Goal: Task Accomplishment & Management: Manage account settings

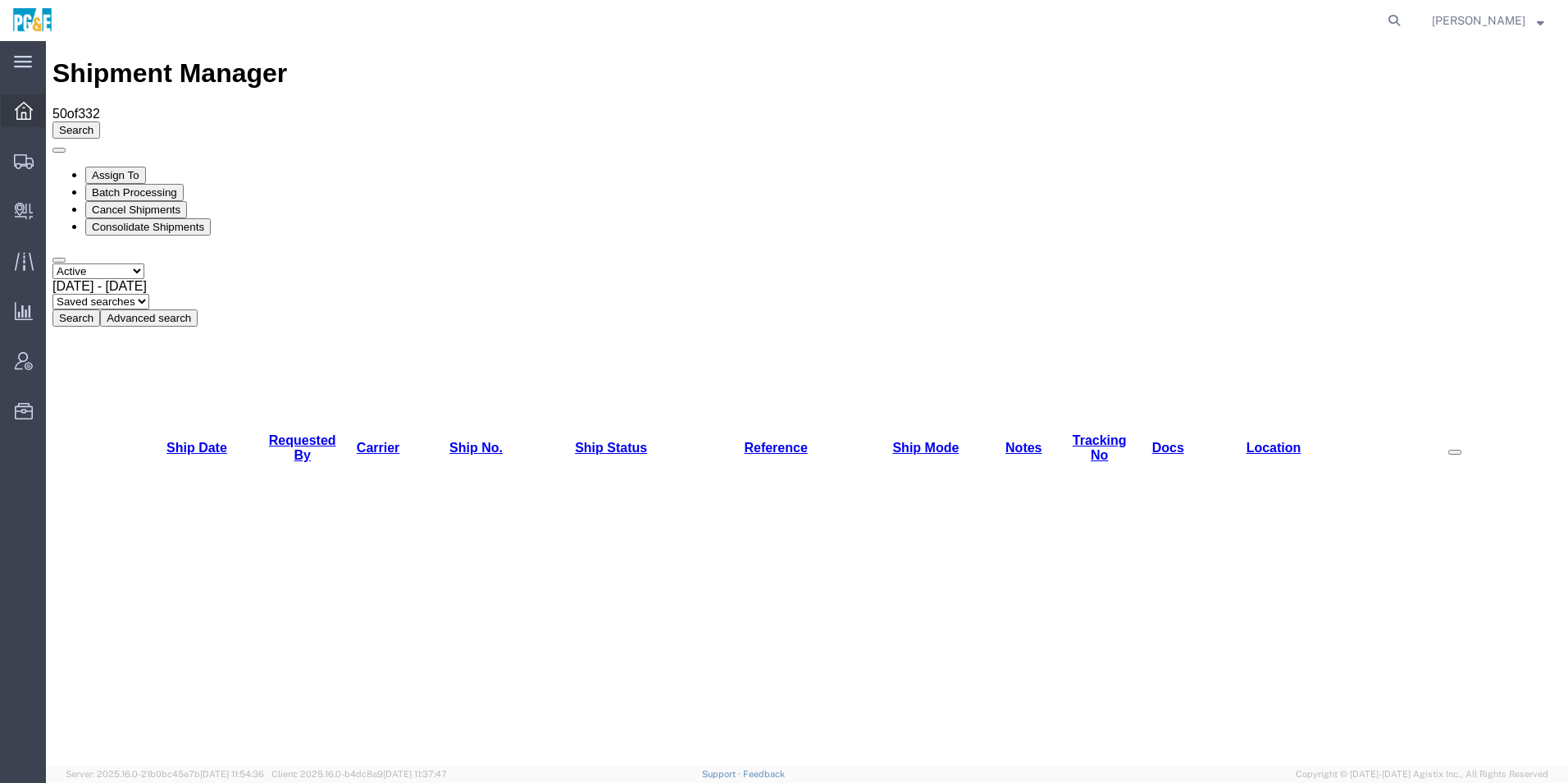
click at [19, 105] on icon at bounding box center [23, 111] width 18 height 18
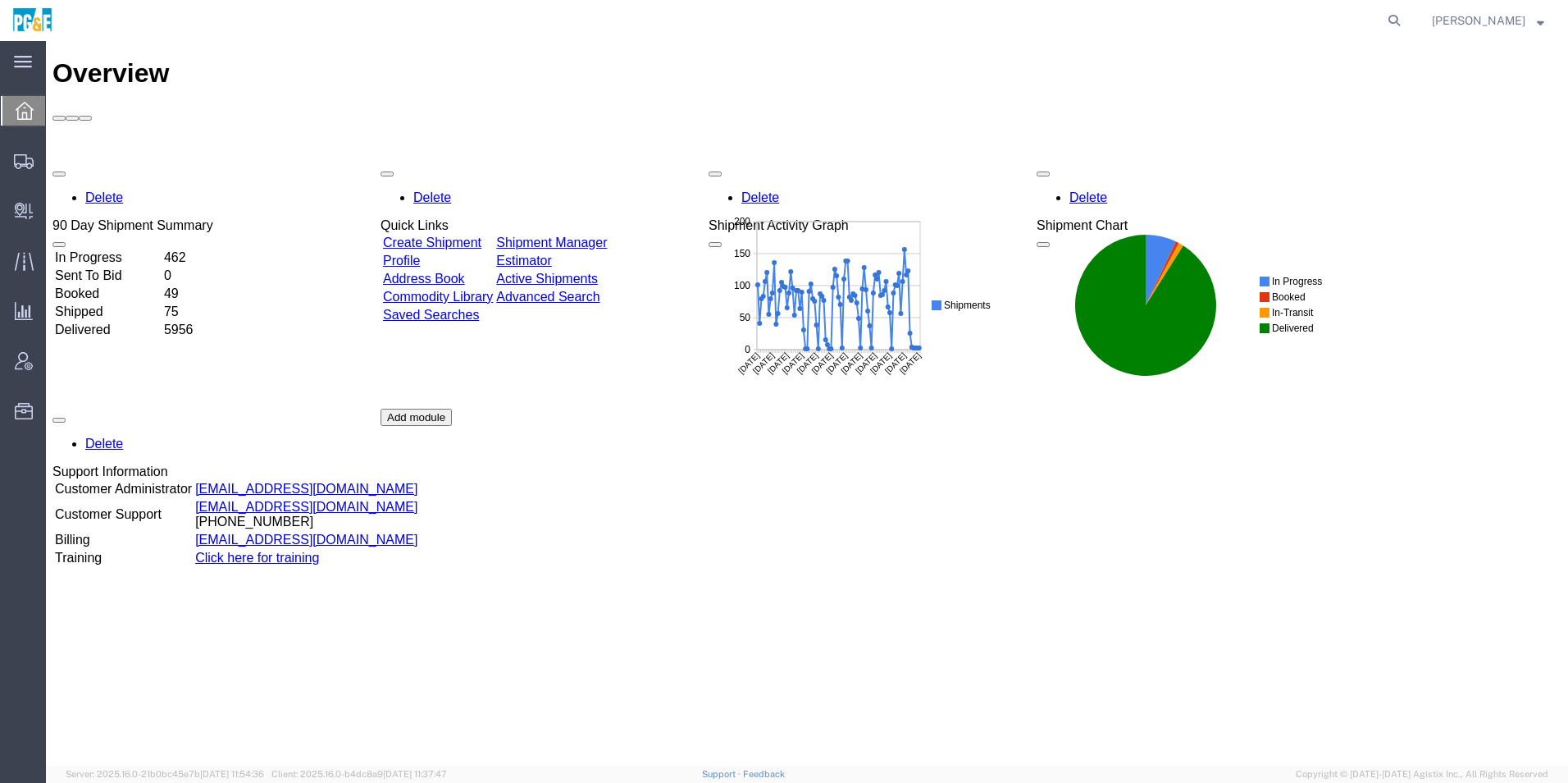
click at [575, 235] on link "Shipment Manager" at bounding box center [552, 242] width 110 height 14
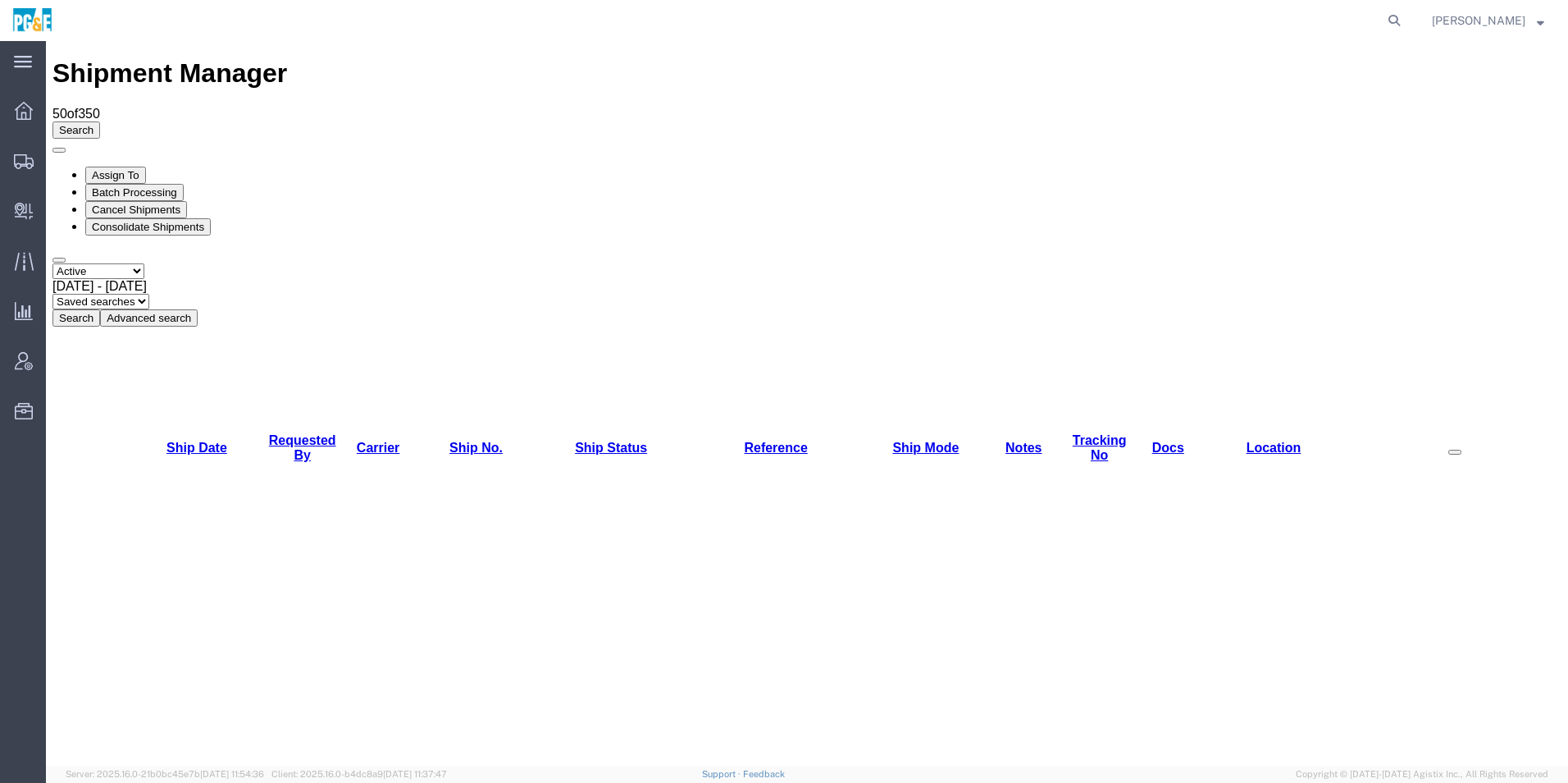
click at [144, 264] on select "Select status Active All Shipments Approved Booked Canceled Delivered Denied Ne…" at bounding box center [99, 271] width 92 height 15
select select "ALL"
click at [53, 264] on select "Select status Active All Shipments Approved Booked Canceled Delivered Denied Ne…" at bounding box center [99, 271] width 92 height 15
click at [816, 264] on div "Select status Active All Shipments Approved Booked Canceled Delivered Denied Ne…" at bounding box center [807, 295] width 1509 height 63
click at [294, 433] on link "Requested By" at bounding box center [302, 447] width 67 height 29
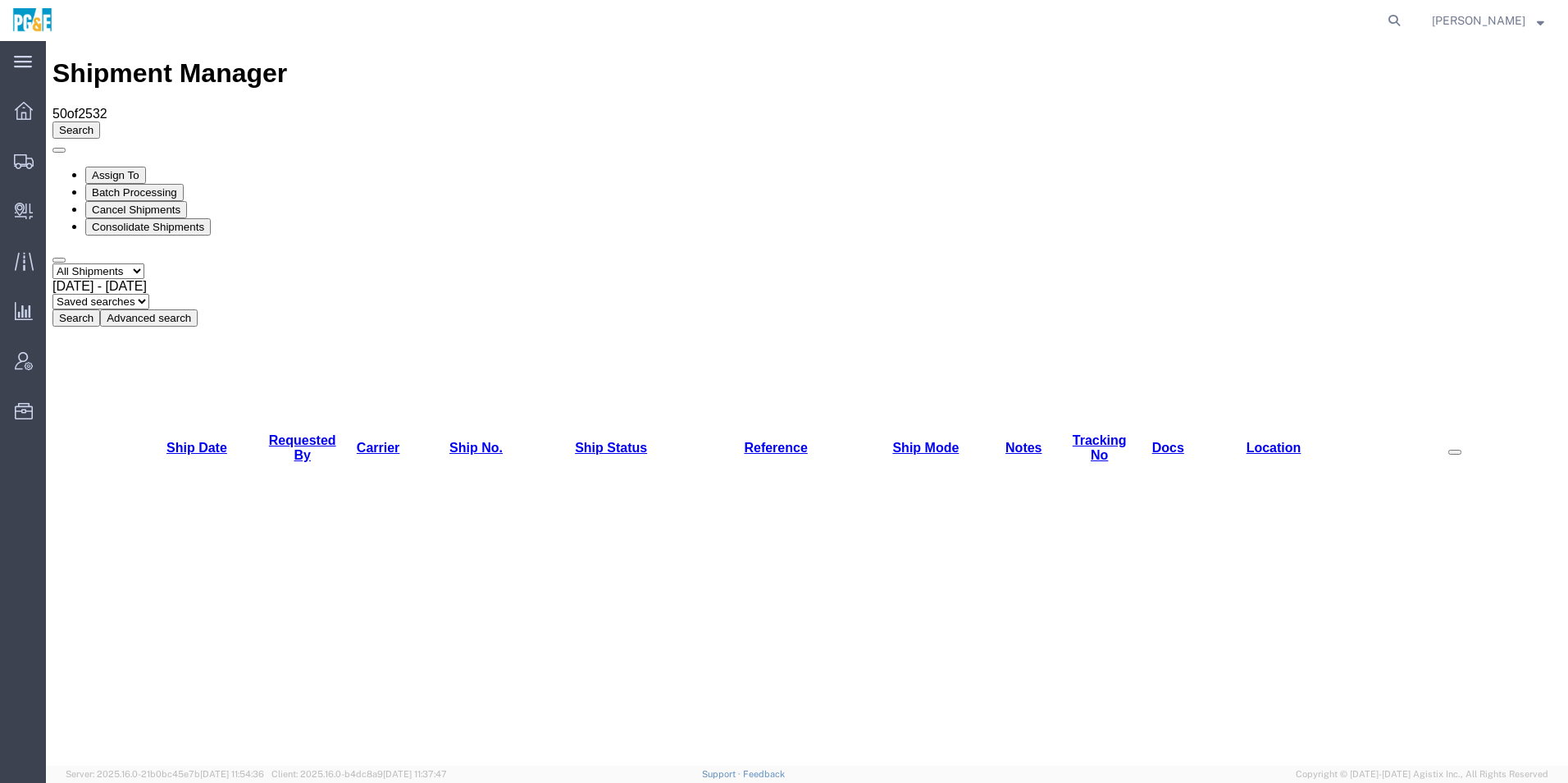
drag, startPoint x: 315, startPoint y: 156, endPoint x: 269, endPoint y: 115, distance: 61.6
click at [147, 279] on span "[DATE] - [DATE]" at bounding box center [99, 286] width 94 height 14
click at [100, 309] on button "Search" at bounding box center [76, 318] width 48 height 17
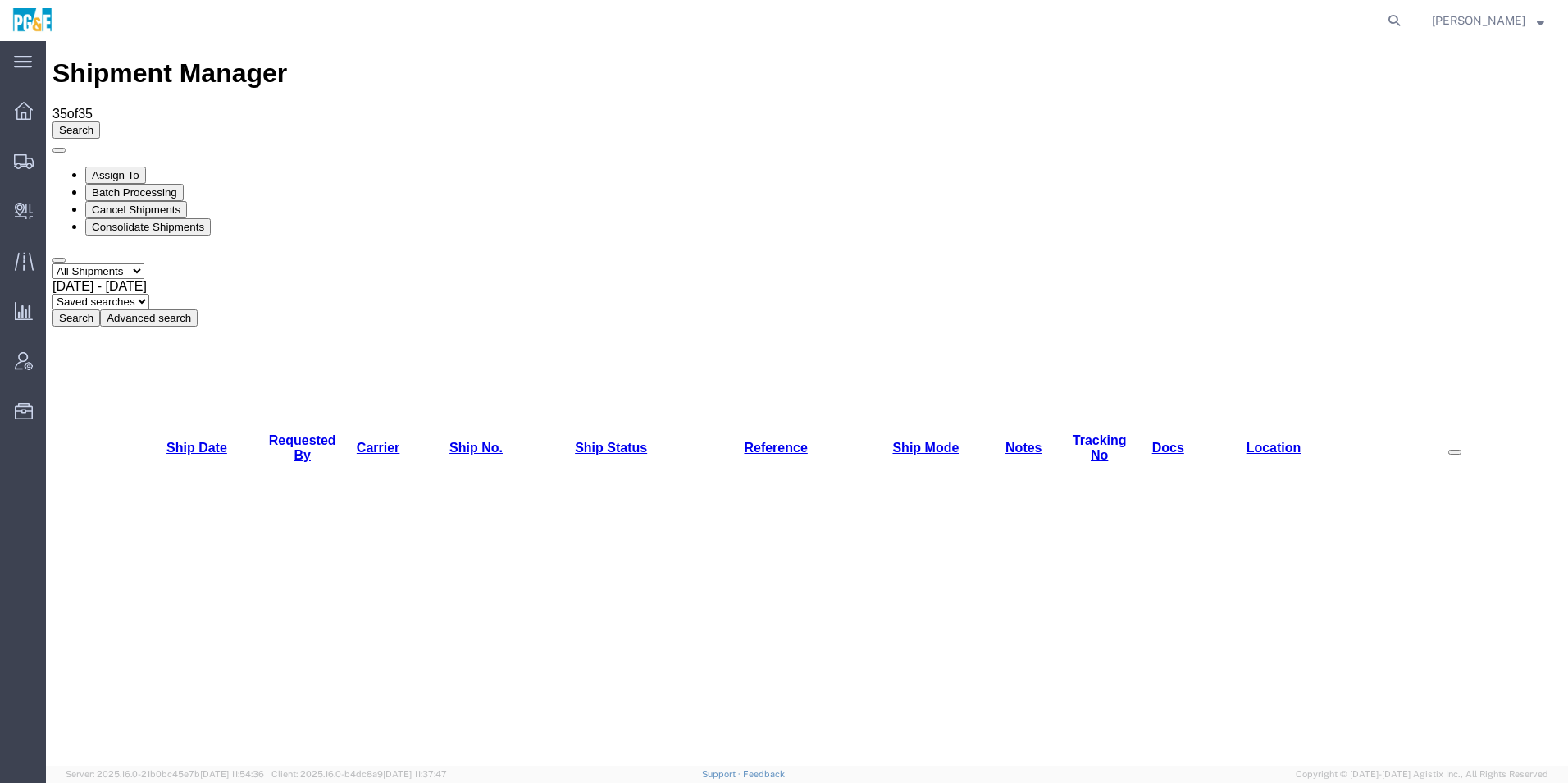
drag, startPoint x: 314, startPoint y: 159, endPoint x: 328, endPoint y: 161, distance: 14.1
click at [314, 433] on link "Requested By" at bounding box center [302, 447] width 67 height 29
click at [278, 433] on link "Requested By" at bounding box center [302, 447] width 67 height 29
checkbox input "true"
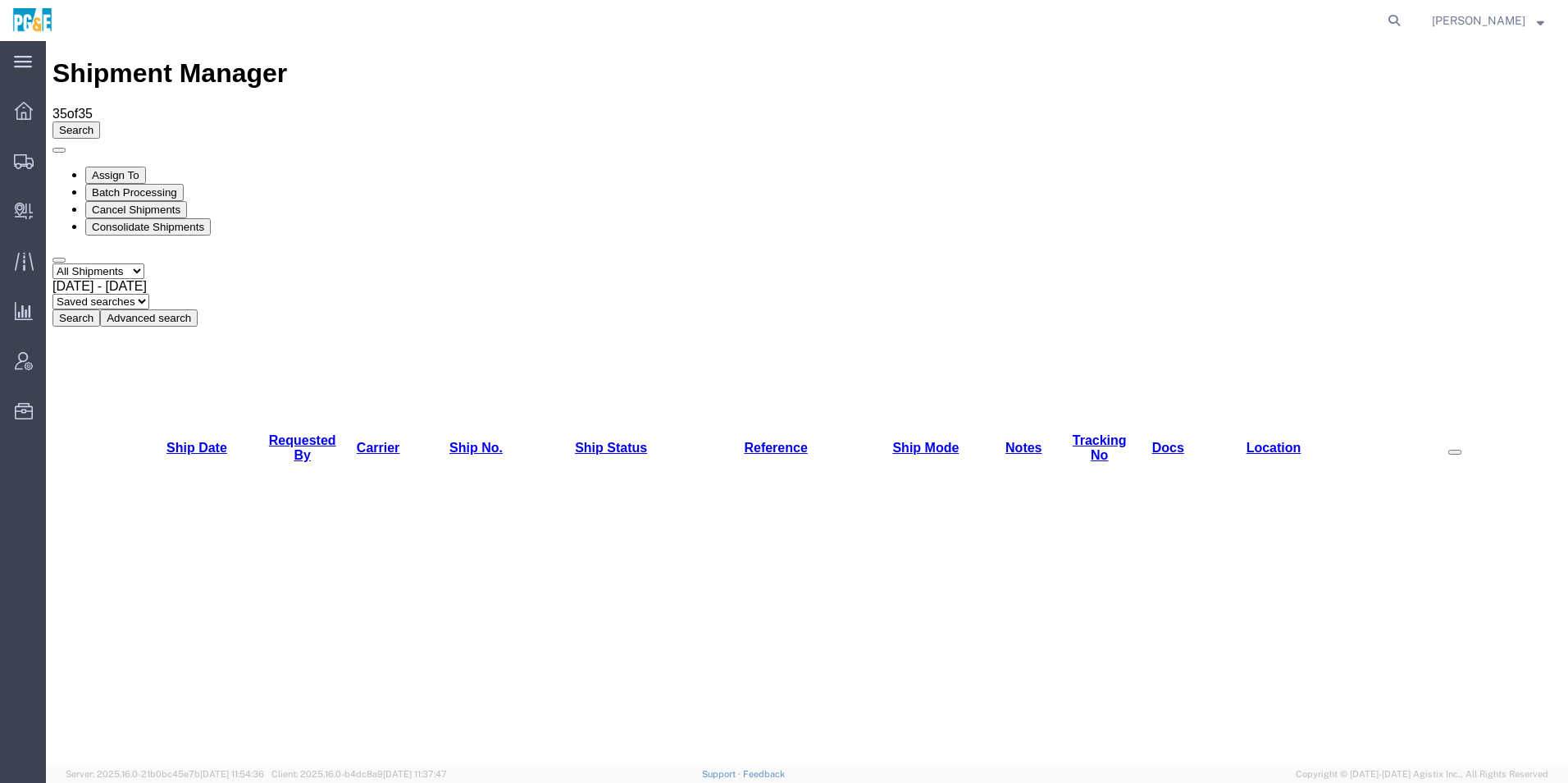
checkbox input "true"
click at [187, 201] on button "Cancel Shipments" at bounding box center [136, 209] width 102 height 17
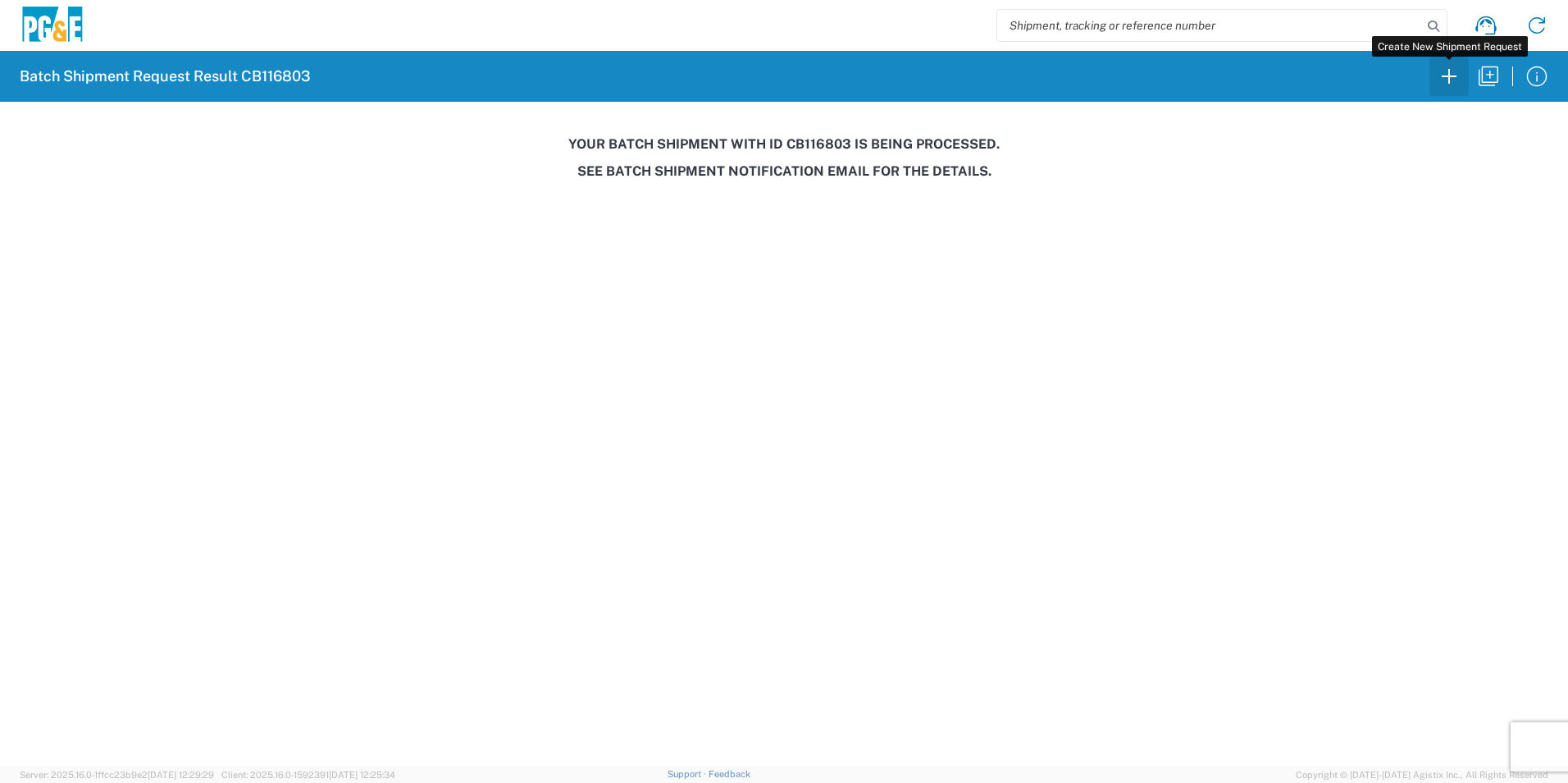
click at [1452, 82] on icon "button" at bounding box center [1449, 76] width 26 height 26
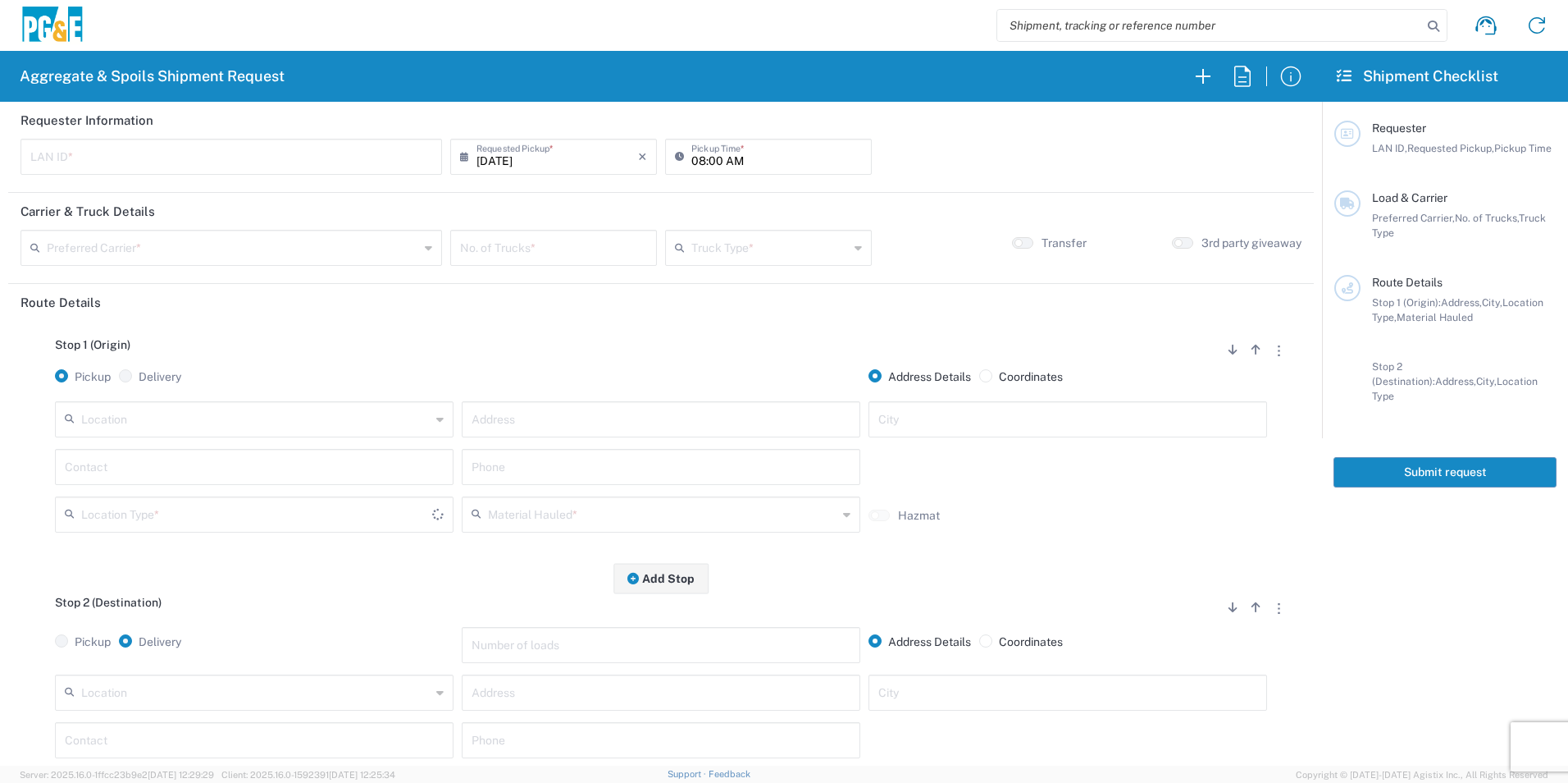
click at [139, 148] on input "text" at bounding box center [231, 156] width 402 height 29
type input "T3MP"
click at [693, 165] on input "08:00 AM" at bounding box center [776, 156] width 171 height 29
type input "06:00 AM"
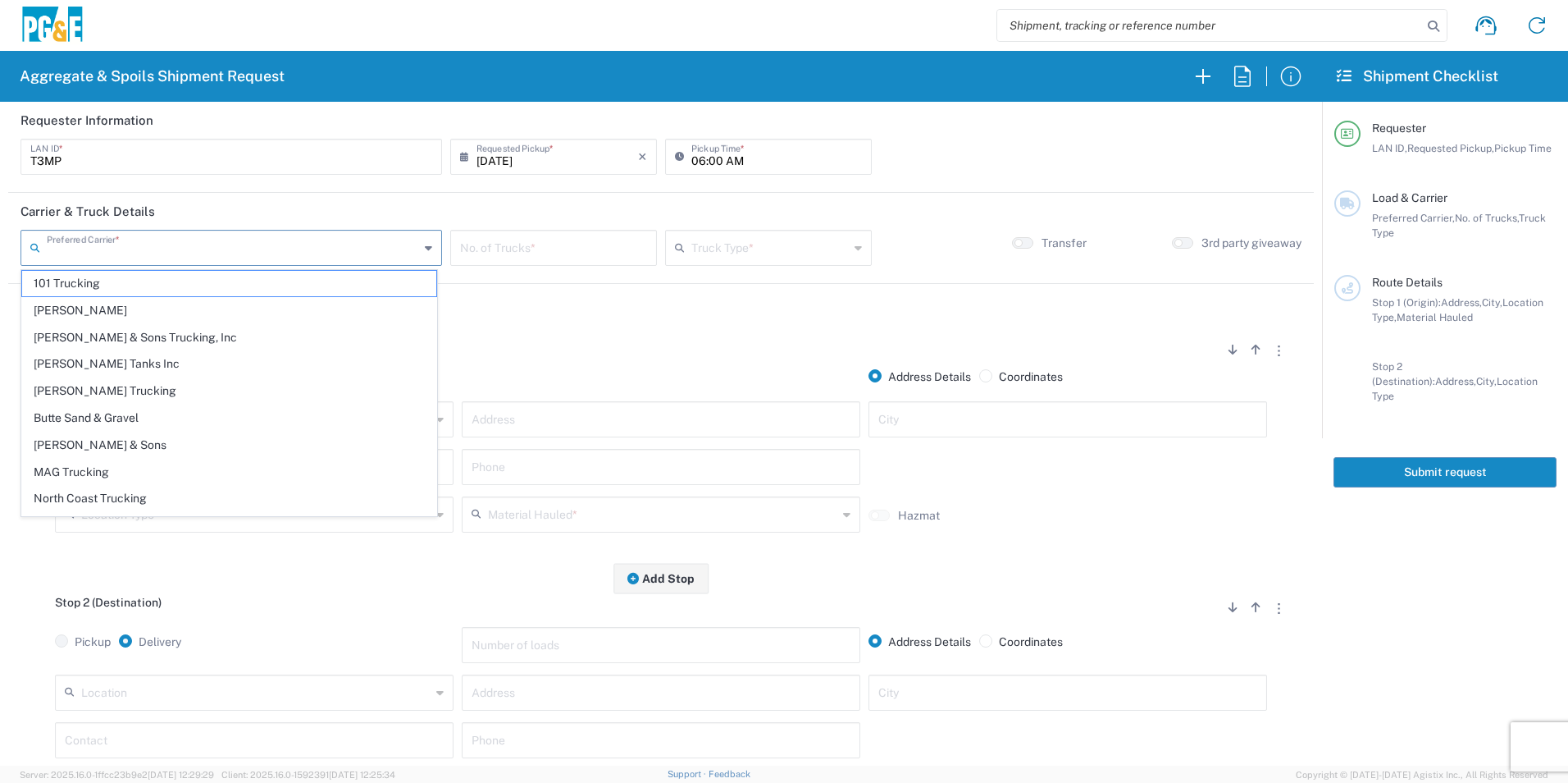
click at [145, 252] on input "text" at bounding box center [233, 247] width 372 height 29
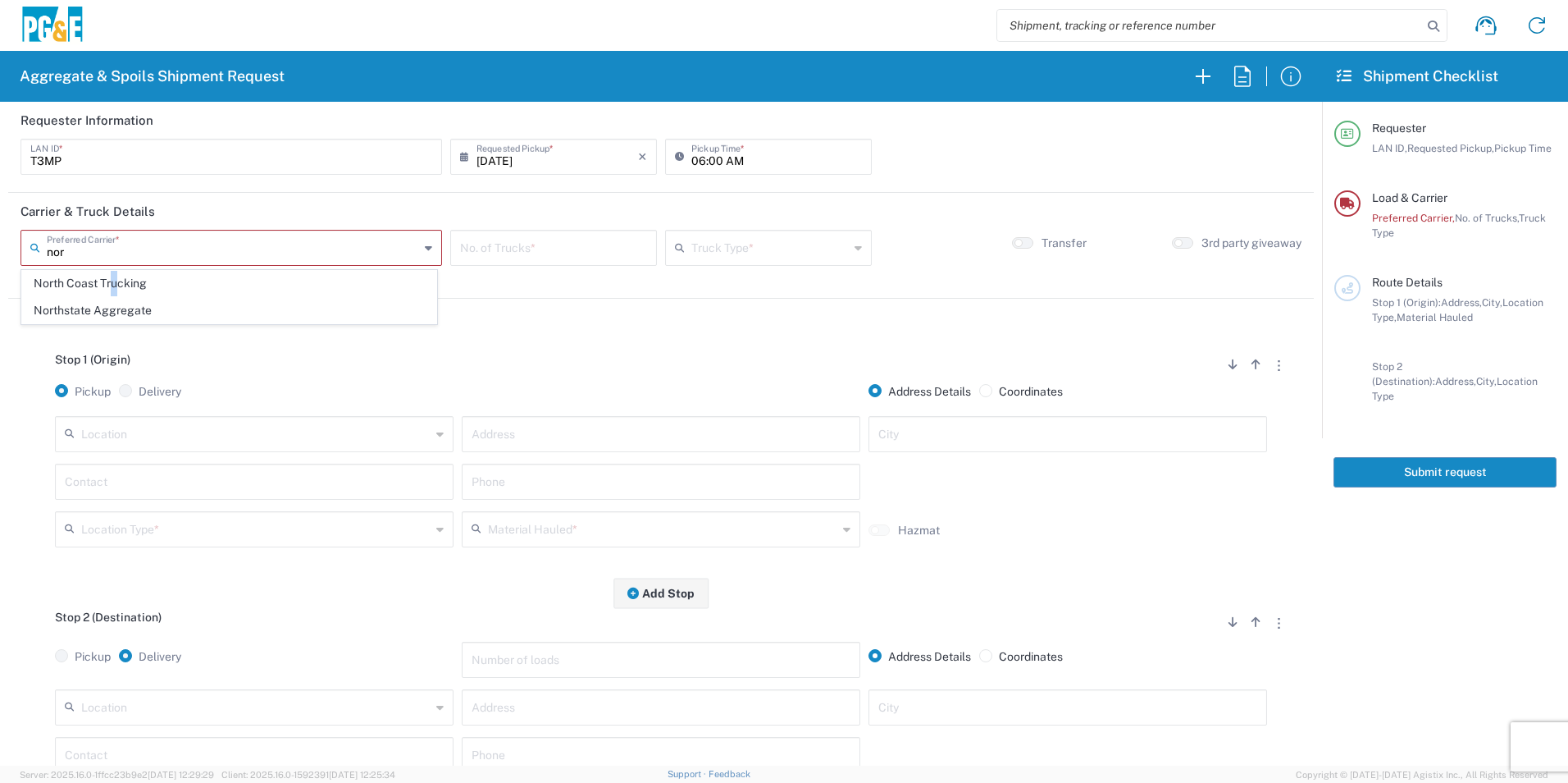
click at [114, 285] on span "North Coast Trucking" at bounding box center [229, 283] width 414 height 26
type input "North Coast Trucking"
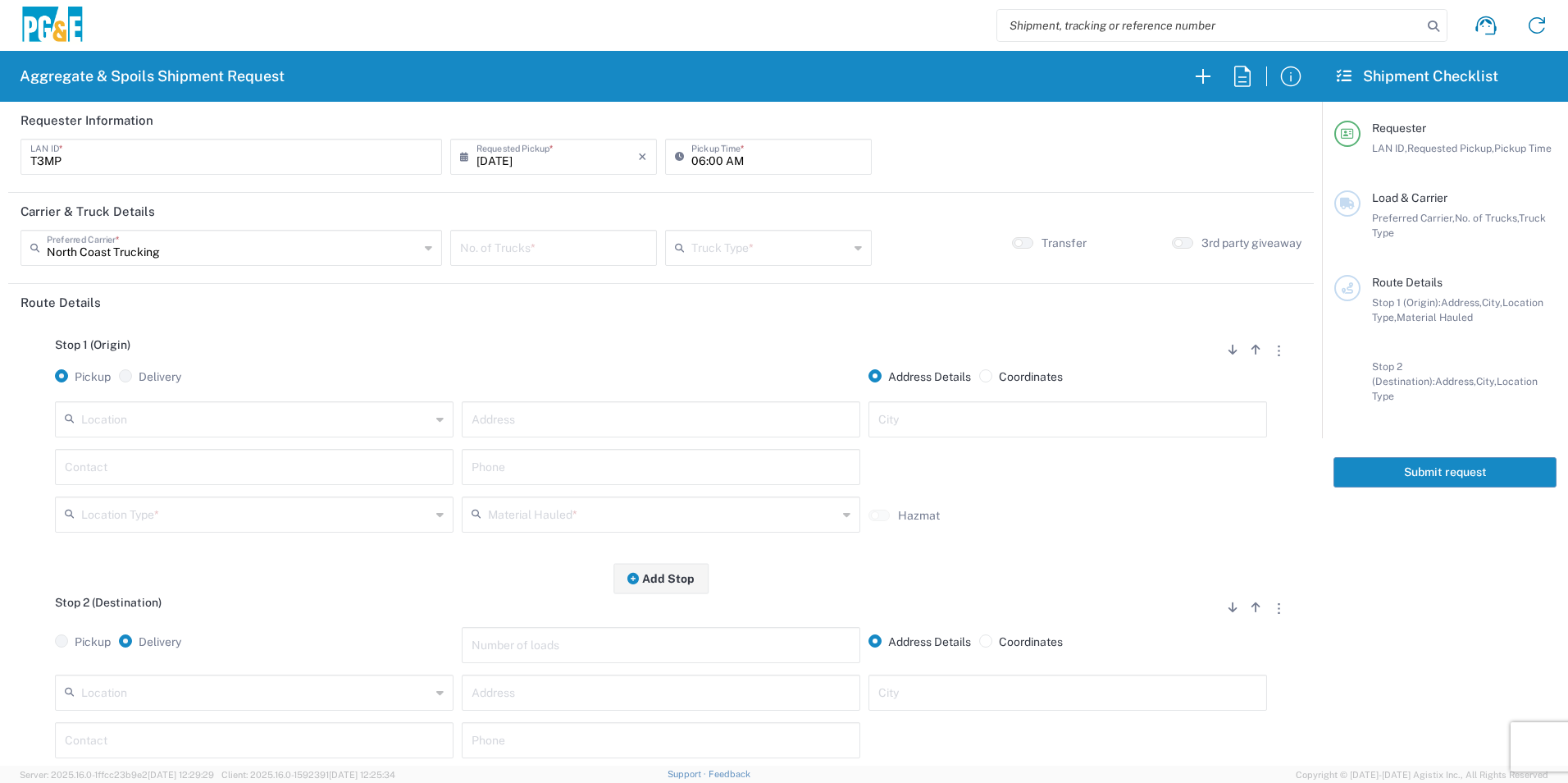
click at [490, 242] on input "number" at bounding box center [553, 247] width 187 height 29
type input "1"
click at [784, 252] on input "text" at bounding box center [769, 247] width 157 height 29
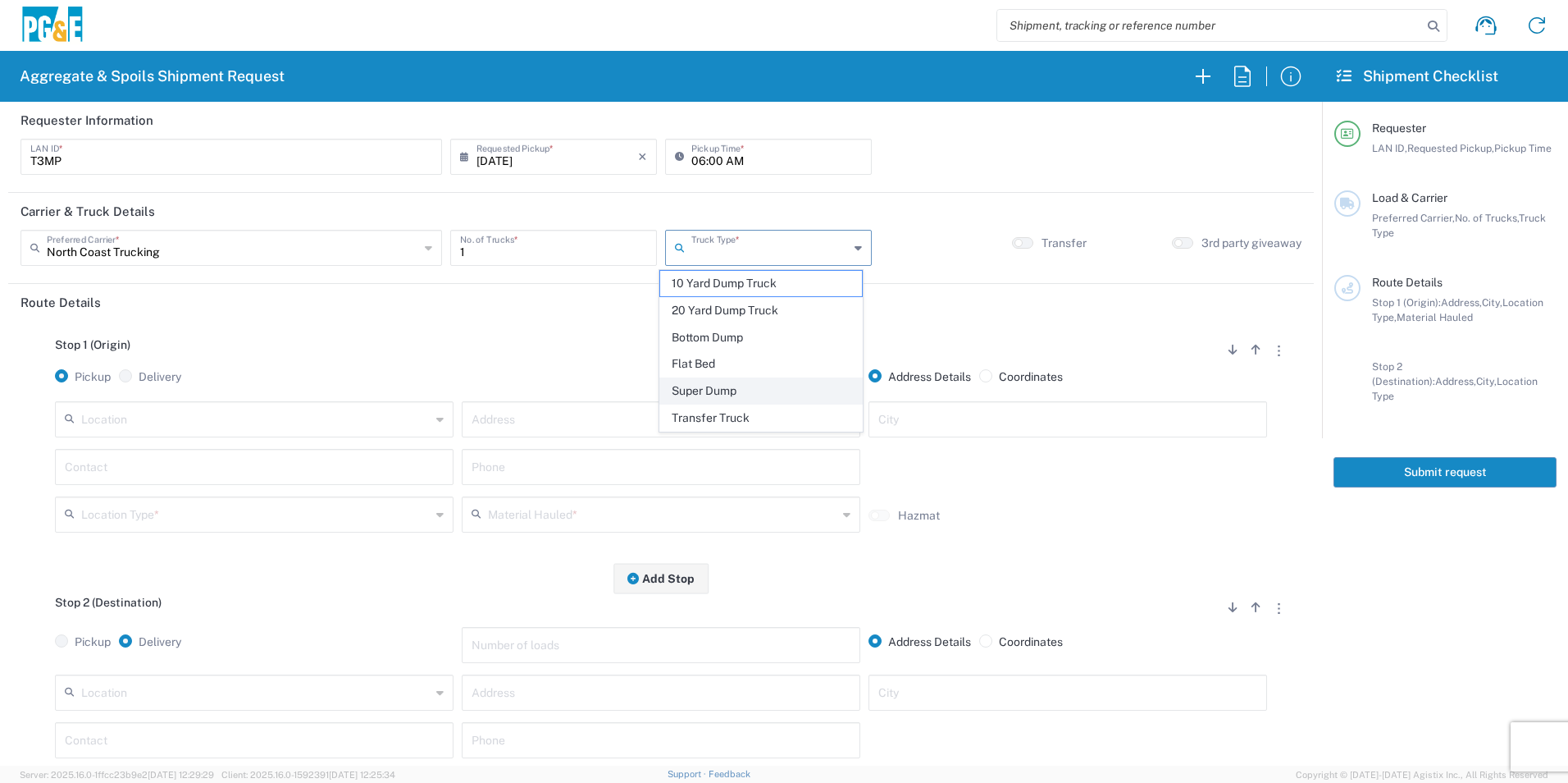
click at [741, 389] on span "Super Dump" at bounding box center [761, 391] width 201 height 26
type input "Super Dump"
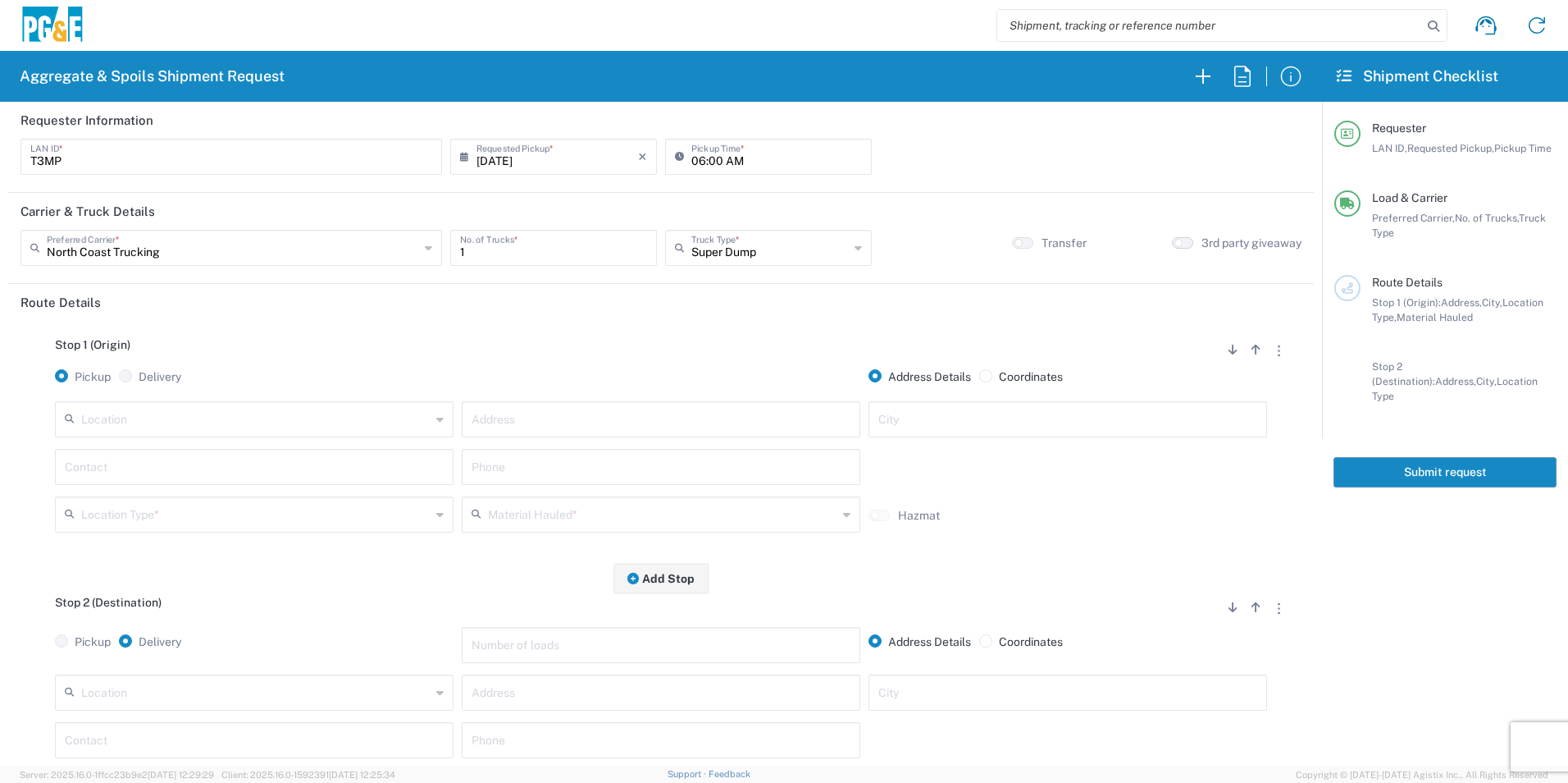
click at [1172, 241] on button "button" at bounding box center [1182, 243] width 21 height 12
click at [331, 423] on input "text" at bounding box center [256, 418] width 349 height 29
click at [160, 454] on span "Fruitvale Sub - [GEOGRAPHIC_DATA]" at bounding box center [252, 456] width 390 height 26
type input "Fruitvale Sub - [GEOGRAPHIC_DATA]"
type input "2401 Coffee Rd"
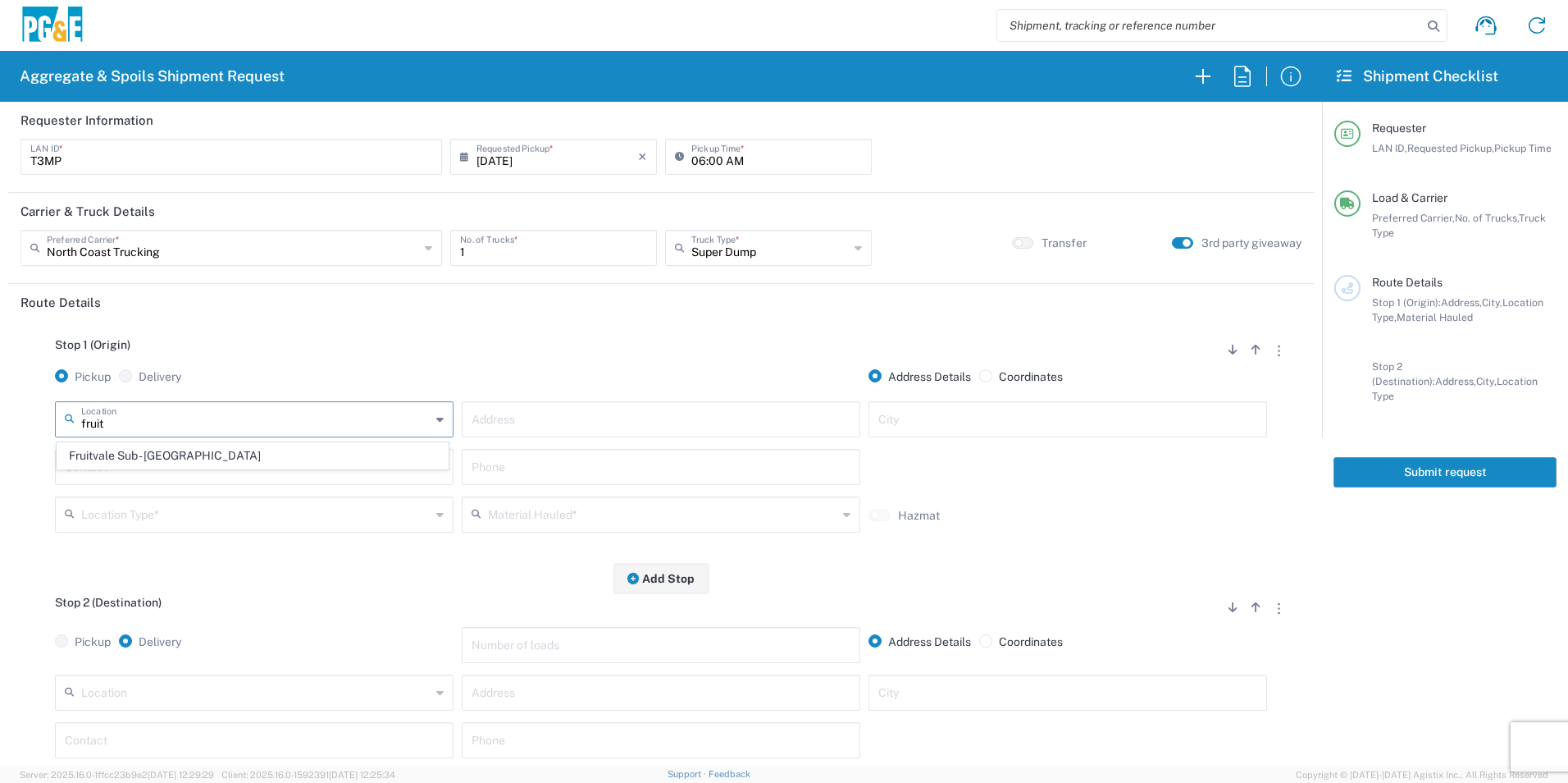
type input "Bakersfield"
type input "Business No Loading Dock"
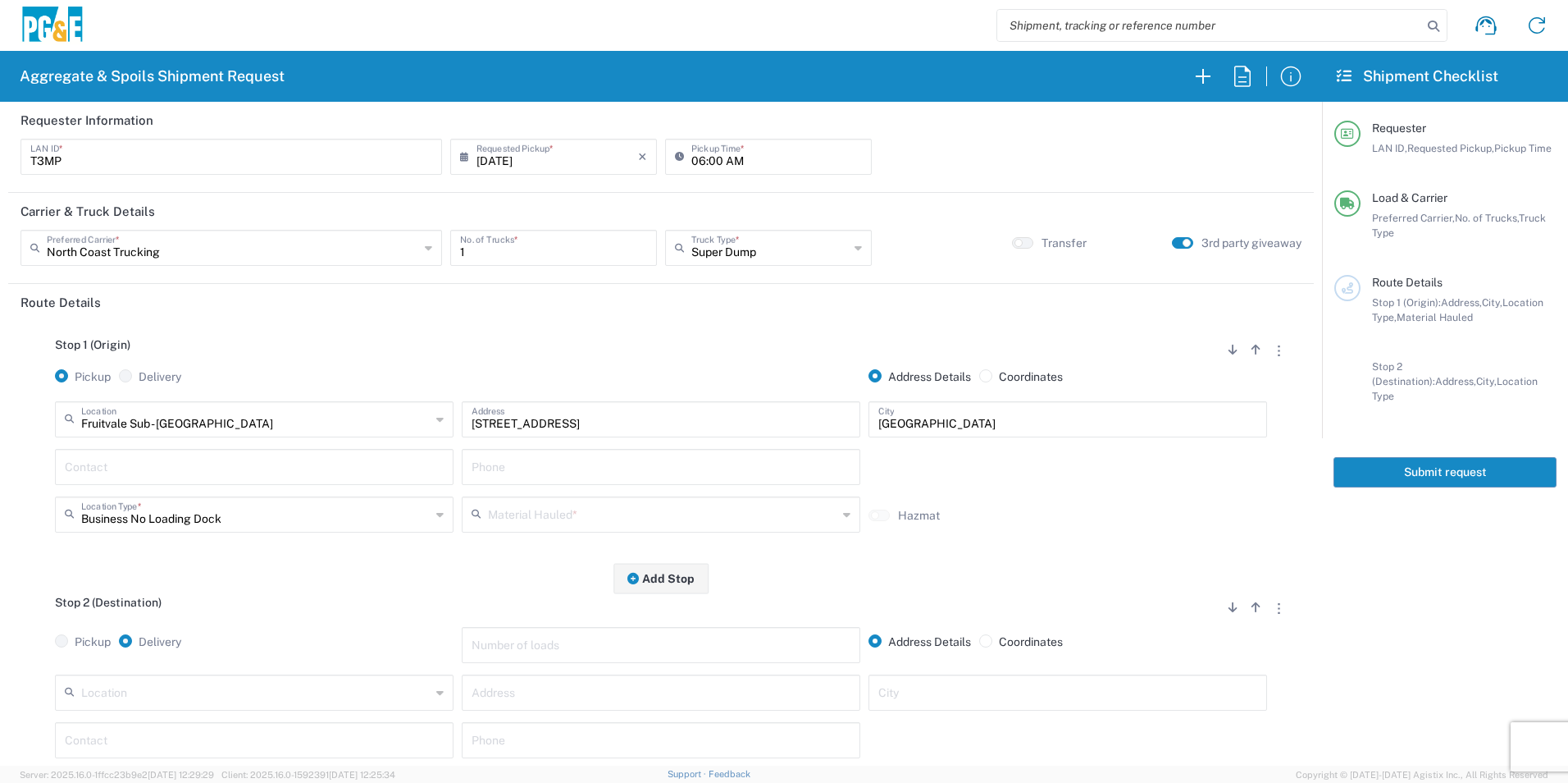
click at [161, 462] on input "text" at bounding box center [254, 466] width 379 height 29
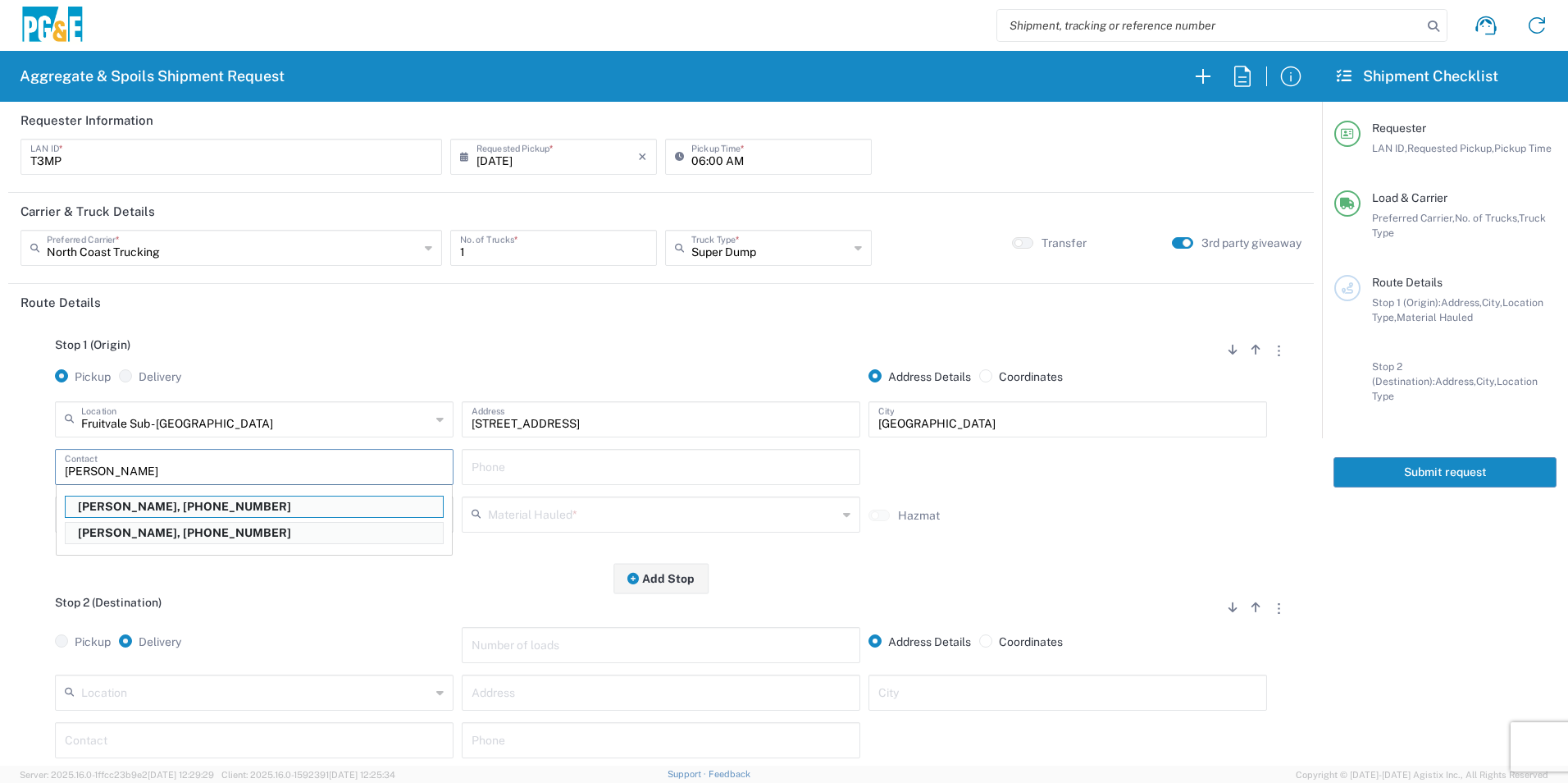
drag, startPoint x: 236, startPoint y: 534, endPoint x: 284, endPoint y: 527, distance: 48.5
click at [235, 534] on p "Tim Miller, 661-529-1866" at bounding box center [254, 533] width 377 height 20
type input "Tim Miller"
type input "661-529-1866"
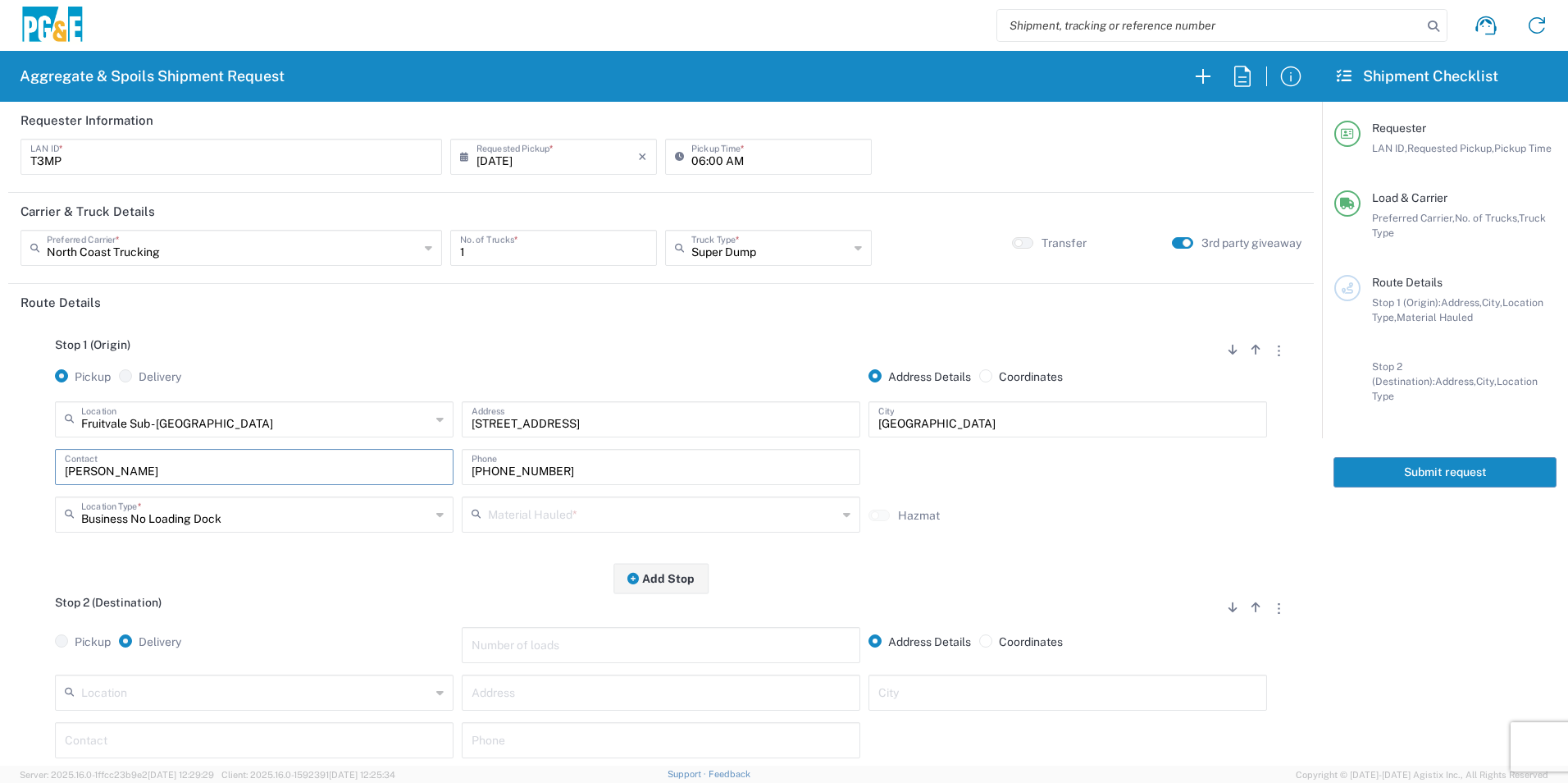
click at [658, 511] on input "text" at bounding box center [662, 513] width 349 height 29
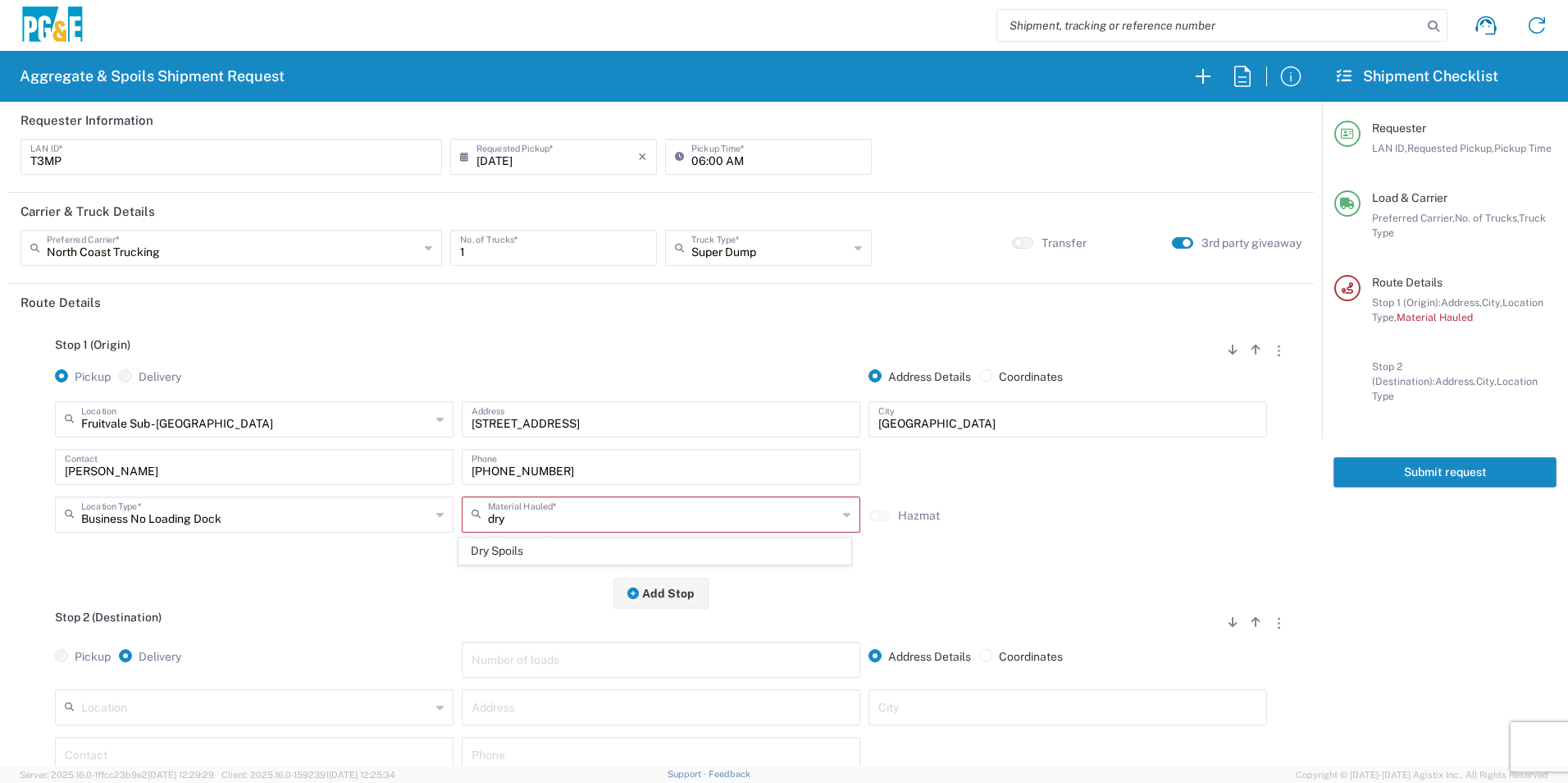
click at [515, 553] on span "Dry Spoils" at bounding box center [654, 551] width 390 height 26
type input "Dry Spoils"
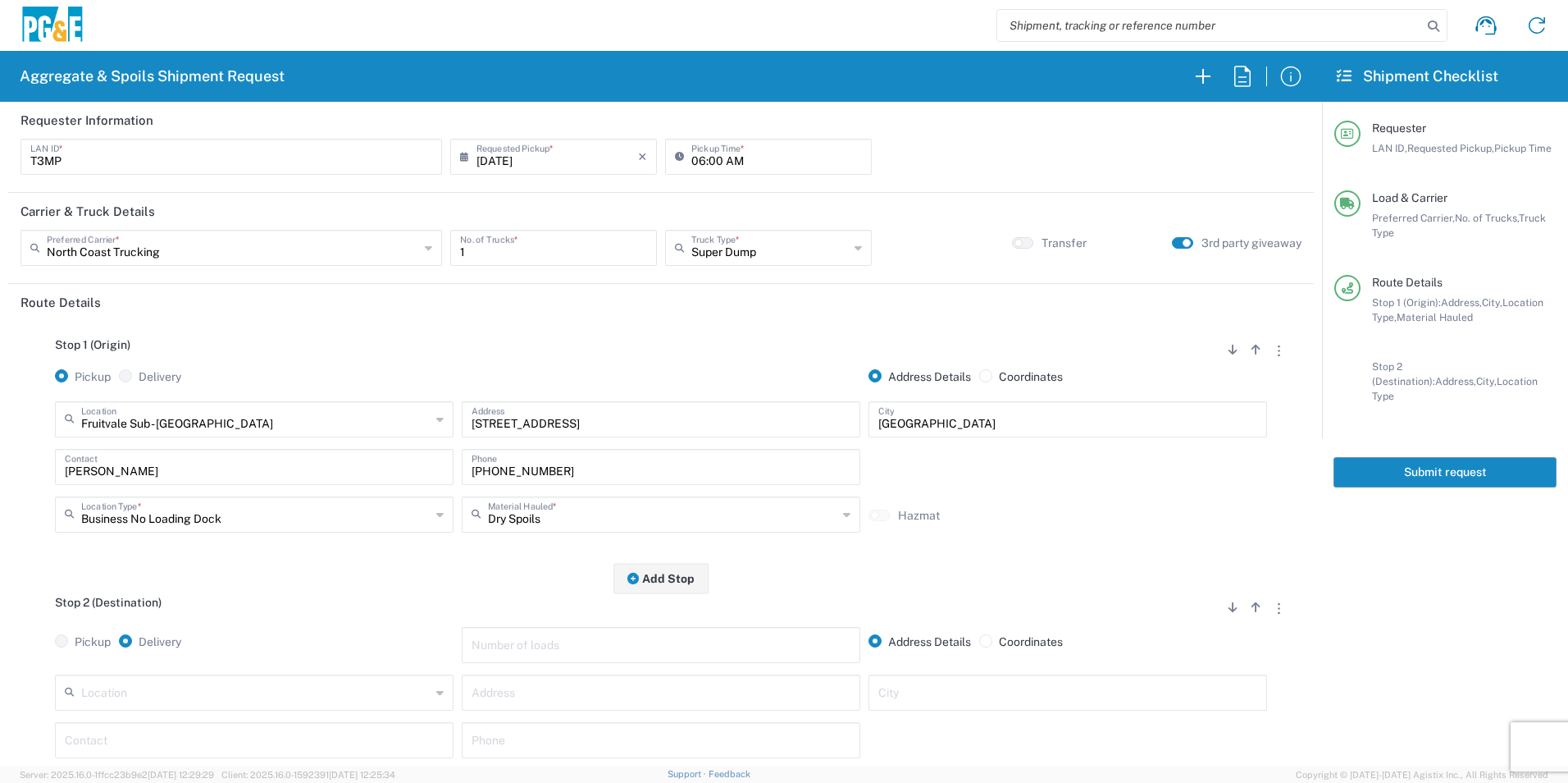
click at [153, 701] on input "text" at bounding box center [256, 691] width 349 height 29
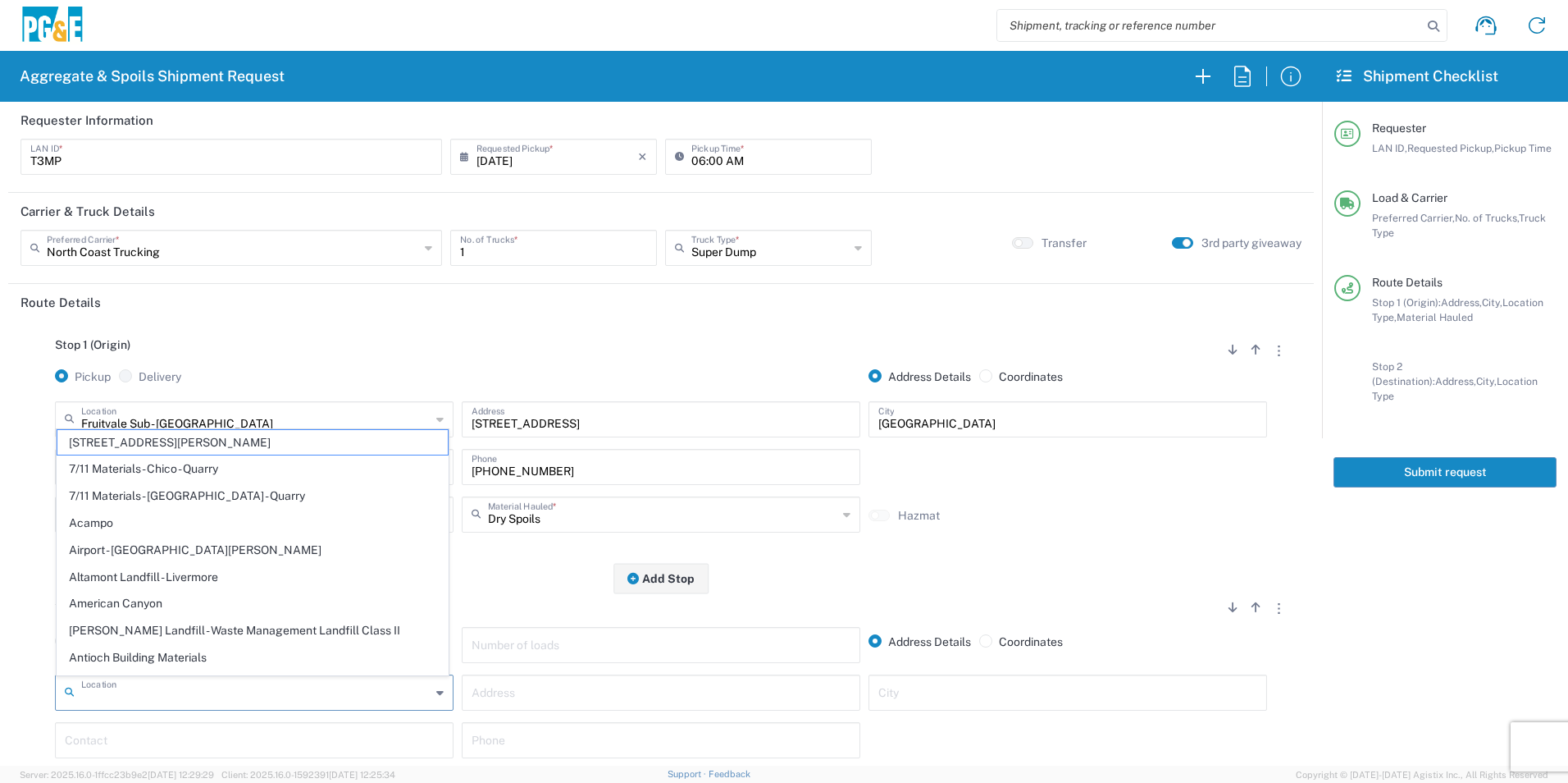
drag, startPoint x: 496, startPoint y: 691, endPoint x: 507, endPoint y: 688, distance: 11.4
click at [497, 691] on input "text" at bounding box center [661, 691] width 379 height 29
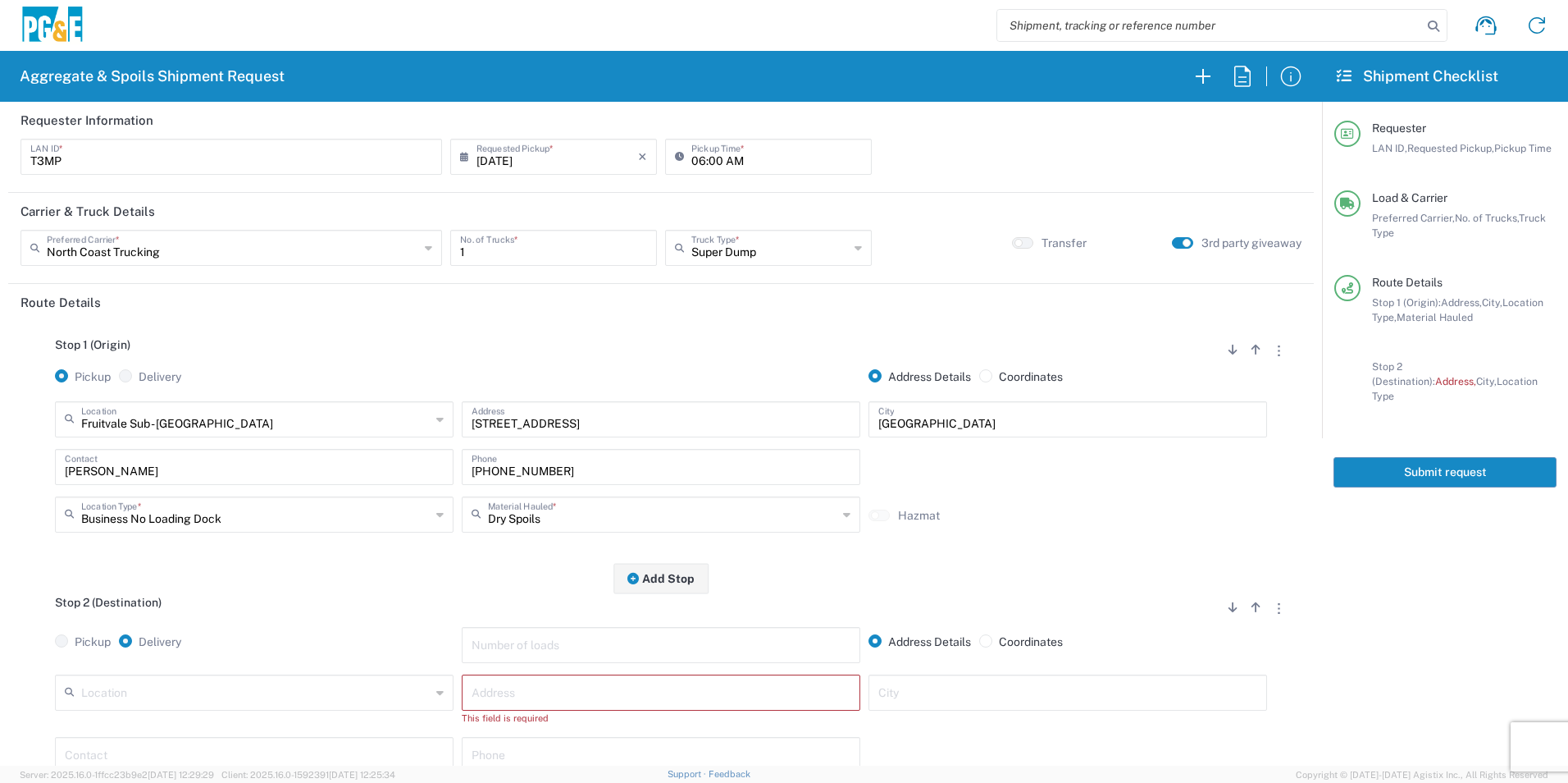
click at [502, 691] on input "text" at bounding box center [661, 691] width 379 height 29
paste input "9955 Meacham Rd"
type input "9955 Meacham Rd"
click at [969, 692] on input "text" at bounding box center [1067, 691] width 379 height 29
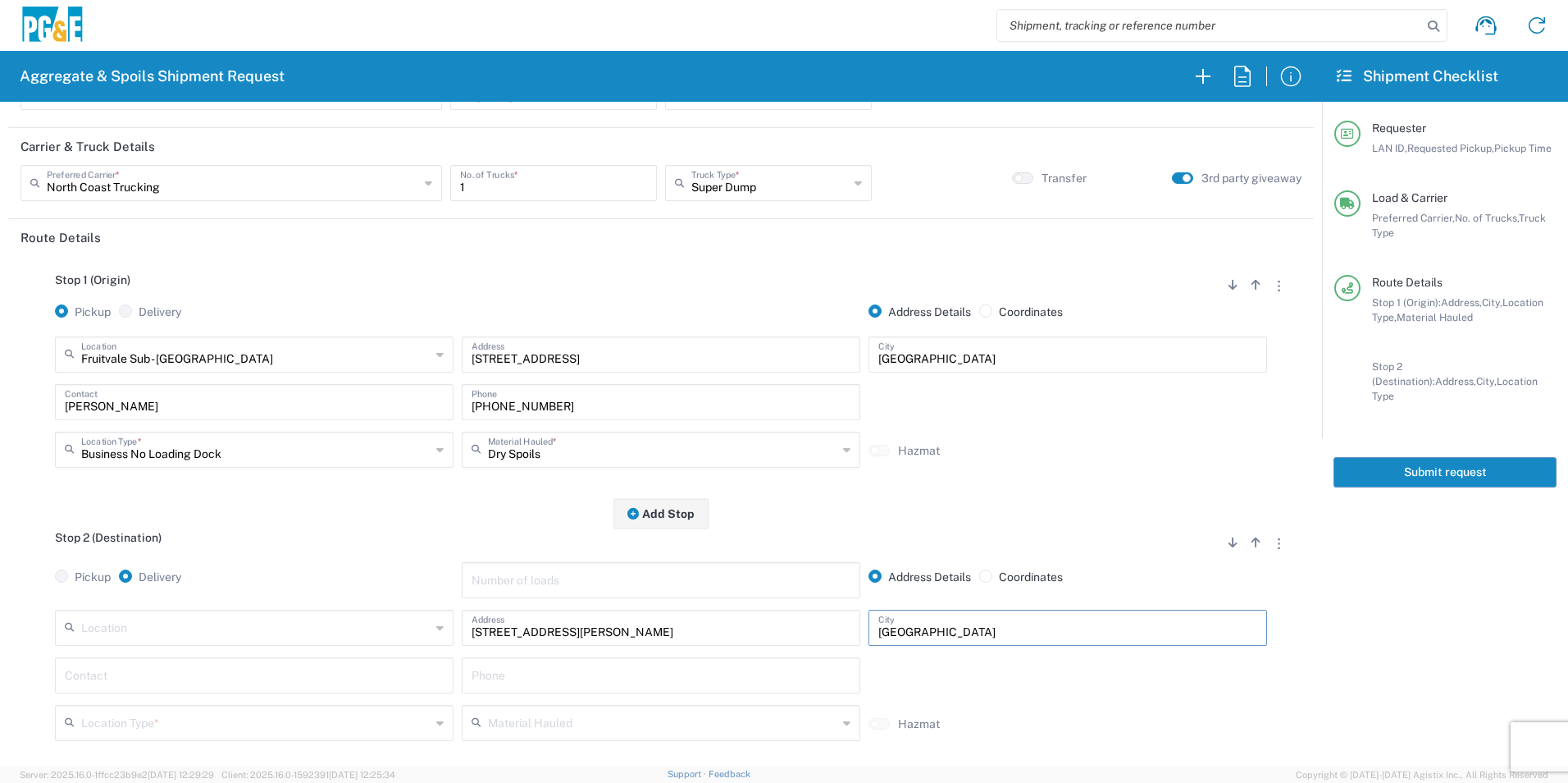
scroll to position [164, 0]
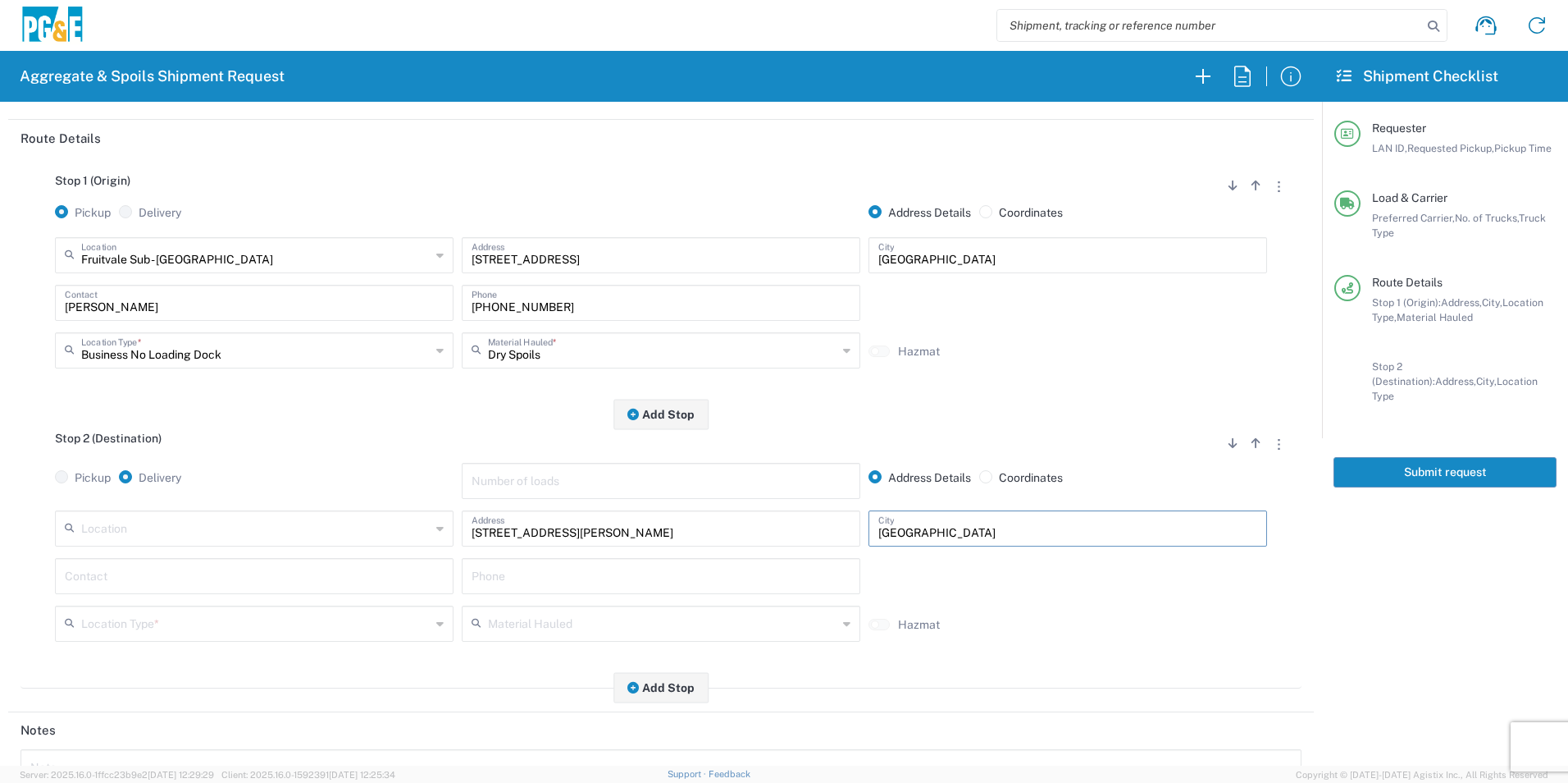
type input "Bakersfield"
click at [388, 581] on input "text" at bounding box center [254, 575] width 379 height 29
click at [245, 618] on p "Tim Miller, 661-529-1866" at bounding box center [254, 616] width 377 height 20
type input "Tim Miller"
type input "661-529-1866"
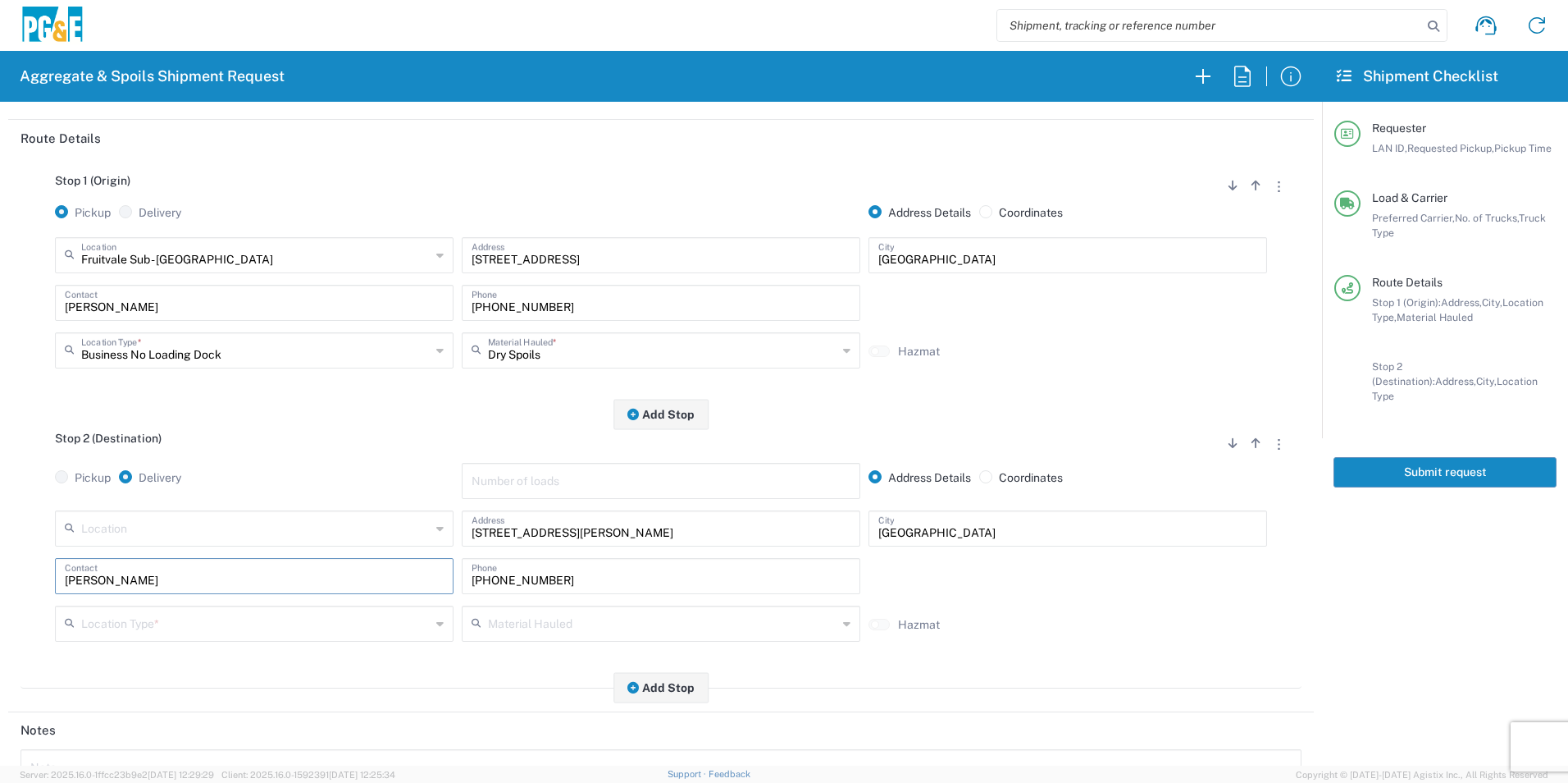
click at [68, 632] on icon at bounding box center [72, 623] width 16 height 26
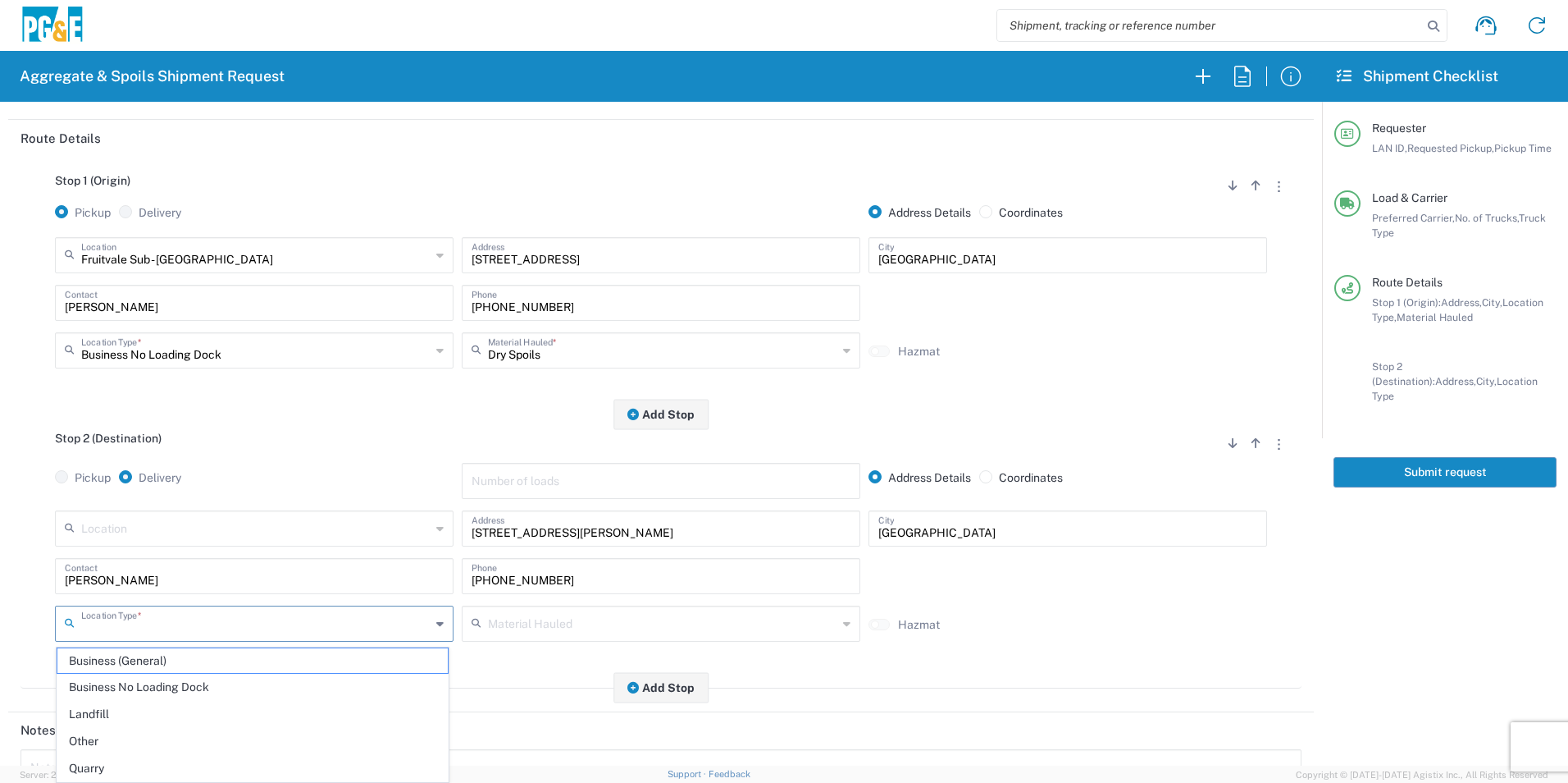
click at [105, 733] on span "Other" at bounding box center [252, 741] width 390 height 26
type input "Other"
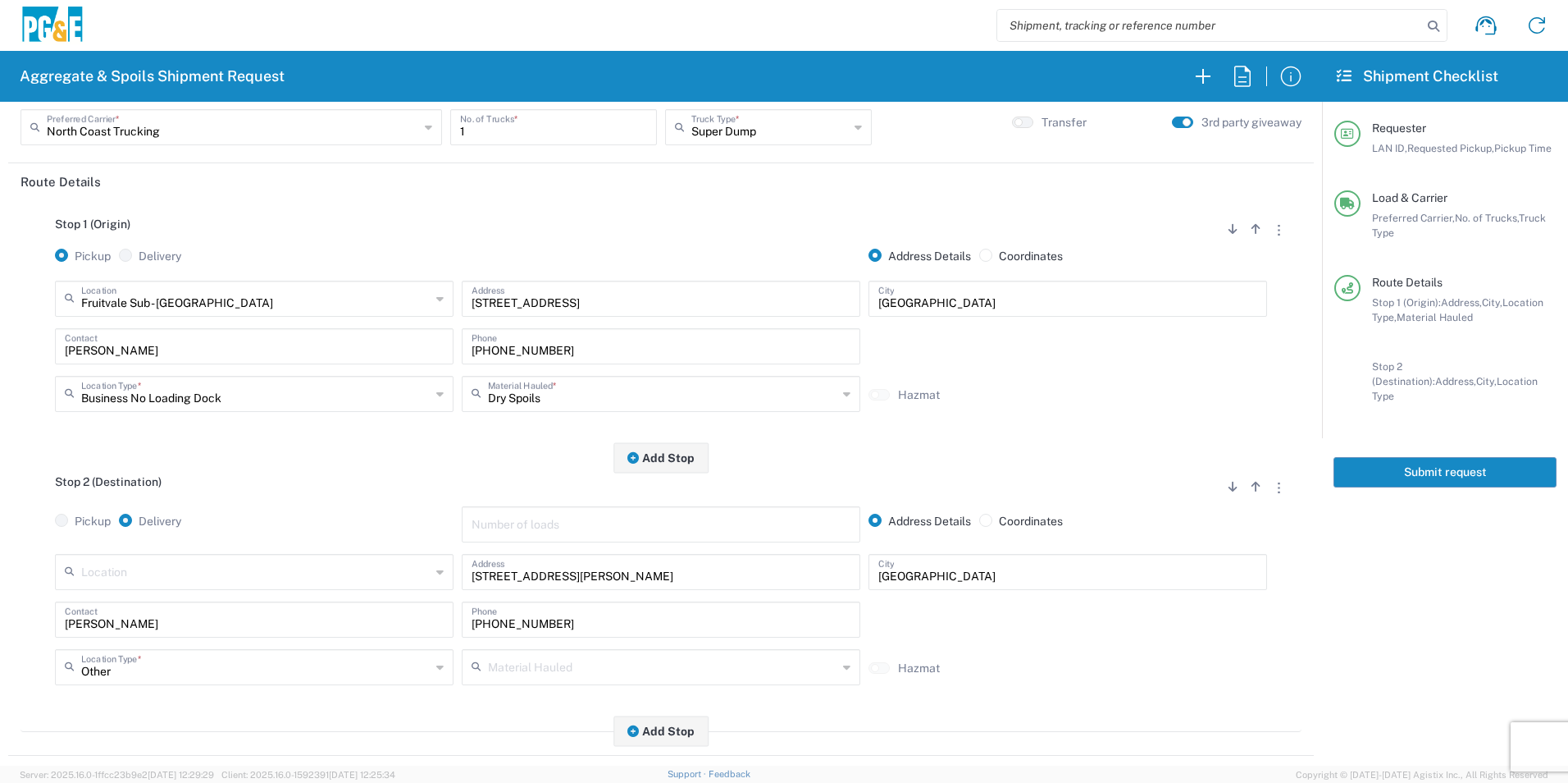
scroll to position [0, 0]
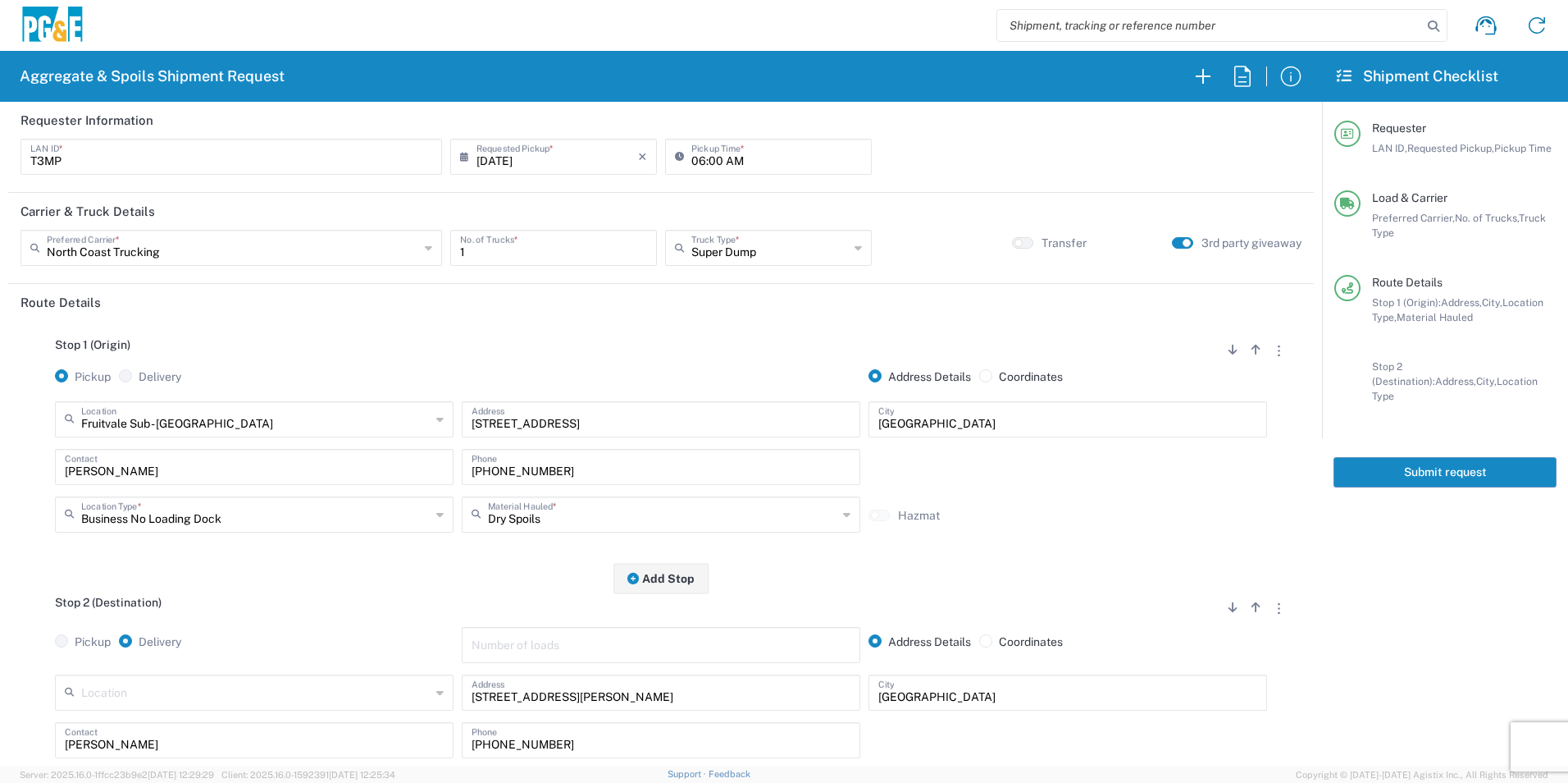
click at [1436, 457] on button "Submit request" at bounding box center [1445, 472] width 223 height 31
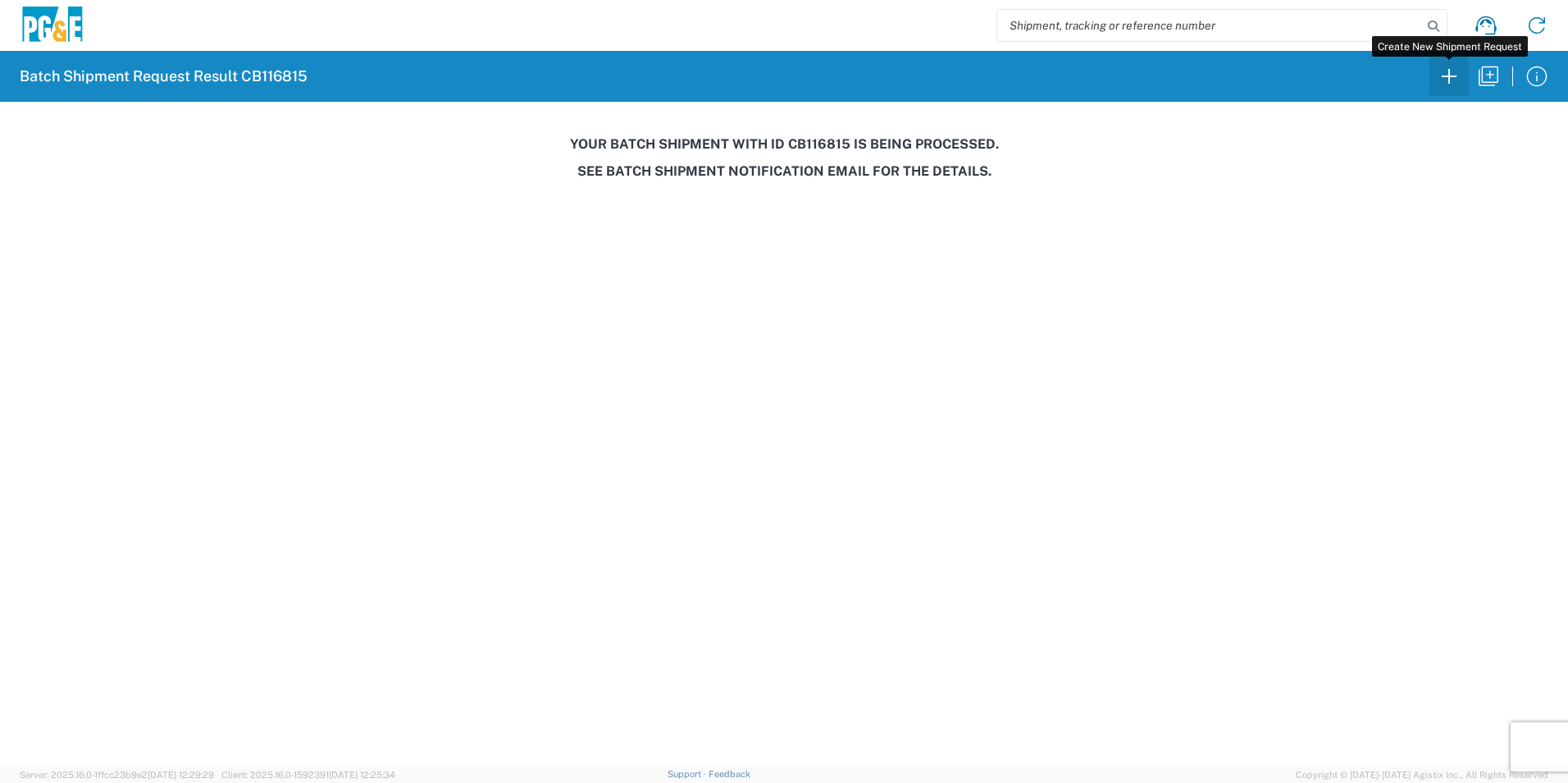
click at [1445, 75] on icon "button" at bounding box center [1449, 76] width 26 height 26
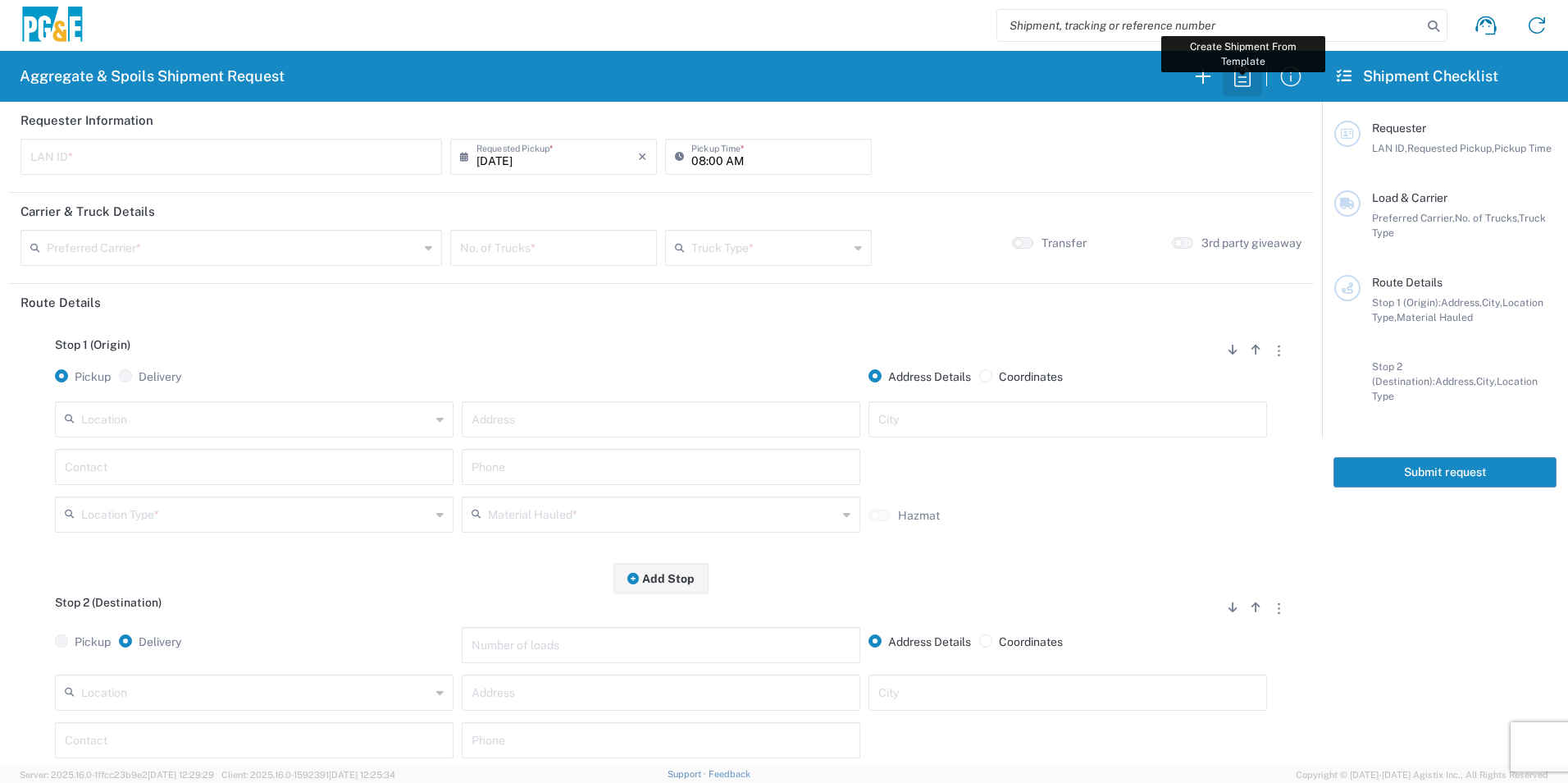
click at [1253, 78] on icon "button" at bounding box center [1242, 76] width 26 height 26
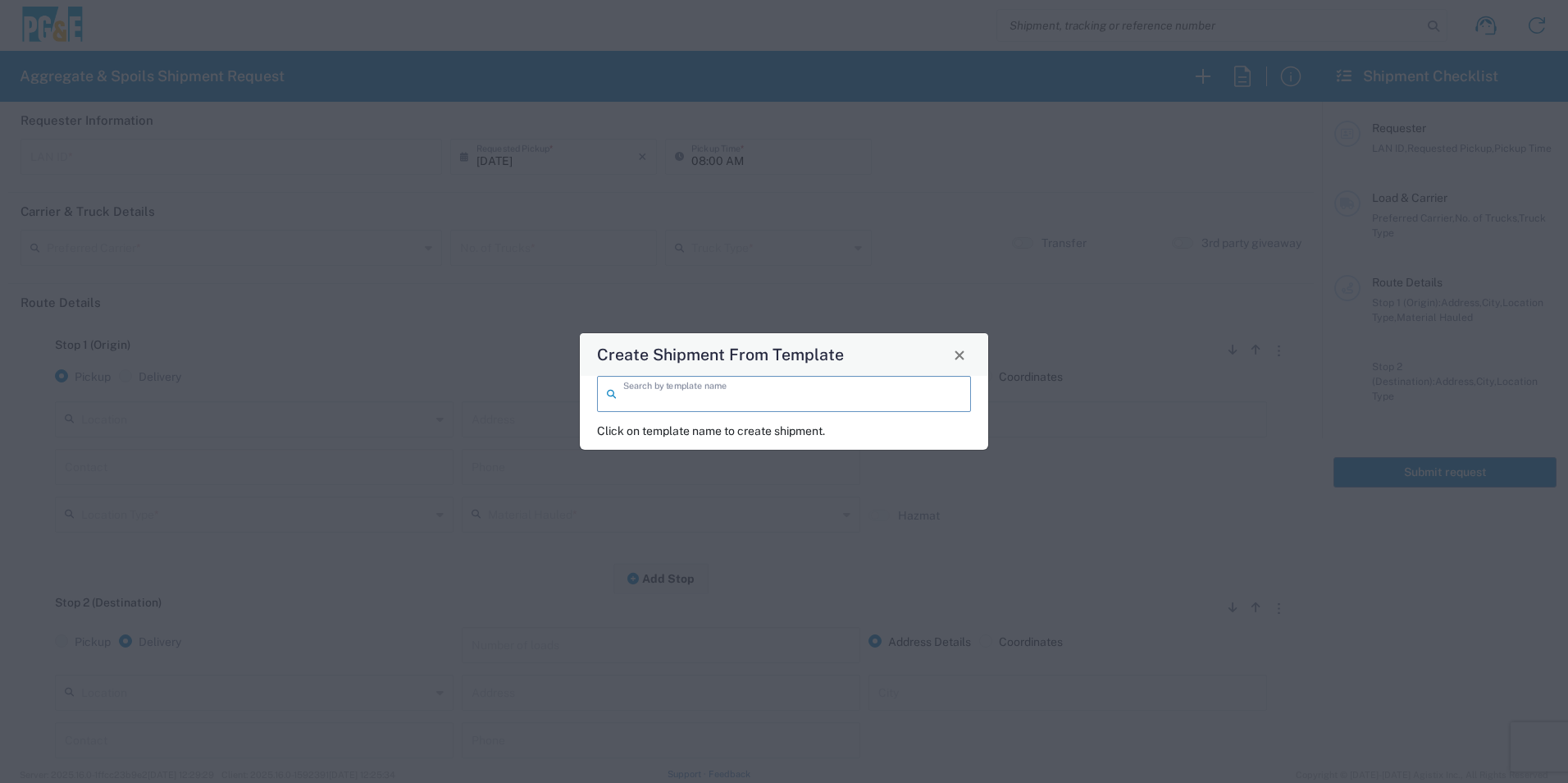
click at [810, 389] on input "search" at bounding box center [792, 393] width 338 height 29
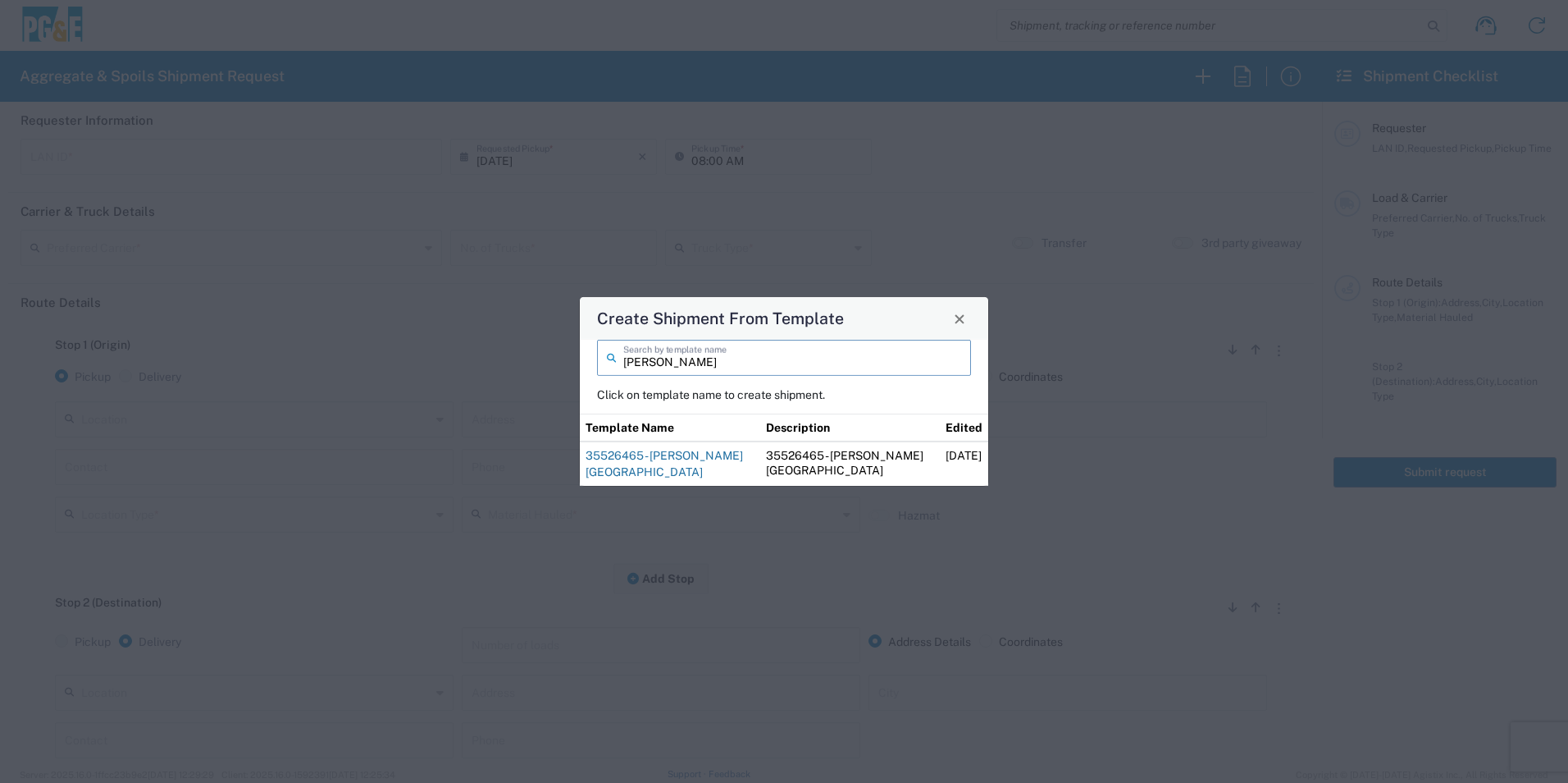
type input "steve"
click at [670, 466] on link "35526465 - Steve Foresthill Import Base Rock" at bounding box center [664, 463] width 157 height 30
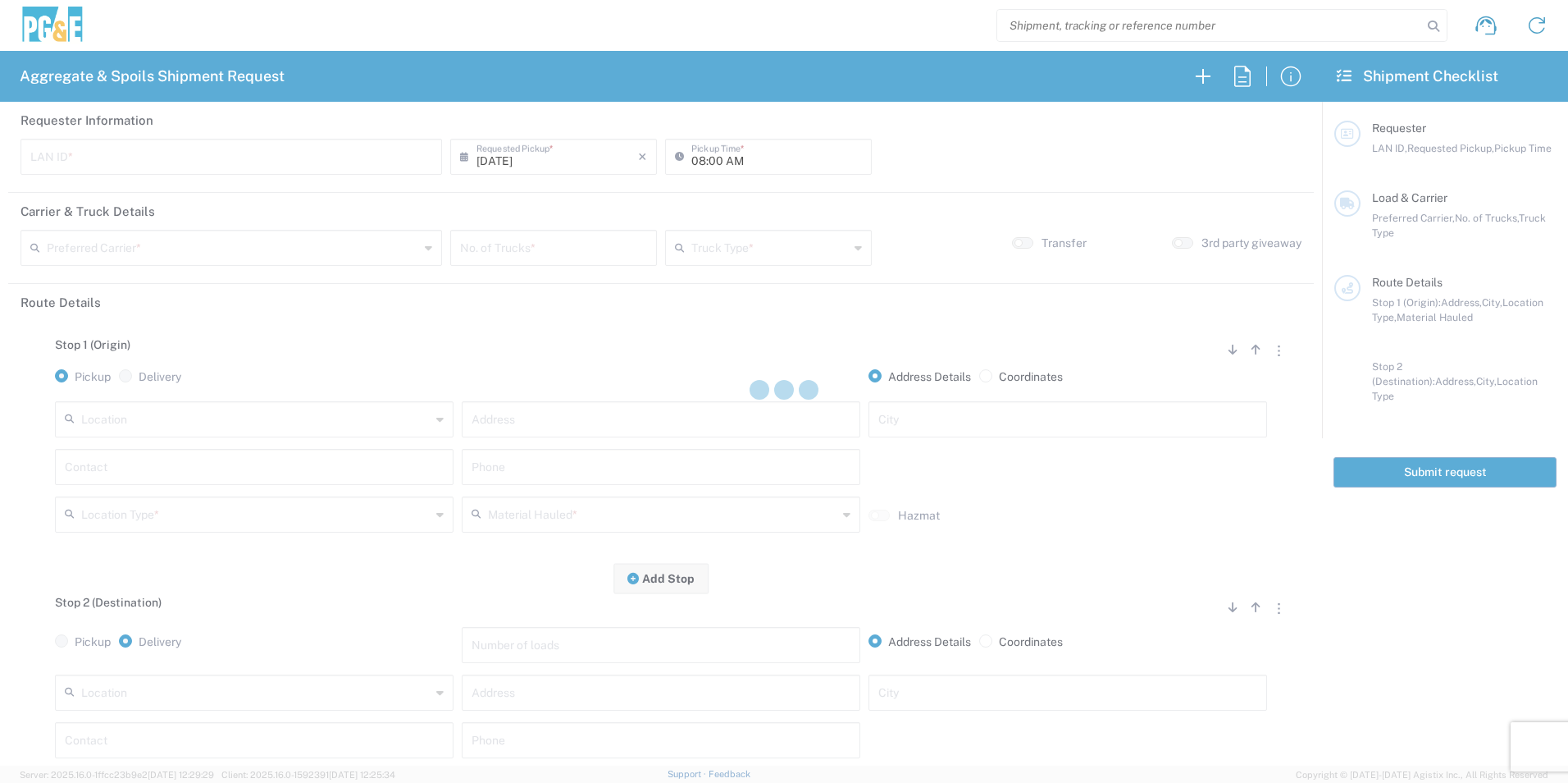
type input "STW8"
type input "06:30 AM"
type input "[PERSON_NAME] & Sons Trucking, Inc"
type input "Super Dump"
type textarea "Please deliver 3 Loads of Base Rock"
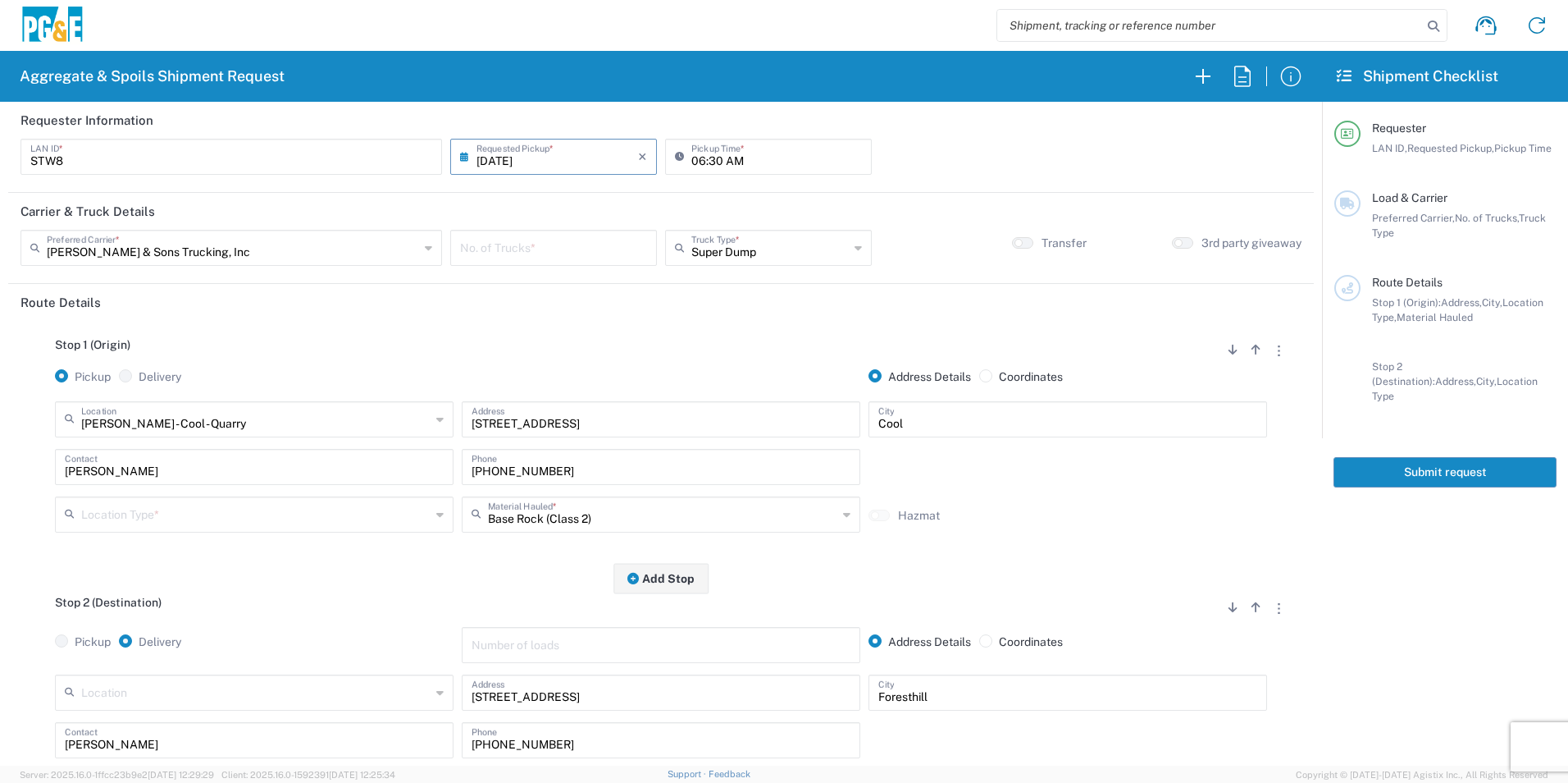
click at [531, 257] on input "number" at bounding box center [553, 247] width 187 height 29
type input "2"
click at [221, 523] on input "text" at bounding box center [256, 513] width 349 height 29
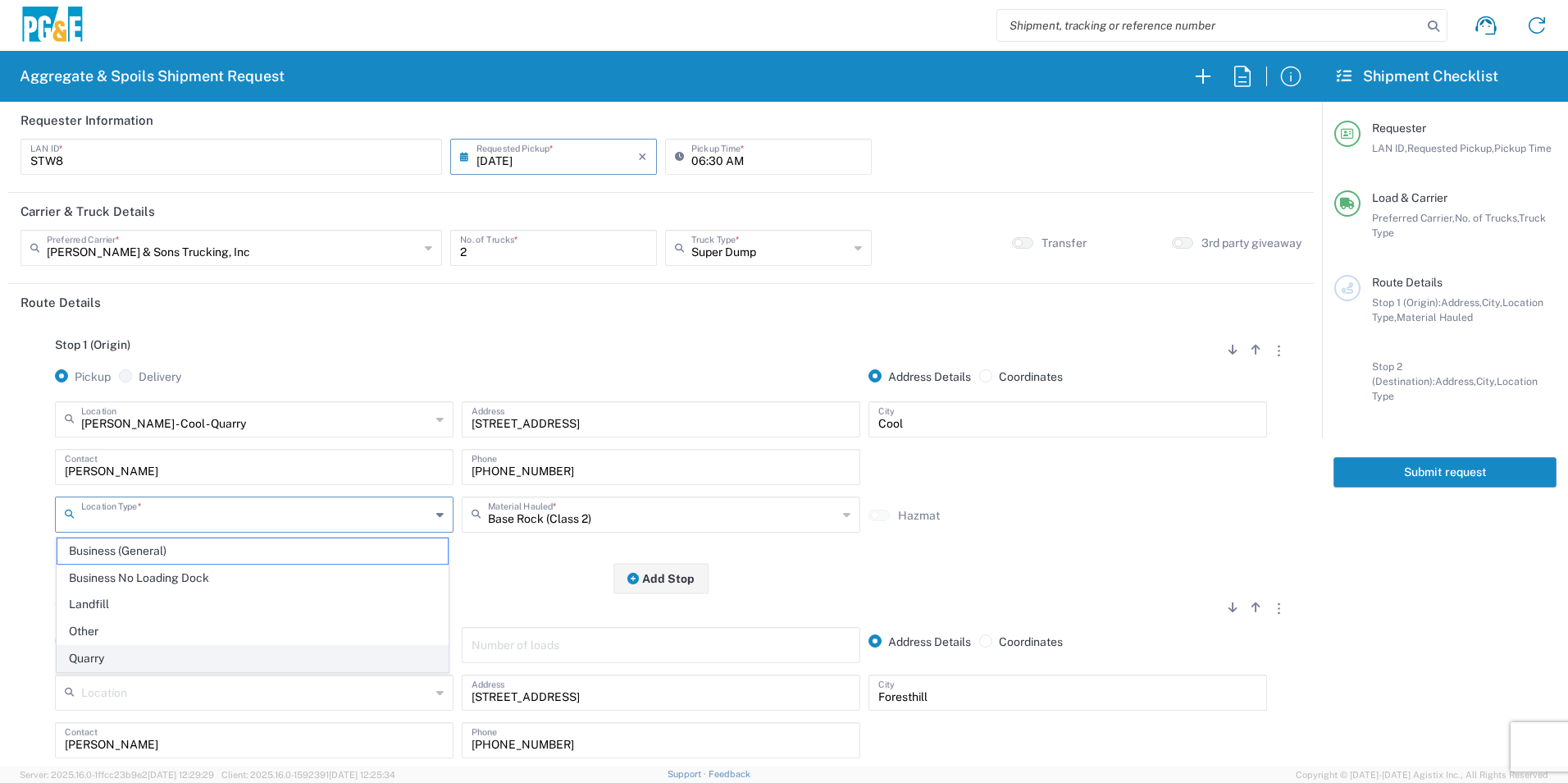
click at [152, 650] on span "Quarry" at bounding box center [252, 658] width 390 height 26
type input "Quarry"
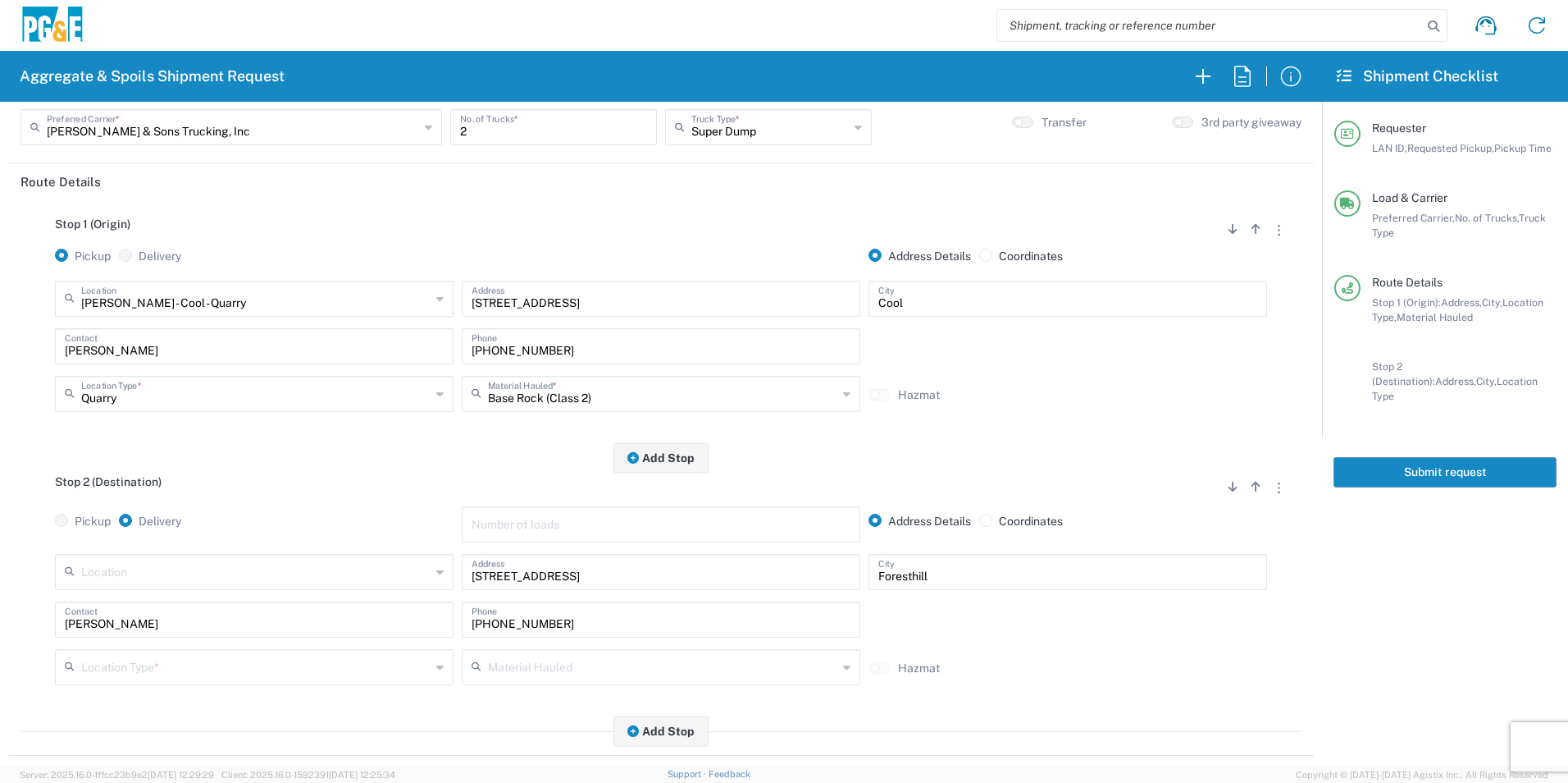
scroll to position [328, 0]
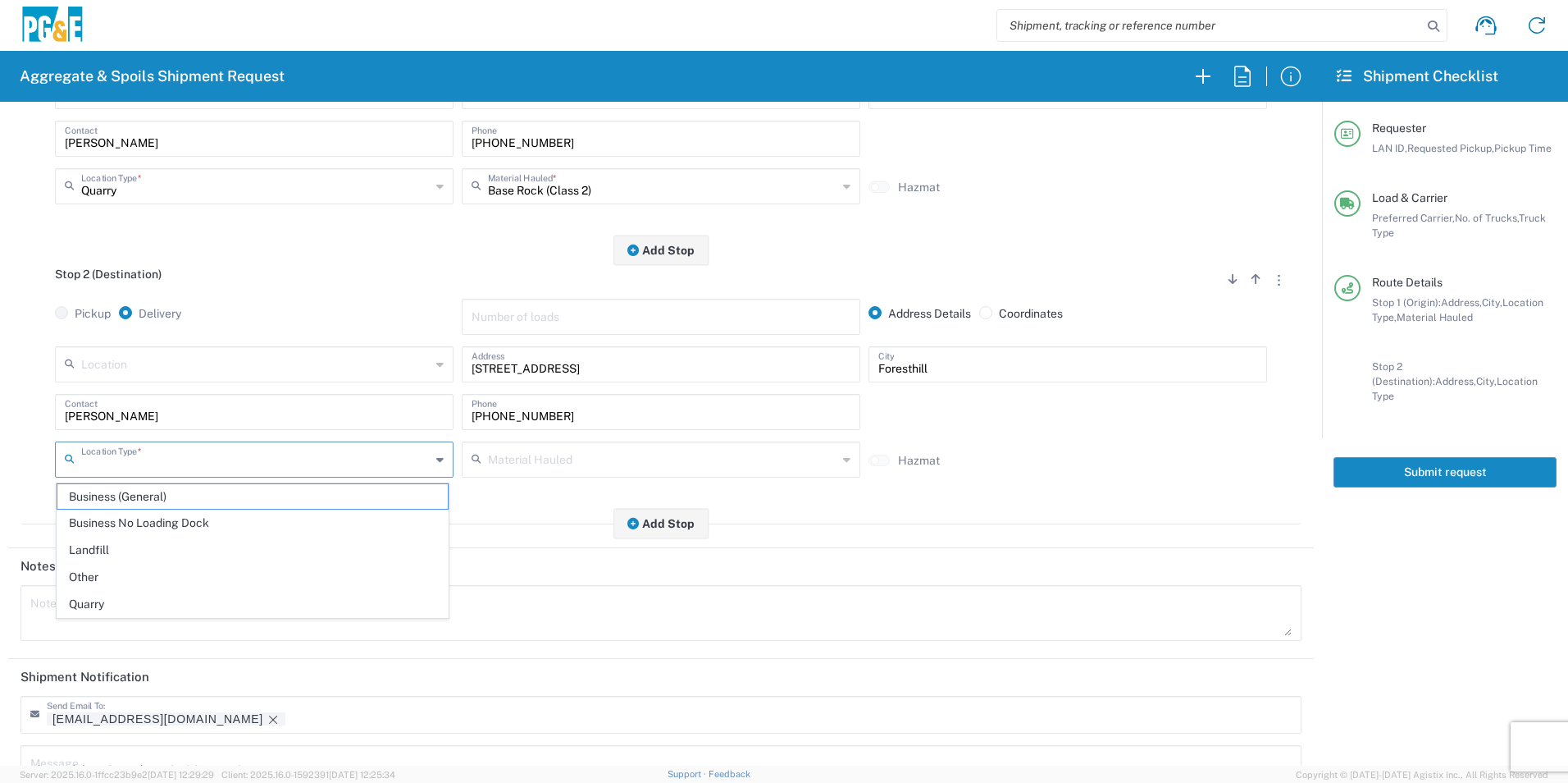
click at [188, 462] on input "text" at bounding box center [256, 458] width 349 height 29
click at [160, 565] on span "Other" at bounding box center [252, 577] width 390 height 26
type input "Other"
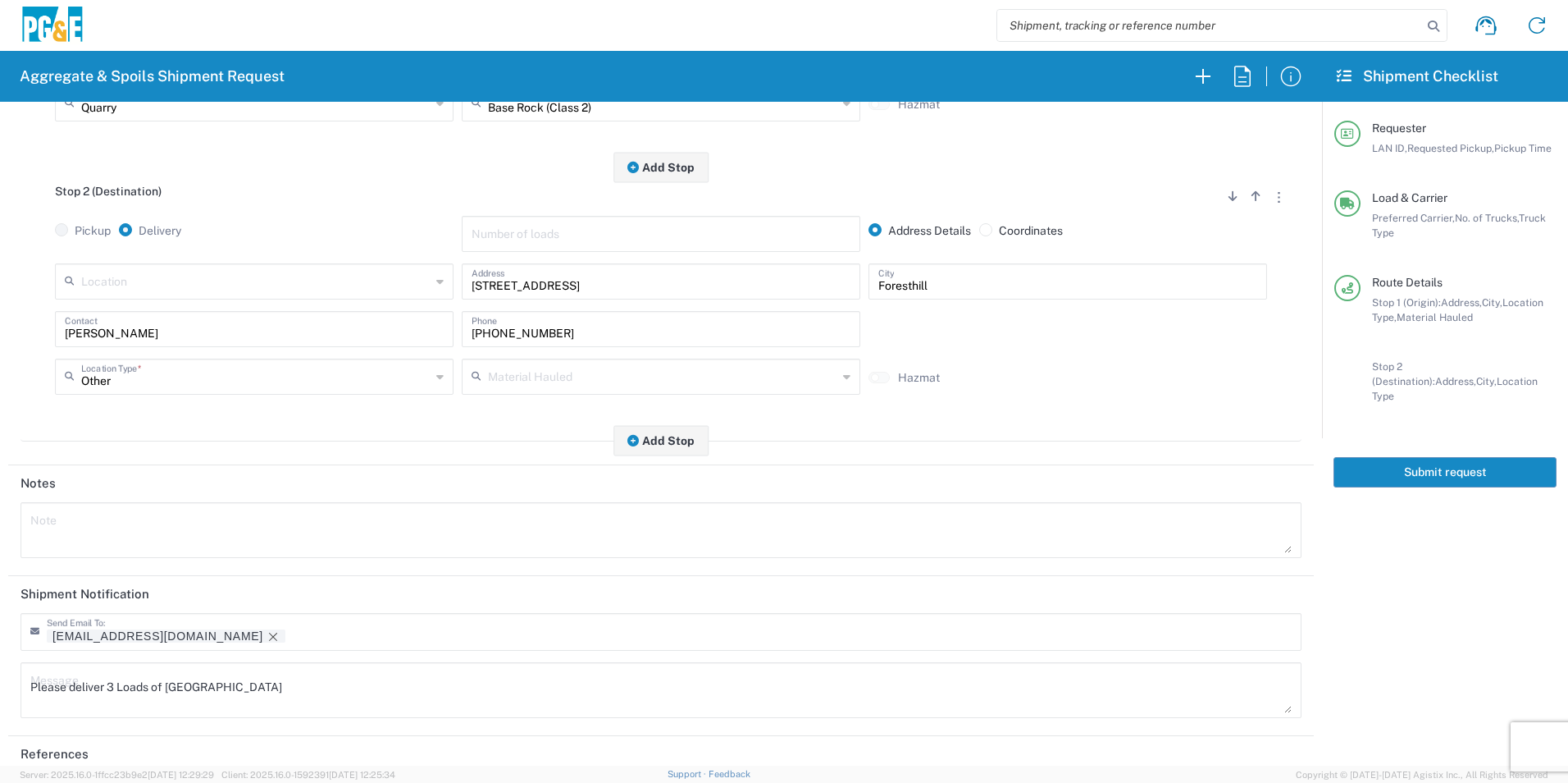
scroll to position [474, 0]
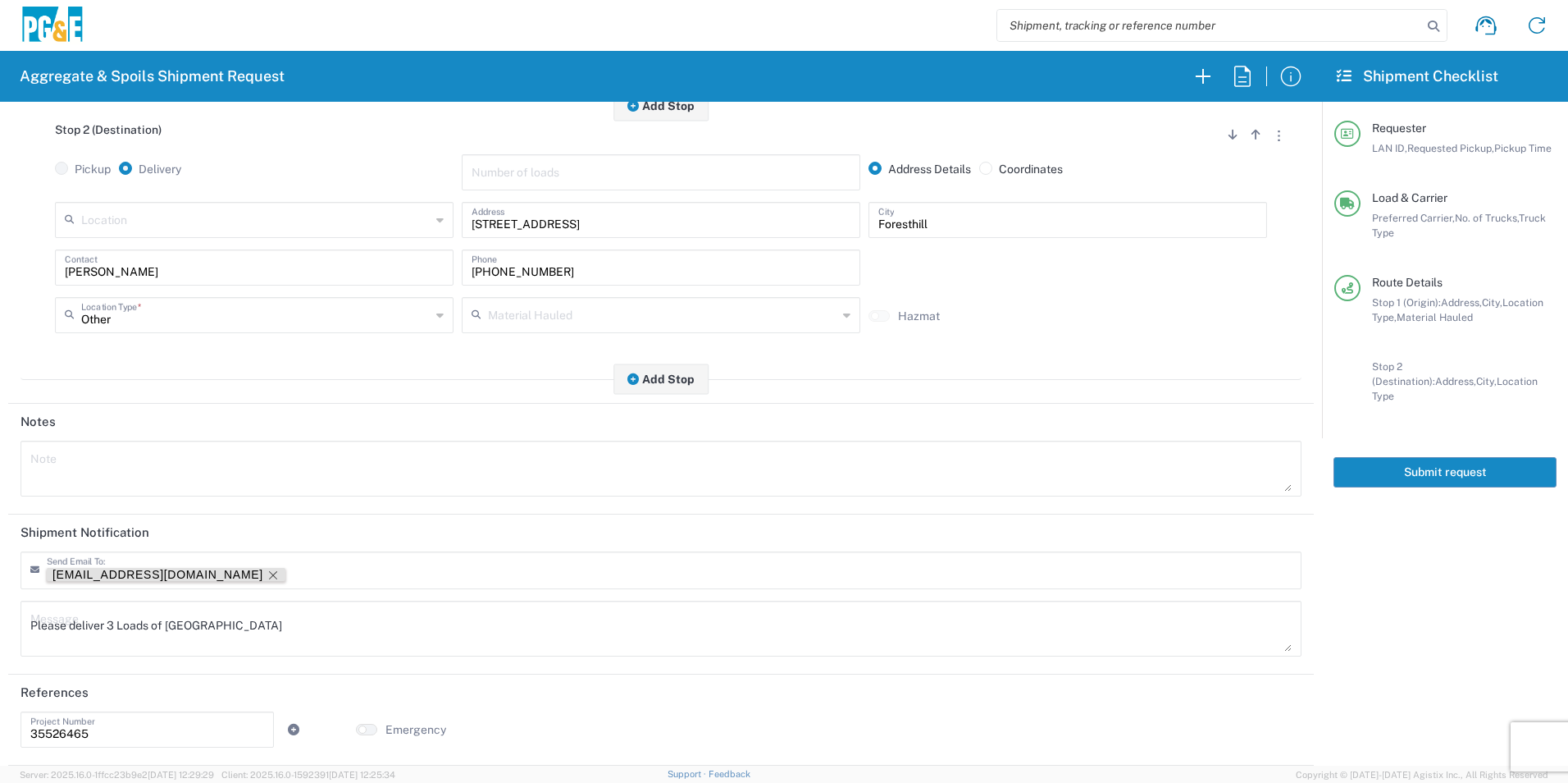
click at [267, 571] on icon "Remove tag" at bounding box center [273, 575] width 13 height 13
drag, startPoint x: 158, startPoint y: 628, endPoint x: -3, endPoint y: 613, distance: 161.7
click at [0, 613] on html "Aggregate & Spoils Shipment Request Requester Information STW8 LAN ID * 08/15/2…" at bounding box center [784, 391] width 1568 height 783
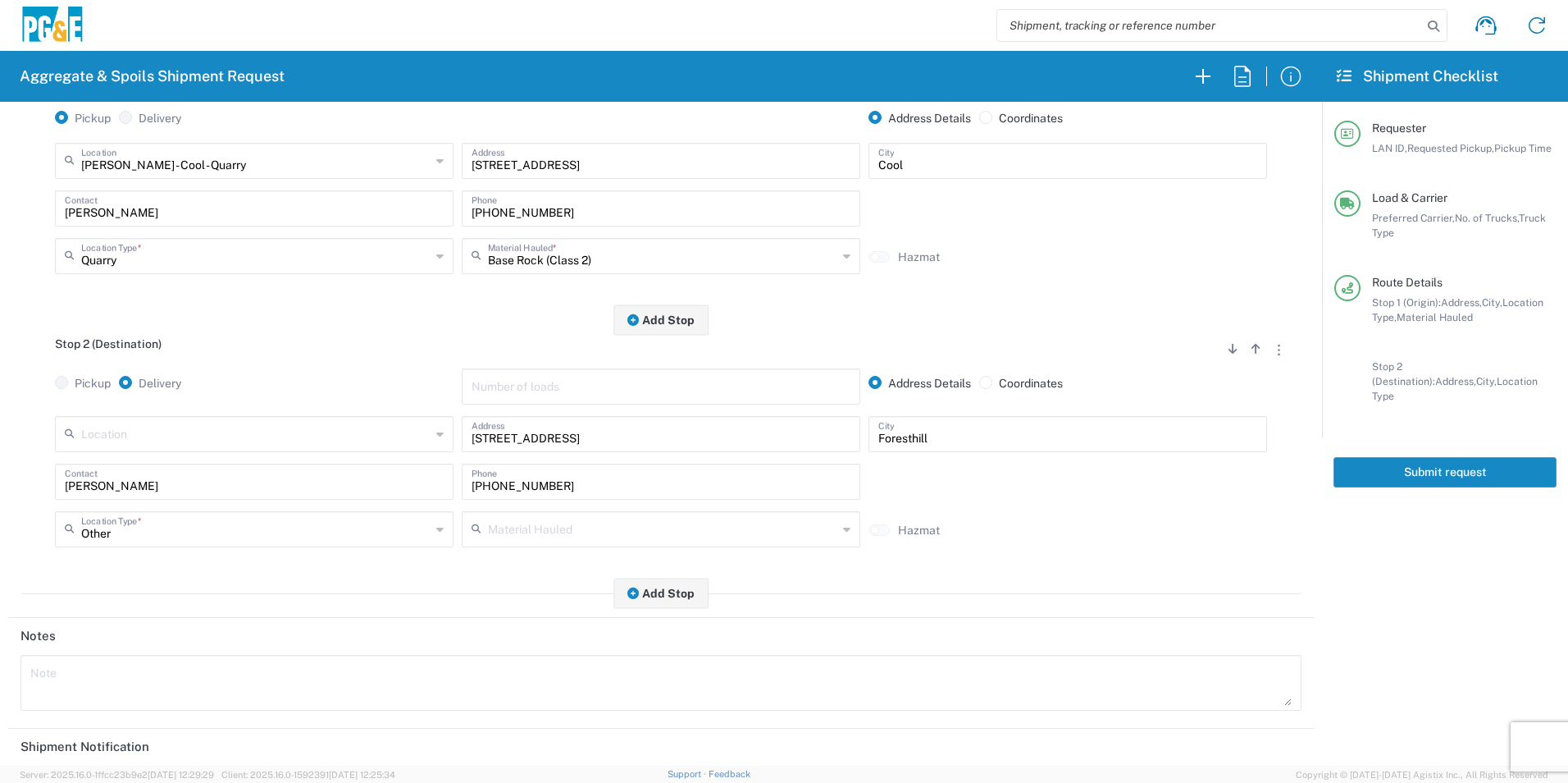
scroll to position [0, 0]
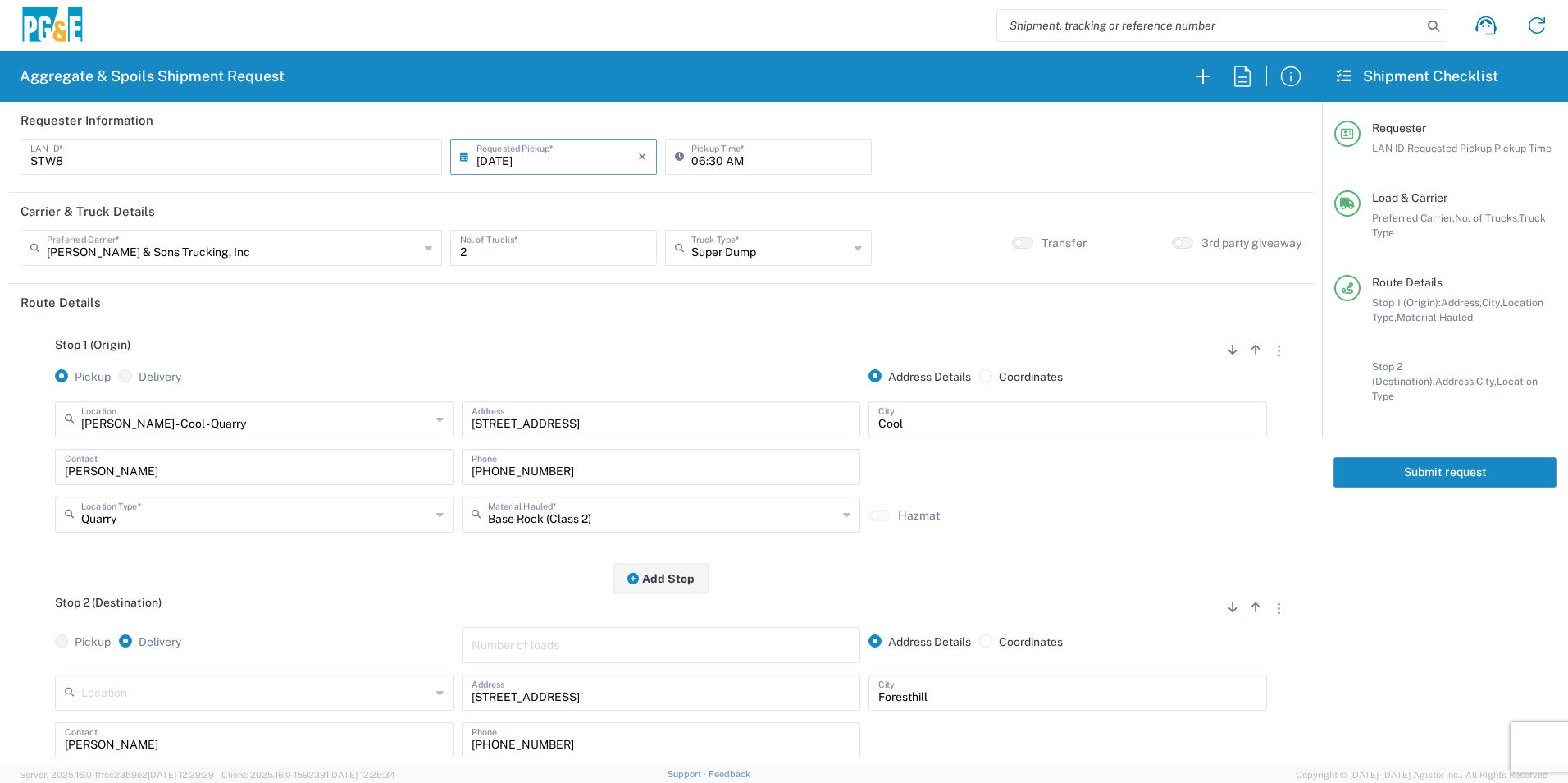
click at [1443, 457] on button "Submit request" at bounding box center [1445, 472] width 223 height 31
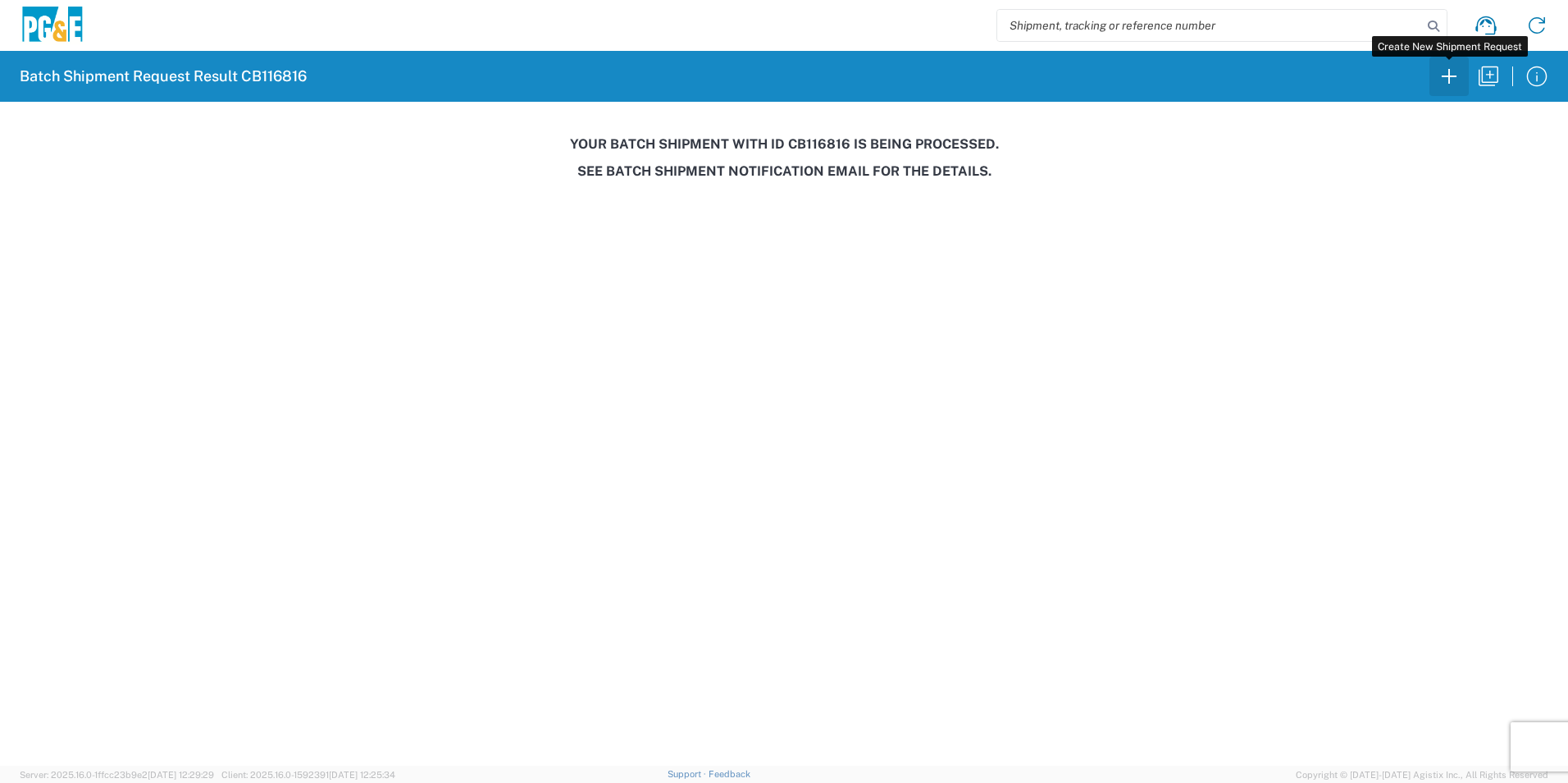
click at [1439, 77] on icon "button" at bounding box center [1449, 76] width 26 height 26
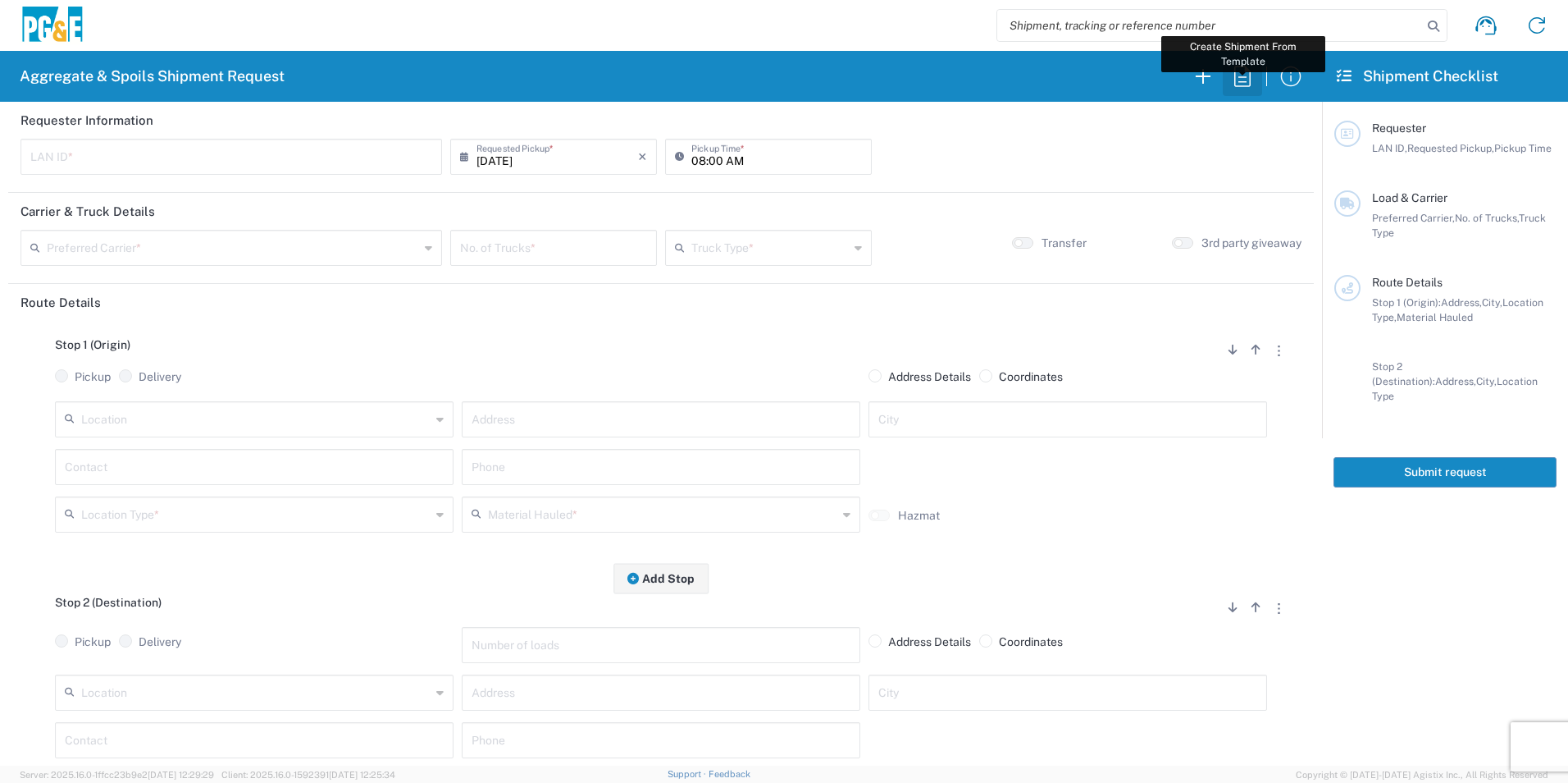
click at [1236, 75] on icon "button" at bounding box center [1242, 76] width 26 height 26
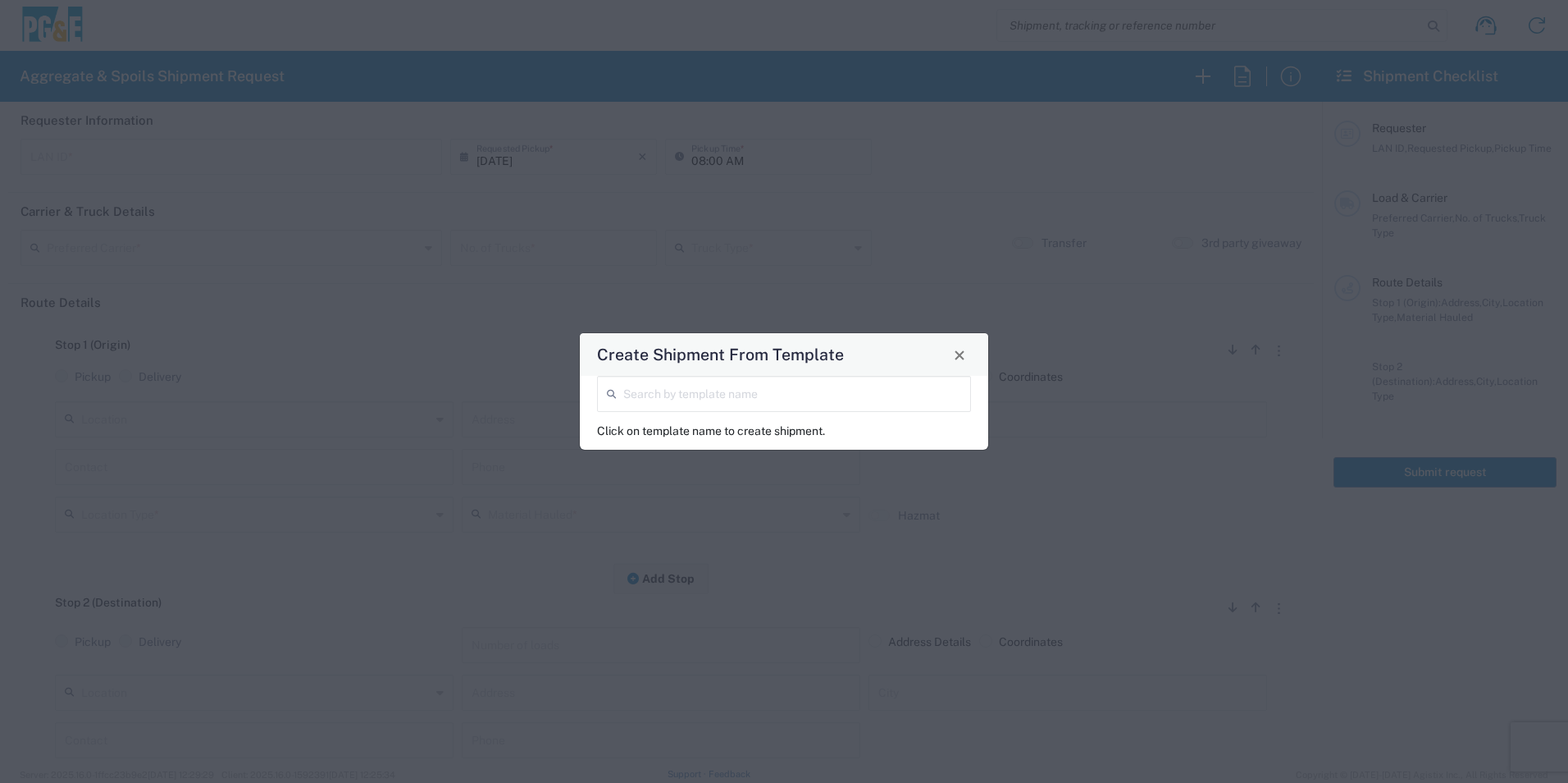
click at [632, 394] on input "search" at bounding box center [792, 393] width 338 height 29
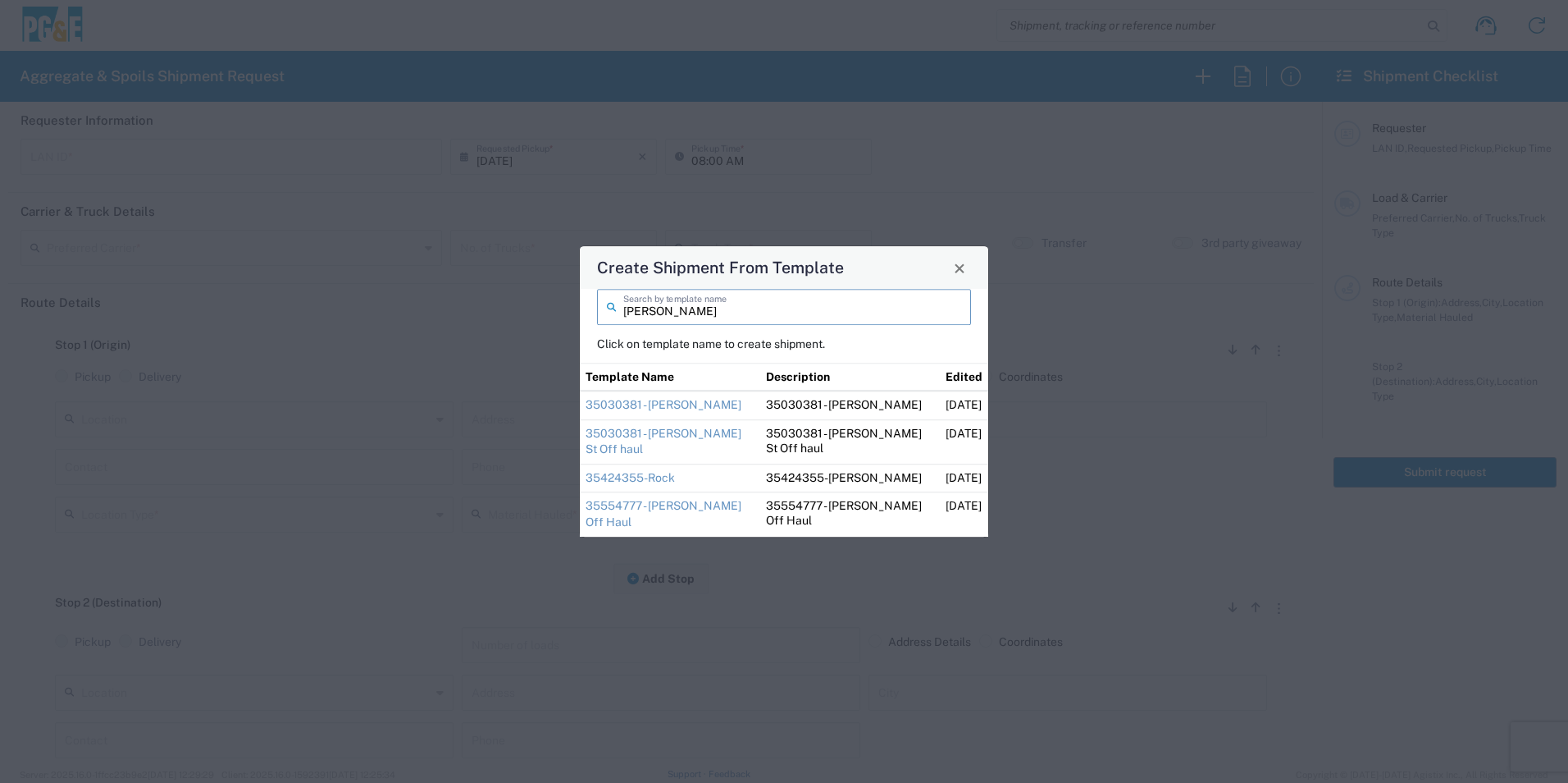
drag, startPoint x: 664, startPoint y: 312, endPoint x: 191, endPoint y: 254, distance: 476.5
click at [256, 270] on div "Create Shipment From Template dan Search by template name Click on template nam…" at bounding box center [784, 391] width 1568 height 783
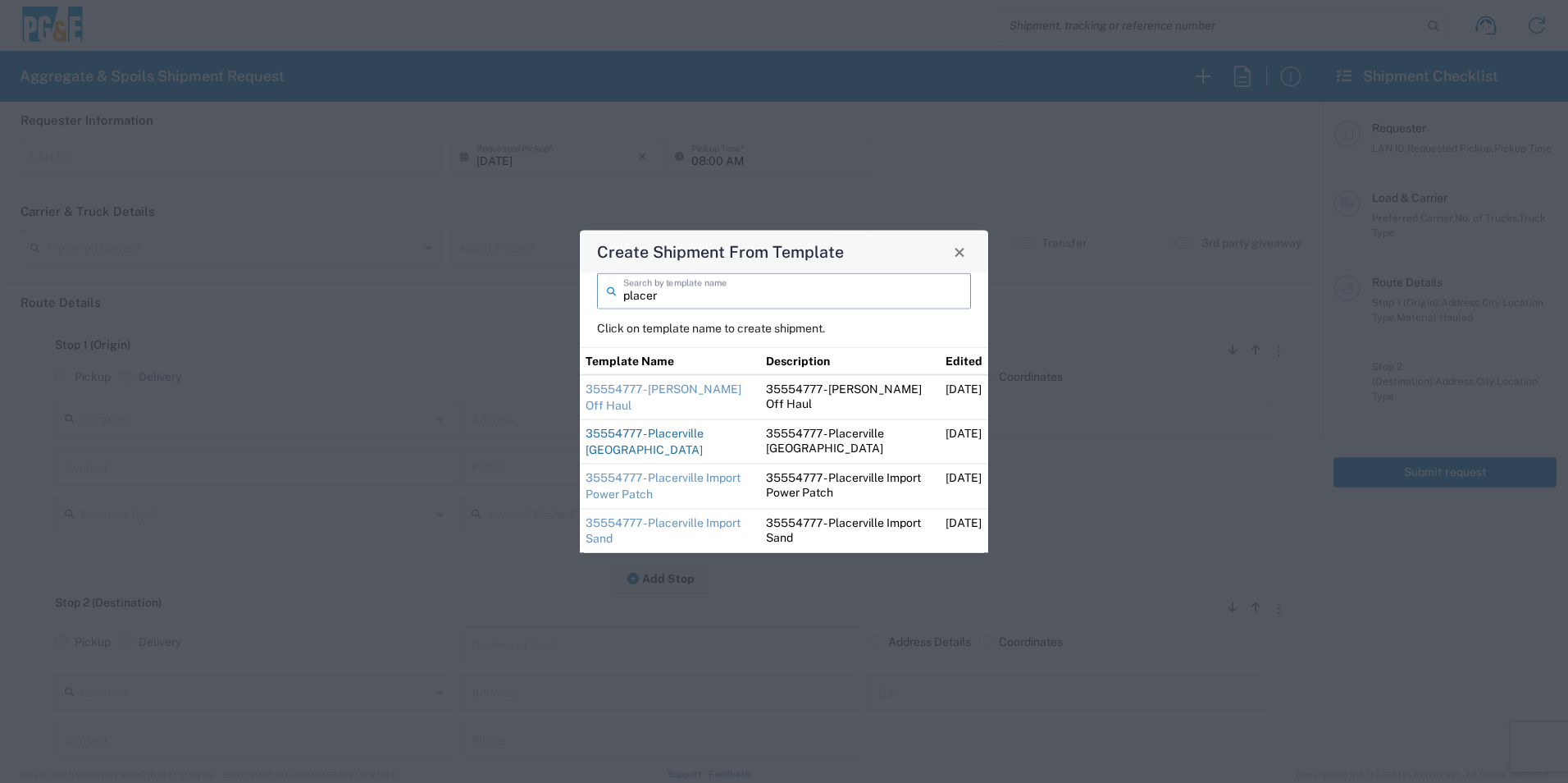
type input "placer"
click at [669, 434] on link "35554777 - Placerville Import Base Rock" at bounding box center [644, 441] width 118 height 30
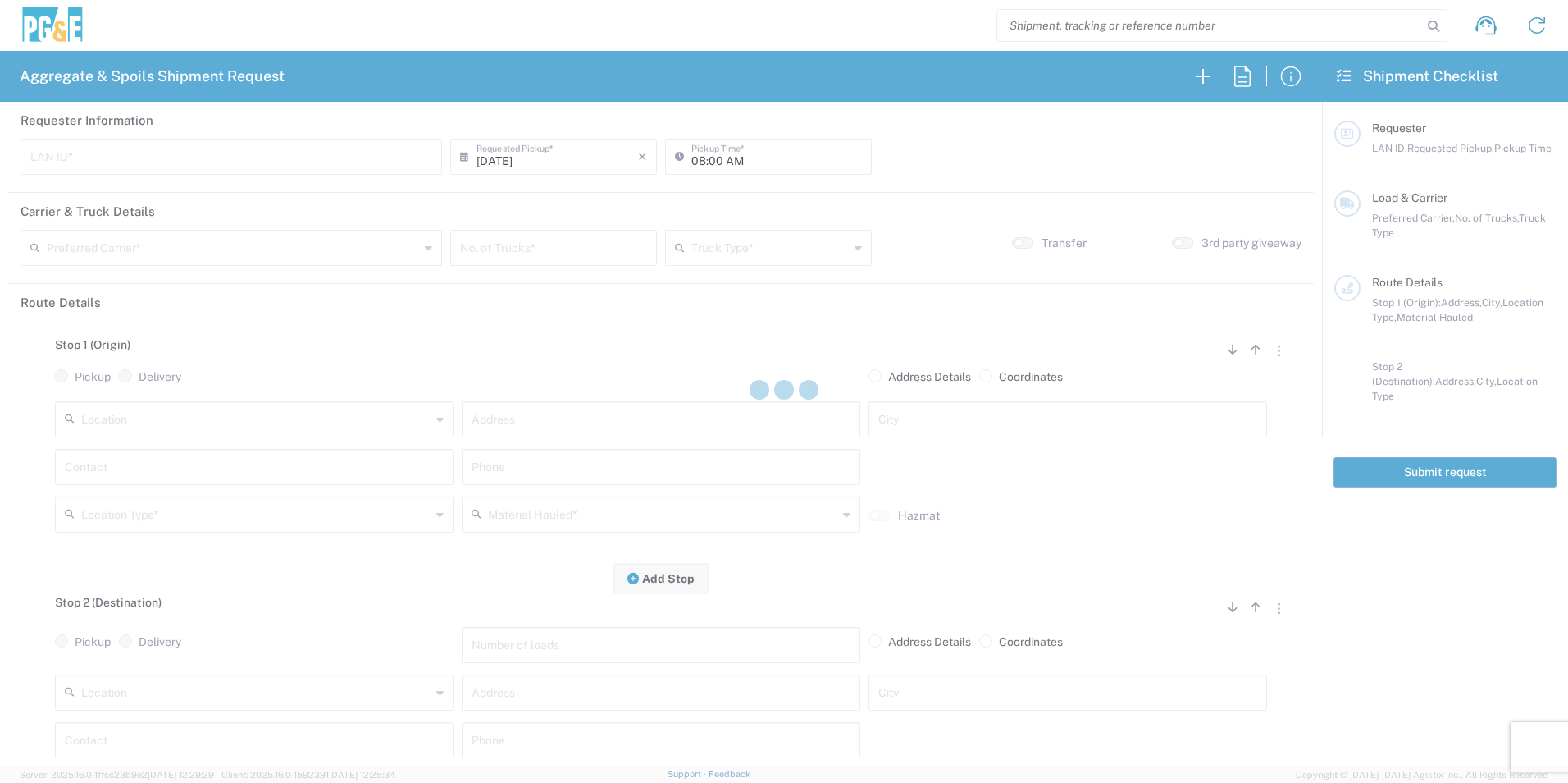
type input "D1AS"
type input "12:00 AM"
type input "[PERSON_NAME] & Sons Trucking, Inc"
type input "Super Dump"
type textarea "Import Base Rock. Contact Dan with any issues or questions. 916-673-8557"
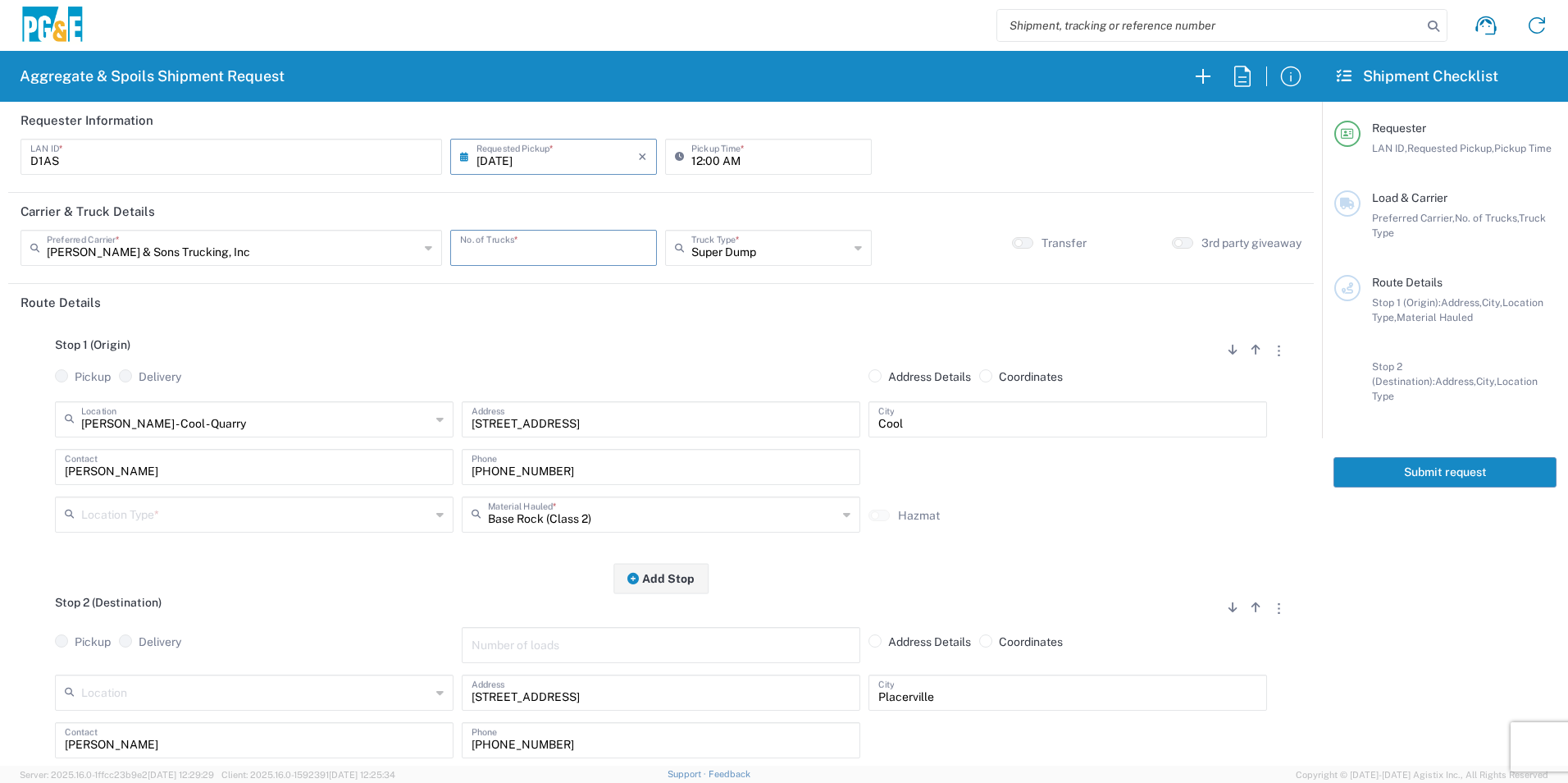
click at [494, 250] on input "number" at bounding box center [553, 247] width 187 height 29
type input "3"
click at [691, 156] on input "12:00 AM" at bounding box center [776, 156] width 171 height 29
click at [709, 157] on input "06:00 AM" at bounding box center [776, 156] width 171 height 29
type input "06:30 AM"
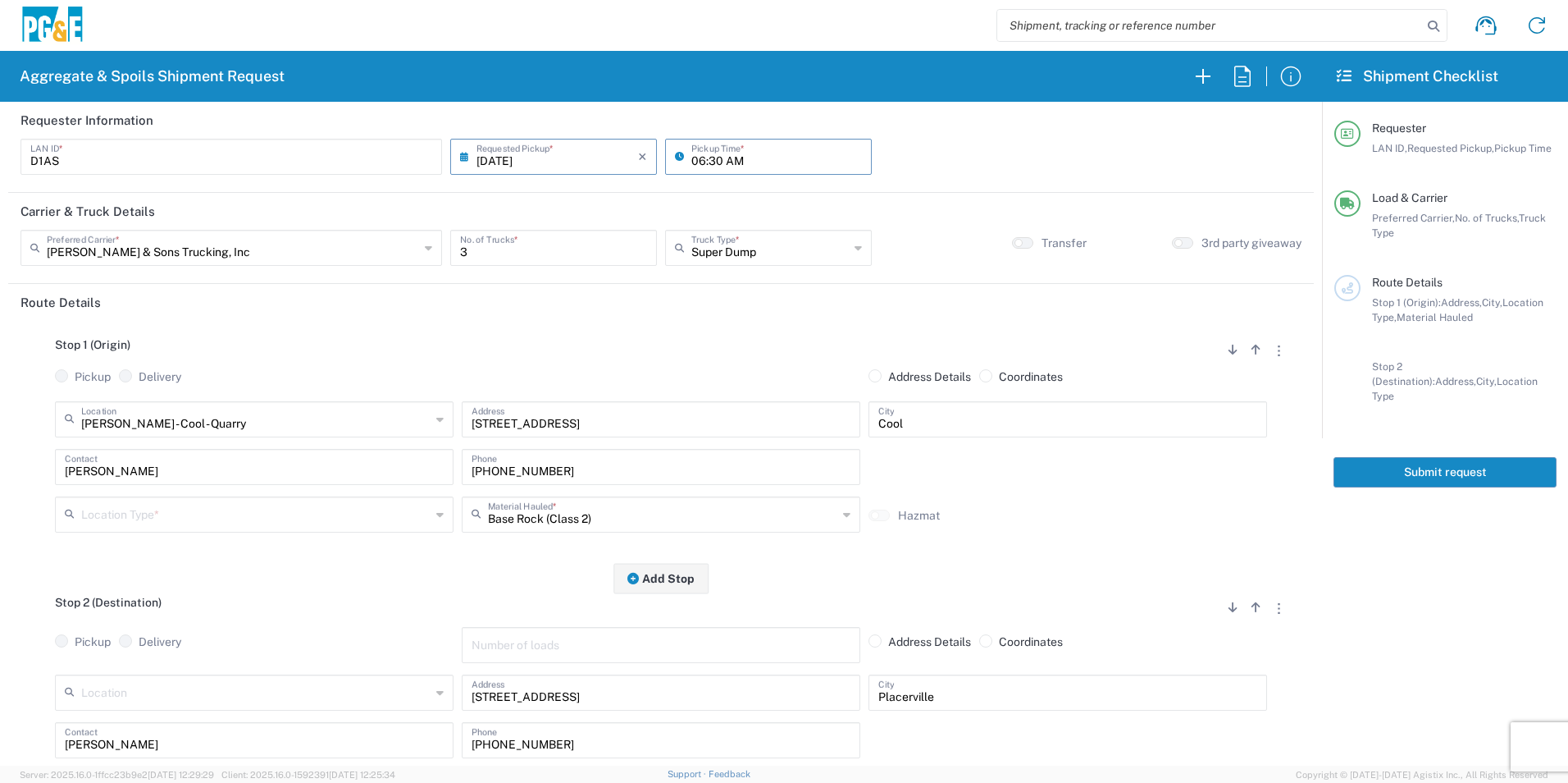
click at [195, 507] on input "text" at bounding box center [256, 513] width 349 height 29
click at [98, 655] on span "Quarry" at bounding box center [252, 658] width 390 height 26
type input "Quarry"
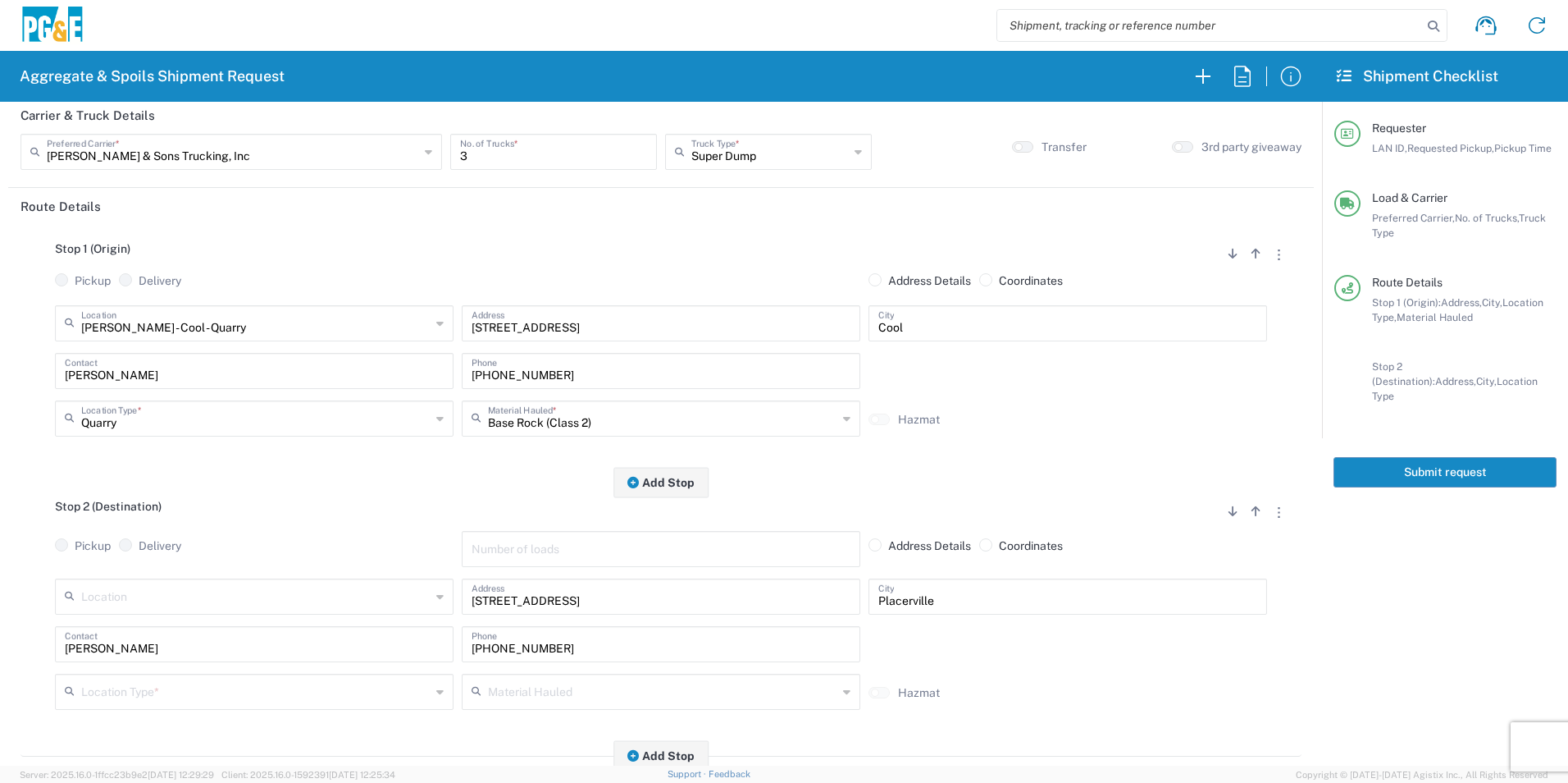
scroll to position [246, 0]
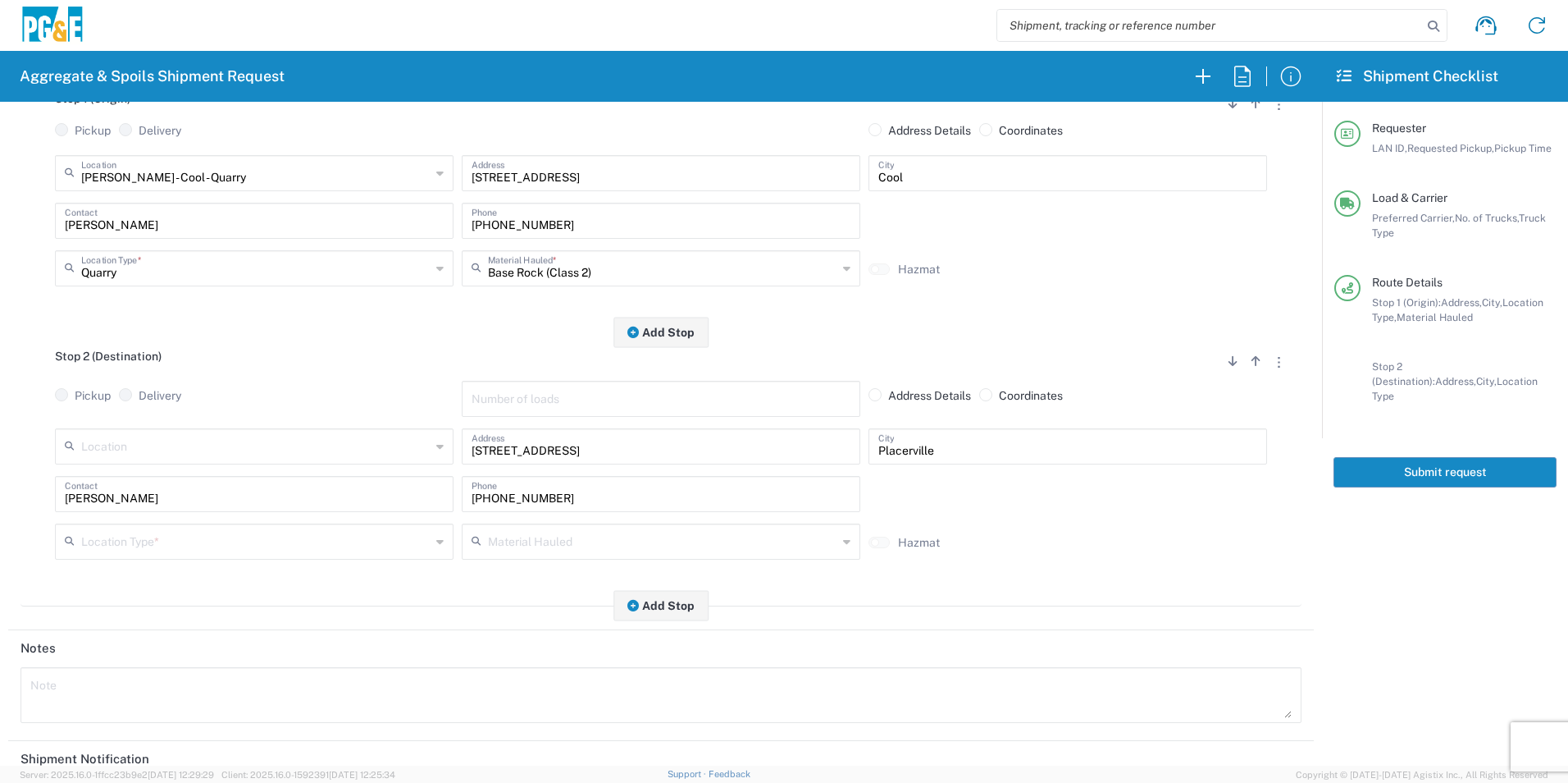
click at [140, 538] on input "text" at bounding box center [256, 541] width 349 height 29
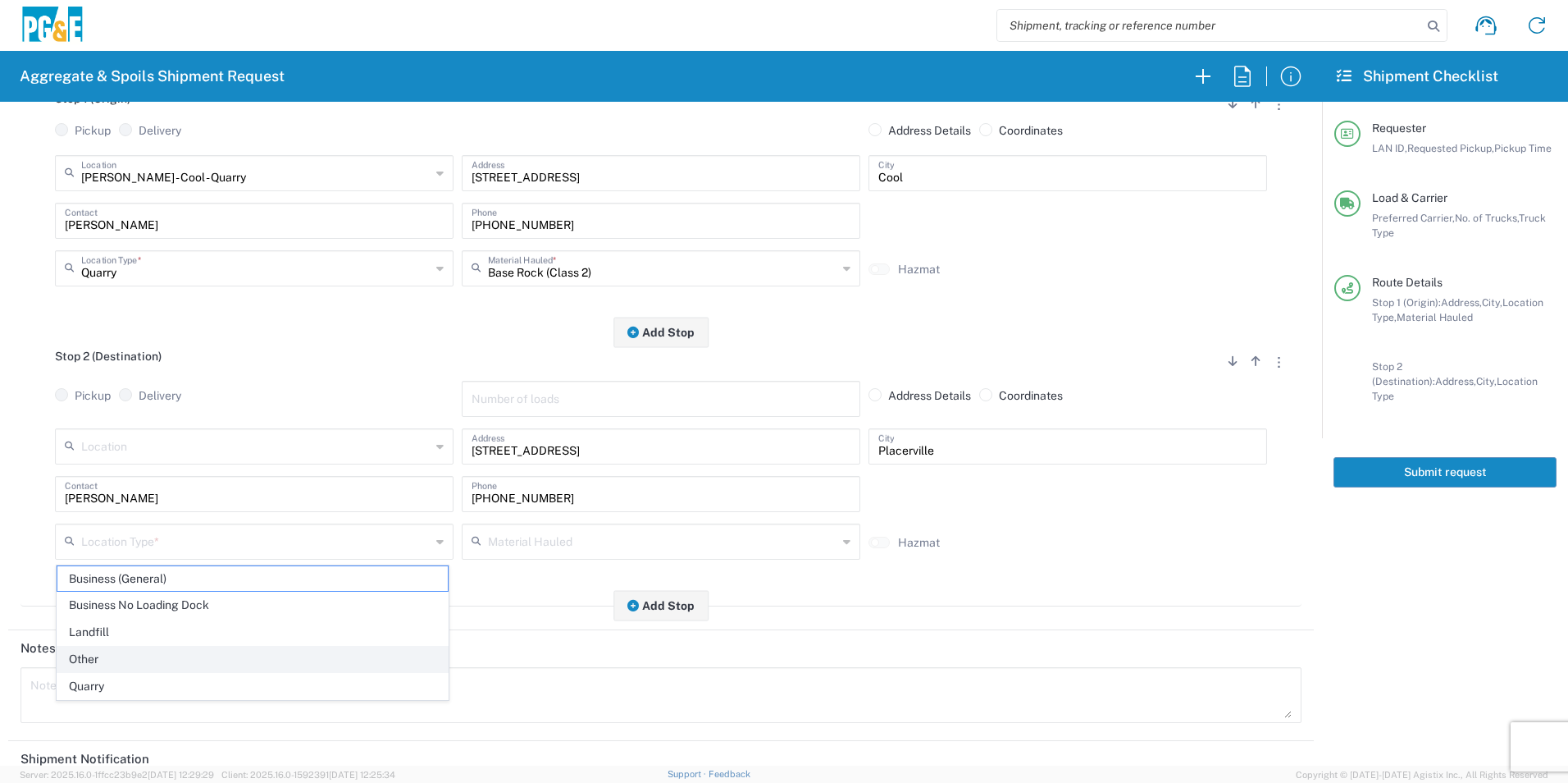
click at [107, 659] on span "Other" at bounding box center [252, 659] width 390 height 26
type input "Other"
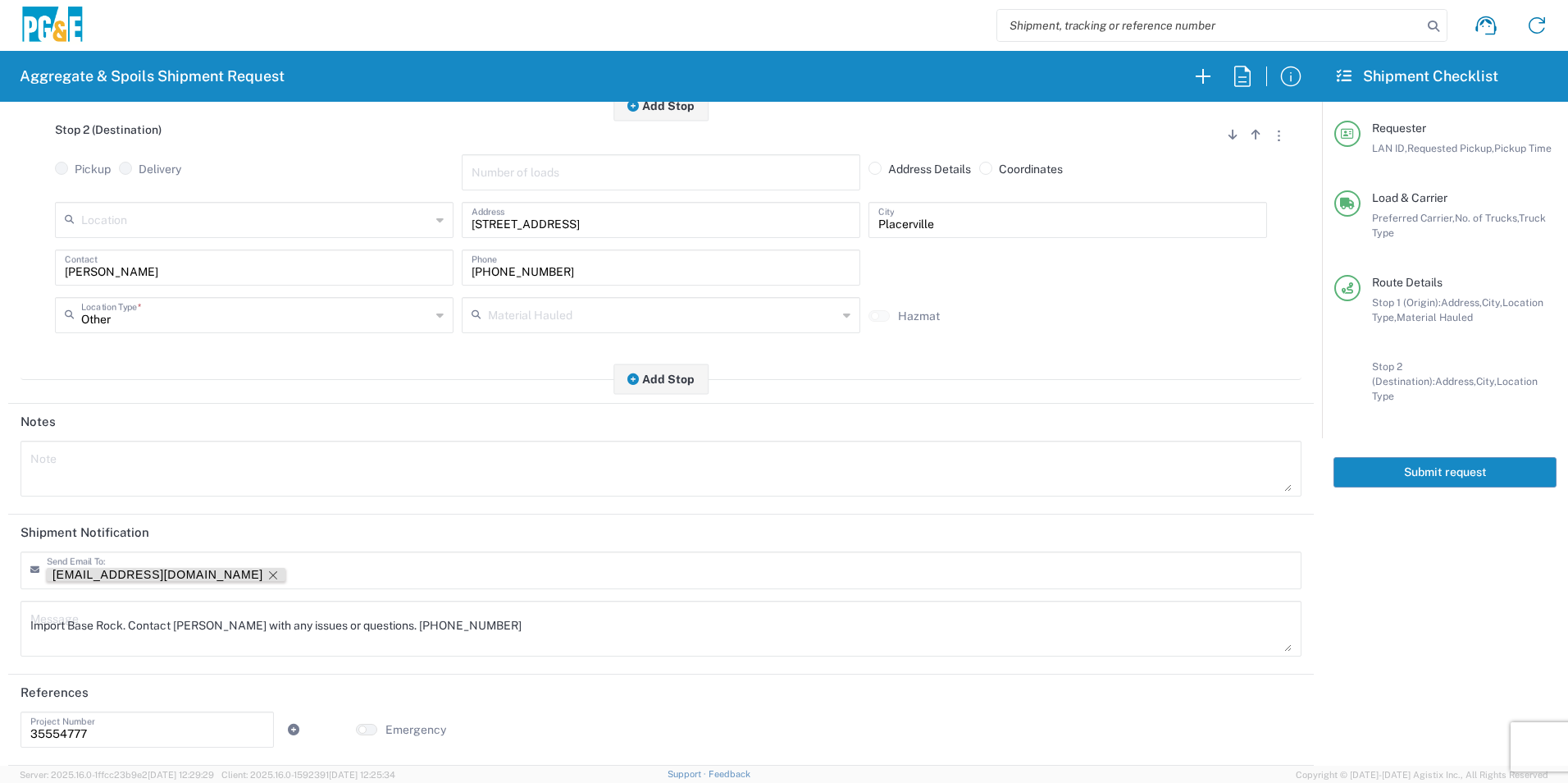
click at [267, 570] on icon "Remove tag" at bounding box center [273, 575] width 13 height 13
drag, startPoint x: 403, startPoint y: 627, endPoint x: -3, endPoint y: 616, distance: 406.1
click at [0, 616] on html "Aggregate & Spoils Shipment Request Requester Information D1AS LAN ID * 08/15/2…" at bounding box center [784, 391] width 1568 height 783
drag, startPoint x: 261, startPoint y: 625, endPoint x: 0, endPoint y: 580, distance: 264.9
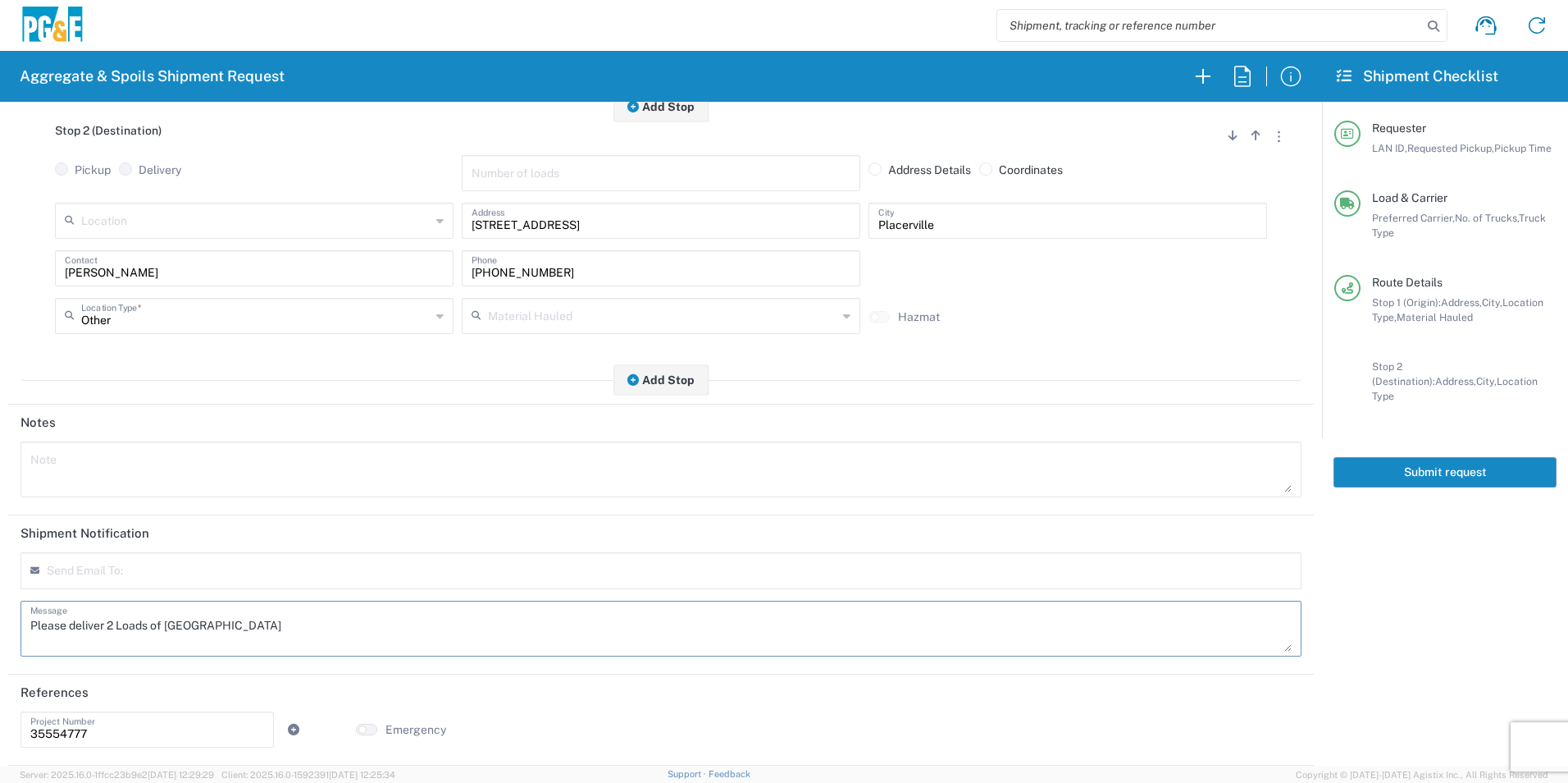
click at [0, 582] on html "Aggregate & Spoils Shipment Request Requester Information D1AS LAN ID * 08/15/2…" at bounding box center [784, 391] width 1568 height 783
type textarea "Please deliver 2 Loads of Base Rock"
click at [144, 470] on textarea at bounding box center [661, 469] width 1261 height 46
paste textarea "Please deliver 2 Loads of Base Rock"
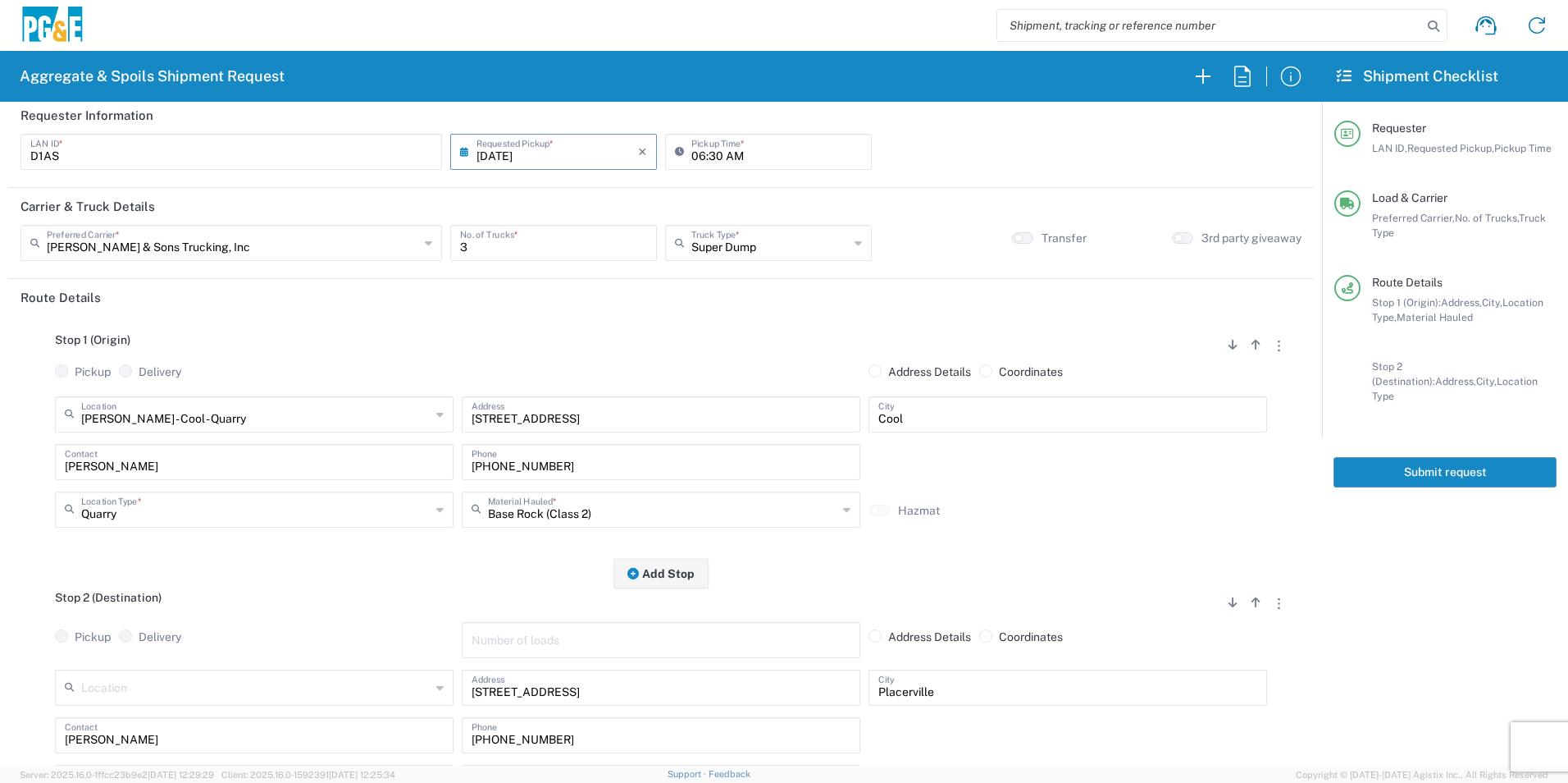
scroll to position [0, 0]
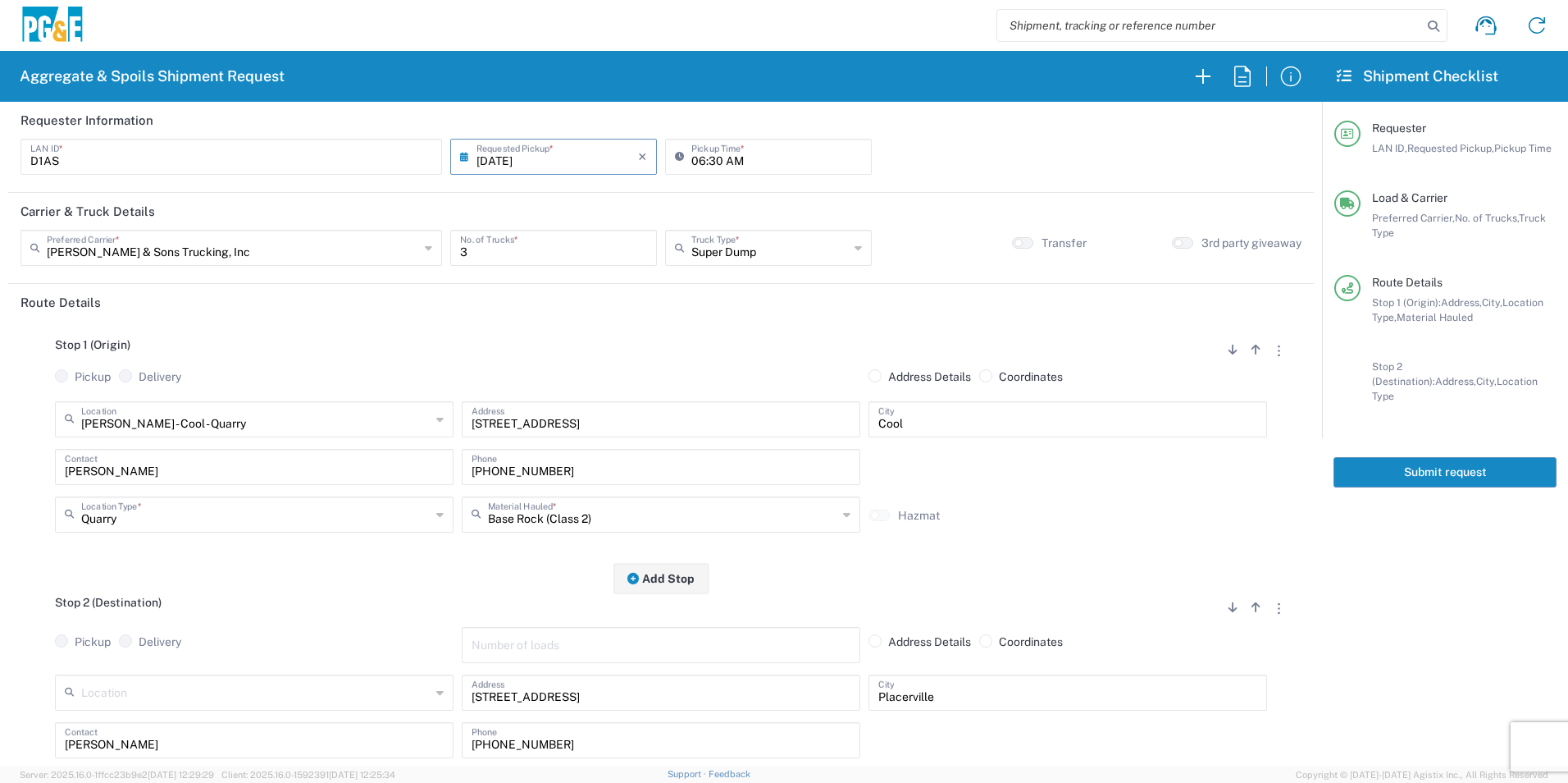
type textarea "Please deliver 2 Loads of Base Rock"
click at [1407, 457] on button "Submit request" at bounding box center [1445, 472] width 223 height 31
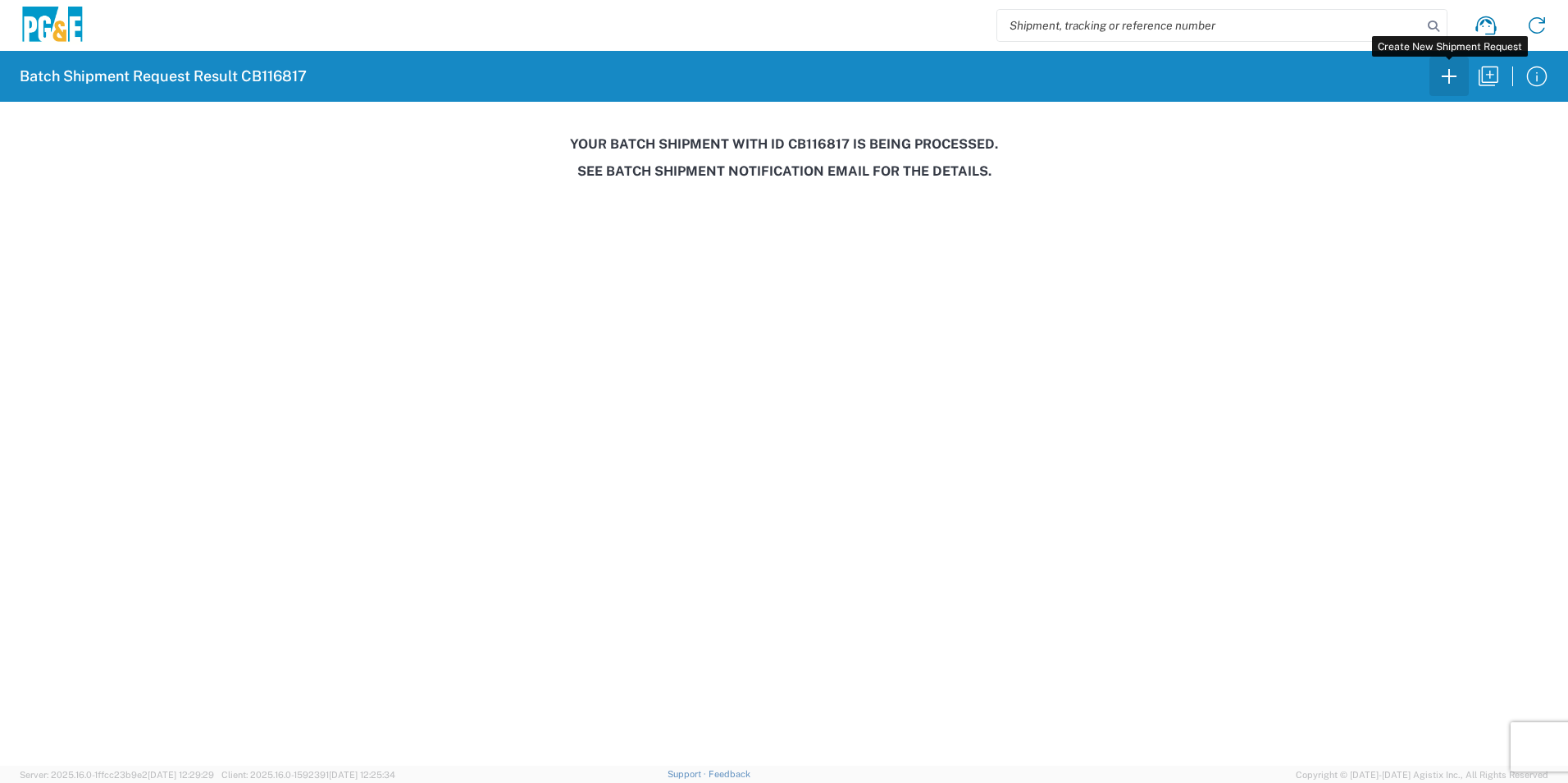
click at [1449, 82] on icon "button" at bounding box center [1448, 76] width 14 height 14
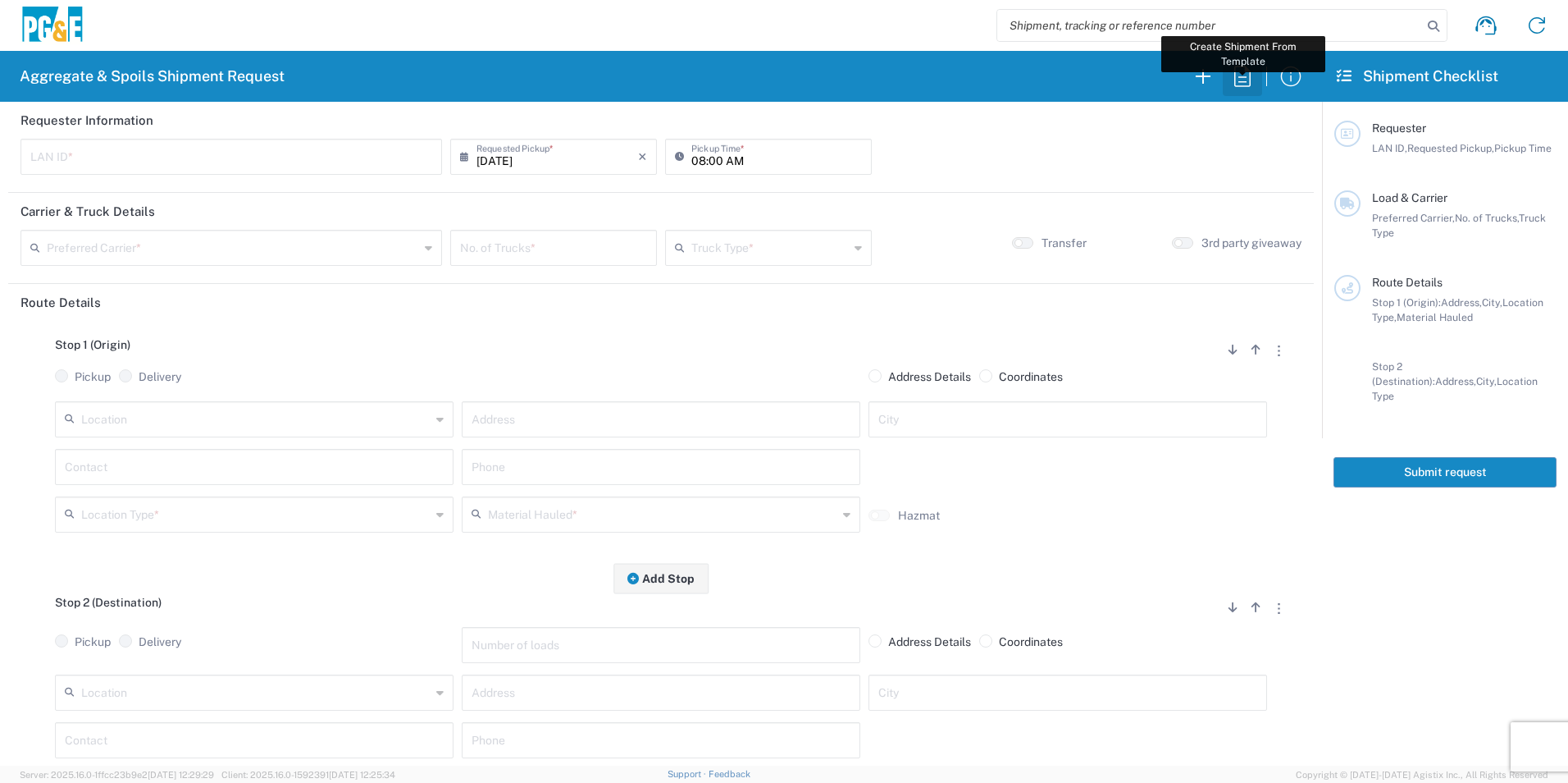
click at [1242, 84] on icon "button" at bounding box center [1242, 76] width 26 height 26
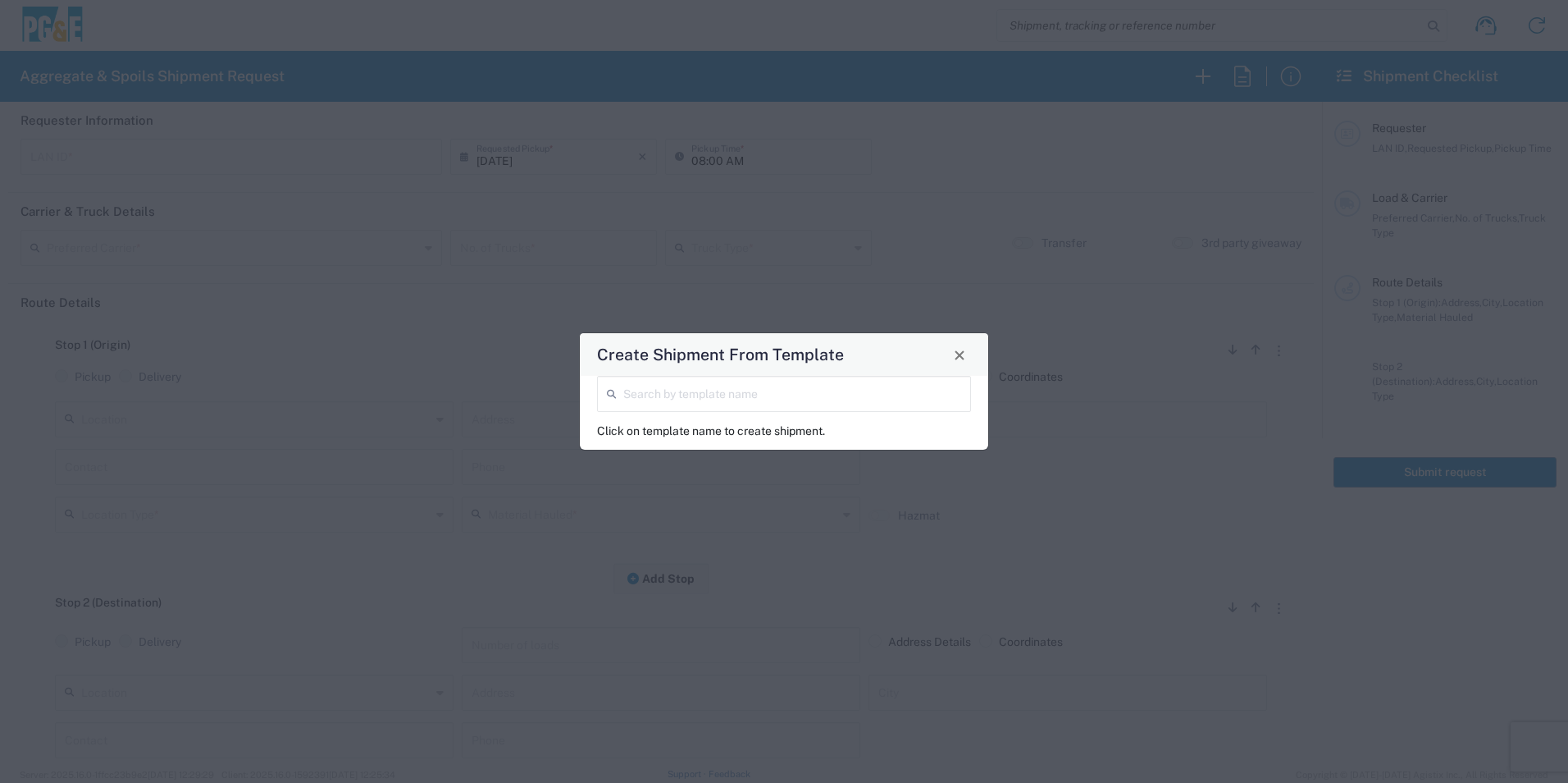
click at [841, 394] on input "search" at bounding box center [792, 393] width 338 height 29
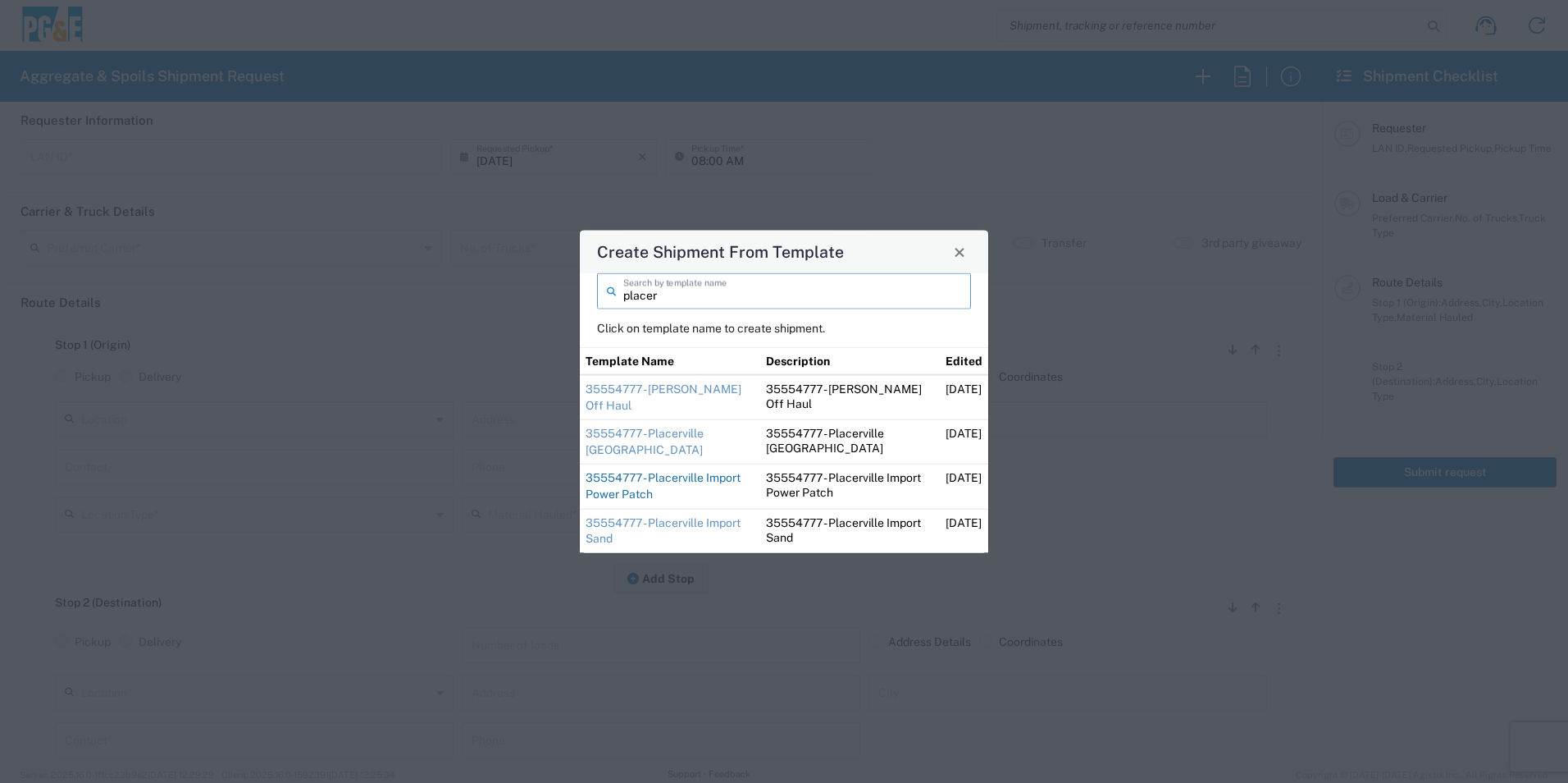
type input "placer"
click at [654, 491] on link "35554777 - Placerville Import Power Patch" at bounding box center [663, 485] width 155 height 30
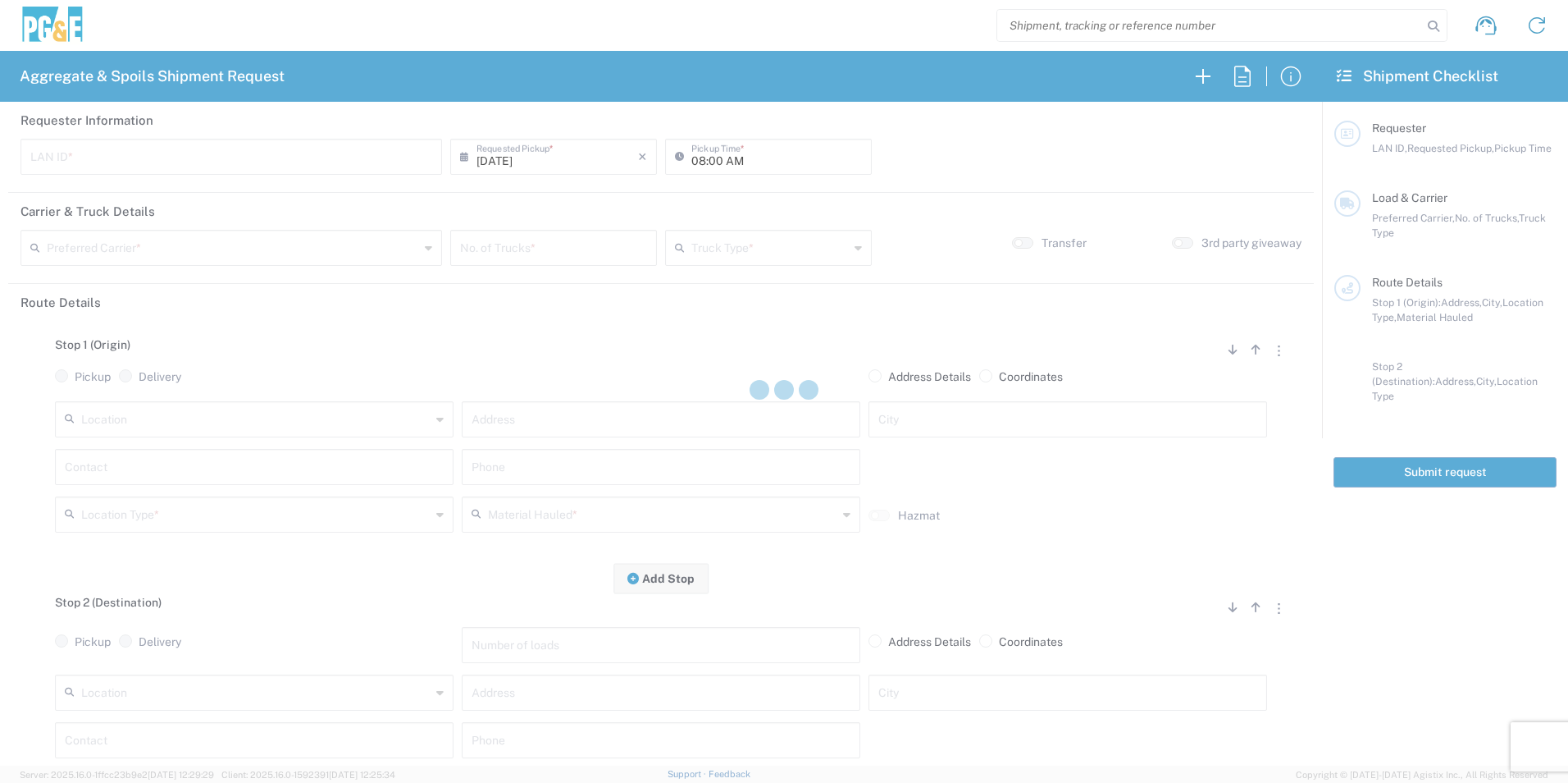
type input "D1AS"
type input "06:30 AM"
type input "[PERSON_NAME] & Sons Trucking, Inc"
type input "Super Dump"
type textarea "Please deliver Power Patch. Dump in the back right of the laydown yard. There w…"
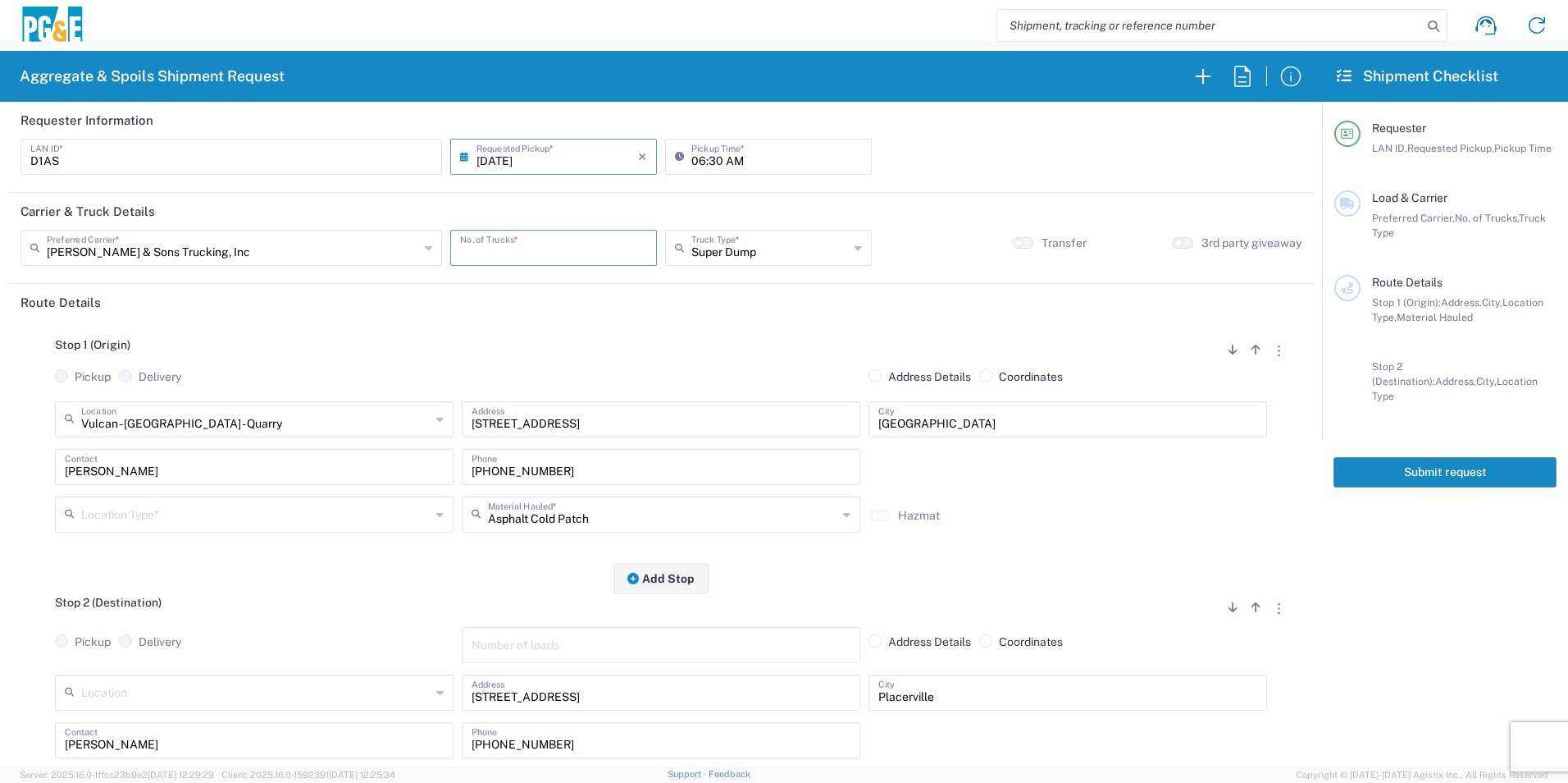
click at [568, 255] on input "number" at bounding box center [553, 247] width 187 height 29
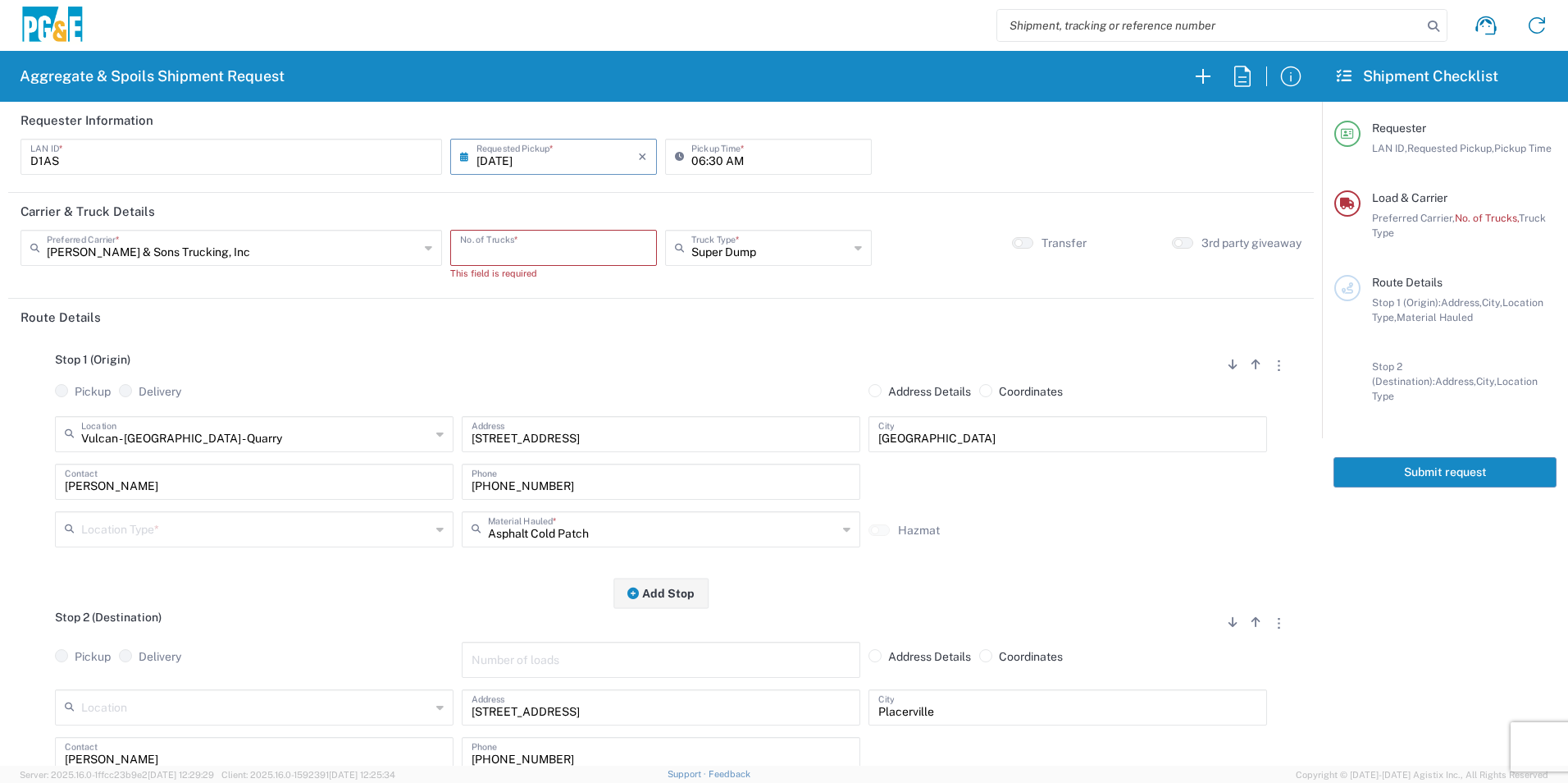
click at [490, 254] on input "number" at bounding box center [553, 247] width 187 height 29
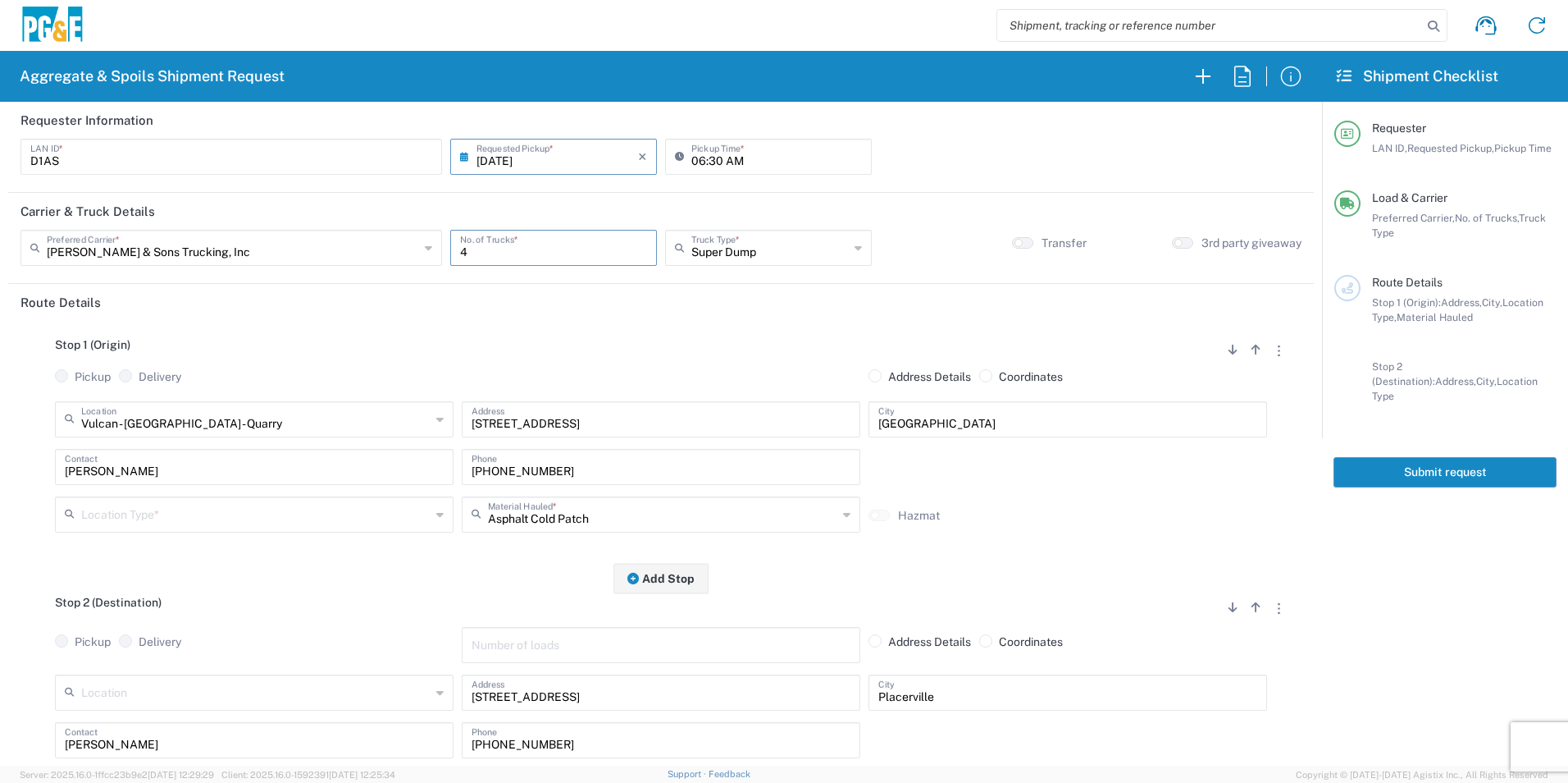
type input "4"
click at [221, 525] on input "text" at bounding box center [256, 513] width 349 height 29
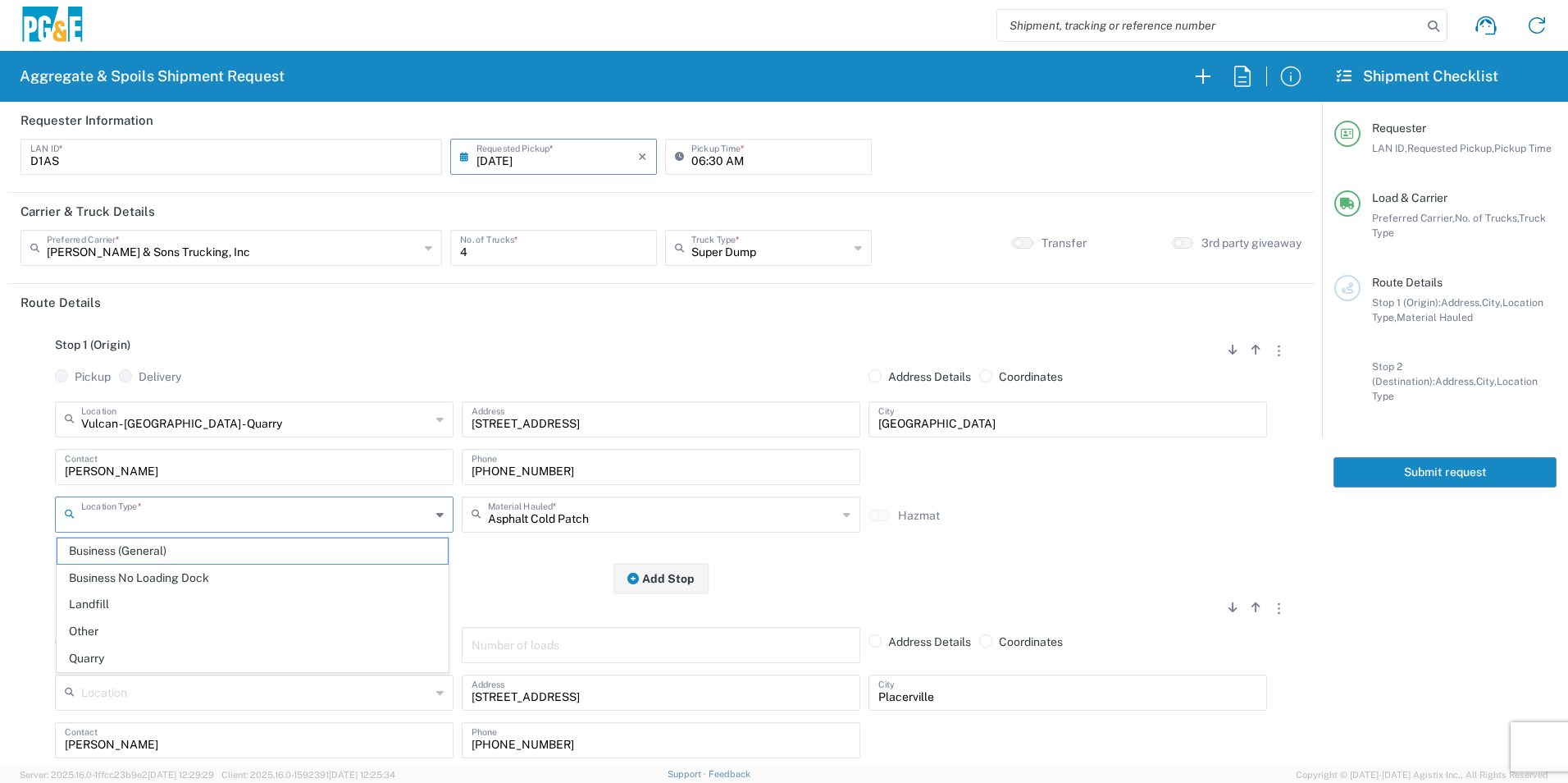
drag, startPoint x: 96, startPoint y: 651, endPoint x: 146, endPoint y: 632, distance: 53.5
click at [95, 651] on span "Quarry" at bounding box center [252, 658] width 390 height 26
type input "Quarry"
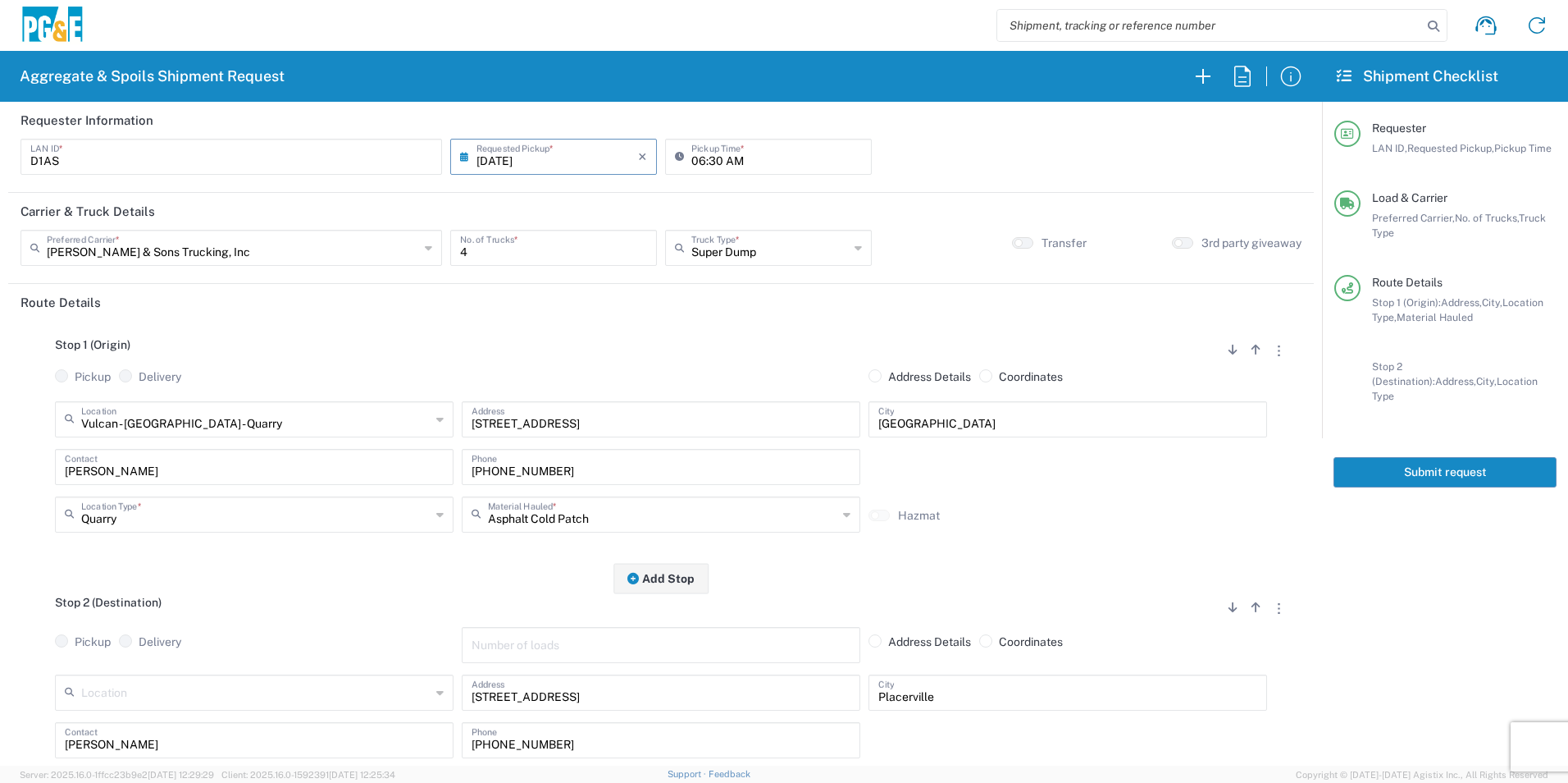
scroll to position [164, 0]
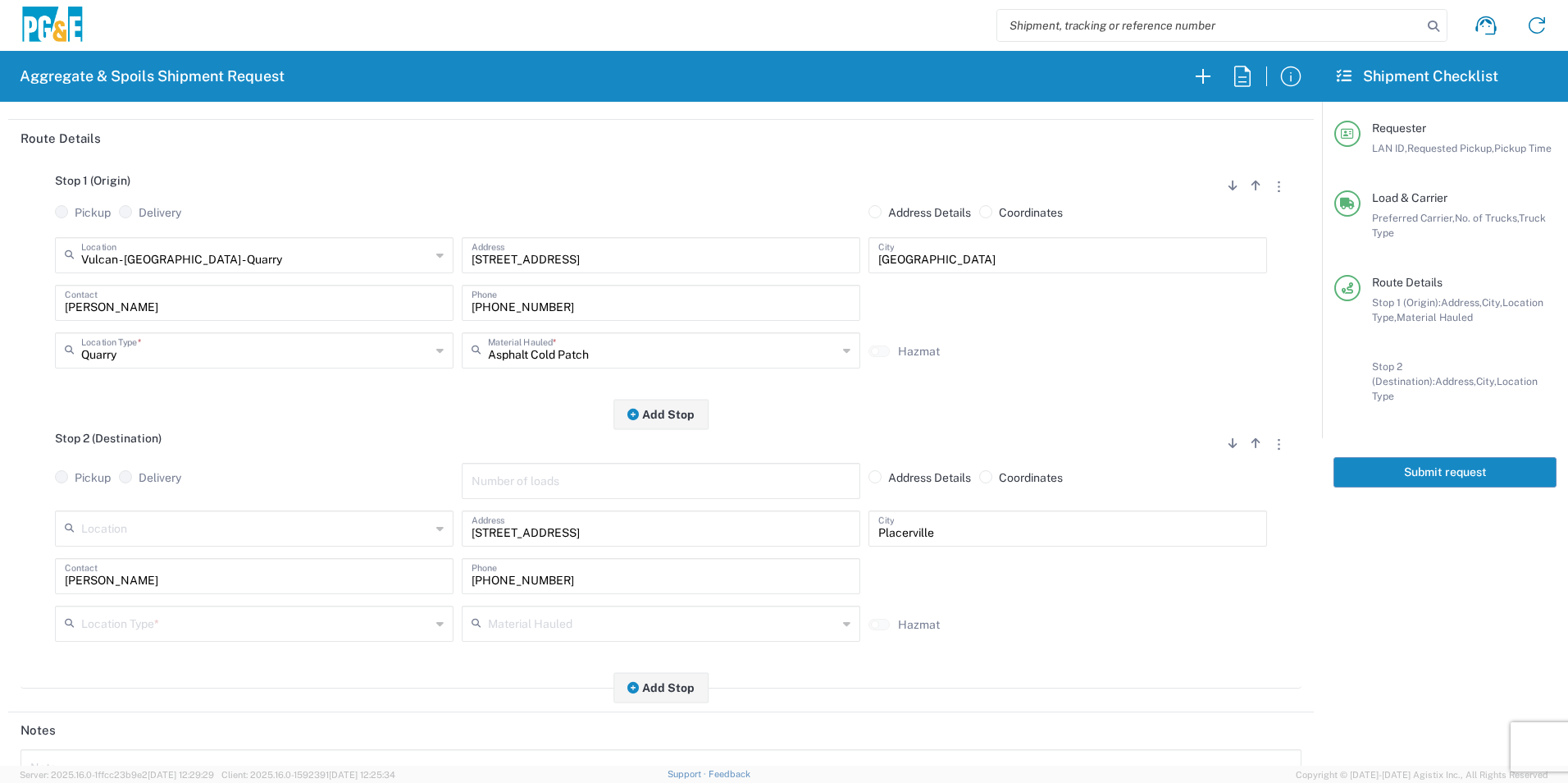
click at [133, 620] on input "text" at bounding box center [256, 622] width 349 height 29
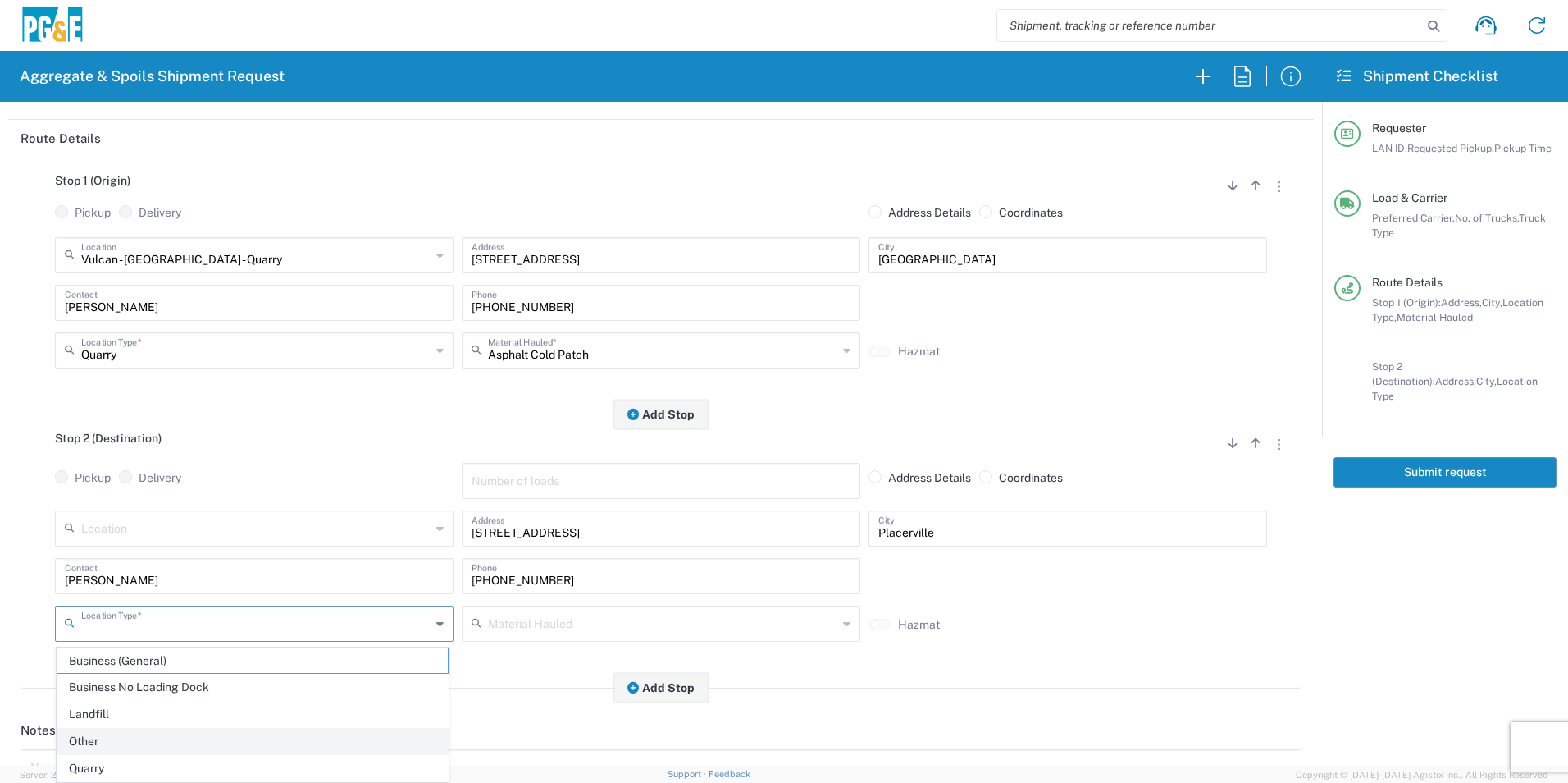
click at [111, 739] on span "Other" at bounding box center [252, 741] width 390 height 26
type input "Other"
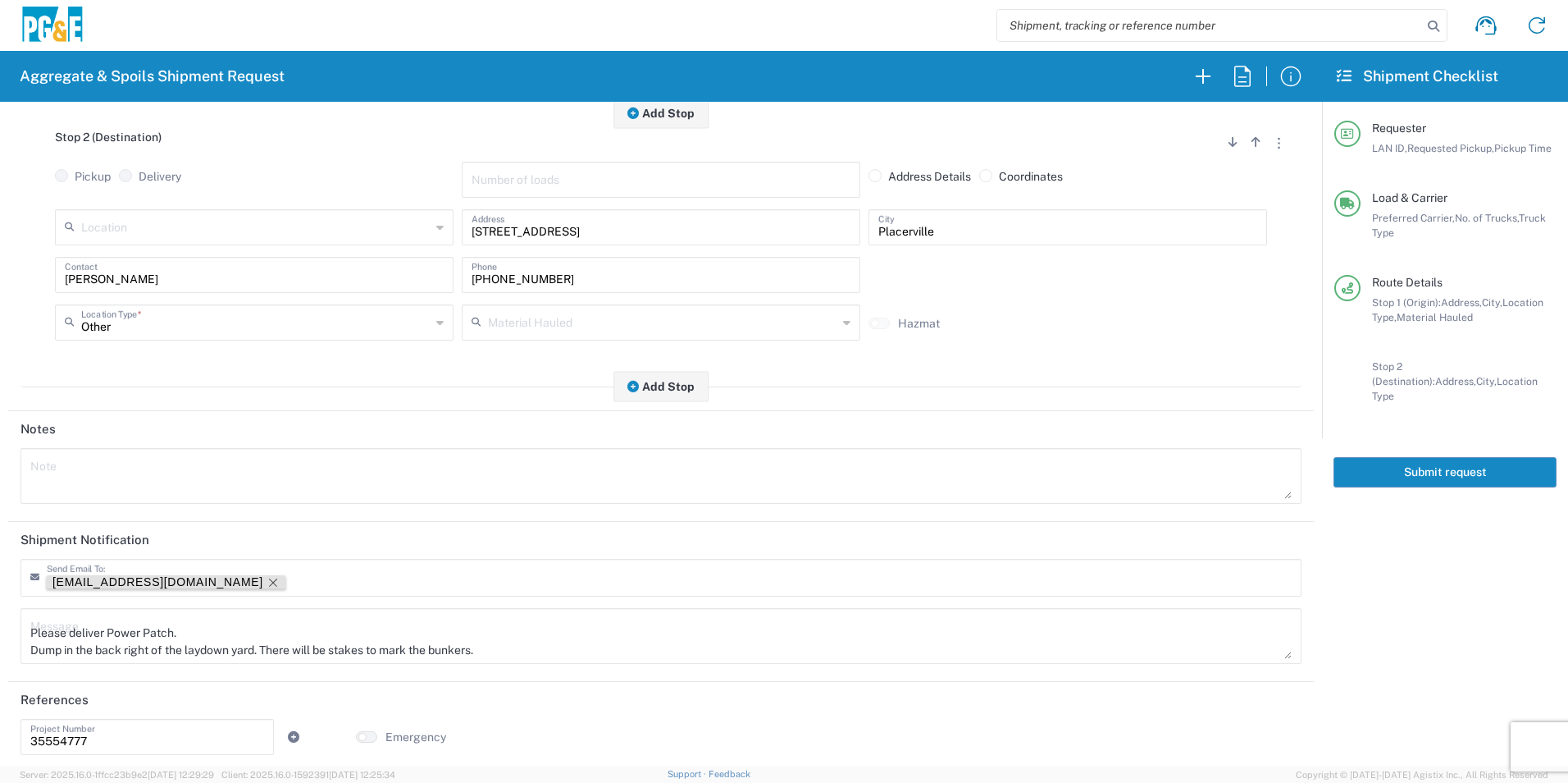
scroll to position [474, 0]
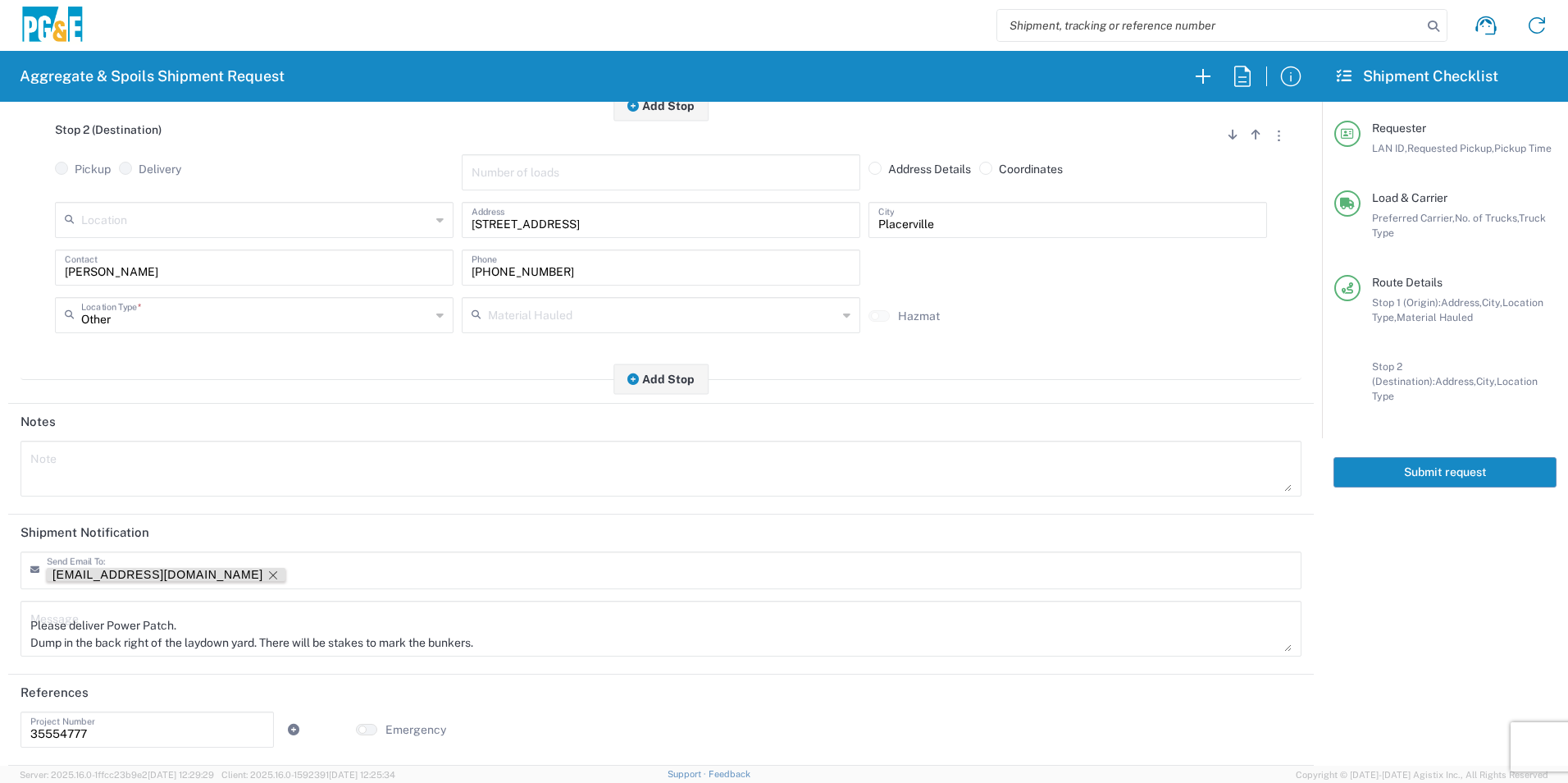
click at [267, 572] on icon "Remove tag" at bounding box center [273, 575] width 13 height 13
drag, startPoint x: 505, startPoint y: 637, endPoint x: 0, endPoint y: 649, distance: 505.1
click at [0, 649] on html "Aggregate & Spoils Shipment Request Requester Information D1AS LAN ID * 08/15/2…" at bounding box center [784, 391] width 1568 height 783
click at [110, 626] on textarea "Please deliver Power Patch." at bounding box center [661, 628] width 1261 height 46
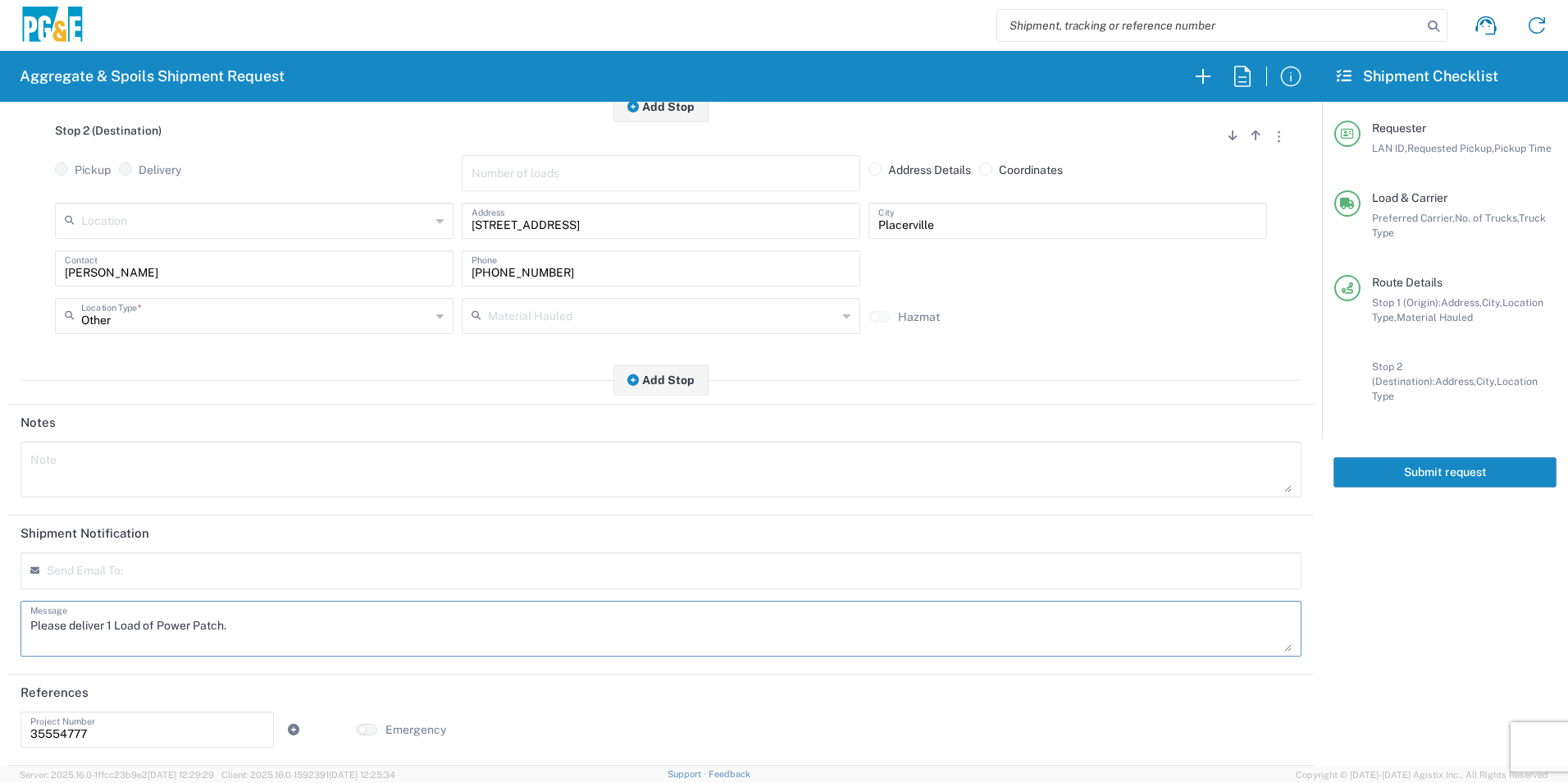
drag, startPoint x: 246, startPoint y: 624, endPoint x: -3, endPoint y: 573, distance: 254.2
click at [0, 573] on html "Aggregate & Spoils Shipment Request Requester Information D1AS LAN ID * 08/15/2…" at bounding box center [784, 391] width 1568 height 783
type textarea "Please deliver 1 Load of Power Patch."
click at [105, 473] on textarea at bounding box center [661, 469] width 1261 height 46
paste textarea "Please deliver 1 Load of Power Patch."
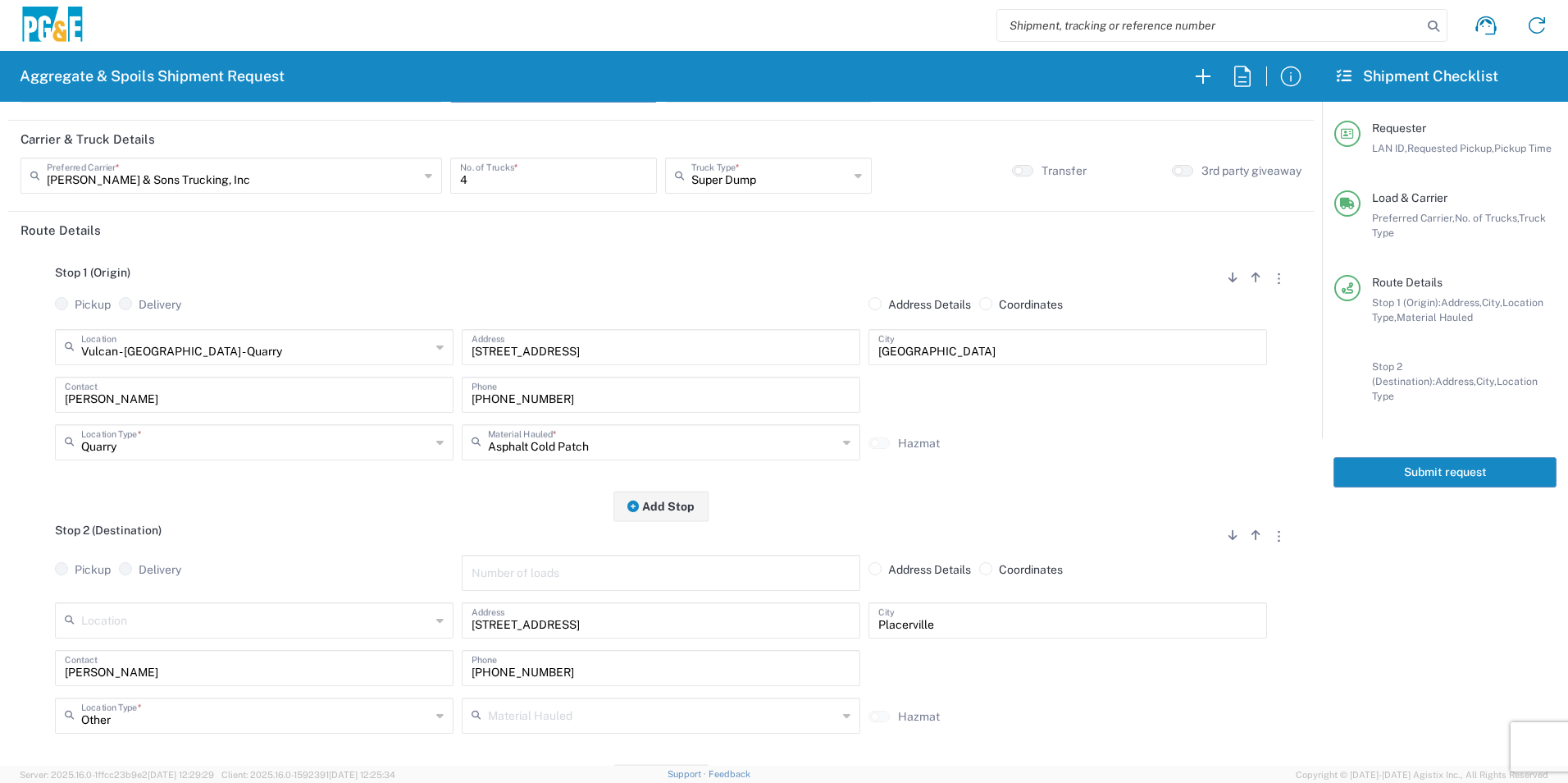
scroll to position [0, 0]
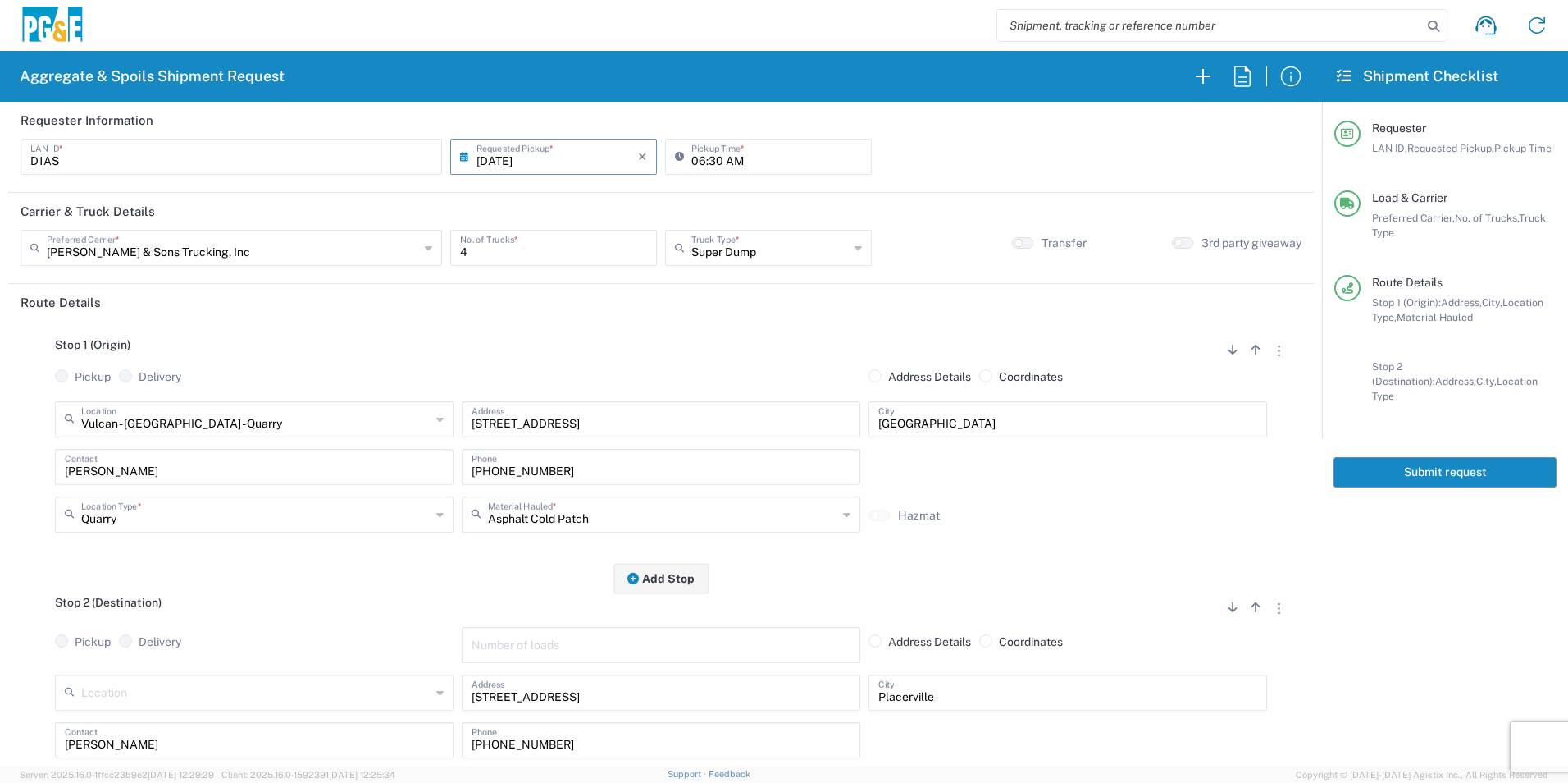
type textarea "Please deliver 1 Load of Power Patch."
click at [1541, 458] on button "Submit request" at bounding box center [1445, 472] width 223 height 31
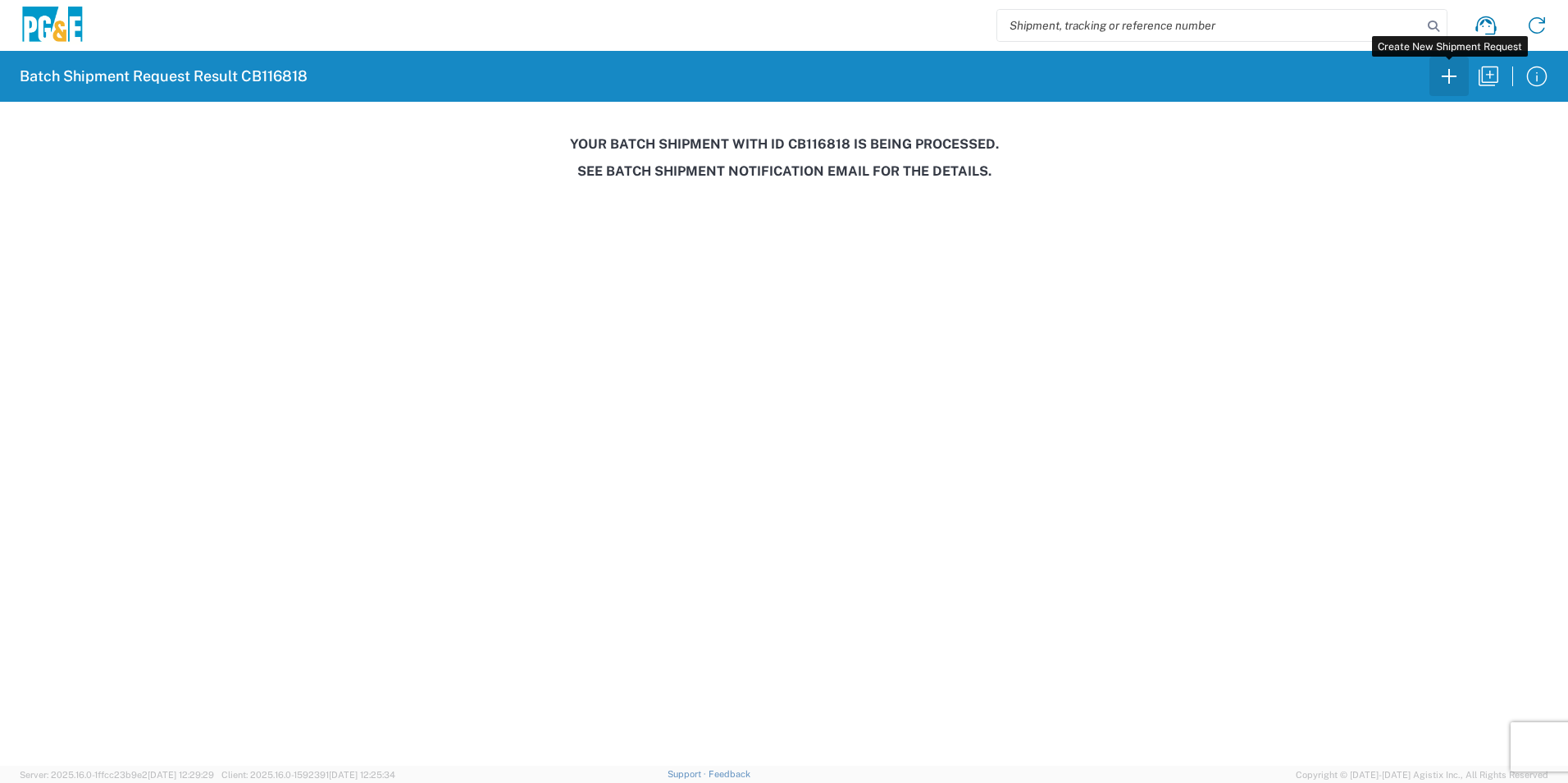
click at [1442, 77] on icon "button" at bounding box center [1449, 76] width 26 height 26
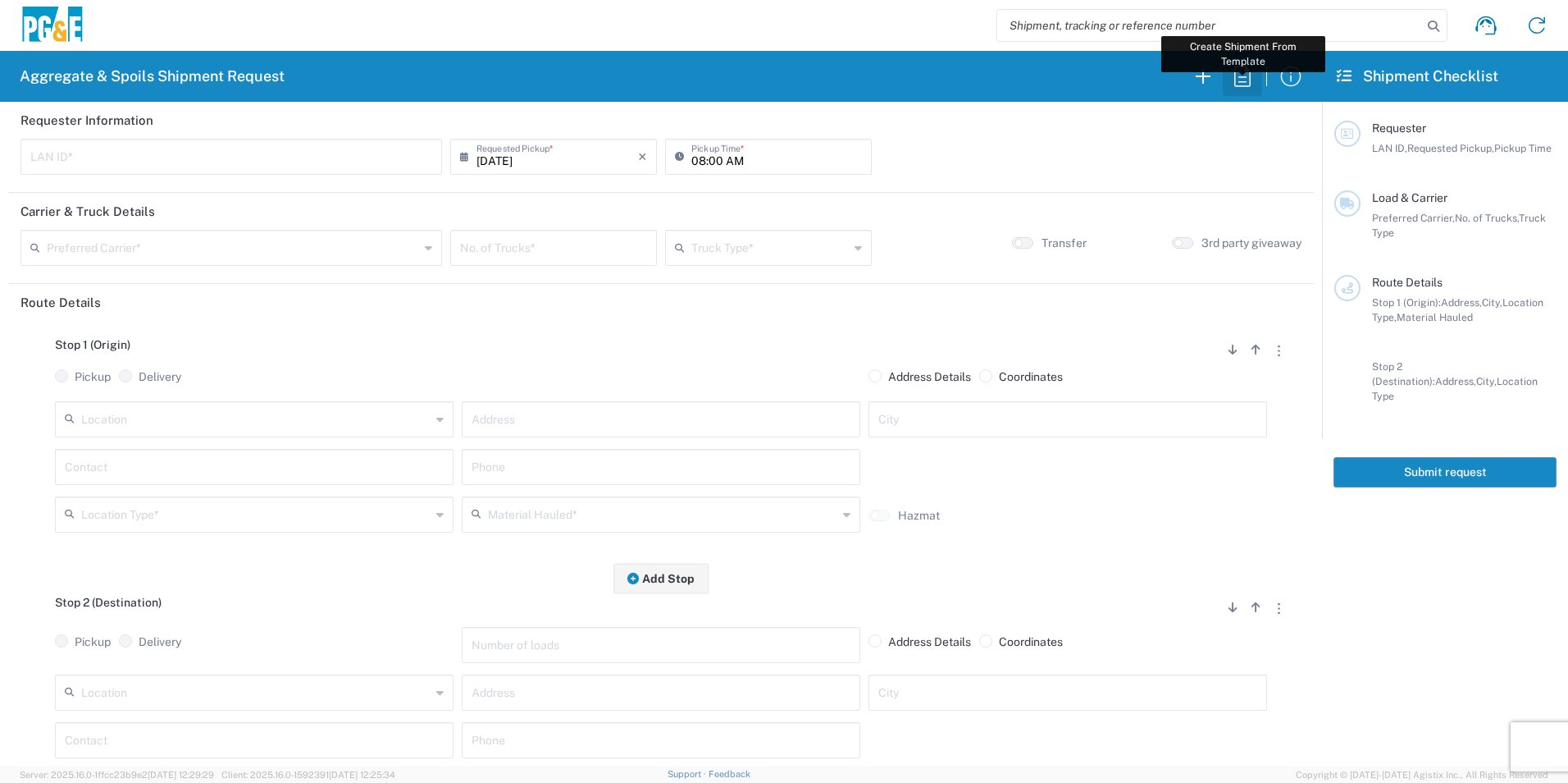
click at [1235, 82] on icon "button" at bounding box center [1242, 76] width 16 height 20
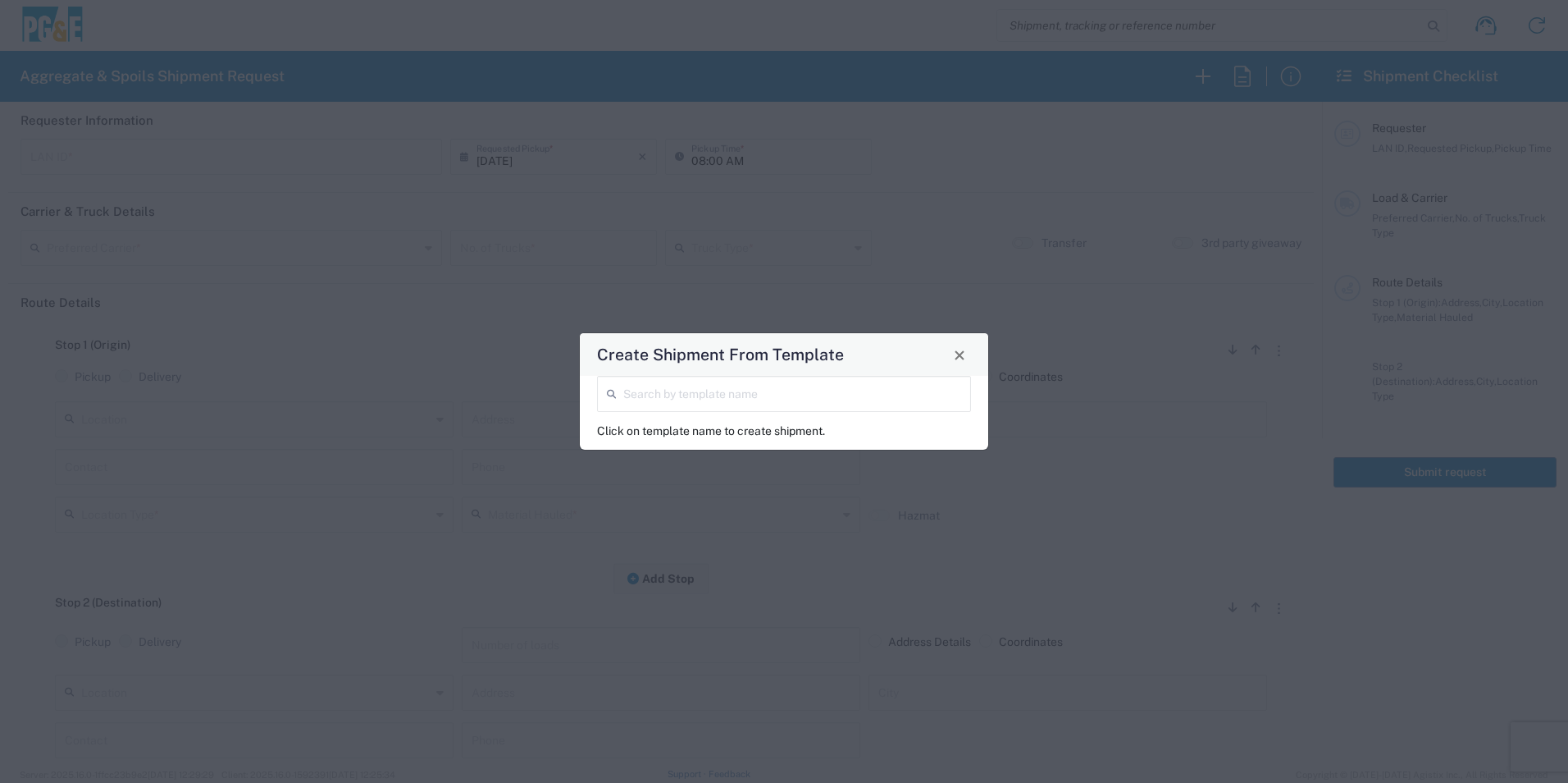
click at [620, 392] on icon at bounding box center [614, 394] width 16 height 26
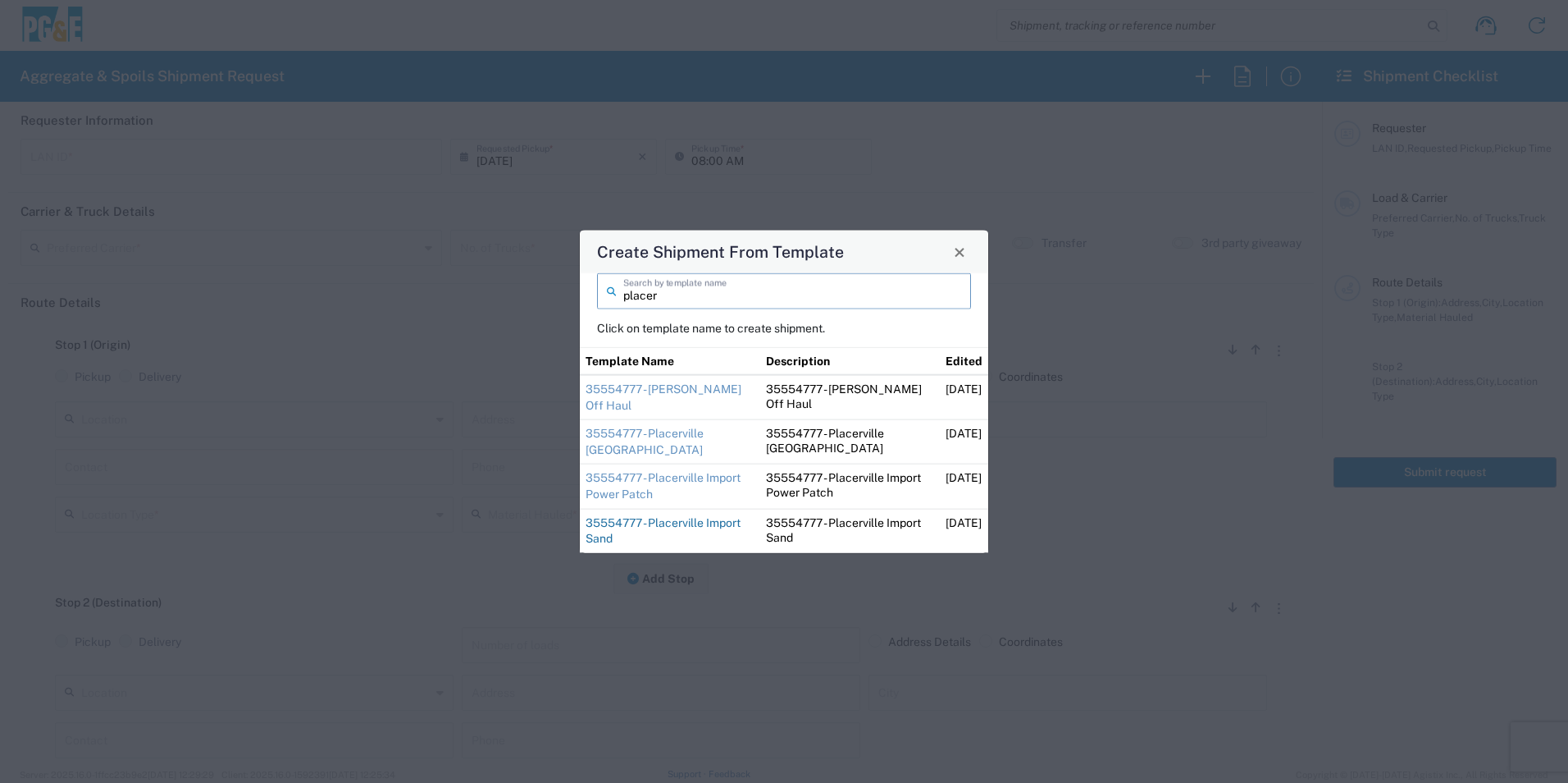
type input "placer"
click at [646, 531] on link "35554777 - Placerville Import Sand" at bounding box center [663, 530] width 155 height 30
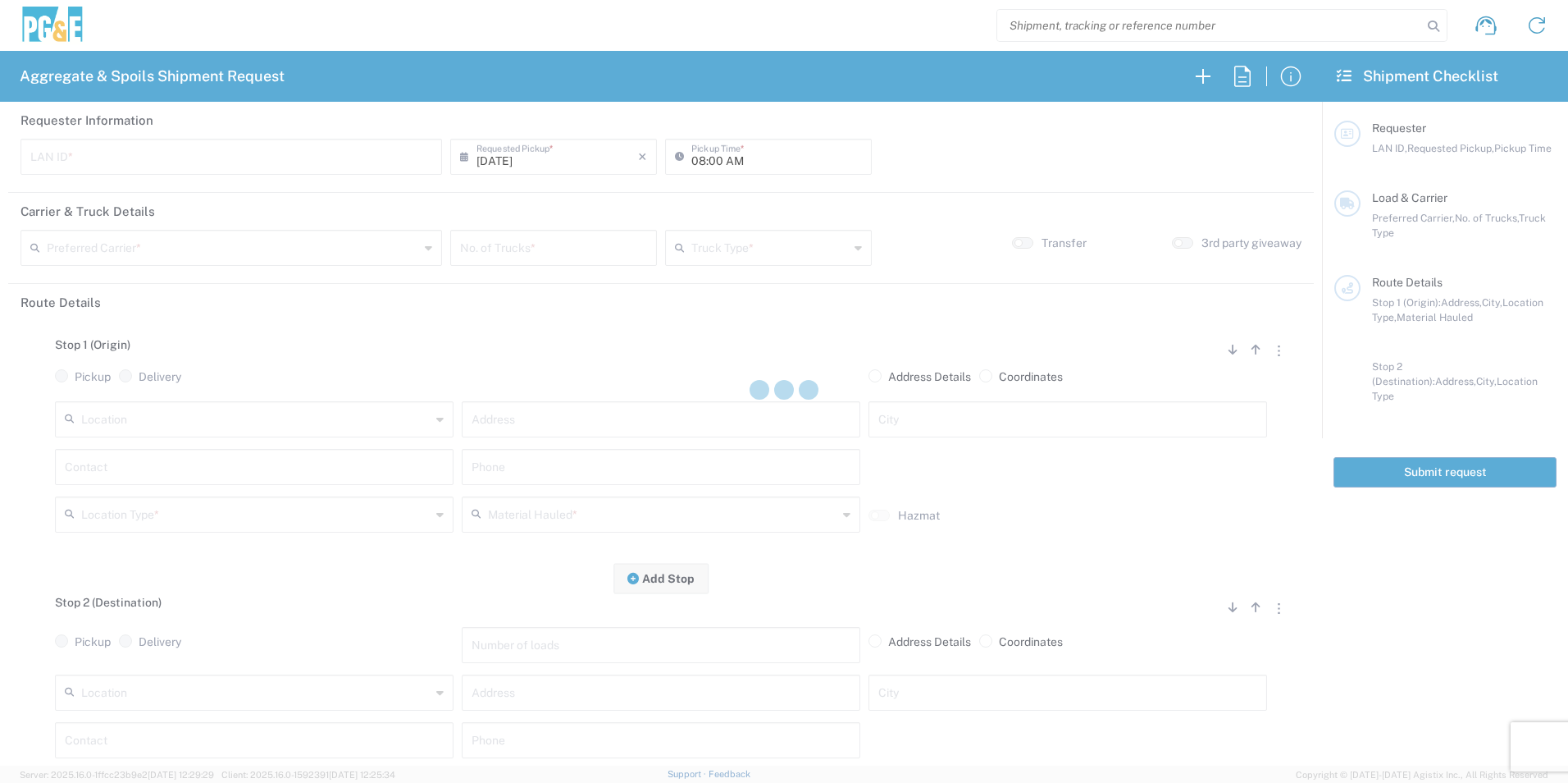
type input "D1AS"
type input "06:00 AM"
type input "[PERSON_NAME] & Sons Trucking, Inc"
type input "Super Dump"
type textarea "Dump in the back right of the laydown yard. There will be stakes to mark the bu…"
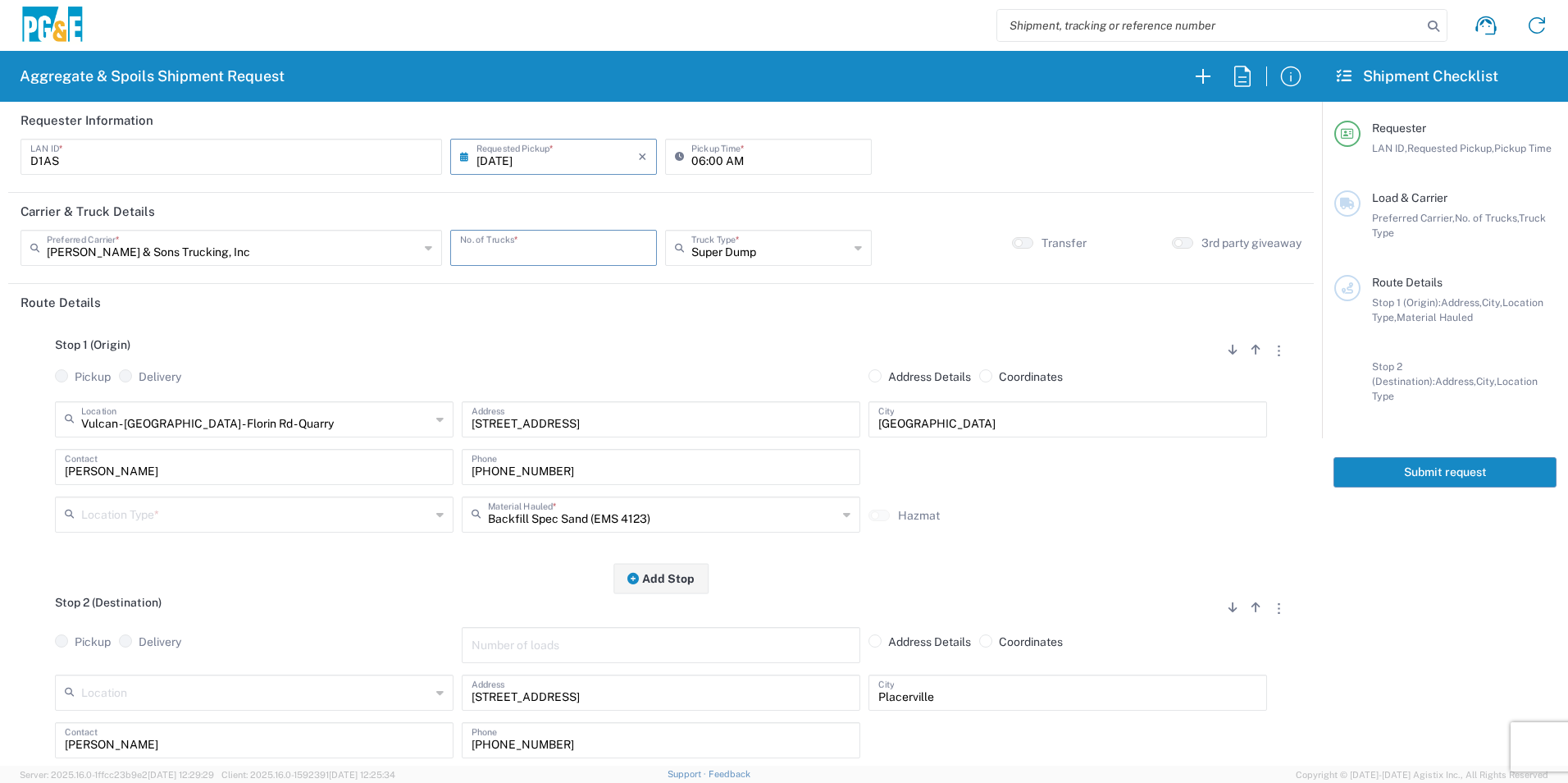
click at [600, 254] on input "number" at bounding box center [553, 247] width 187 height 29
type input "4"
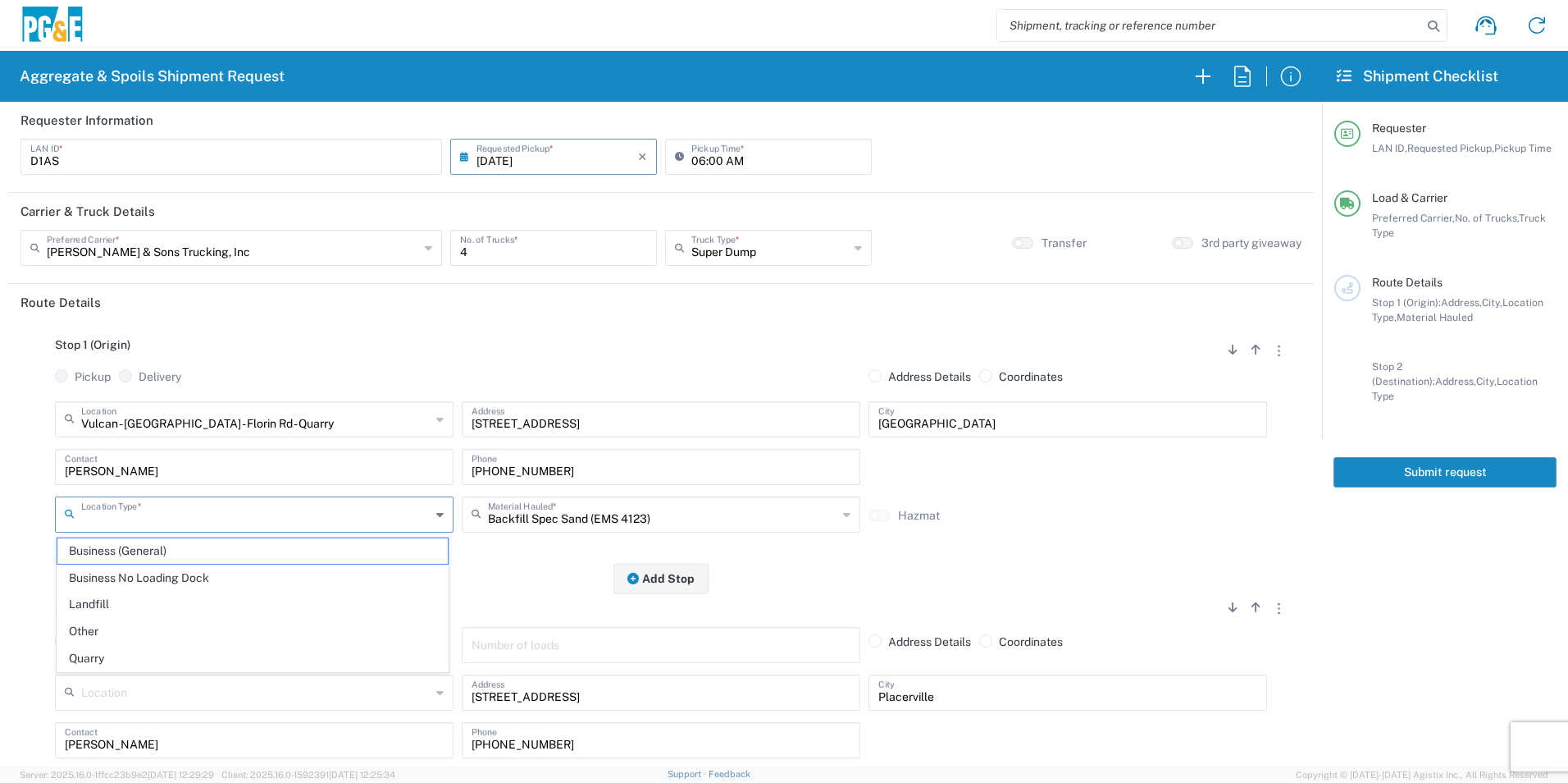
click at [249, 502] on input "text" at bounding box center [256, 513] width 349 height 29
click at [122, 655] on span "Quarry" at bounding box center [252, 658] width 390 height 26
type input "Quarry"
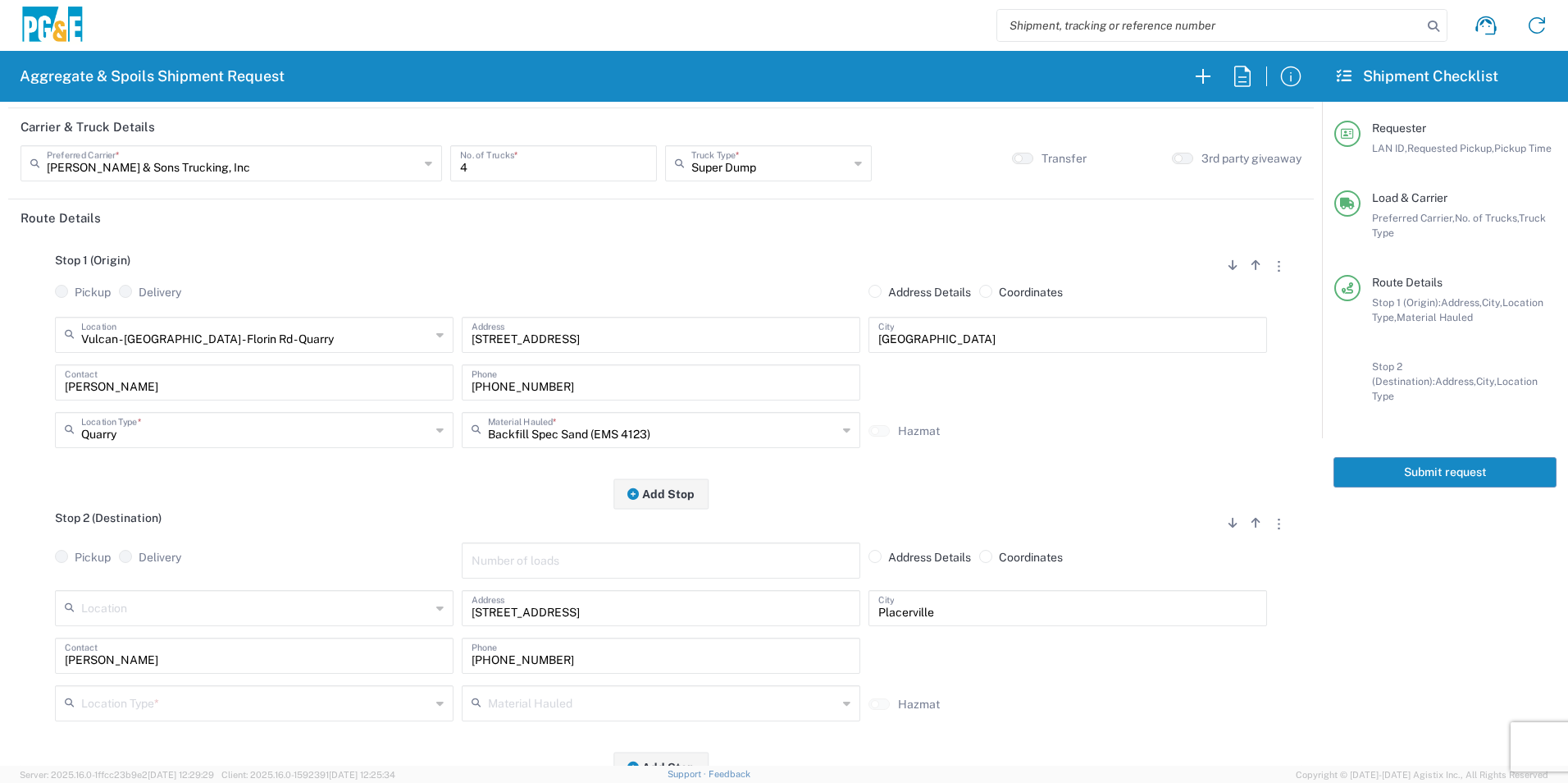
scroll to position [164, 0]
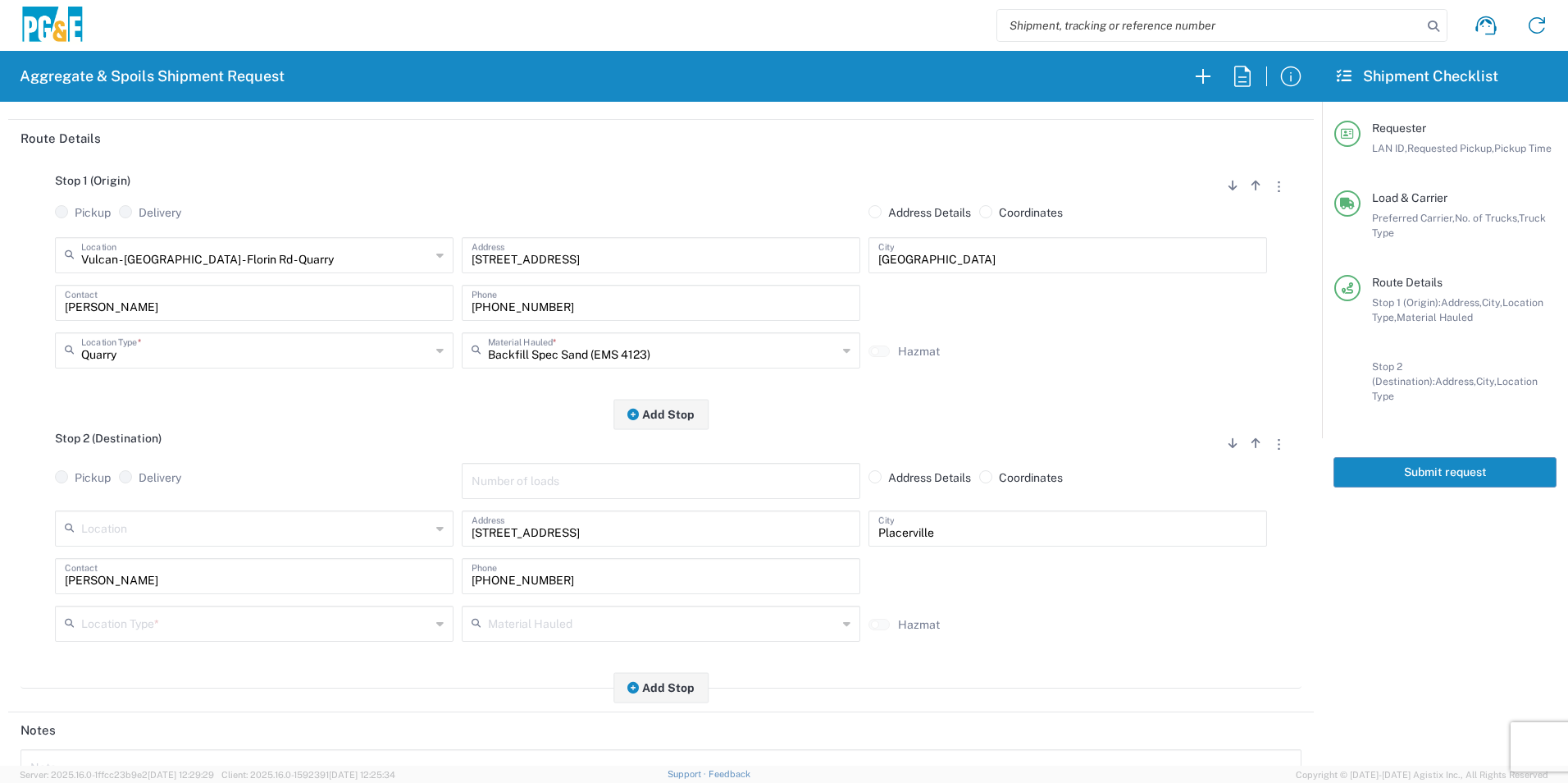
click at [109, 617] on input "text" at bounding box center [256, 622] width 349 height 29
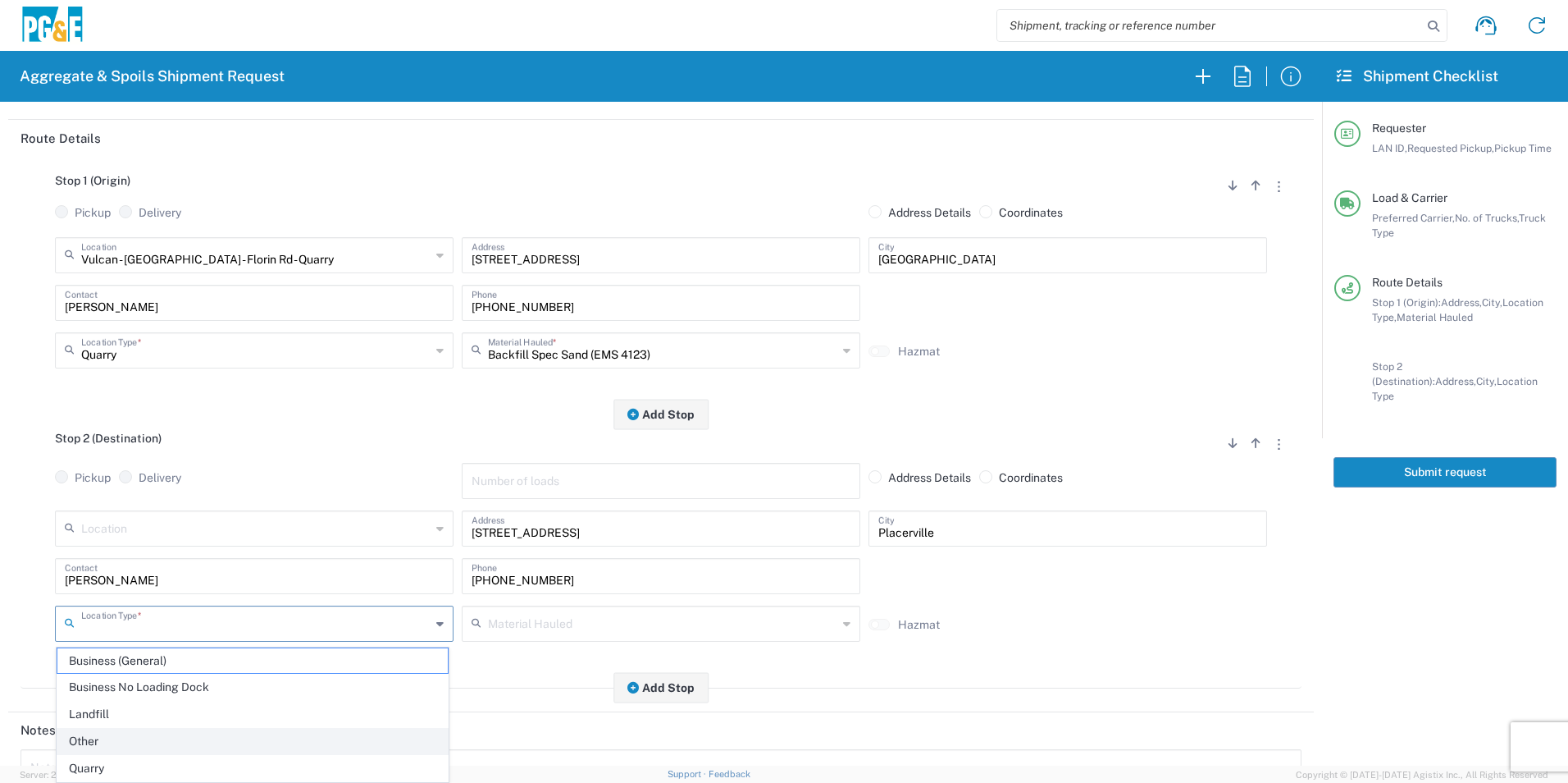
click at [81, 742] on span "Other" at bounding box center [252, 741] width 390 height 26
type input "Other"
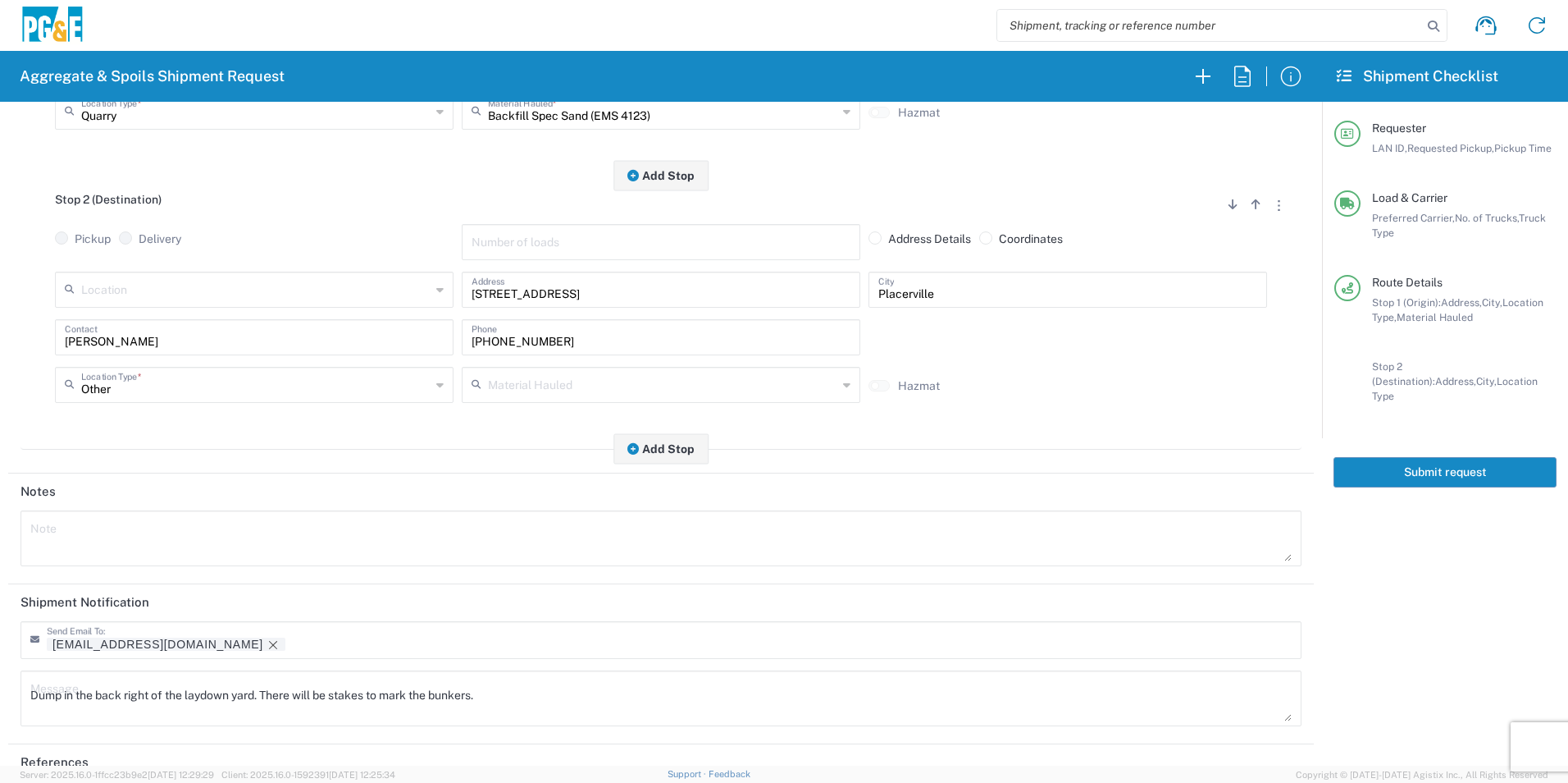
scroll to position [410, 0]
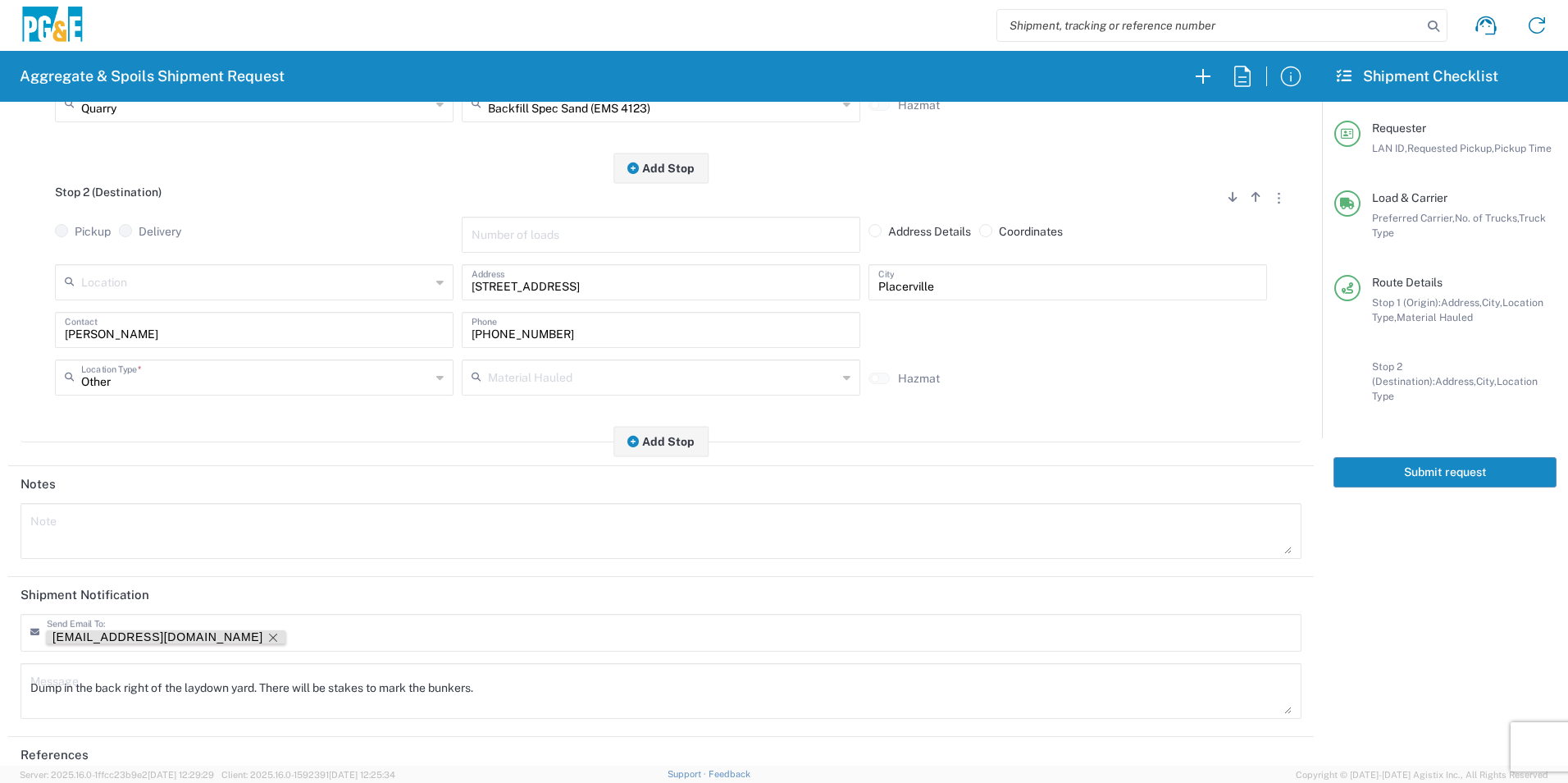
click at [269, 638] on icon "Remove tag" at bounding box center [273, 638] width 8 height 9
drag, startPoint x: 160, startPoint y: 667, endPoint x: 0, endPoint y: 648, distance: 161.1
click at [0, 649] on html "Aggregate & Spoils Shipment Request Requester Information D1AS LAN ID * 08/15/2…" at bounding box center [784, 391] width 1568 height 783
paste textarea "Please deliver 1 Load of Power Patch"
drag, startPoint x: 252, startPoint y: 679, endPoint x: 241, endPoint y: 684, distance: 12.1
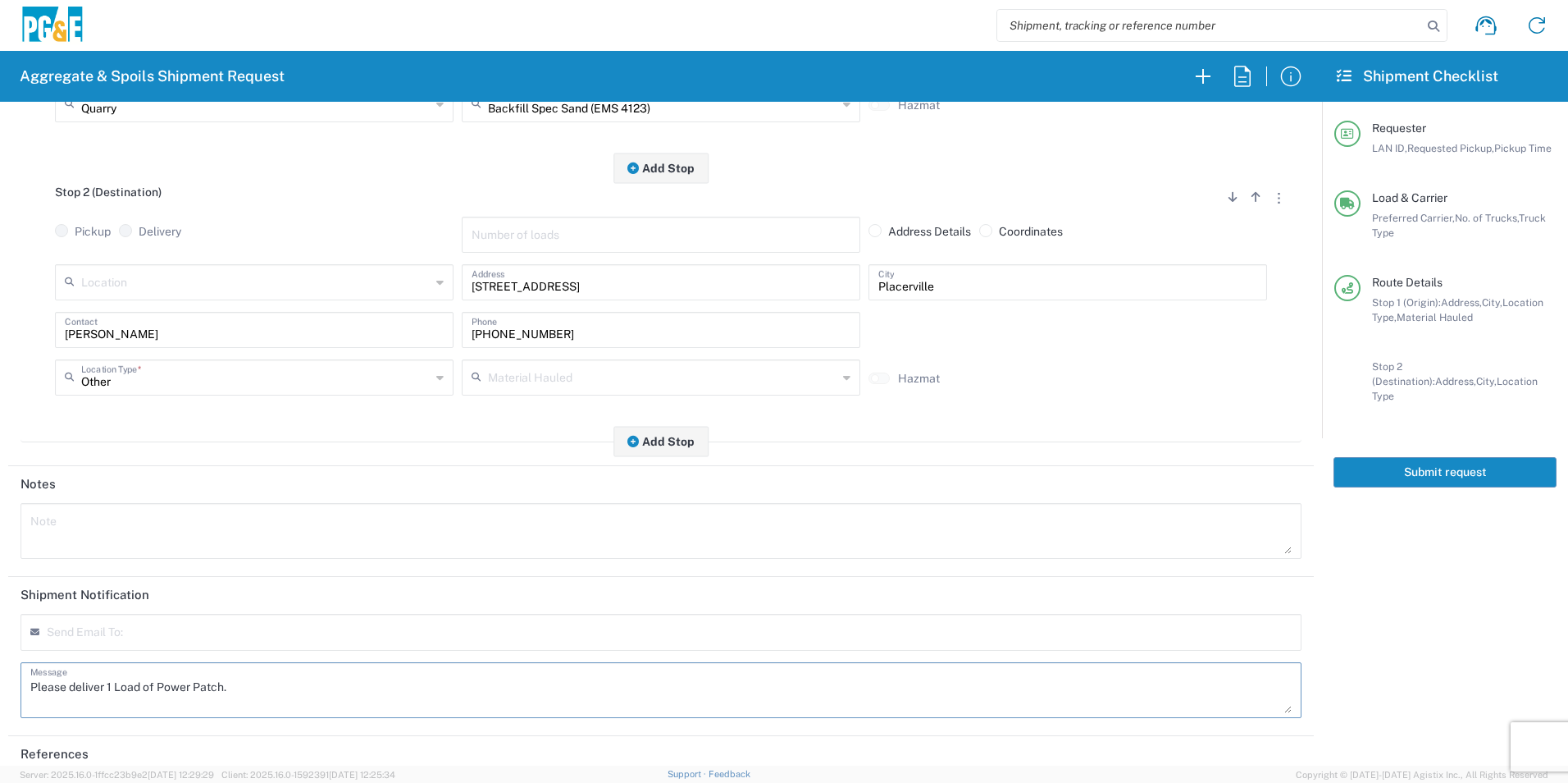
click at [241, 684] on textarea "Please deliver 1 Load of Power Patch." at bounding box center [661, 689] width 1261 height 46
drag, startPoint x: 235, startPoint y: 686, endPoint x: 158, endPoint y: 690, distance: 77.1
click at [158, 689] on textarea "Please deliver 1 Load of Power Patch." at bounding box center [661, 689] width 1261 height 46
drag, startPoint x: 250, startPoint y: 676, endPoint x: 0, endPoint y: 613, distance: 257.8
click at [0, 616] on html "Aggregate & Spoils Shipment Request Requester Information D1AS LAN ID * 08/15/2…" at bounding box center [784, 391] width 1568 height 783
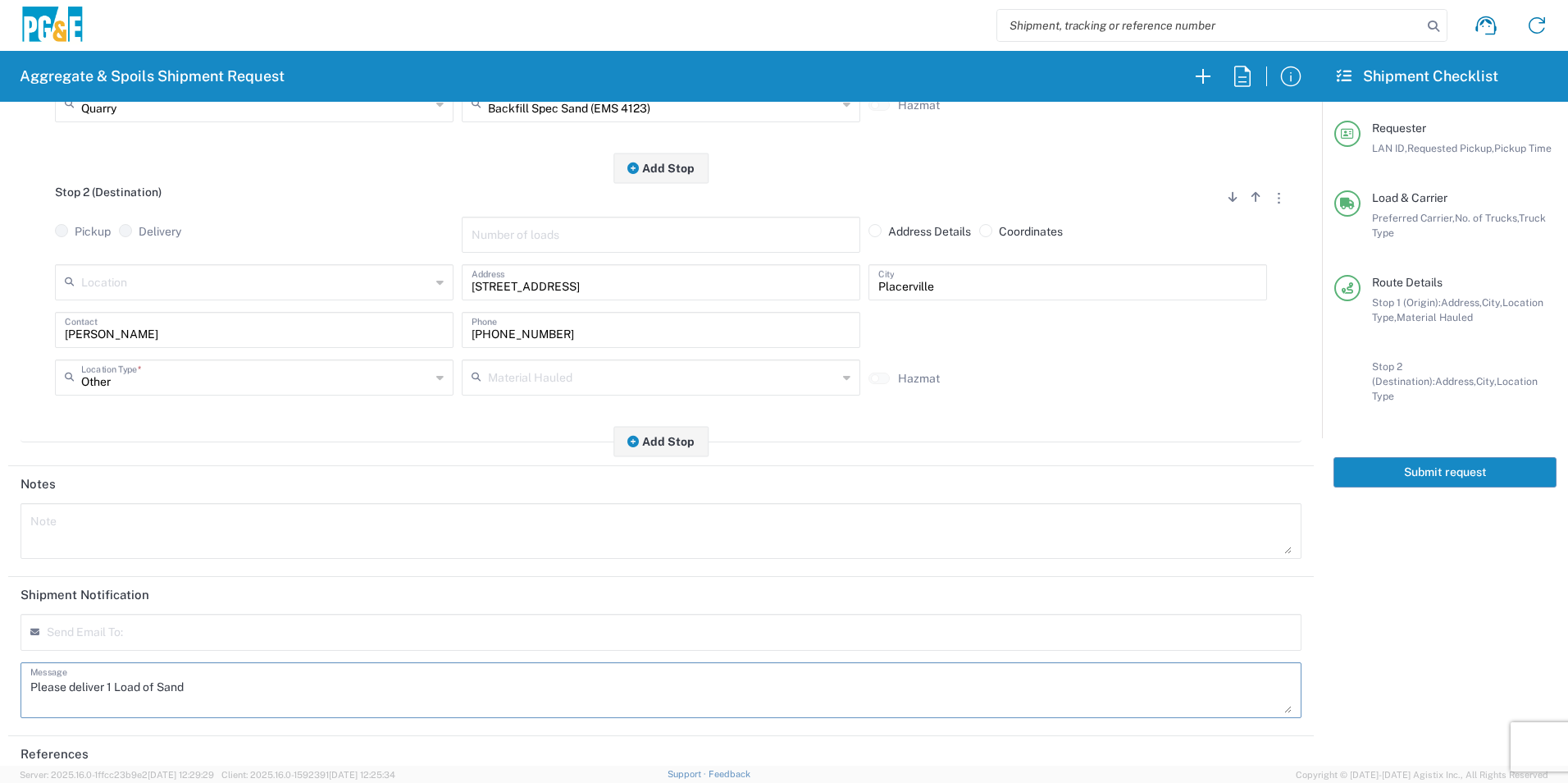
type textarea "Please deliver 1 Load of Sand"
click at [108, 519] on textarea at bounding box center [661, 531] width 1261 height 46
paste textarea "Please deliver 1 Load of Sand"
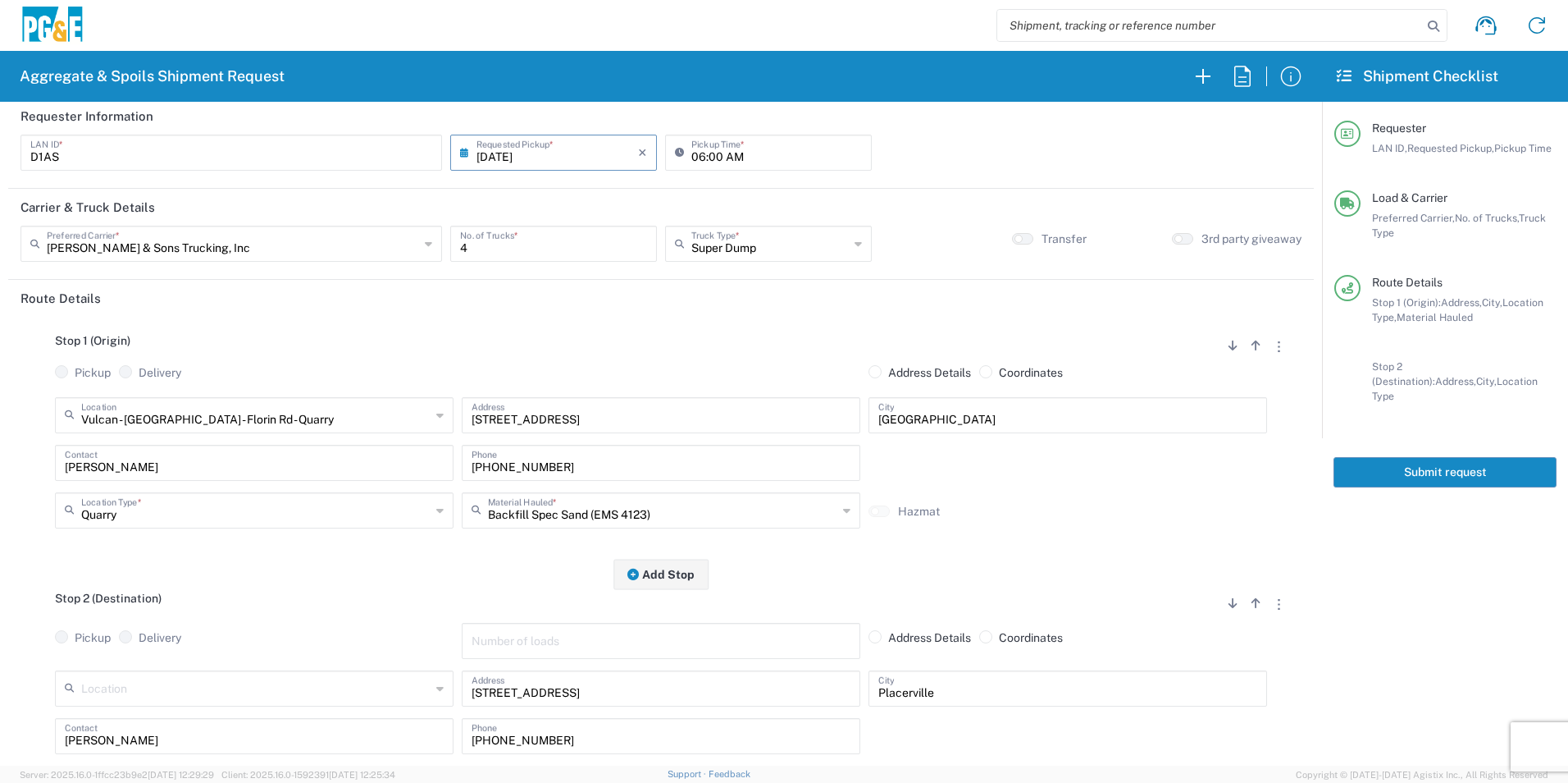
scroll to position [0, 0]
type textarea "Please deliver 1 Load of Sand"
drag, startPoint x: 1391, startPoint y: 449, endPoint x: 1558, endPoint y: 482, distance: 170.2
click at [1391, 457] on button "Submit request" at bounding box center [1445, 472] width 223 height 31
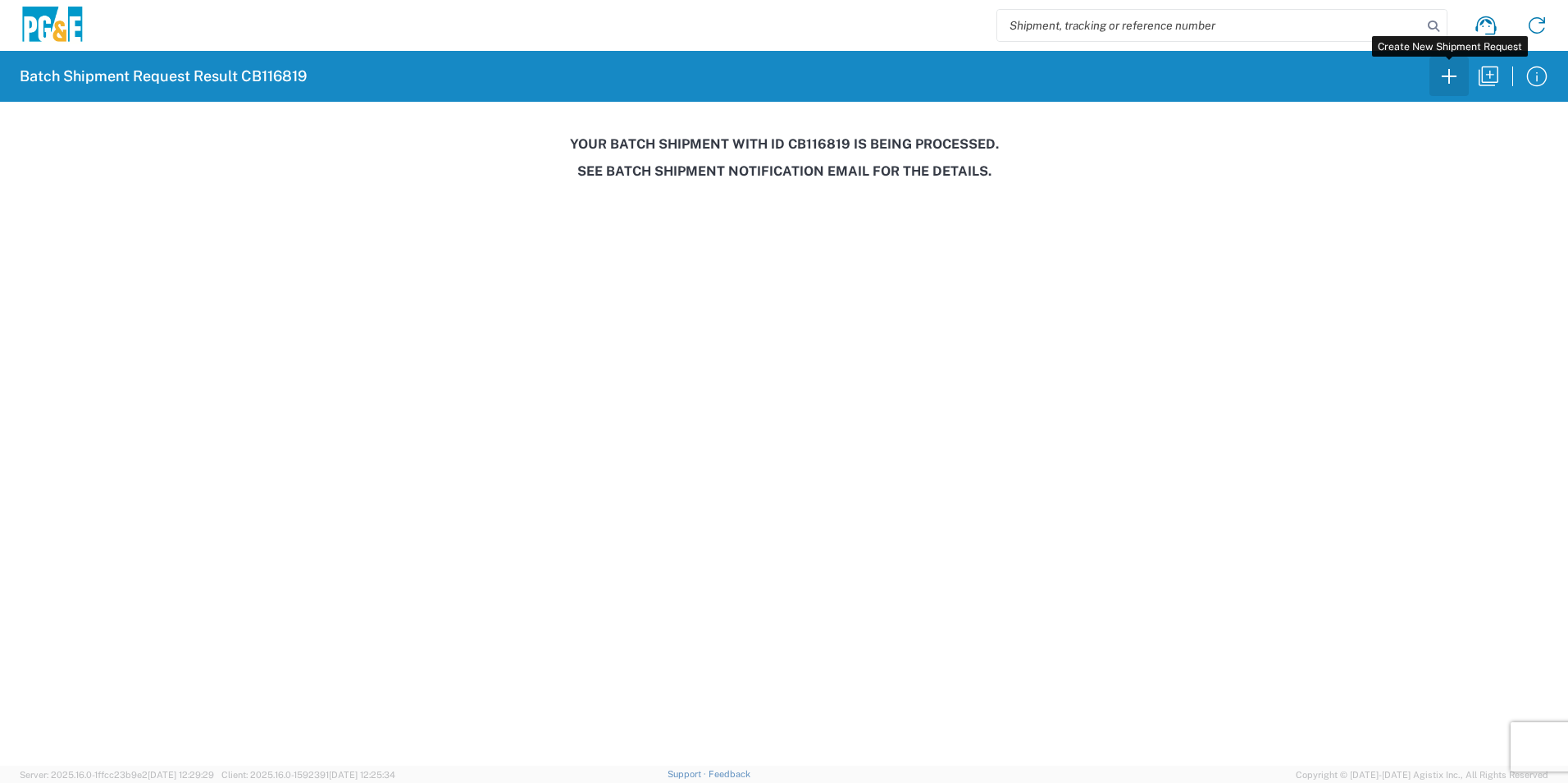
click at [1443, 75] on icon "button" at bounding box center [1449, 76] width 26 height 26
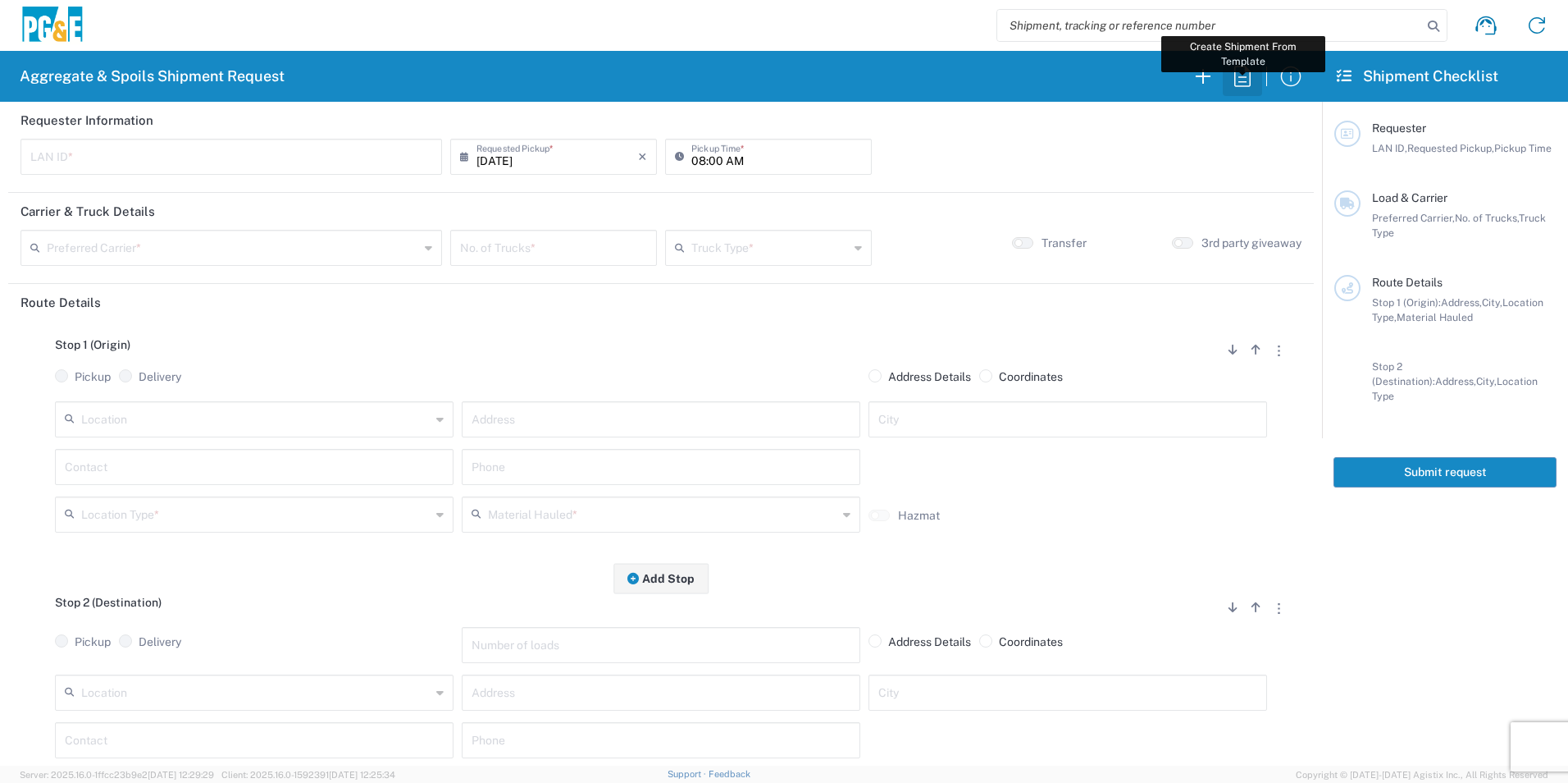
click at [1240, 75] on icon "button" at bounding box center [1242, 76] width 26 height 26
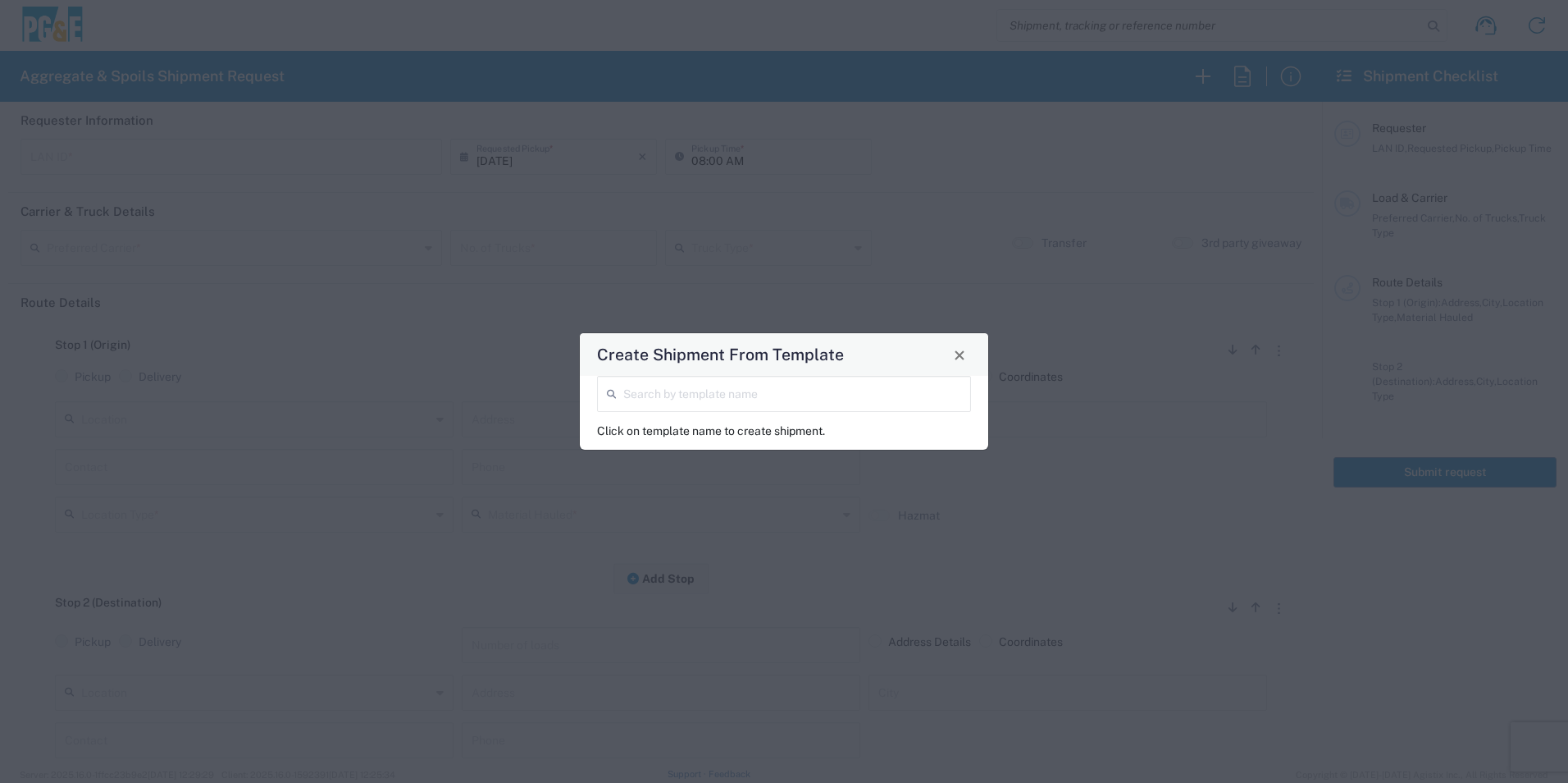
click at [722, 394] on input "search" at bounding box center [792, 393] width 338 height 29
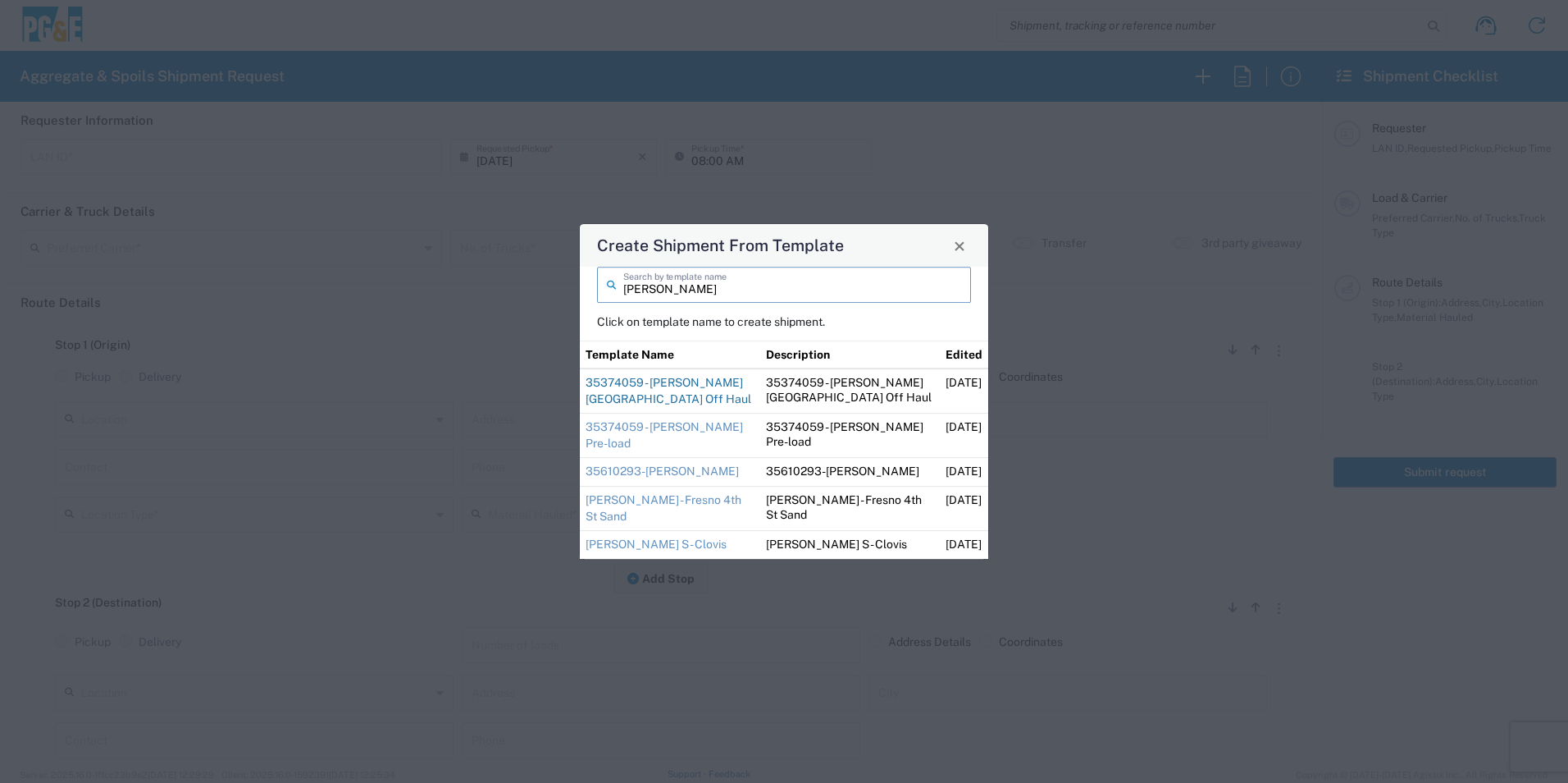
type input "ryan"
click at [710, 399] on link "35374059 - Ryan Pine Grove Off Haul" at bounding box center [668, 390] width 166 height 30
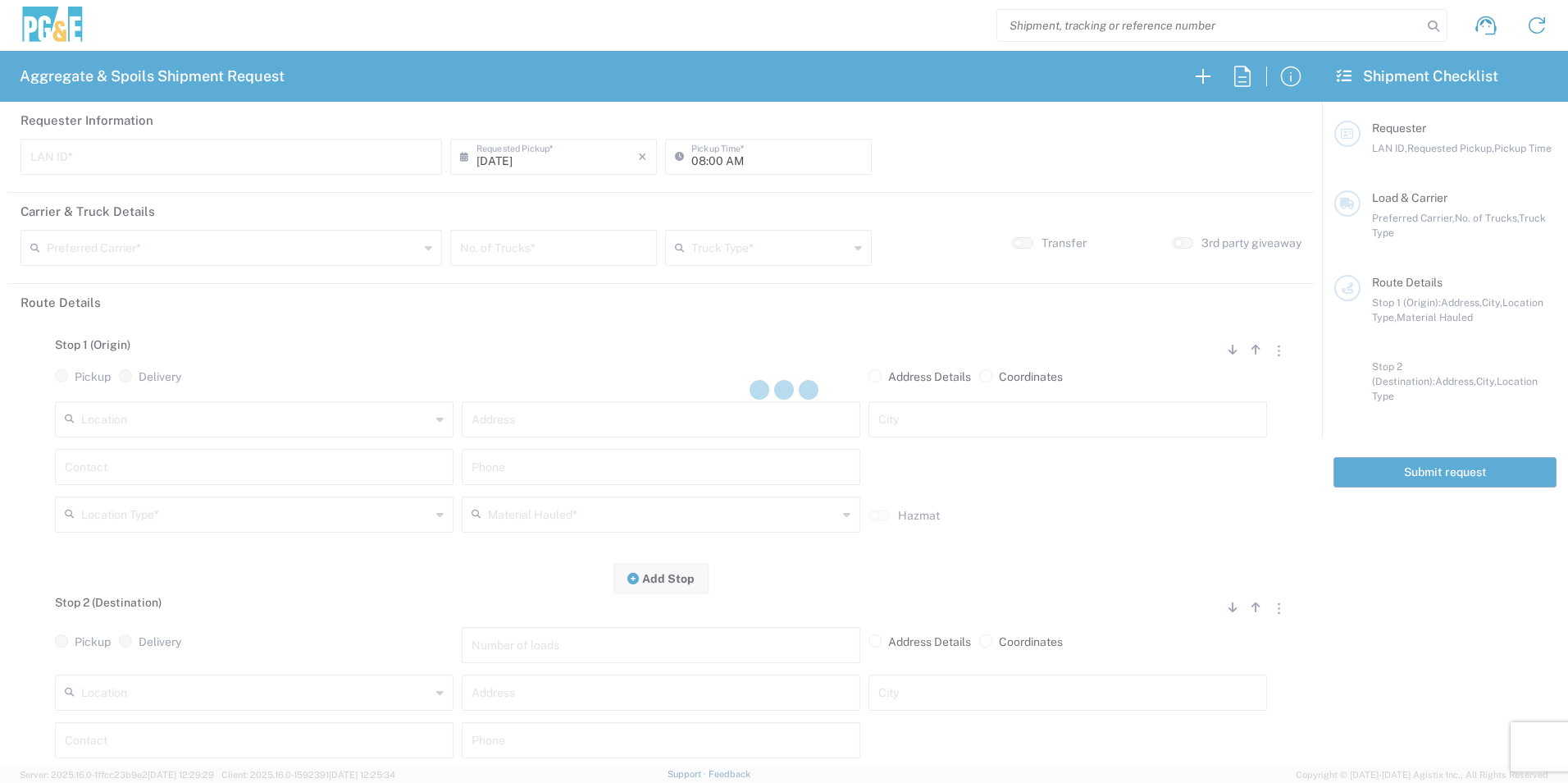
type input "RMB5"
type input "09:00 AM"
type input "[PERSON_NAME] & Sons Trucking, Inc"
type input "Super Dump"
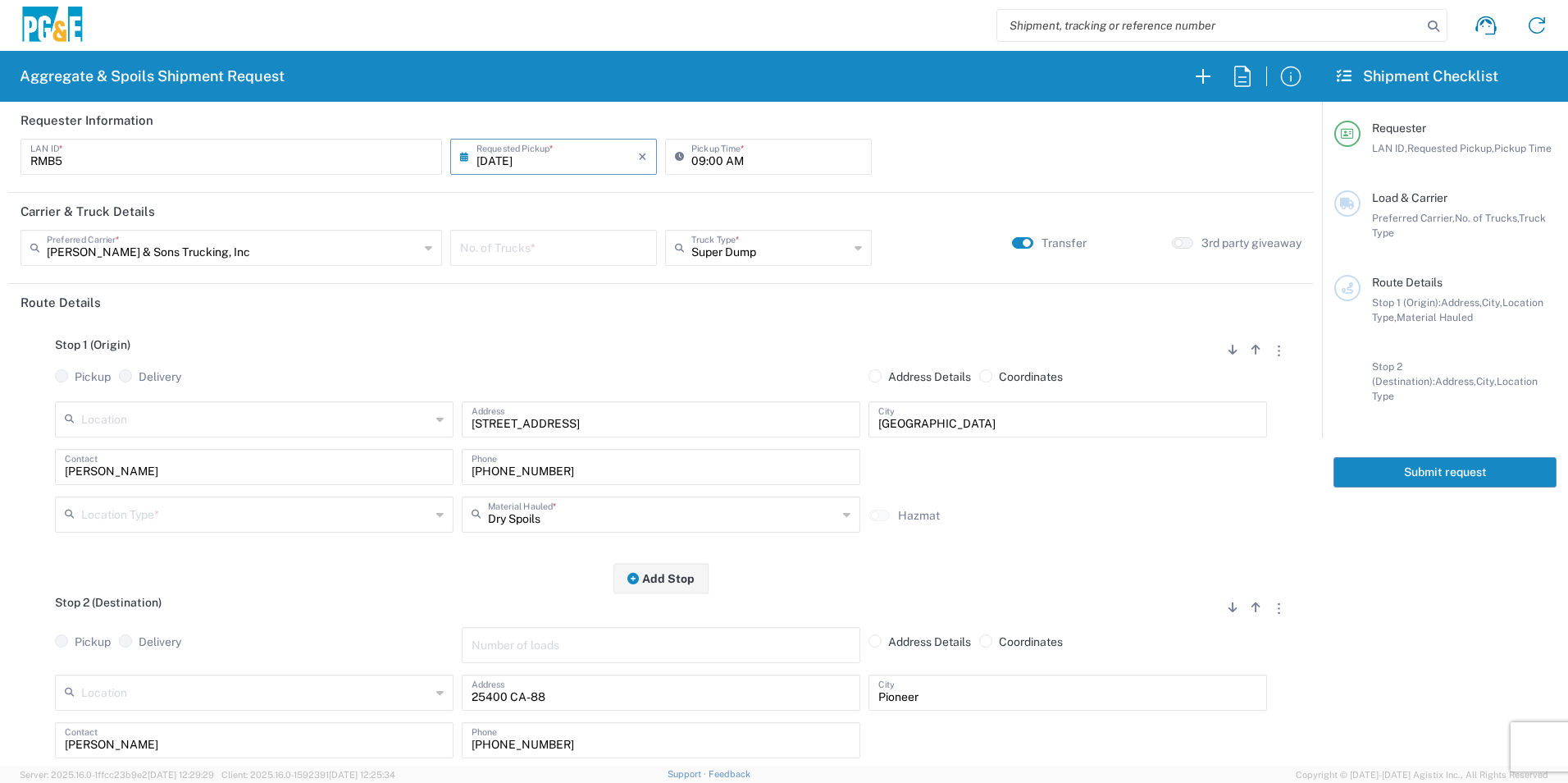
click at [516, 258] on input "number" at bounding box center [553, 247] width 187 height 29
type input "1"
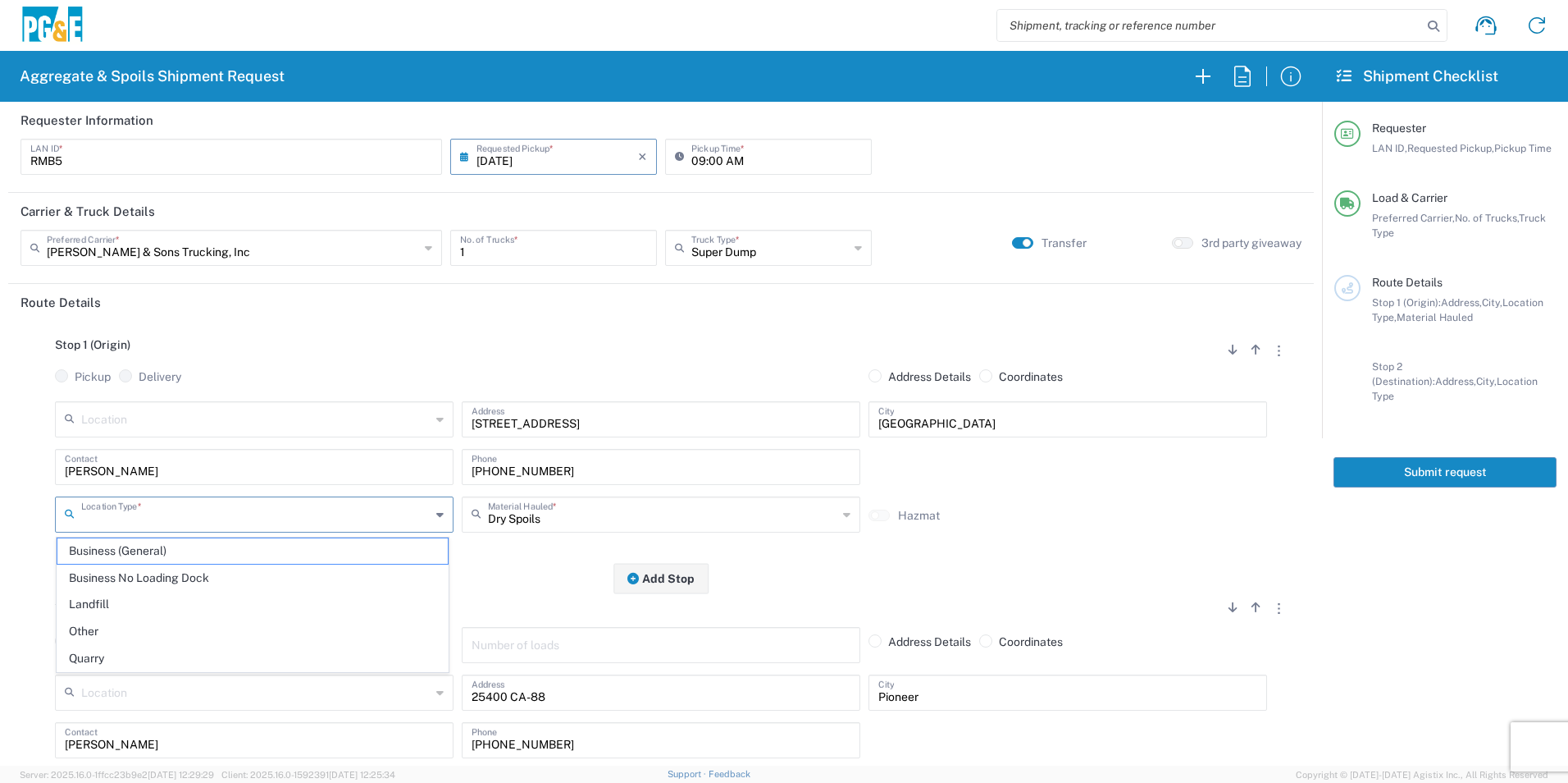
click at [235, 519] on input "text" at bounding box center [256, 513] width 349 height 29
click at [139, 636] on span "Other" at bounding box center [252, 632] width 390 height 26
type input "Other"
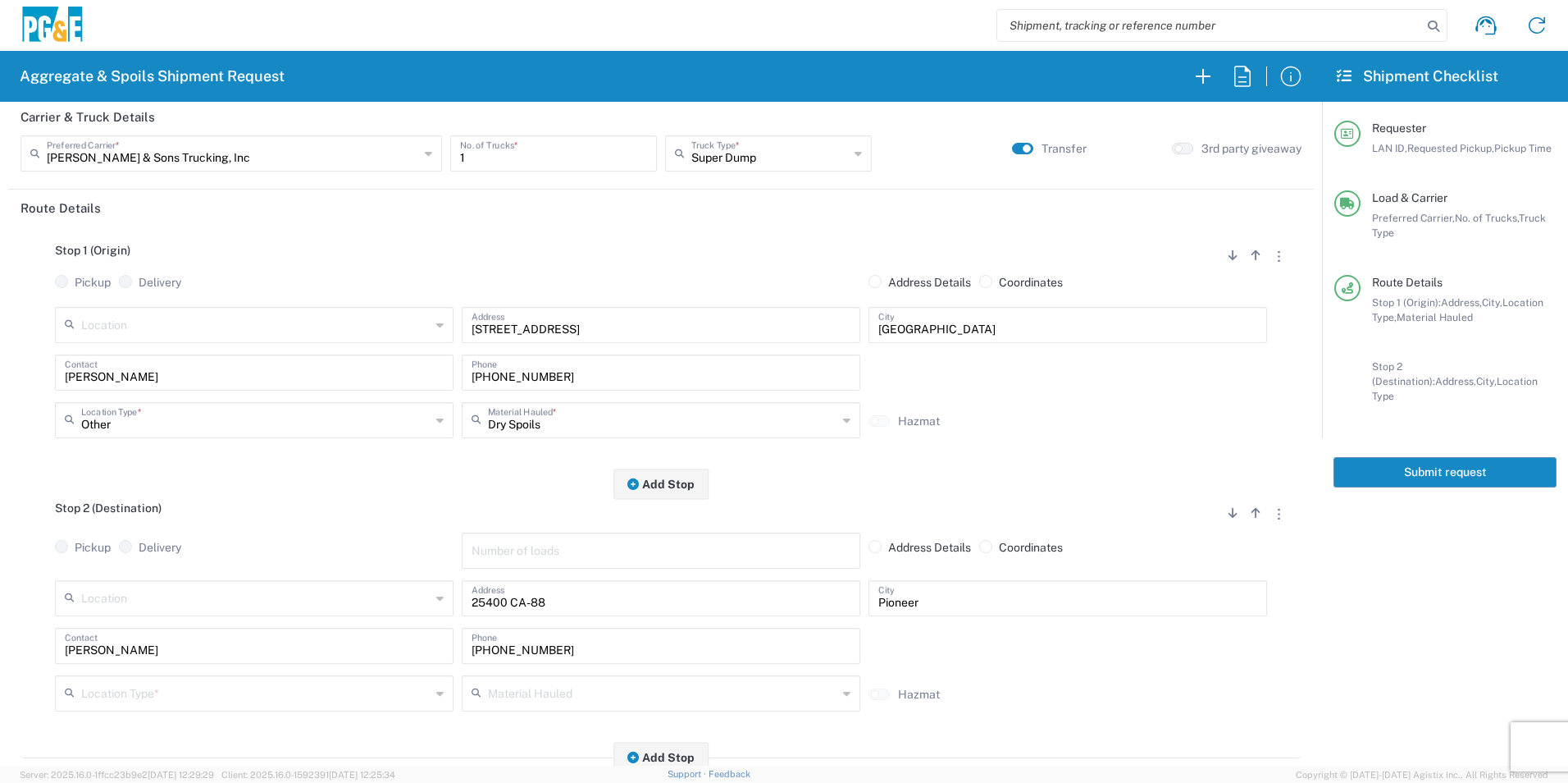
scroll to position [246, 0]
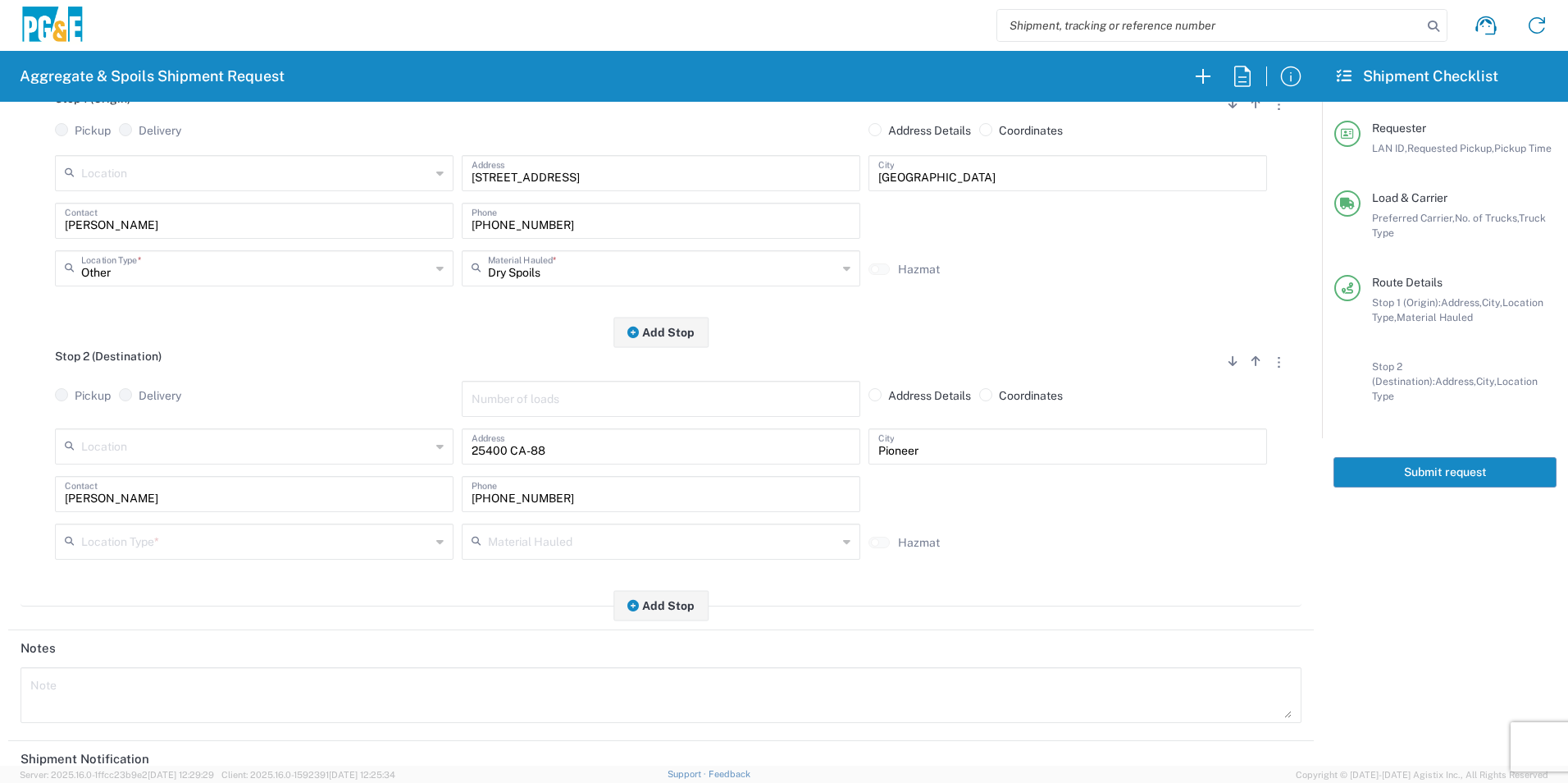
click at [177, 549] on input "text" at bounding box center [256, 541] width 349 height 29
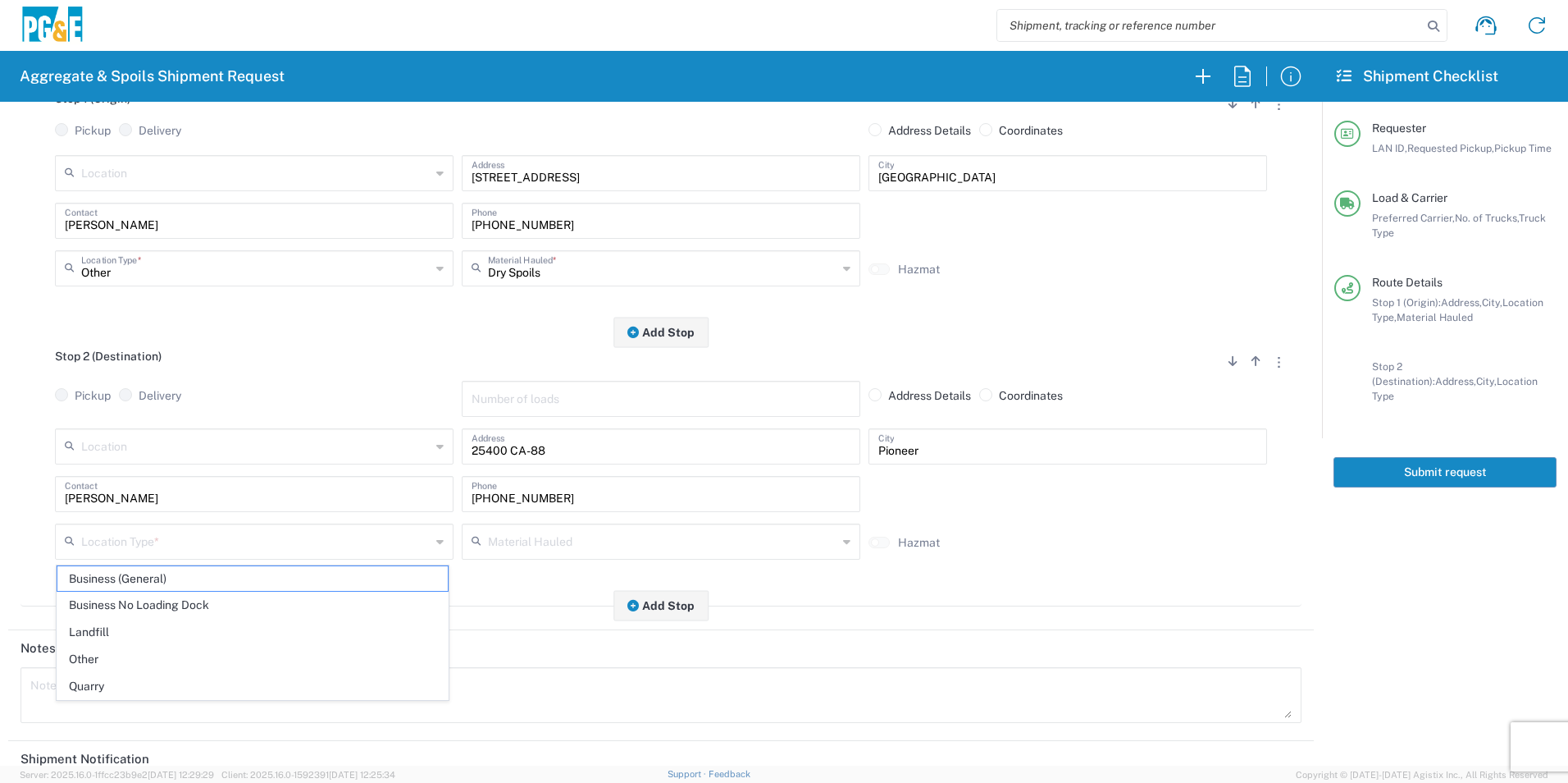
click at [105, 656] on span "Other" at bounding box center [252, 659] width 390 height 26
type input "Other"
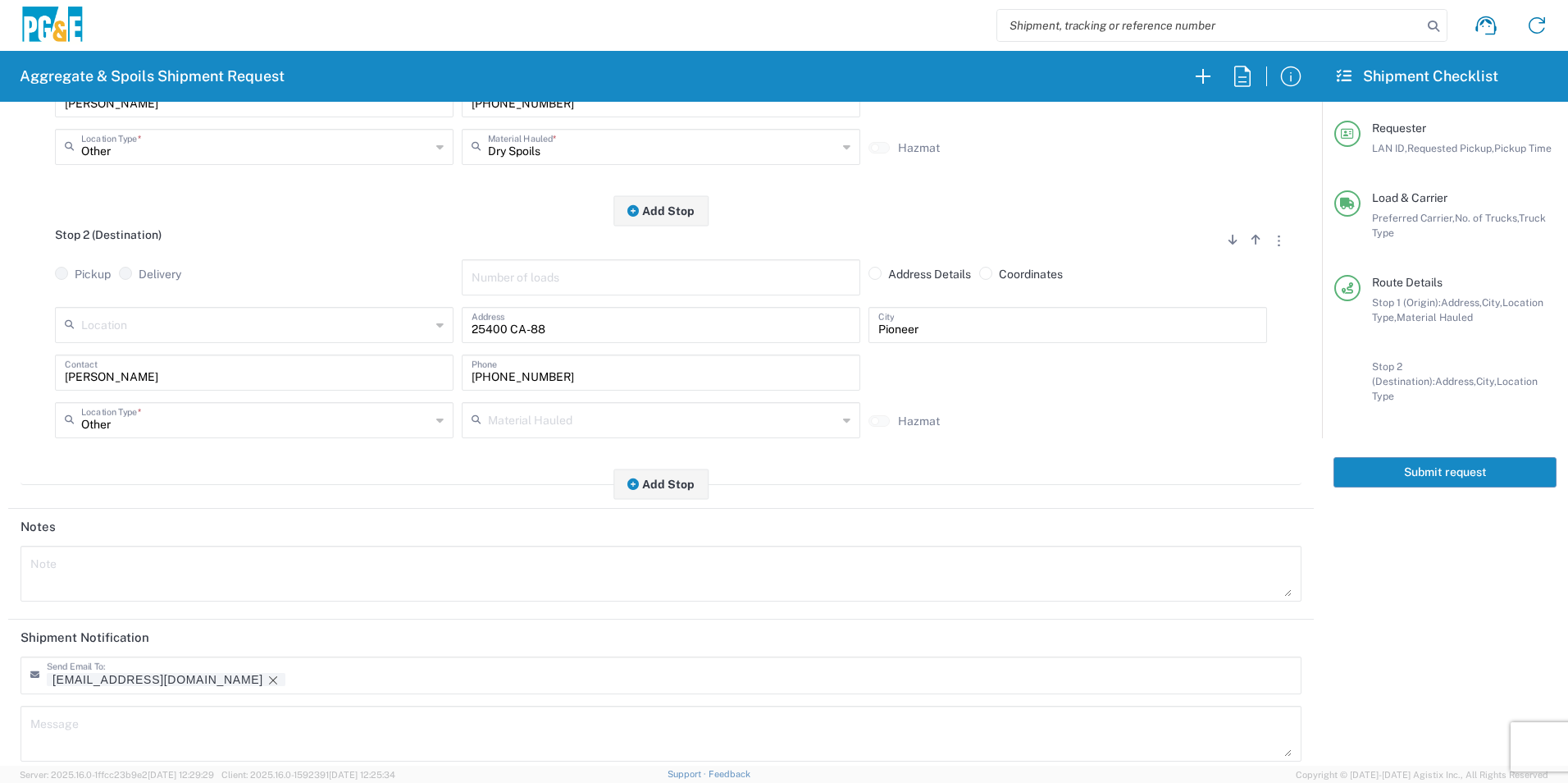
scroll to position [474, 0]
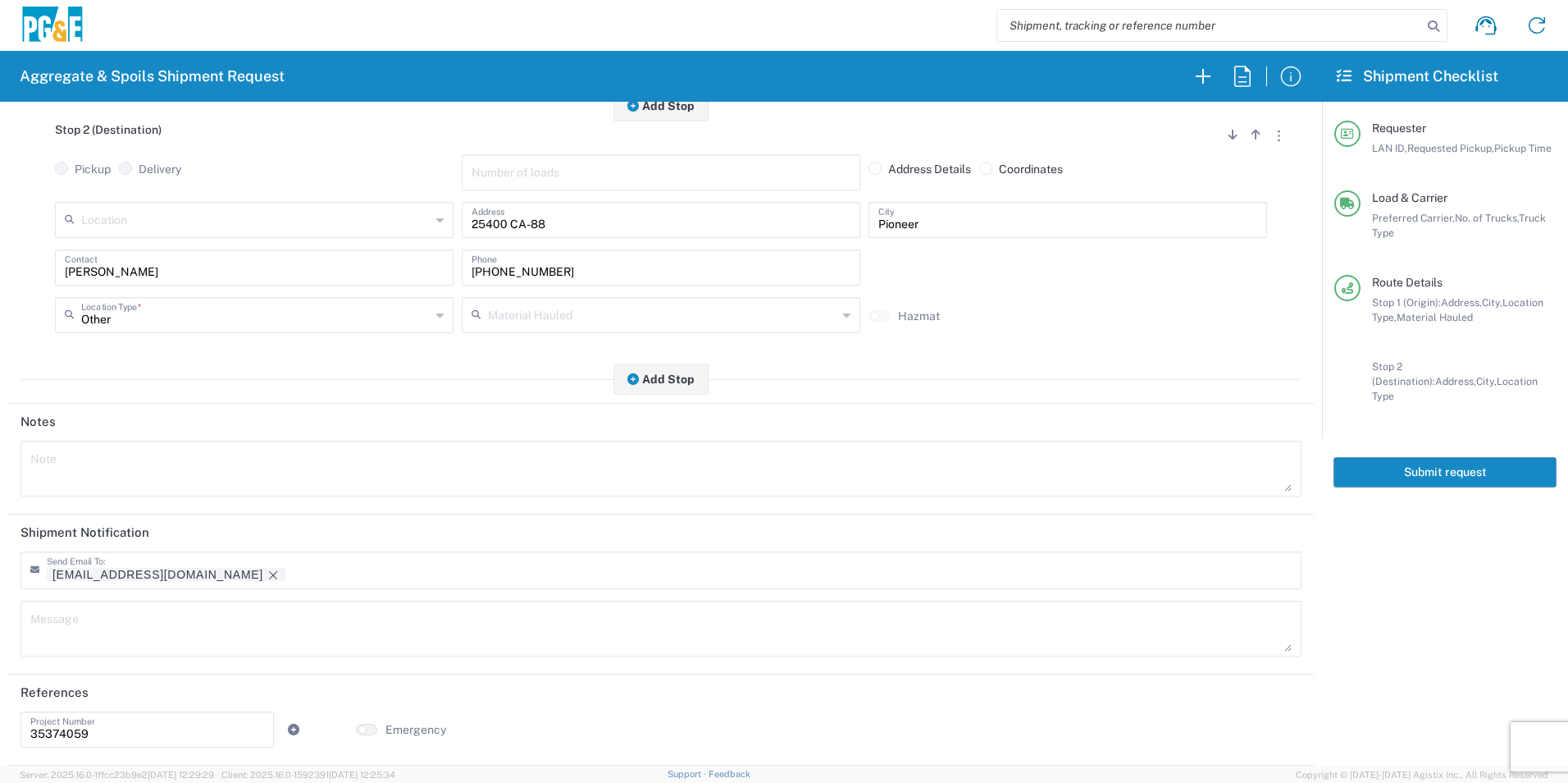
drag, startPoint x: 154, startPoint y: 572, endPoint x: 182, endPoint y: 570, distance: 28.1
click at [267, 571] on icon "Remove tag" at bounding box center [273, 575] width 13 height 13
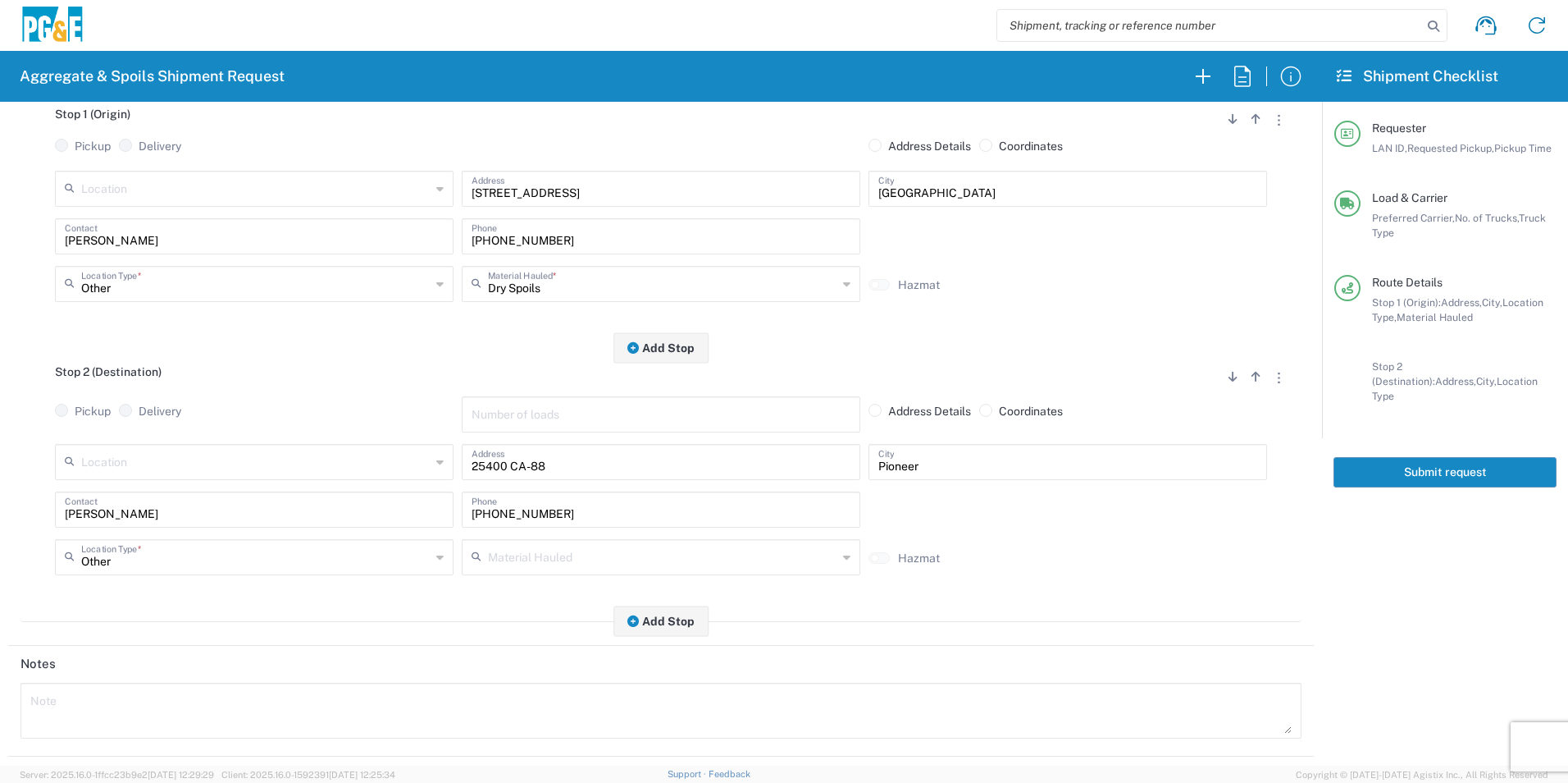
scroll to position [0, 0]
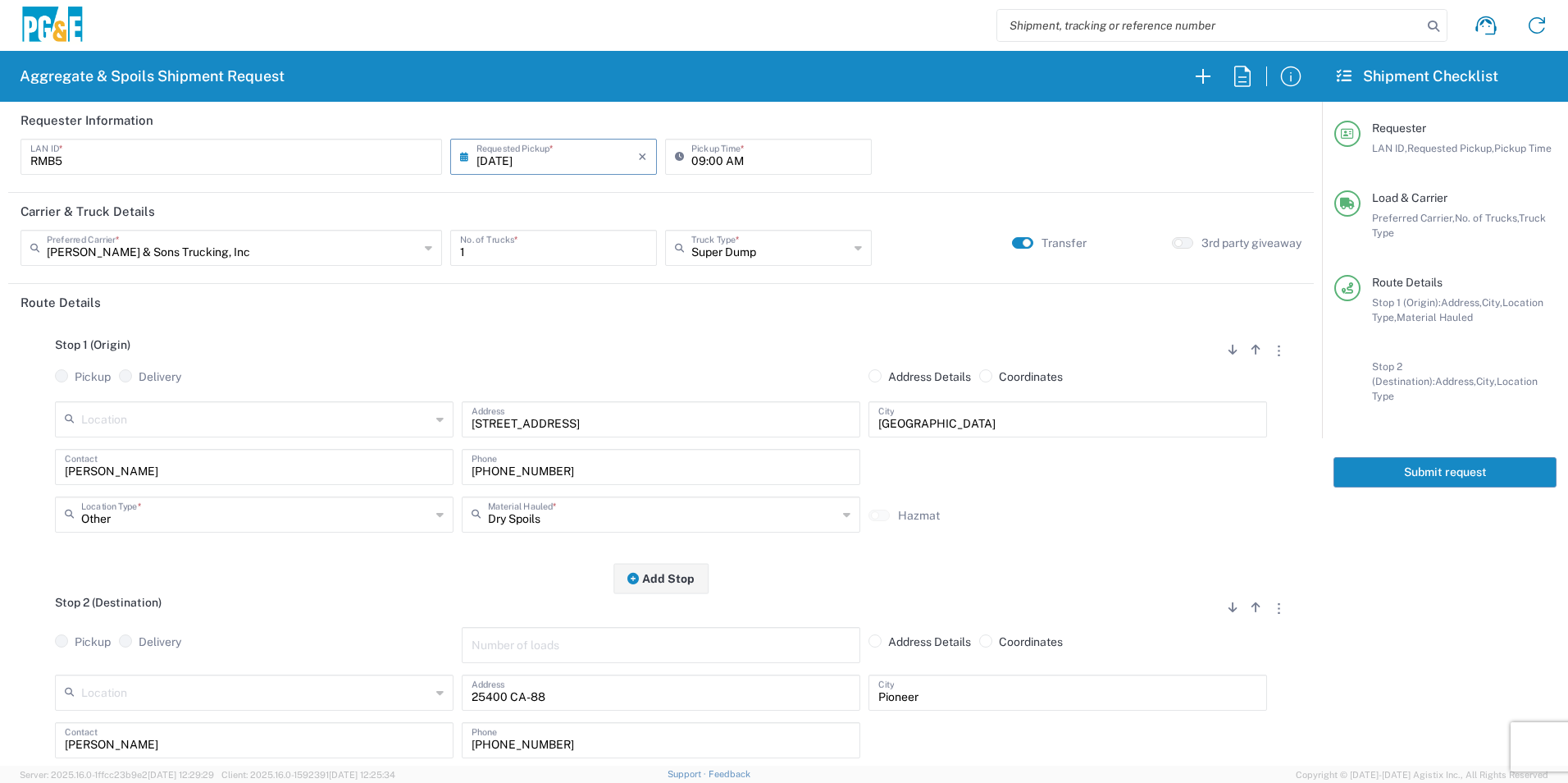
click at [1427, 457] on button "Submit request" at bounding box center [1445, 472] width 223 height 31
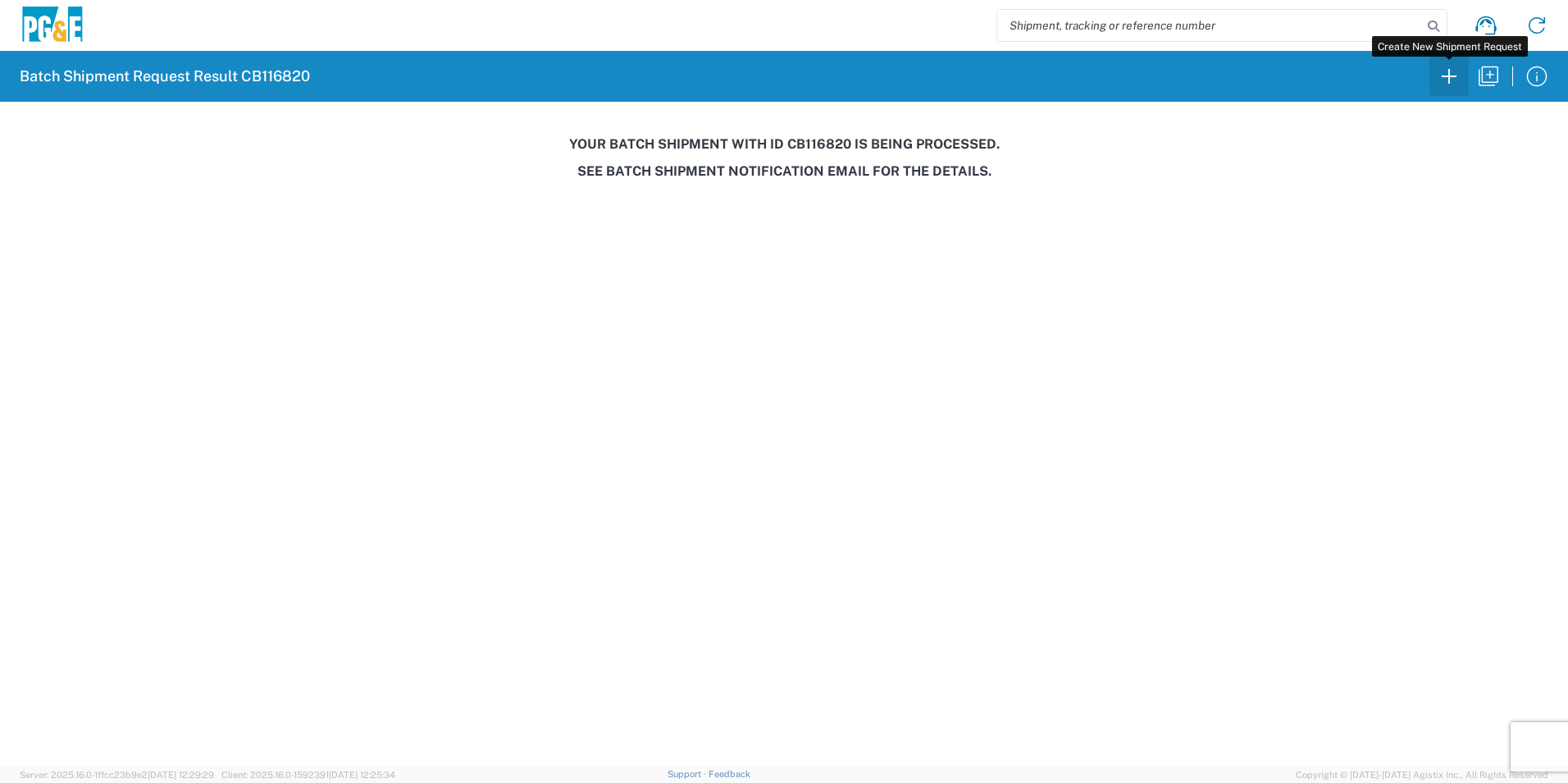
click at [1446, 72] on icon "button" at bounding box center [1449, 76] width 26 height 26
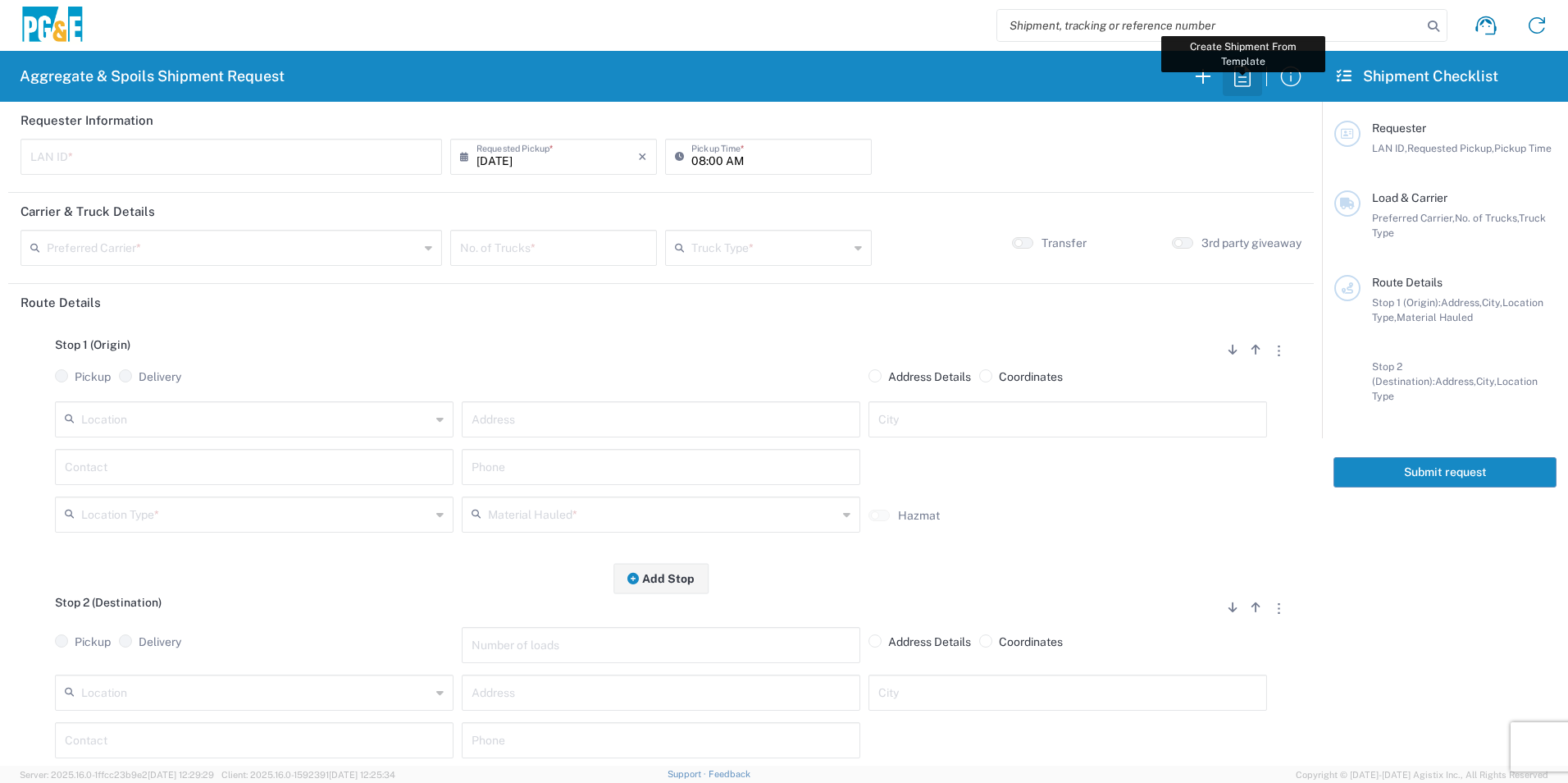
click at [1248, 78] on icon "button" at bounding box center [1242, 76] width 26 height 26
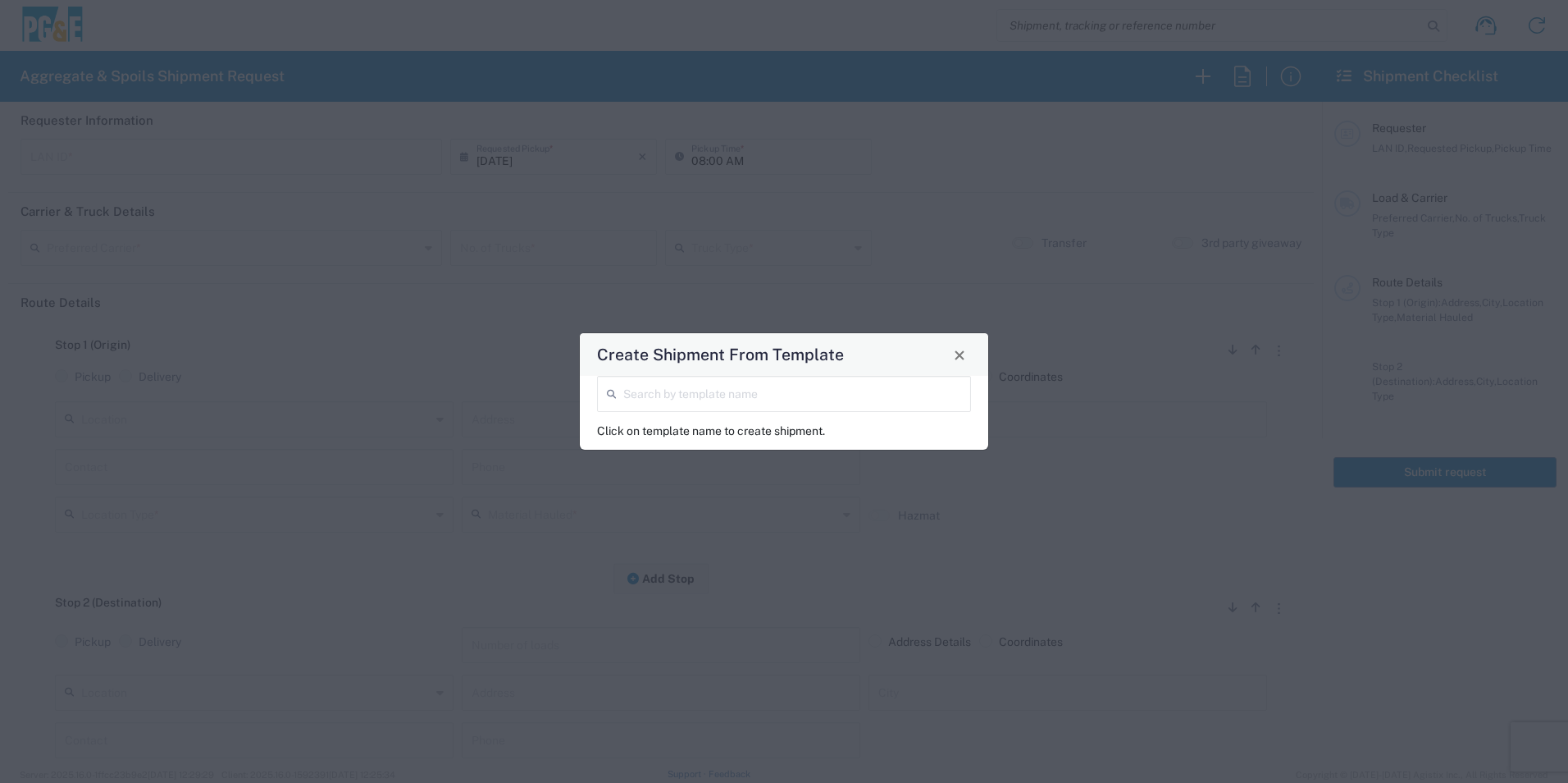
click at [792, 400] on input "search" at bounding box center [792, 393] width 338 height 29
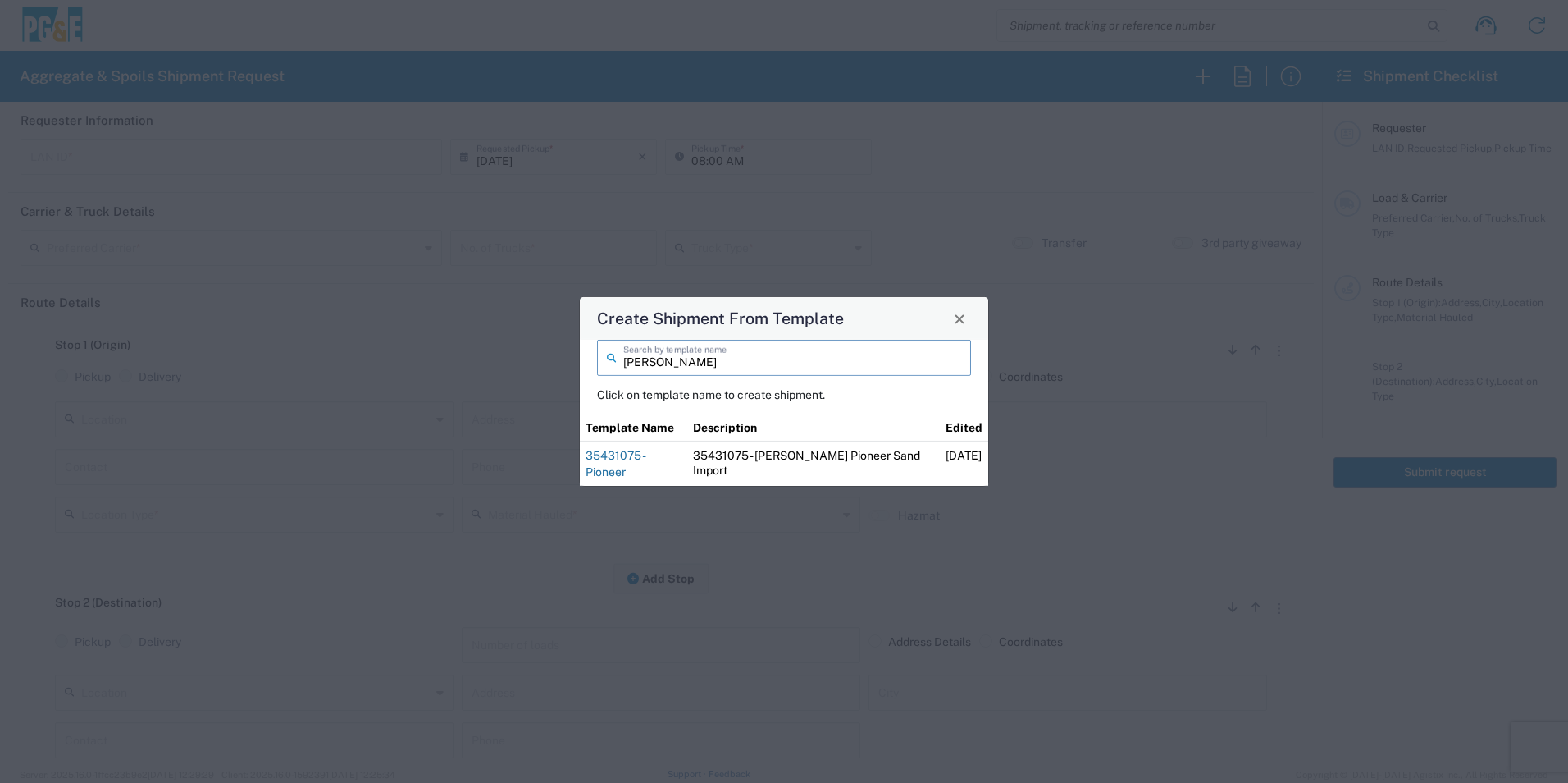
type input "troy"
click at [644, 463] on link "35431075 - Pioneer" at bounding box center [614, 463] width 59 height 30
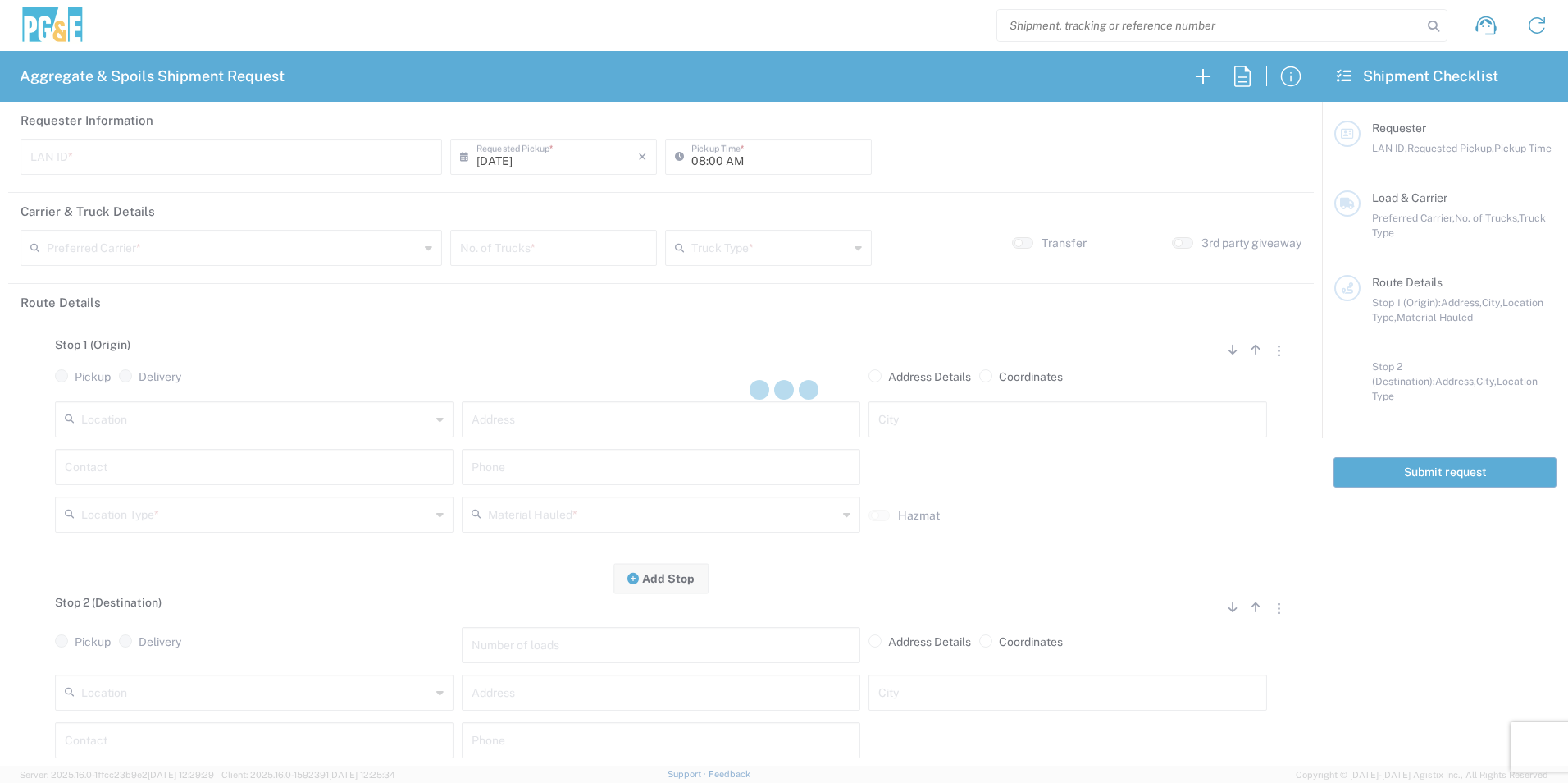
type input "TXTG"
type input "06:00 AM"
type input "[PERSON_NAME] & Sons Trucking, Inc"
type input "20 Yard Dump Truck"
type textarea "Start with 1 load of Sand. Troy will direct from there."
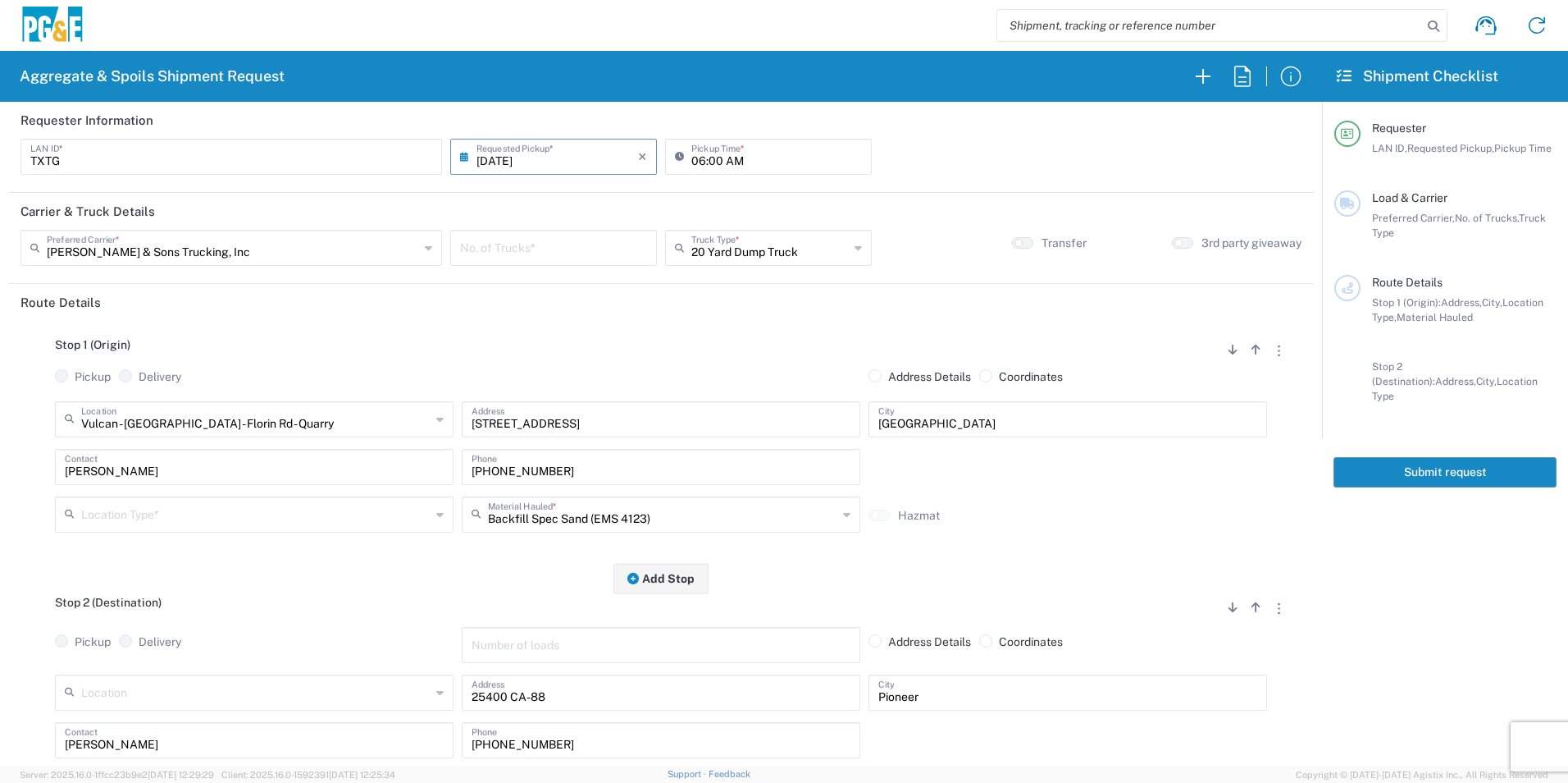
click at [534, 245] on input "number" at bounding box center [553, 247] width 187 height 29
type input "2"
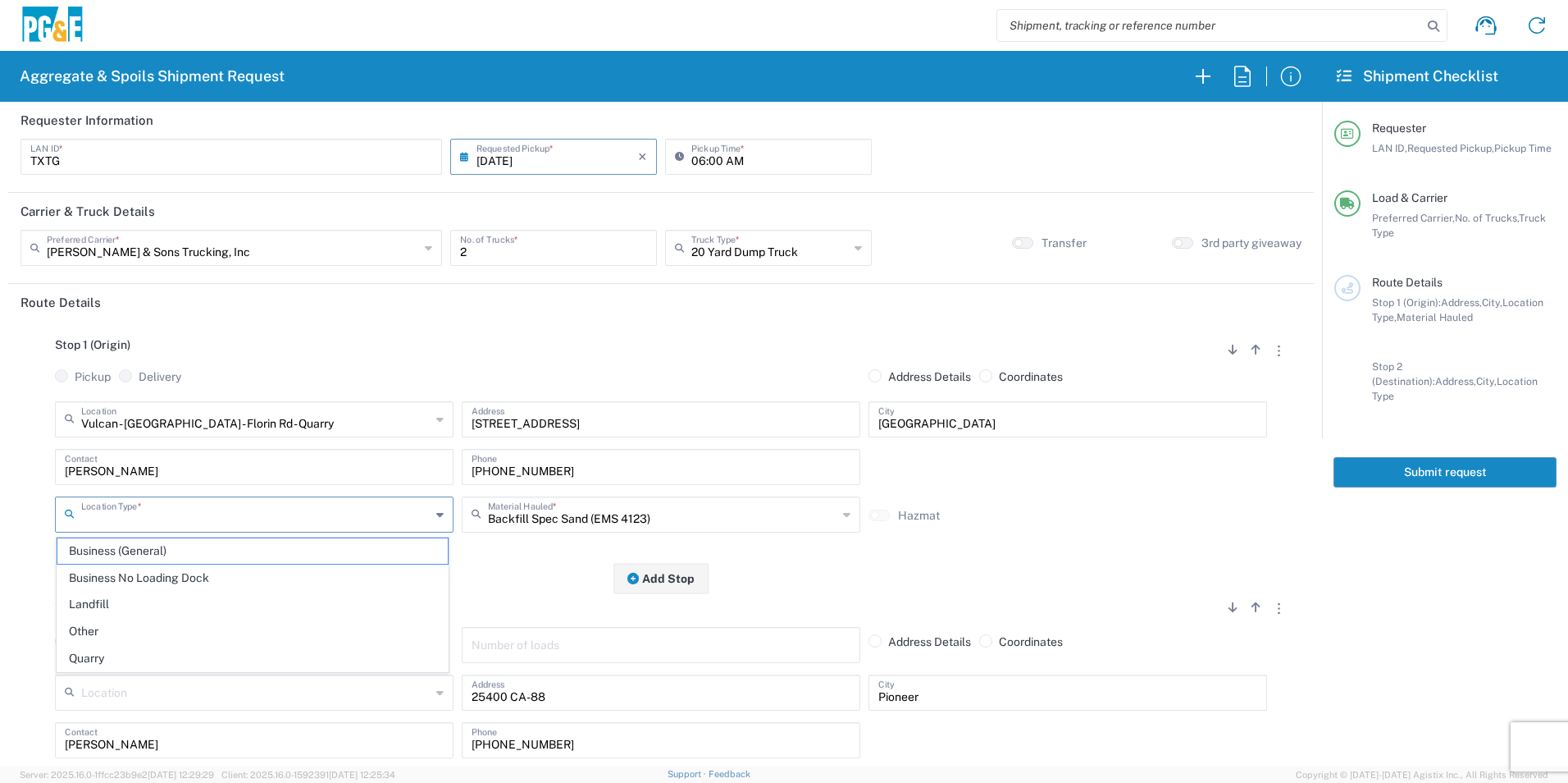
click at [201, 525] on input "text" at bounding box center [256, 513] width 349 height 29
click at [144, 650] on span "Quarry" at bounding box center [252, 658] width 390 height 26
type input "Quarry"
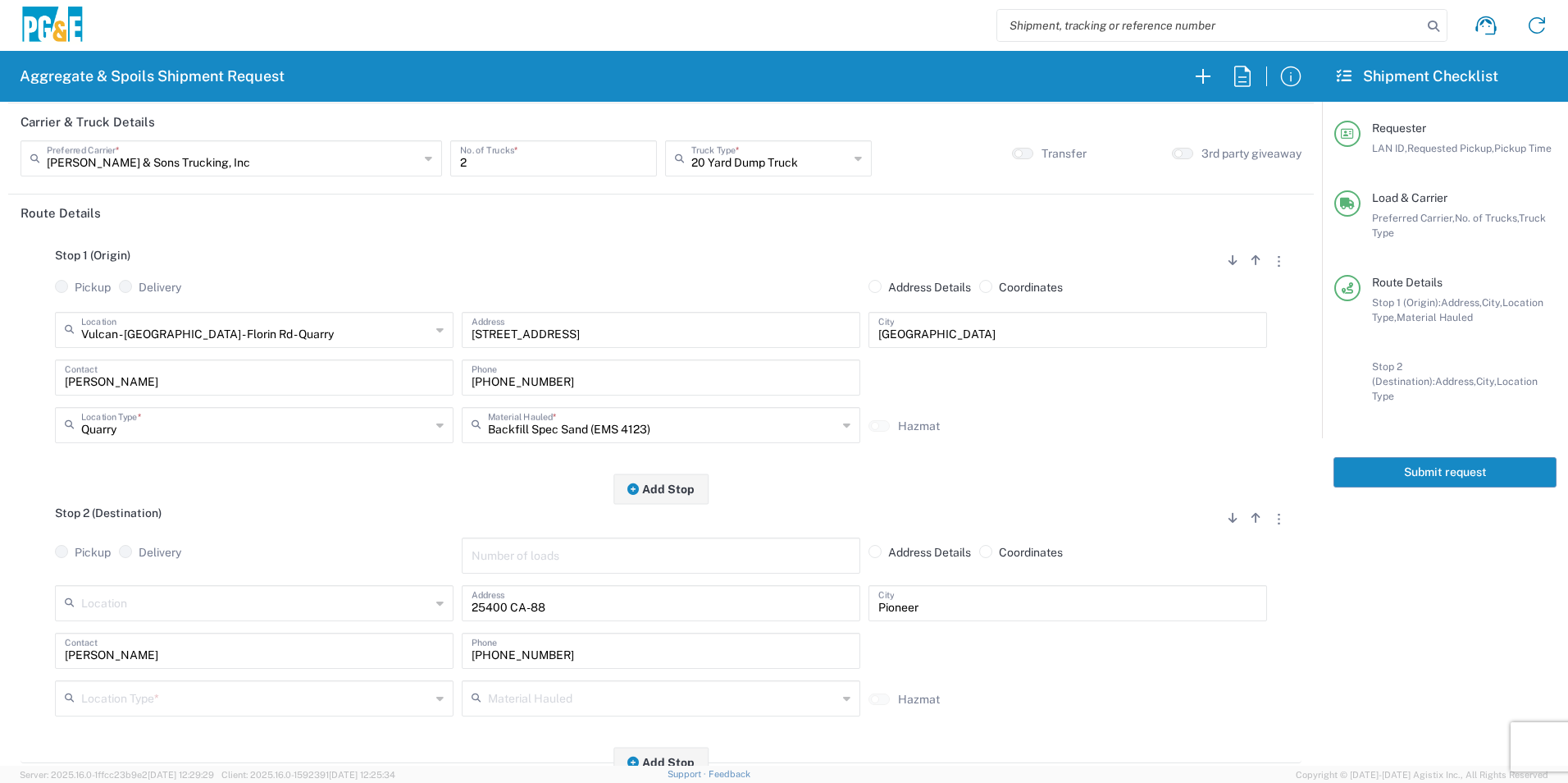
scroll to position [246, 0]
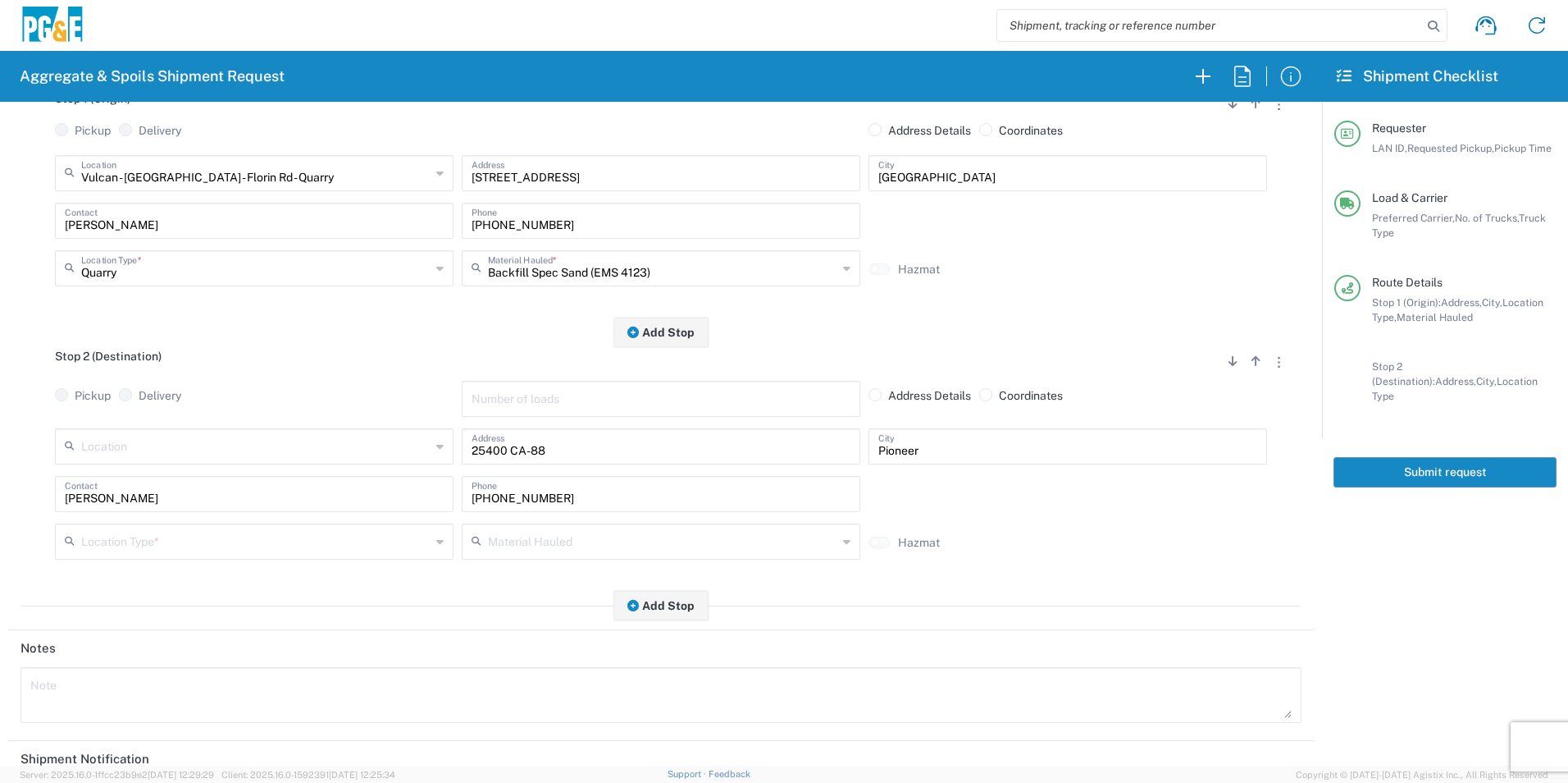
click at [141, 546] on input "text" at bounding box center [256, 541] width 349 height 29
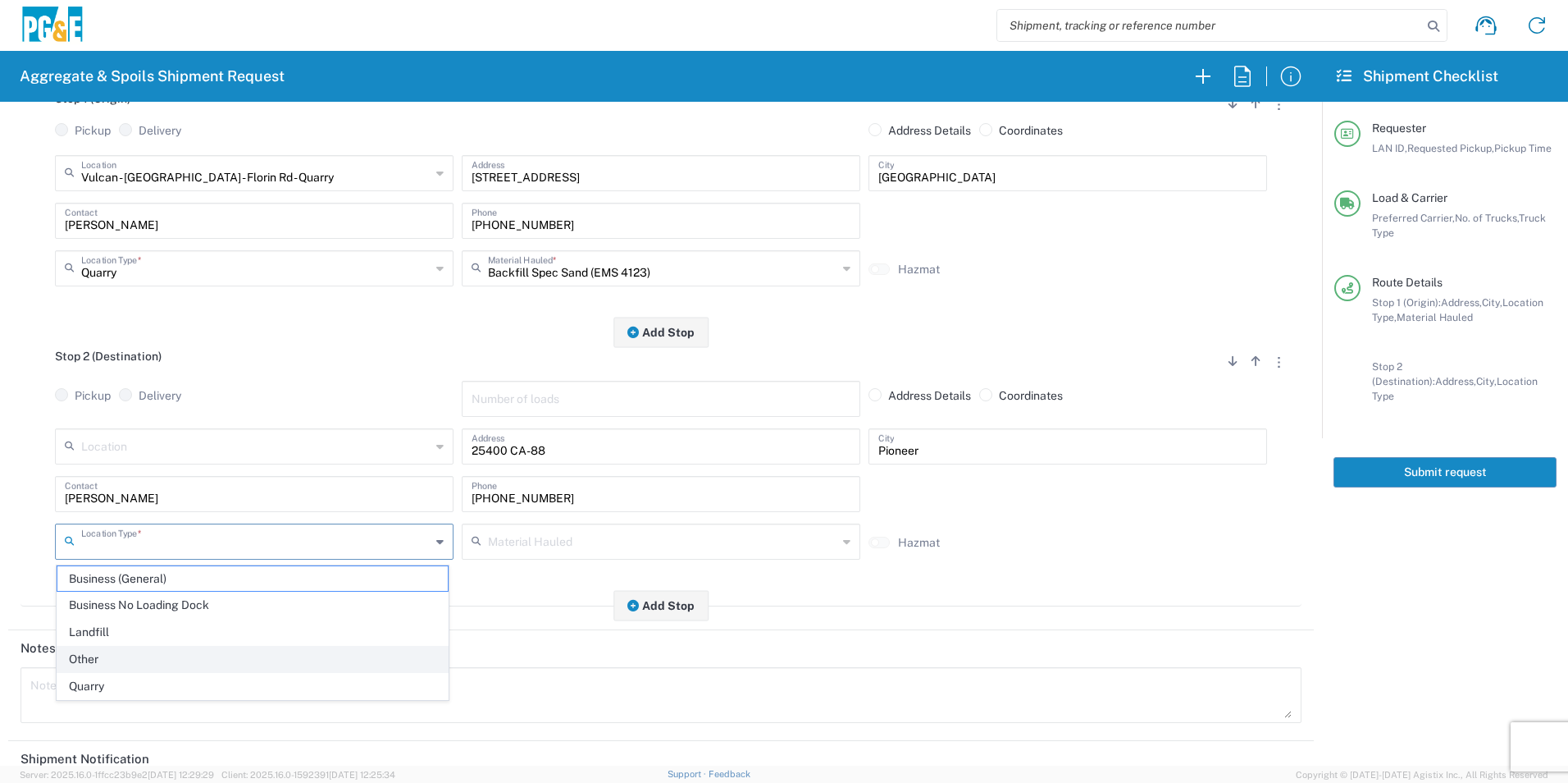
click at [93, 656] on span "Other" at bounding box center [252, 659] width 390 height 26
type input "Other"
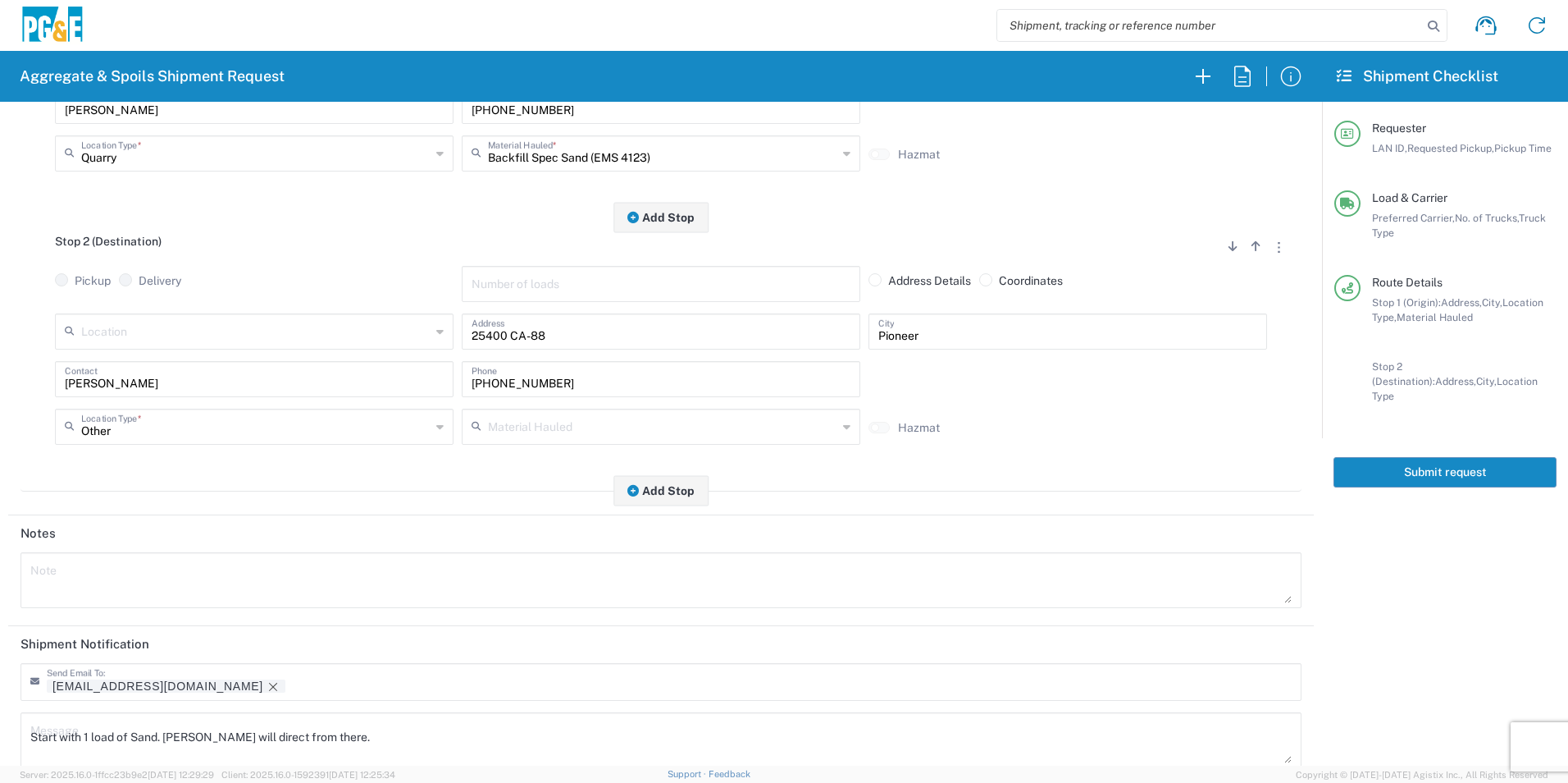
scroll to position [474, 0]
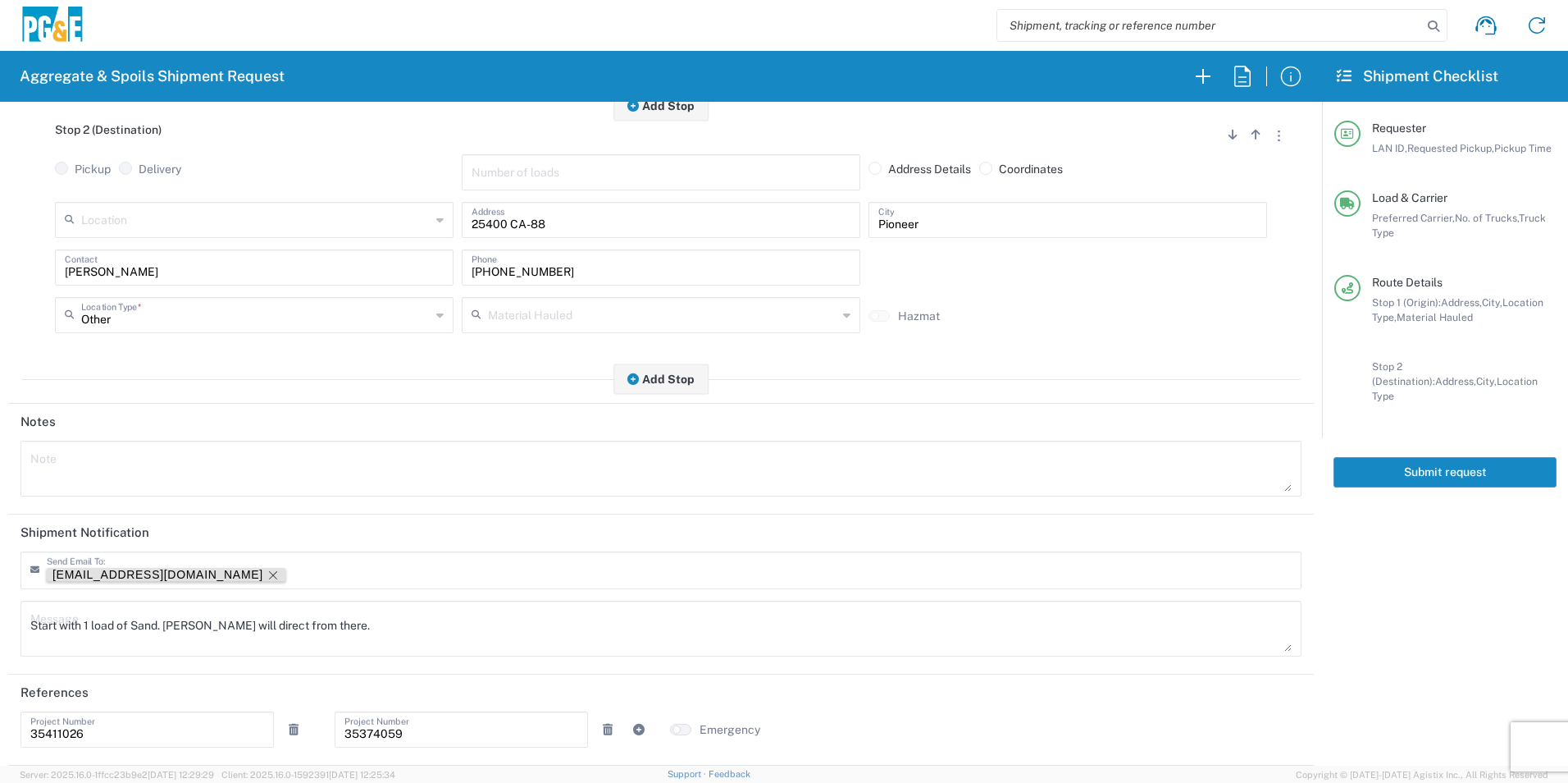
click at [267, 576] on icon "Remove tag" at bounding box center [273, 575] width 13 height 13
drag, startPoint x: 353, startPoint y: 621, endPoint x: -3, endPoint y: 604, distance: 356.4
click at [0, 604] on html "Aggregate & Spoils Shipment Request Requester Information TXTG LAN ID * 08/15/2…" at bounding box center [784, 391] width 1568 height 783
click at [82, 446] on textarea at bounding box center [661, 469] width 1261 height 46
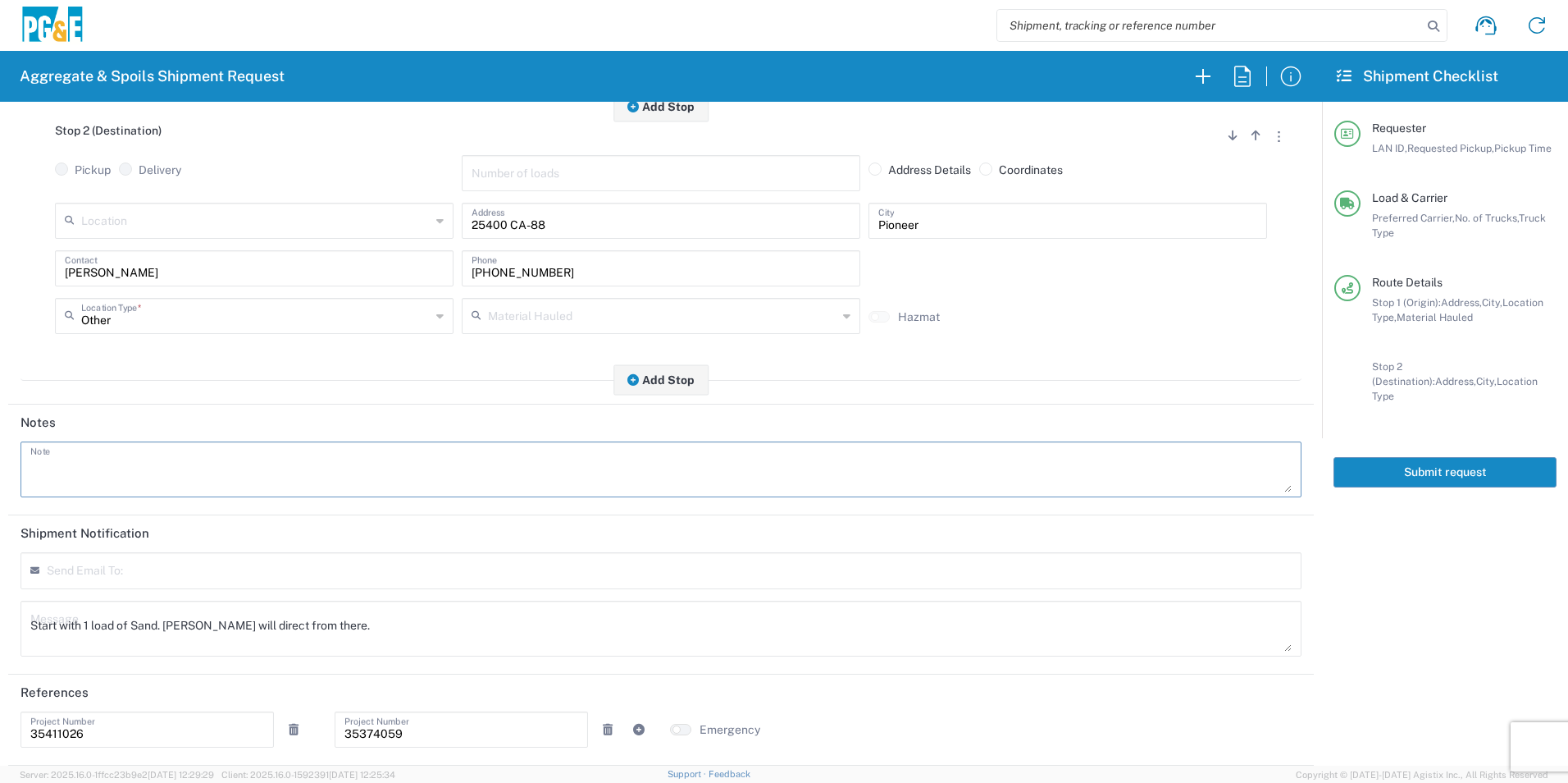
paste textarea "Start with 1 load of Sand. Troy will direct from there."
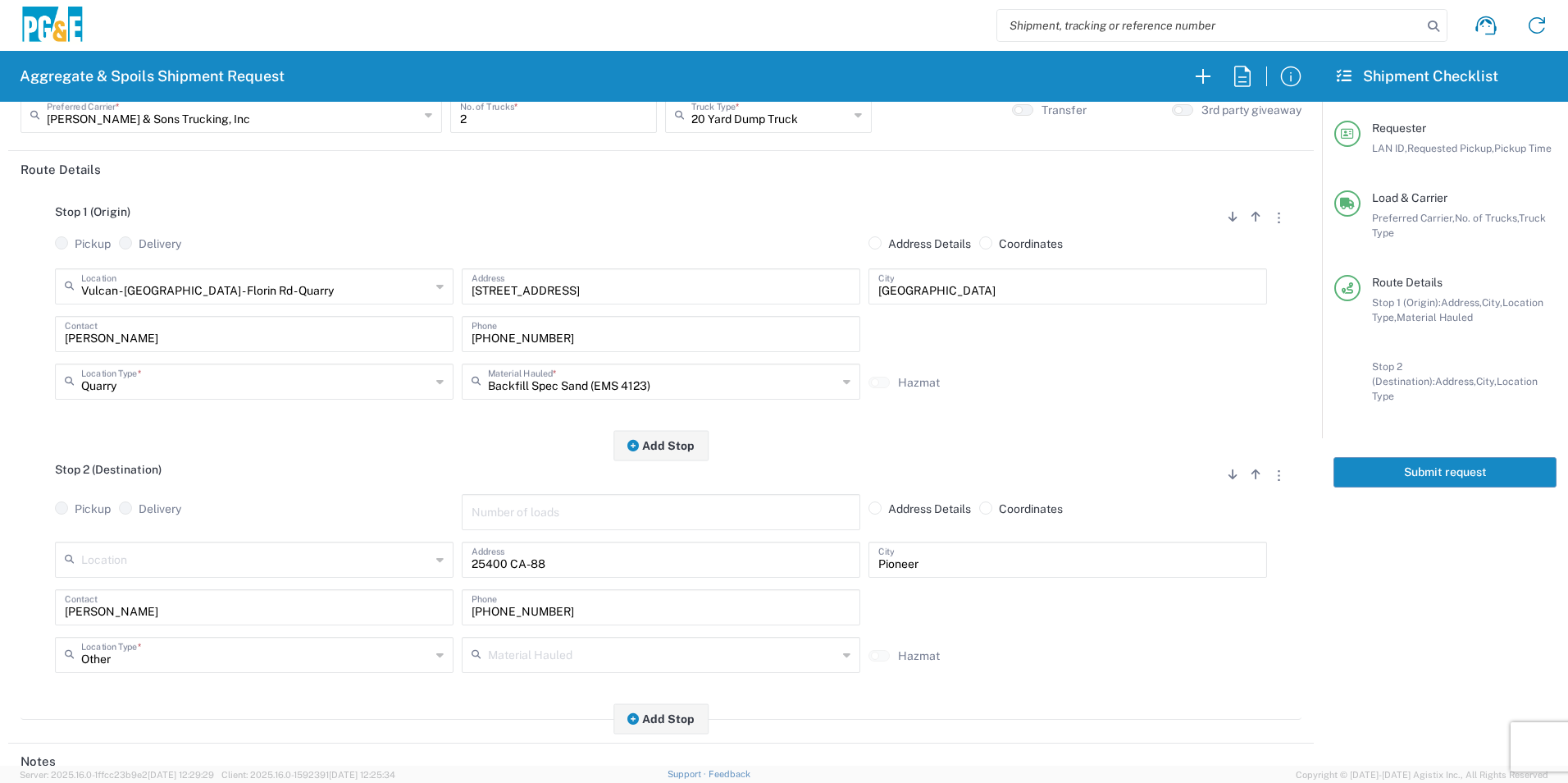
scroll to position [0, 0]
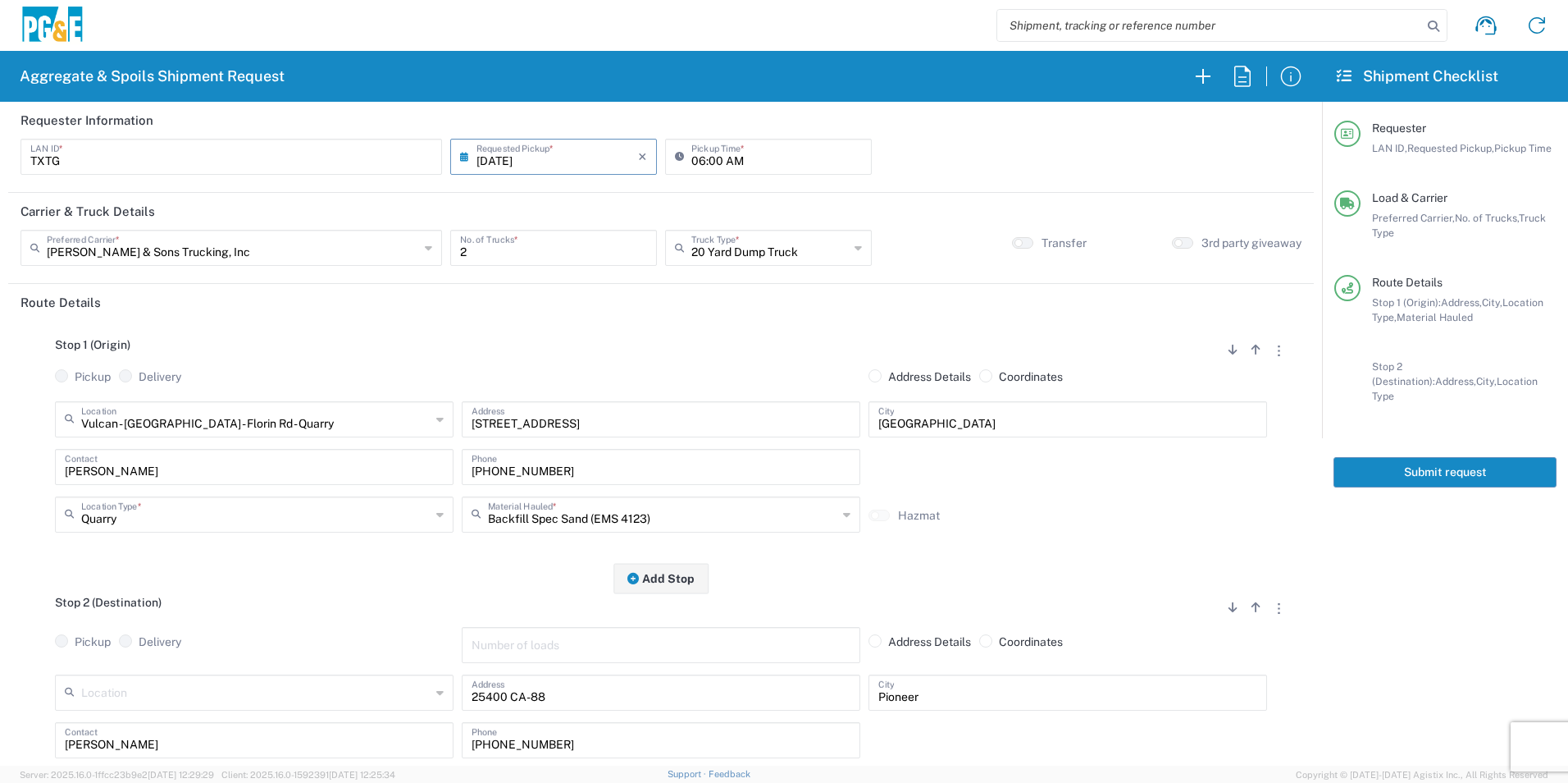
type textarea "Start with 1 load of Sand. Troy will direct from there."
click at [1356, 458] on button "Submit request" at bounding box center [1445, 472] width 223 height 31
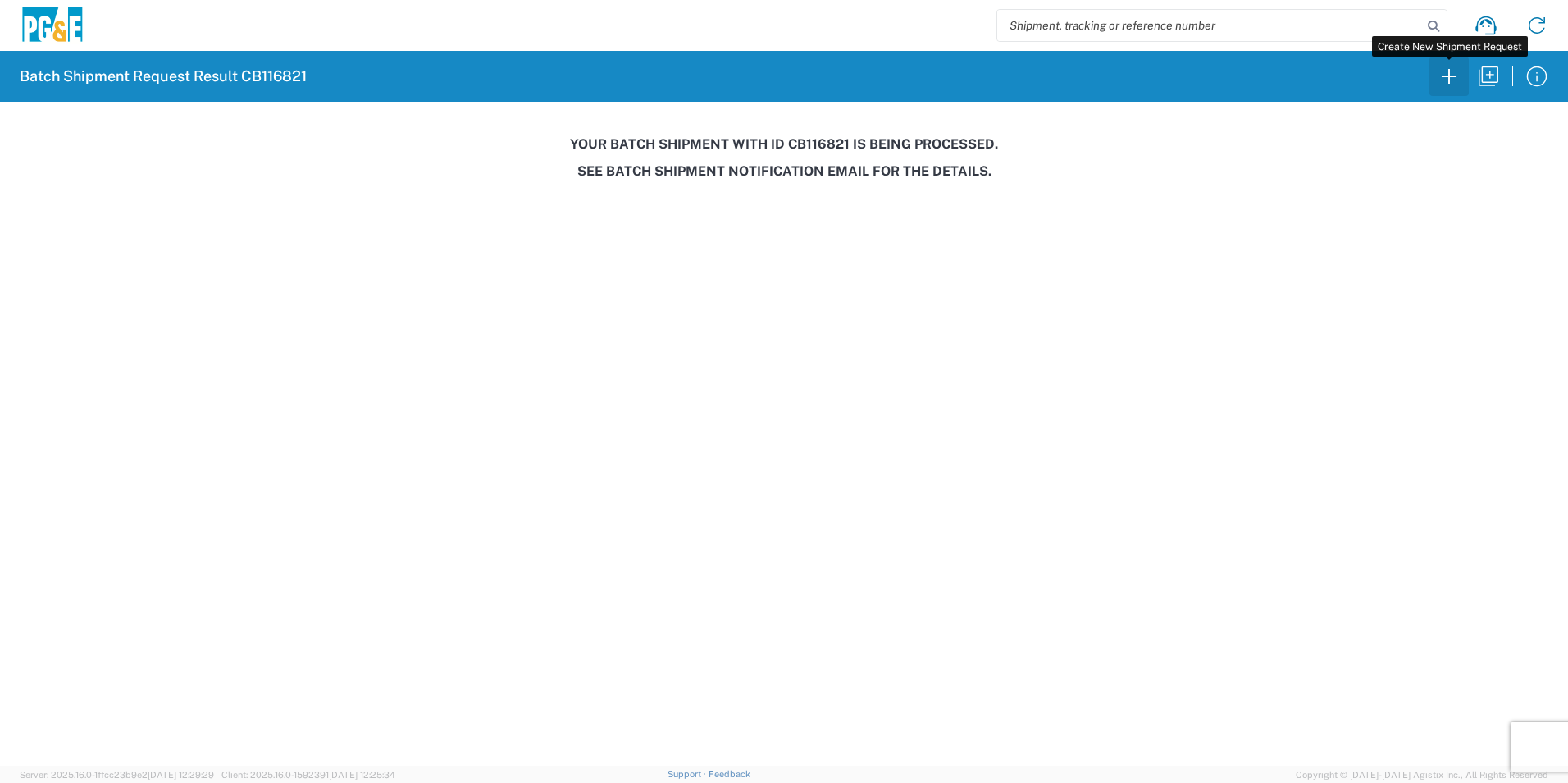
click at [1446, 79] on icon "button" at bounding box center [1449, 76] width 26 height 26
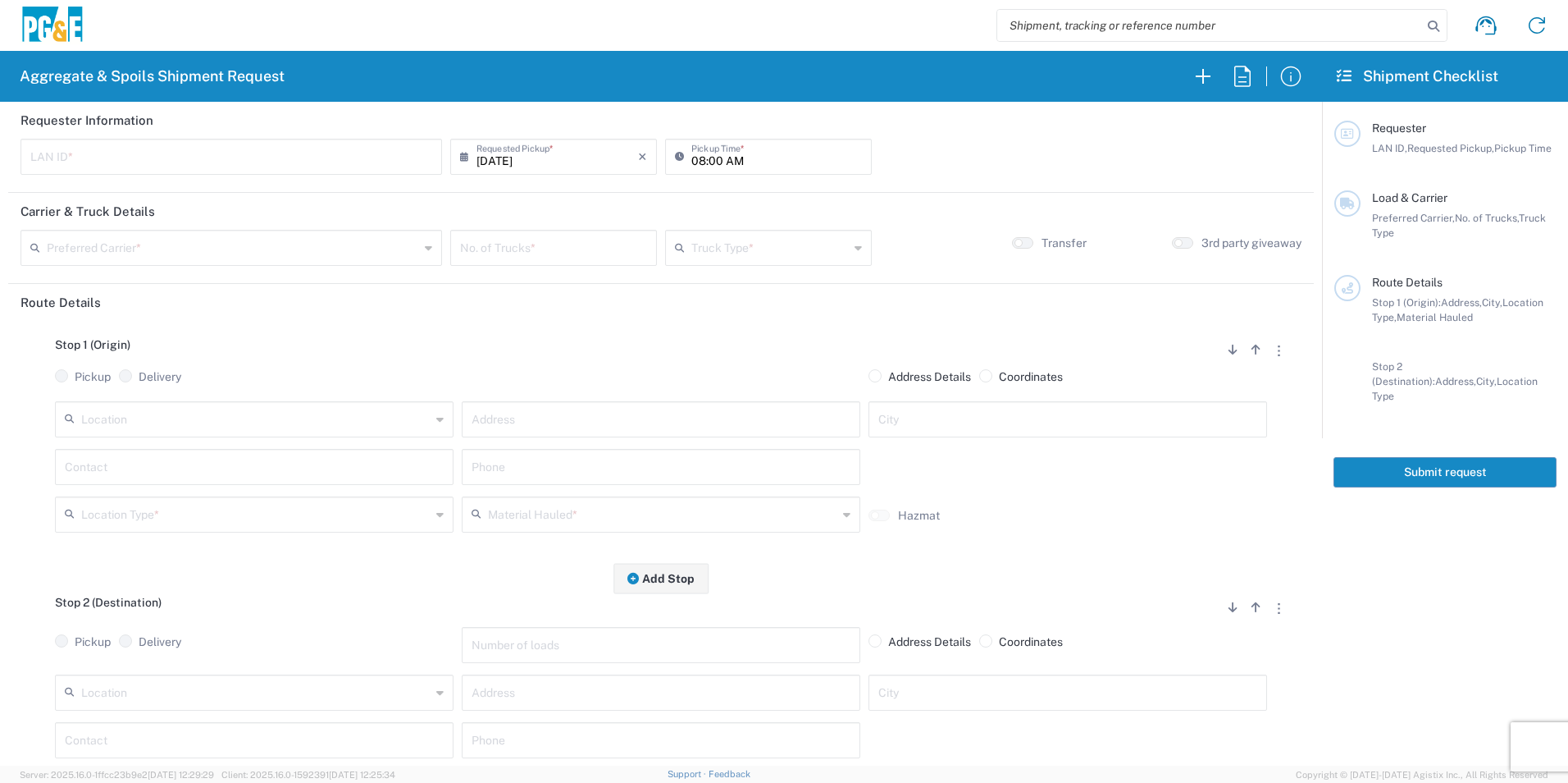
click at [222, 162] on input "text" at bounding box center [231, 156] width 402 height 29
type input "CAPY"
click at [692, 162] on input "08:00 AM" at bounding box center [776, 156] width 171 height 29
type input "07:00 AM"
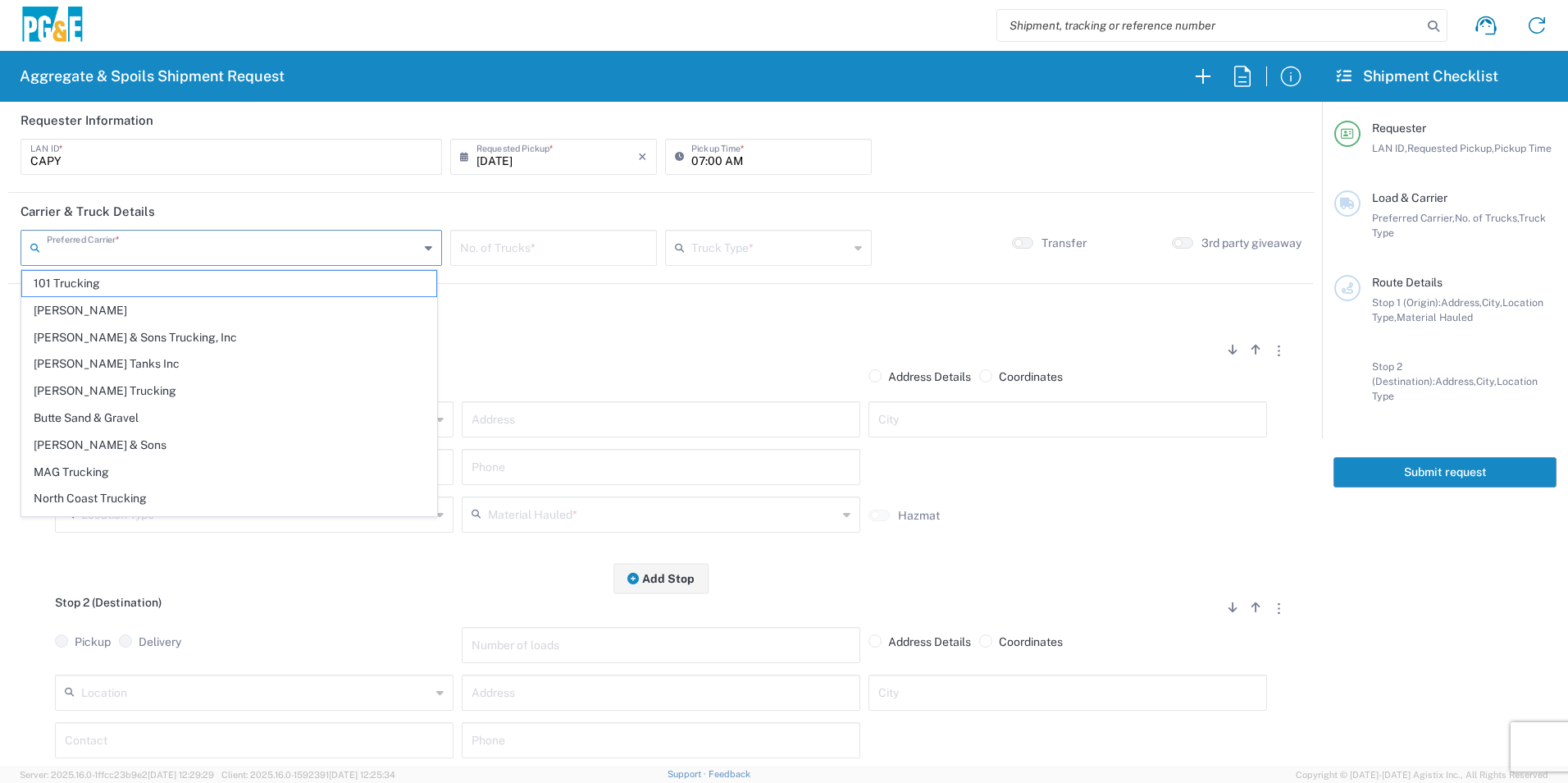
click at [291, 252] on input "text" at bounding box center [233, 247] width 372 height 29
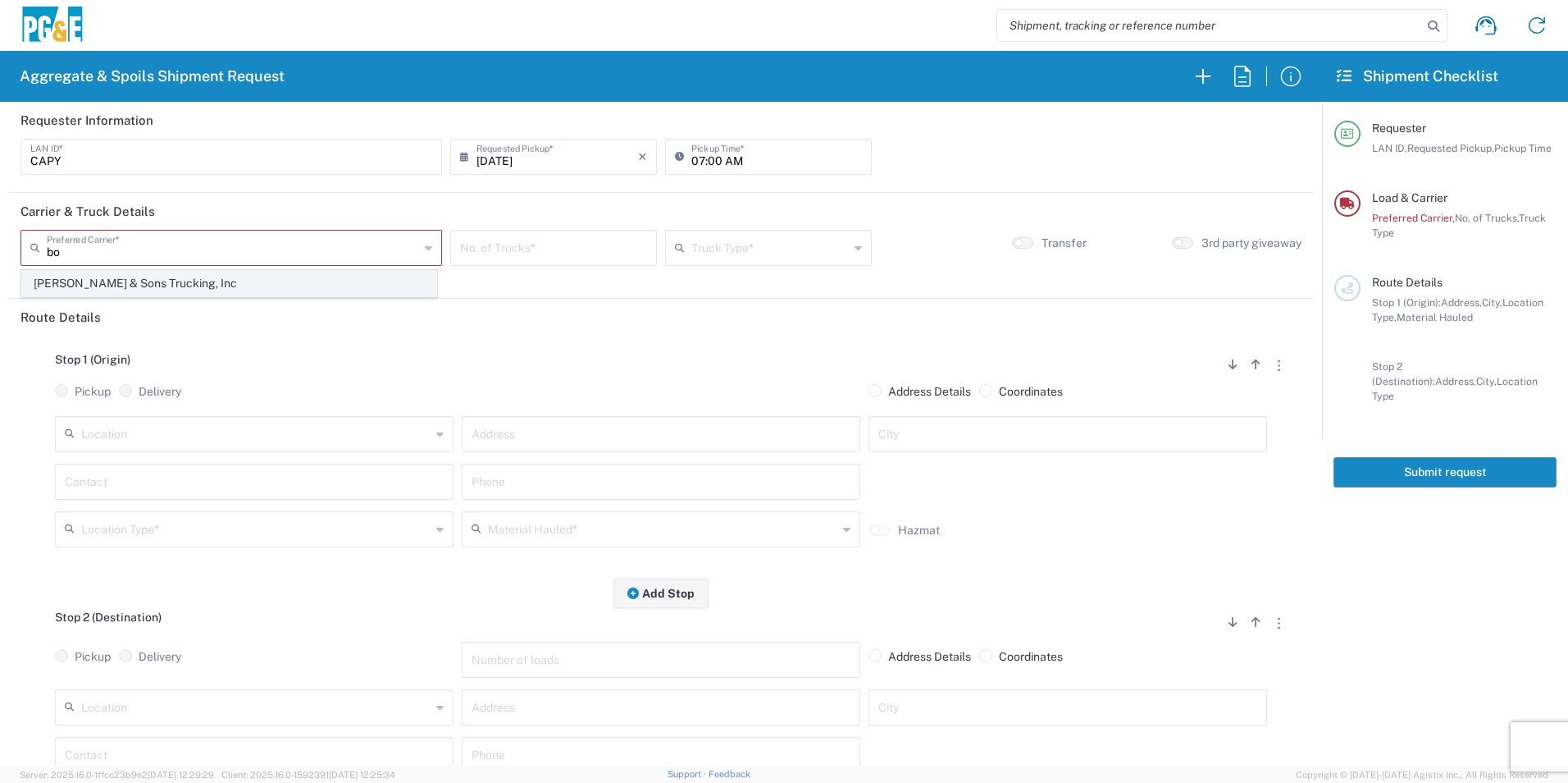
click at [122, 278] on span "[PERSON_NAME] & Sons Trucking, Inc" at bounding box center [229, 283] width 414 height 26
type input "[PERSON_NAME] & Sons Trucking, Inc"
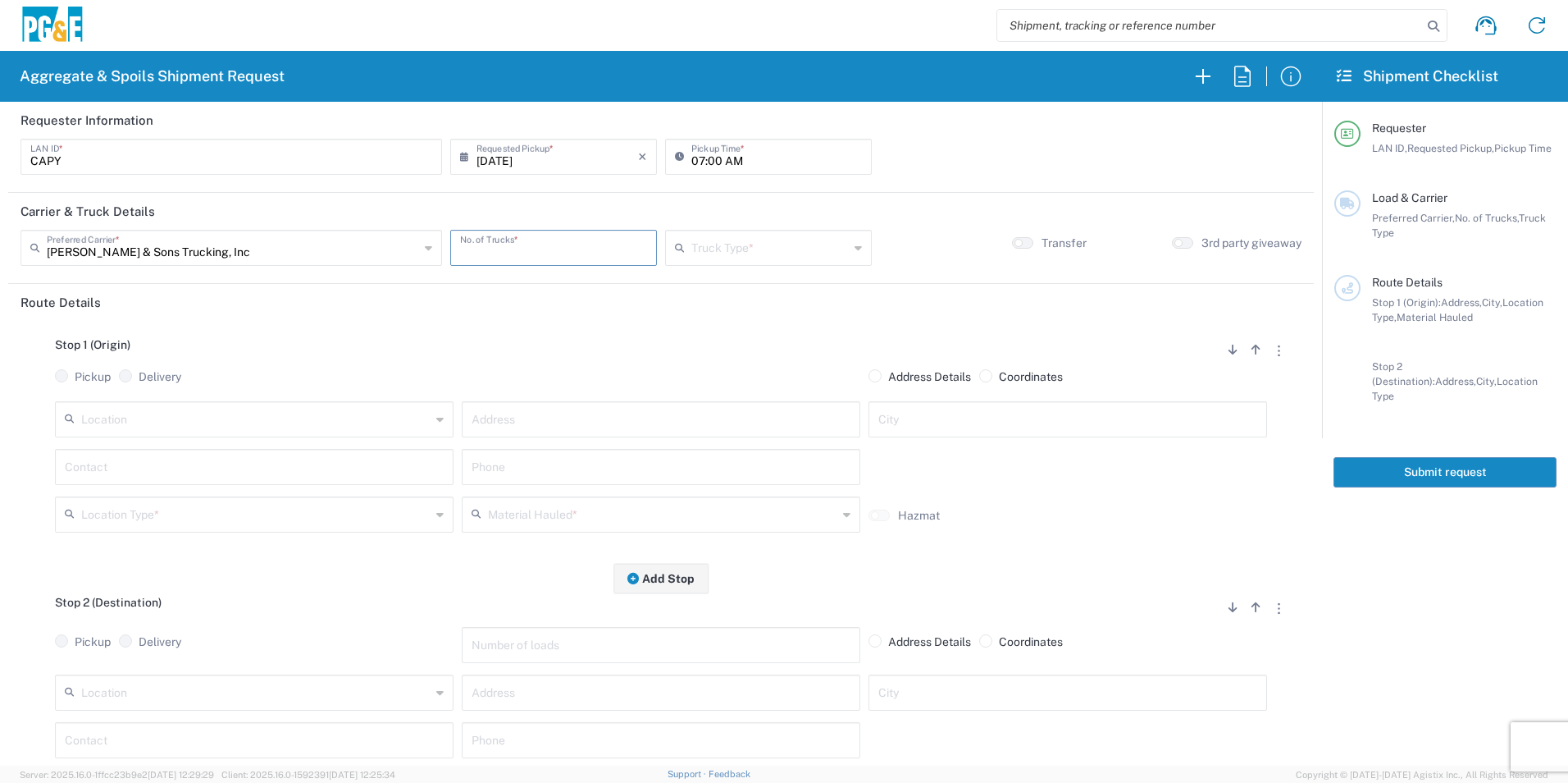
click at [523, 245] on input "number" at bounding box center [553, 247] width 187 height 29
type input "4"
click at [715, 245] on input "text" at bounding box center [769, 247] width 157 height 29
drag, startPoint x: 729, startPoint y: 390, endPoint x: 415, endPoint y: 407, distance: 314.5
click at [728, 390] on span "Super Dump" at bounding box center [761, 391] width 201 height 26
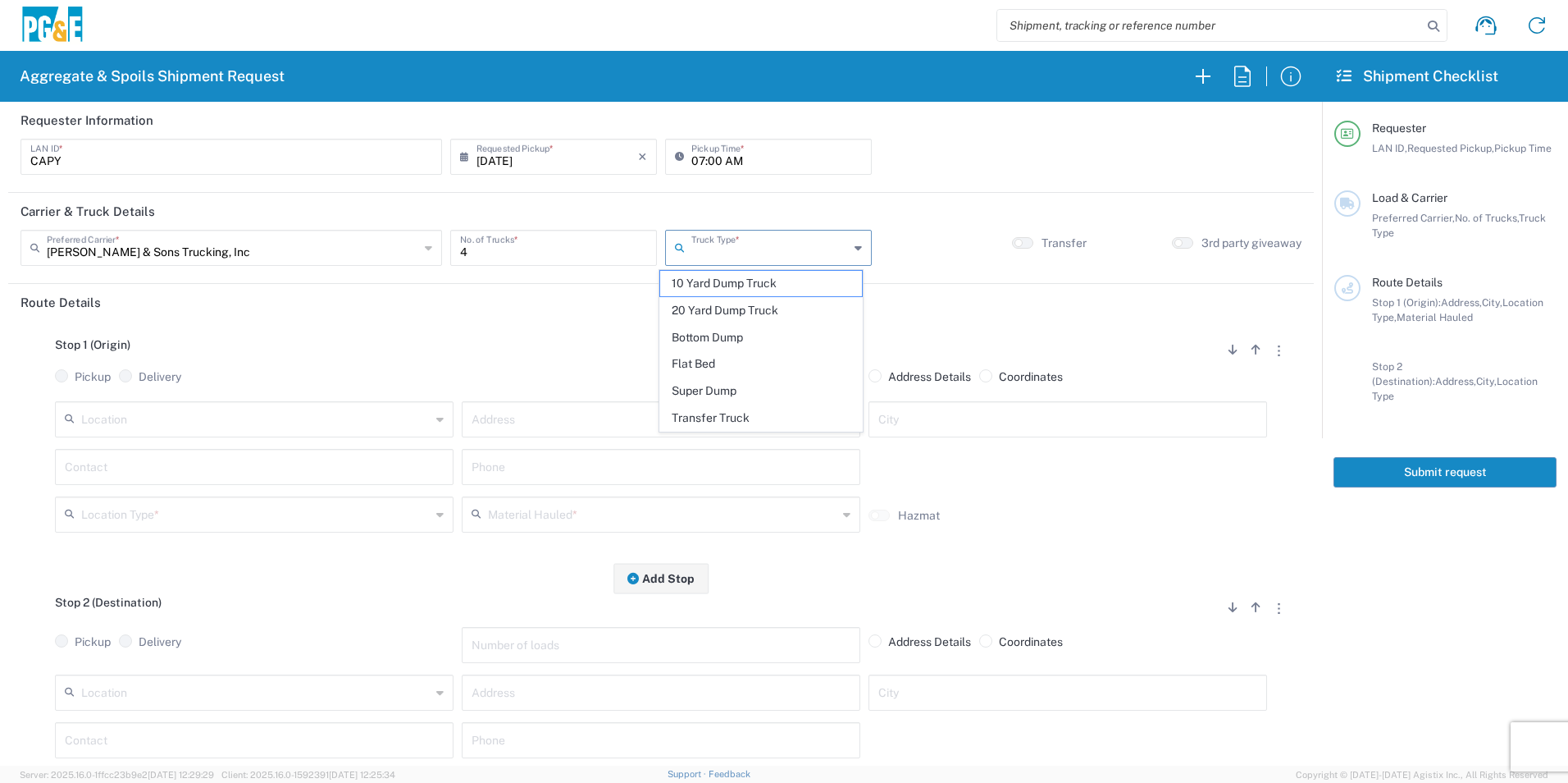
type input "Super Dump"
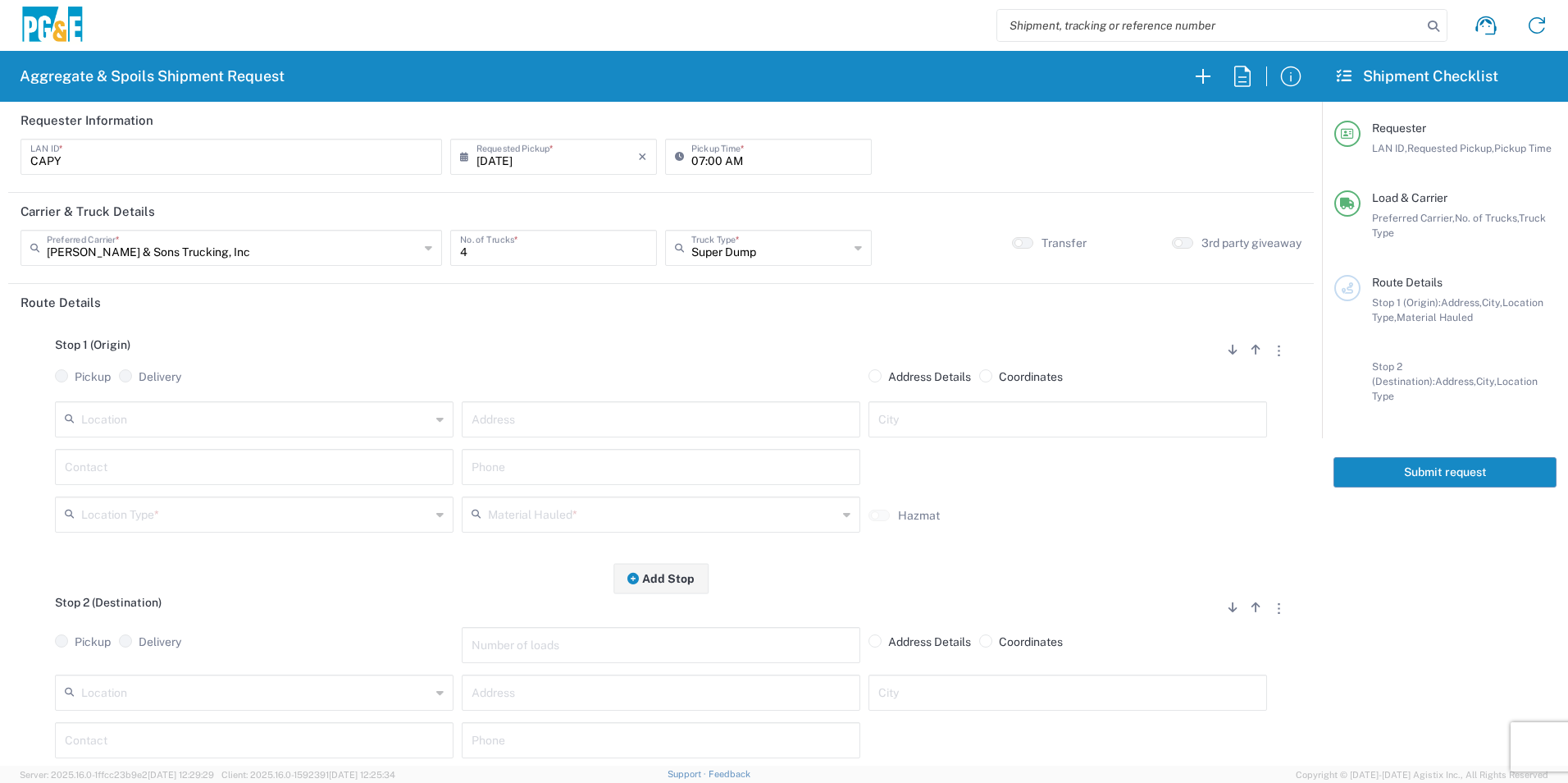
click at [277, 419] on input "text" at bounding box center [256, 418] width 349 height 29
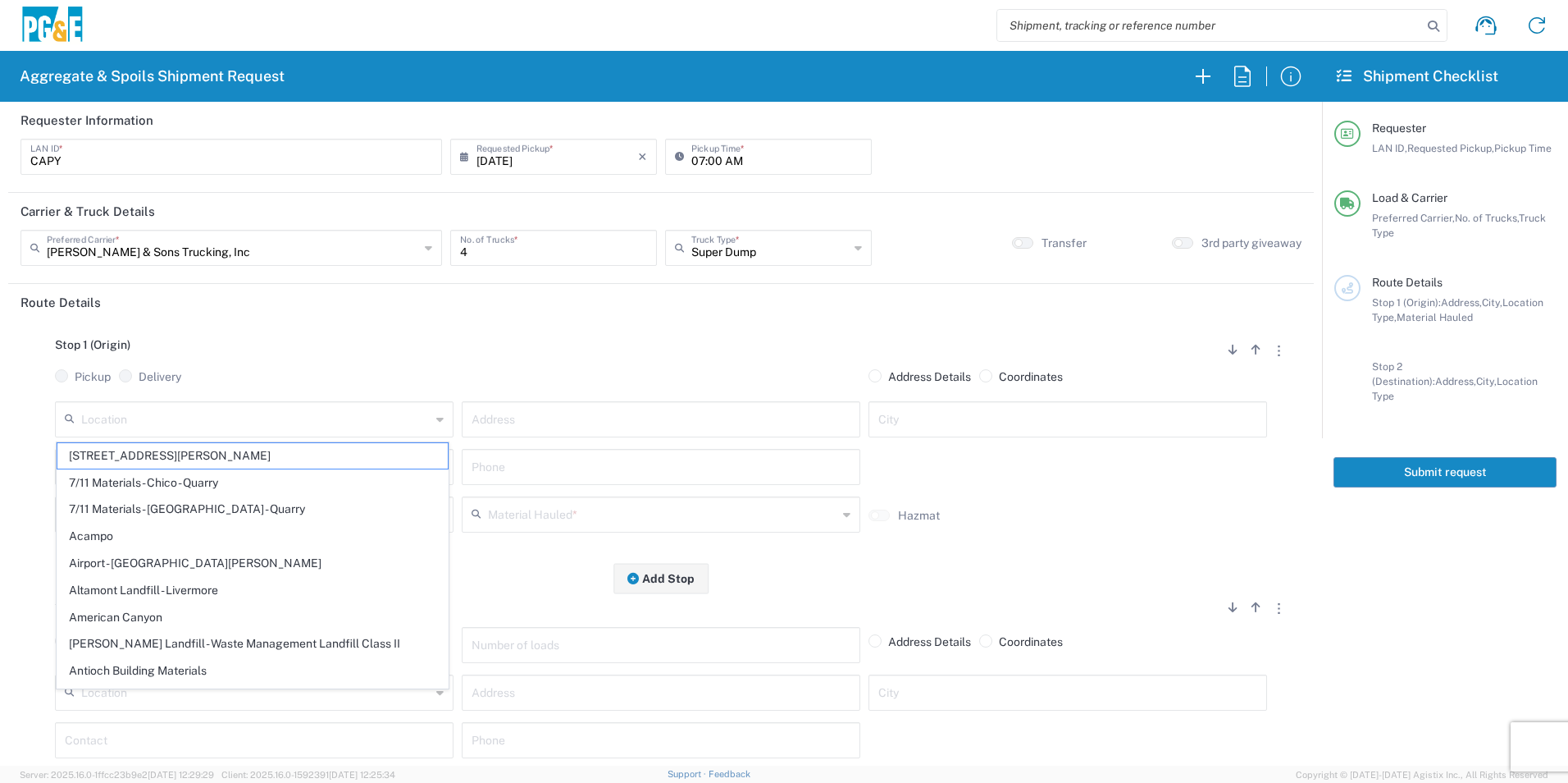
click at [554, 417] on input "text" at bounding box center [661, 418] width 379 height 29
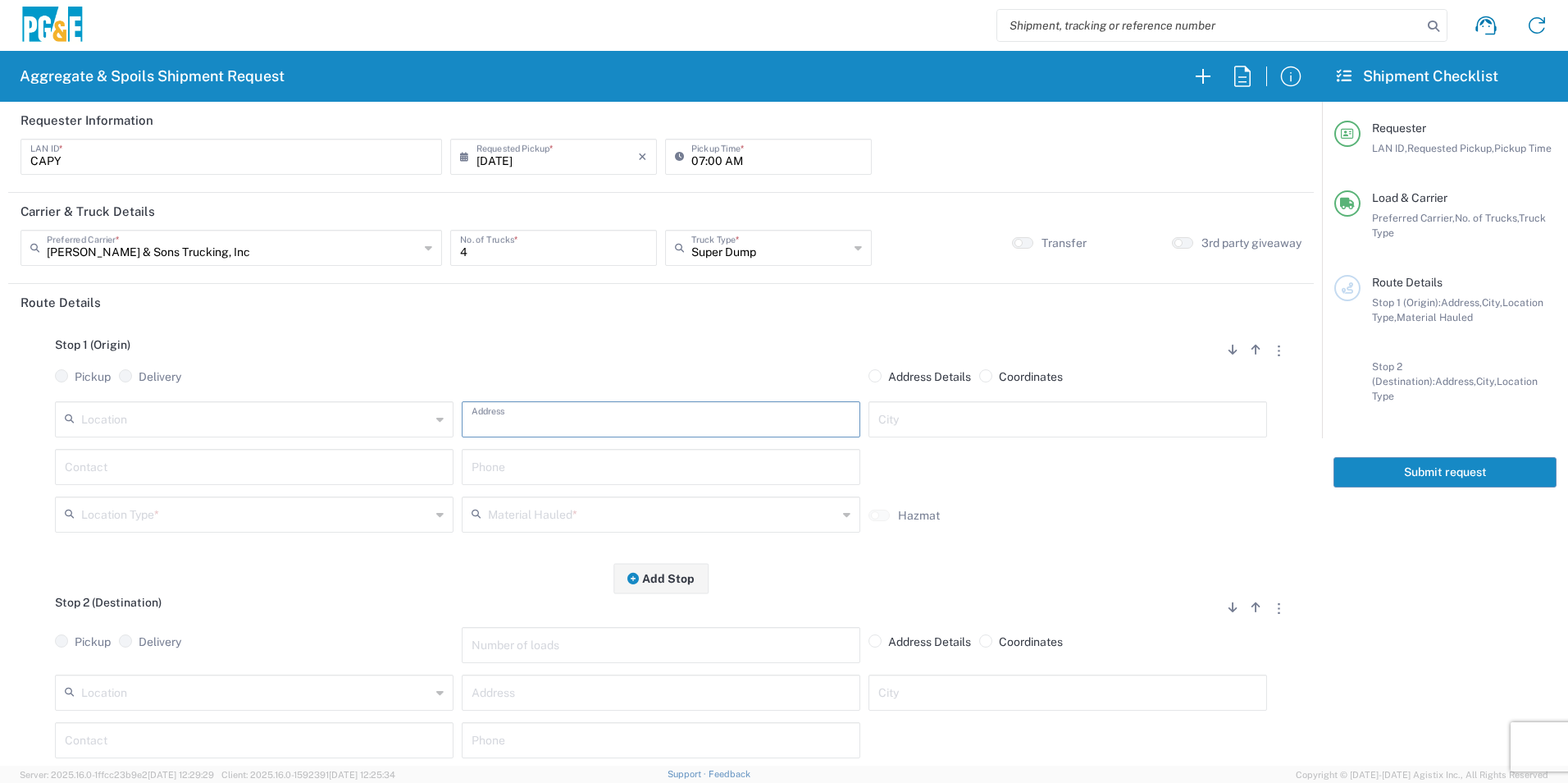
paste input "792 BA-220"
type input "792 BA-220"
click at [907, 421] on input "text" at bounding box center [1067, 418] width 379 height 29
type input "[GEOGRAPHIC_DATA]"
click at [222, 461] on input "text" at bounding box center [254, 466] width 379 height 29
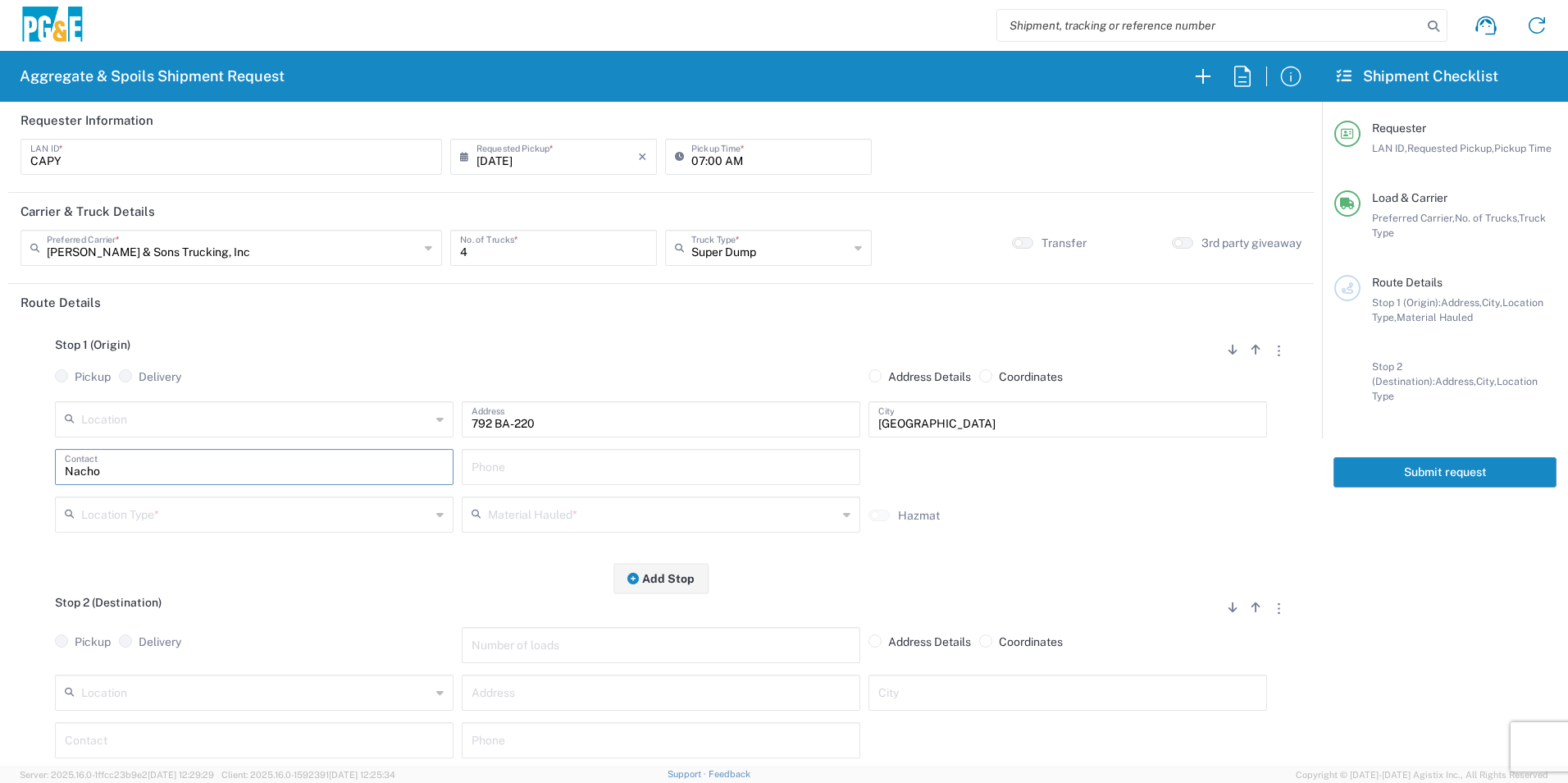
type input "Nacho"
click at [552, 465] on input "text" at bounding box center [661, 466] width 379 height 29
click at [656, 466] on input "text" at bounding box center [661, 466] width 379 height 29
paste input "[PHONE_NUMBER]"
type input "[PHONE_NUMBER]"
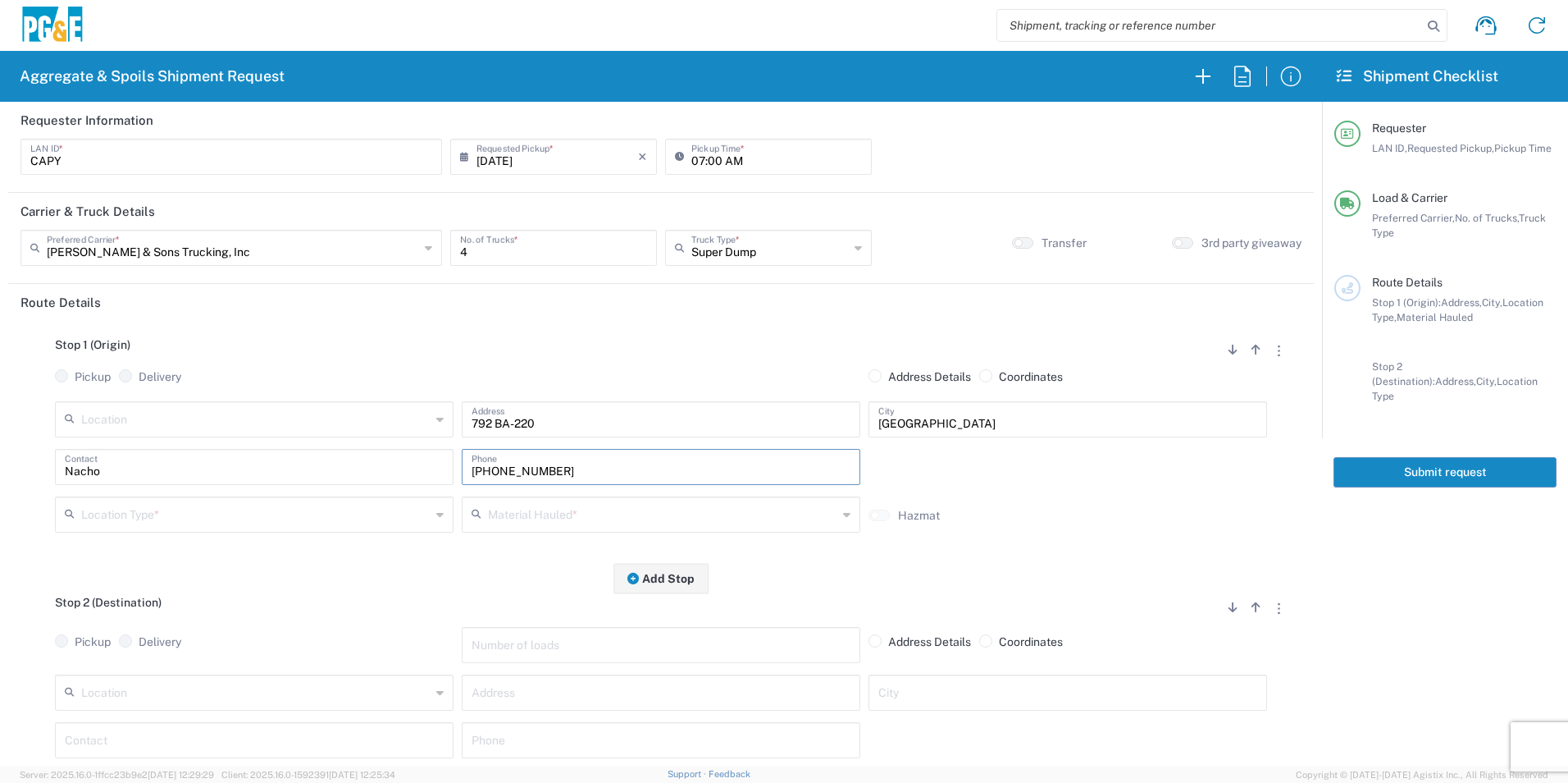
click at [581, 739] on input "text" at bounding box center [661, 739] width 379 height 29
paste input "[PHONE_NUMBER]"
type input "[PHONE_NUMBER]"
click at [233, 513] on input "text" at bounding box center [256, 513] width 349 height 29
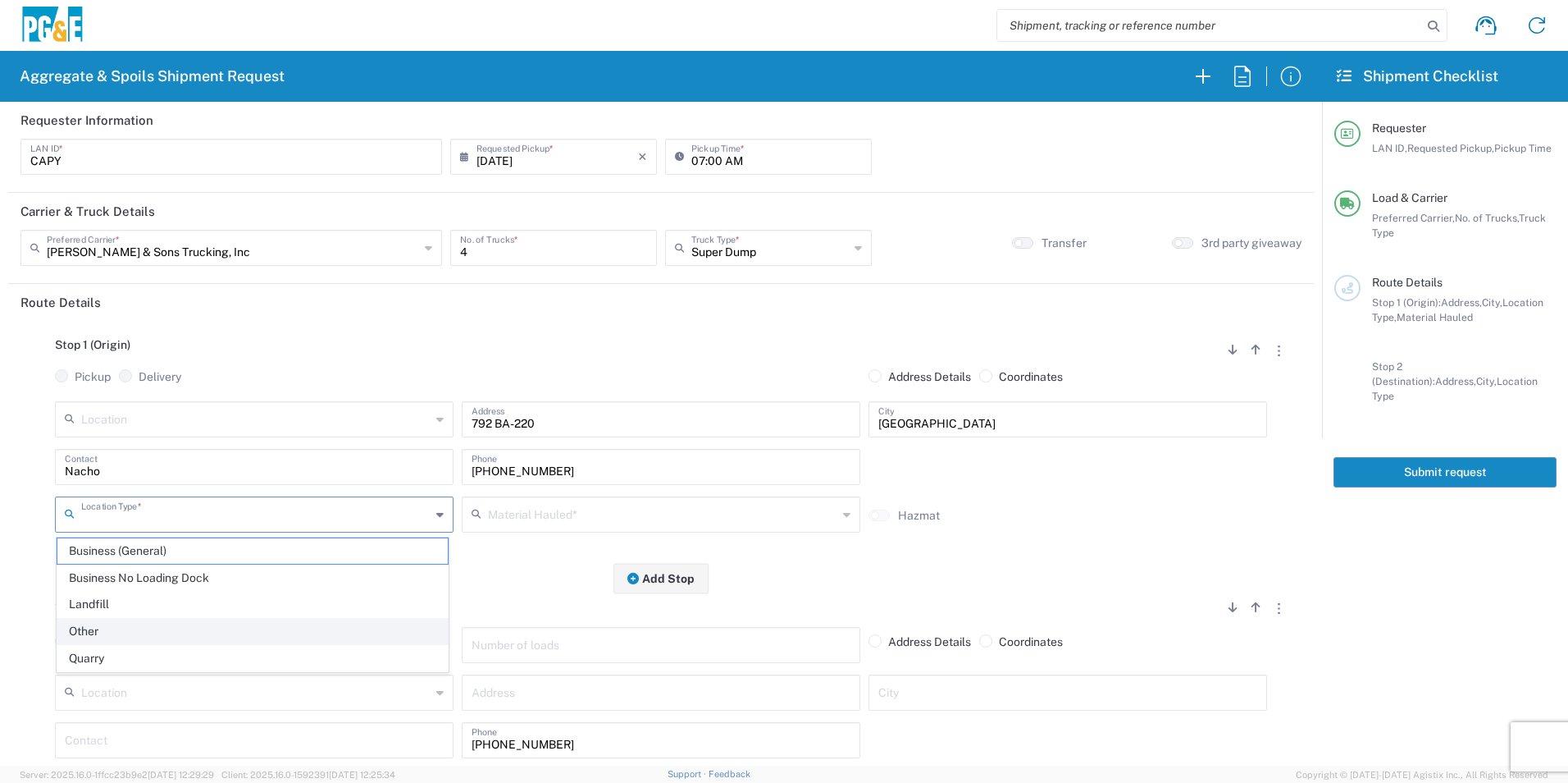
click at [114, 630] on span "Other" at bounding box center [252, 632] width 390 height 26
type input "Other"
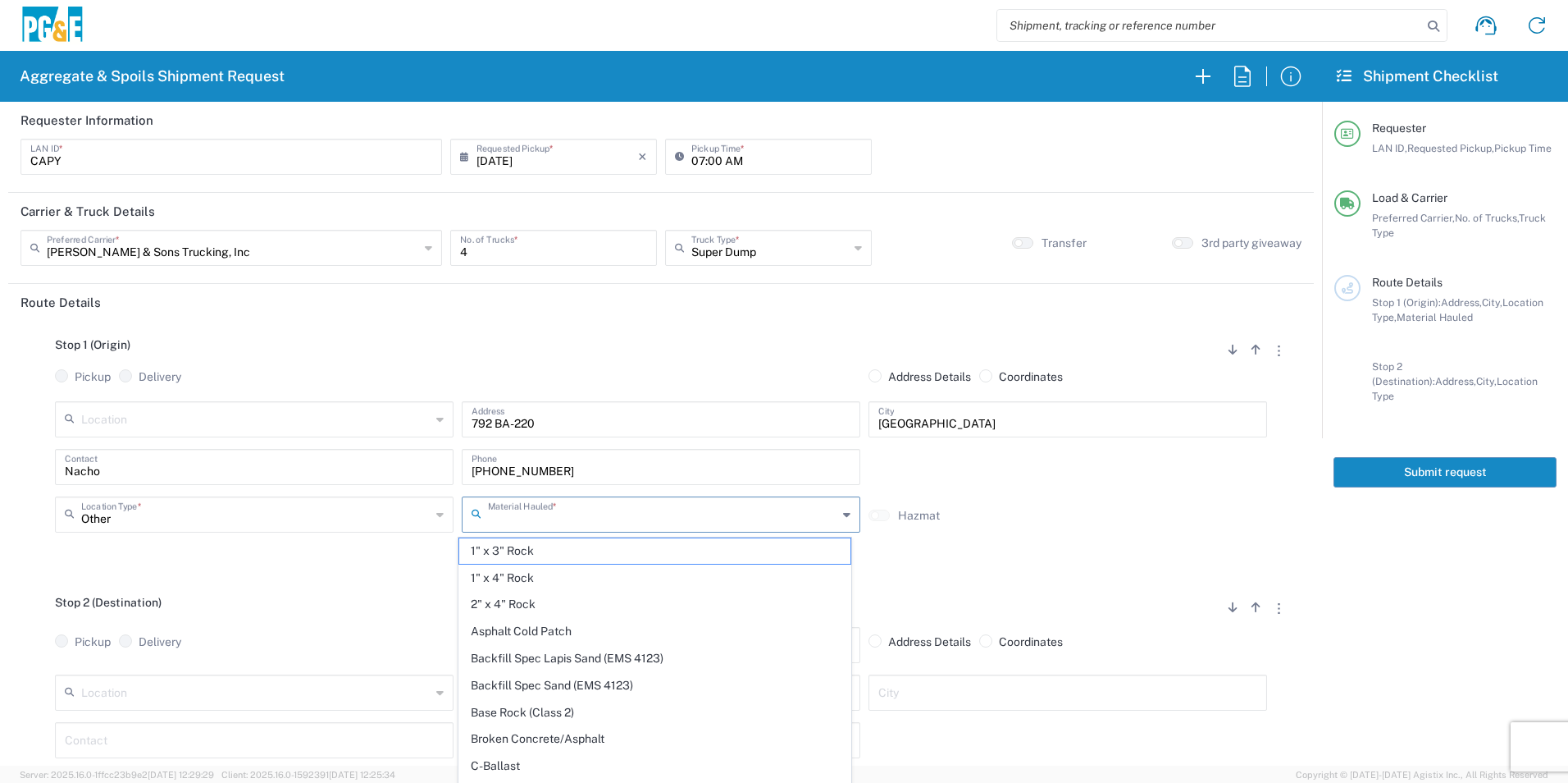
click at [609, 510] on input "text" at bounding box center [662, 513] width 349 height 29
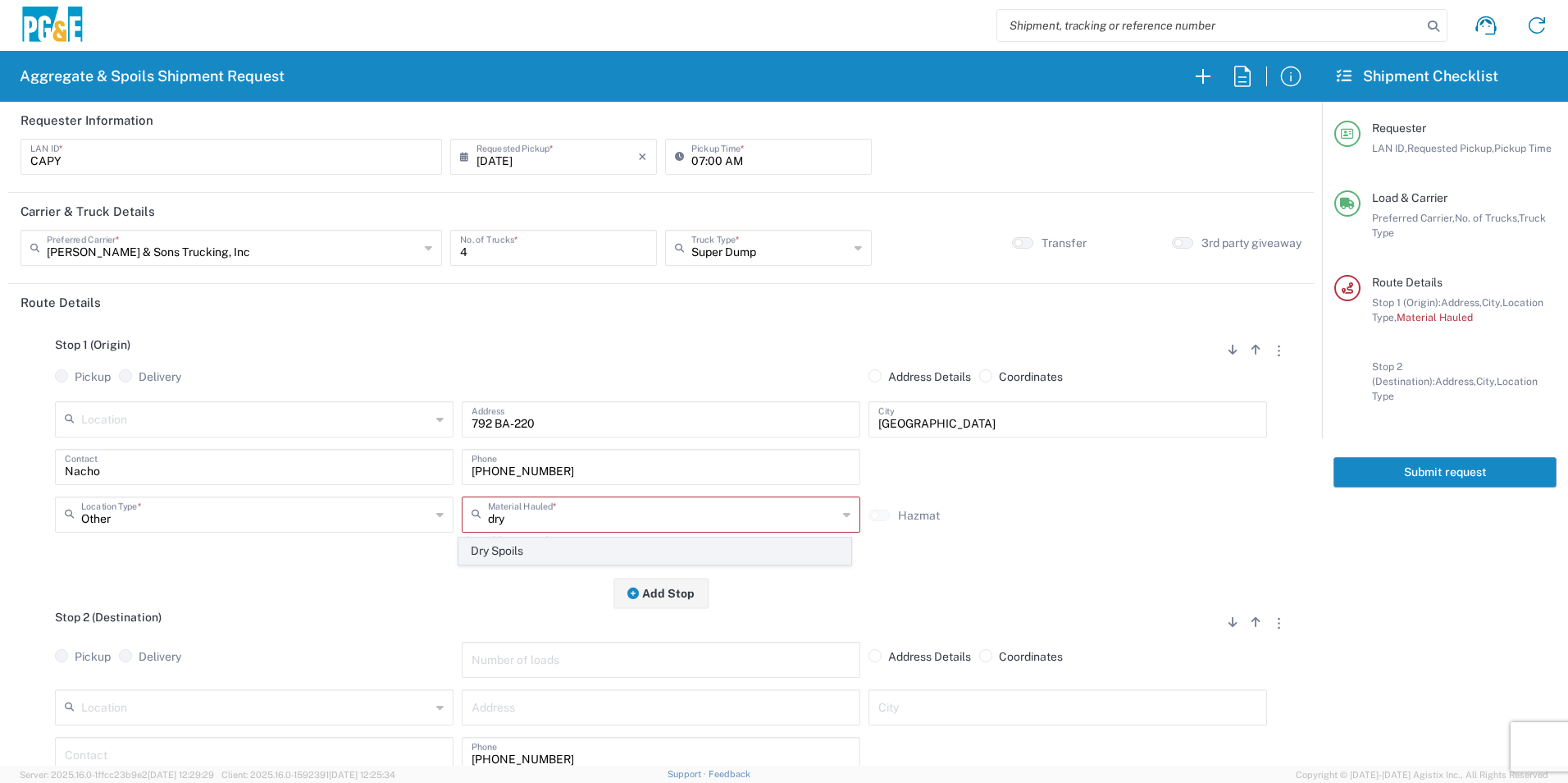
click at [559, 546] on span "Dry Spoils" at bounding box center [654, 551] width 390 height 26
type input "Dry Spoils"
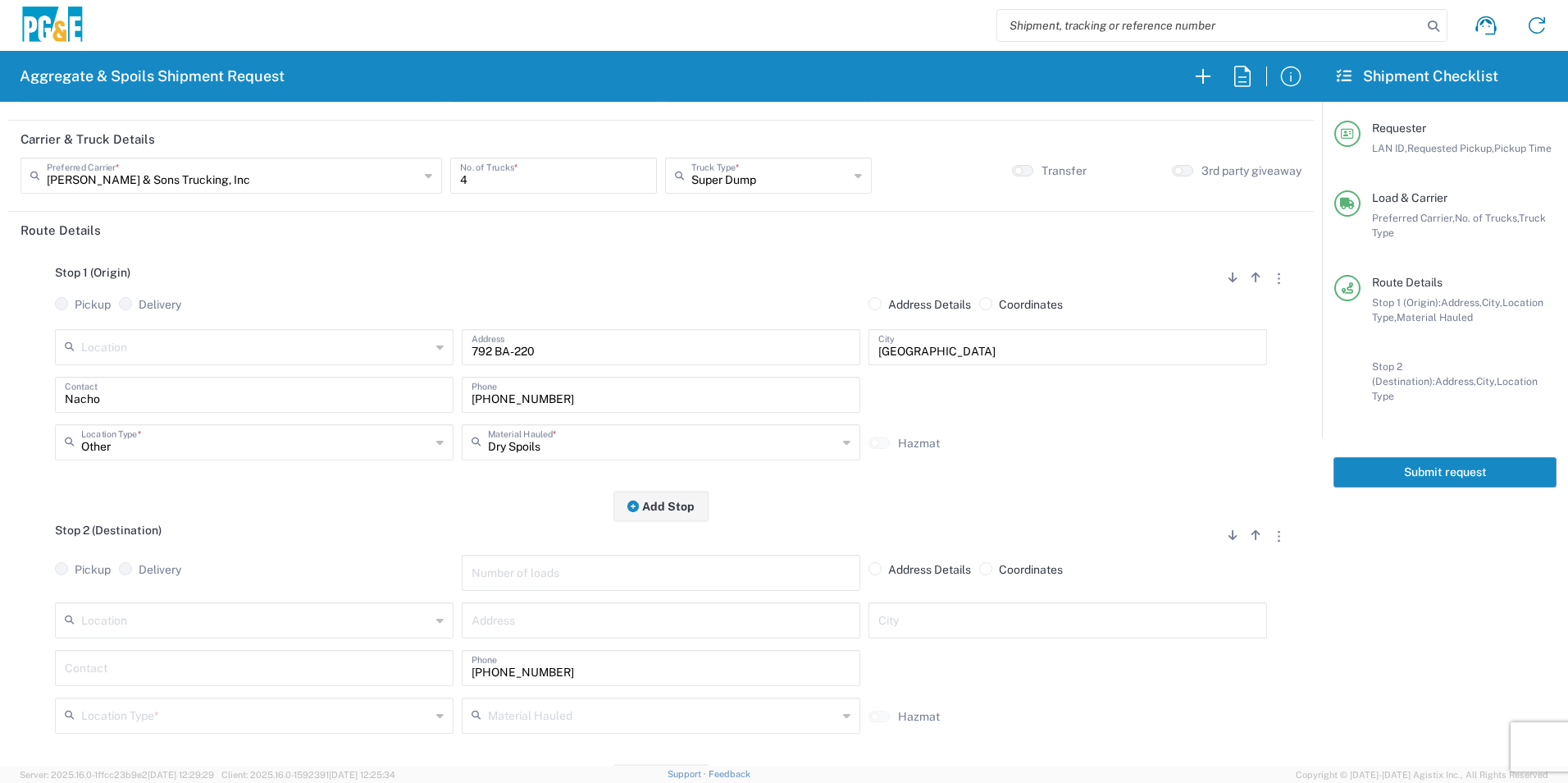
scroll to position [164, 0]
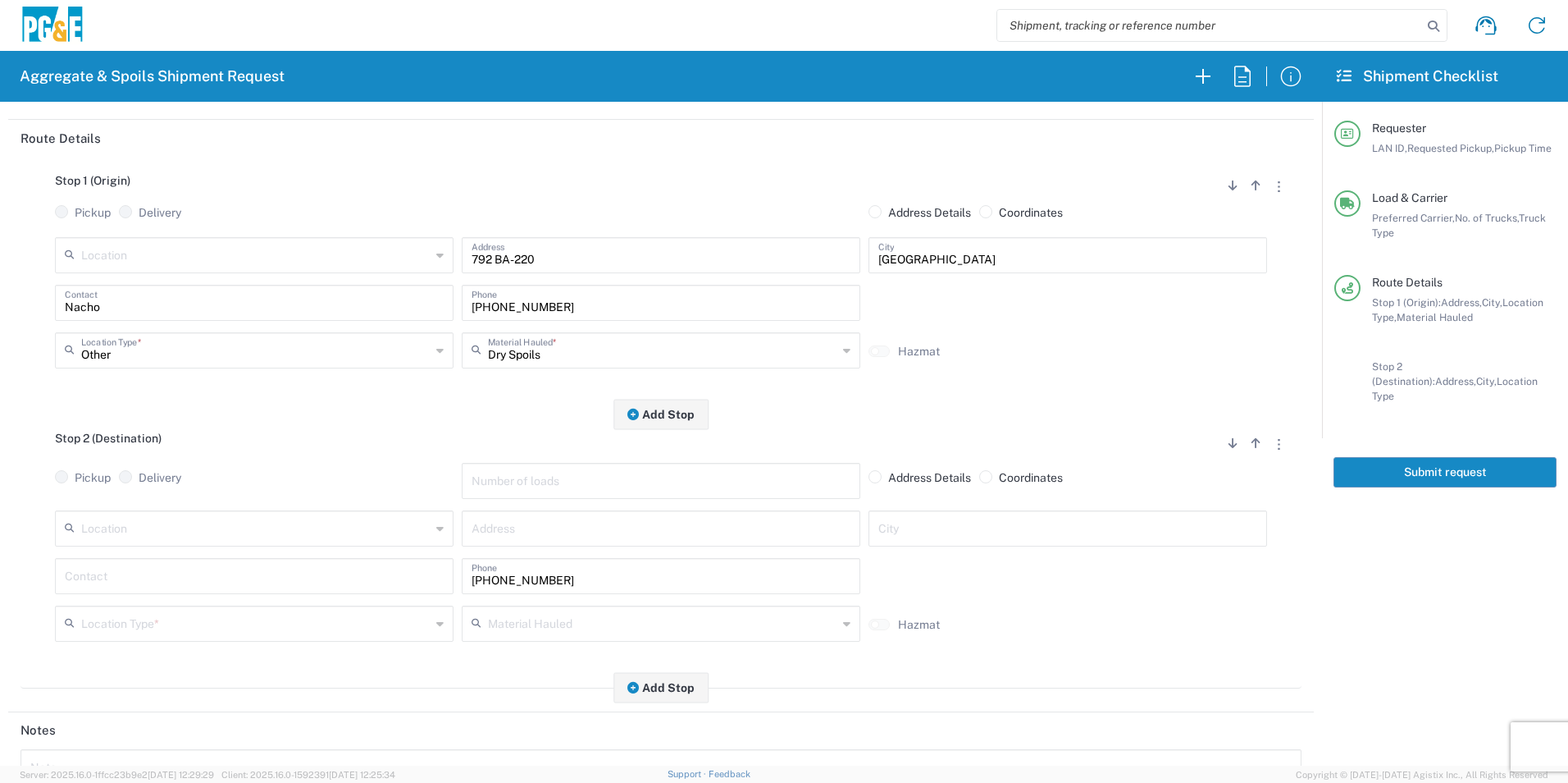
click at [263, 534] on input "text" at bounding box center [256, 527] width 349 height 29
click at [166, 470] on span "[GEOGRAPHIC_DATA] Landfill - [GEOGRAPHIC_DATA]" at bounding box center [252, 470] width 390 height 26
type input "[GEOGRAPHIC_DATA] Landfill - [GEOGRAPHIC_DATA]"
type input "6426 Hay Rd"
type input "[GEOGRAPHIC_DATA]"
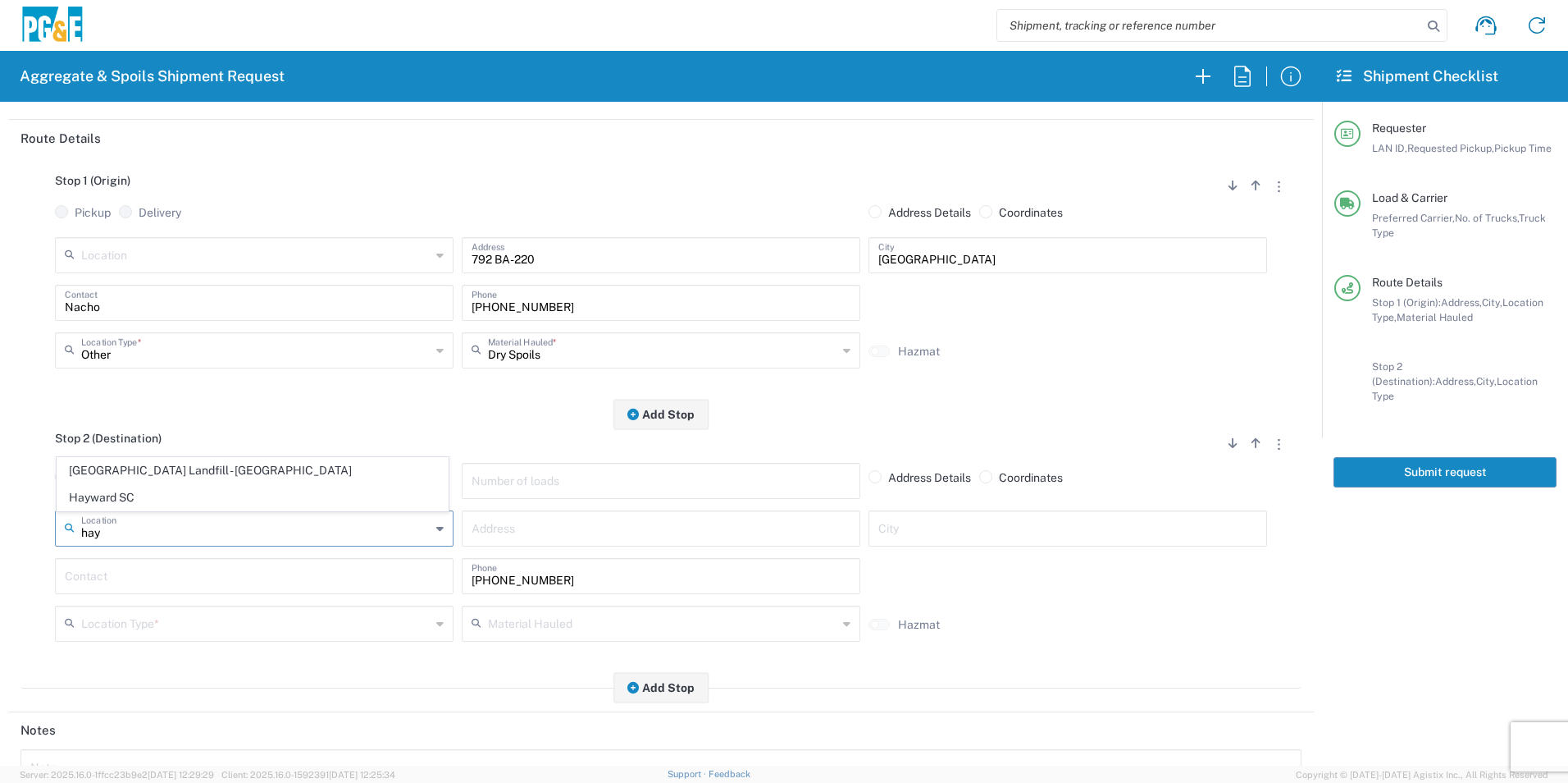
type input "Landfill"
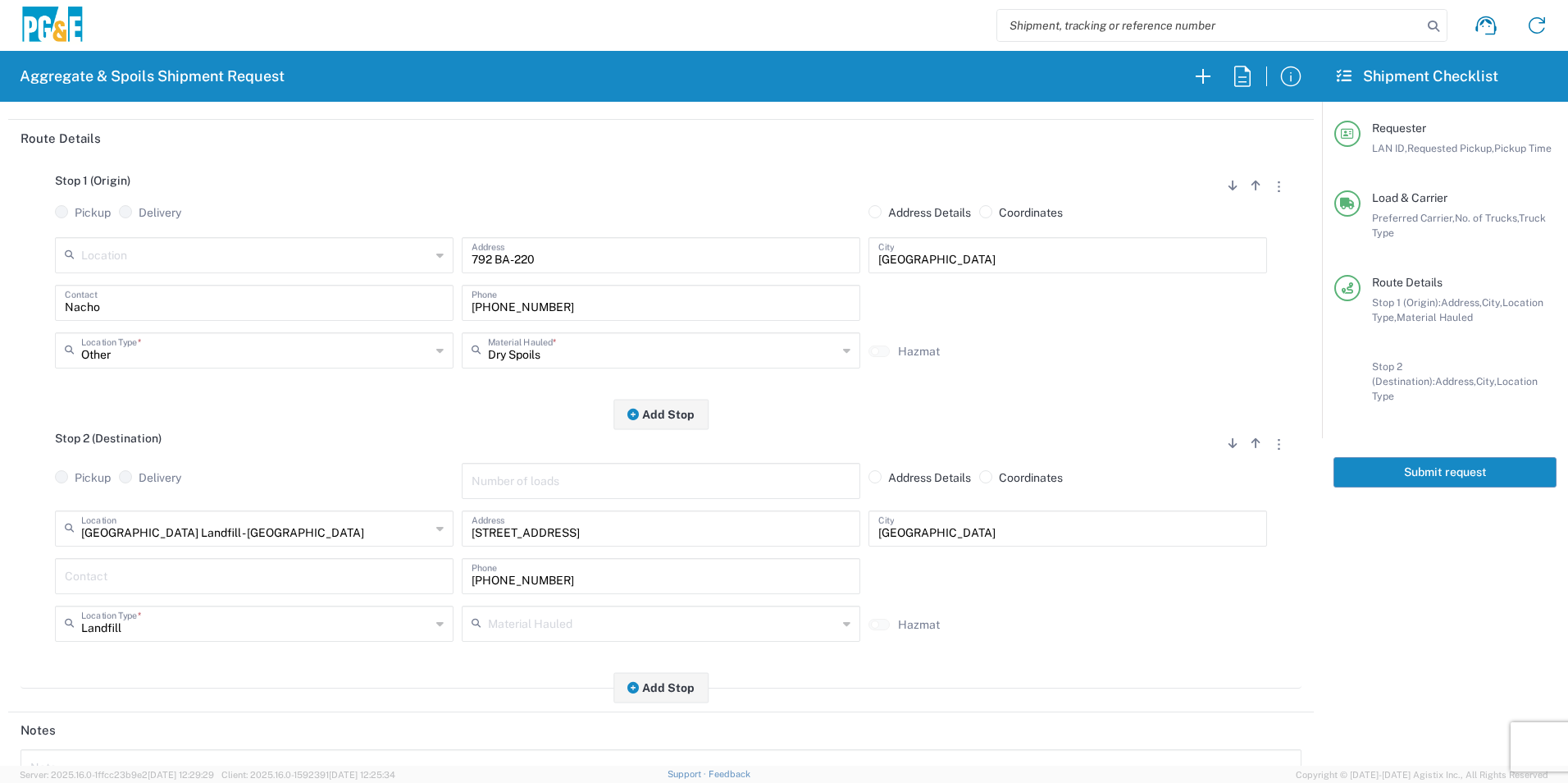
click at [155, 583] on input "text" at bounding box center [254, 575] width 379 height 29
type input "Nacho"
click at [461, 667] on div "Stop 2 (Destination) Add Stop Above Add Stop Below Remove Stop Pickup Delivery …" at bounding box center [660, 551] width 1281 height 274
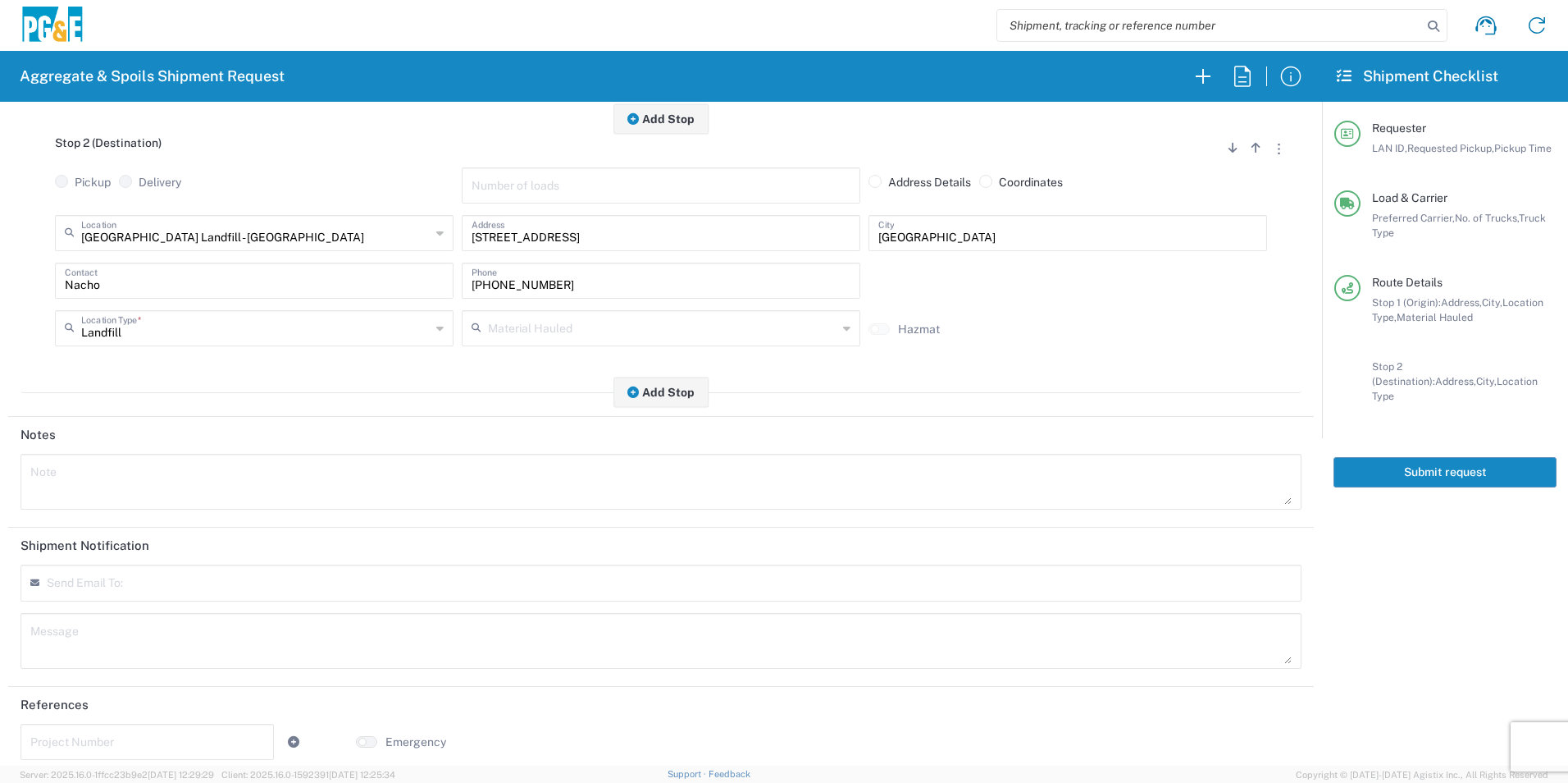
scroll to position [474, 0]
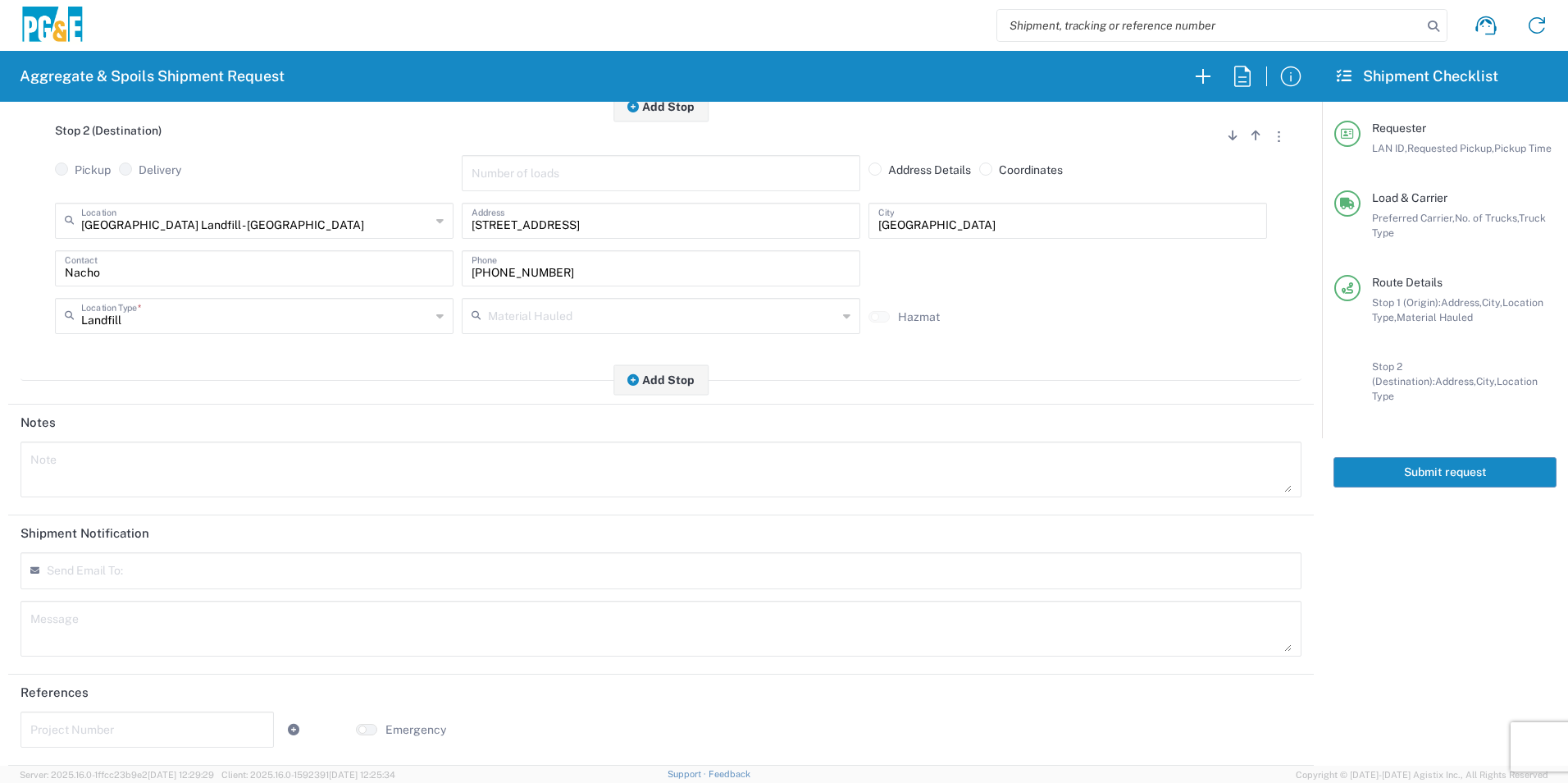
click at [119, 729] on input "text" at bounding box center [147, 728] width 234 height 29
paste input "35277988"
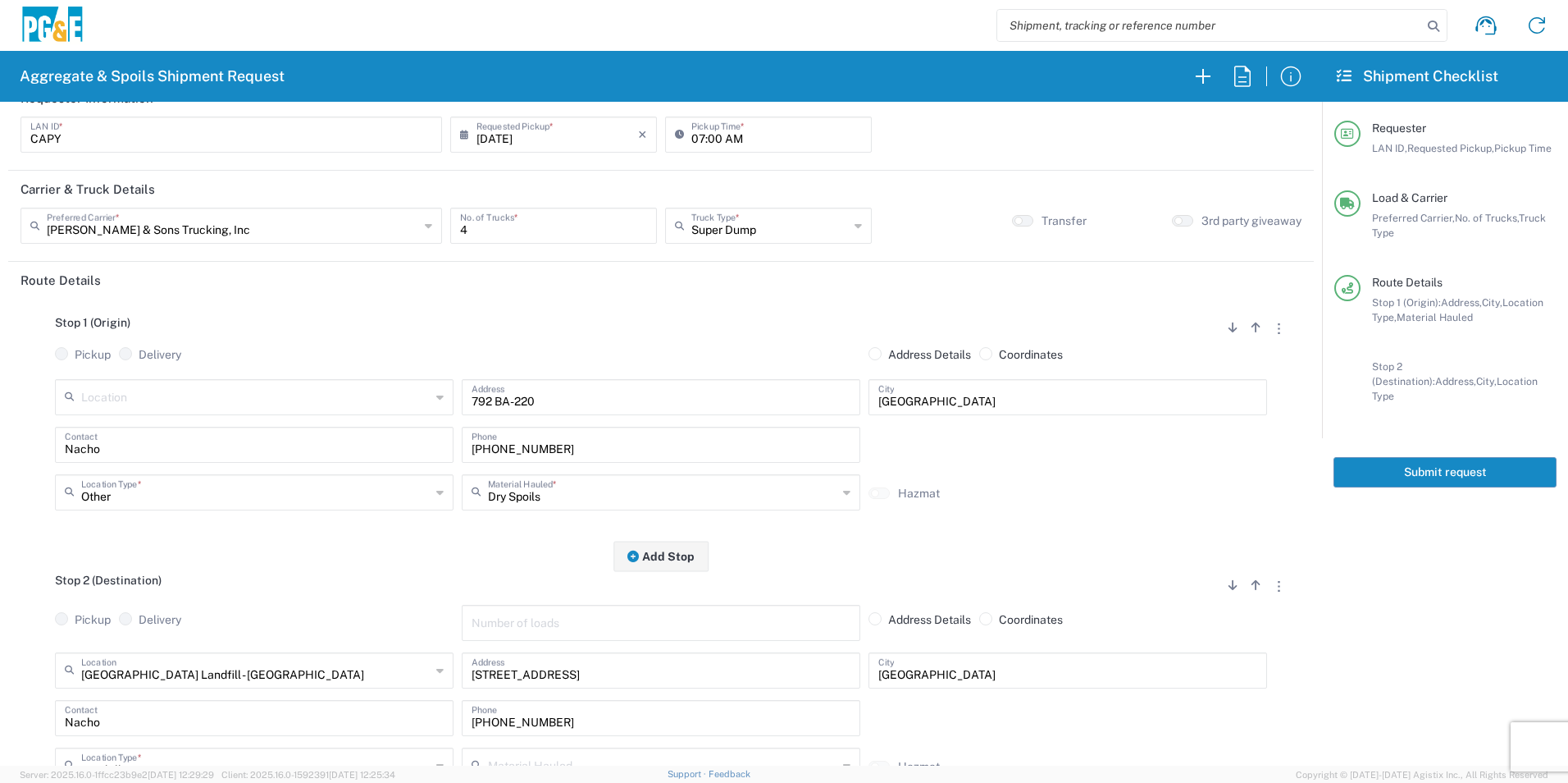
scroll to position [0, 0]
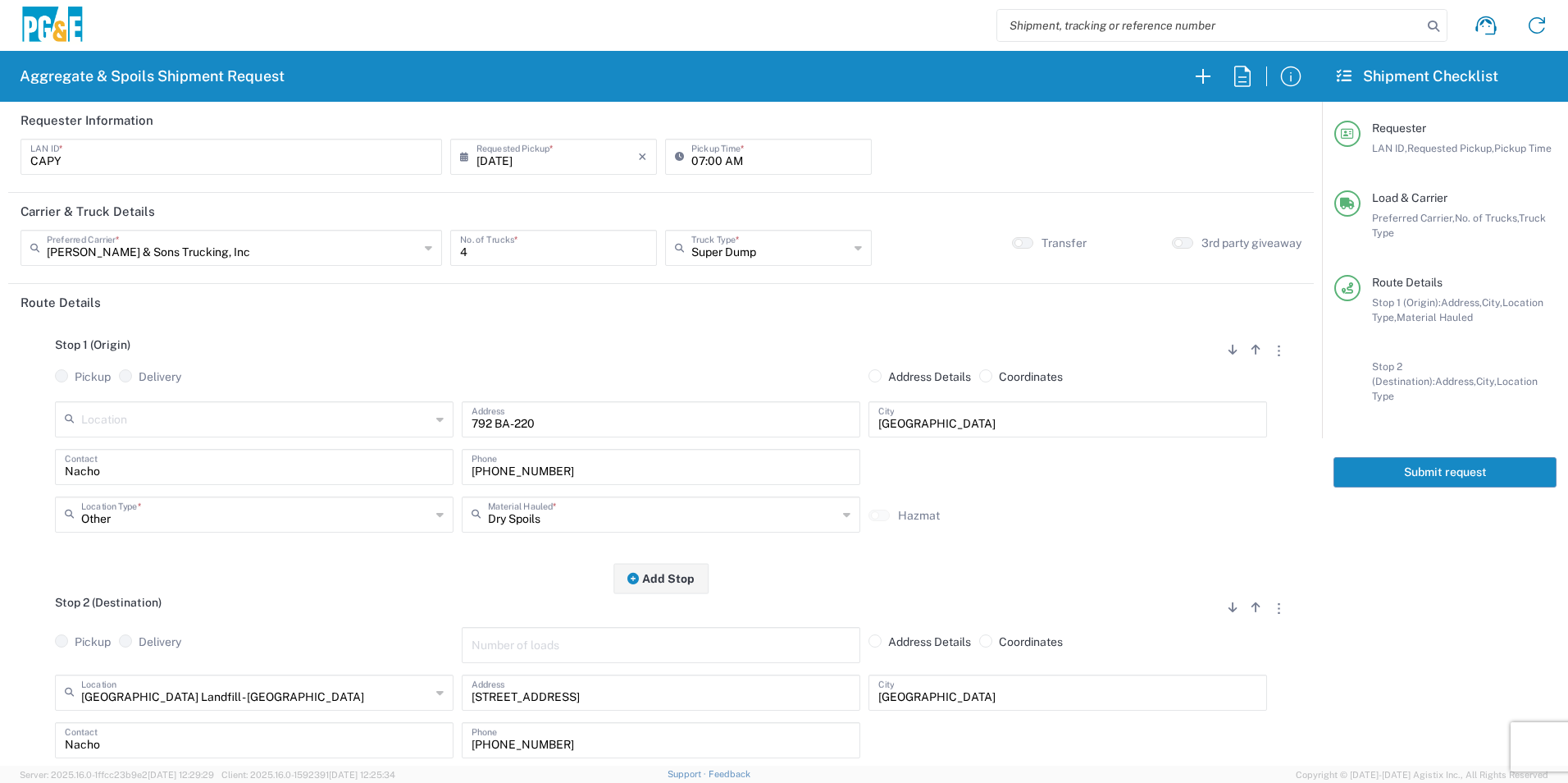
type input "35277988"
click at [1402, 458] on button "Submit request" at bounding box center [1445, 472] width 223 height 31
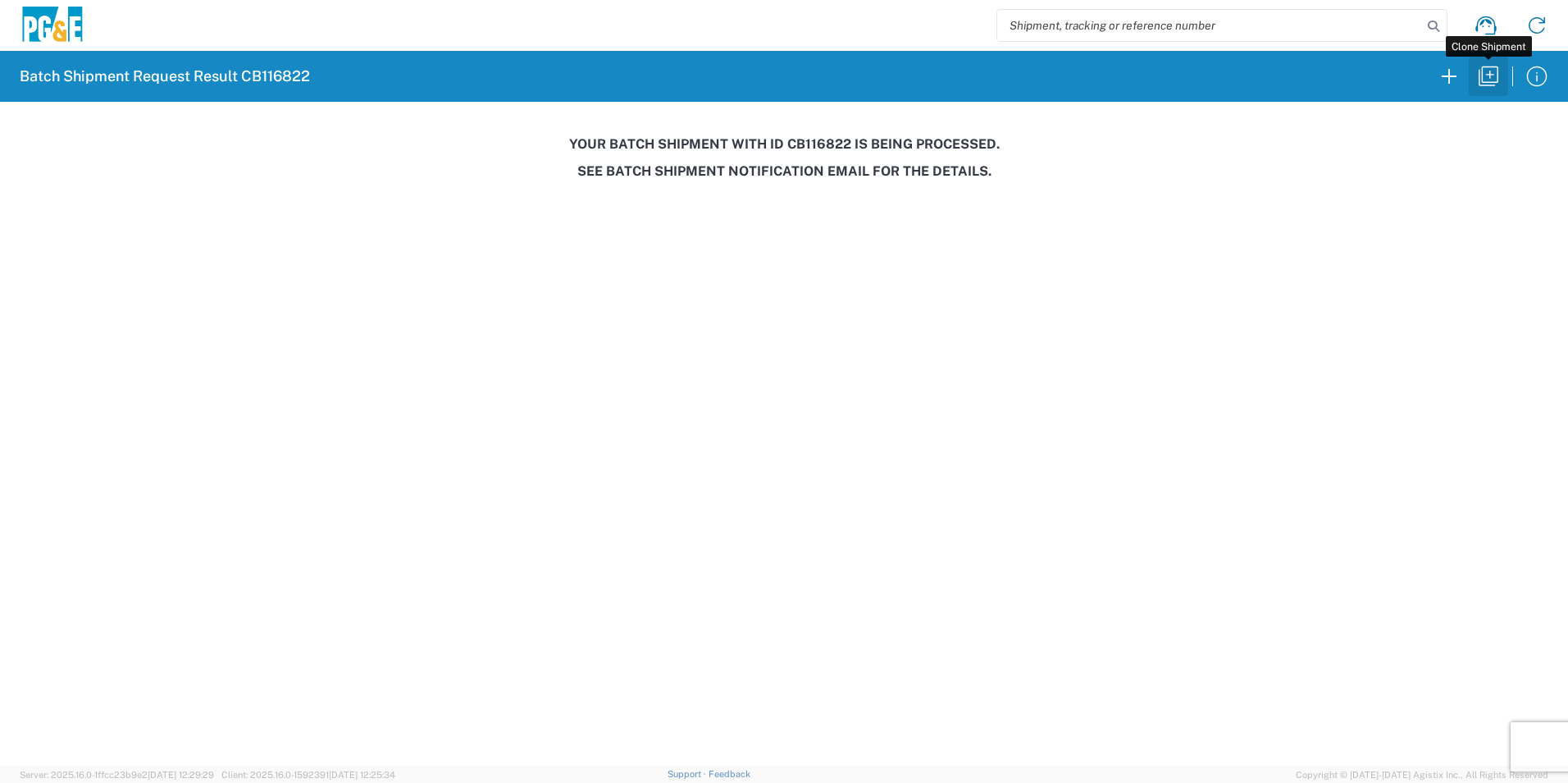
click at [1484, 78] on icon "button" at bounding box center [1488, 76] width 26 height 26
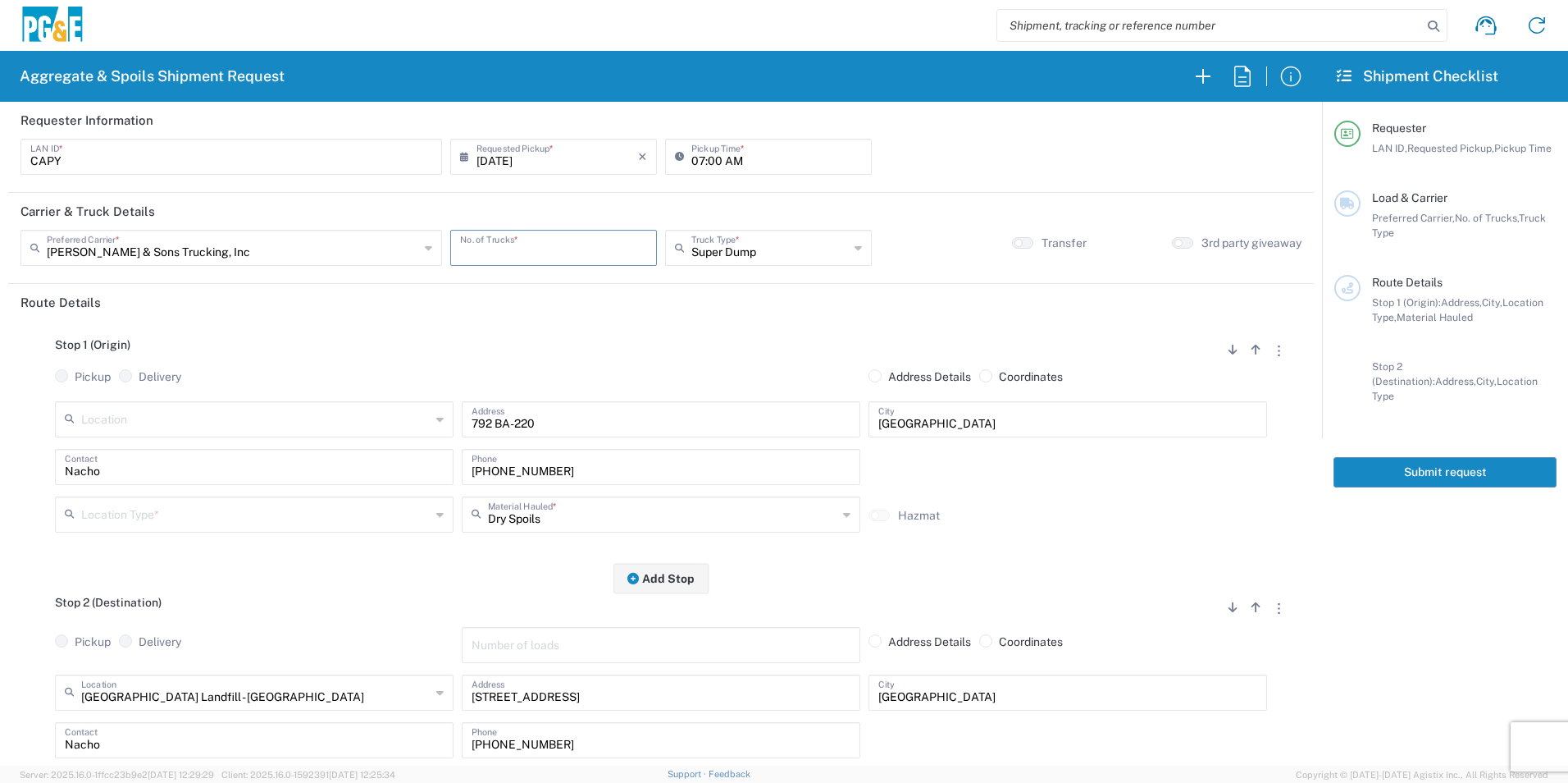
click at [560, 246] on input "number" at bounding box center [553, 247] width 187 height 29
type input "1"
click at [227, 509] on input "text" at bounding box center [256, 513] width 349 height 29
click at [109, 624] on span "Other" at bounding box center [252, 632] width 390 height 26
type input "Other"
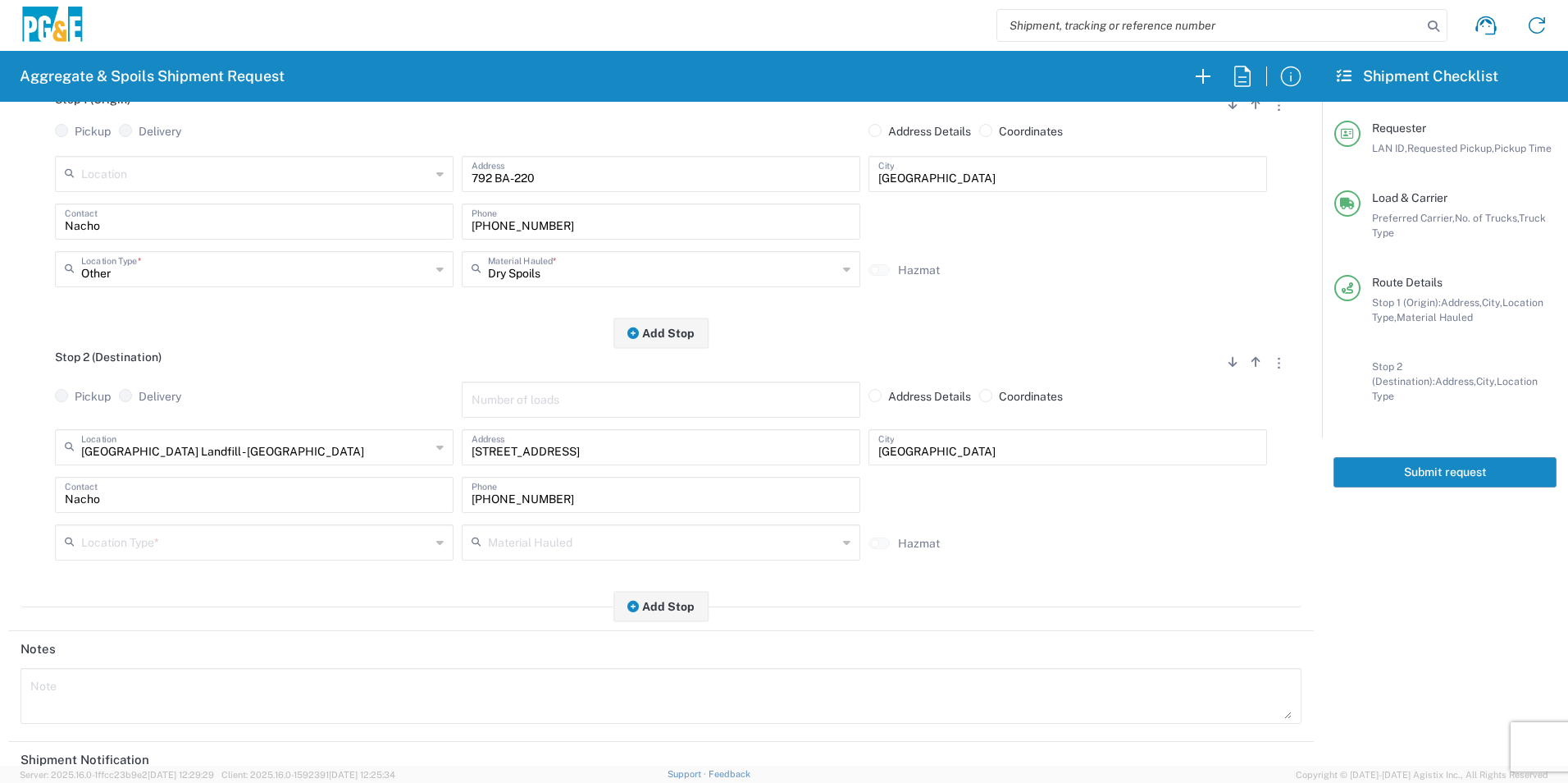
scroll to position [246, 0]
click at [183, 542] on input "text" at bounding box center [256, 541] width 349 height 29
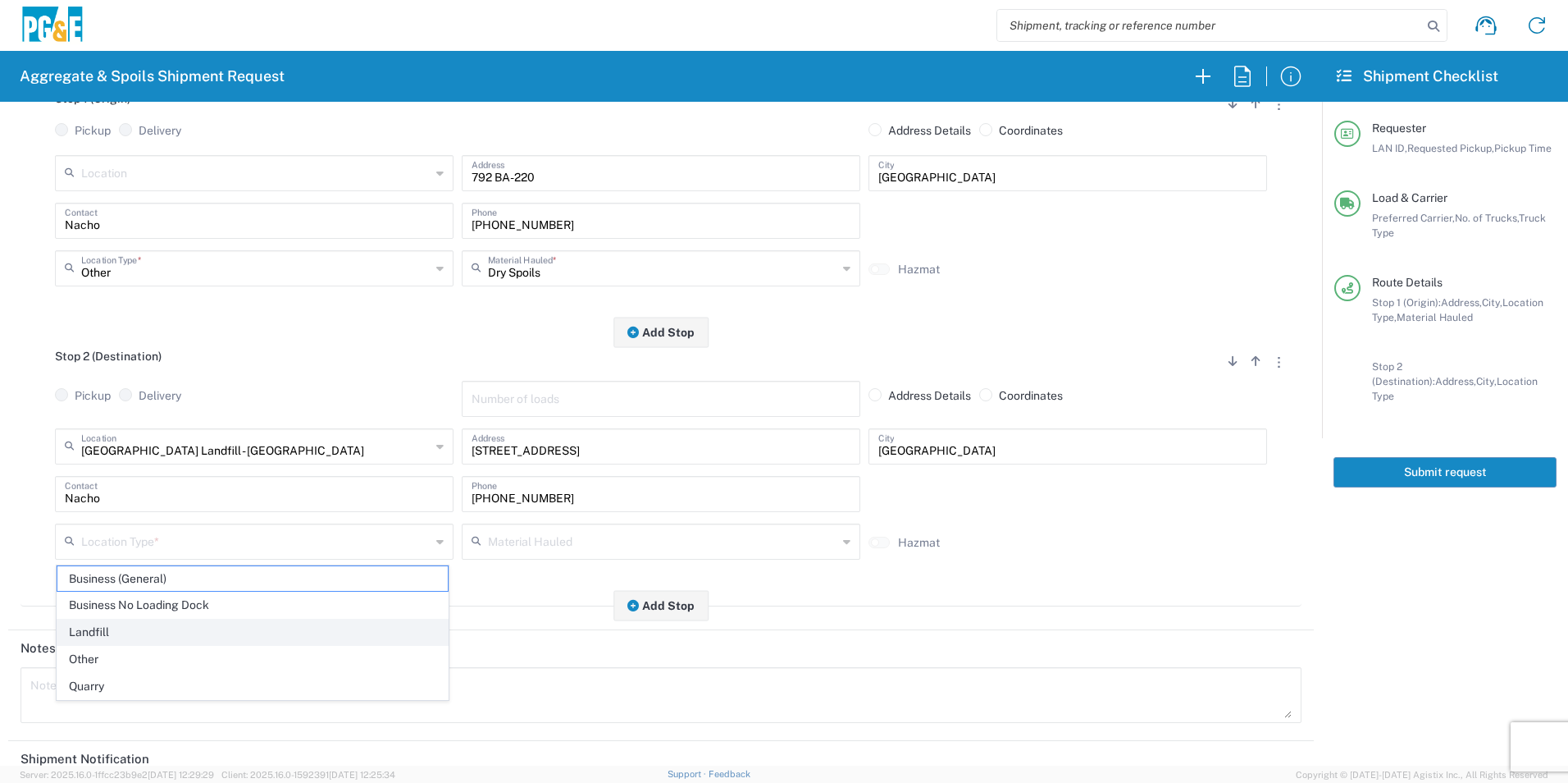
click at [101, 628] on span "Landfill" at bounding box center [252, 633] width 390 height 26
type input "Landfill"
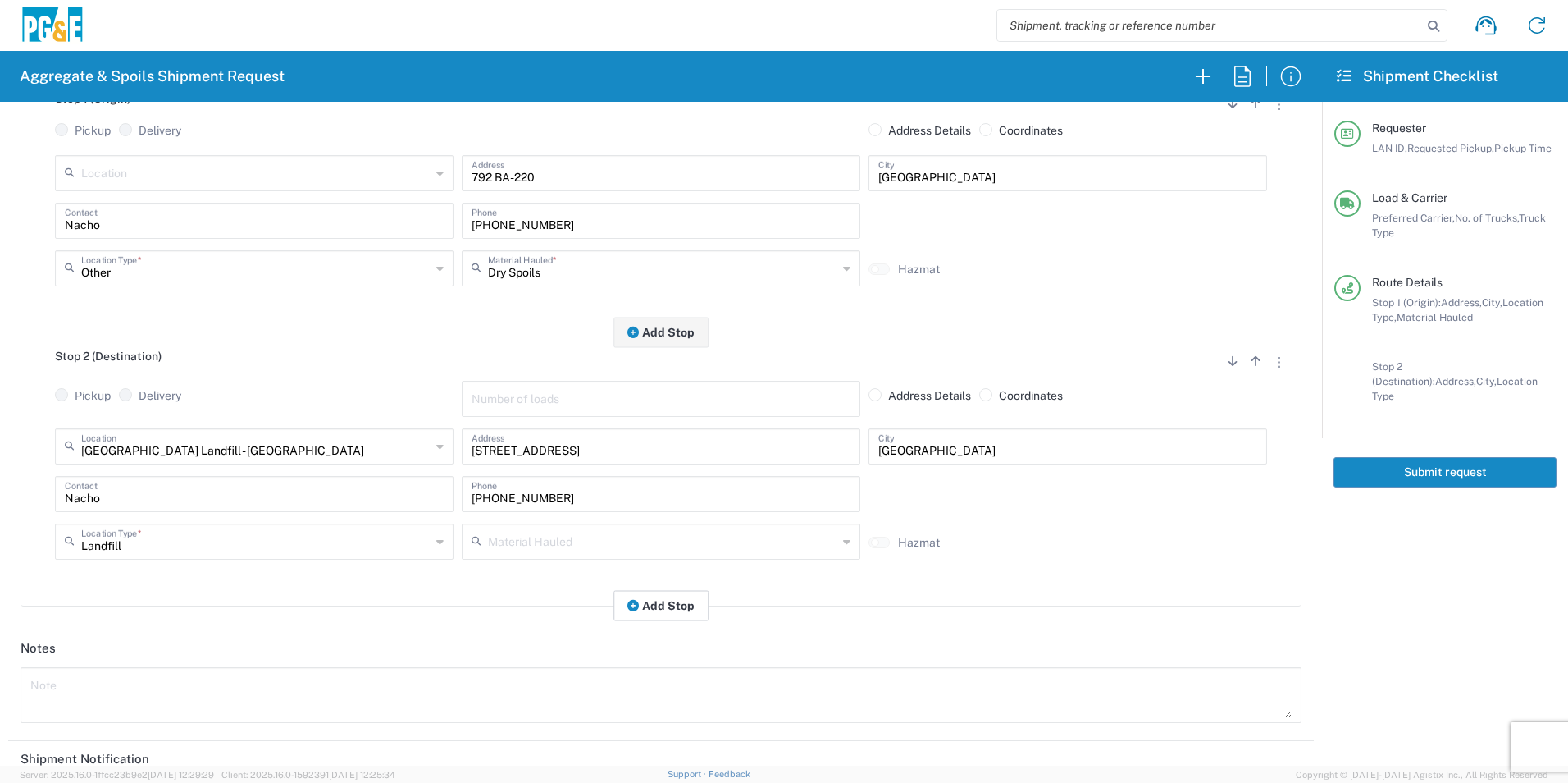
click at [644, 604] on button "Add Stop" at bounding box center [661, 605] width 95 height 31
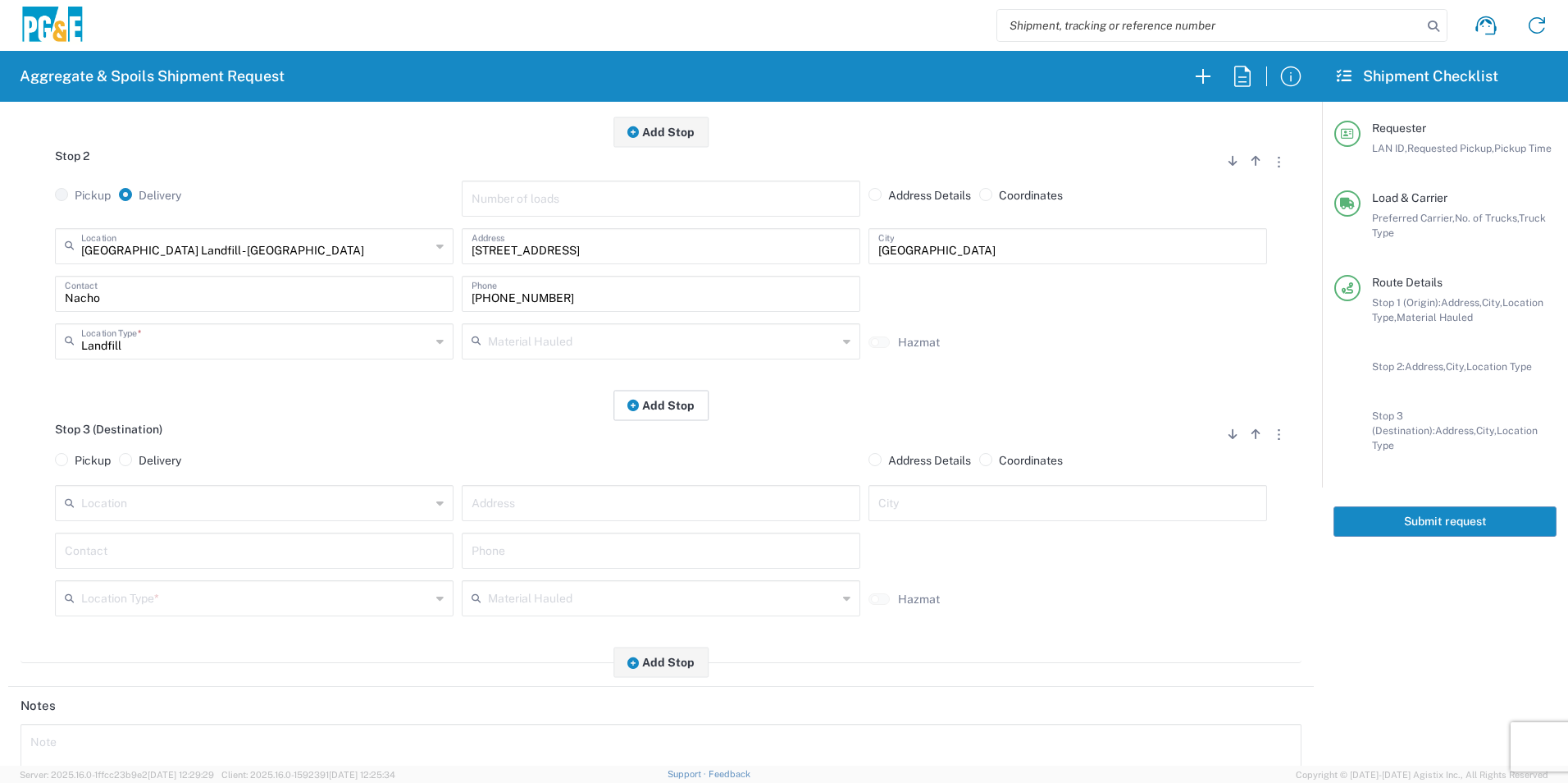
scroll to position [492, 0]
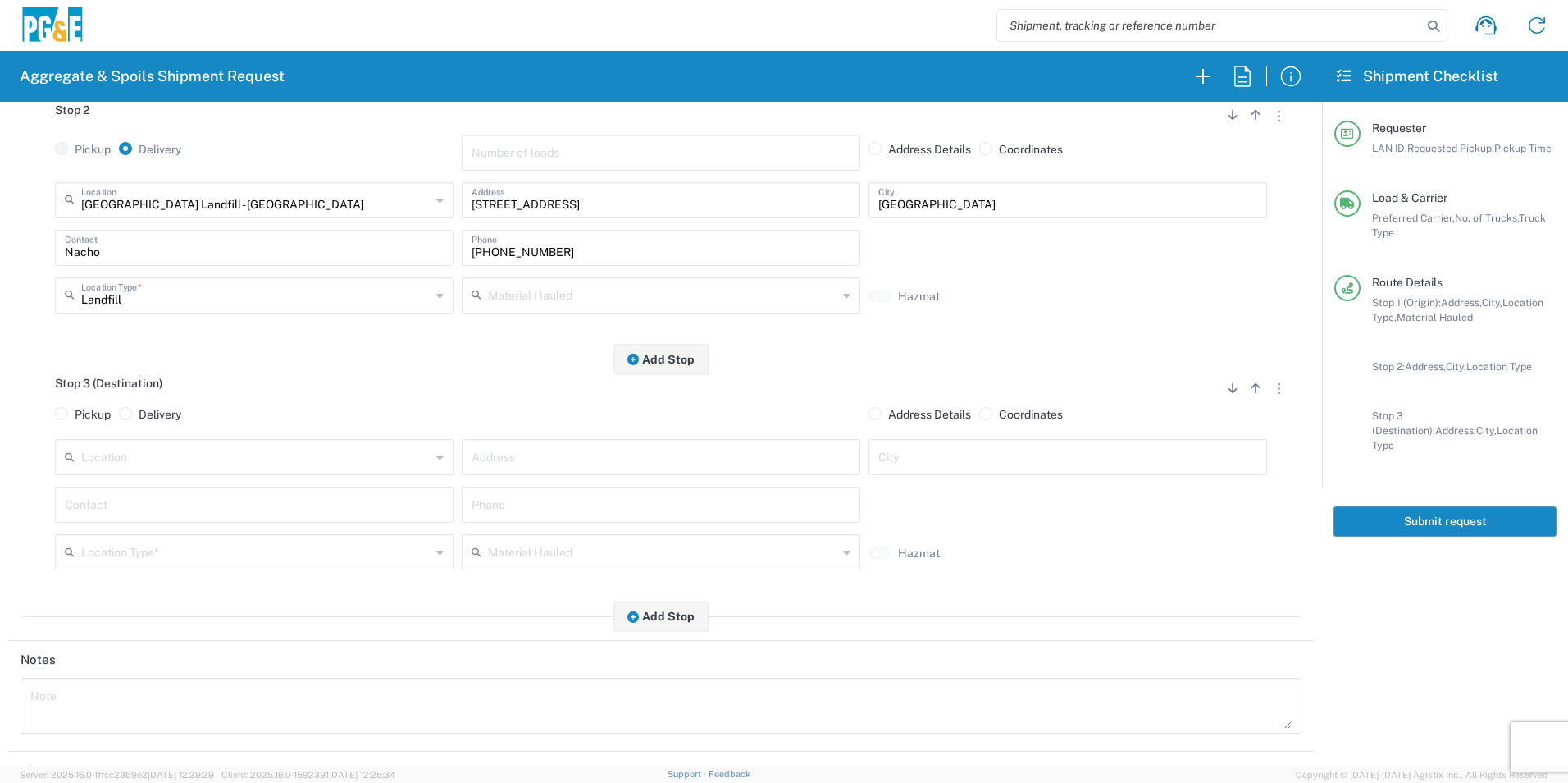
click at [521, 458] on input "text" at bounding box center [661, 456] width 379 height 29
paste input "Kentucky Ave & N. Cleveland St"
type input "Kentucky Ave & N. Cleveland St"
type input "Woodland"
click at [149, 261] on input "text" at bounding box center [254, 247] width 379 height 29
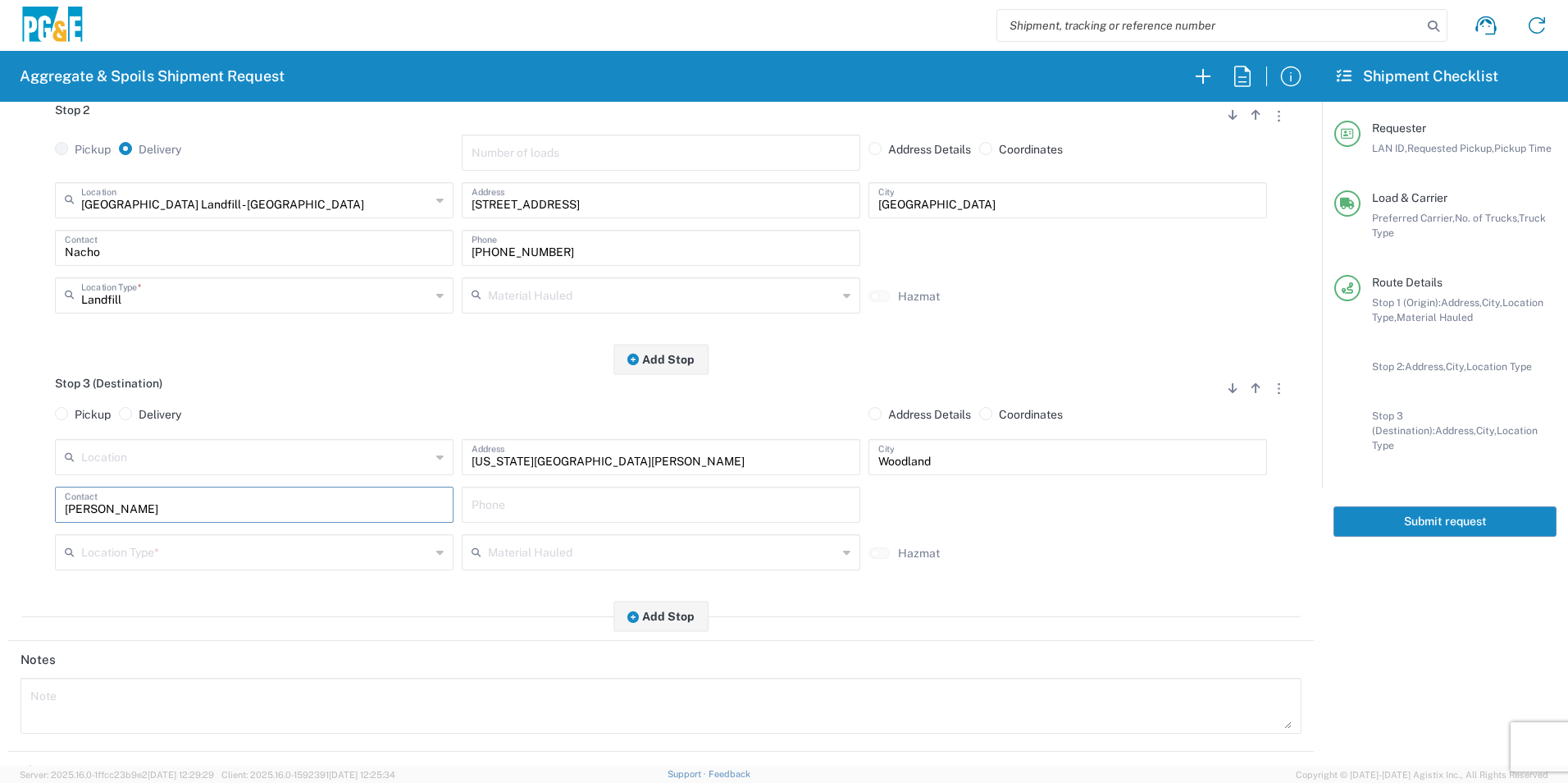
type input "Nick"
click at [652, 511] on input "text" at bounding box center [661, 503] width 379 height 29
paste input "916-281-5828"
type input "916-281-5828"
click at [174, 544] on input "text" at bounding box center [256, 551] width 349 height 29
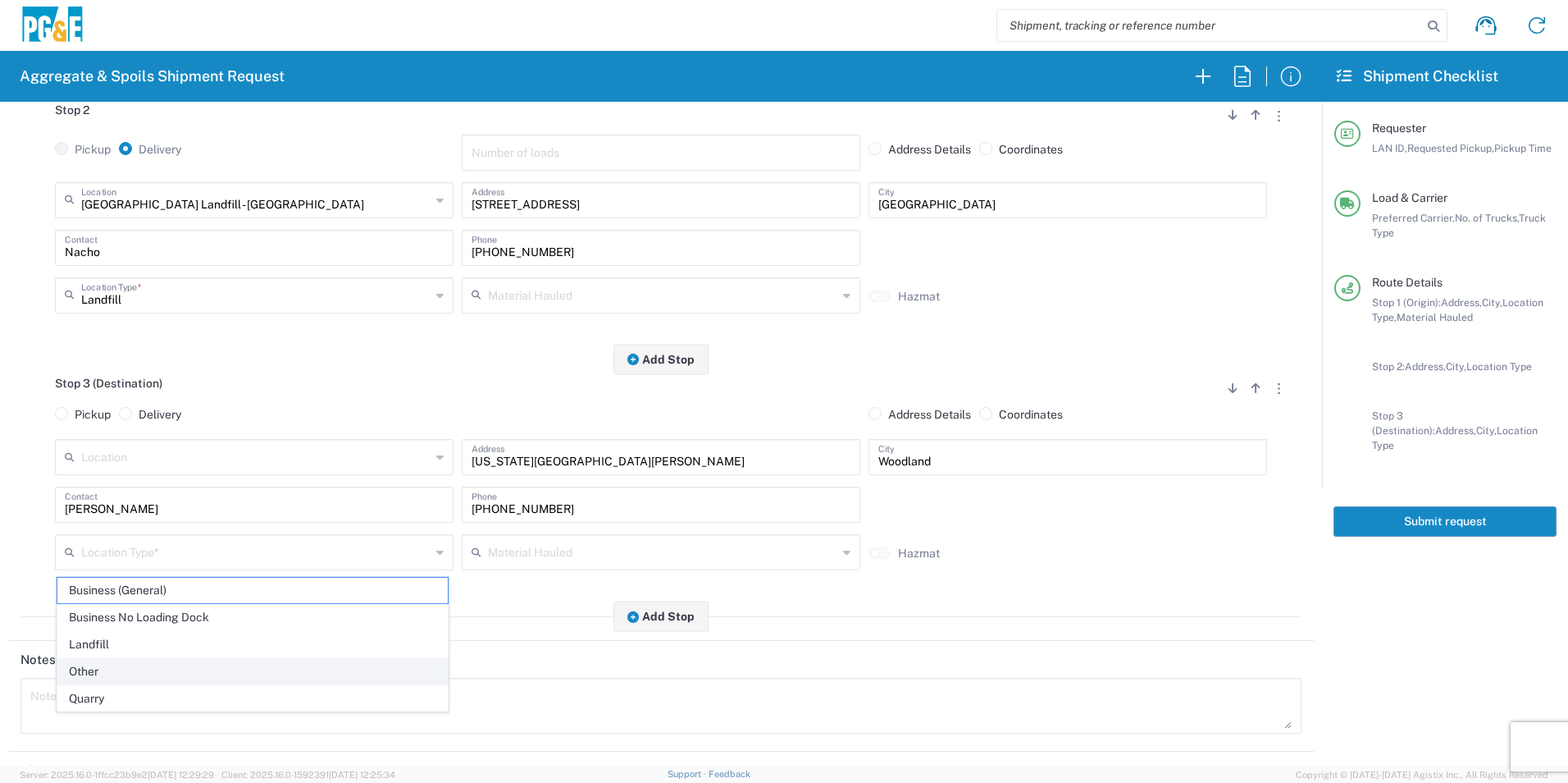
click at [113, 664] on span "Other" at bounding box center [252, 672] width 390 height 26
type input "Other"
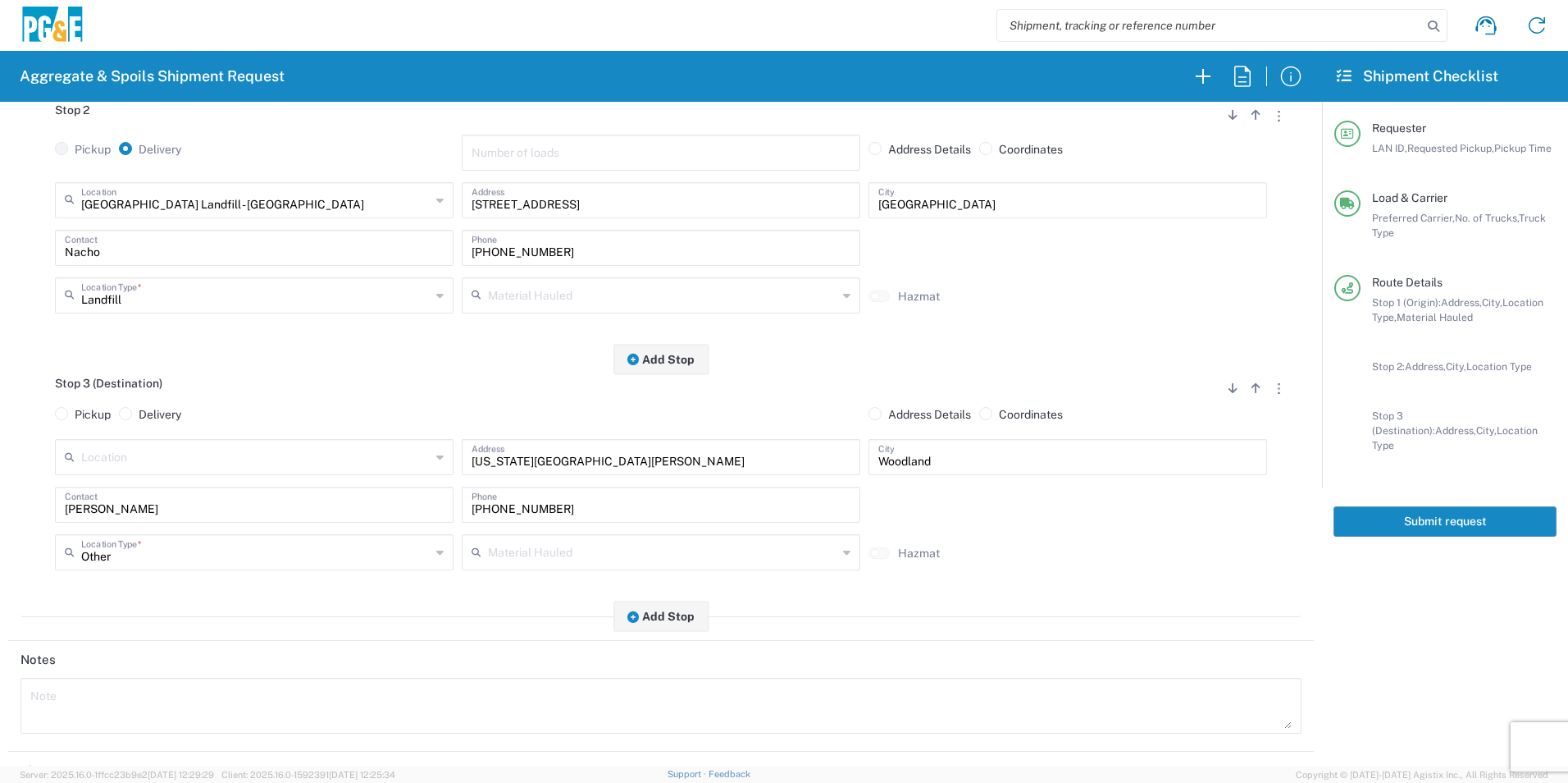
click at [621, 309] on input "text" at bounding box center [662, 294] width 349 height 29
click at [507, 518] on span "Dry Spoils" at bounding box center [654, 523] width 390 height 26
type input "Dry Spoils"
click at [651, 616] on button "Add Stop" at bounding box center [661, 616] width 95 height 31
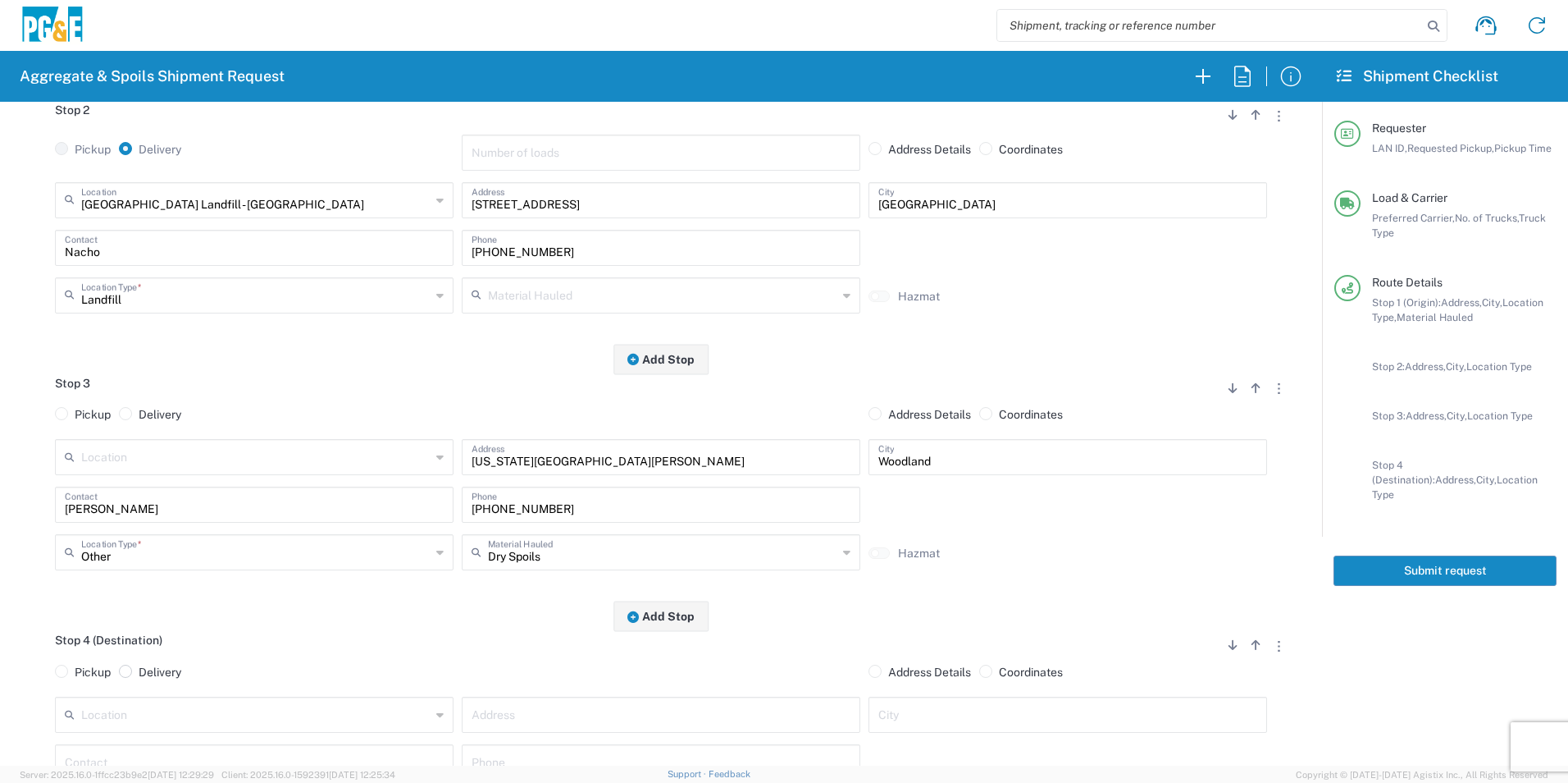
click at [133, 672] on label "Delivery" at bounding box center [150, 672] width 62 height 14
click at [139, 672] on input "Delivery" at bounding box center [144, 670] width 11 height 11
radio input "true"
radio input "false"
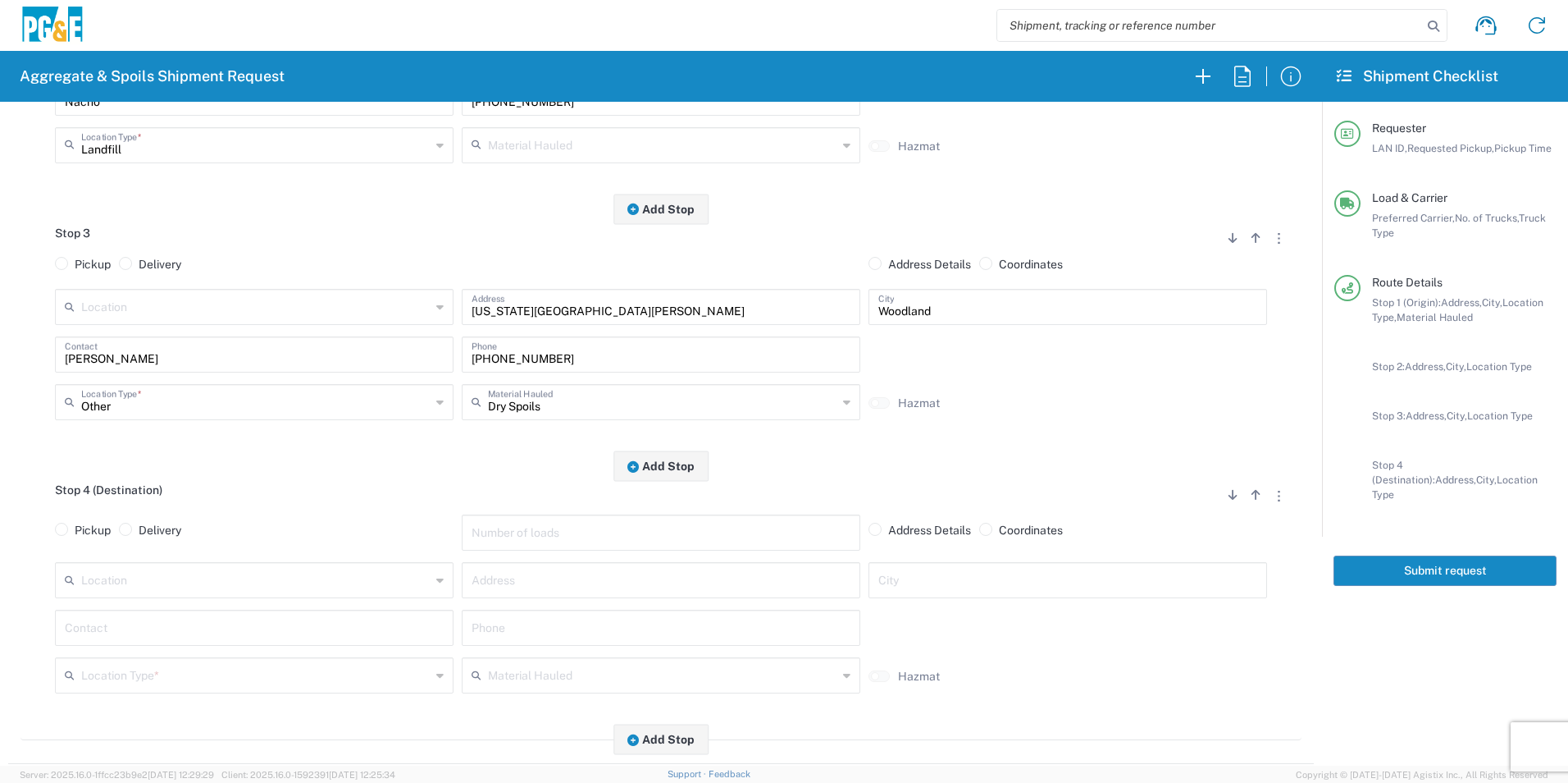
scroll to position [656, 0]
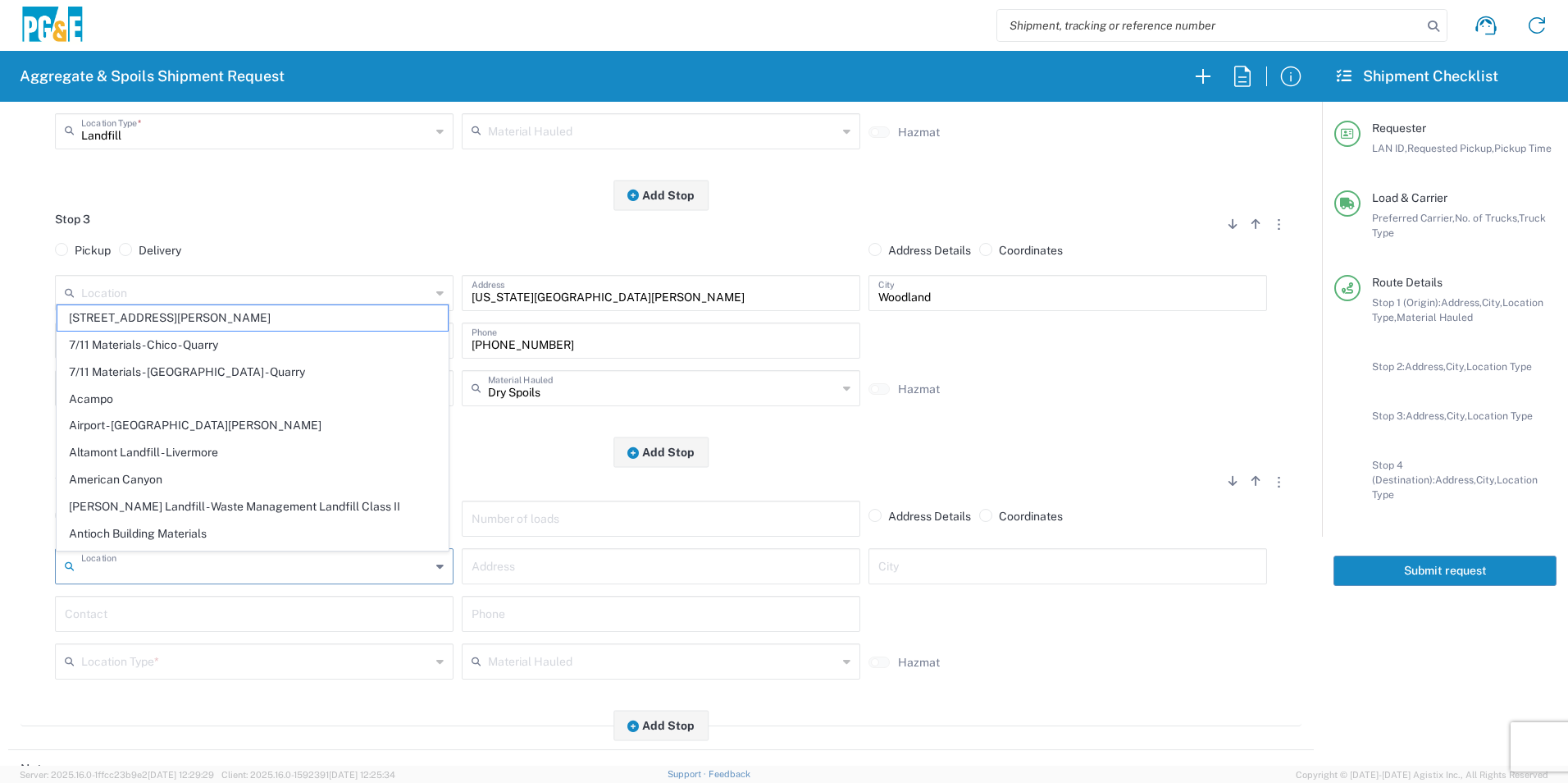
click at [241, 566] on input "text" at bounding box center [256, 565] width 349 height 29
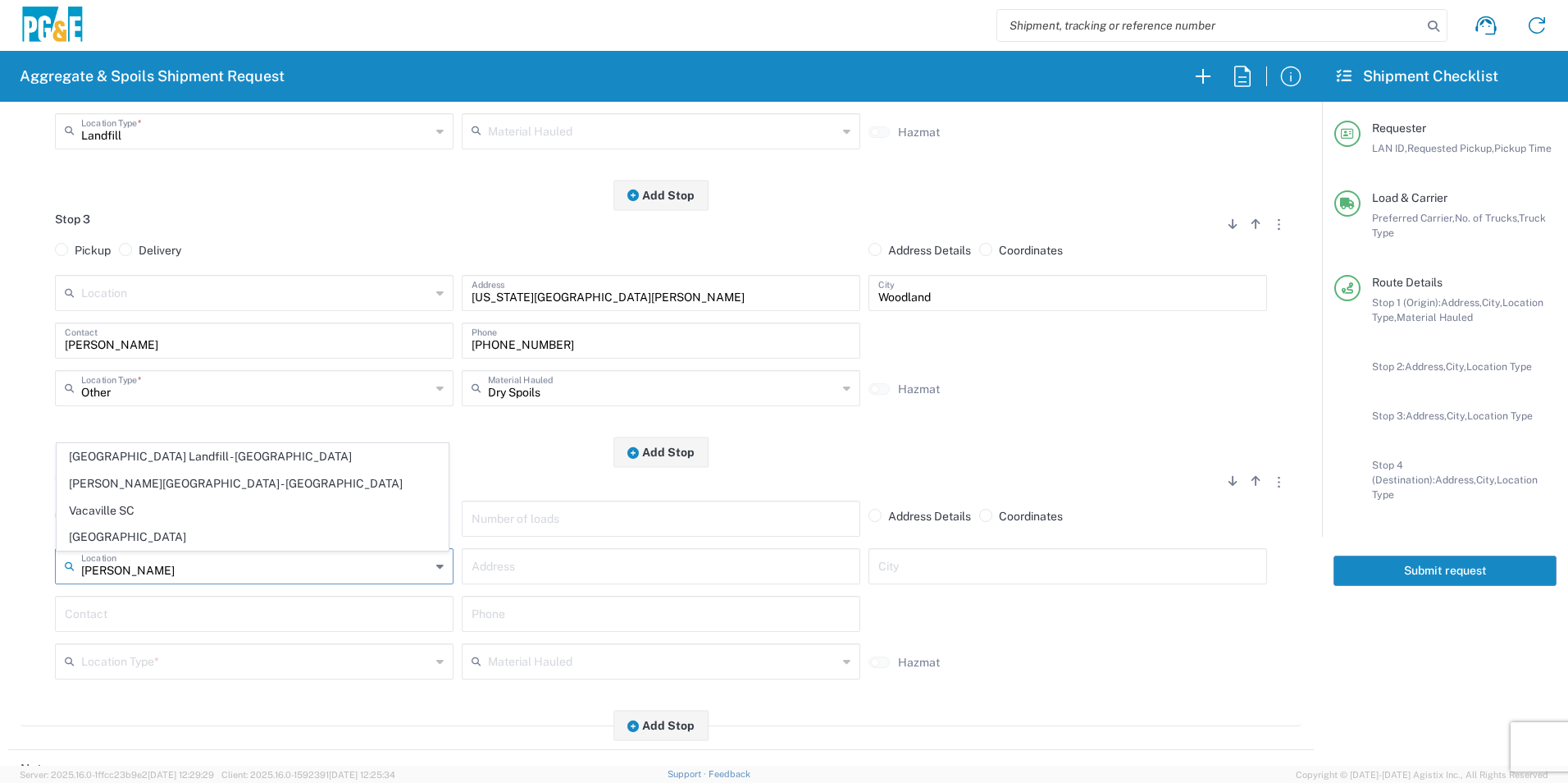
drag, startPoint x: 170, startPoint y: 532, endPoint x: 337, endPoint y: 594, distance: 178.1
click at [170, 531] on span "[GEOGRAPHIC_DATA]" at bounding box center [252, 537] width 390 height 26
type input "[GEOGRAPHIC_DATA]"
type input "7150 Meridian Rd"
type input "[GEOGRAPHIC_DATA]"
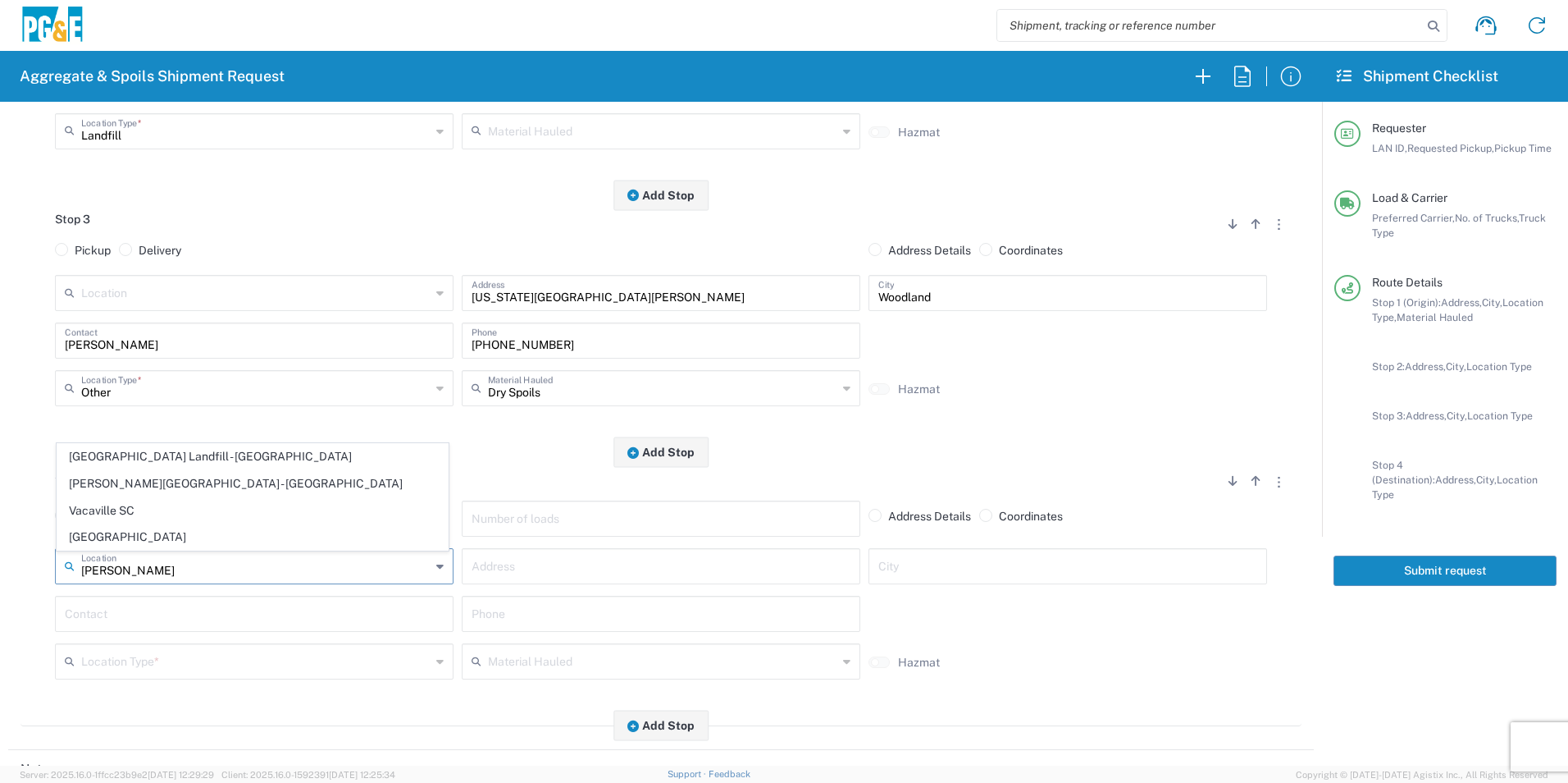
type input "Business No Loading Dock"
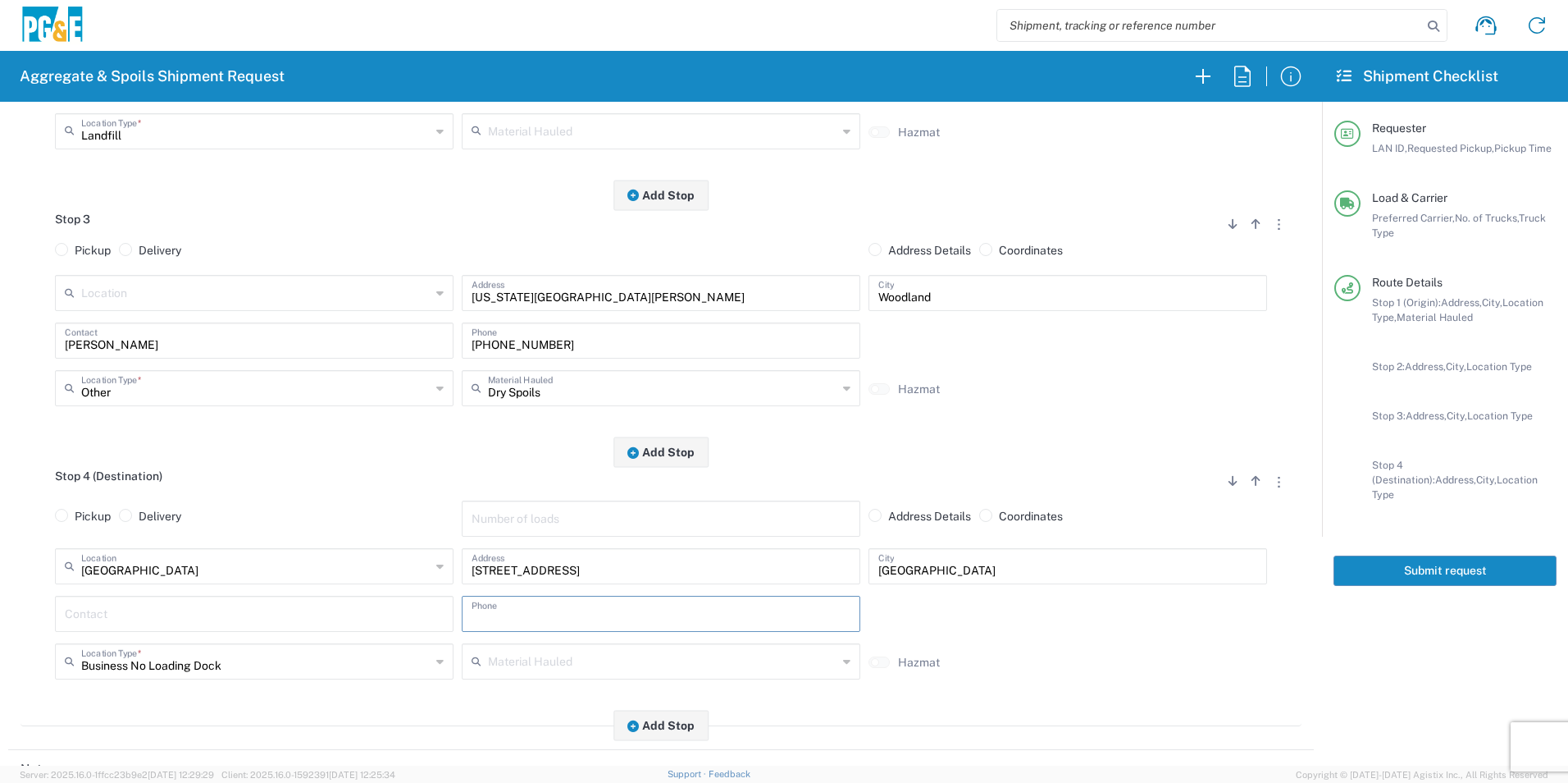
click at [518, 617] on input "text" at bounding box center [661, 612] width 379 height 29
paste input "916-281-5828"
type input "916-281-5828"
click at [292, 618] on input "text" at bounding box center [254, 612] width 379 height 29
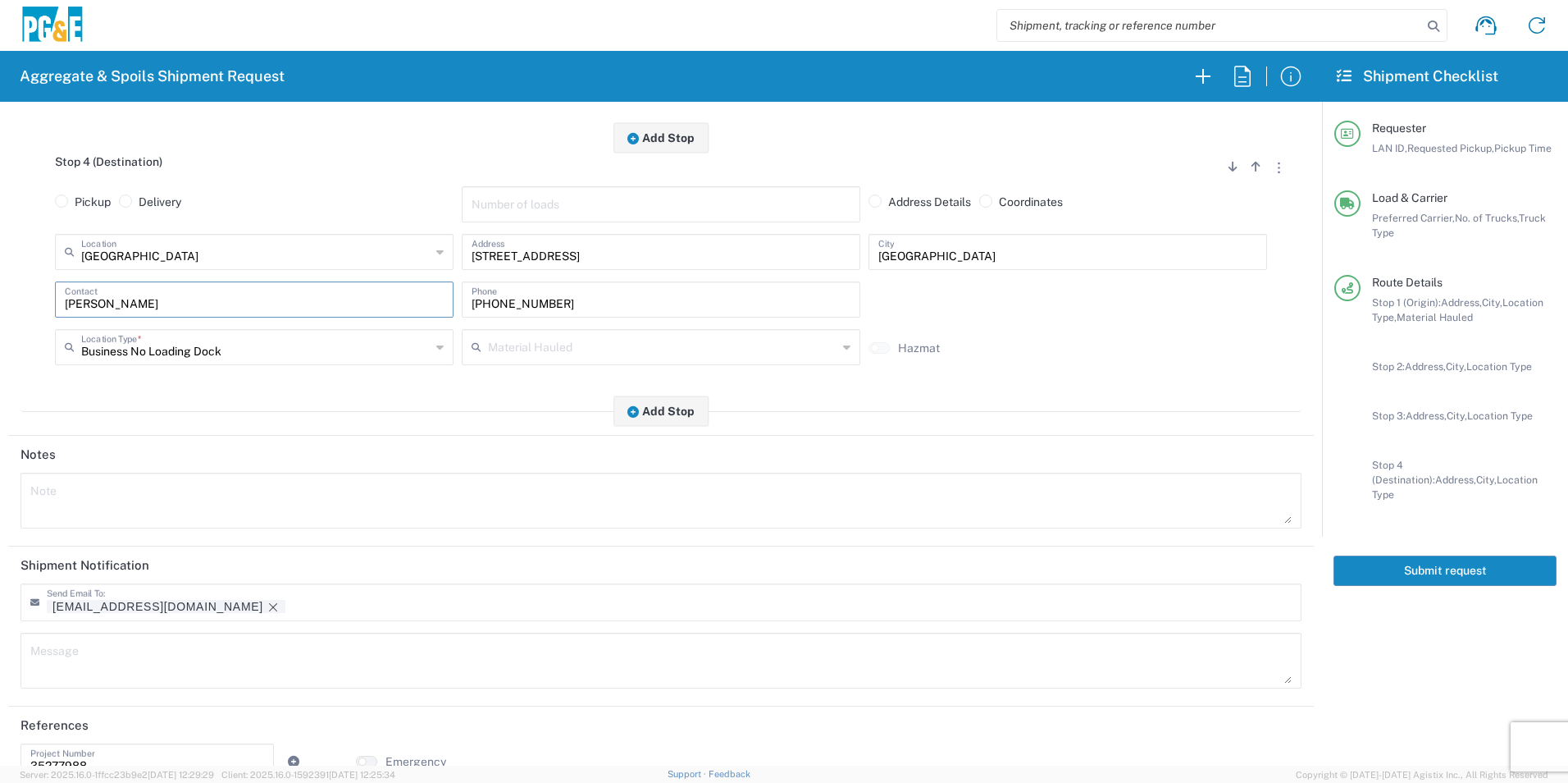
scroll to position [984, 0]
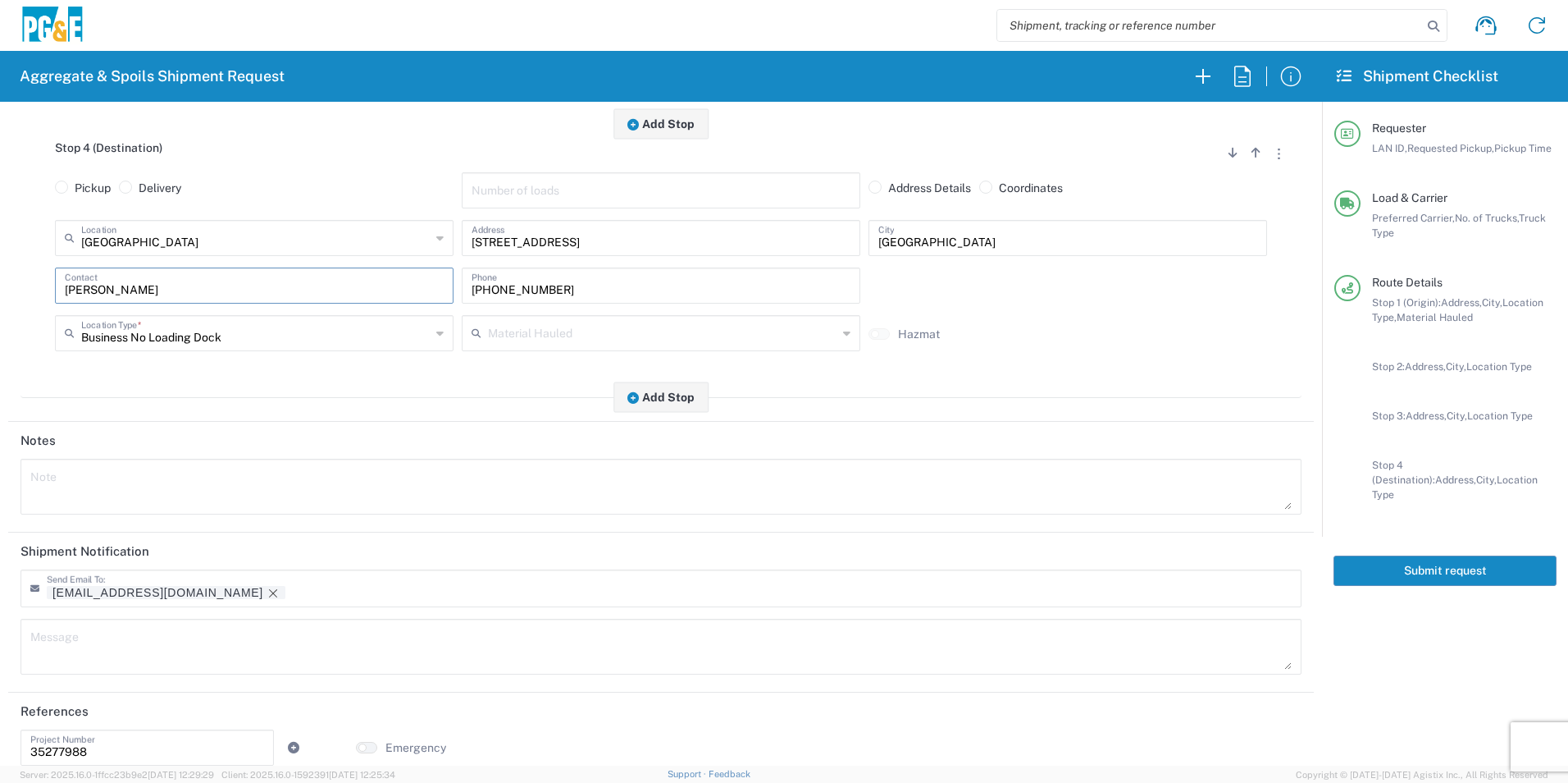
type input "Nick"
click at [297, 596] on input "text" at bounding box center [368, 594] width 144 height 14
click at [267, 593] on icon "Remove tag" at bounding box center [273, 593] width 13 height 13
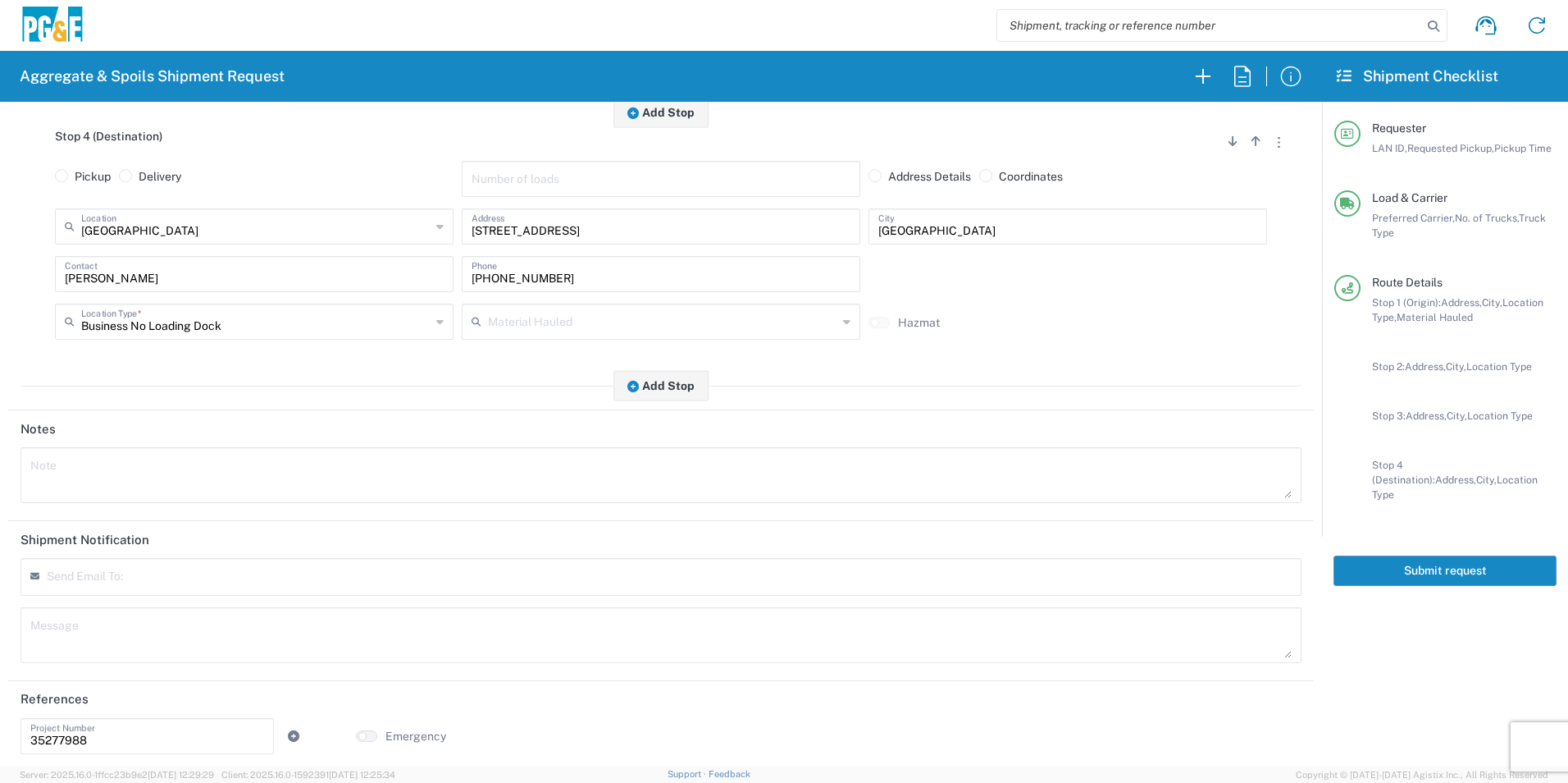
scroll to position [1006, 0]
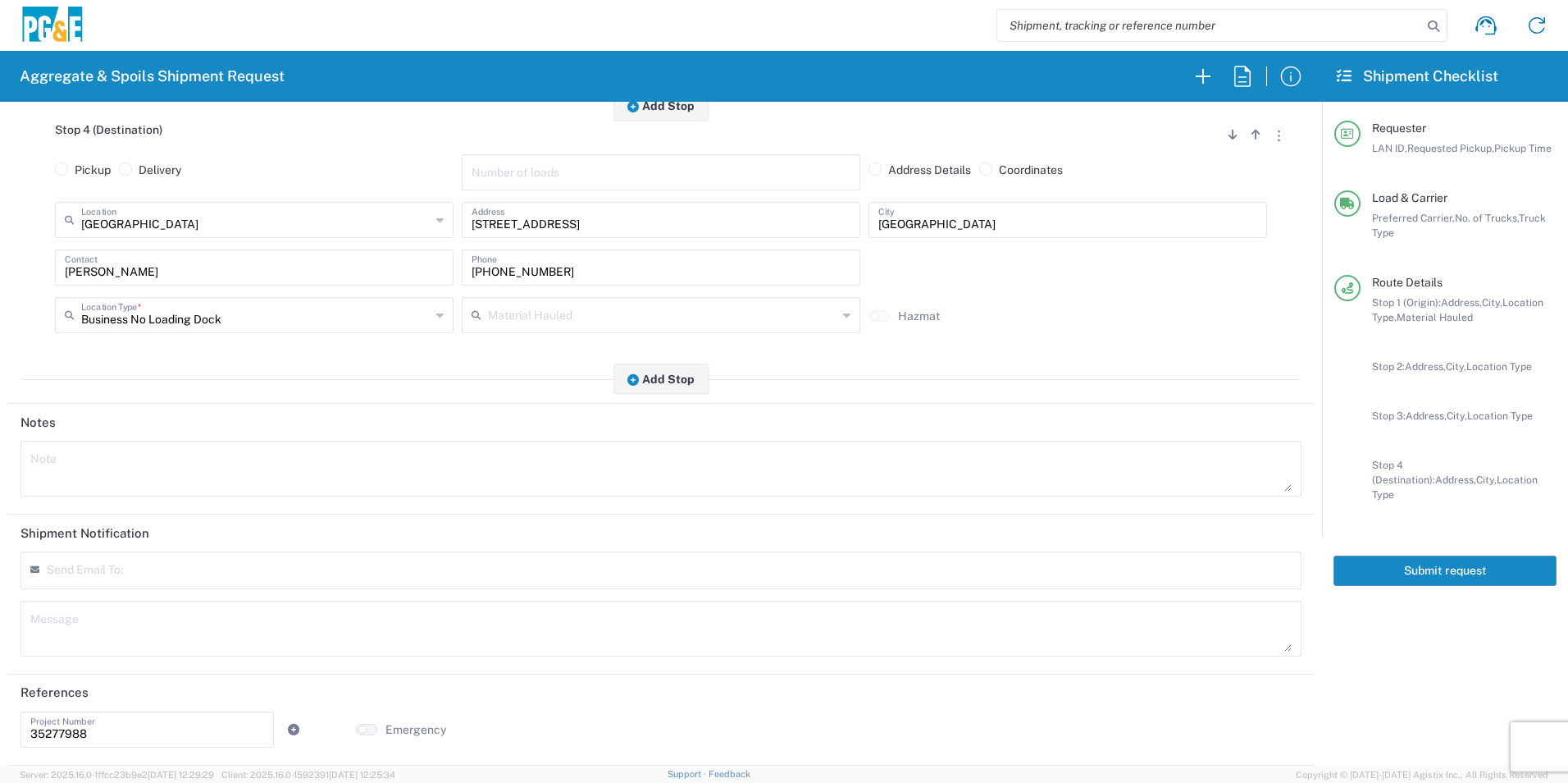
click at [292, 729] on icon at bounding box center [294, 729] width 12 height 12
click at [531, 724] on input "text" at bounding box center [461, 728] width 234 height 29
paste input "35650353"
type input "35650353"
click at [229, 456] on textarea at bounding box center [661, 468] width 1261 height 46
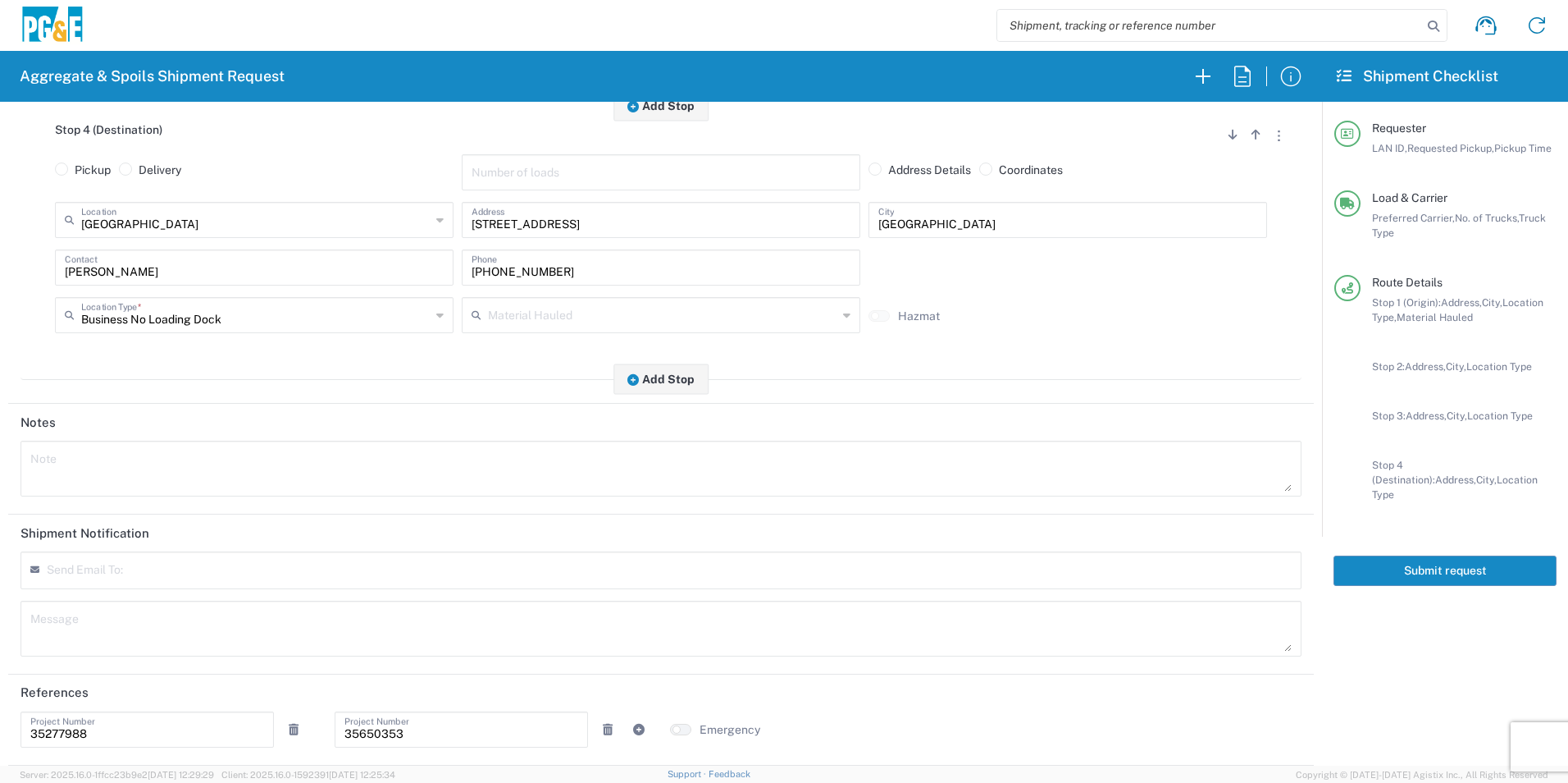
click at [235, 441] on div "Note" at bounding box center [660, 468] width 1281 height 56
click at [231, 480] on textarea at bounding box center [661, 468] width 1261 height 46
drag, startPoint x: 706, startPoint y: 461, endPoint x: 0, endPoint y: 477, distance: 706.2
click at [3, 471] on form "Requester Information CAPY LAN ID * 08/15/2025 × Requested Pickup * Cancel Appl…" at bounding box center [660, 434] width 1322 height 664
type textarea "Please deliver dirt from Walnut Grove to the landfill & then report to Woodland…"
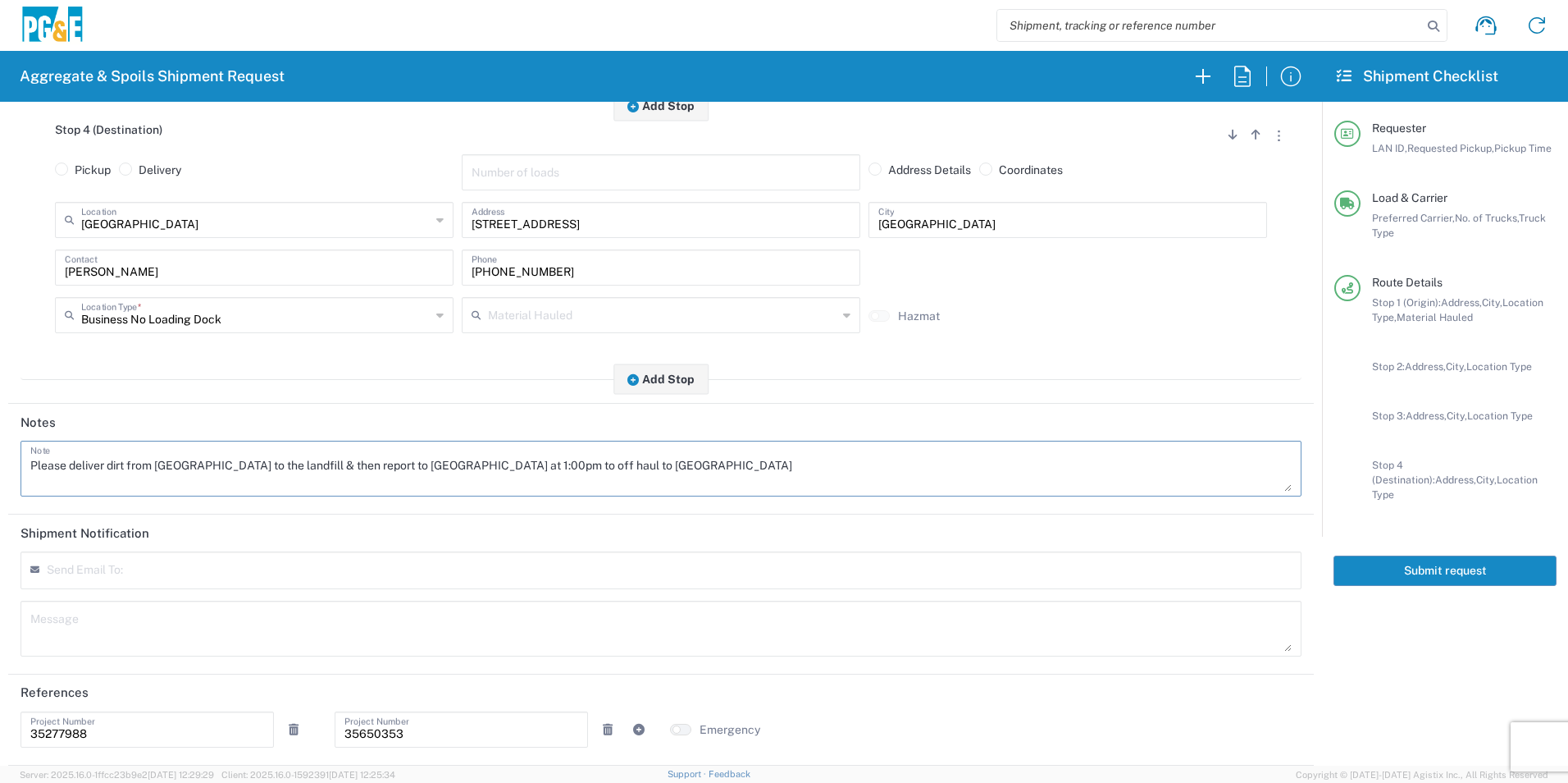
click at [162, 620] on textarea at bounding box center [661, 628] width 1261 height 46
paste textarea "Please deliver dirt from Walnut Grove to the landfill & then report to Woodland…"
click at [231, 622] on textarea "Please deliver dirt from Walnut Grove to the landfill & then report to Woodland…" at bounding box center [661, 628] width 1261 height 46
type textarea "Please deliver dirt from [GEOGRAPHIC_DATA] jobsite to the landfill & then repor…"
click at [233, 464] on textarea "Please deliver dirt from Walnut Grove to the landfill & then report to Woodland…" at bounding box center [661, 468] width 1261 height 46
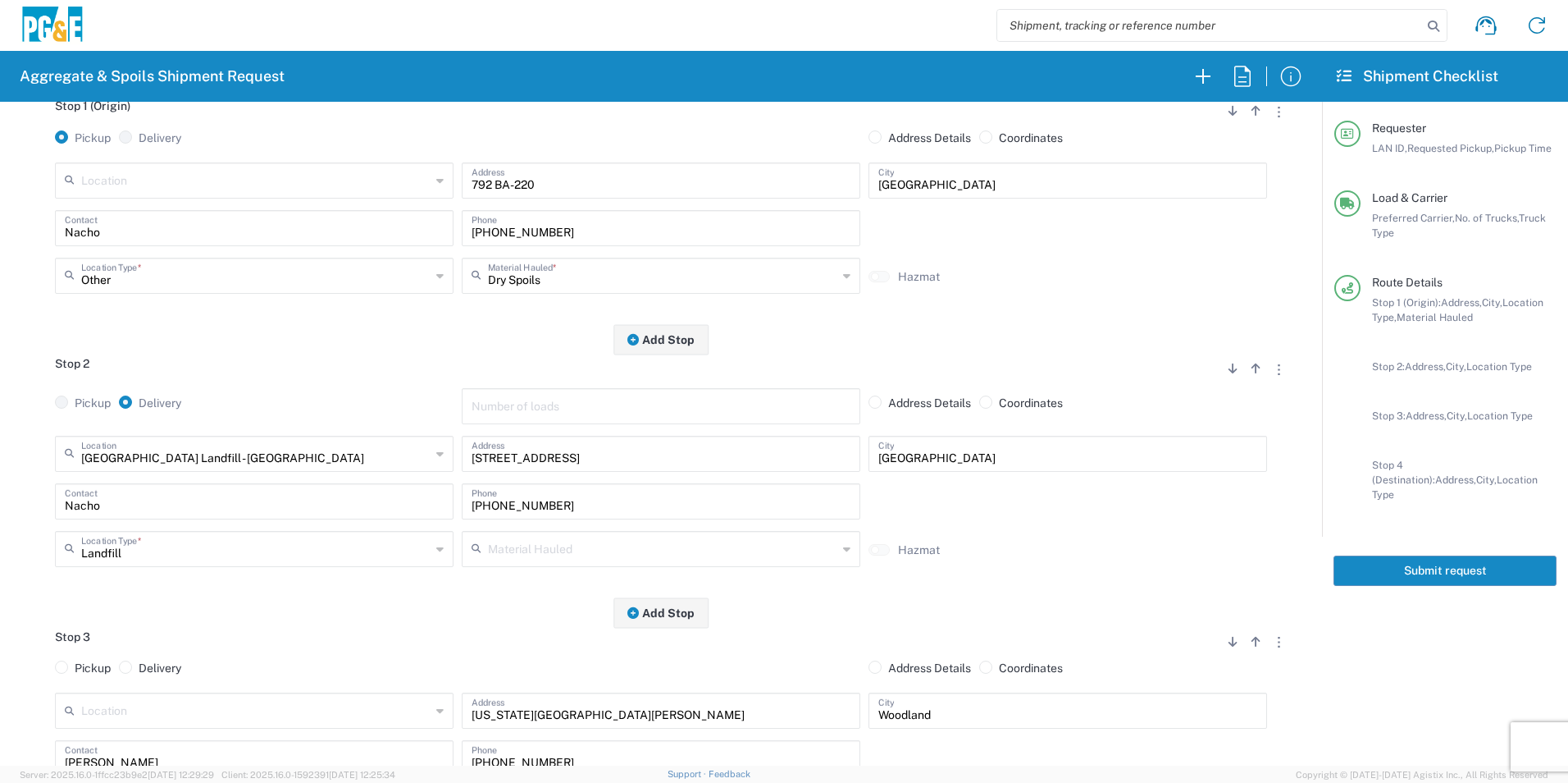
scroll to position [0, 0]
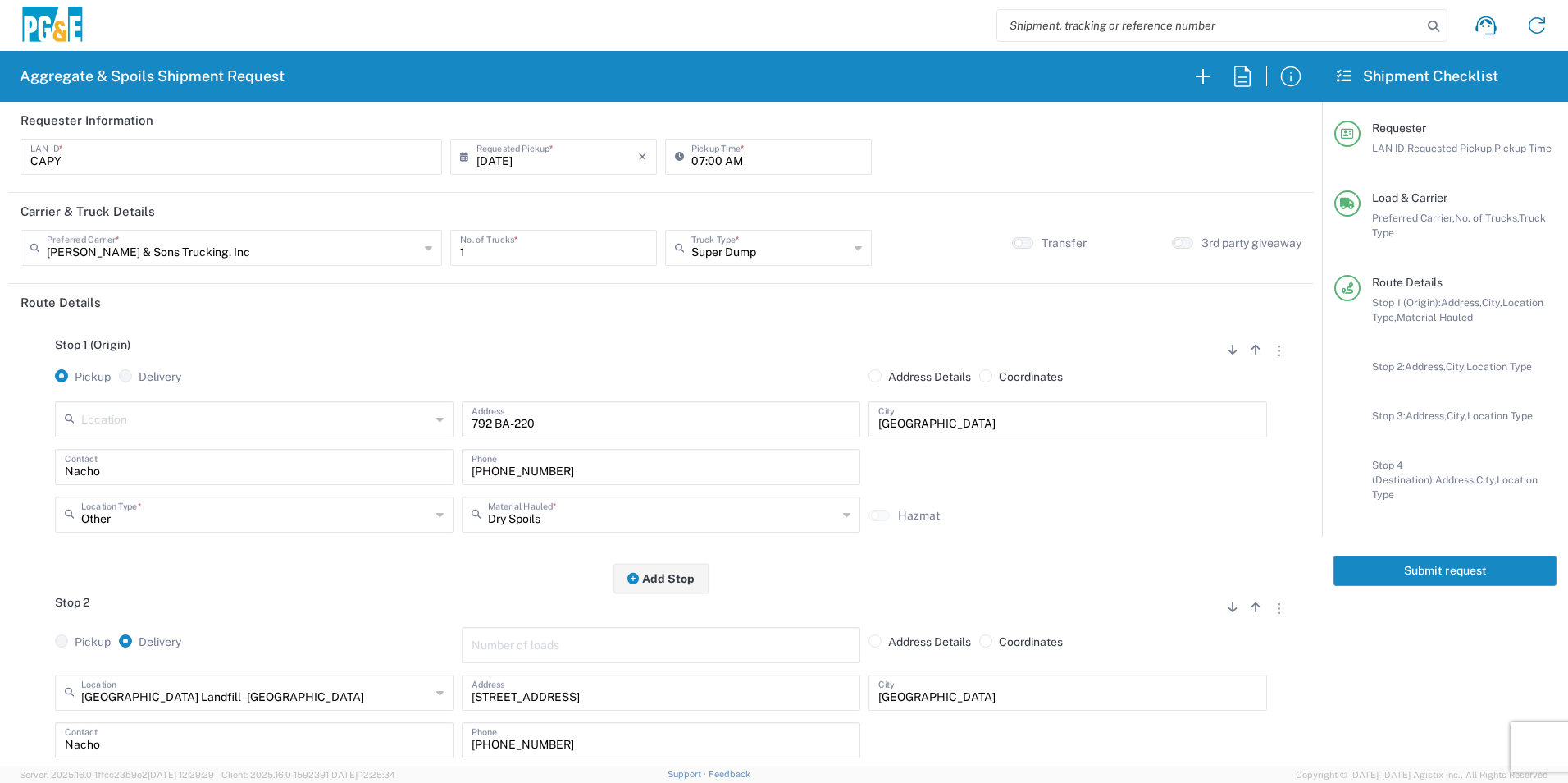
type textarea "Please deliver dirt from [GEOGRAPHIC_DATA] jobsite to the landfill & then repor…"
drag, startPoint x: 1451, startPoint y: 559, endPoint x: 1456, endPoint y: 569, distance: 11.2
click at [1450, 559] on button "Submit request" at bounding box center [1445, 570] width 223 height 31
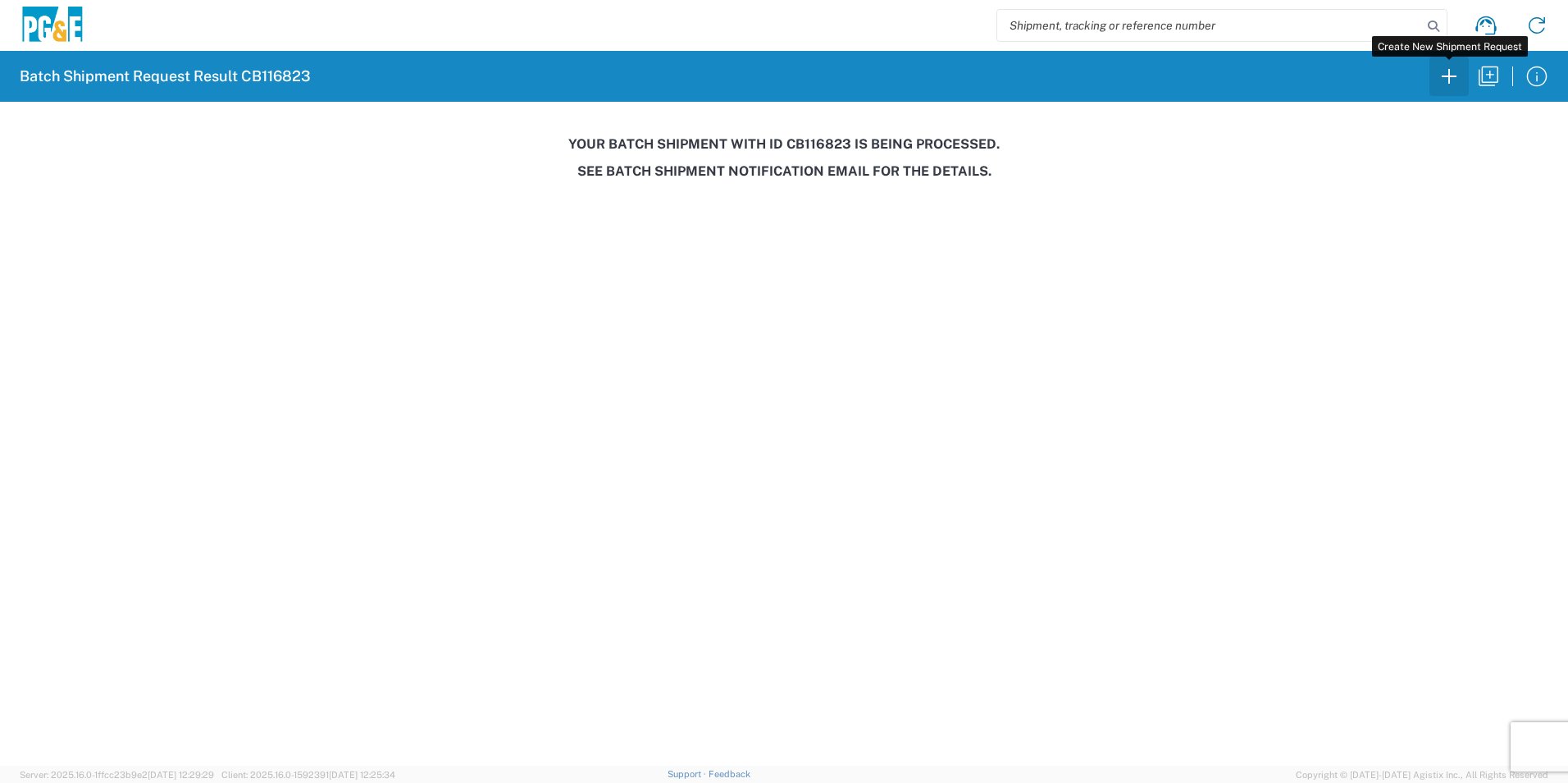
click at [1458, 81] on icon "button" at bounding box center [1449, 76] width 26 height 26
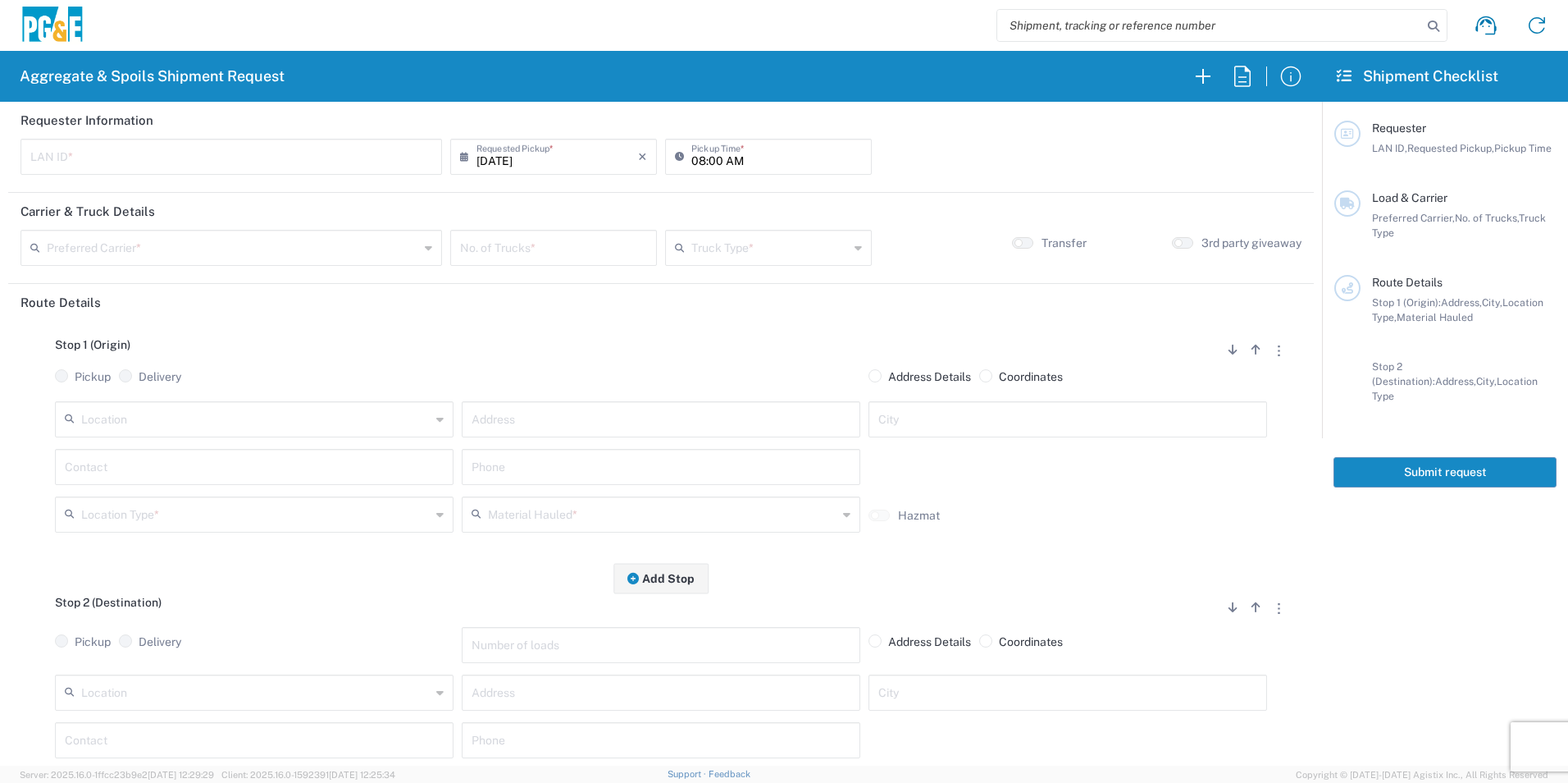
click at [242, 150] on input "text" at bounding box center [231, 156] width 402 height 29
type input "ZJC2"
click at [693, 160] on input "08:00 AM" at bounding box center [776, 156] width 171 height 29
type input "07:00 AM"
click at [67, 252] on input "text" at bounding box center [233, 247] width 372 height 29
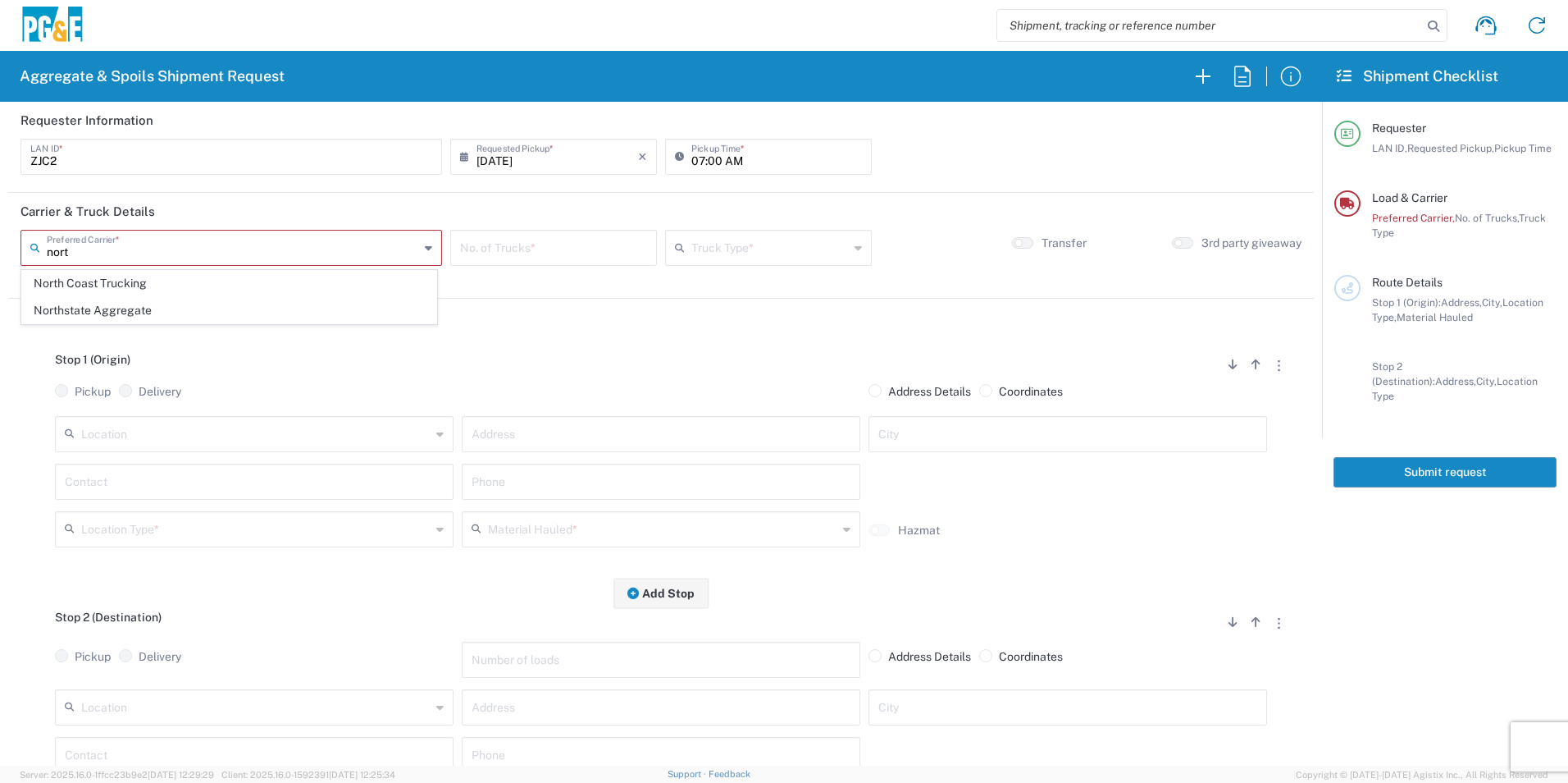
drag, startPoint x: 115, startPoint y: 310, endPoint x: 539, endPoint y: 292, distance: 424.4
click at [118, 309] on span "Northstate Aggregate" at bounding box center [229, 310] width 414 height 26
type input "Northstate Aggregate"
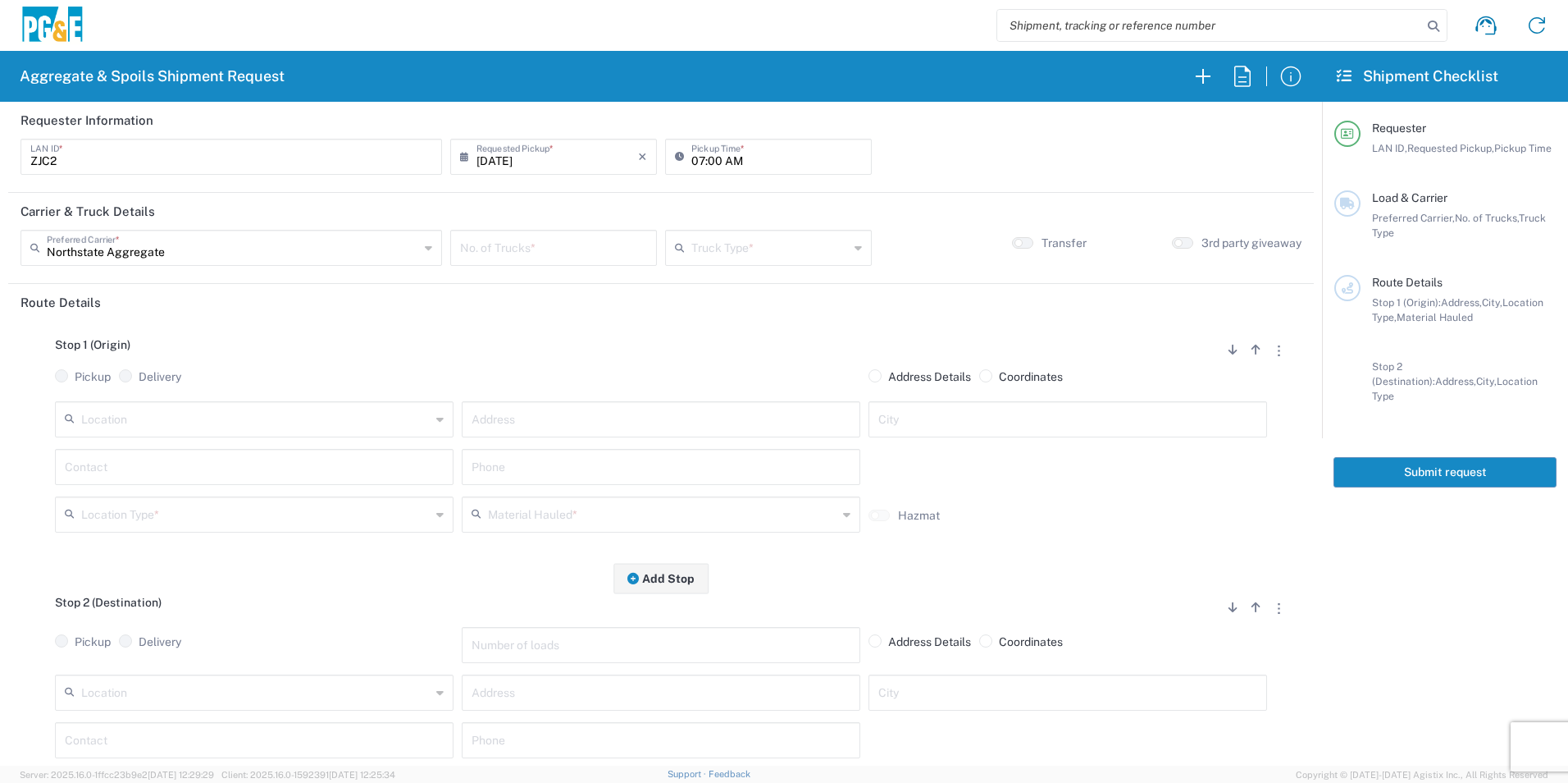
click at [607, 249] on input "number" at bounding box center [553, 247] width 187 height 29
type input "1"
click at [749, 248] on input "text" at bounding box center [769, 247] width 157 height 29
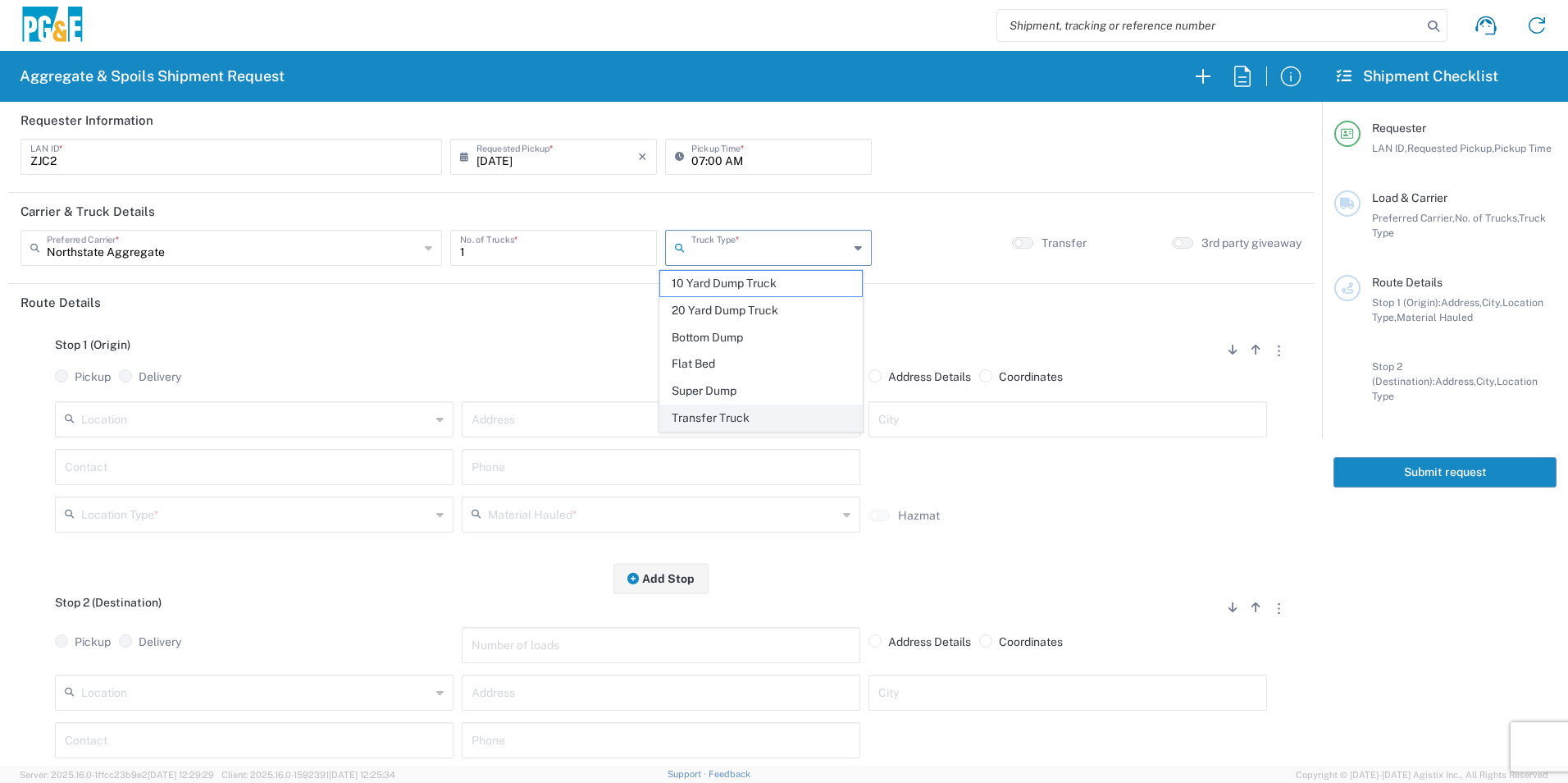
click at [713, 417] on span "Transfer Truck" at bounding box center [761, 418] width 201 height 26
type input "Transfer Truck"
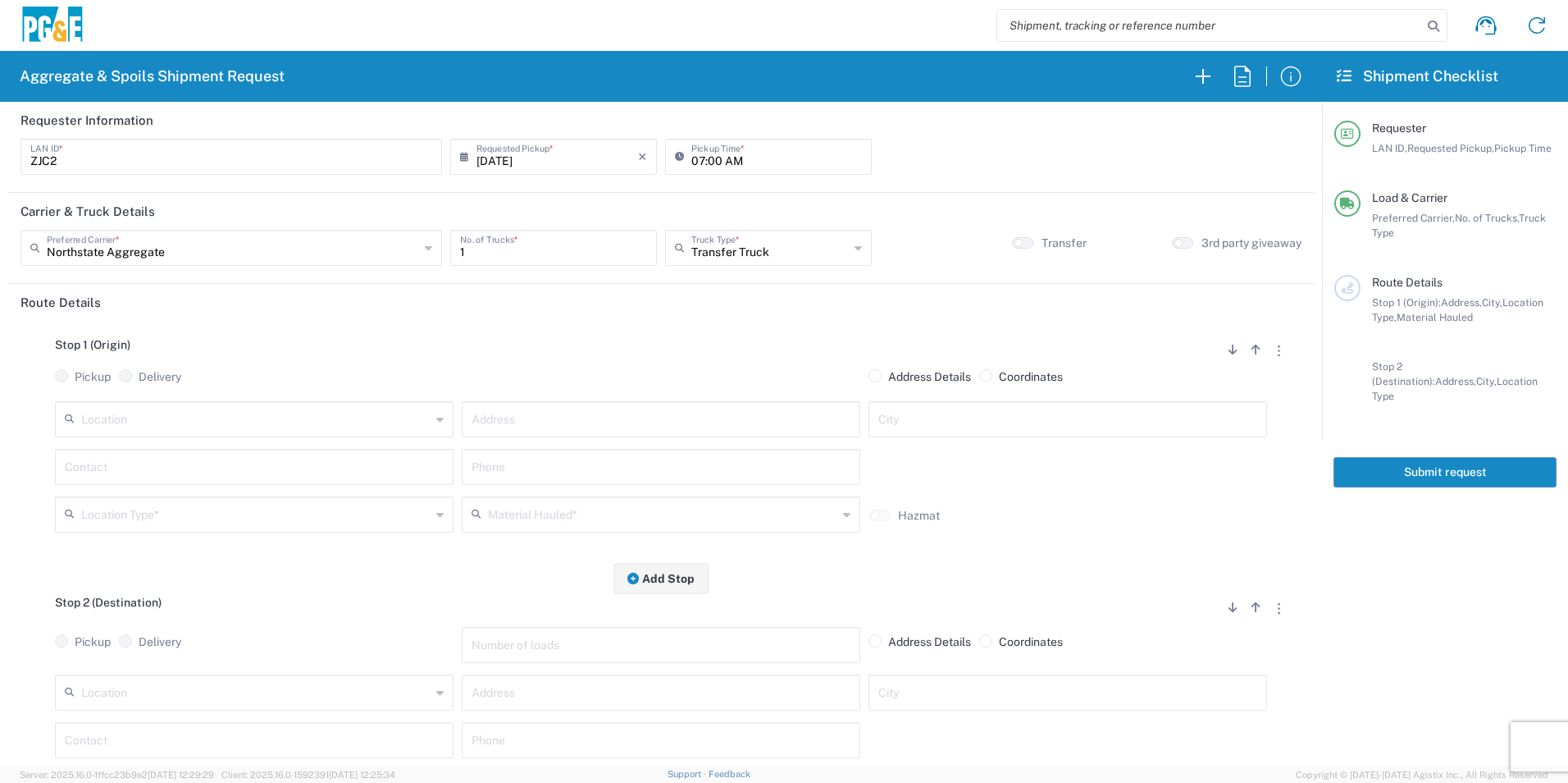
click at [282, 416] on input "text" at bounding box center [256, 418] width 349 height 29
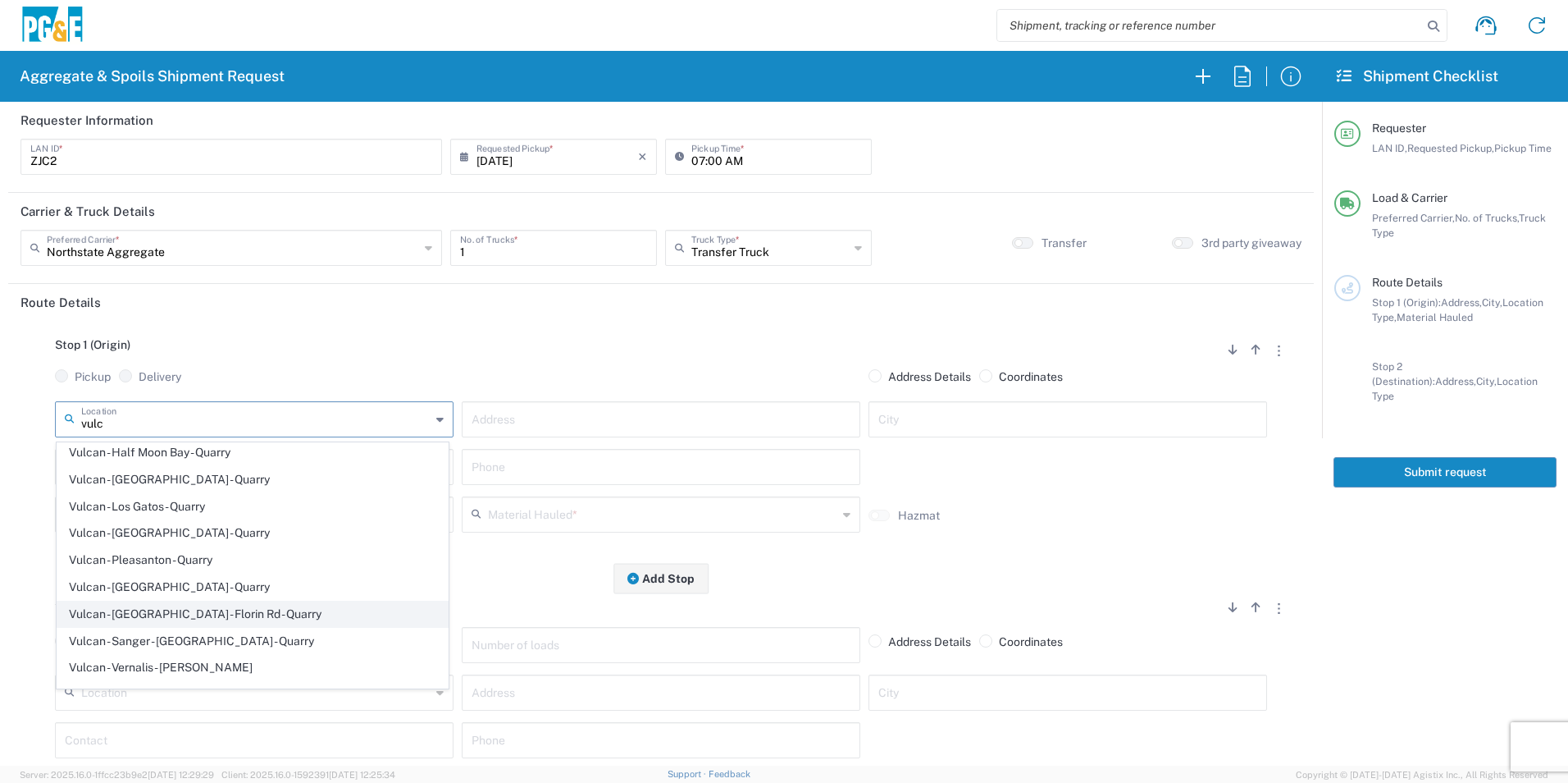
scroll to position [82, 0]
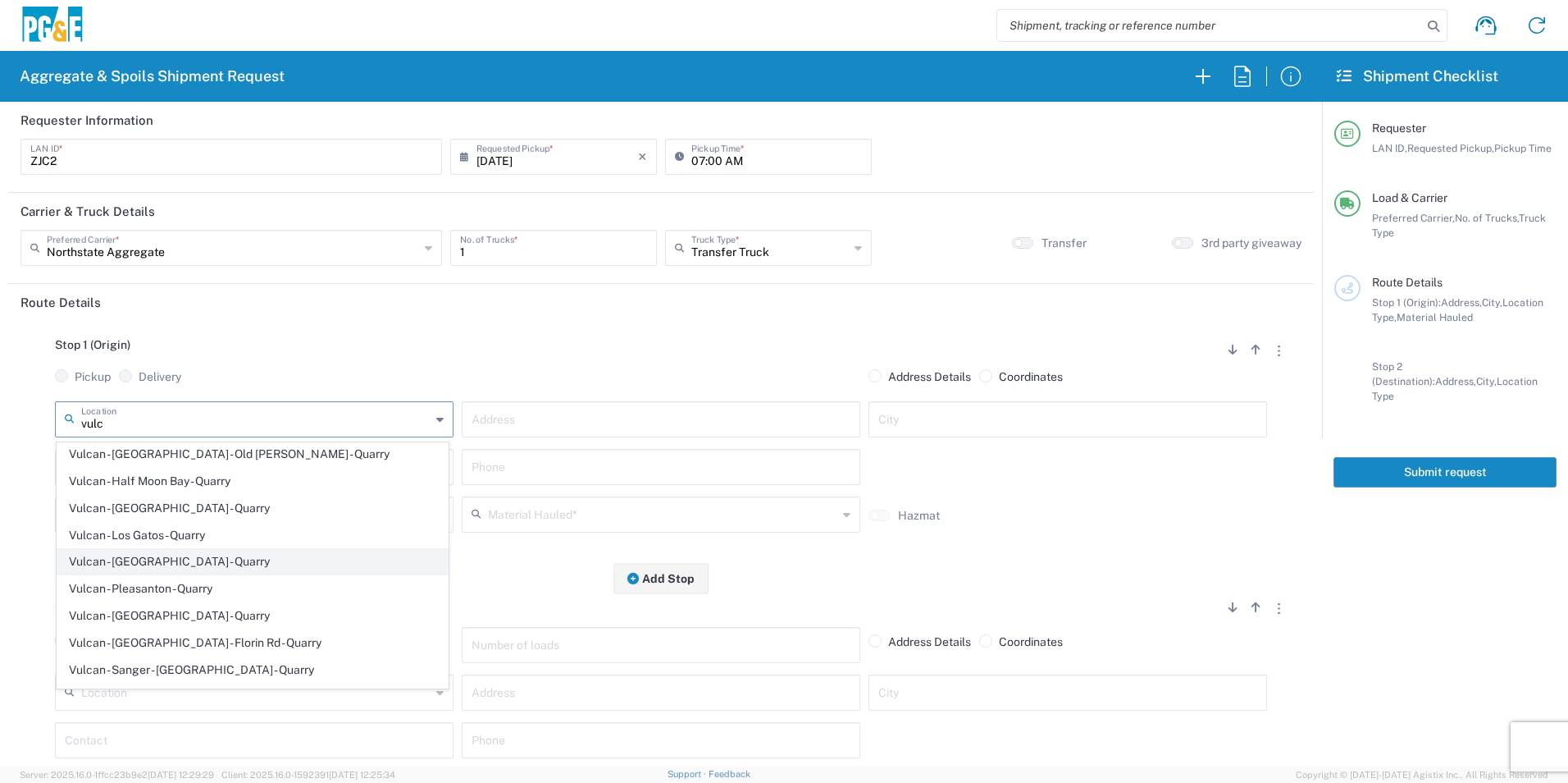
click at [176, 565] on span "Vulcan - [GEOGRAPHIC_DATA] - Quarry" at bounding box center [252, 562] width 390 height 26
type input "Vulcan - [GEOGRAPHIC_DATA] - Quarry"
type input "2216 Table Mountain Blvd"
type input "Oroville"
type input "Quarry"
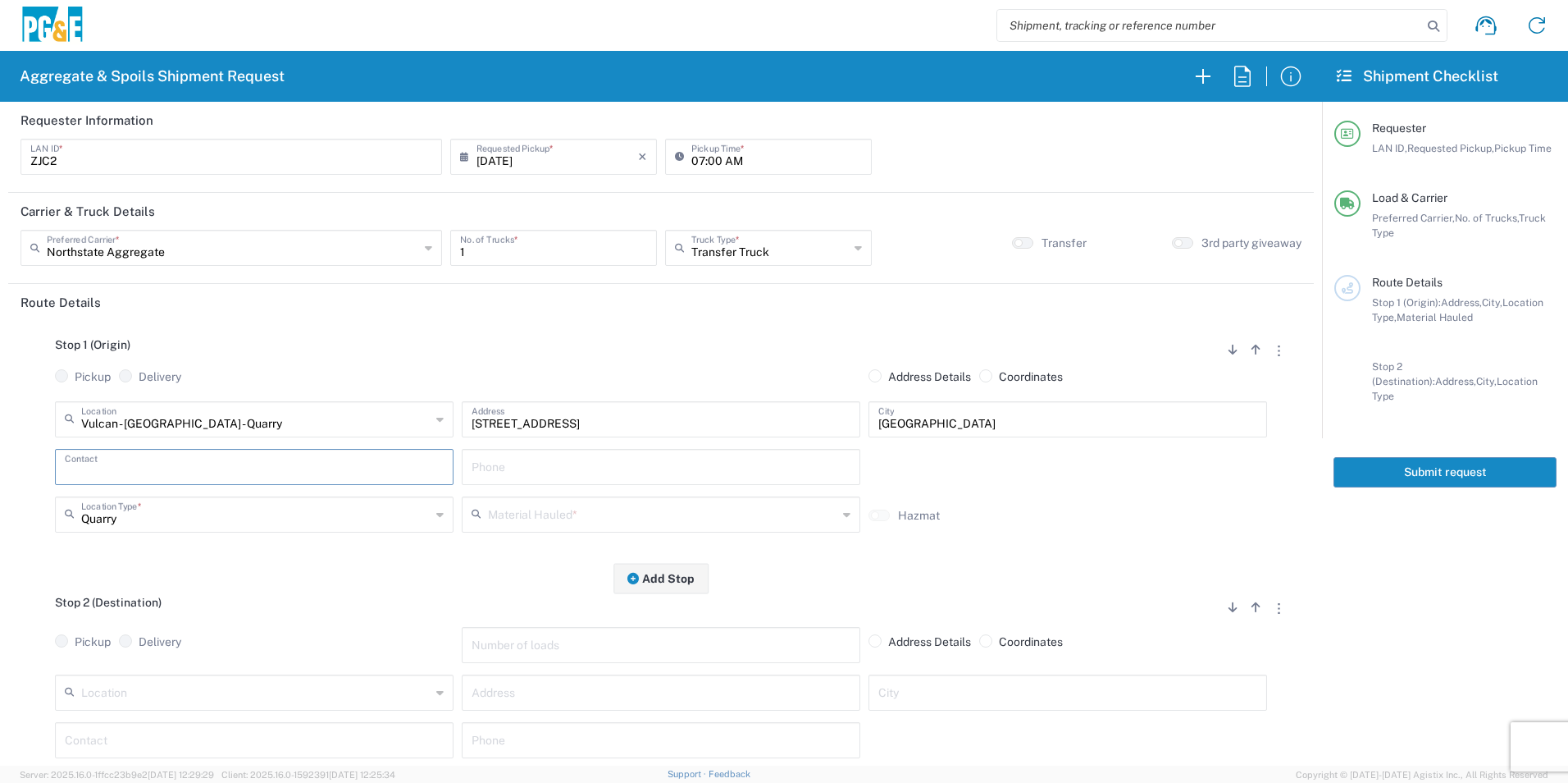
click at [178, 473] on input "text" at bounding box center [254, 466] width 379 height 29
type input "Zach"
click at [508, 462] on input "text" at bounding box center [661, 466] width 379 height 29
paste input "530-513-4548"
type input "530-513-4548"
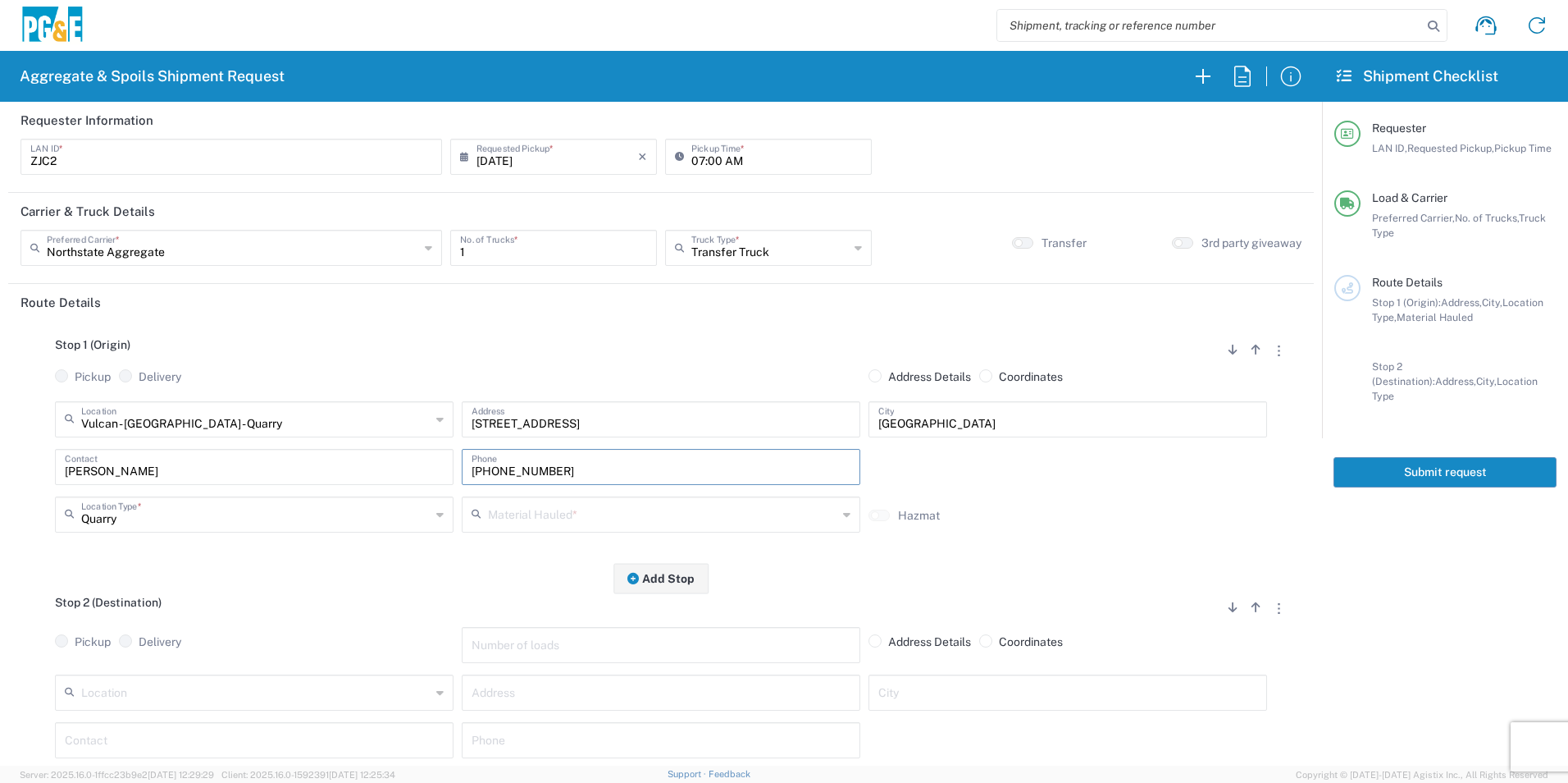
click at [605, 739] on input "text" at bounding box center [661, 739] width 379 height 29
paste input "530-513-4548"
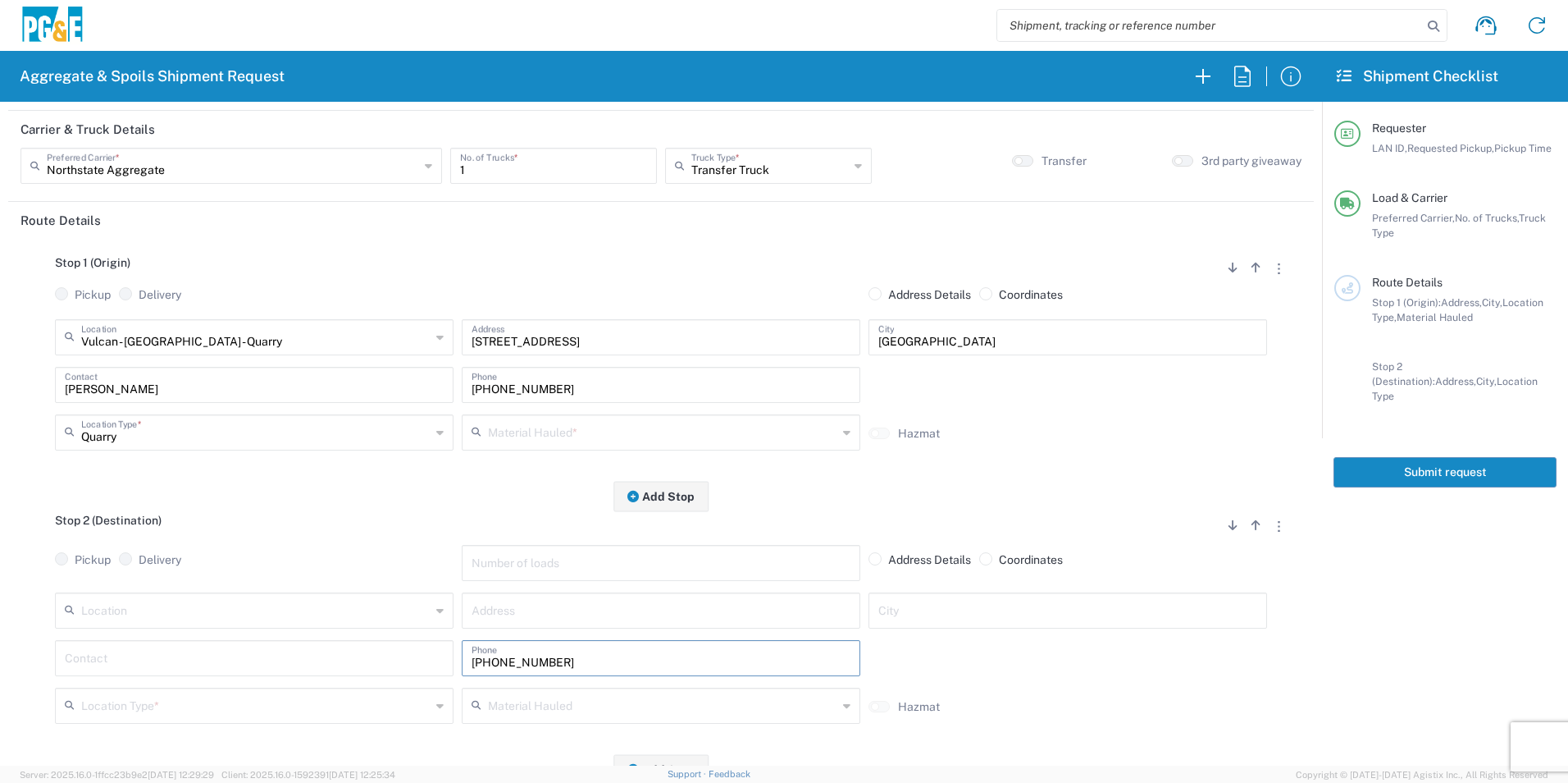
type input "530-513-4548"
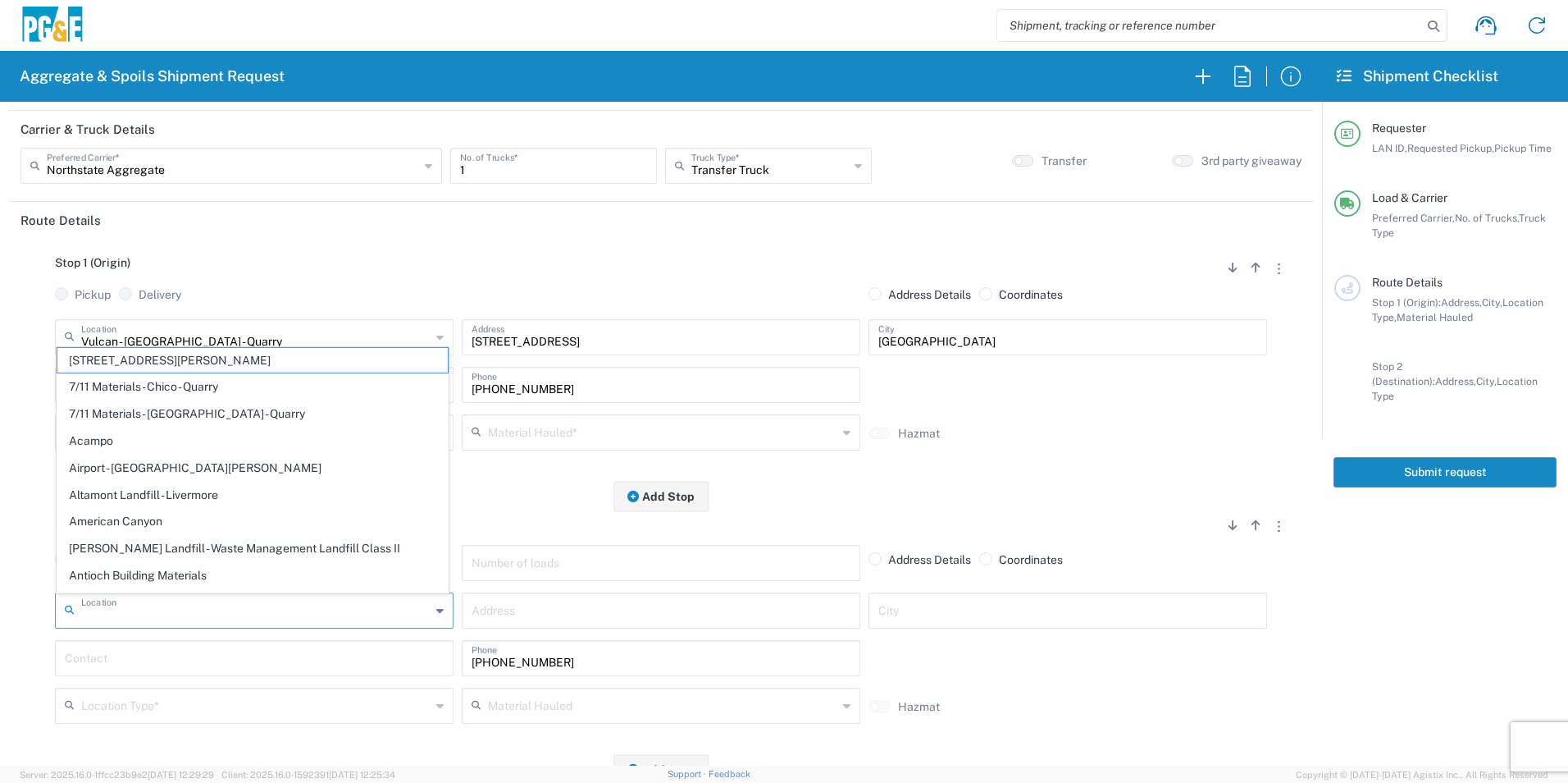
click at [320, 606] on input "text" at bounding box center [256, 610] width 349 height 29
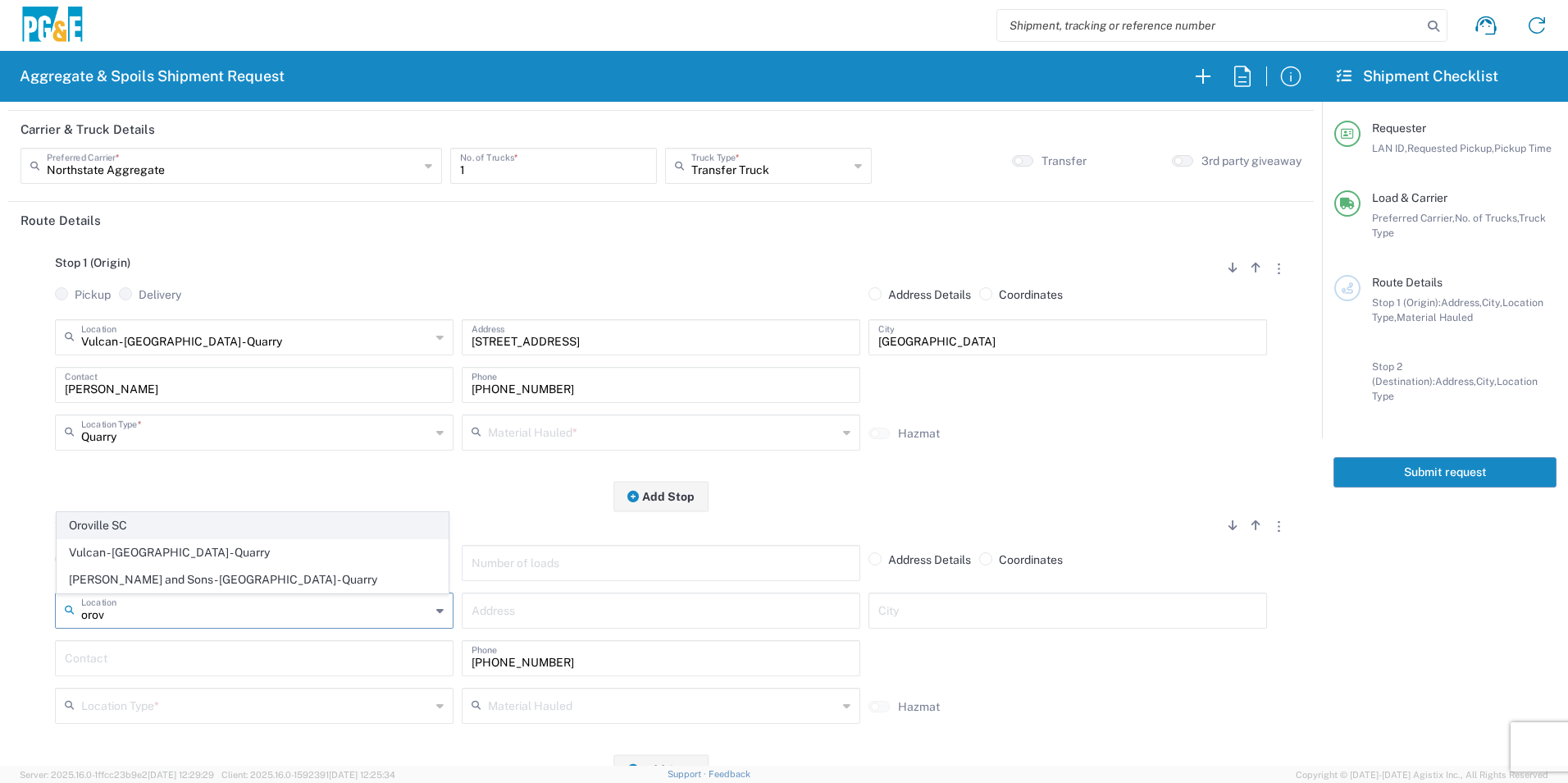
click at [165, 524] on span "Oroville SC" at bounding box center [252, 525] width 390 height 26
type input "Oroville SC"
type input "2226 Veatch St"
type input "Oroville"
type input "Business No Loading Dock"
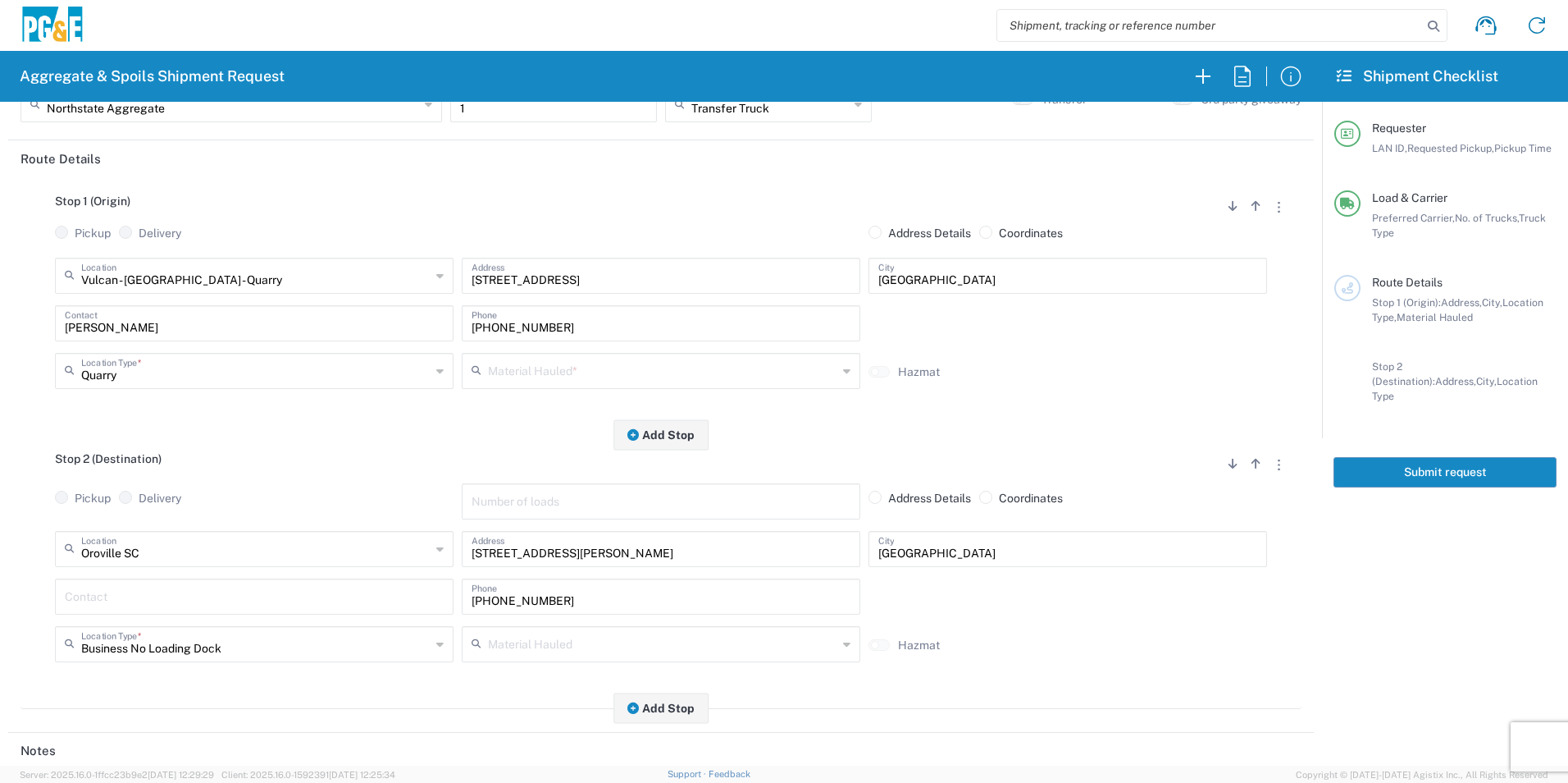
scroll to position [246, 0]
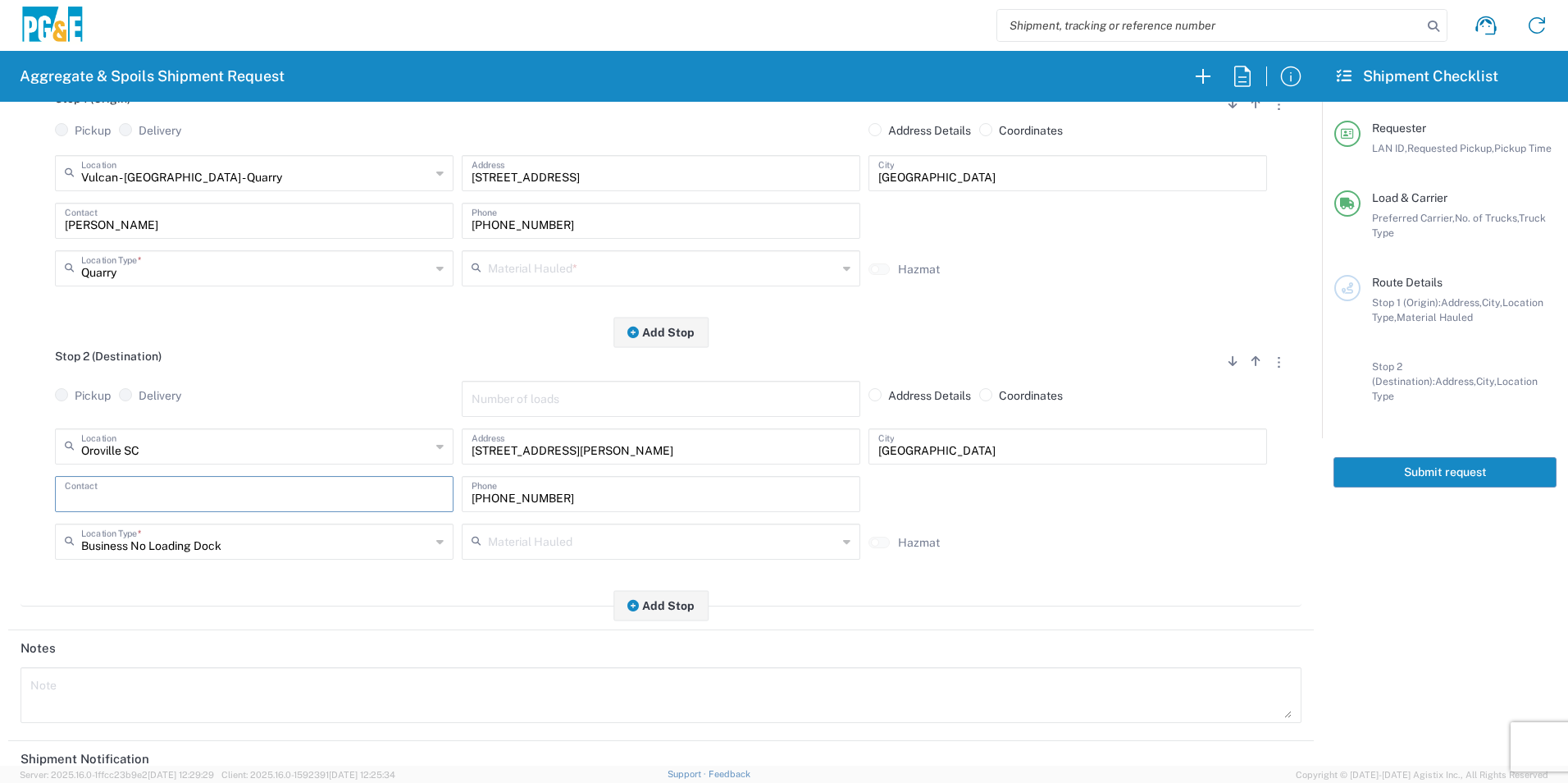
click at [206, 502] on input "text" at bounding box center [254, 493] width 379 height 29
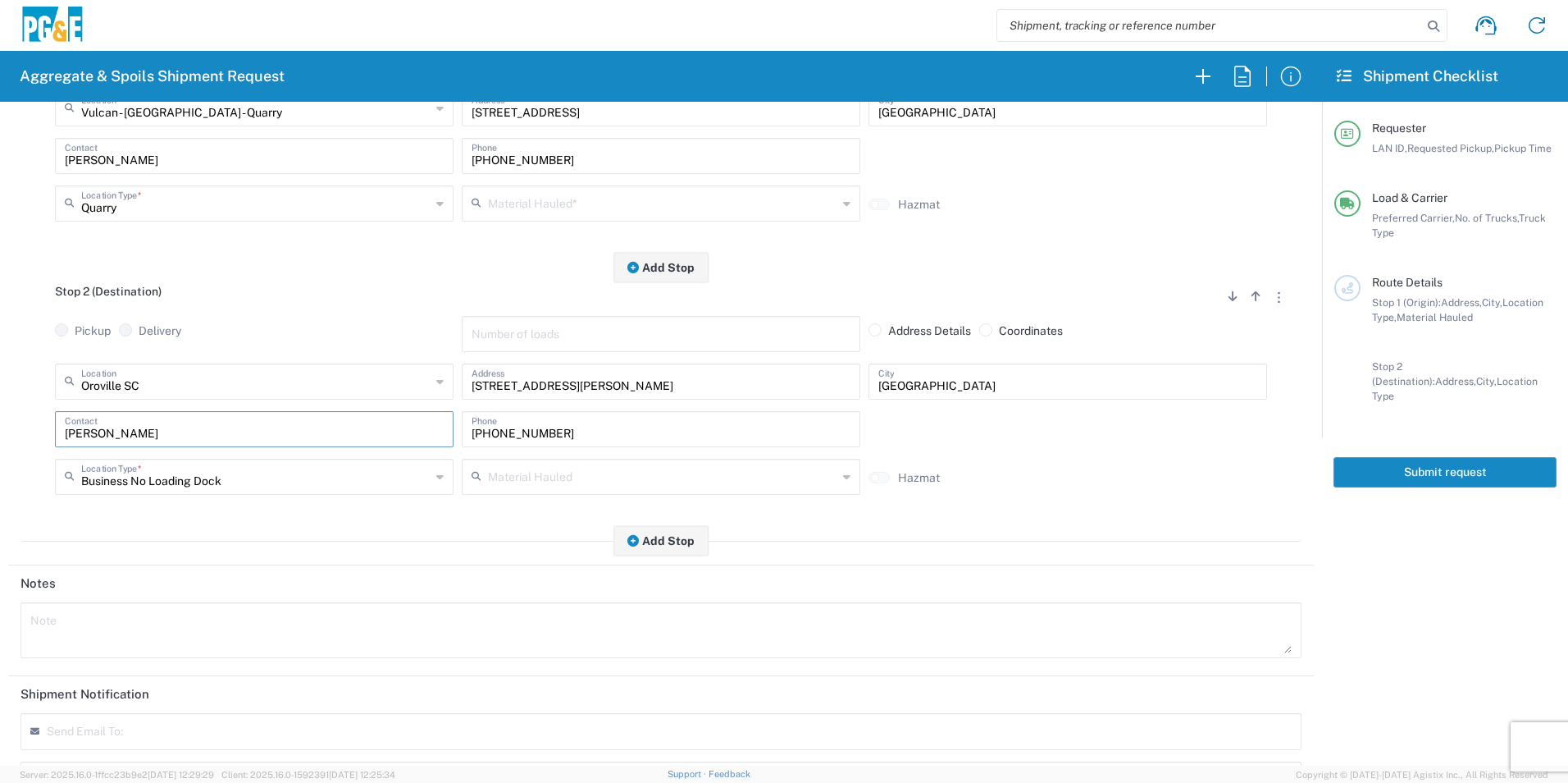
scroll to position [328, 0]
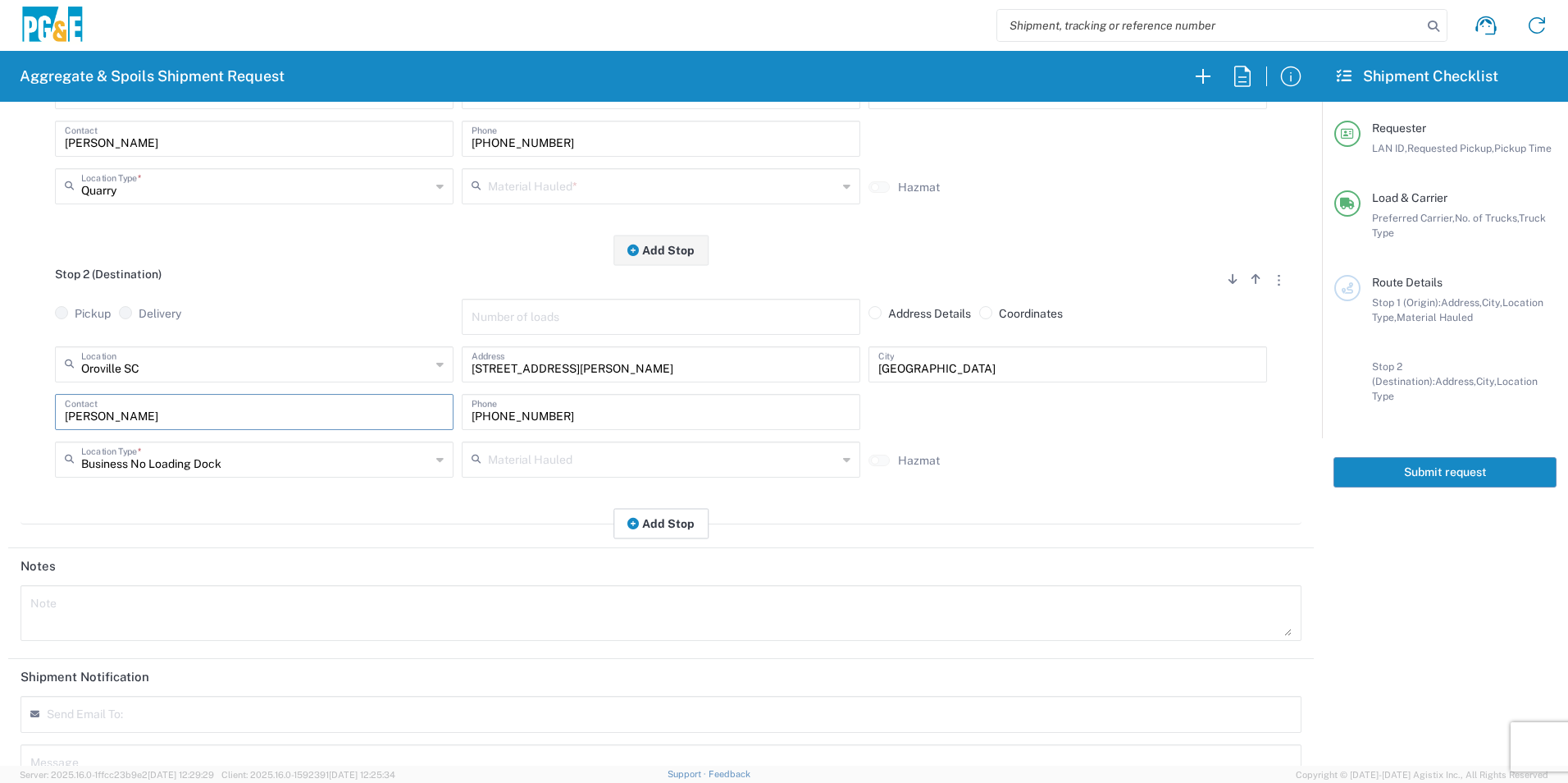
type input "Zach"
click at [669, 515] on button "Add Stop" at bounding box center [661, 523] width 95 height 31
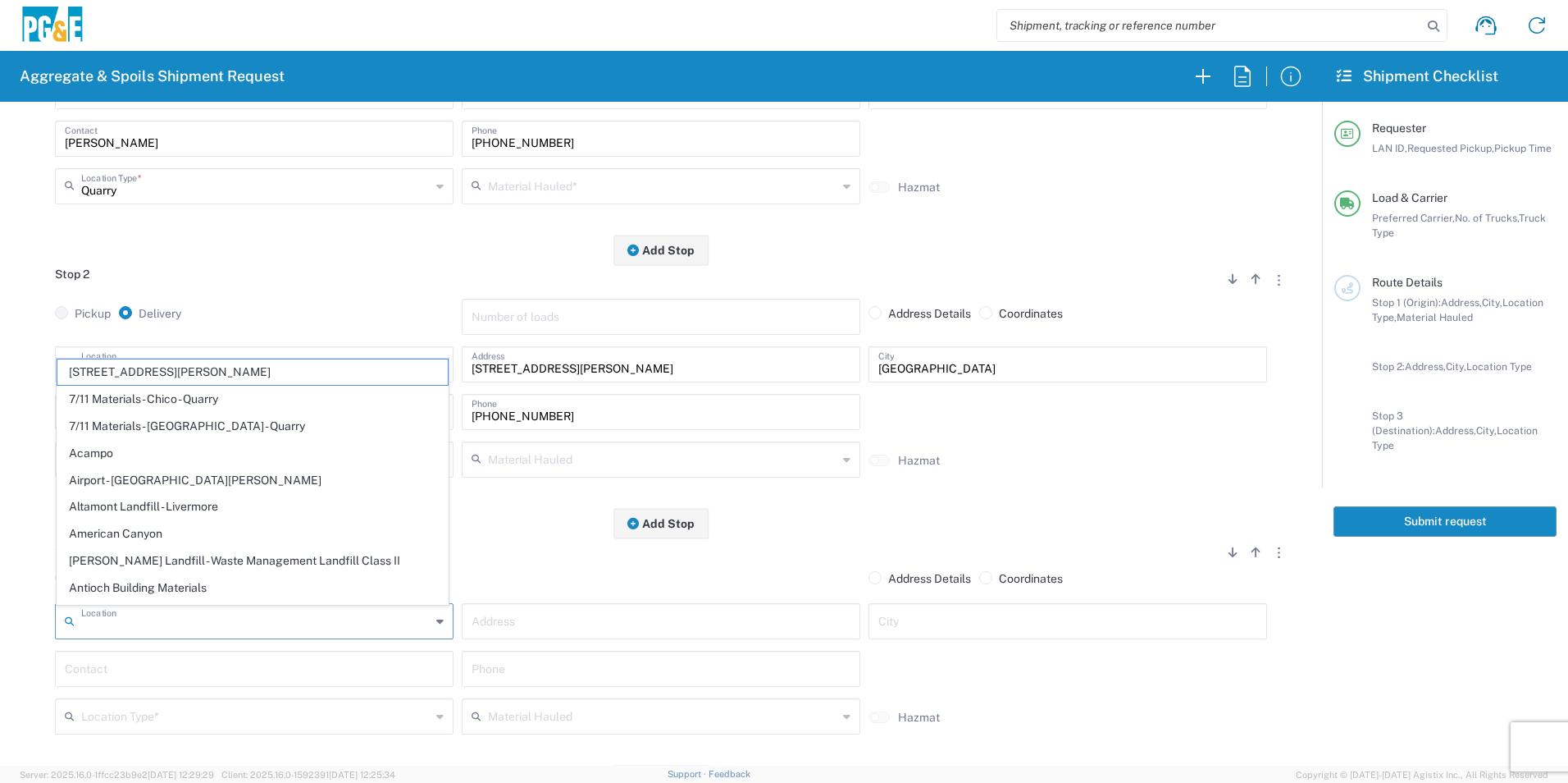
click at [126, 626] on input "text" at bounding box center [256, 620] width 349 height 29
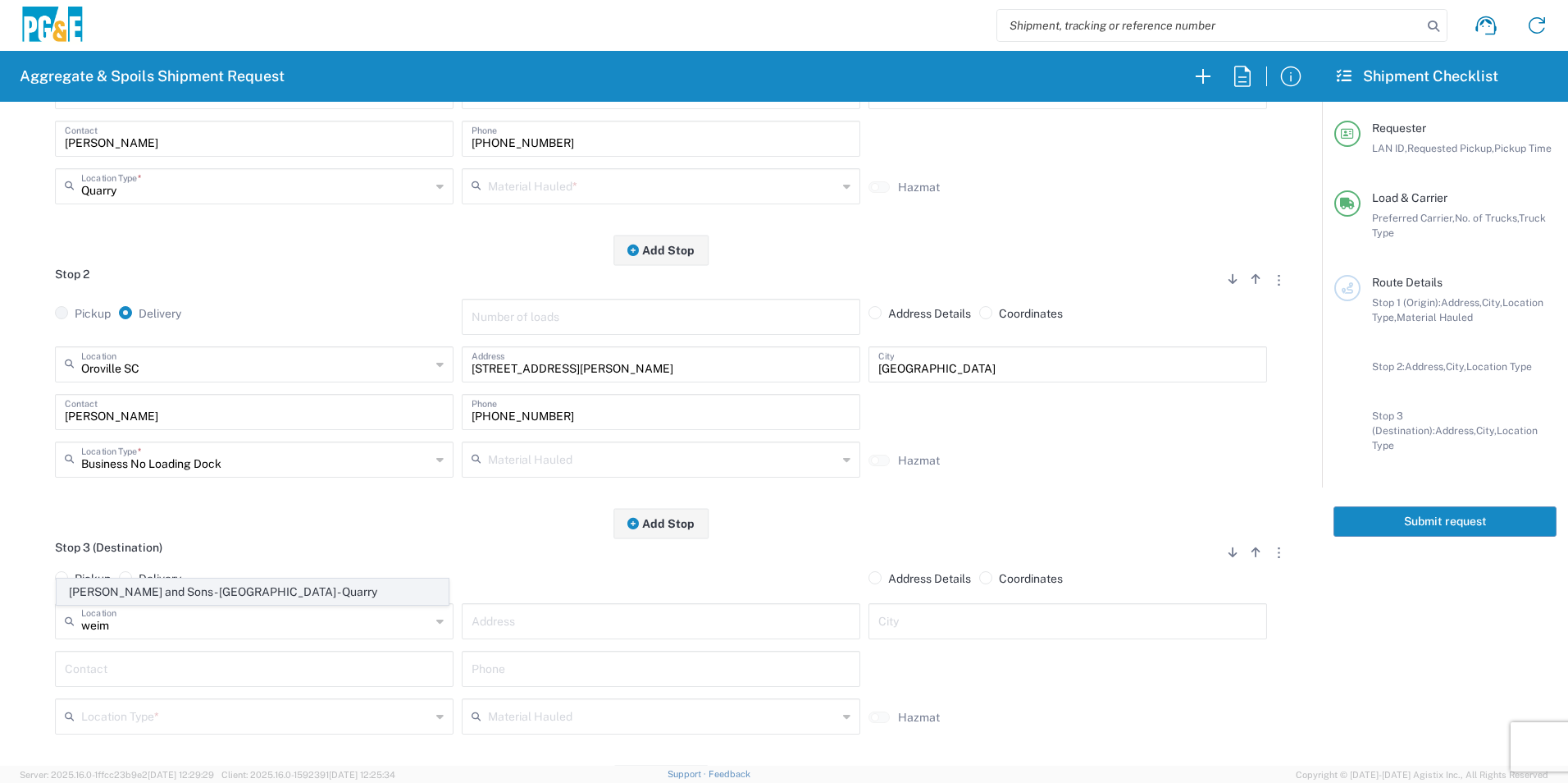
click at [256, 594] on span "[PERSON_NAME] and Sons - [GEOGRAPHIC_DATA] - Quarry" at bounding box center [252, 592] width 390 height 26
type input "[PERSON_NAME] and Sons - [GEOGRAPHIC_DATA] - Quarry"
type input "4714 Pacific Heights Rd"
type input "Oroville"
type input "Quarry"
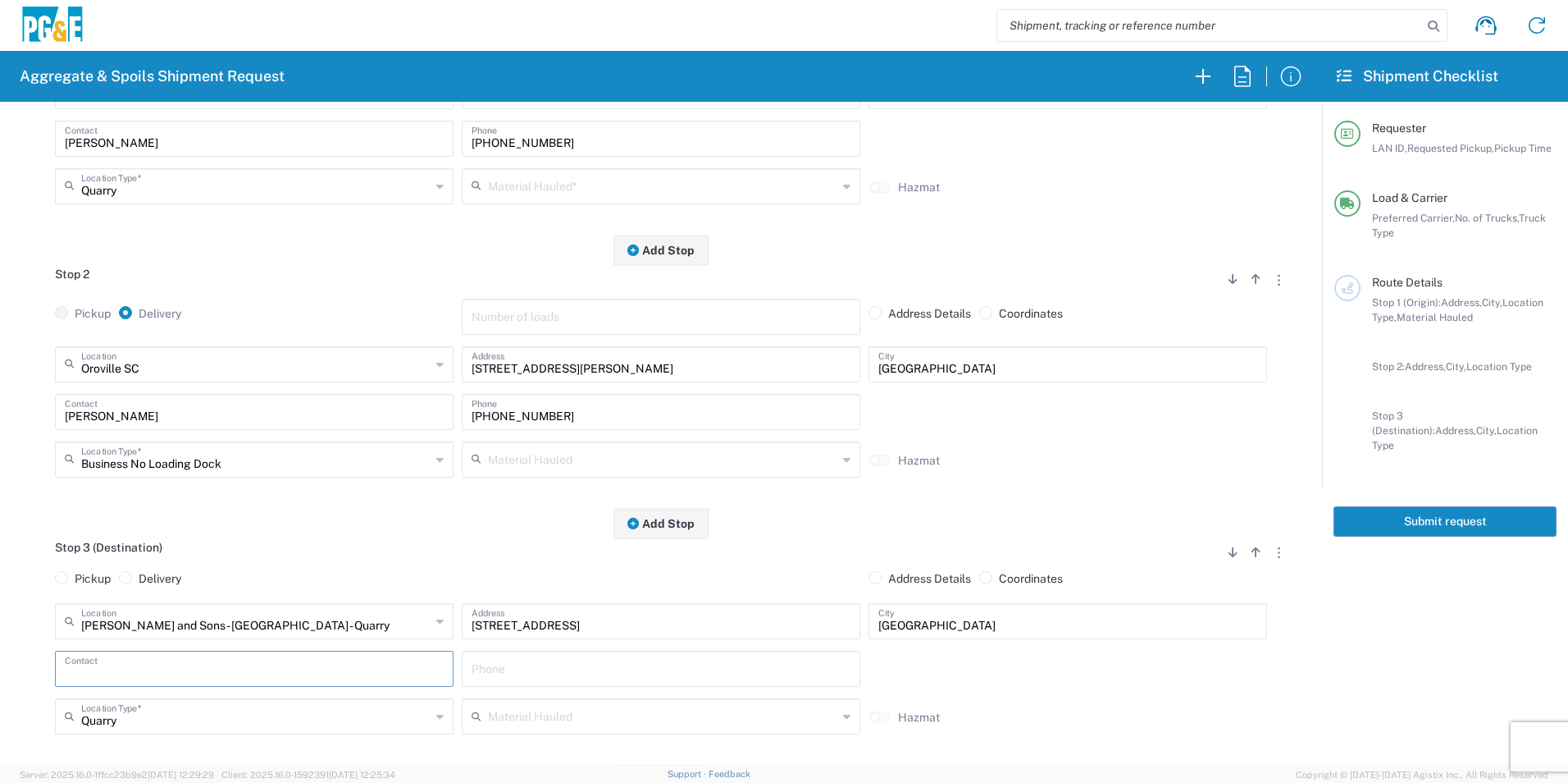
click at [167, 672] on input "text" at bounding box center [254, 667] width 379 height 29
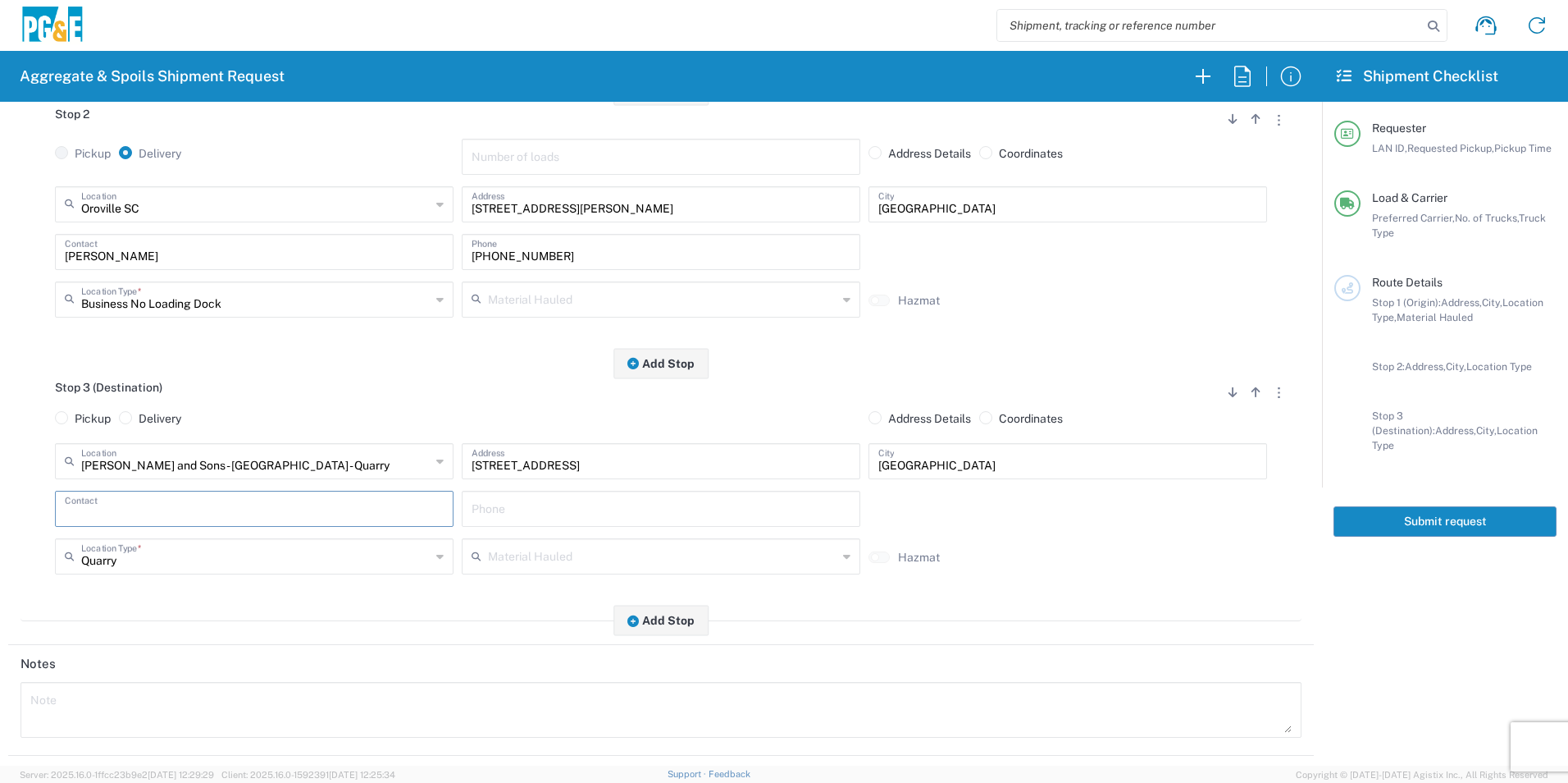
scroll to position [492, 0]
click at [533, 309] on input "text" at bounding box center [662, 294] width 349 height 29
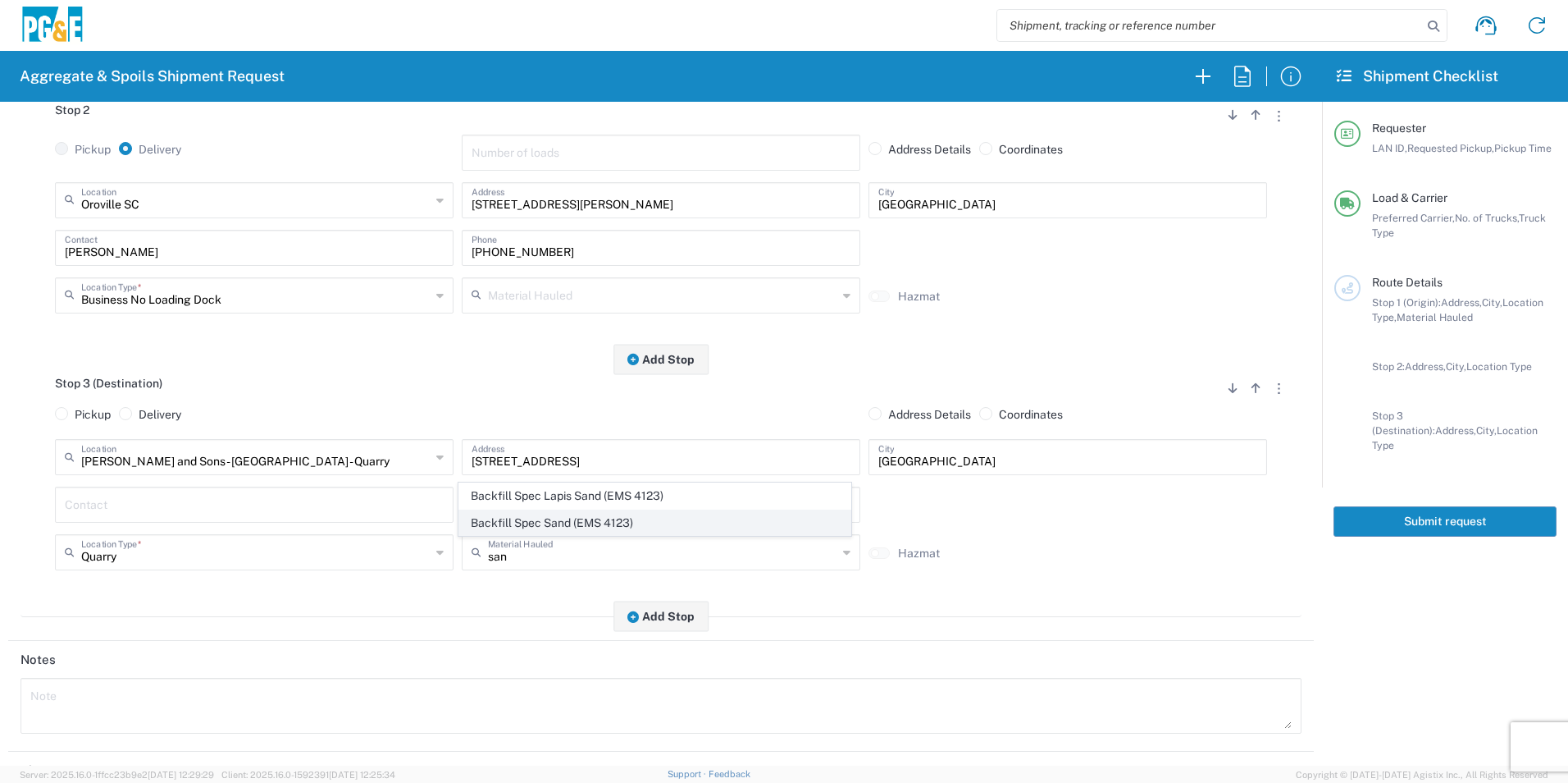
click at [550, 523] on span "Backfill Spec Sand (EMS 4123)" at bounding box center [654, 523] width 390 height 26
type input "Backfill Spec Sand (EMS 4123)"
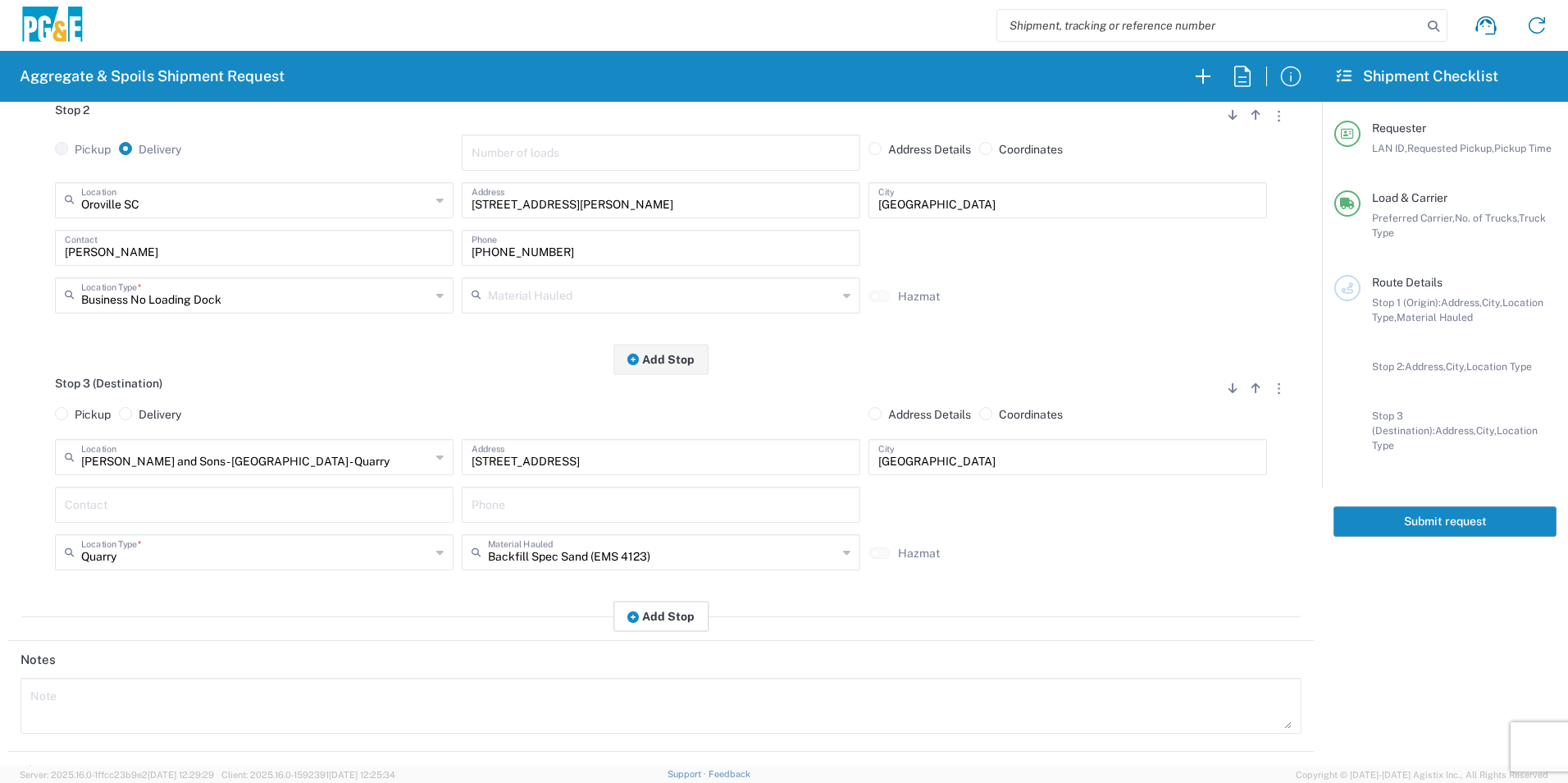
click at [647, 615] on button "Add Stop" at bounding box center [661, 616] width 95 height 31
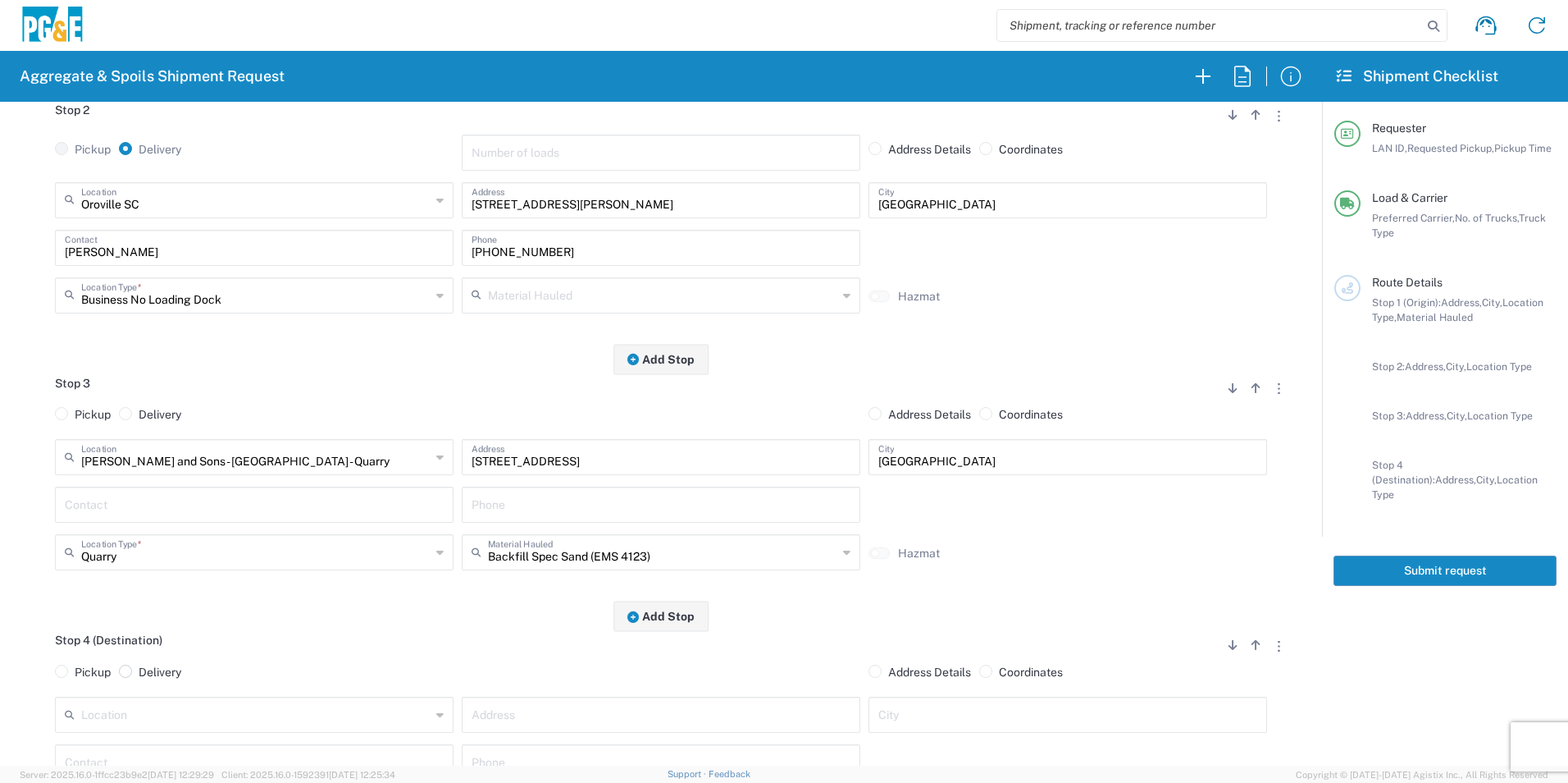
click at [127, 677] on span at bounding box center [125, 671] width 13 height 13
click at [139, 675] on input "Delivery" at bounding box center [144, 670] width 11 height 11
radio input "true"
radio input "false"
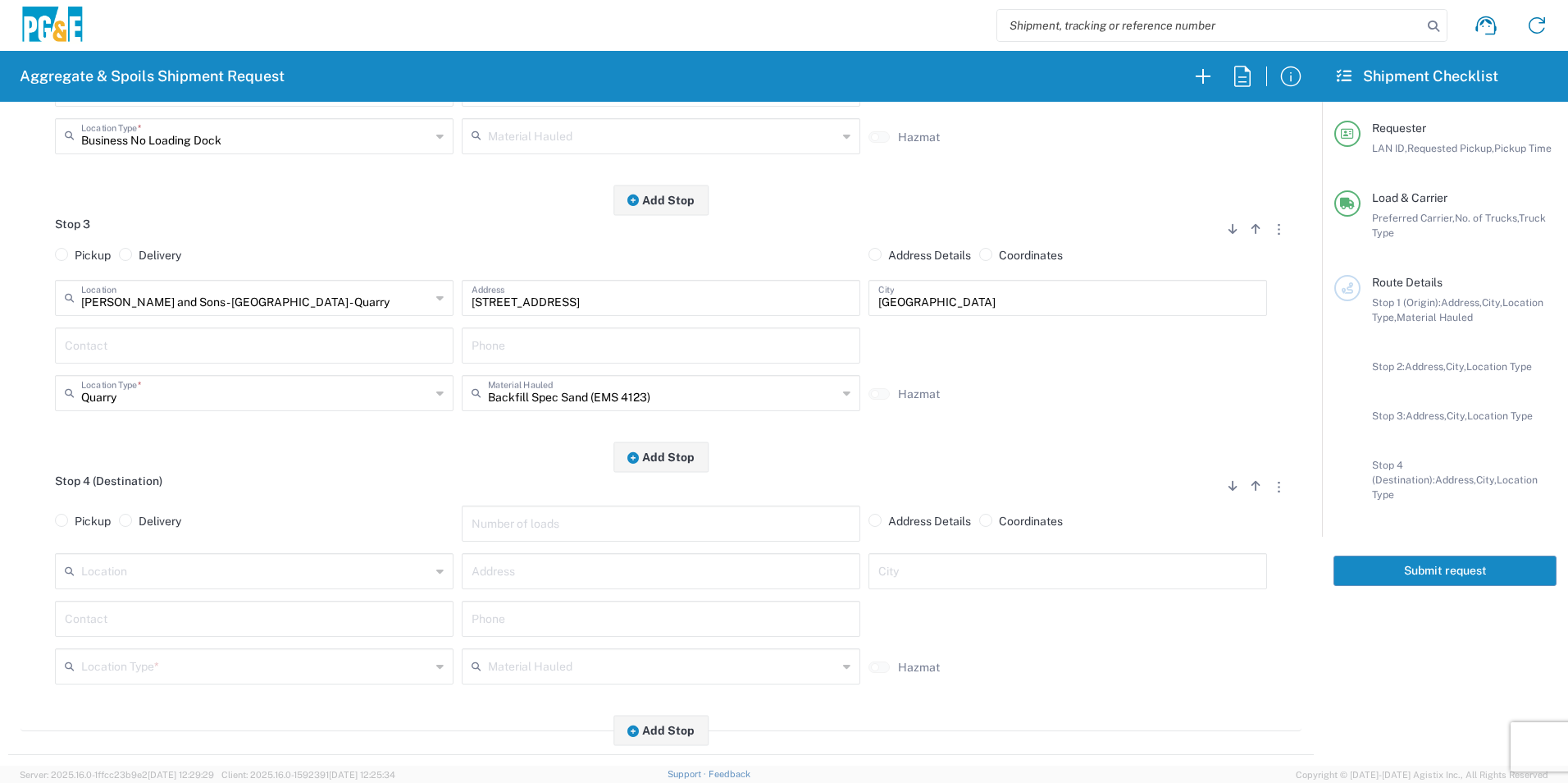
scroll to position [656, 0]
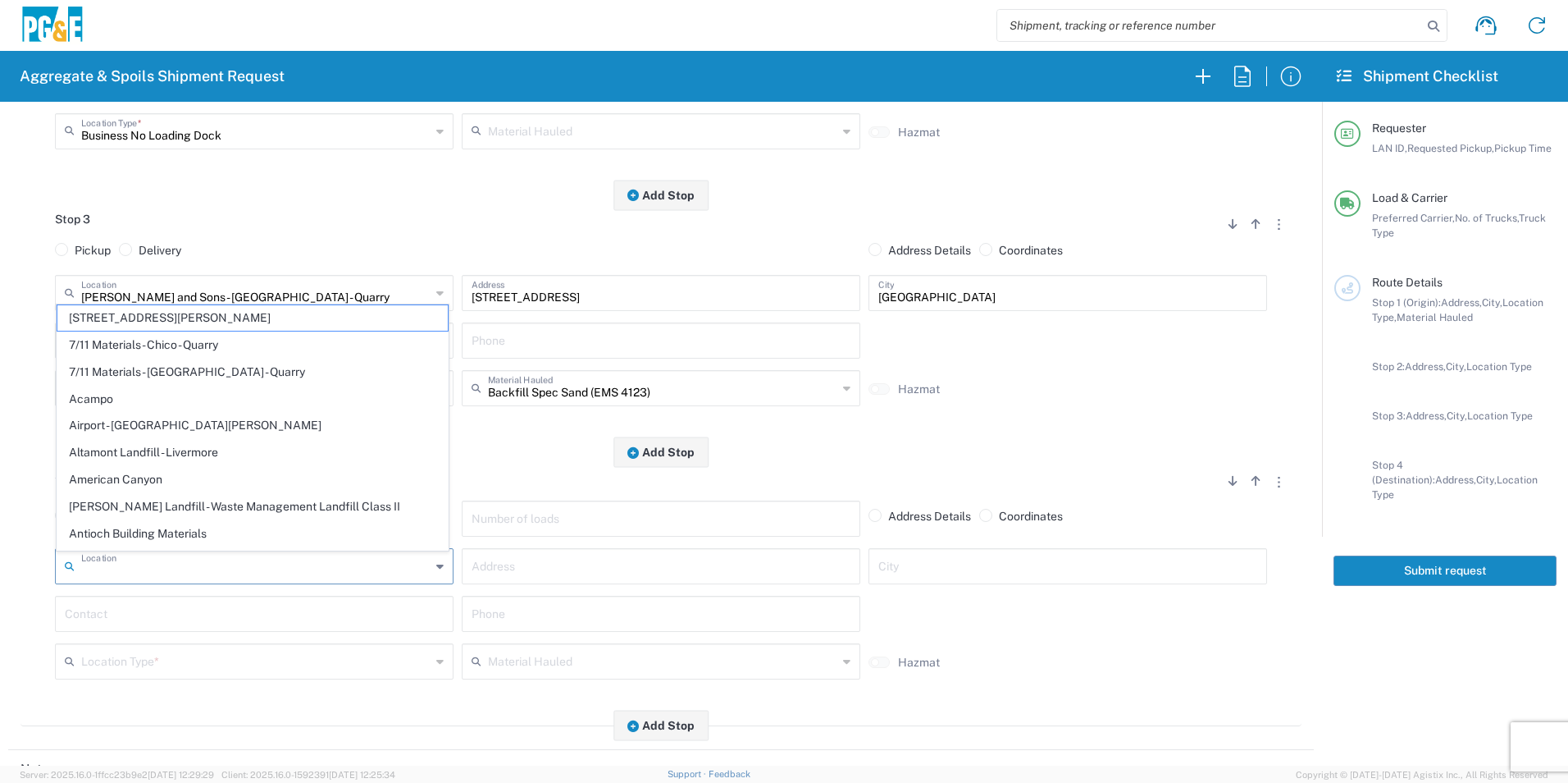
click at [222, 559] on input "text" at bounding box center [256, 565] width 349 height 29
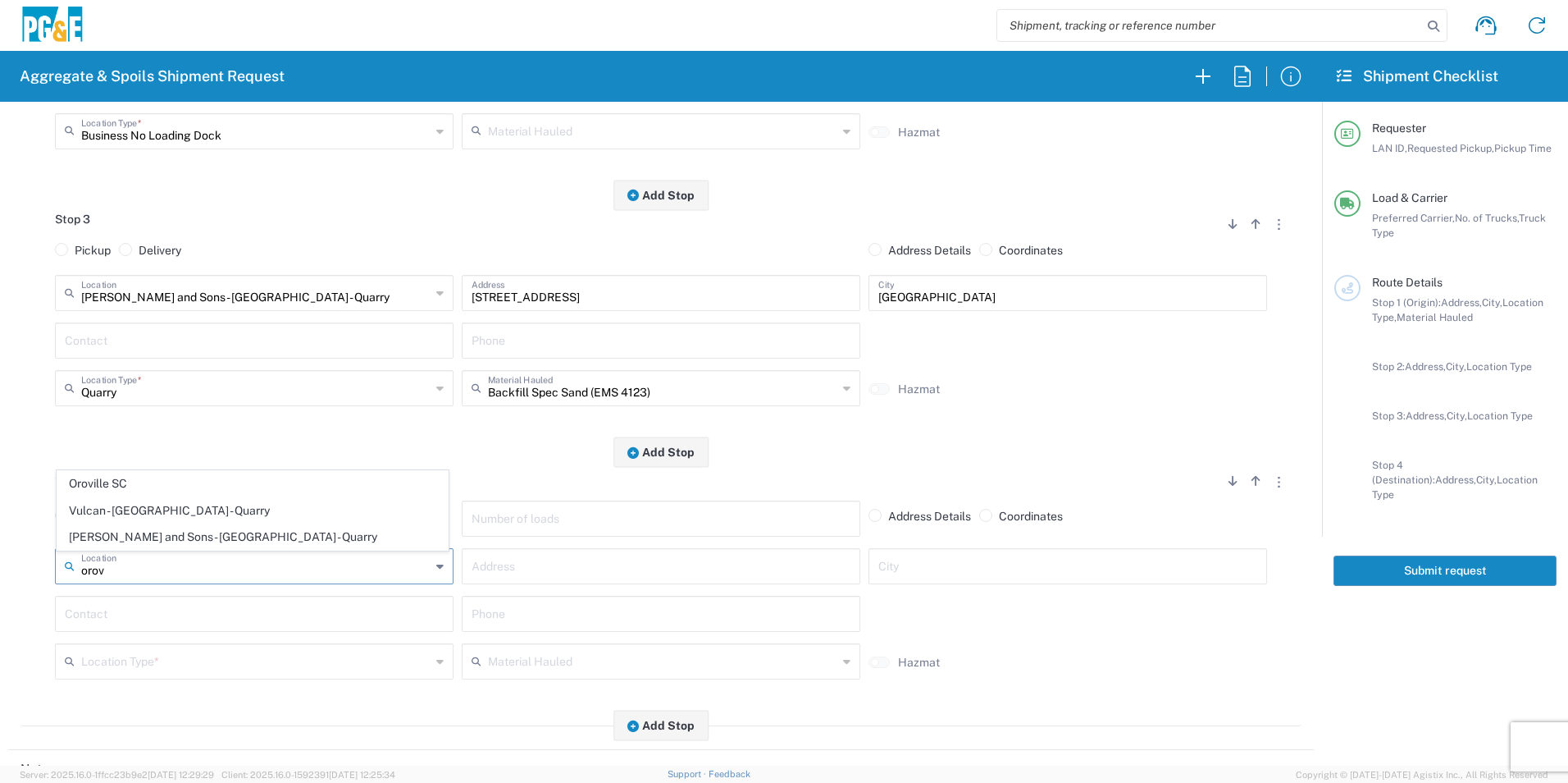
click at [157, 487] on span "Oroville SC" at bounding box center [252, 484] width 390 height 26
type input "Oroville SC"
type input "2226 Veatch St"
type input "Oroville"
type input "Business No Loading Dock"
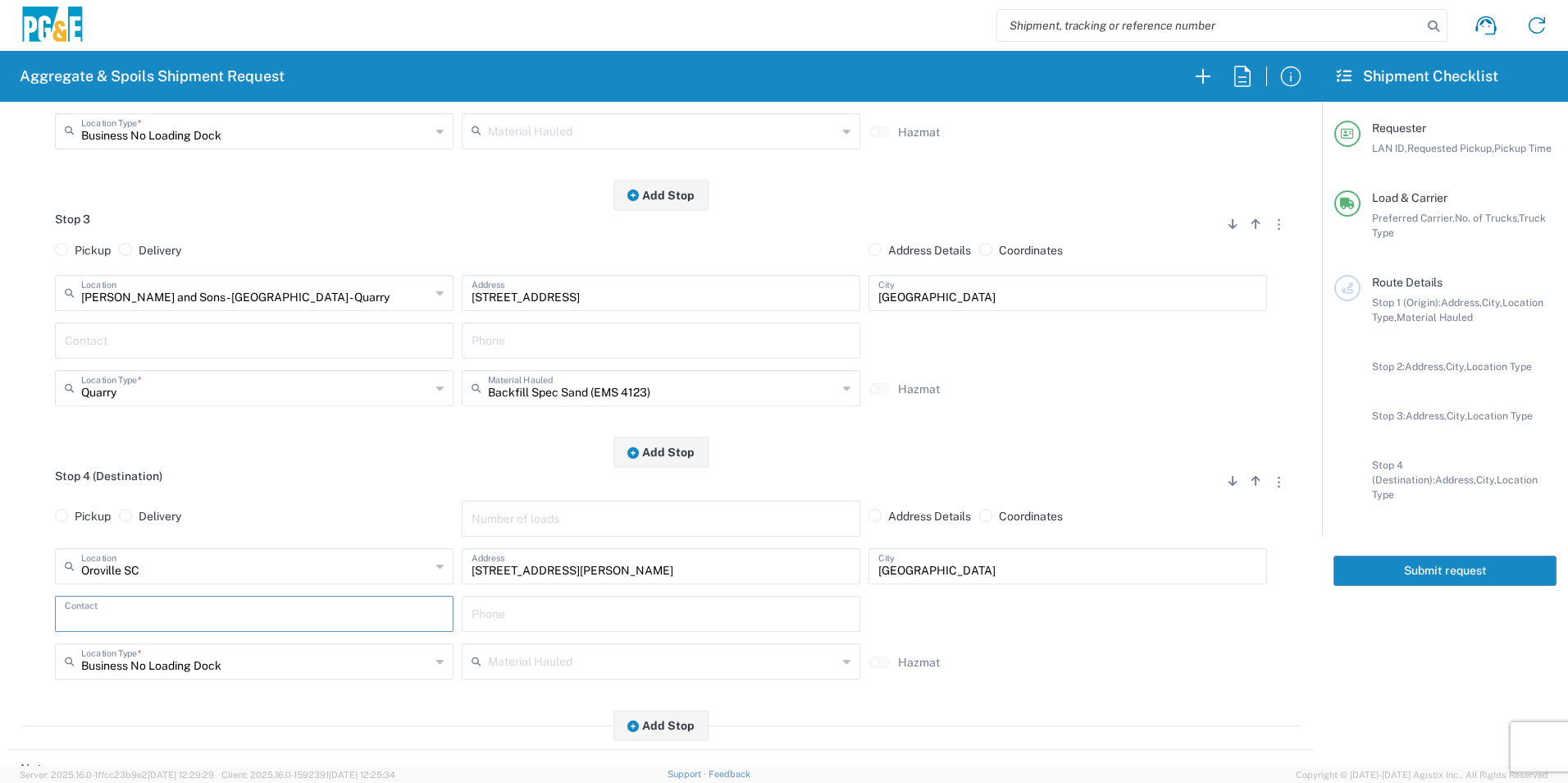
click at [150, 604] on input "text" at bounding box center [254, 612] width 379 height 29
type input "Zach"
click at [98, 338] on input "text" at bounding box center [254, 339] width 379 height 29
type input "Zach"
click at [504, 440] on div "Stop 3 Add Stop Above Add Stop Below Remove Stop Pickup Delivery Address Detail…" at bounding box center [660, 324] width 1281 height 258
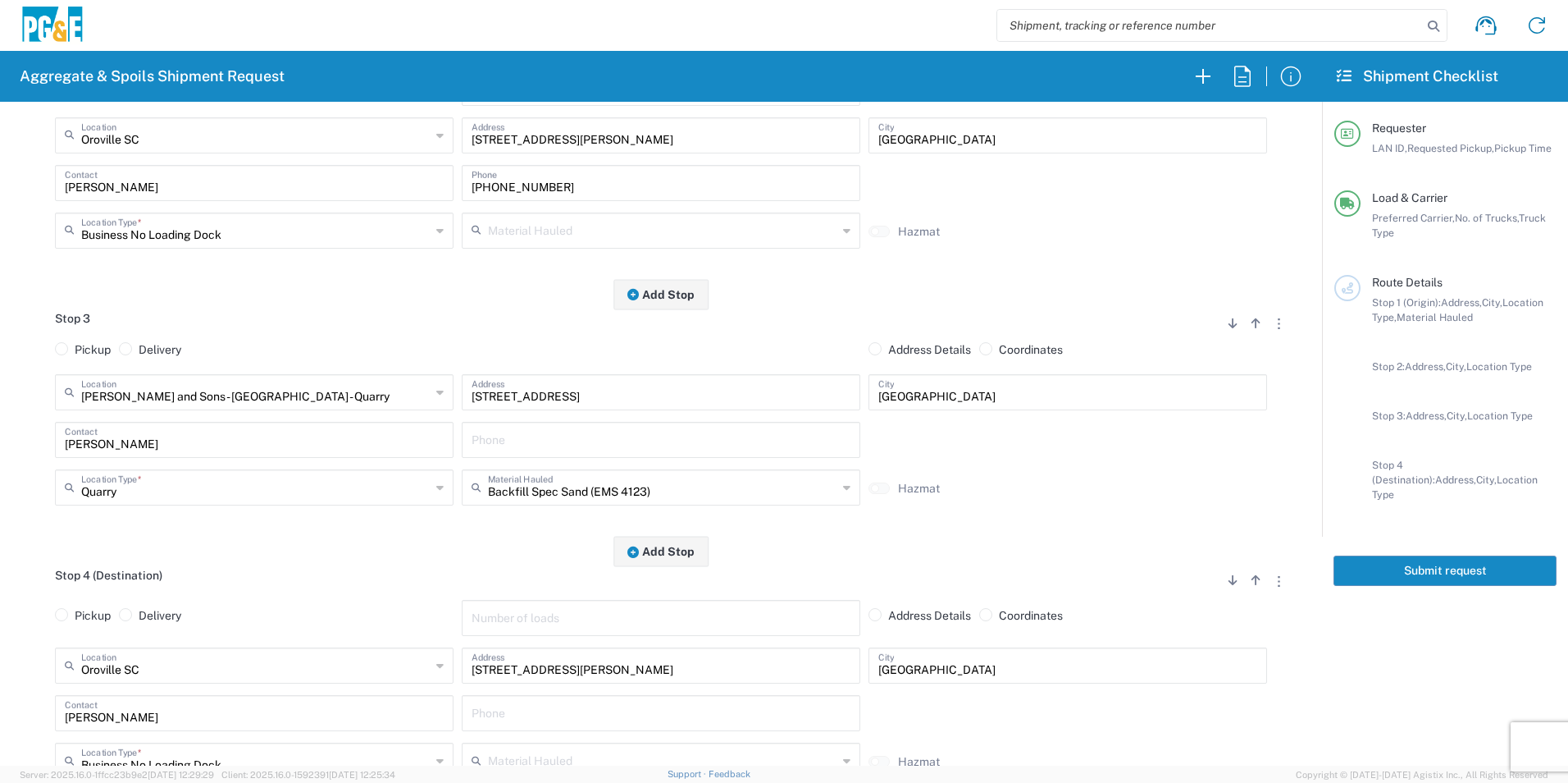
scroll to position [410, 0]
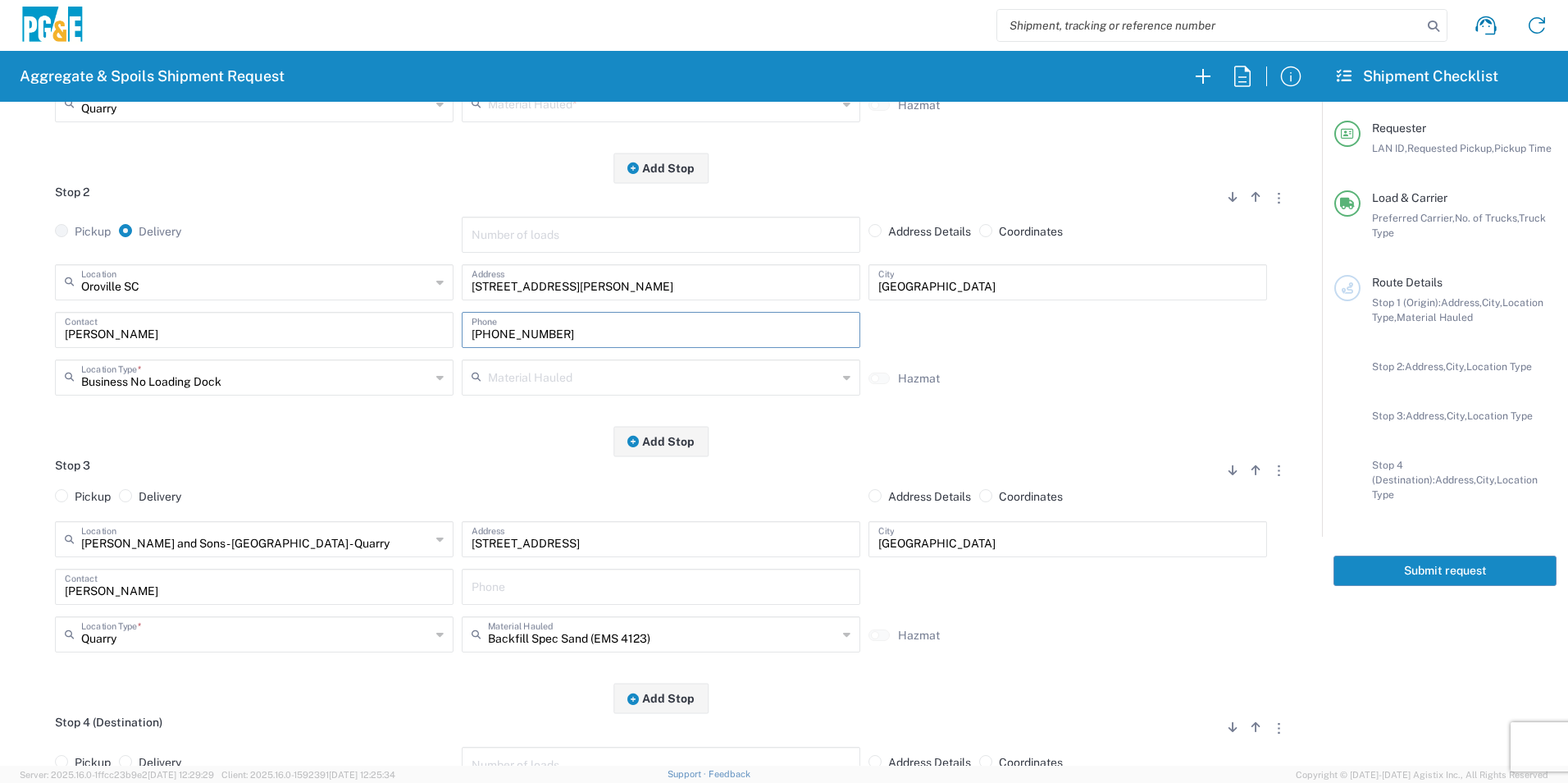
drag, startPoint x: 563, startPoint y: 330, endPoint x: 304, endPoint y: 345, distance: 259.4
click at [339, 335] on div "Zach Contact 530-513-4548 Phone" at bounding box center [661, 336] width 1220 height 48
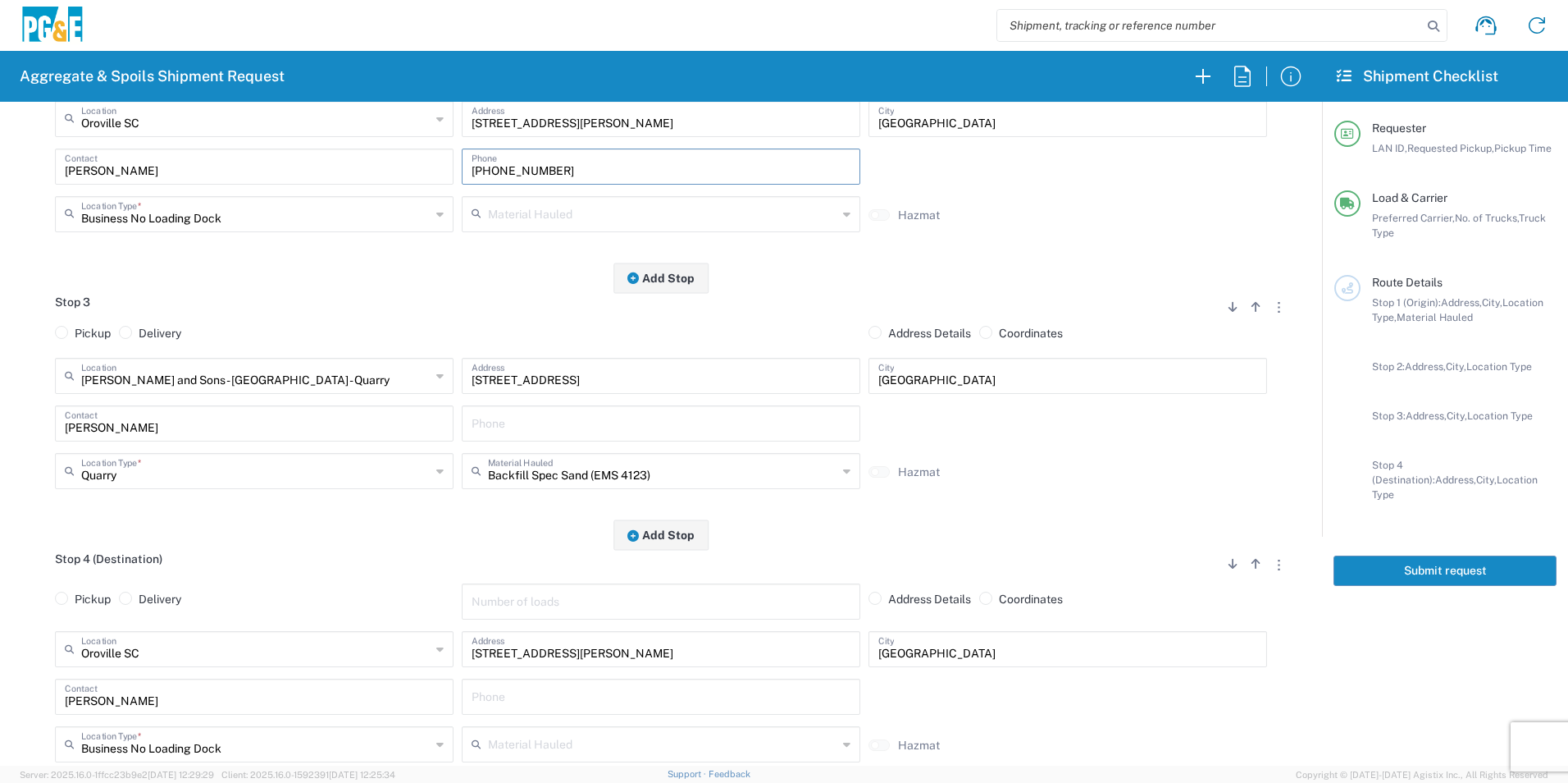
scroll to position [574, 0]
click at [517, 422] on input "text" at bounding box center [661, 422] width 379 height 29
paste input "530-513-4548"
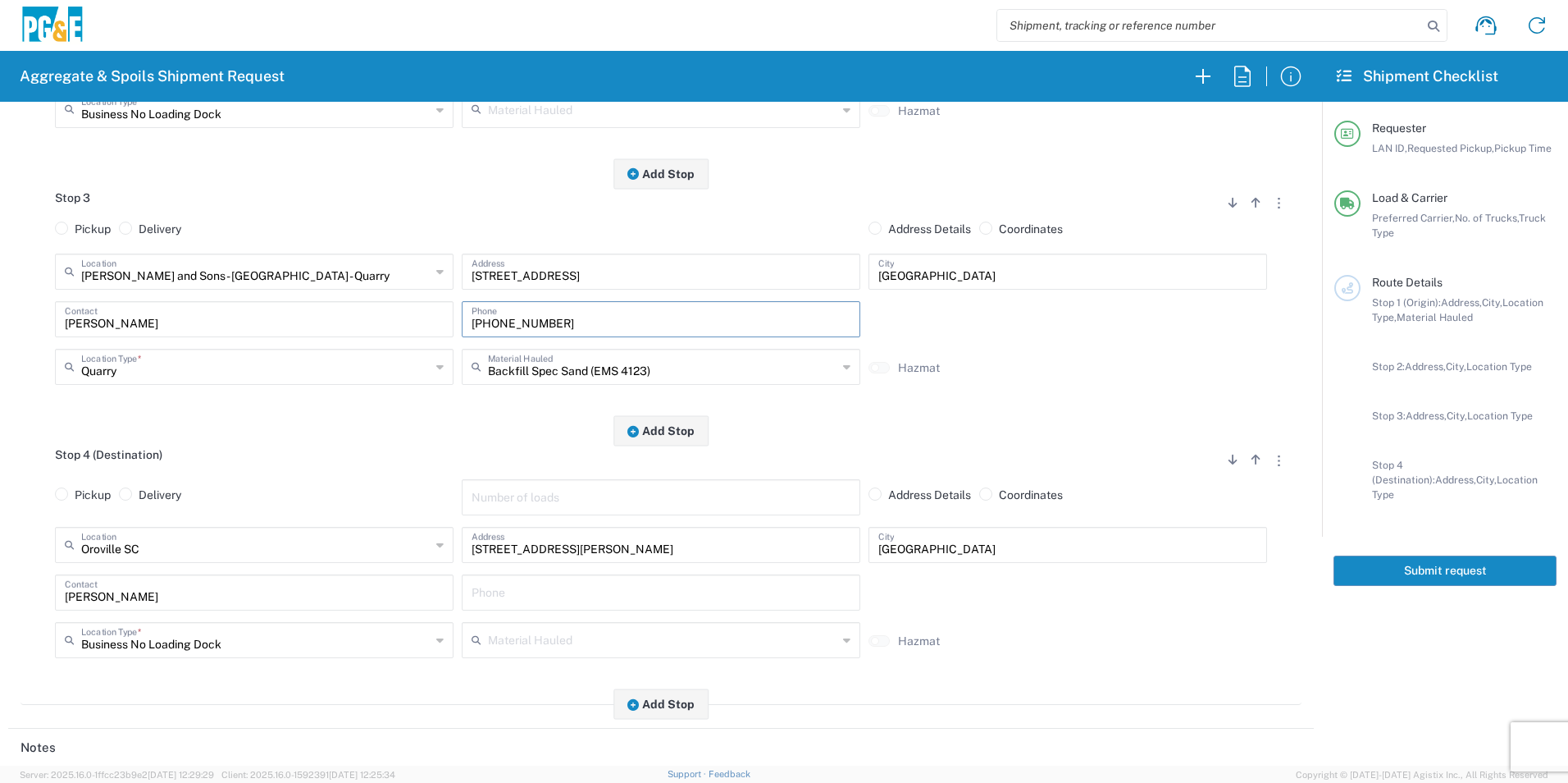
scroll to position [738, 0]
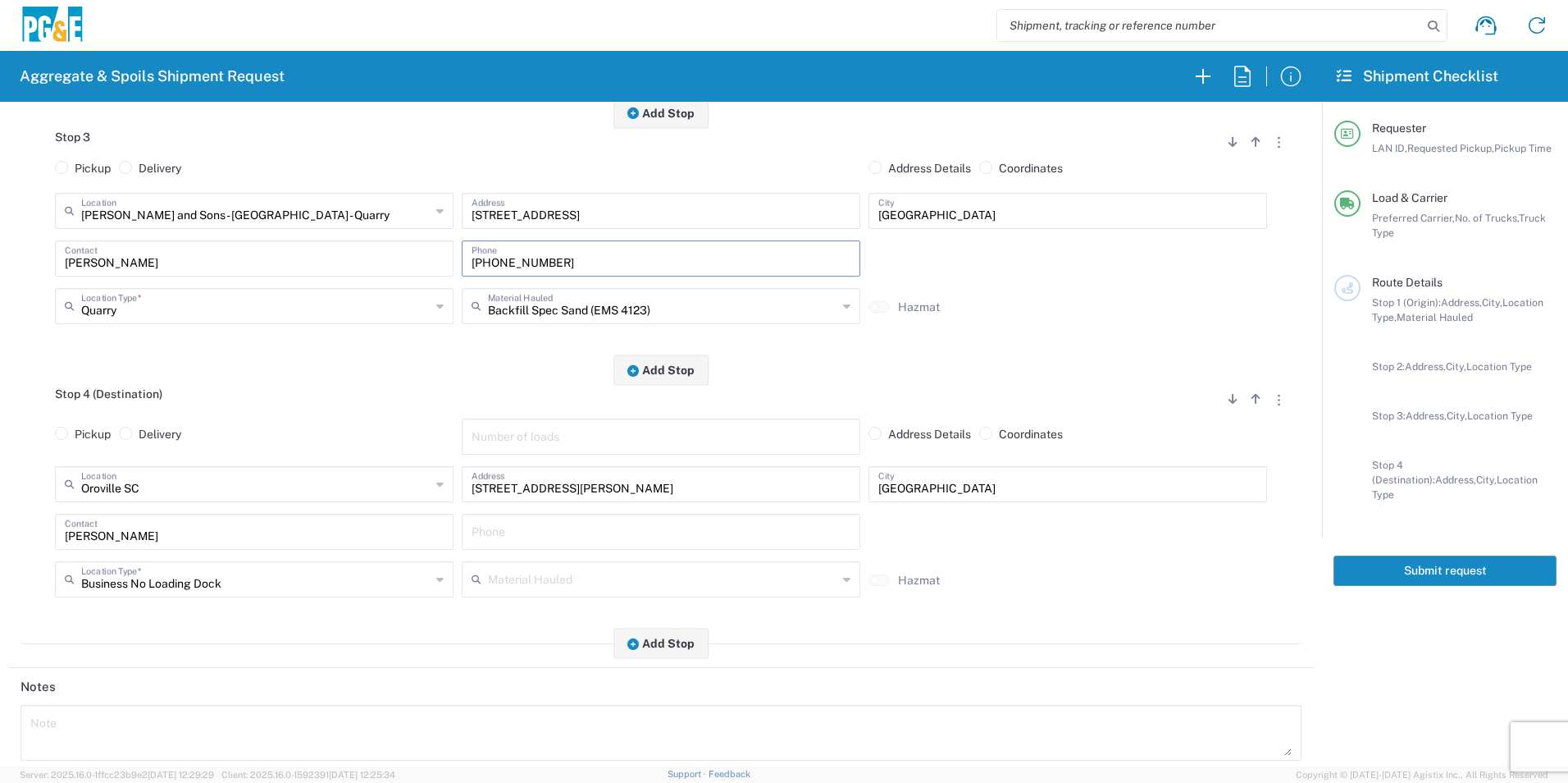
type input "530-513-4548"
click at [523, 533] on input "text" at bounding box center [661, 531] width 379 height 29
paste input "530-513-4548"
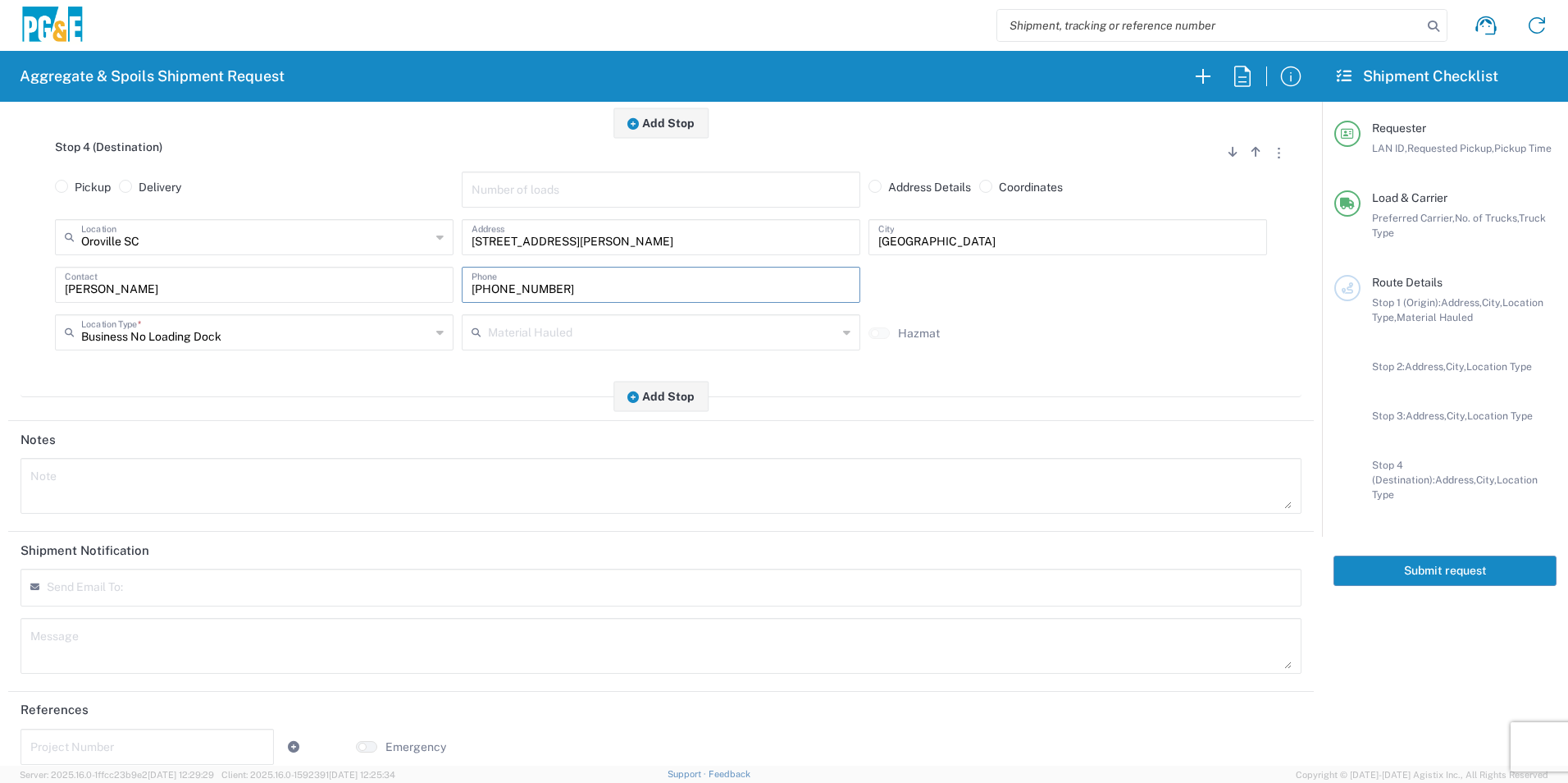
scroll to position [1006, 0]
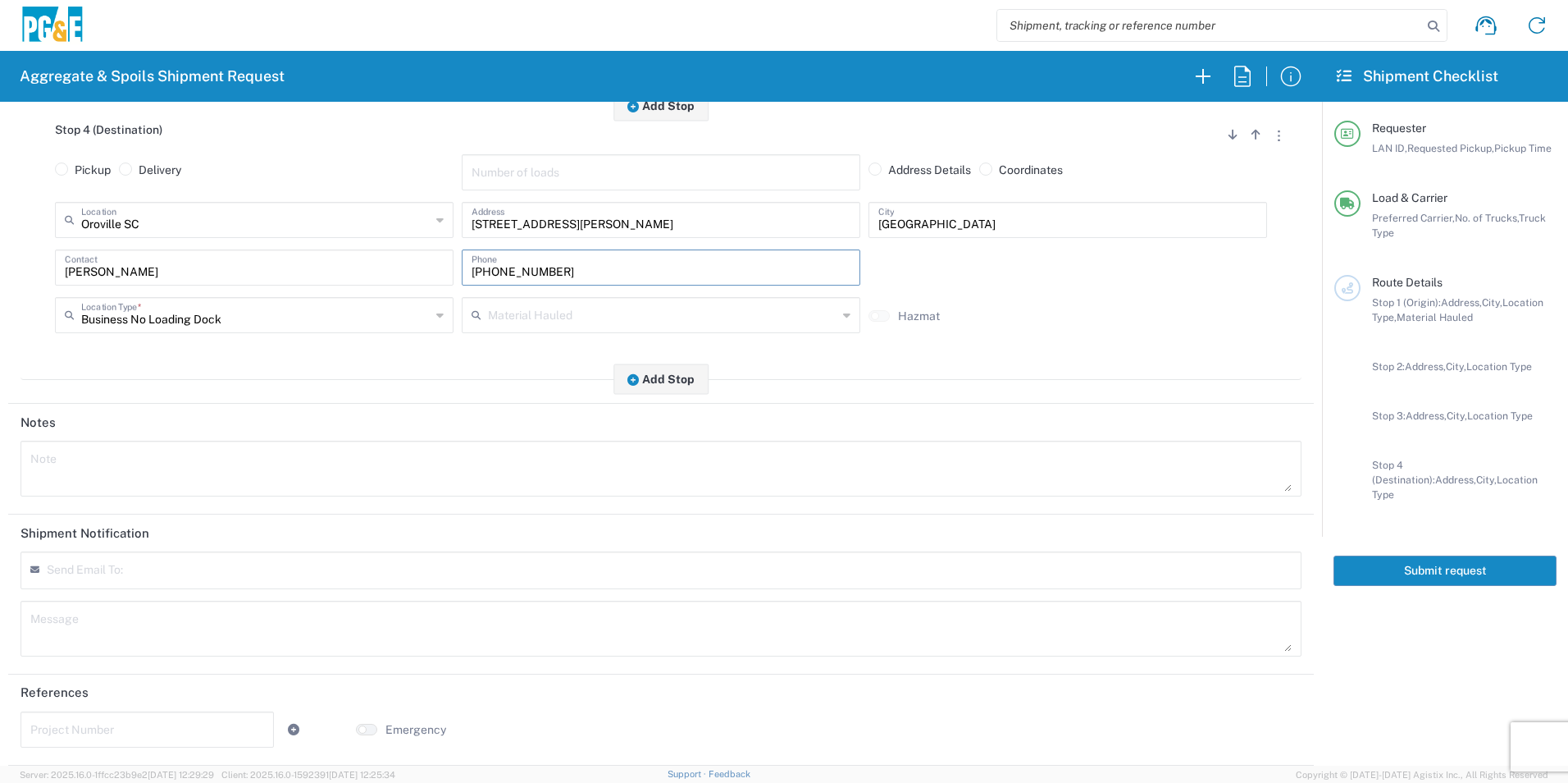
type input "530-513-4548"
click at [216, 465] on textarea at bounding box center [661, 468] width 1261 height 46
drag, startPoint x: 551, startPoint y: 457, endPoint x: 0, endPoint y: 412, distance: 552.8
click at [0, 418] on html "Aggregate & Spoils Shipment Request Requester Information ZJC2 LAN ID * 08/15/2…" at bounding box center [784, 391] width 1568 height 783
type textarea "Please deliver 2 Loads of Base Rock from Vulcan and 1 Load of Sand from Weimers"
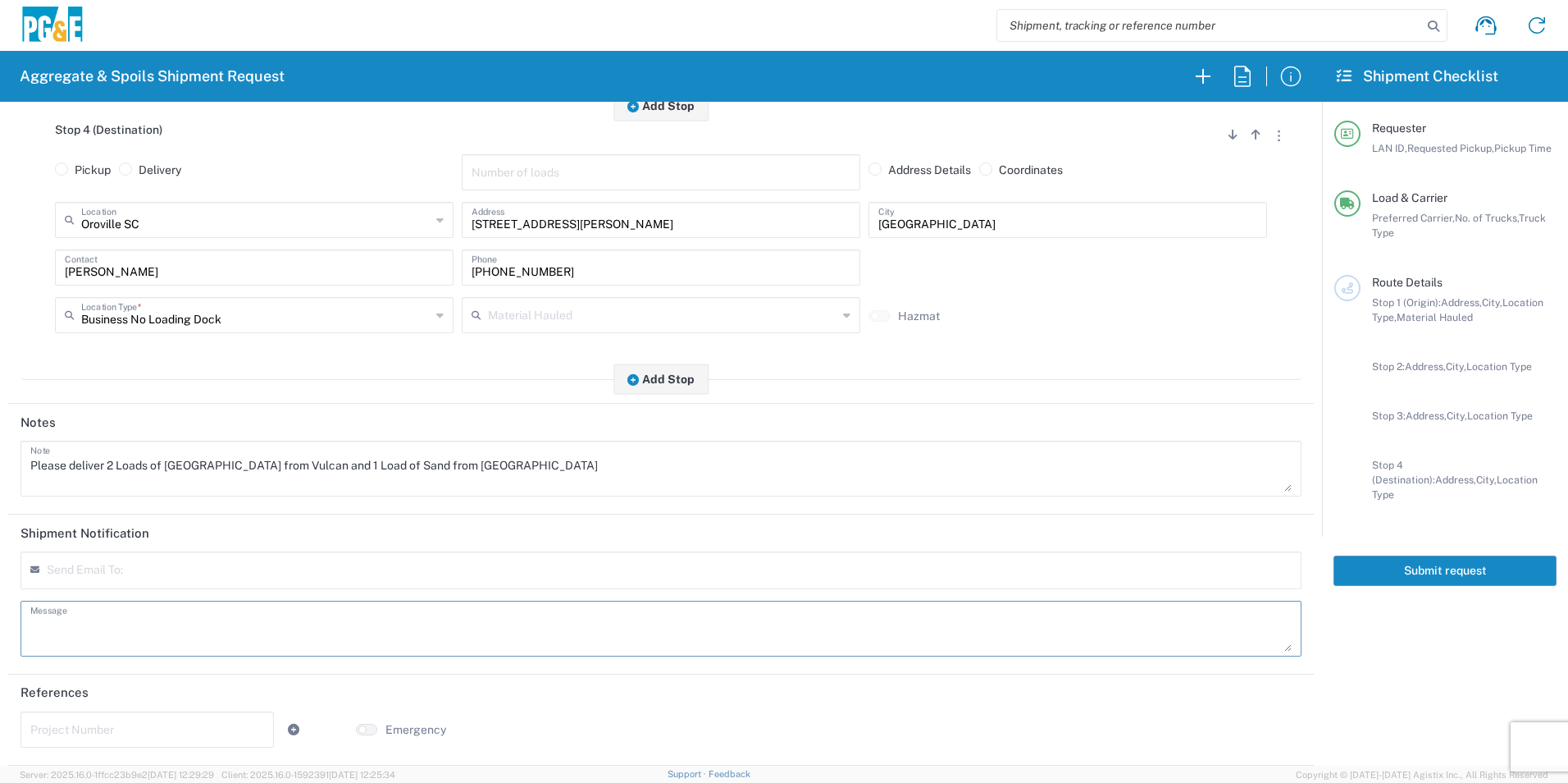
click at [529, 622] on textarea at bounding box center [661, 628] width 1261 height 46
paste textarea "Please deliver 2 Loads of Base Rock from Vulcan and 1 Load of Sand from Weimers"
type textarea "Please deliver 2 Loads of Base Rock from Vulcan and 1 Load of Sand from Weimers"
click at [110, 729] on input "text" at bounding box center [147, 728] width 234 height 29
paste input "35473172"
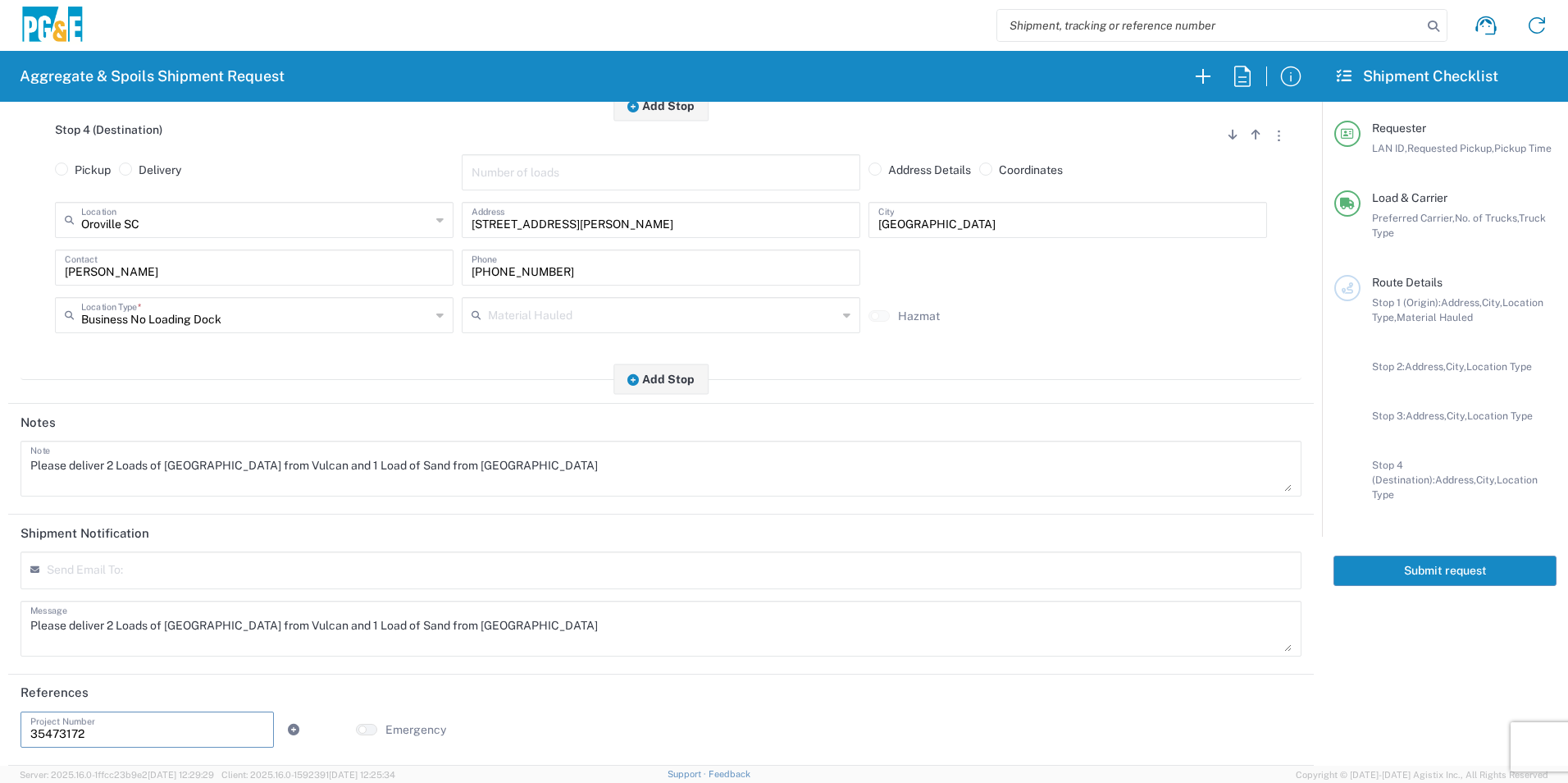
type input "35473172"
type textarea "Please deliver 2 Loads of Base Rock from Vulcan and 1 Load of Sand from Weimer's"
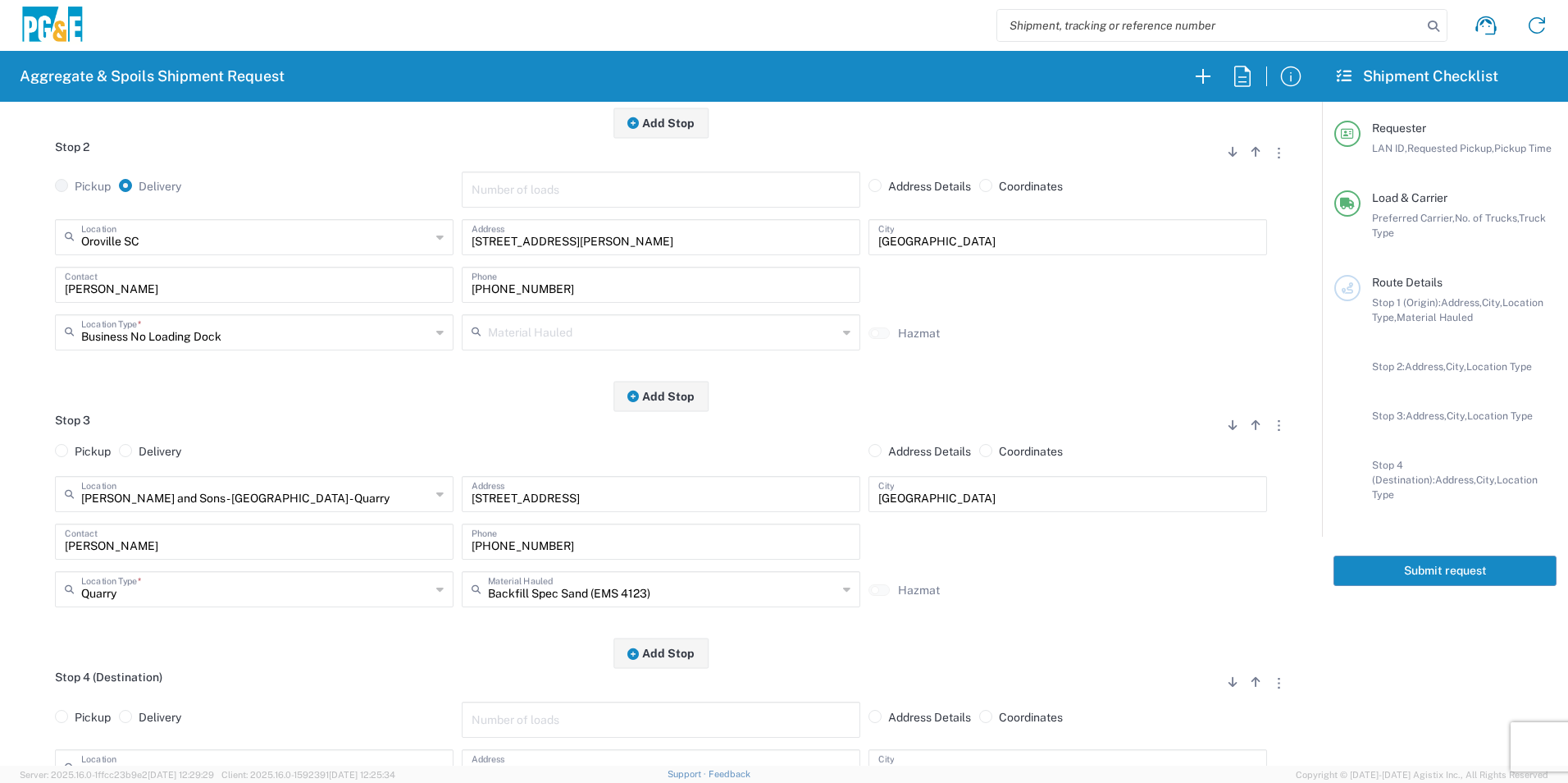
scroll to position [185, 0]
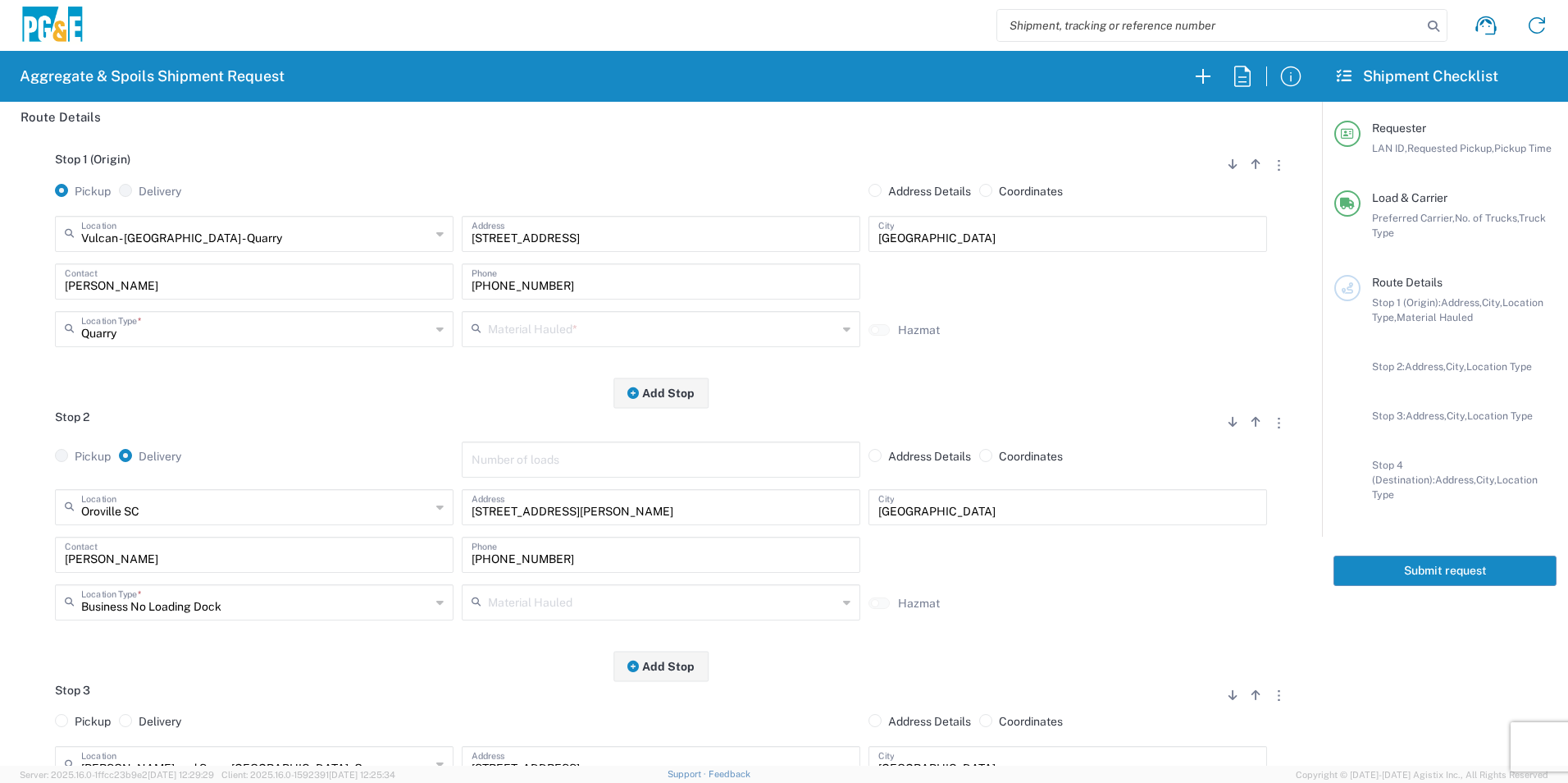
type textarea "Please deliver 2 Loads of Base Rock from Vulcan and 1 Load of Sand from Weimer's"
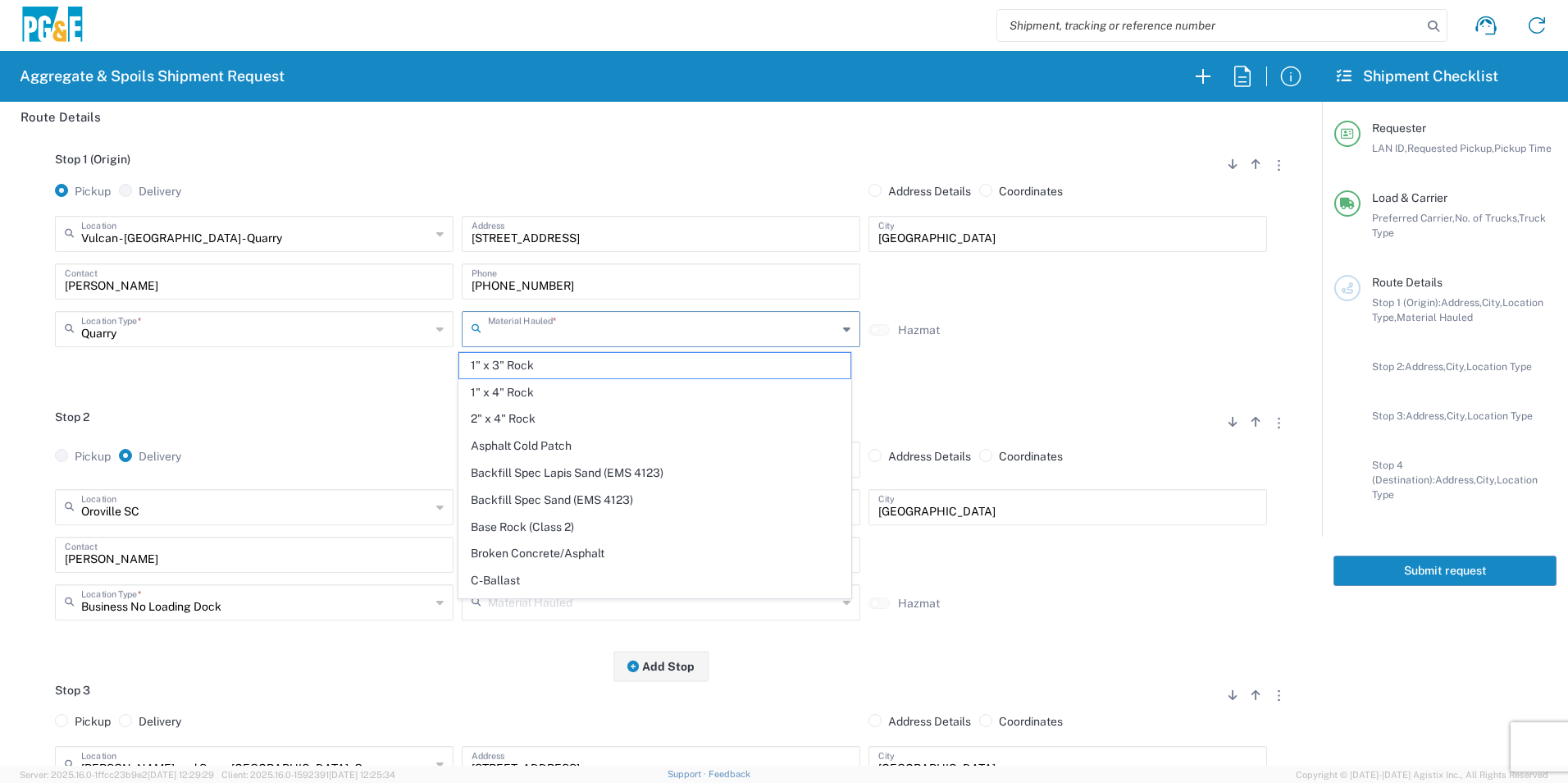
click at [543, 328] on input "text" at bounding box center [662, 328] width 349 height 29
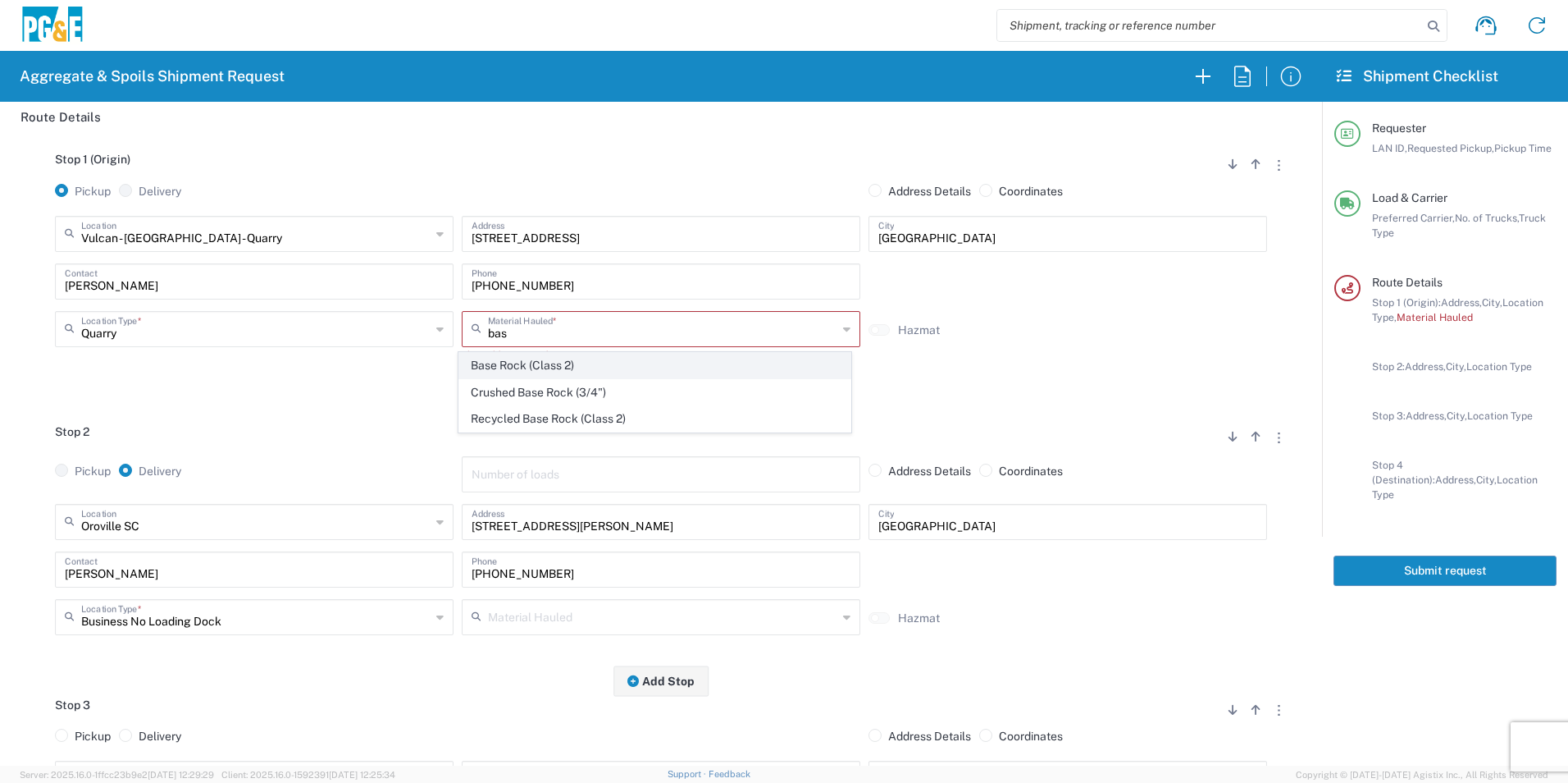
click at [584, 366] on span "Base Rock (Class 2)" at bounding box center [654, 366] width 390 height 26
type input "Base Rock (Class 2)"
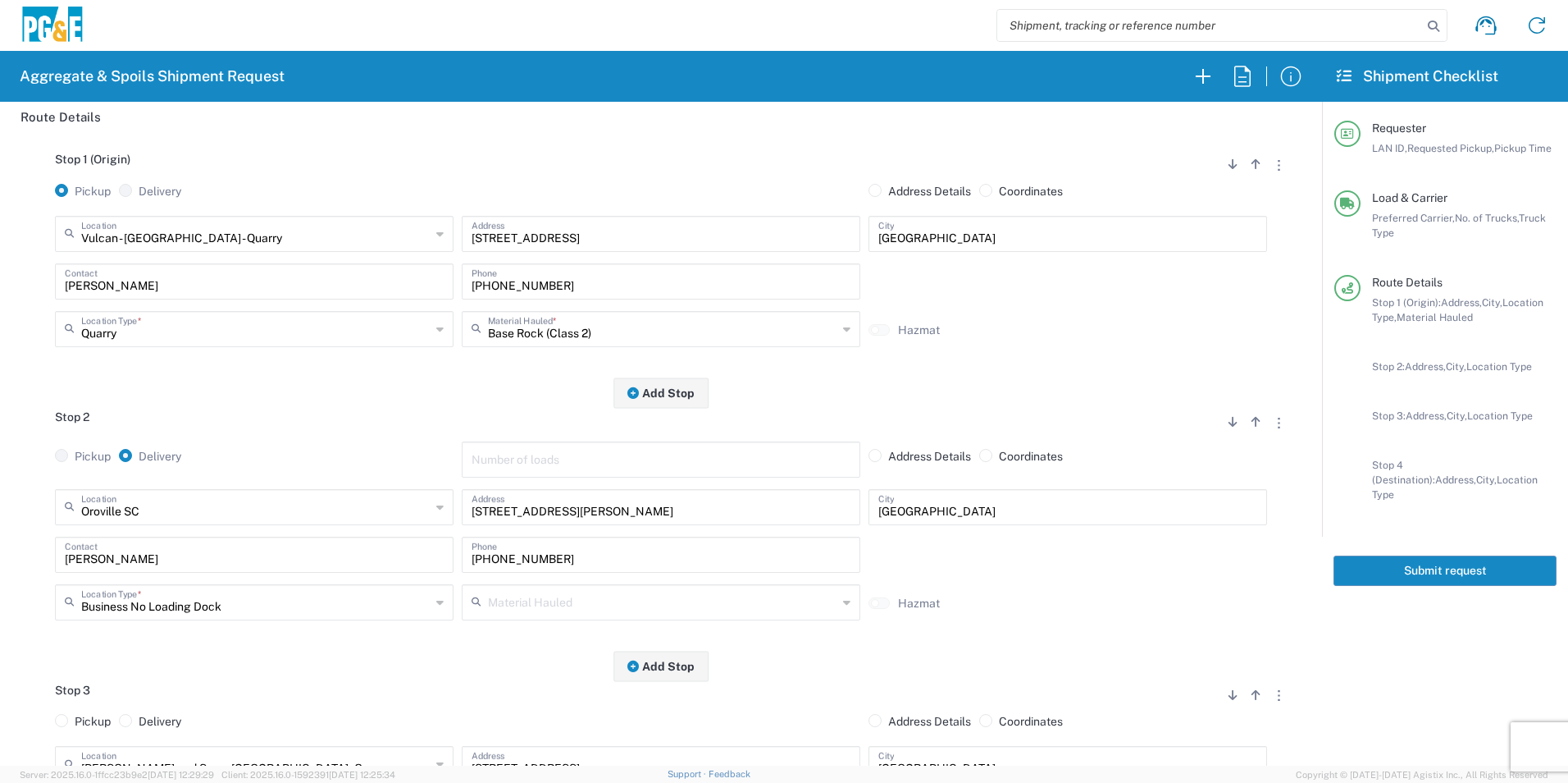
scroll to position [0, 0]
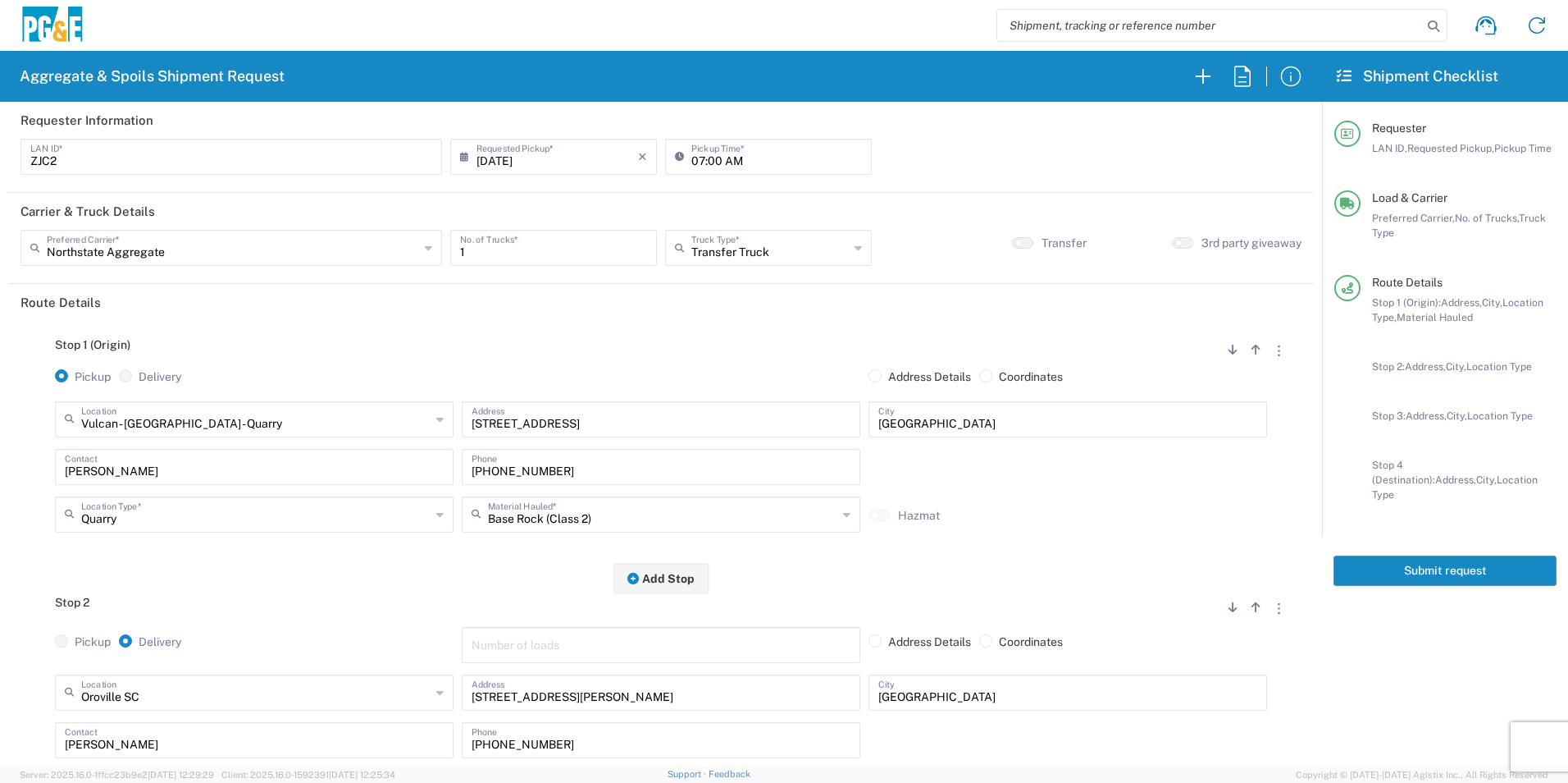
drag, startPoint x: 1426, startPoint y: 550, endPoint x: 1436, endPoint y: 552, distance: 10.2
click at [1426, 555] on button "Submit request" at bounding box center [1445, 570] width 223 height 31
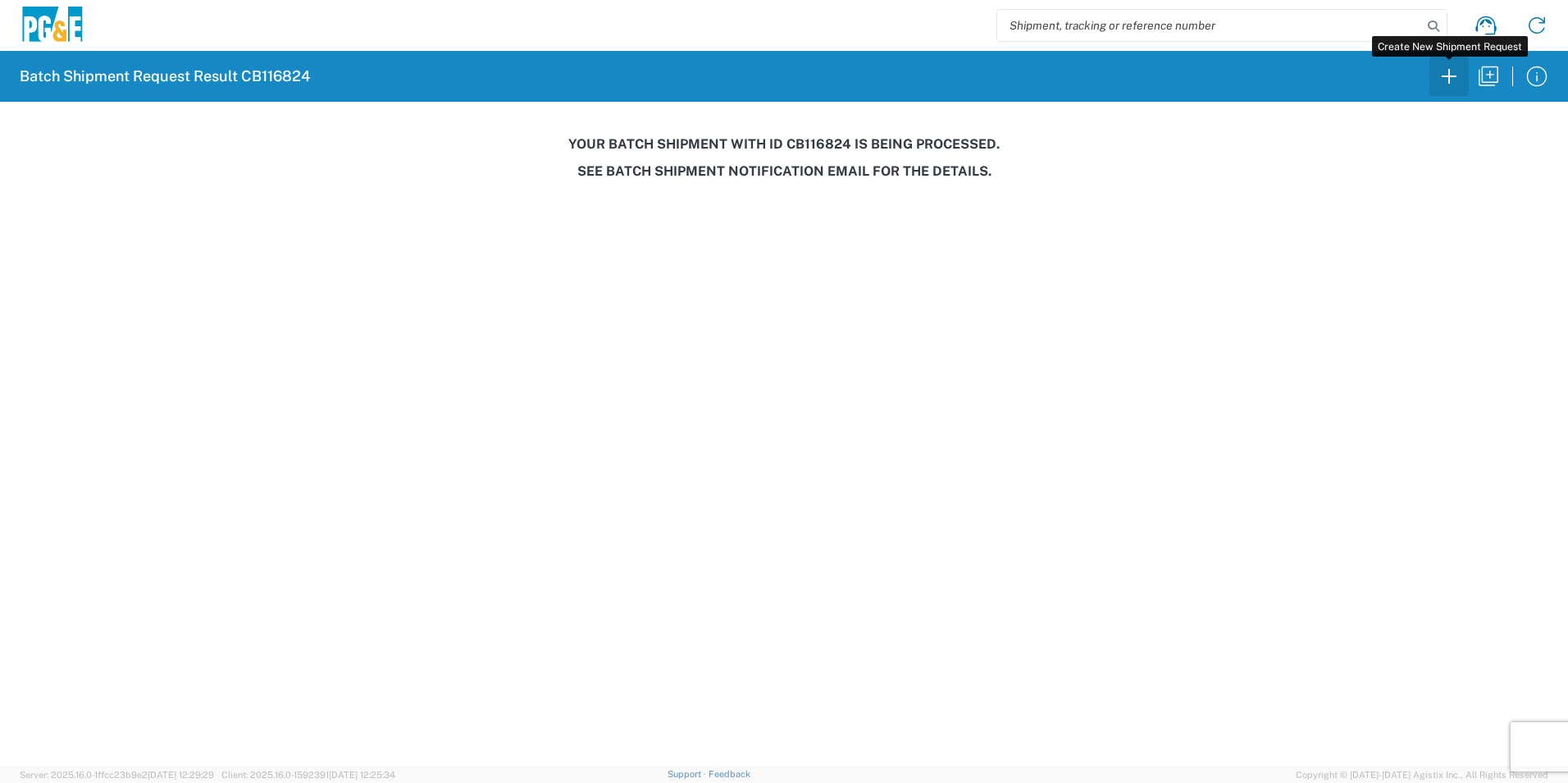
click at [1449, 81] on icon "button" at bounding box center [1448, 76] width 14 height 14
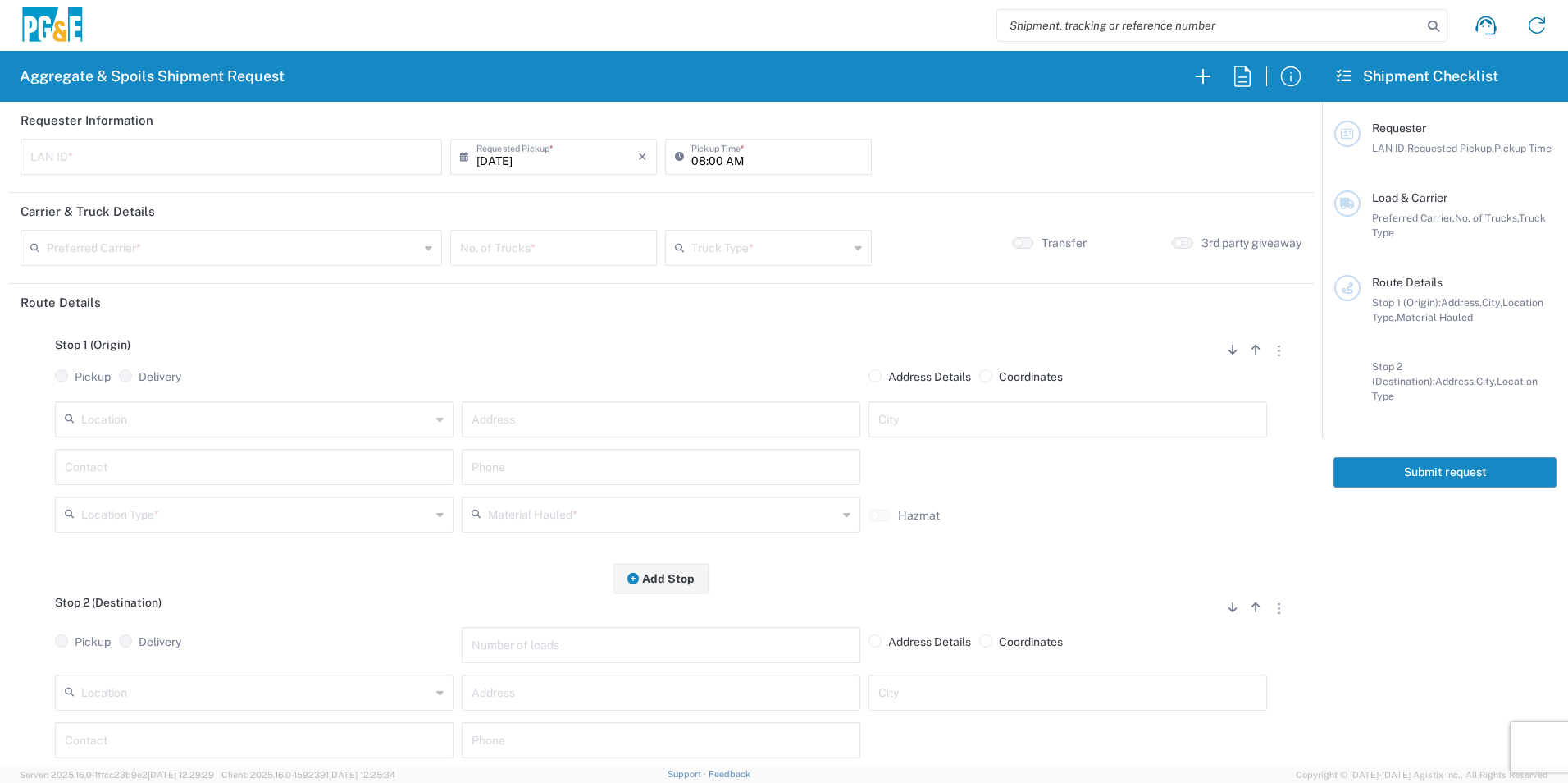
click at [303, 168] on input "text" at bounding box center [231, 156] width 402 height 29
type input "JDAP"
click at [691, 156] on input "08:00 AM" at bounding box center [776, 156] width 171 height 29
type input "06:00 AM"
click at [269, 254] on input "text" at bounding box center [233, 247] width 372 height 29
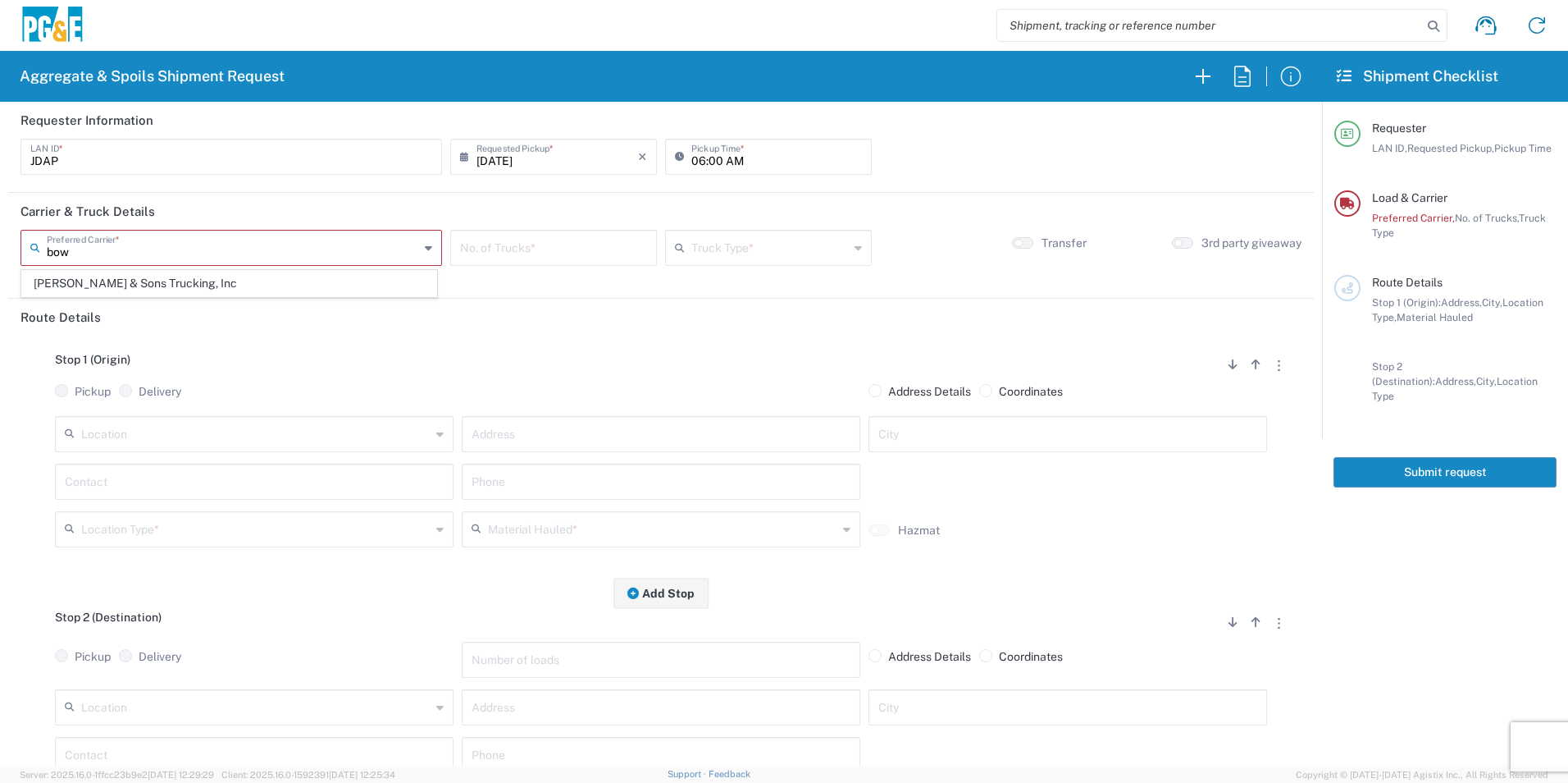
click at [233, 277] on span "[PERSON_NAME] & Sons Trucking, Inc" at bounding box center [229, 283] width 414 height 26
type input "[PERSON_NAME] & Sons Trucking, Inc"
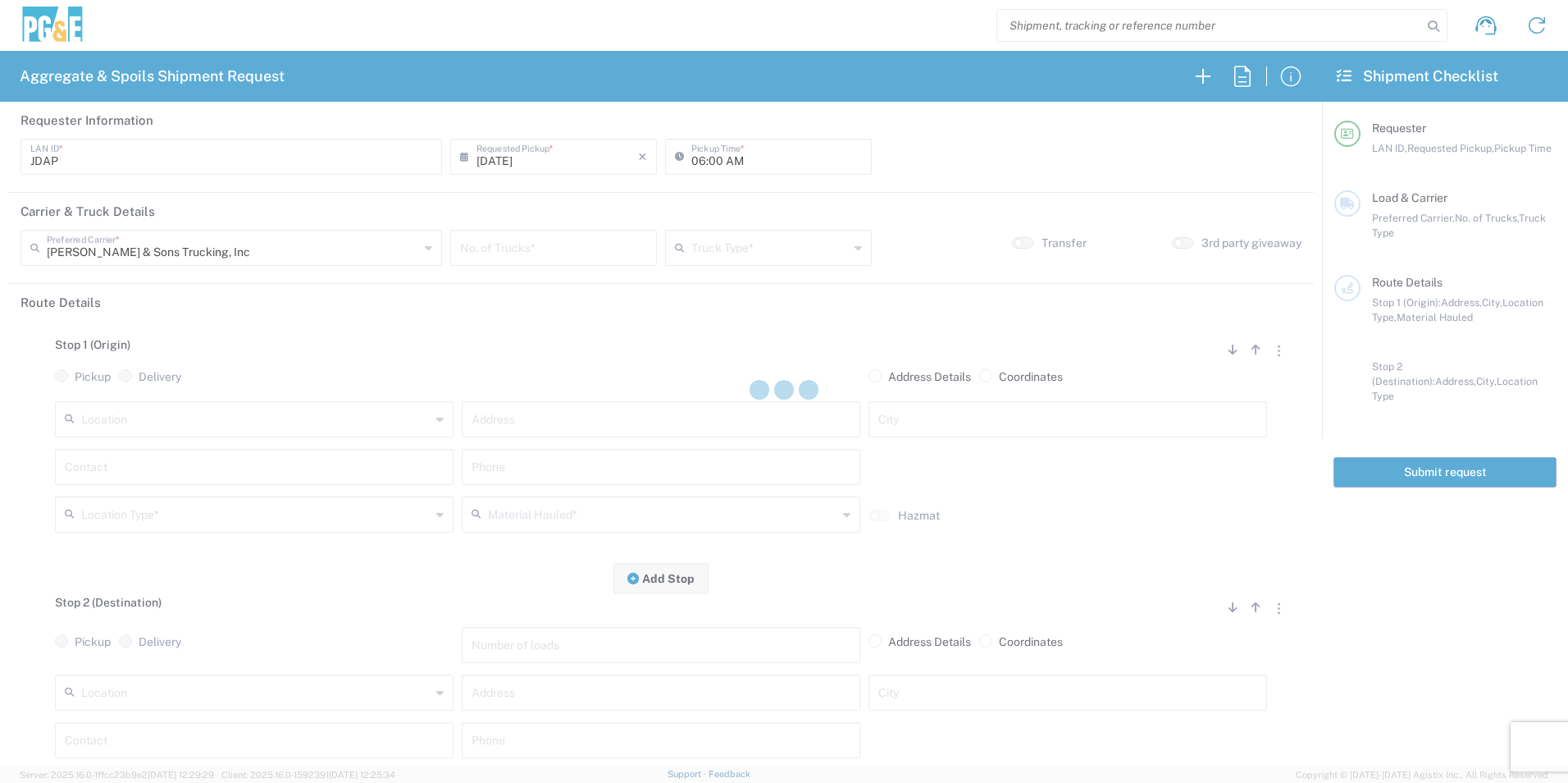
click at [522, 248] on div at bounding box center [784, 391] width 1568 height 783
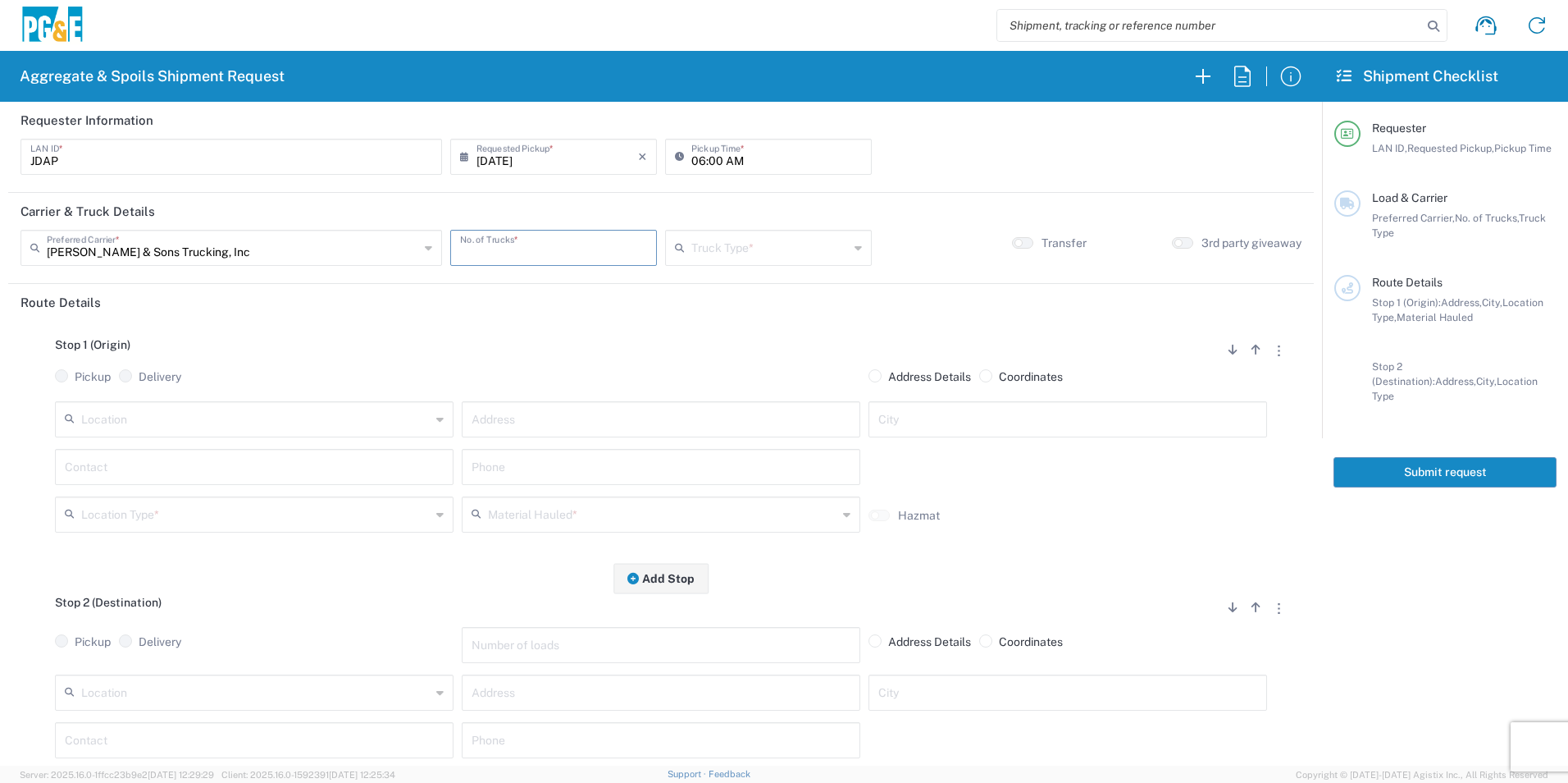
click at [522, 247] on input "number" at bounding box center [553, 247] width 187 height 29
type input "10"
click at [773, 250] on input "text" at bounding box center [769, 247] width 157 height 29
click at [724, 338] on span "Bottom Dump" at bounding box center [761, 338] width 201 height 26
type input "Bottom Dump"
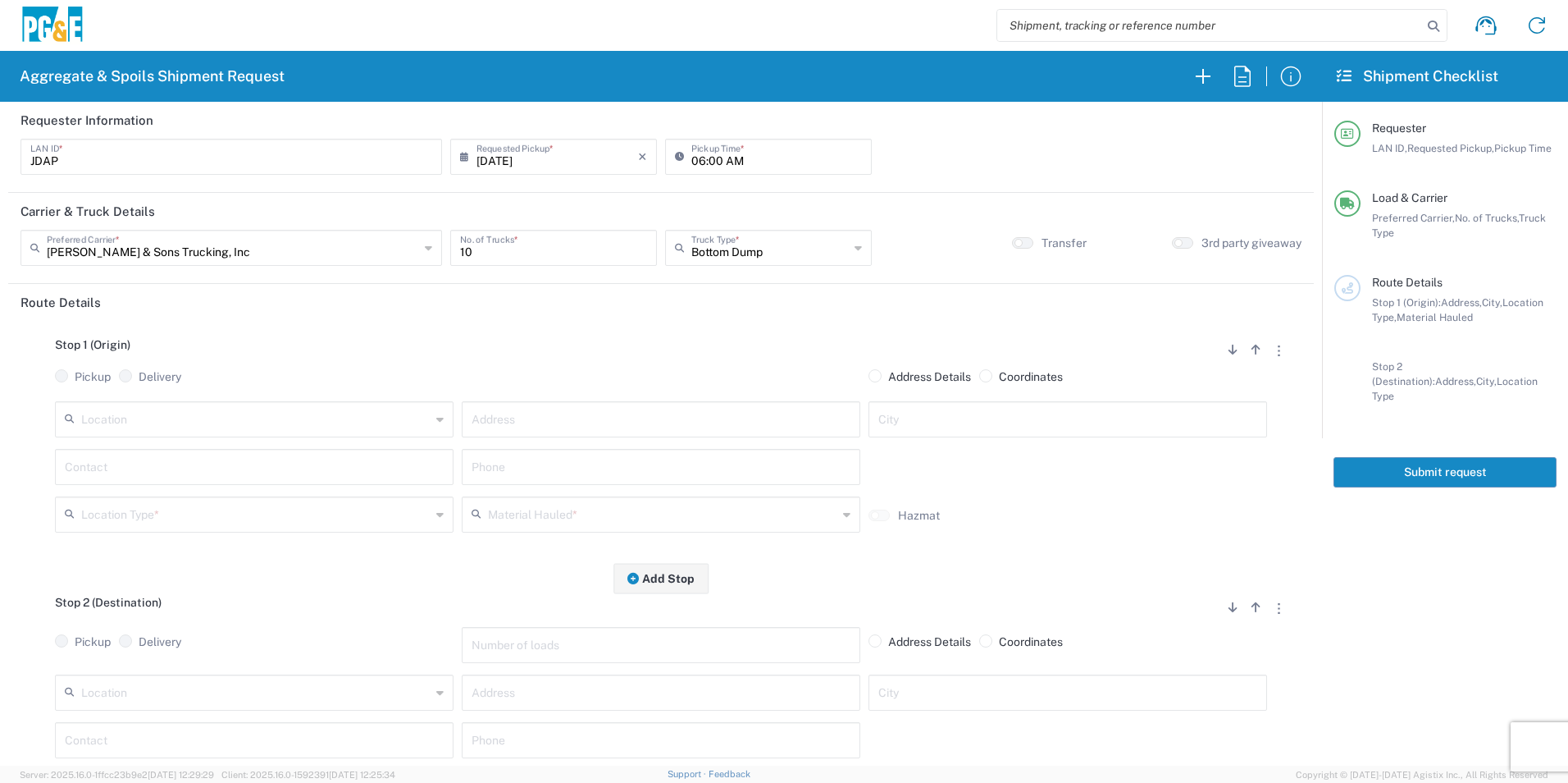
click at [241, 428] on input "text" at bounding box center [256, 418] width 349 height 29
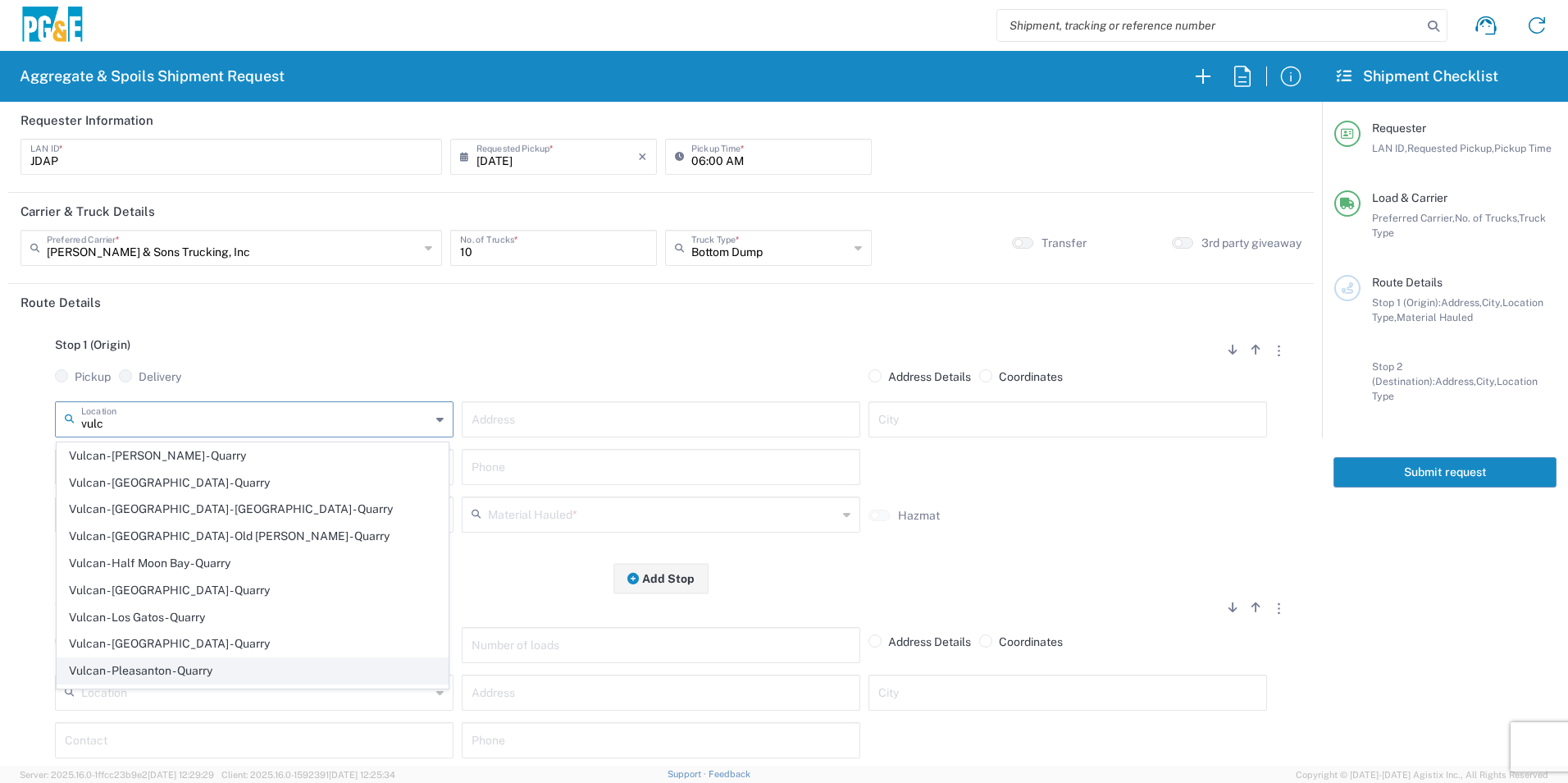
scroll to position [82, 0]
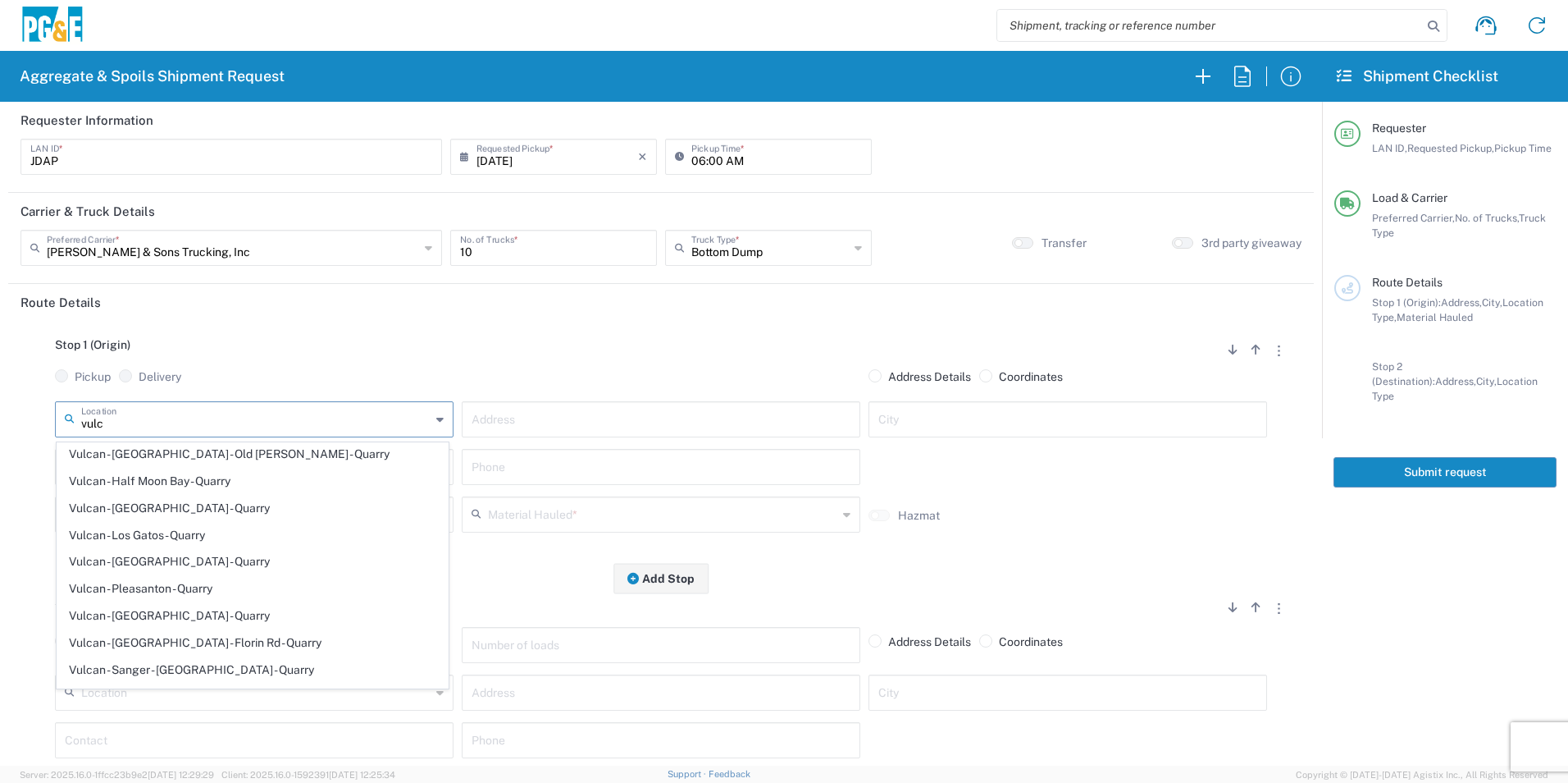
drag, startPoint x: 192, startPoint y: 643, endPoint x: 134, endPoint y: 587, distance: 80.6
click at [192, 642] on span "Vulcan - [GEOGRAPHIC_DATA] - Florin Rd - Quarry" at bounding box center [252, 643] width 390 height 26
type input "Vulcan - [GEOGRAPHIC_DATA] - Florin Rd - Quarry"
type input "11501 Florin Rd"
type input "Sacramento"
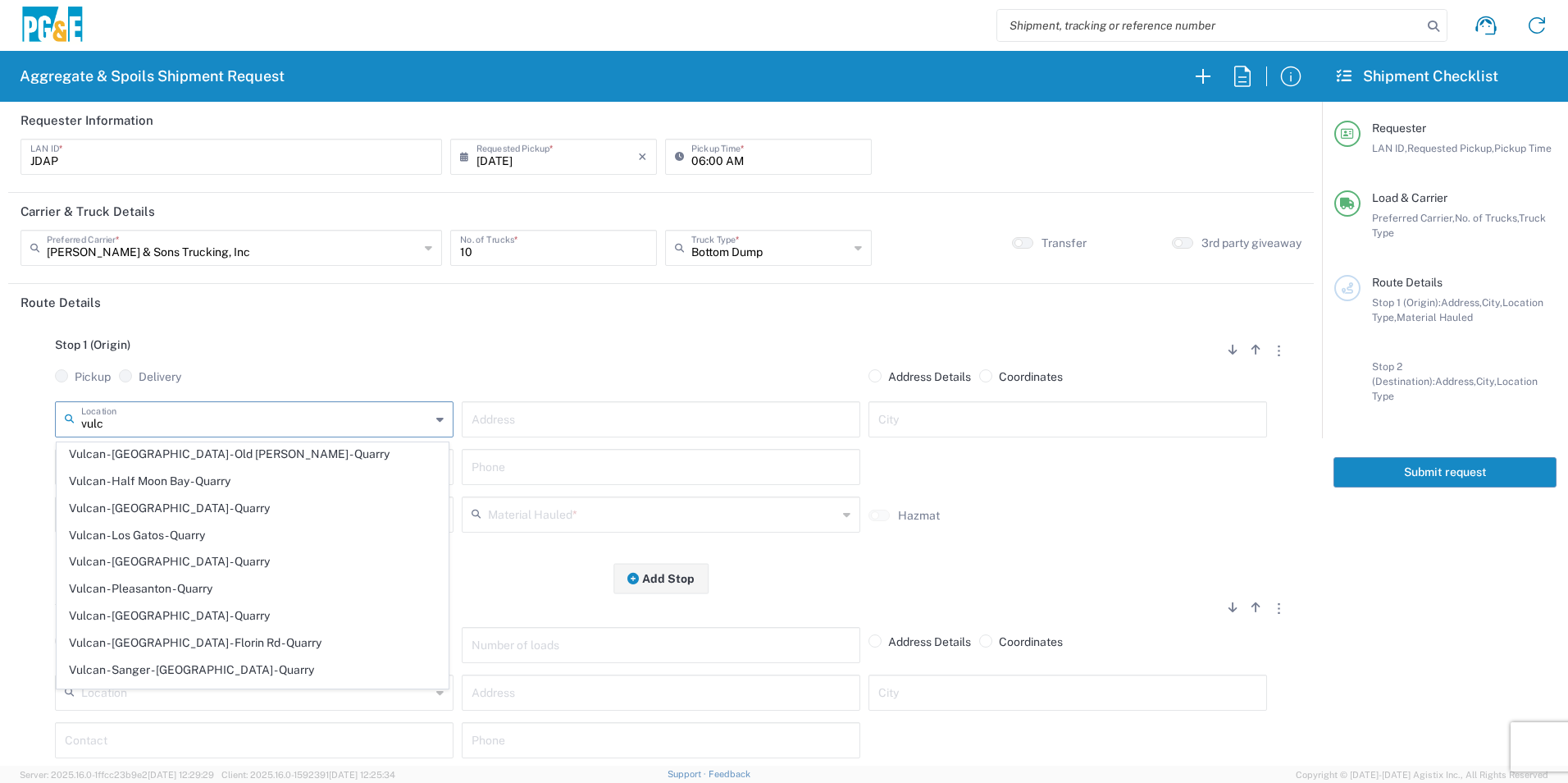
type input "Quarry"
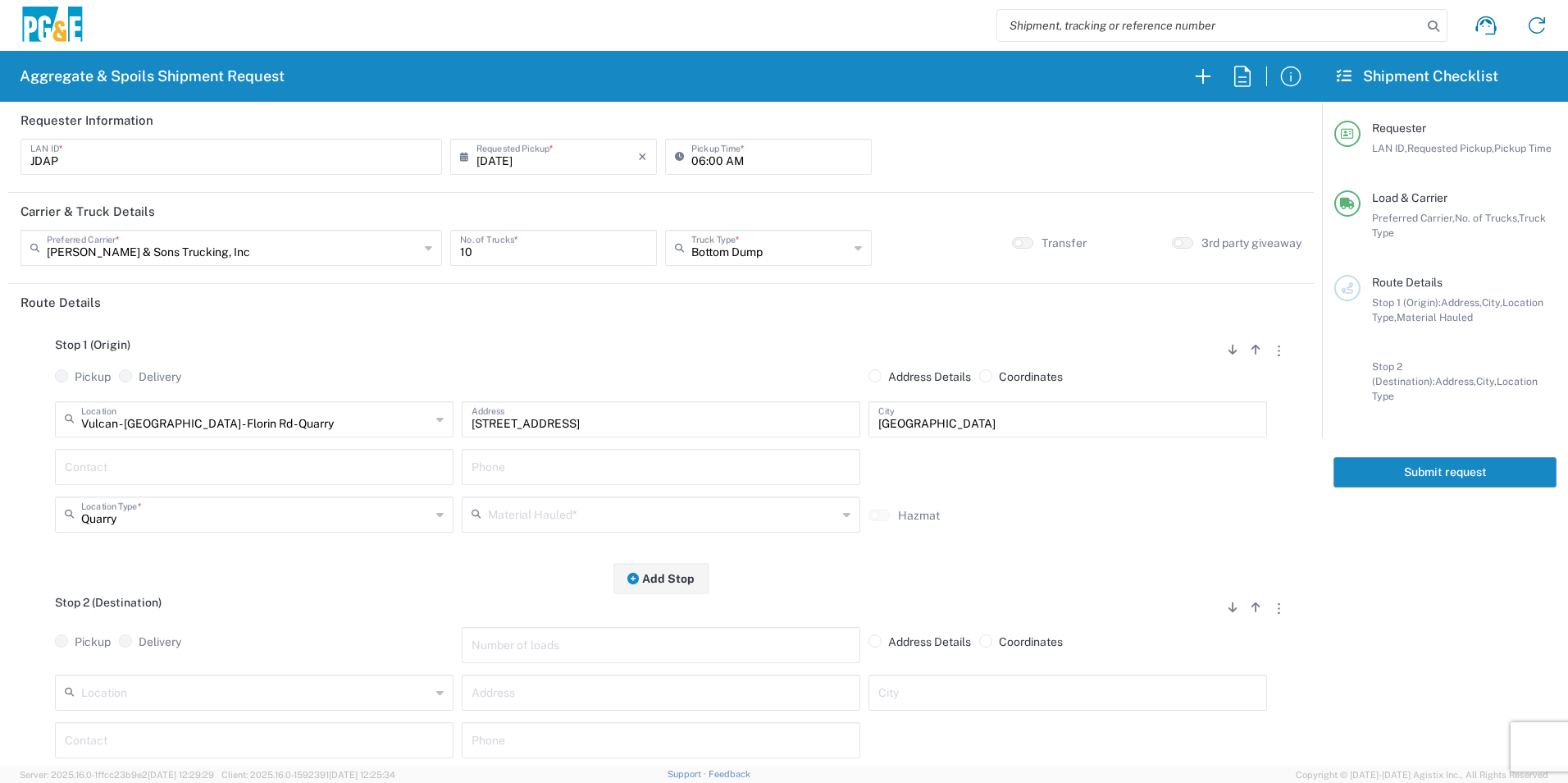
click at [92, 463] on input "text" at bounding box center [254, 466] width 379 height 29
click at [154, 500] on p "Joshua Altom, 209-604-1843" at bounding box center [254, 507] width 377 height 20
type input "Joshua Altom"
type input "209-604-1843"
click at [526, 504] on input "text" at bounding box center [662, 513] width 349 height 29
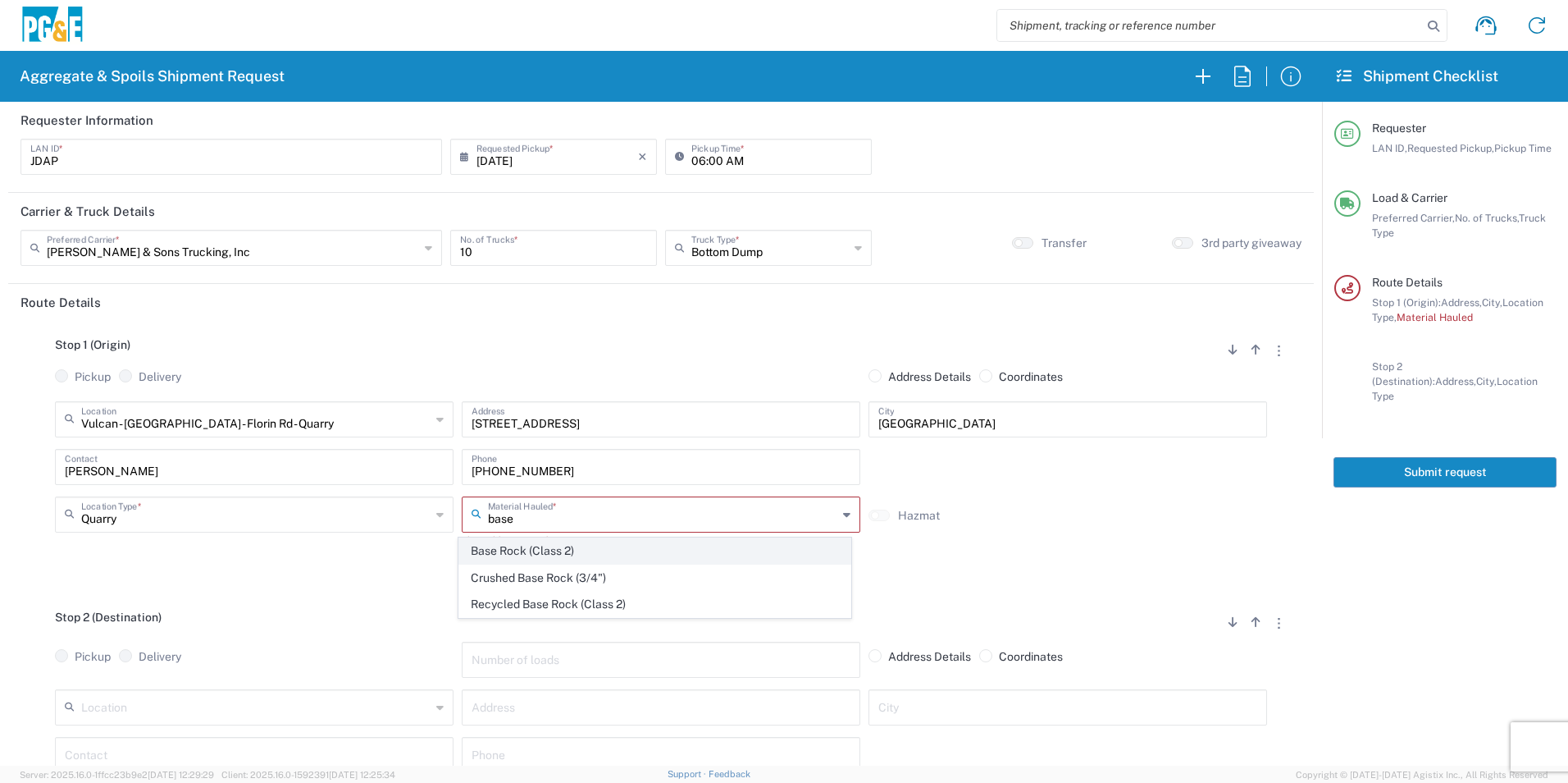
click at [538, 549] on span "Base Rock (Class 2)" at bounding box center [654, 551] width 390 height 26
type input "Base Rock (Class 2)"
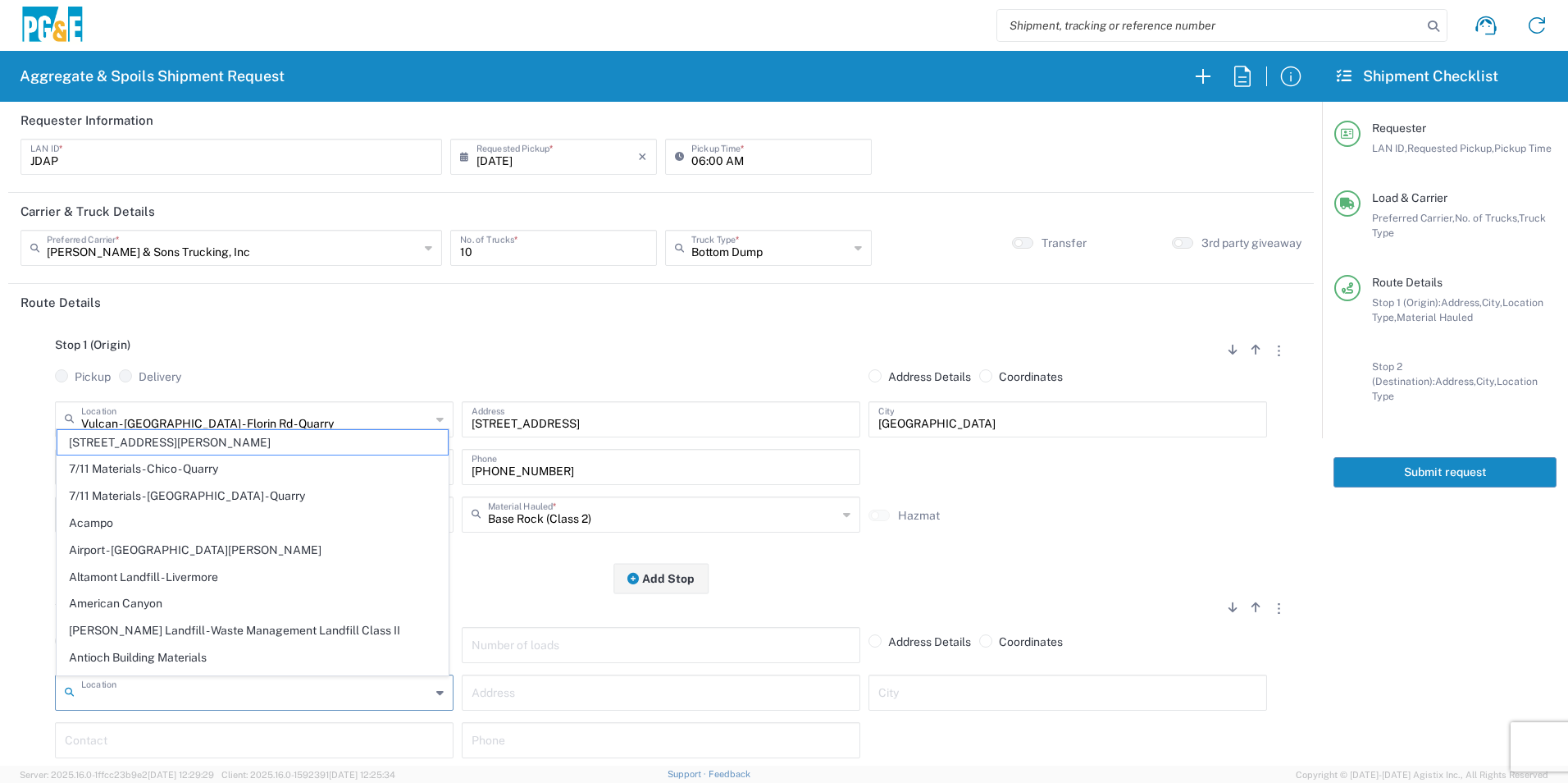
click at [251, 695] on input "text" at bounding box center [256, 691] width 349 height 29
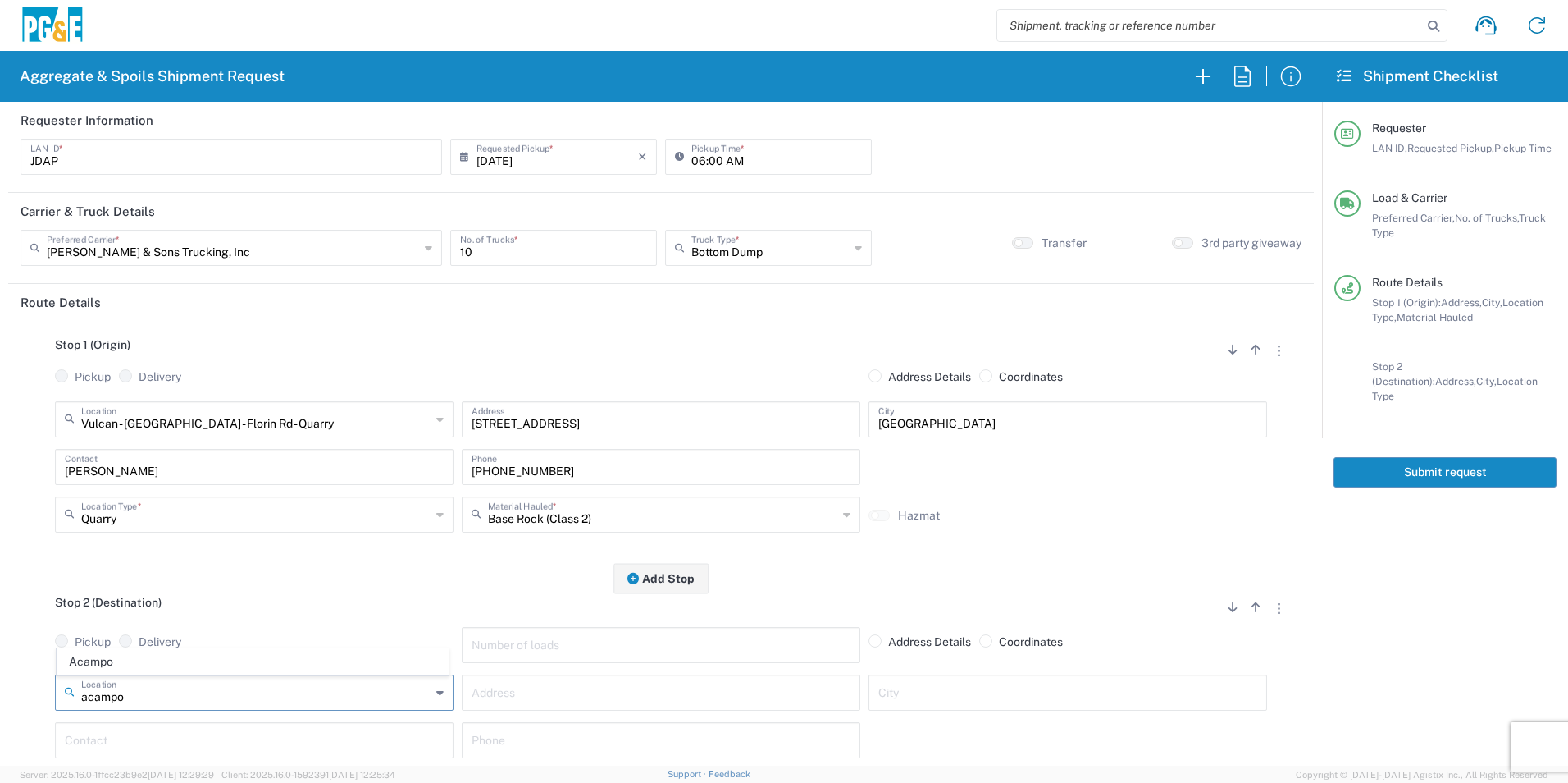
click at [199, 657] on span "Acampo" at bounding box center [252, 661] width 390 height 26
type input "Acampo"
type input "4330 E. Winery Rd"
type input "Acampo"
type input "Business No Loading Dock"
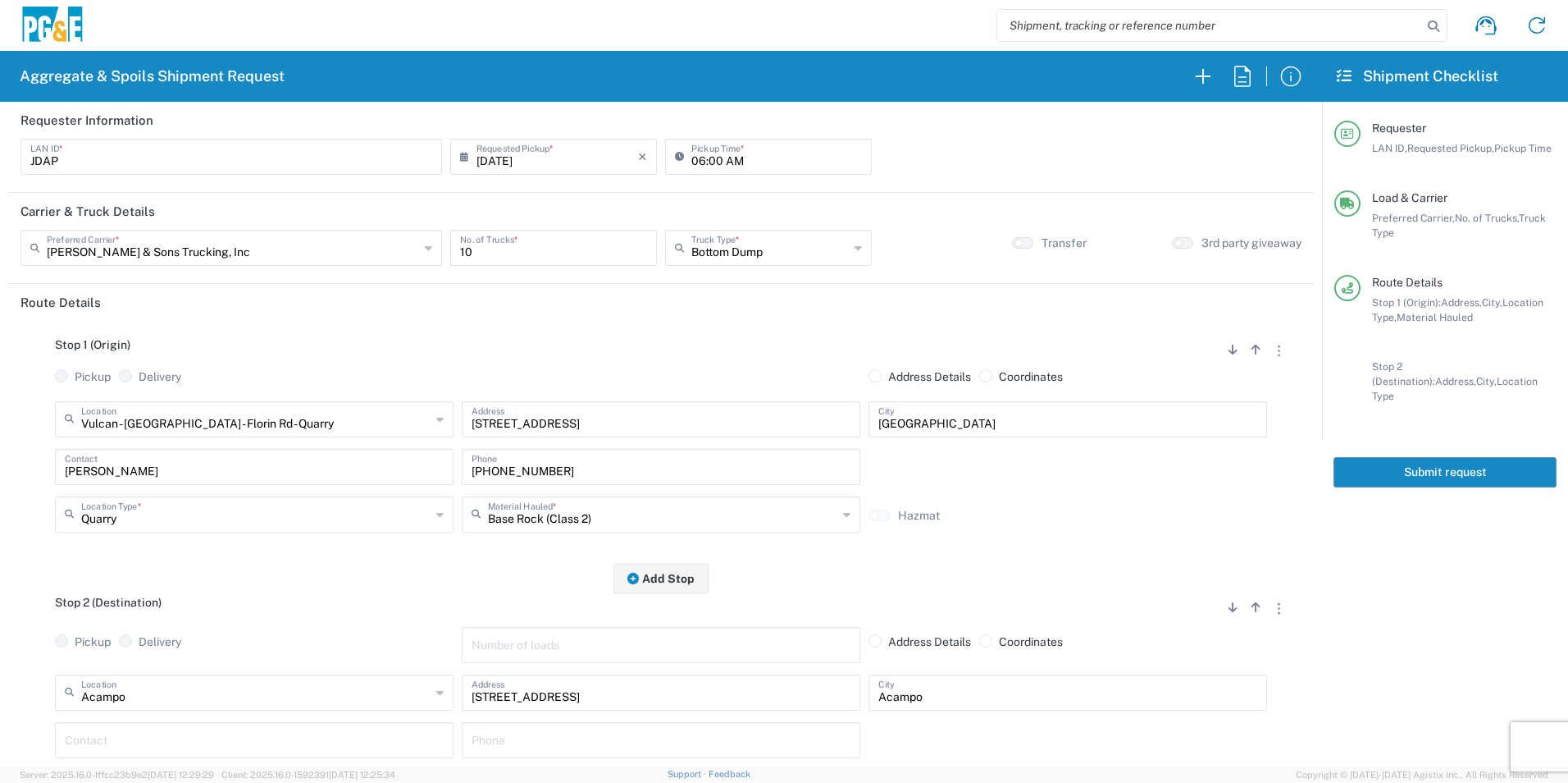
scroll to position [164, 0]
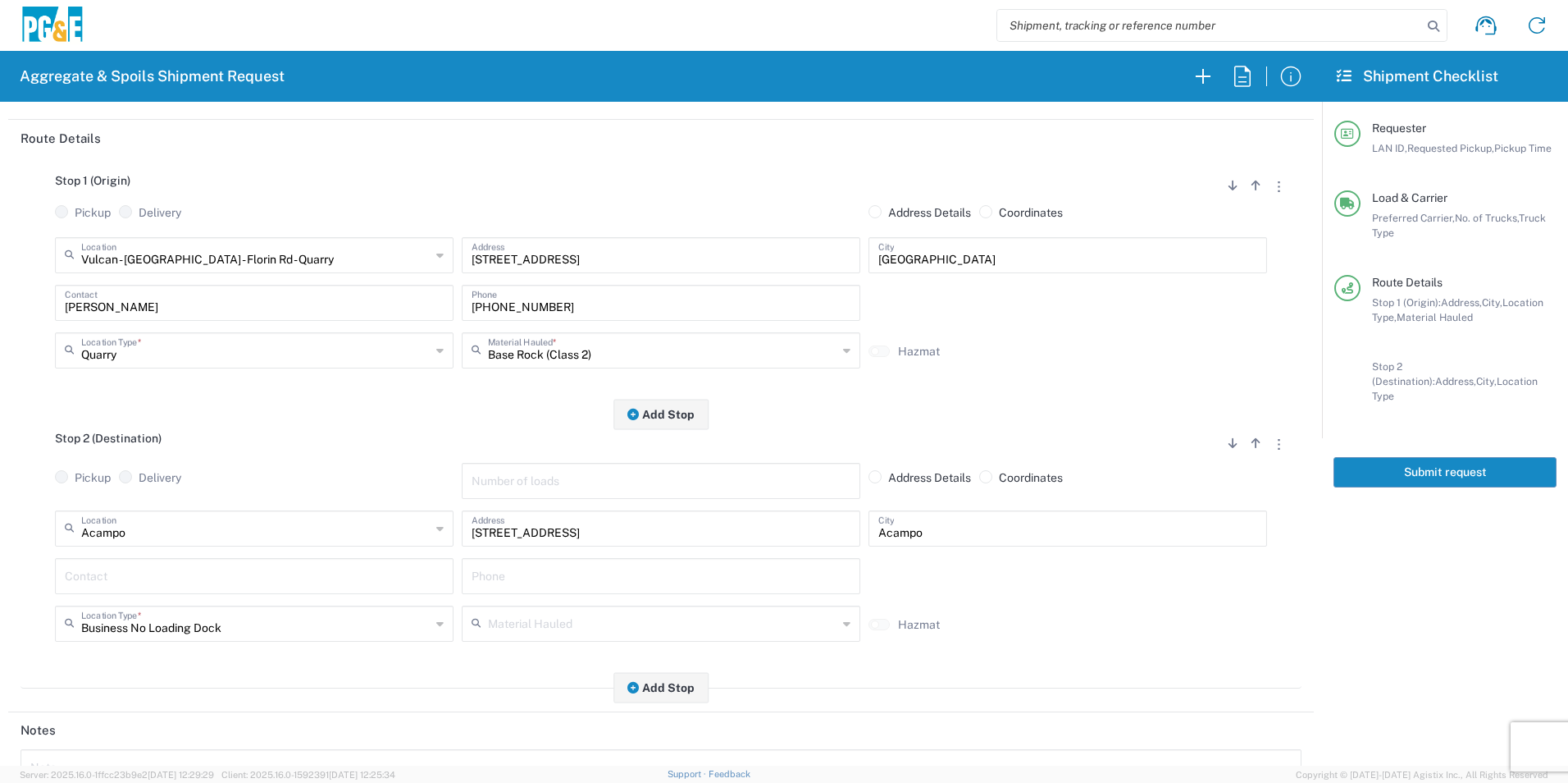
click at [161, 578] on input "text" at bounding box center [254, 575] width 379 height 29
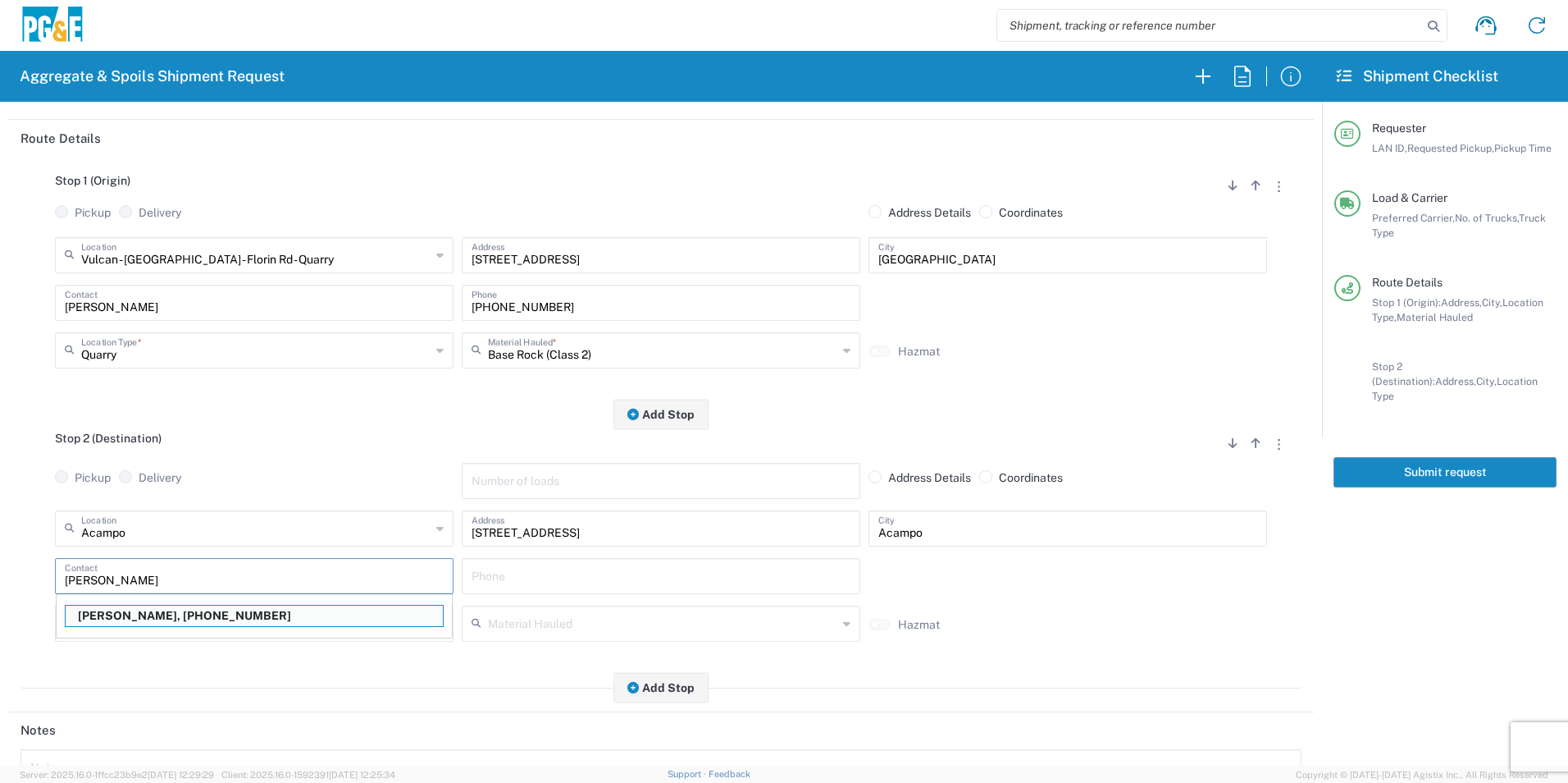
drag, startPoint x: 147, startPoint y: 615, endPoint x: 188, endPoint y: 599, distance: 44.0
click at [147, 614] on p "Joshua Altom, 209-604-1843" at bounding box center [254, 616] width 377 height 20
type input "Joshua Altom"
type input "209-604-1843"
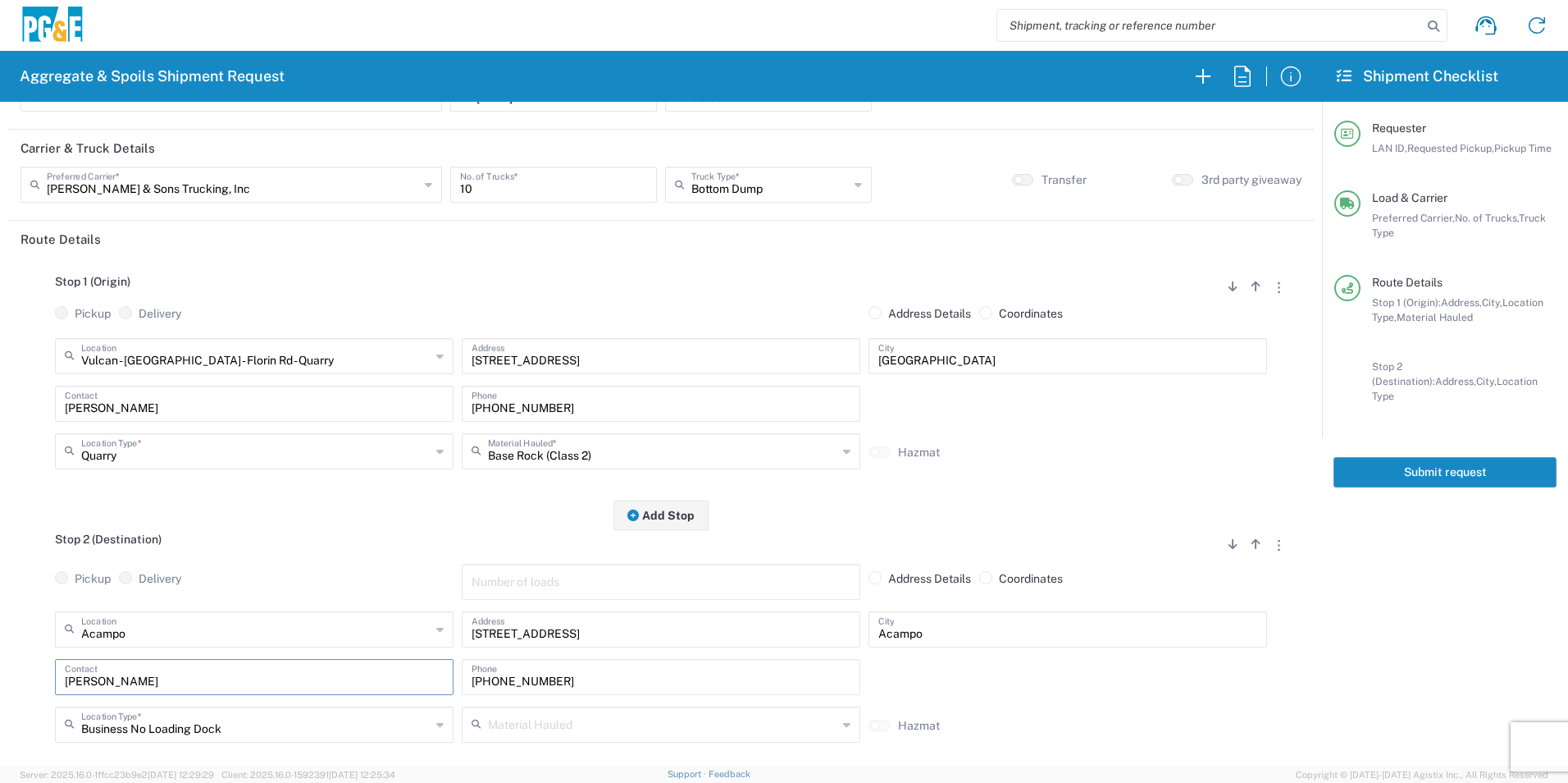
scroll to position [0, 0]
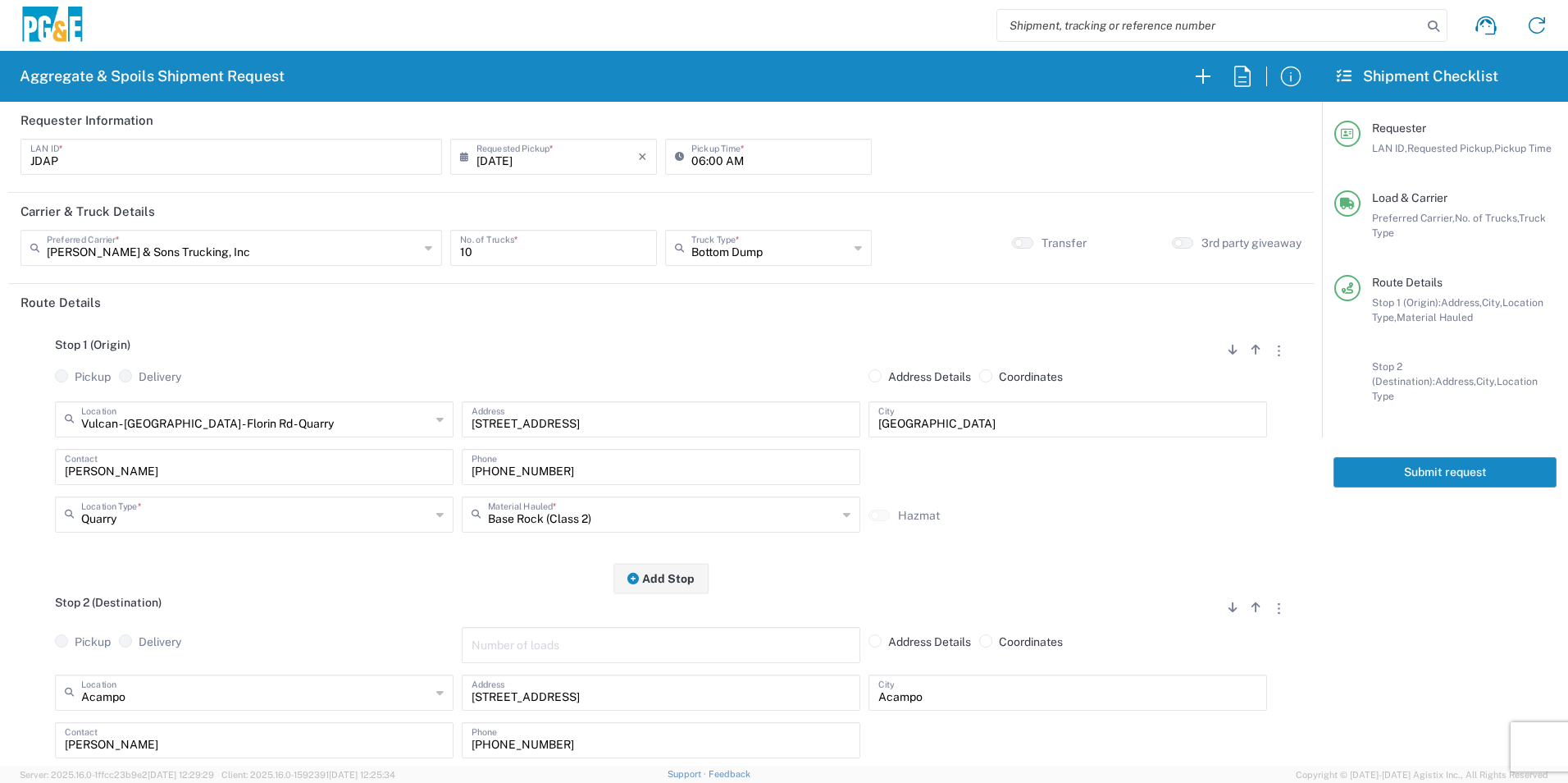
click at [1433, 464] on button "Submit request" at bounding box center [1445, 472] width 223 height 31
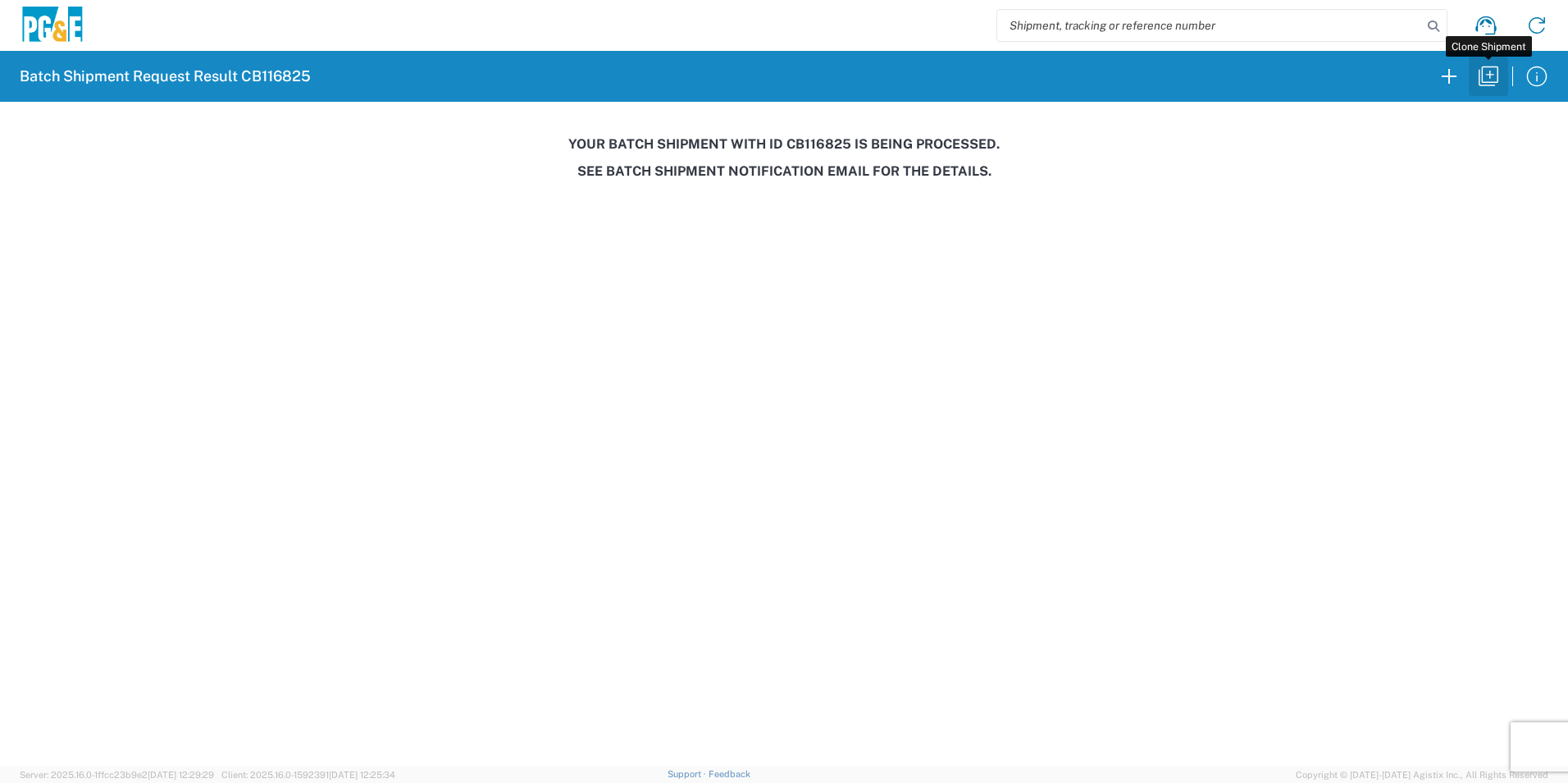
click at [1483, 82] on icon "button" at bounding box center [1488, 76] width 26 height 26
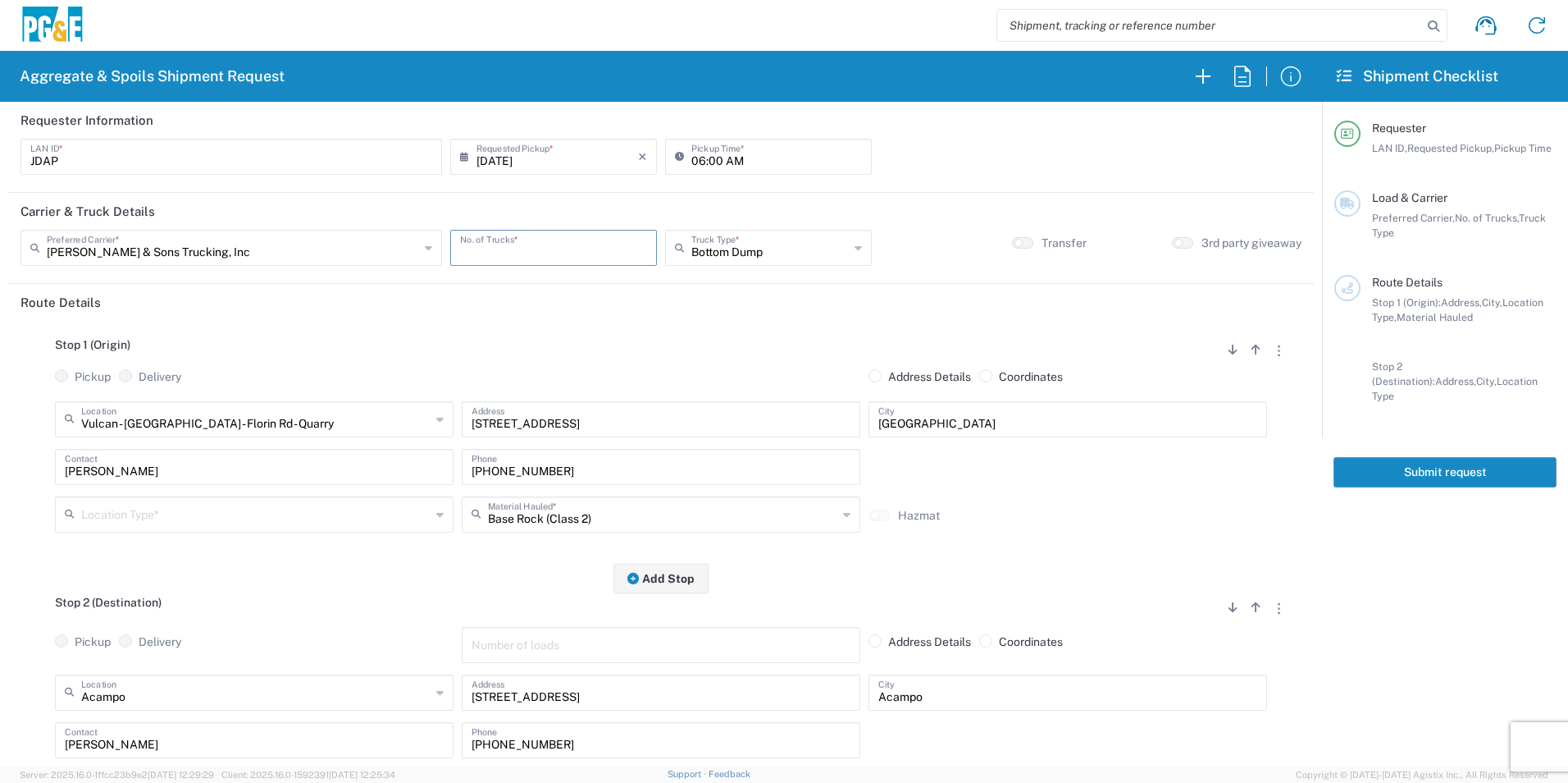
click at [526, 246] on input "number" at bounding box center [553, 247] width 187 height 29
type input "2"
drag, startPoint x: 746, startPoint y: 251, endPoint x: 747, endPoint y: 264, distance: 13.0
click at [746, 250] on input "text" at bounding box center [769, 247] width 157 height 29
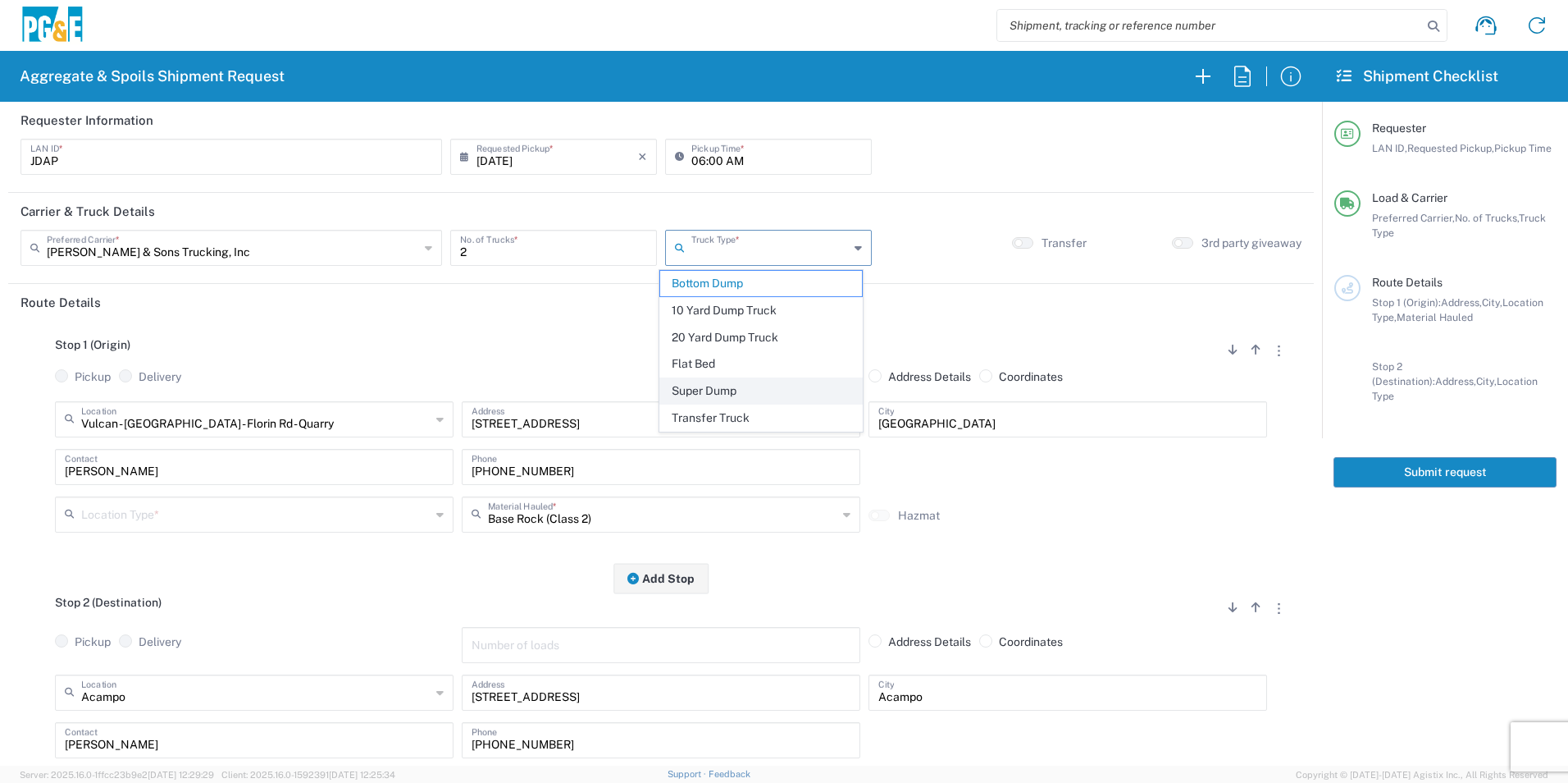
click at [717, 390] on span "Super Dump" at bounding box center [761, 391] width 201 height 26
type input "Super Dump"
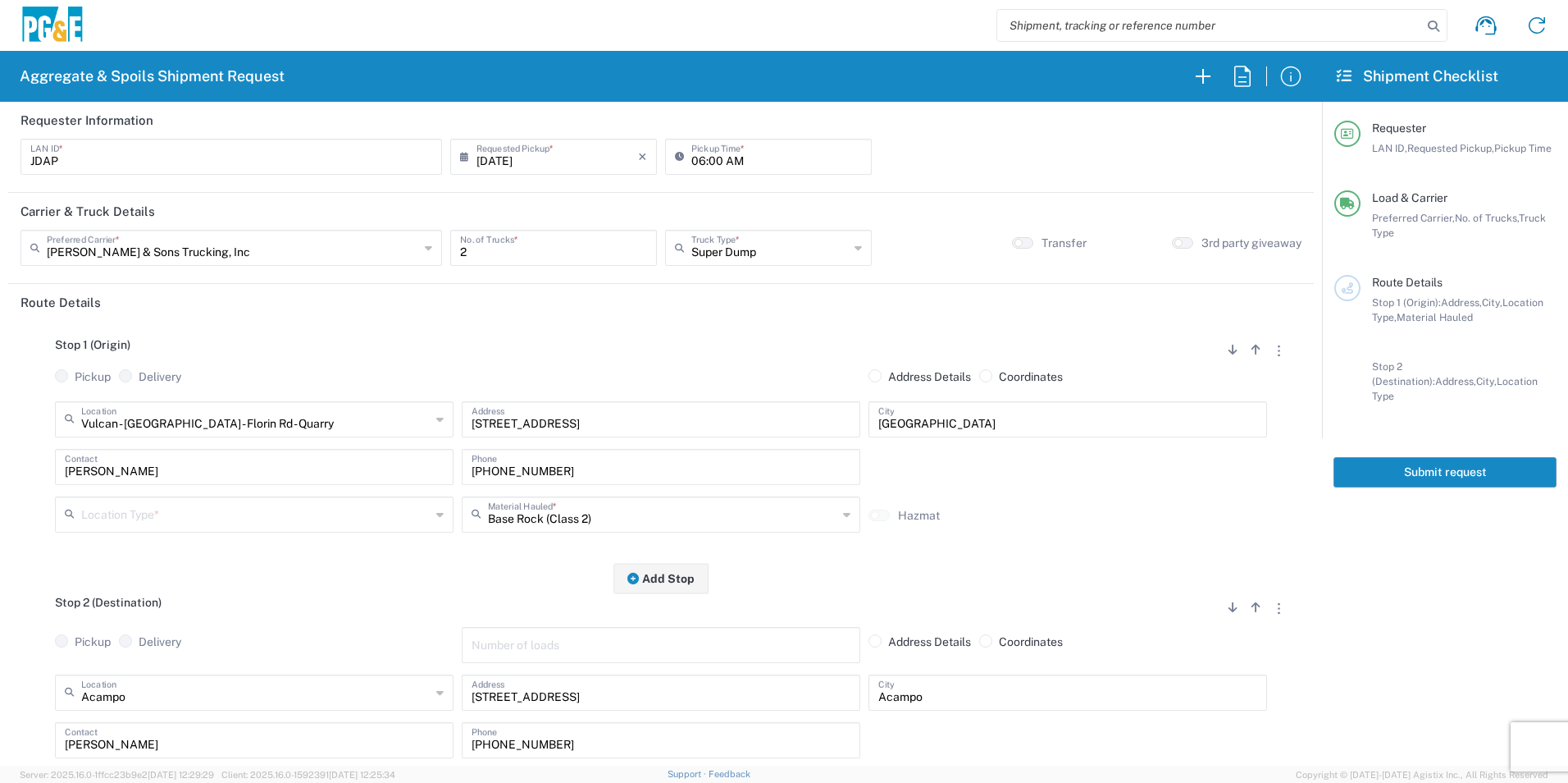
click at [210, 519] on input "text" at bounding box center [256, 513] width 349 height 29
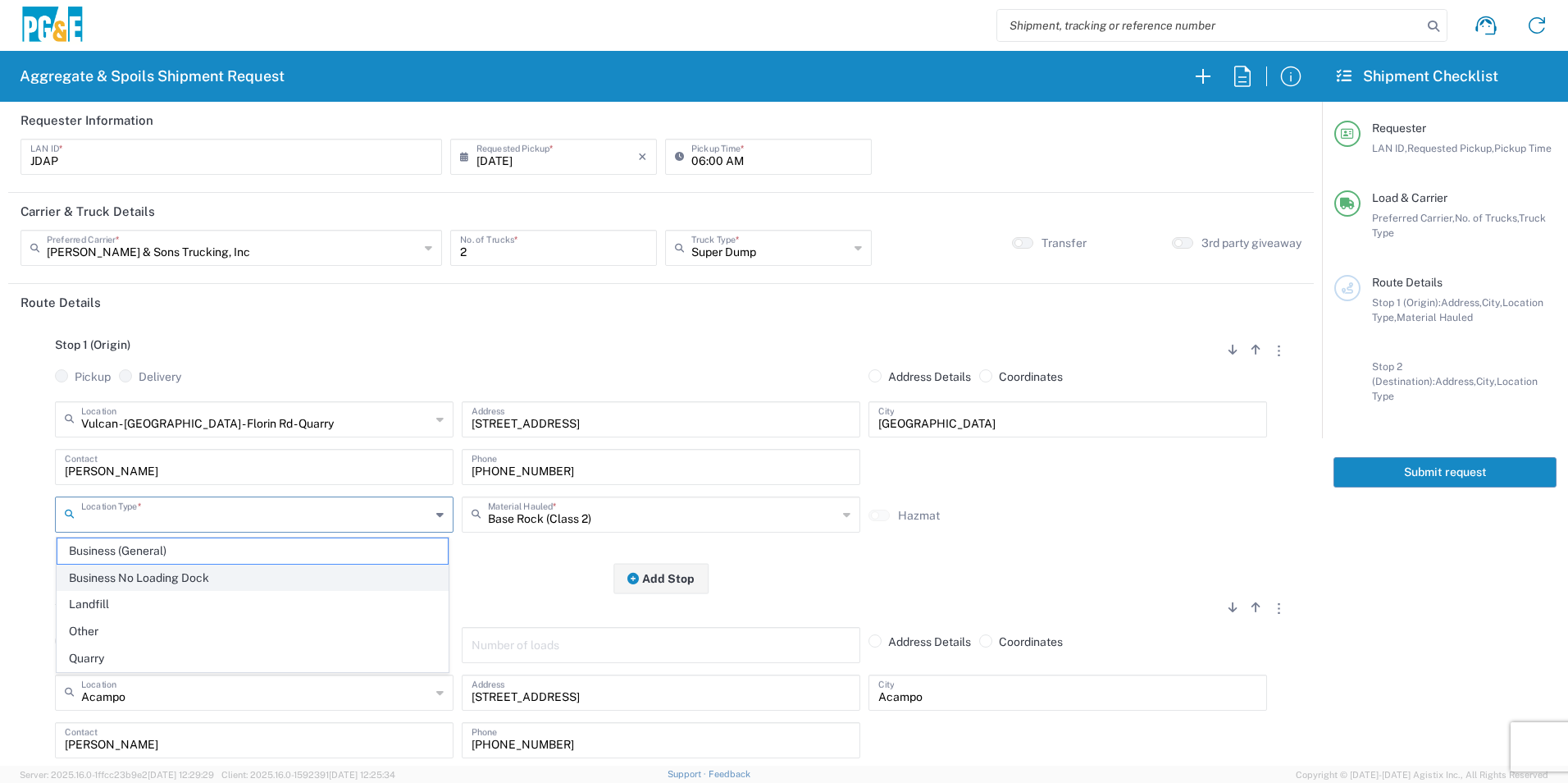
click at [179, 576] on span "Business No Loading Dock" at bounding box center [252, 578] width 390 height 26
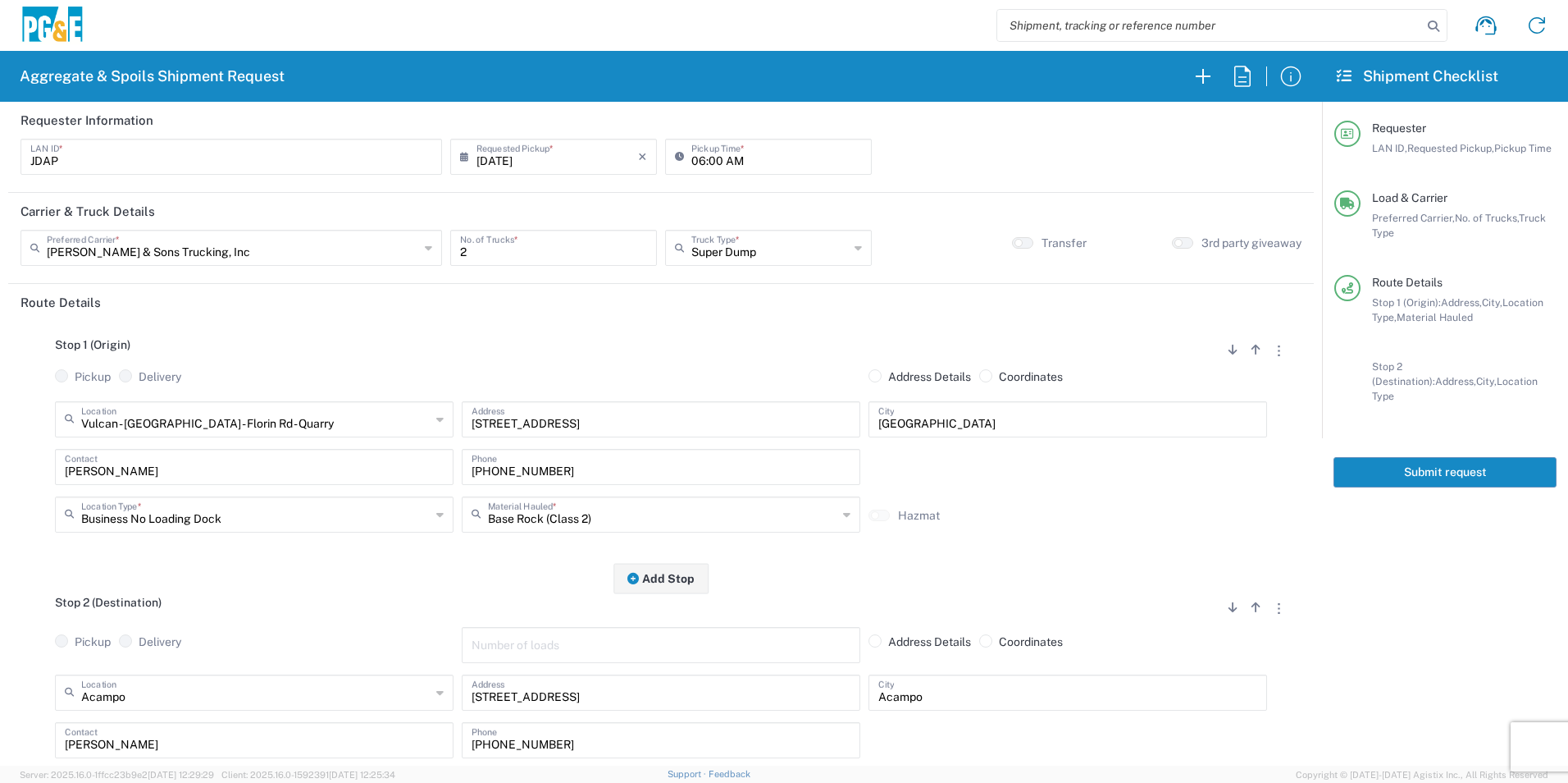
click at [269, 507] on input "Business No Loading Dock" at bounding box center [256, 513] width 349 height 29
click at [125, 654] on span "Quarry" at bounding box center [252, 658] width 390 height 26
type input "Quarry"
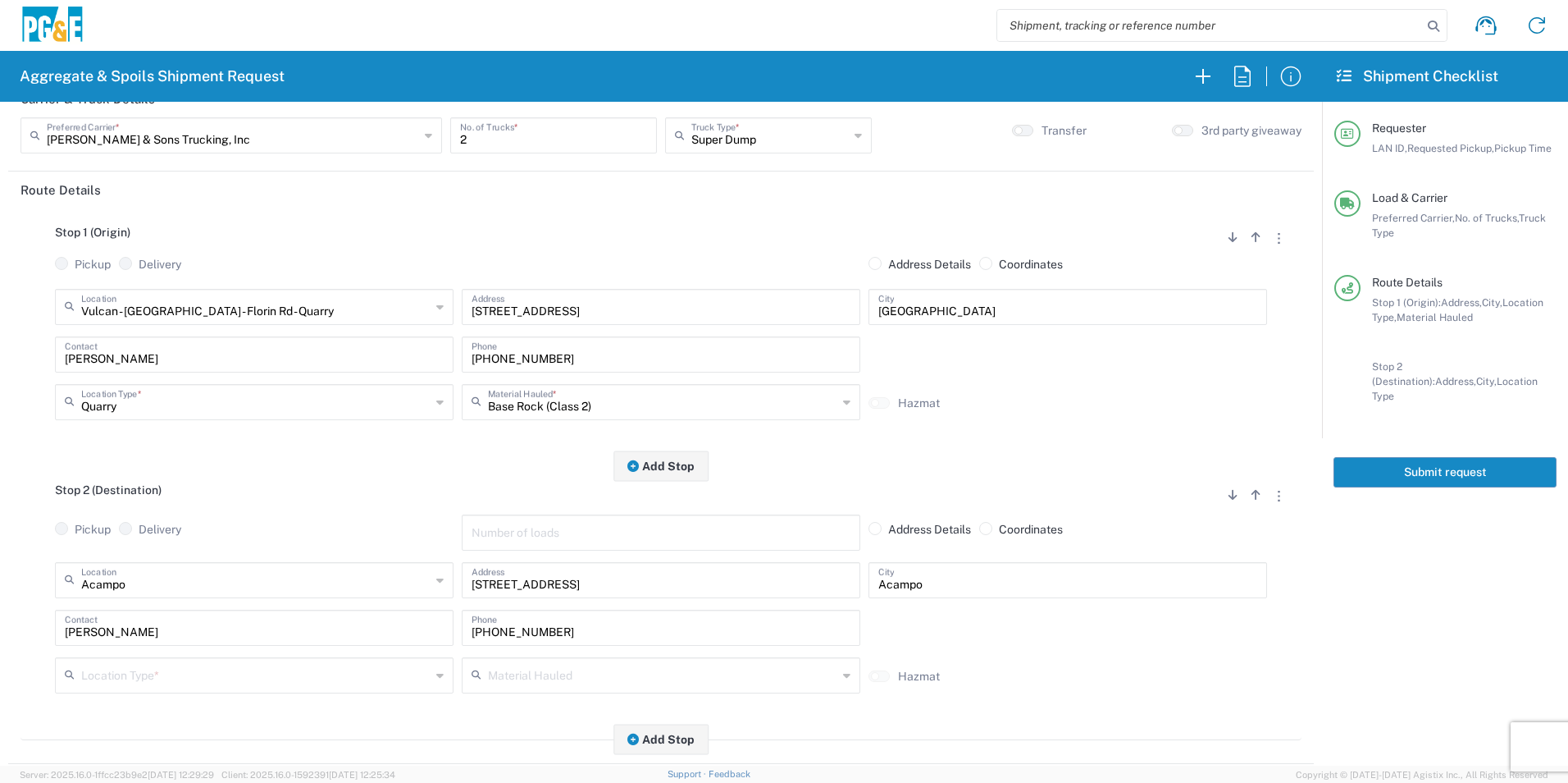
scroll to position [328, 0]
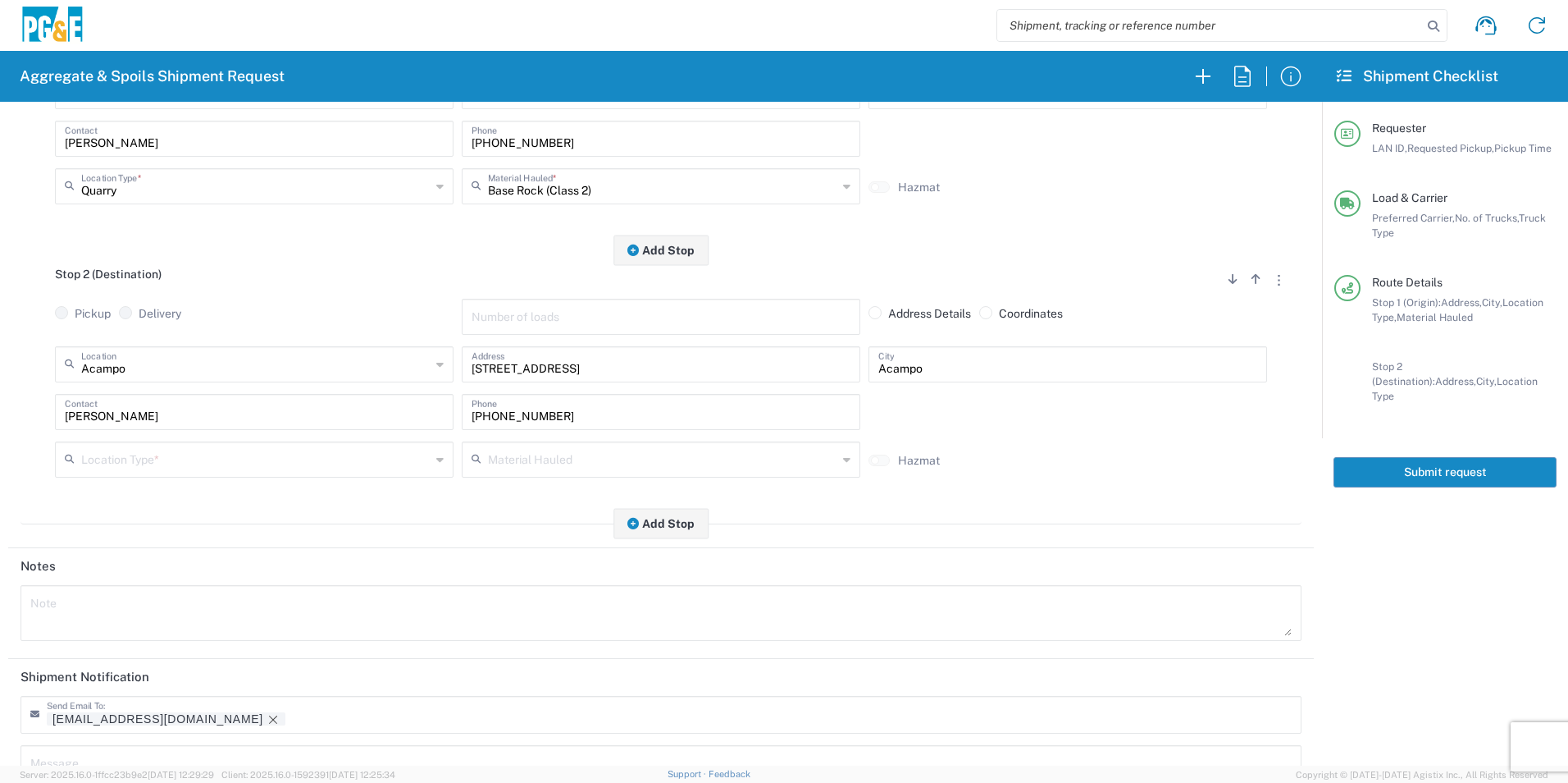
click at [189, 447] on input "text" at bounding box center [256, 458] width 349 height 29
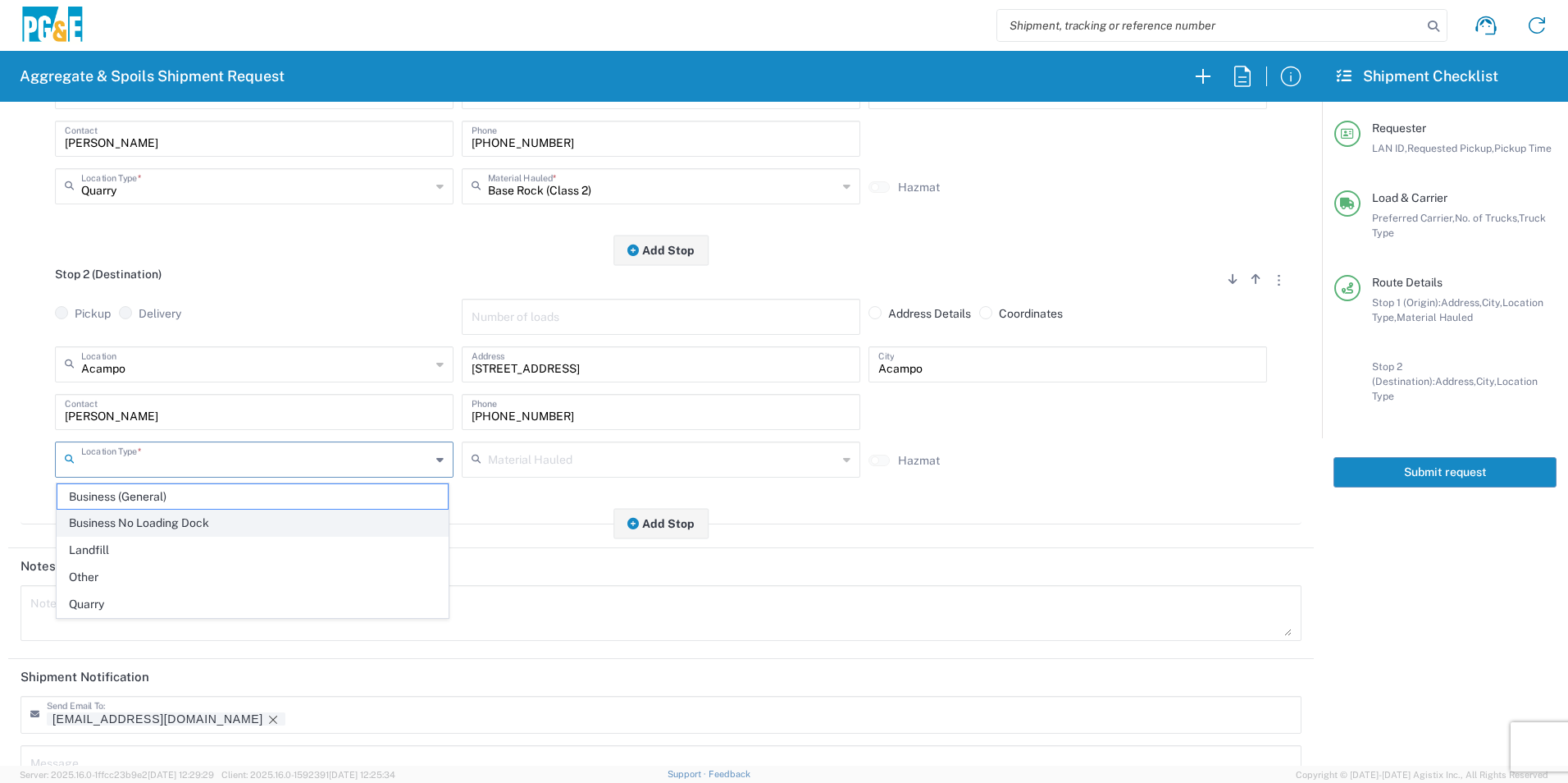
click at [168, 518] on span "Business No Loading Dock" at bounding box center [252, 523] width 390 height 26
type input "Business No Loading Dock"
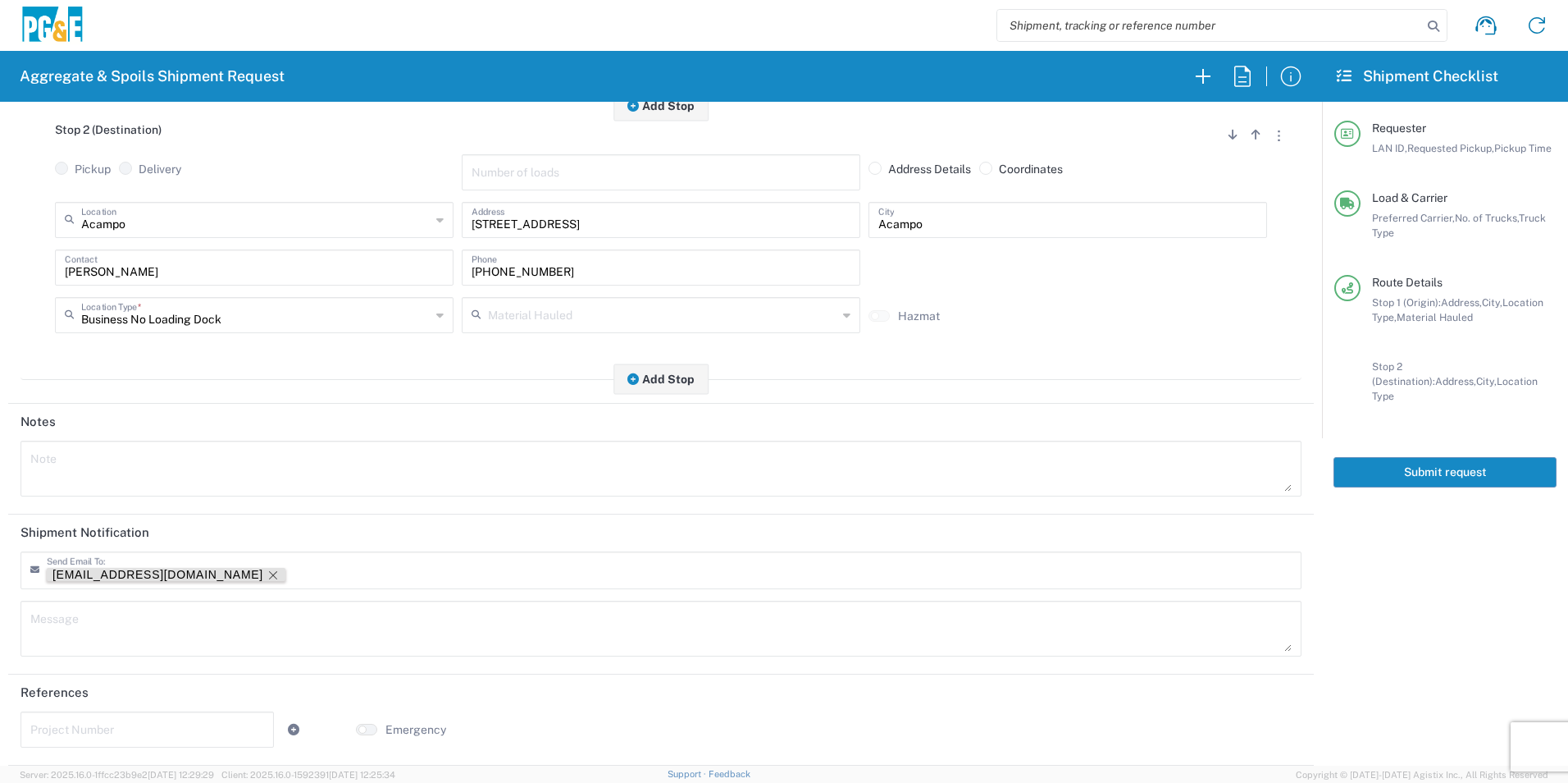
click at [267, 574] on icon "Remove tag" at bounding box center [273, 575] width 13 height 13
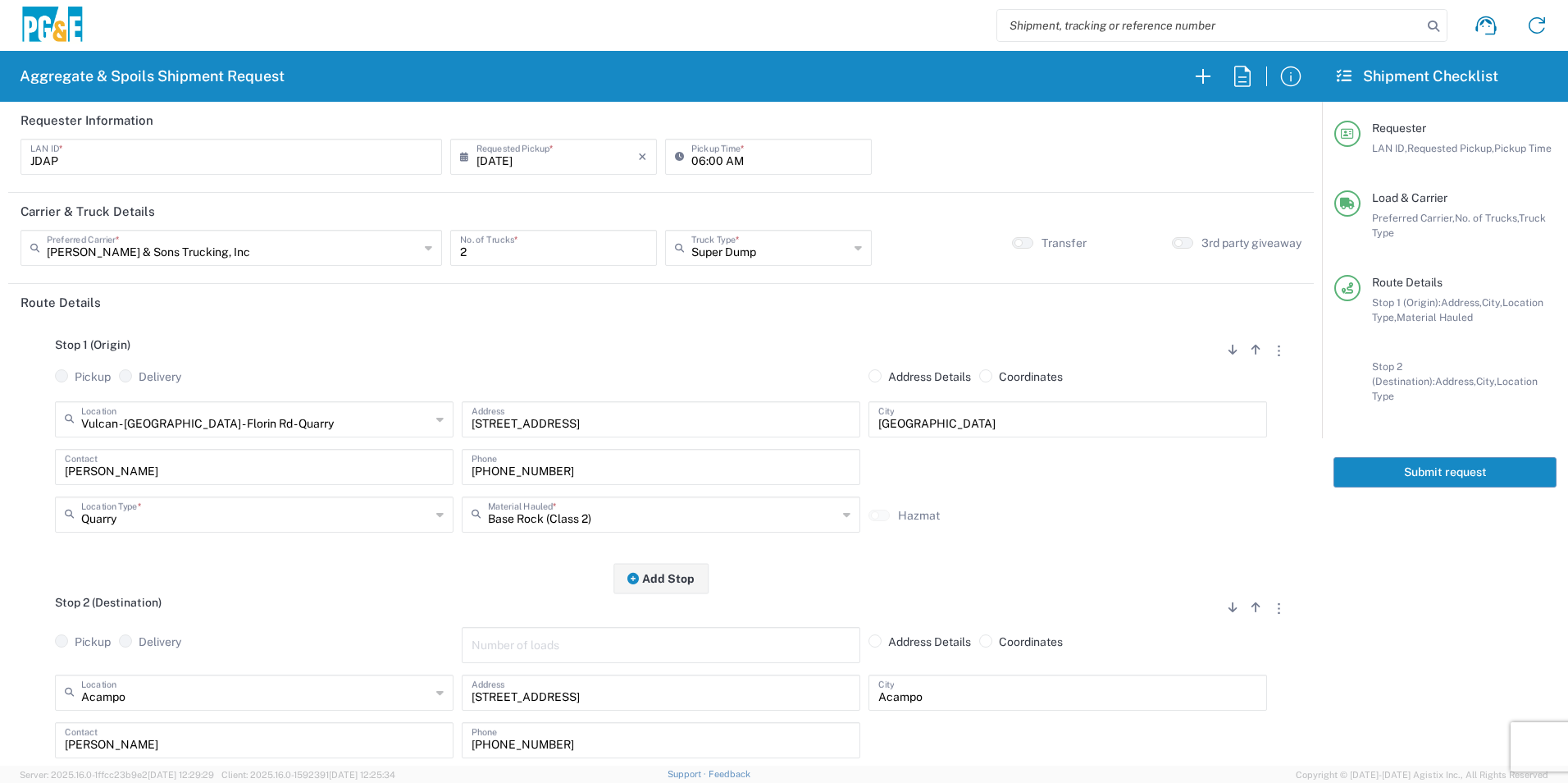
click at [1361, 465] on button "Submit request" at bounding box center [1445, 472] width 223 height 31
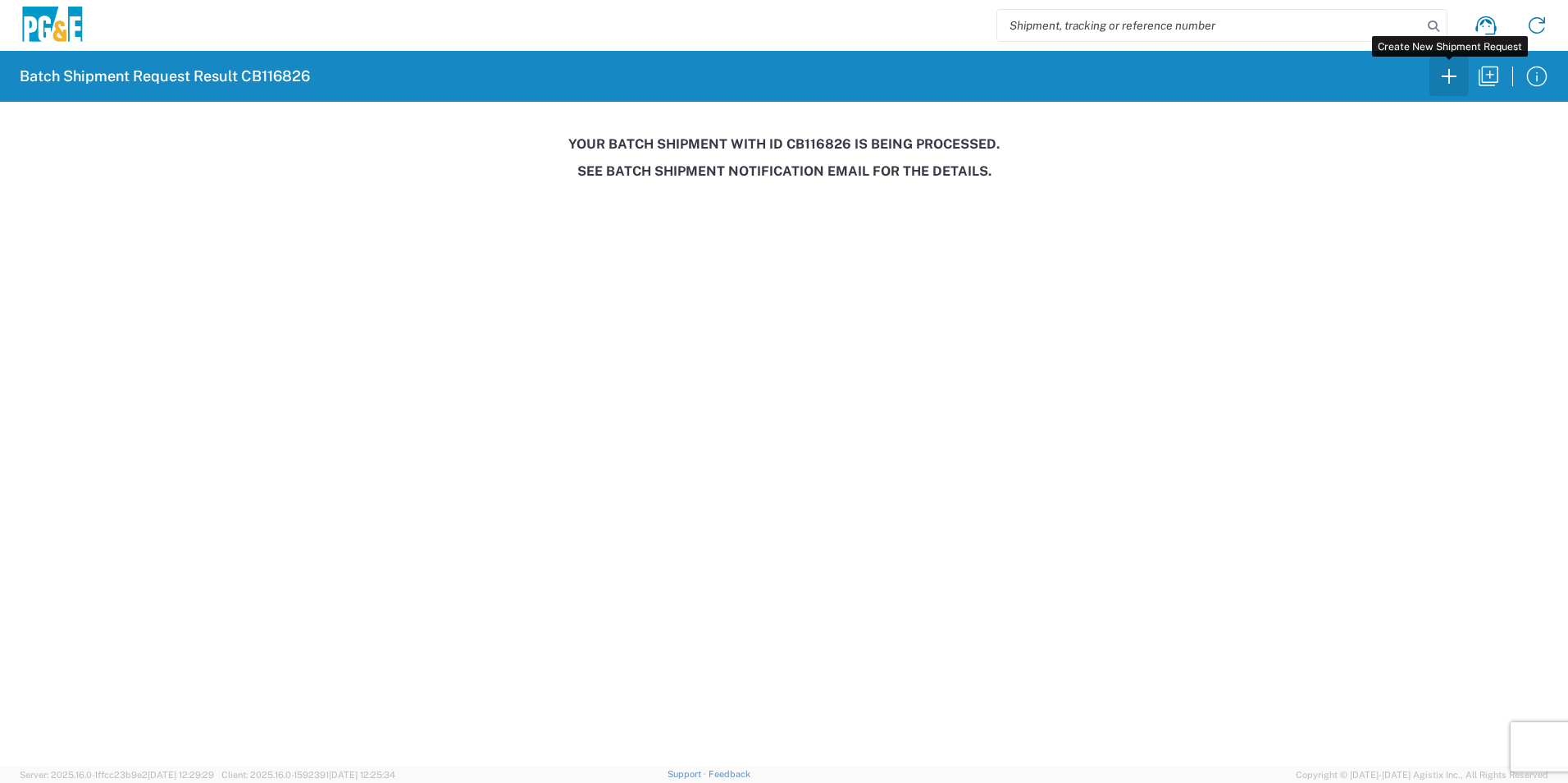
click at [1446, 75] on icon "button" at bounding box center [1449, 76] width 26 height 26
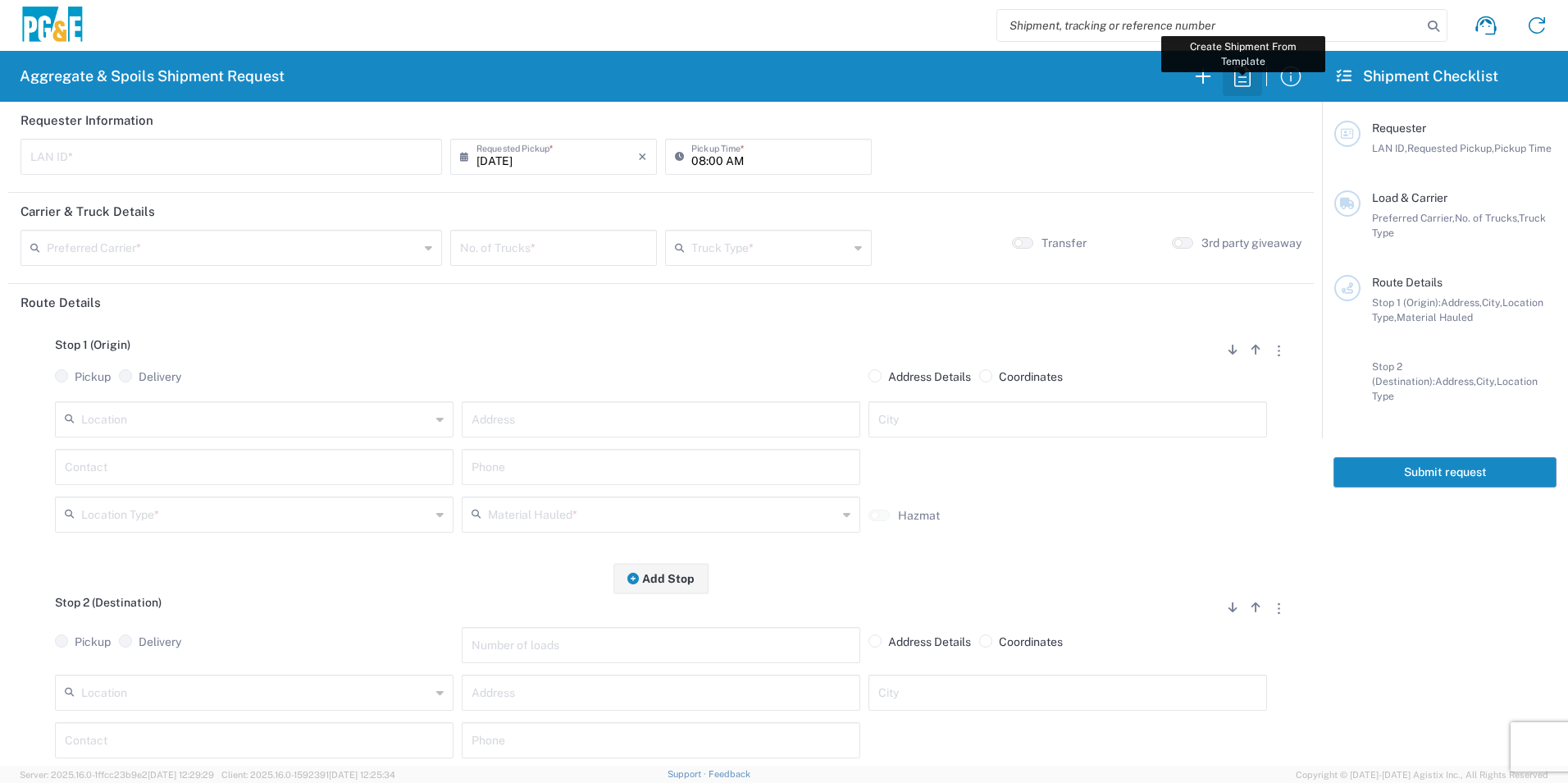
click at [1249, 77] on icon "button" at bounding box center [1242, 76] width 26 height 26
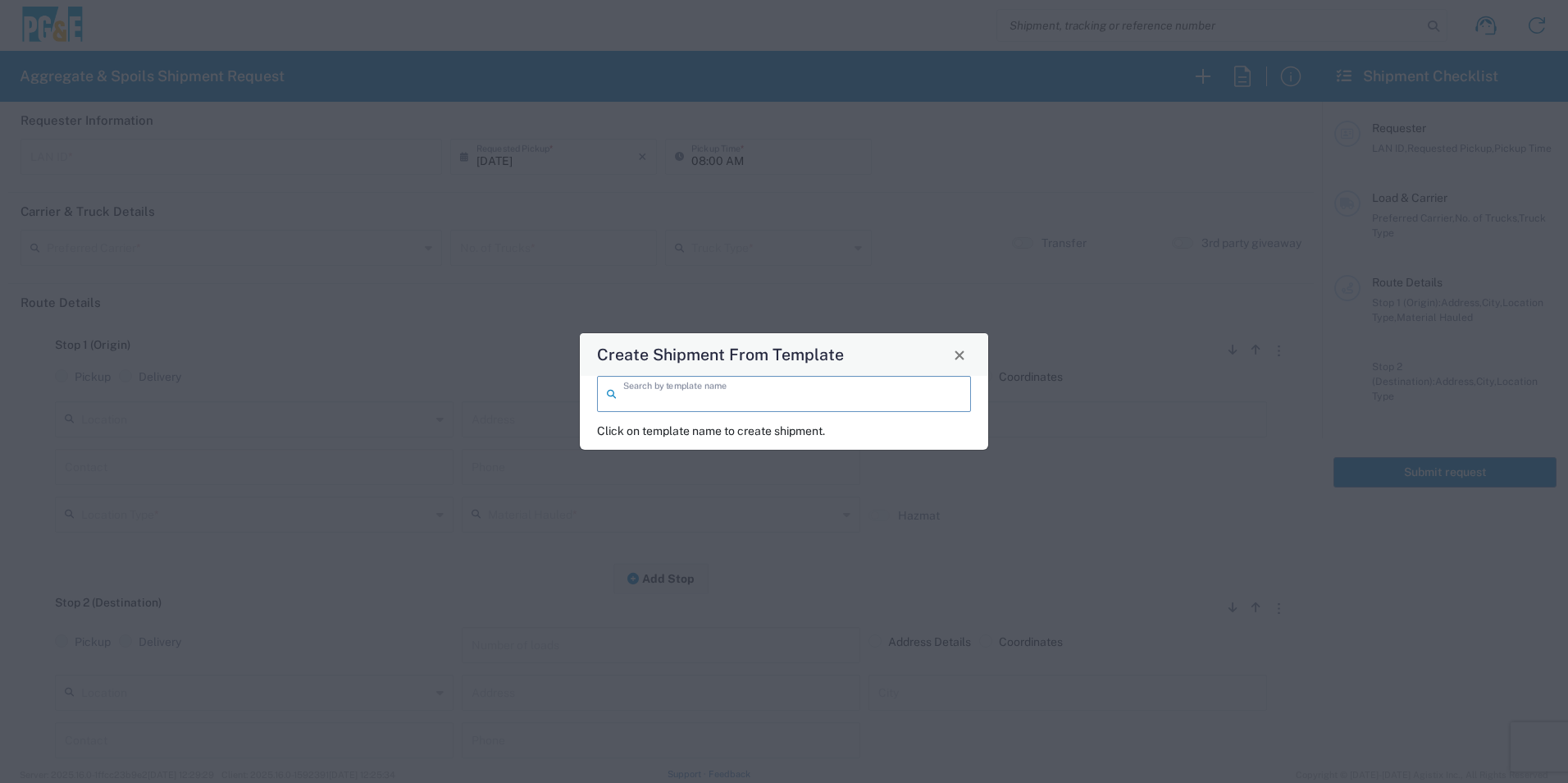
click at [753, 392] on input "search" at bounding box center [792, 393] width 338 height 29
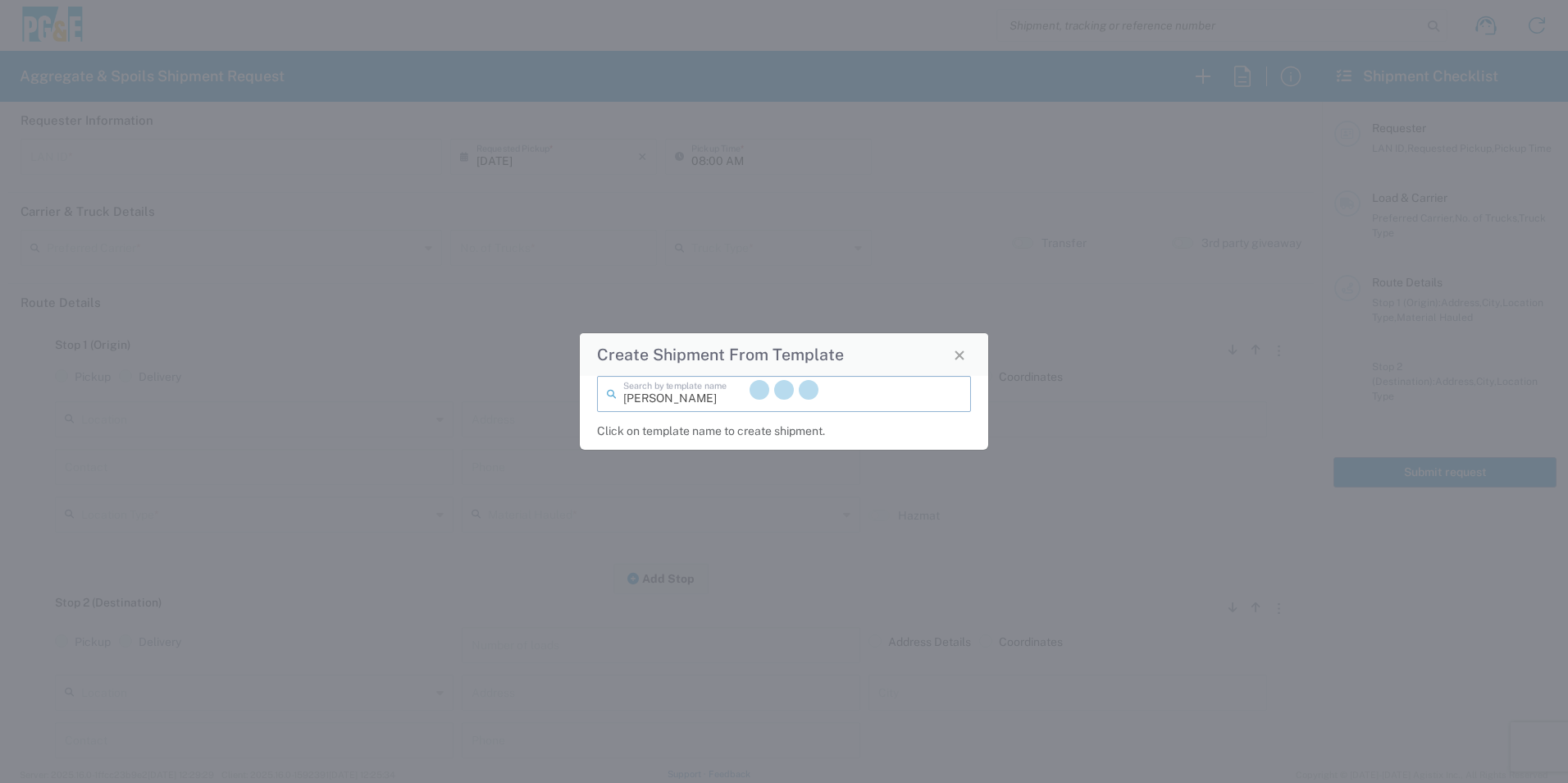
type input "dave"
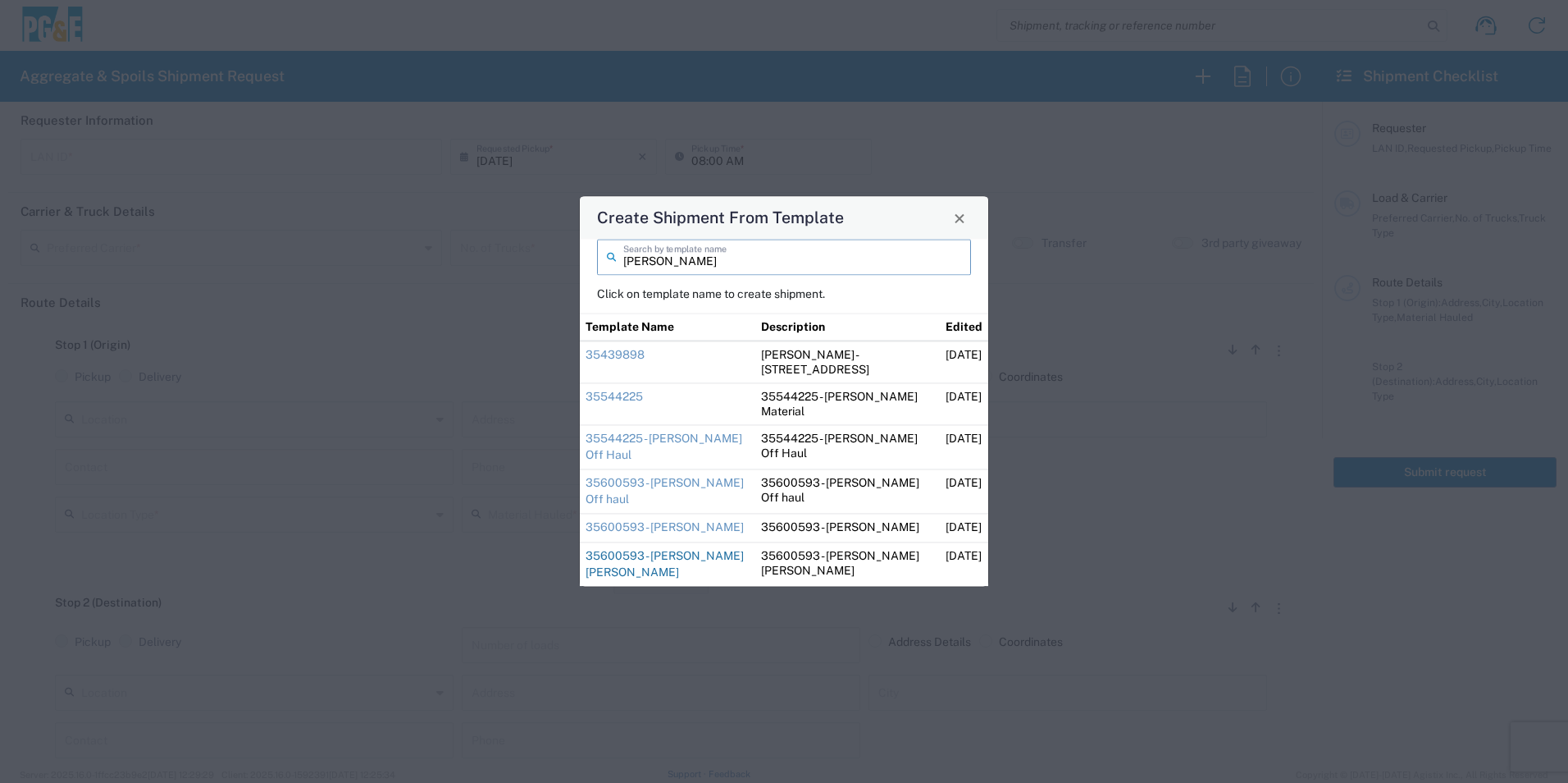
click at [679, 552] on link "35600593 - Dave Holtz Culberson Rd" at bounding box center [665, 564] width 158 height 30
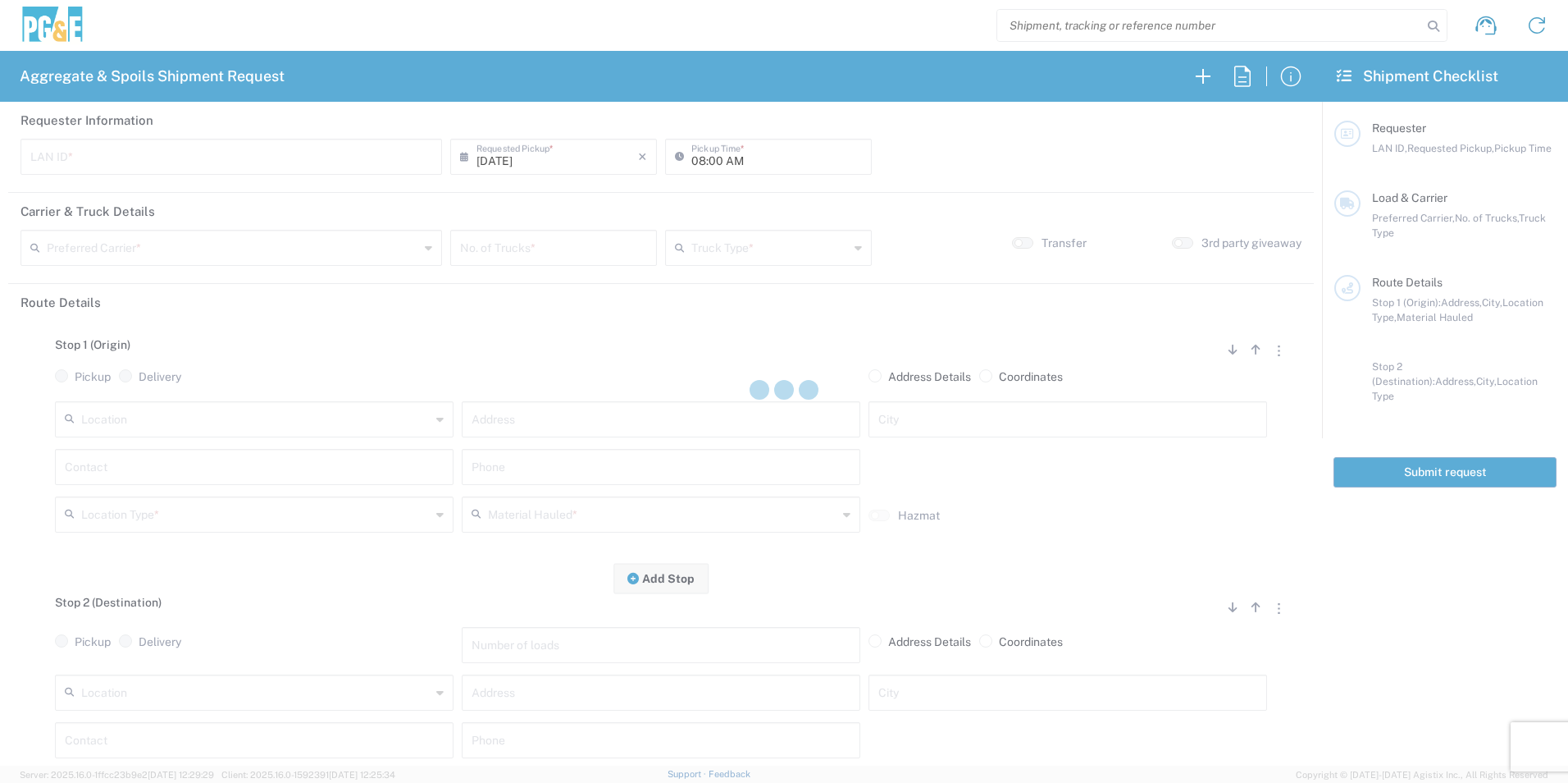
type input "D5HL"
type input "[PERSON_NAME] & Sons Trucking, Inc"
type input "Super Dump"
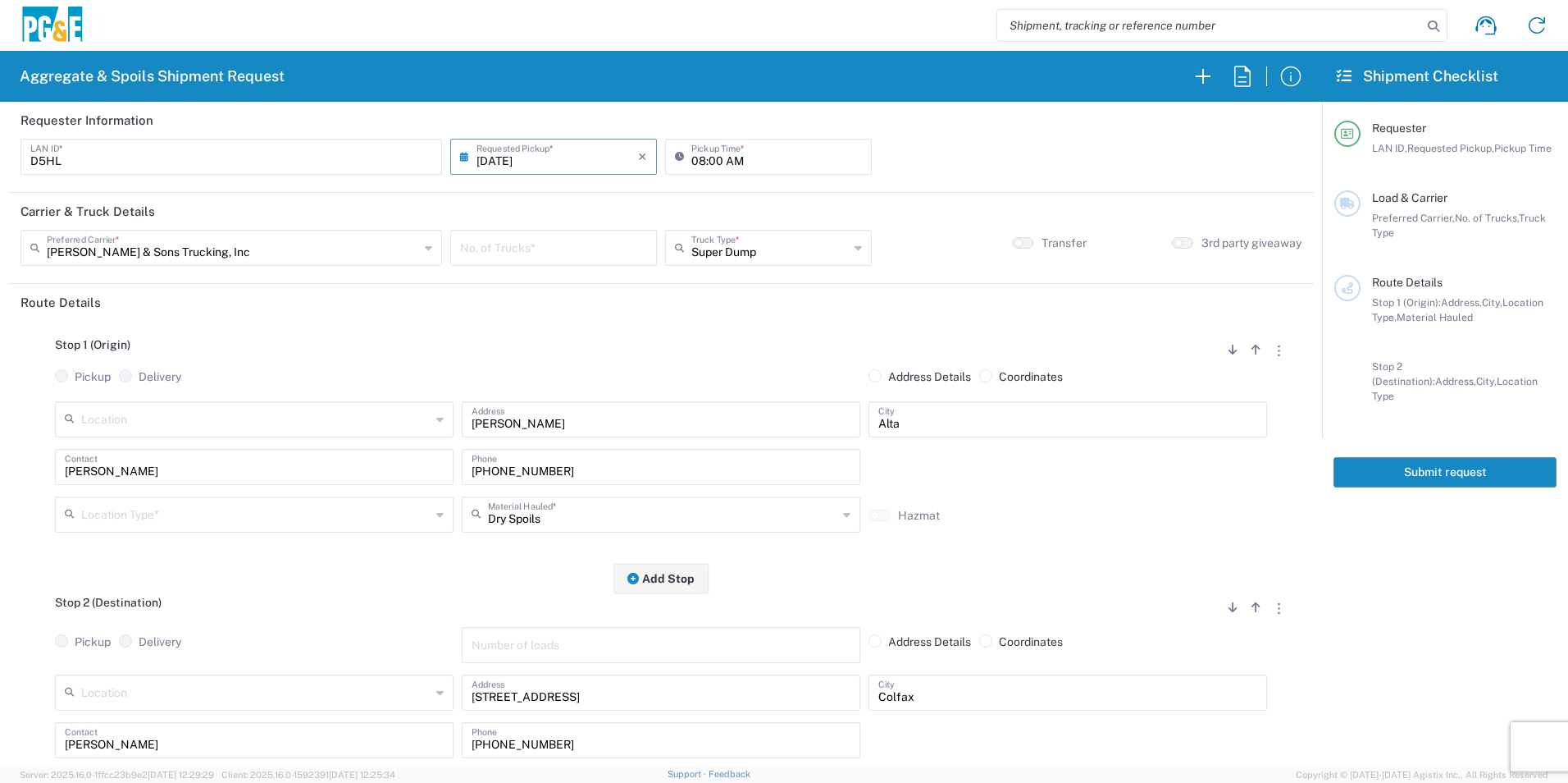
click at [529, 246] on input "number" at bounding box center [553, 247] width 187 height 29
type input "1"
click at [128, 511] on input "text" at bounding box center [256, 513] width 349 height 29
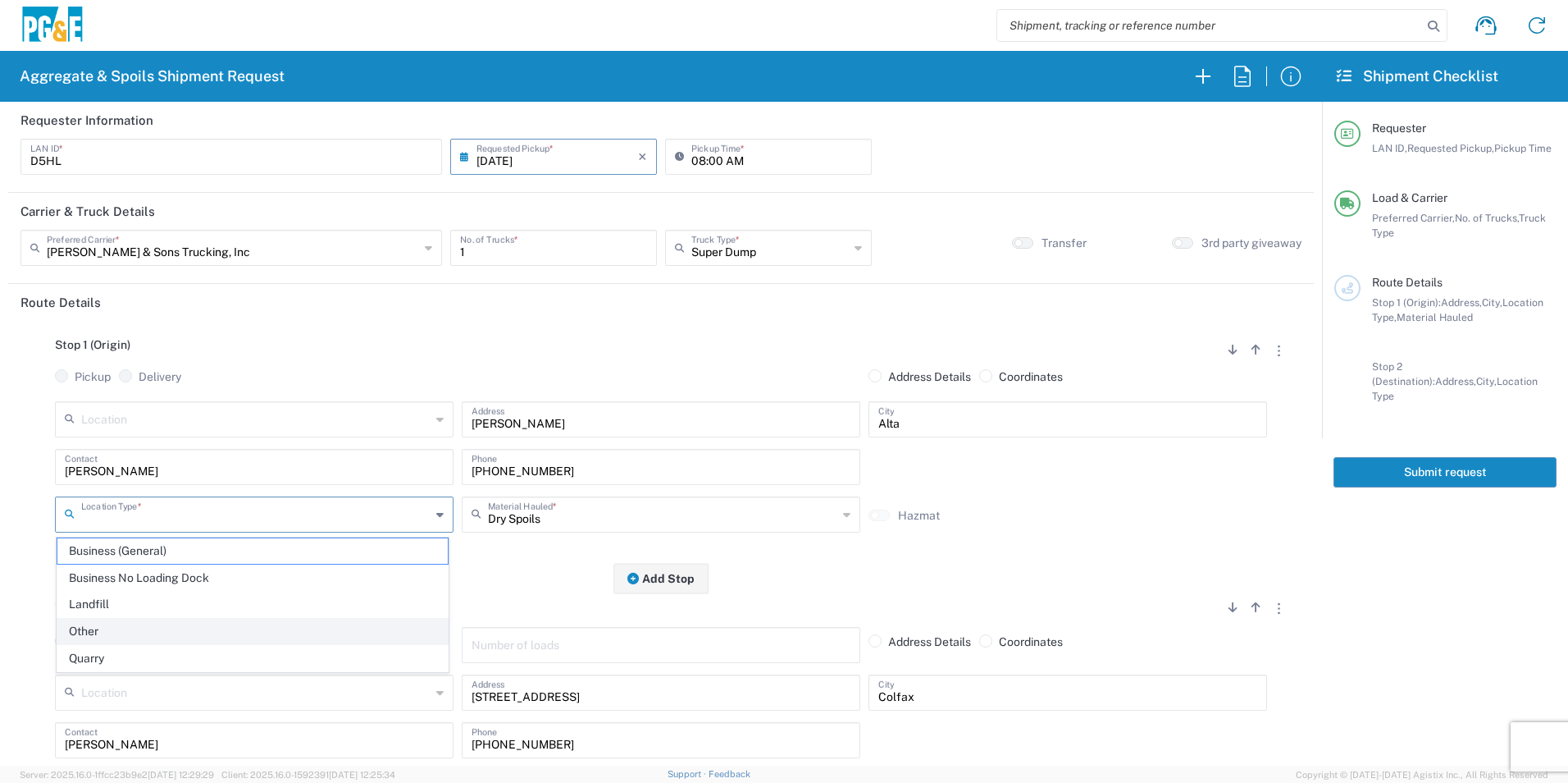
click at [110, 628] on span "Other" at bounding box center [252, 632] width 390 height 26
type input "Other"
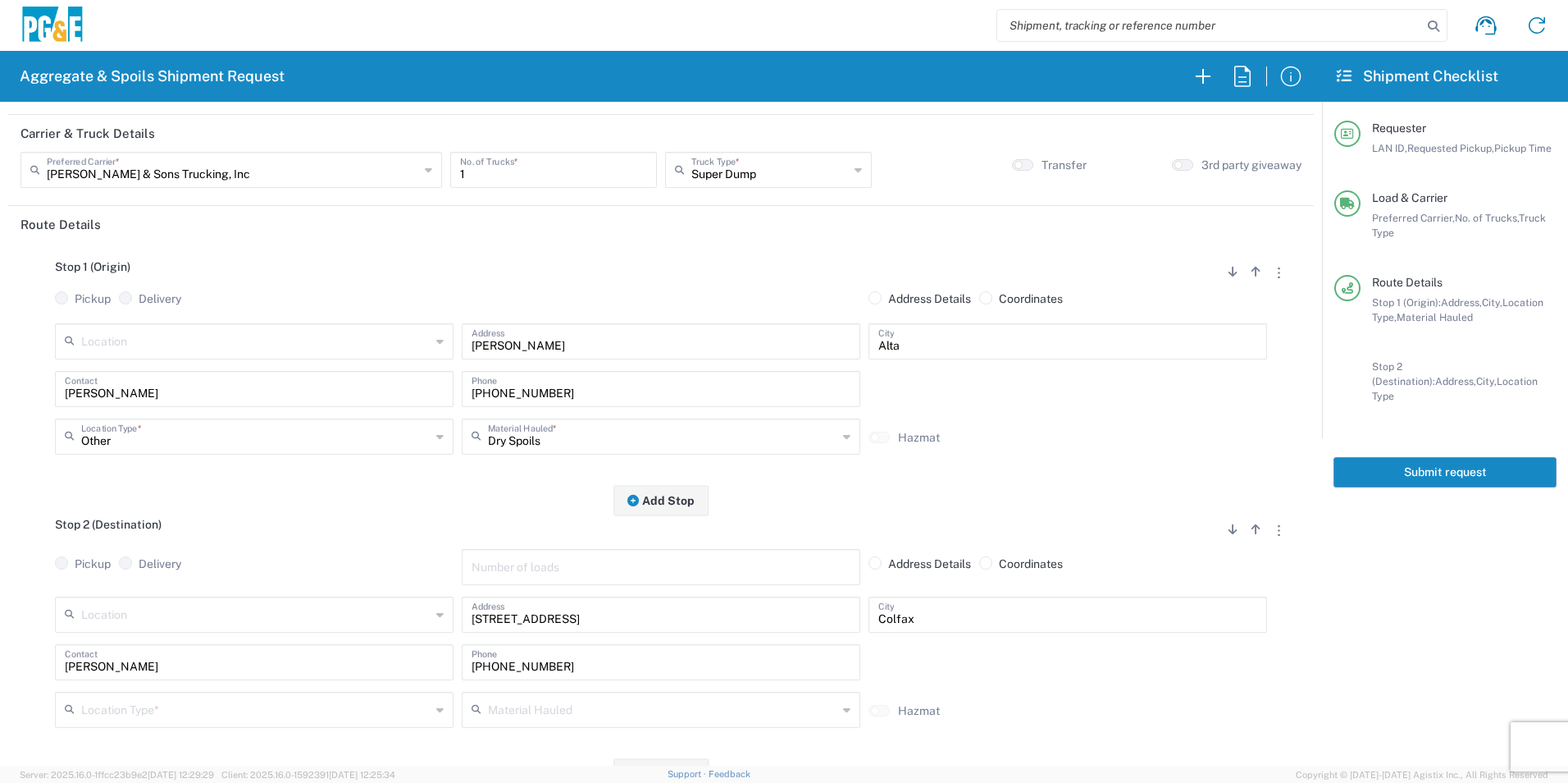
scroll to position [164, 0]
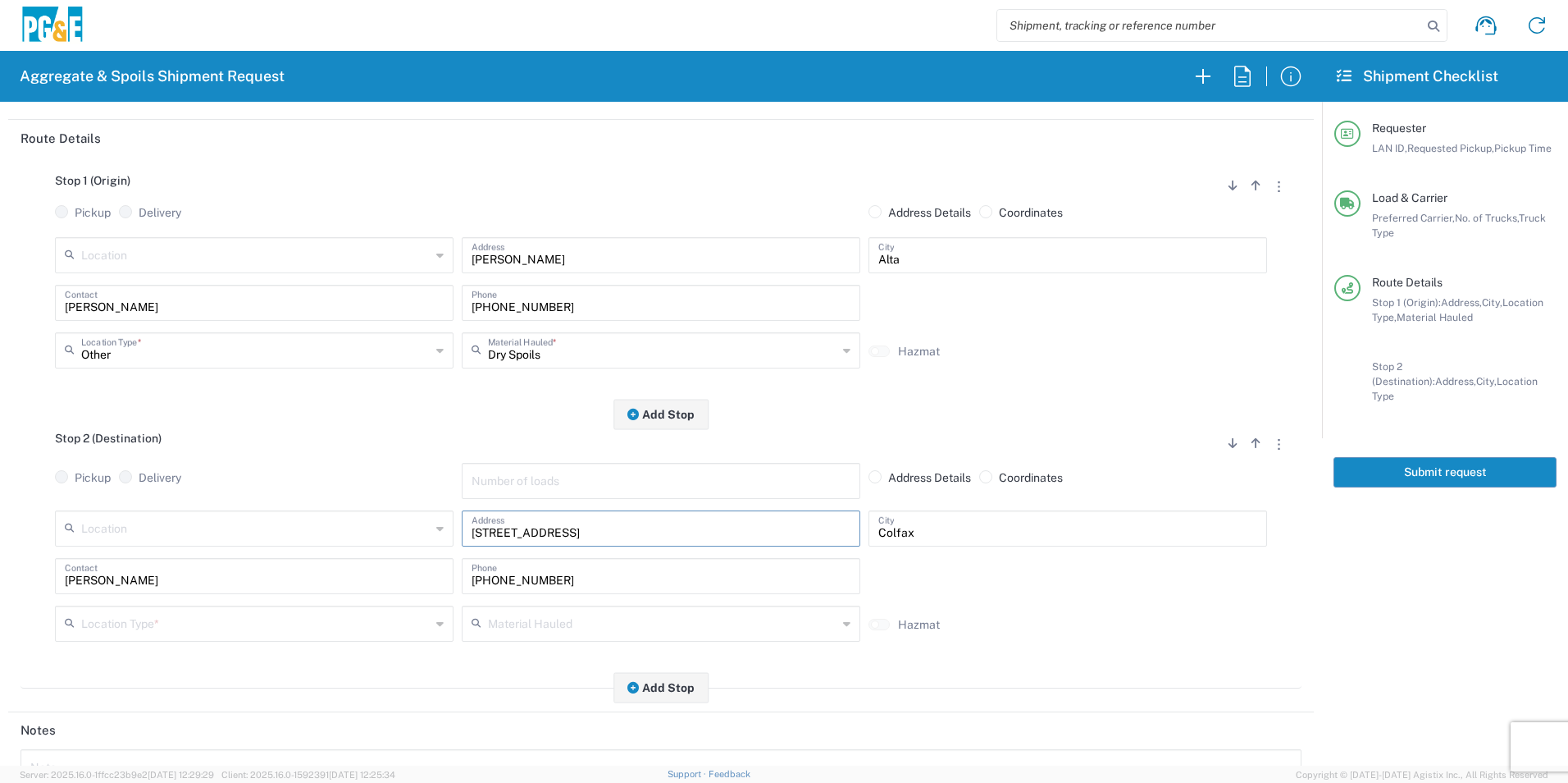
drag, startPoint x: 598, startPoint y: 535, endPoint x: 322, endPoint y: 539, distance: 276.0
click at [322, 538] on div "Location 17300 East Jahant Rd - Quarry 7/11 Materials - Chico - Quarry 7/11 Mat…" at bounding box center [661, 534] width 1220 height 48
type input "22715 Canyon Way"
click at [103, 627] on input "text" at bounding box center [256, 622] width 349 height 29
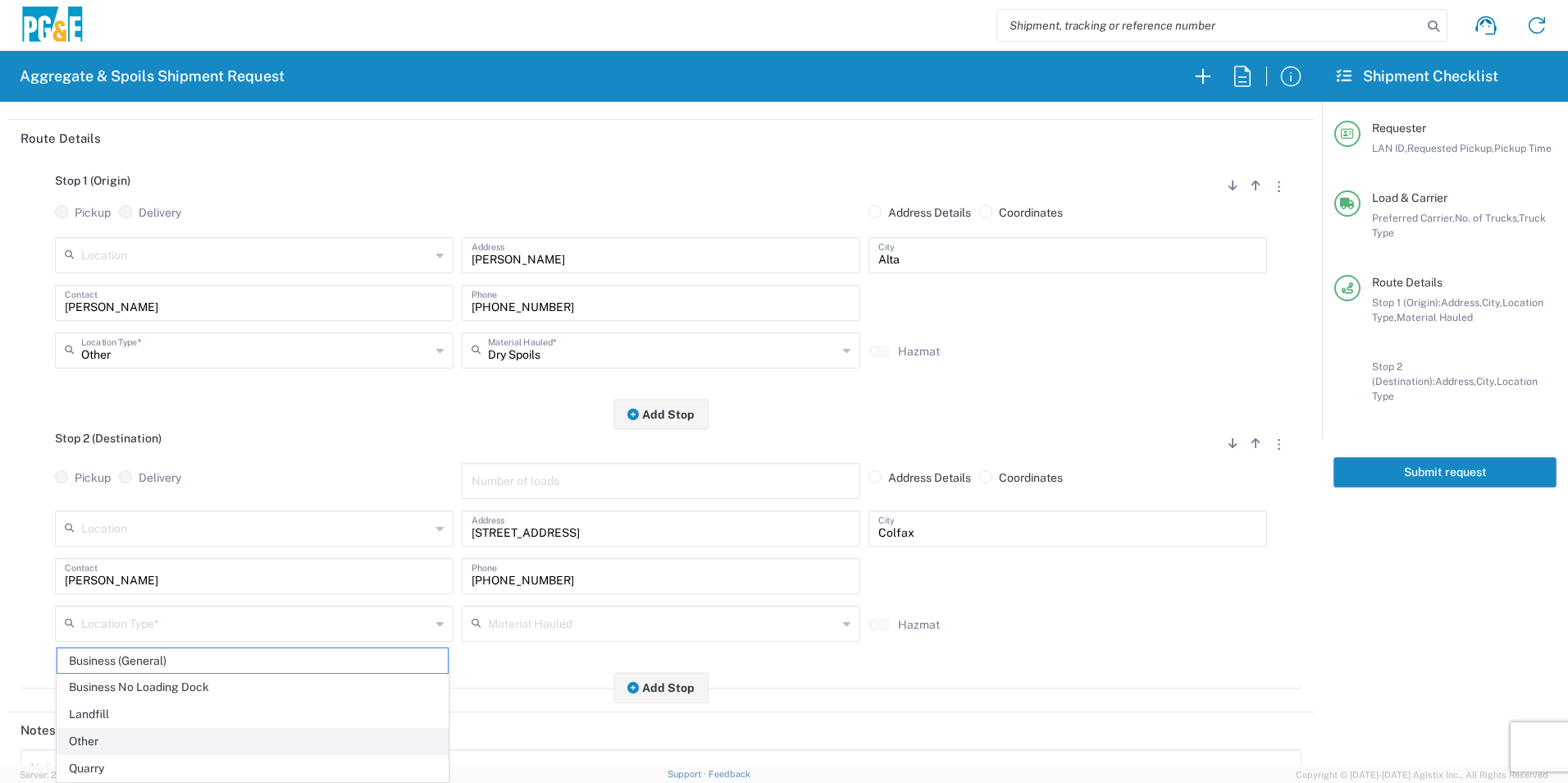
click at [98, 736] on span "Other" at bounding box center [252, 741] width 390 height 26
type input "Other"
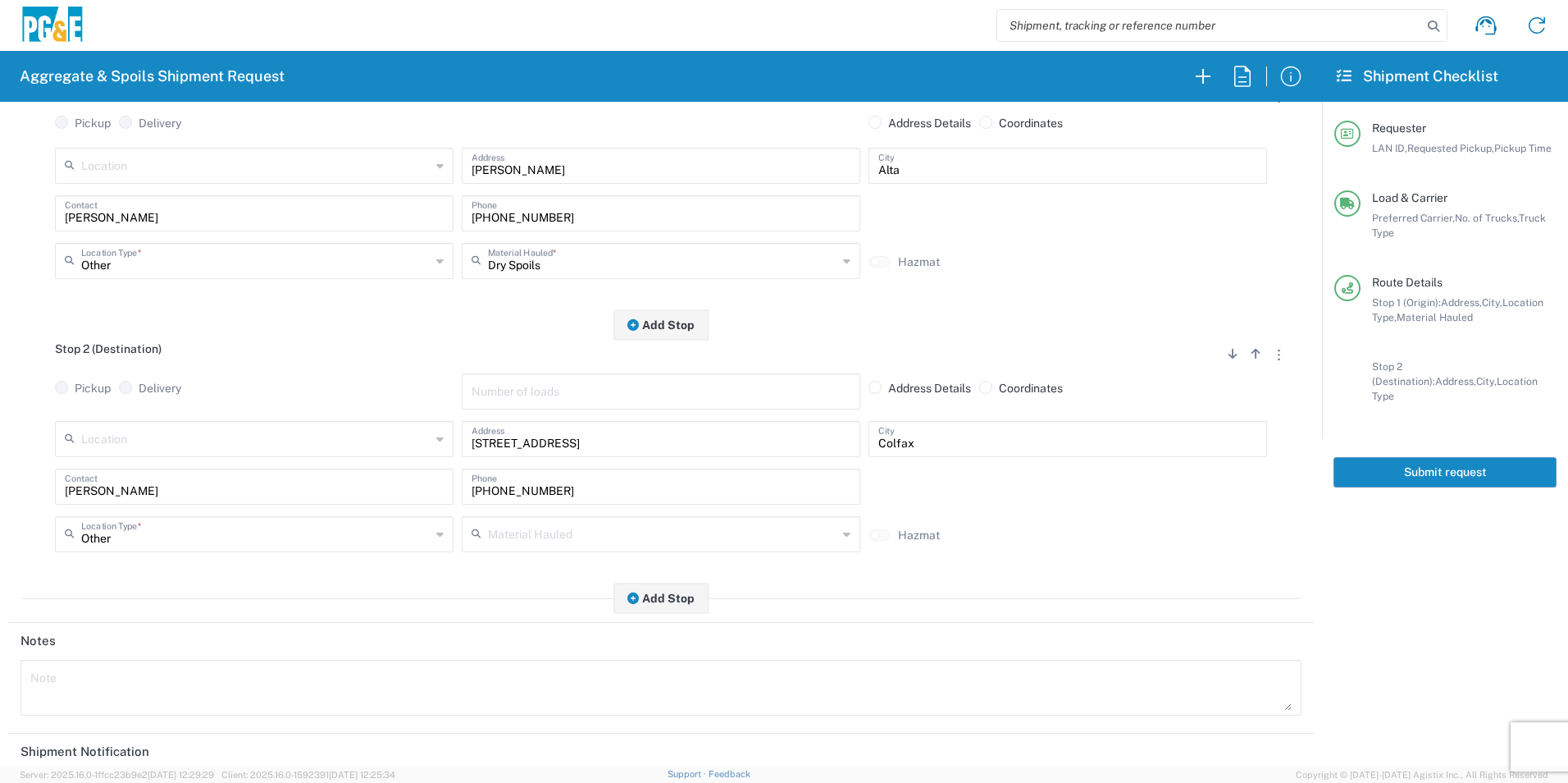
scroll to position [474, 0]
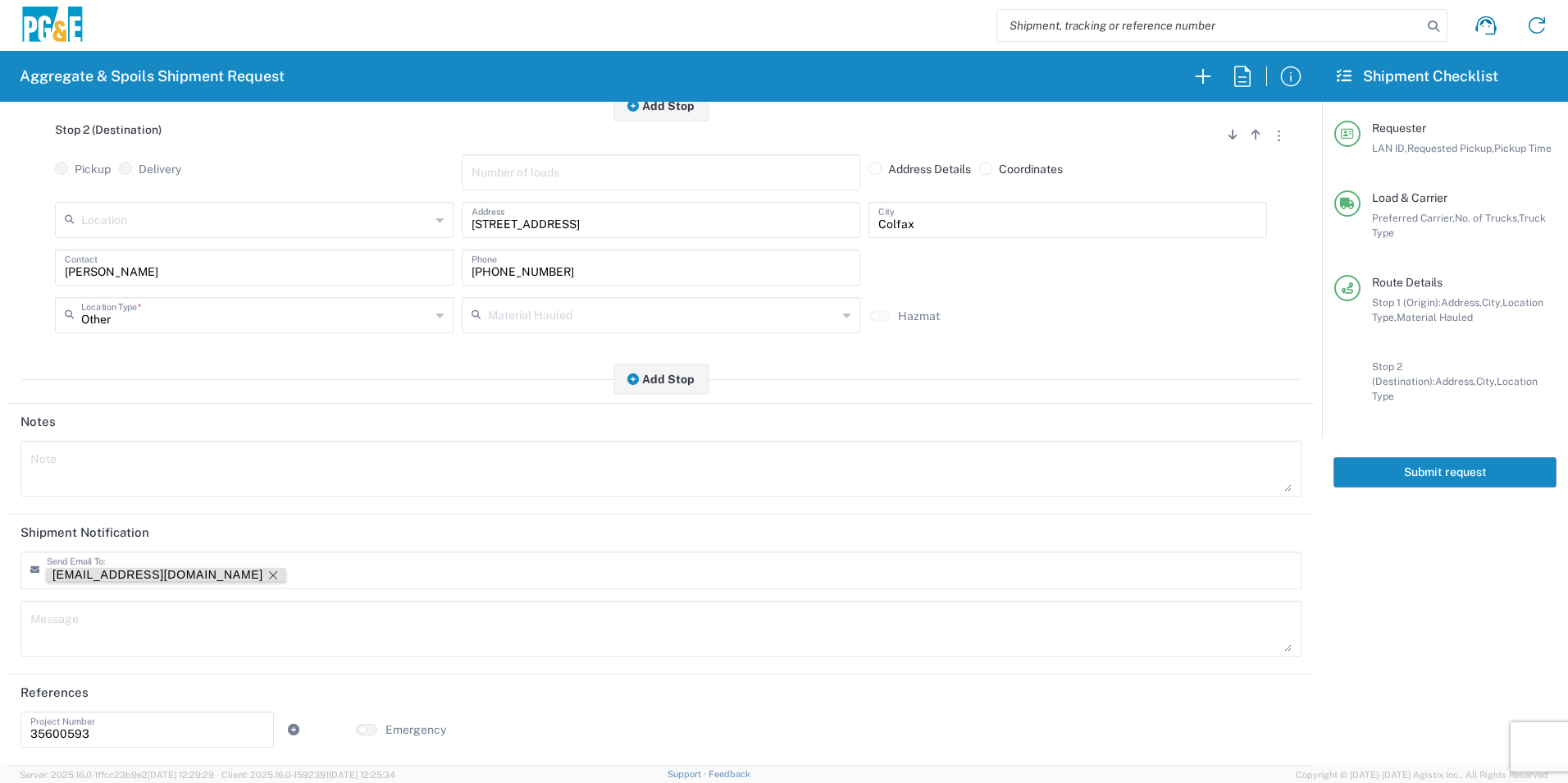
click at [267, 574] on icon "Remove tag" at bounding box center [273, 575] width 13 height 13
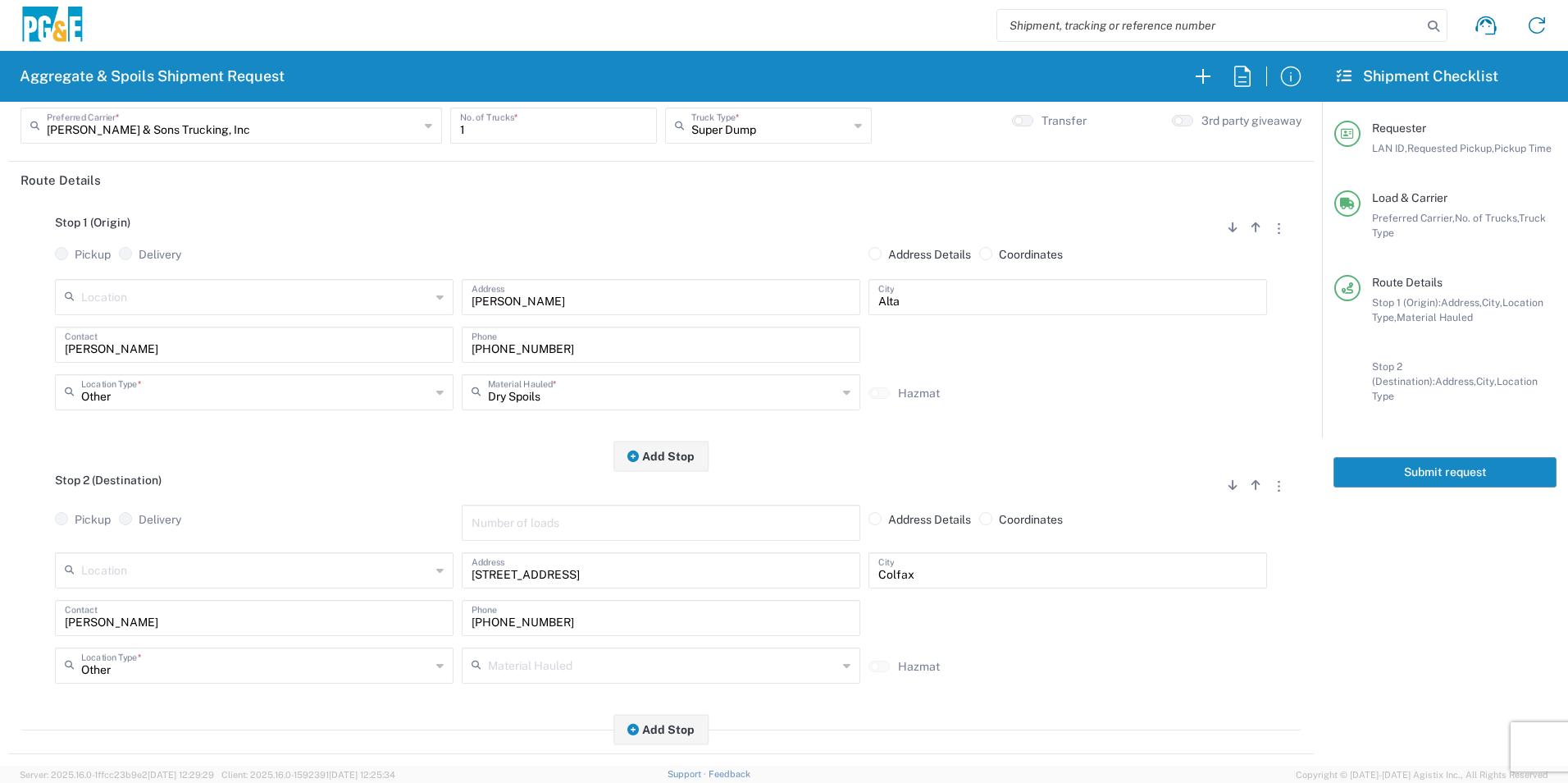
scroll to position [0, 0]
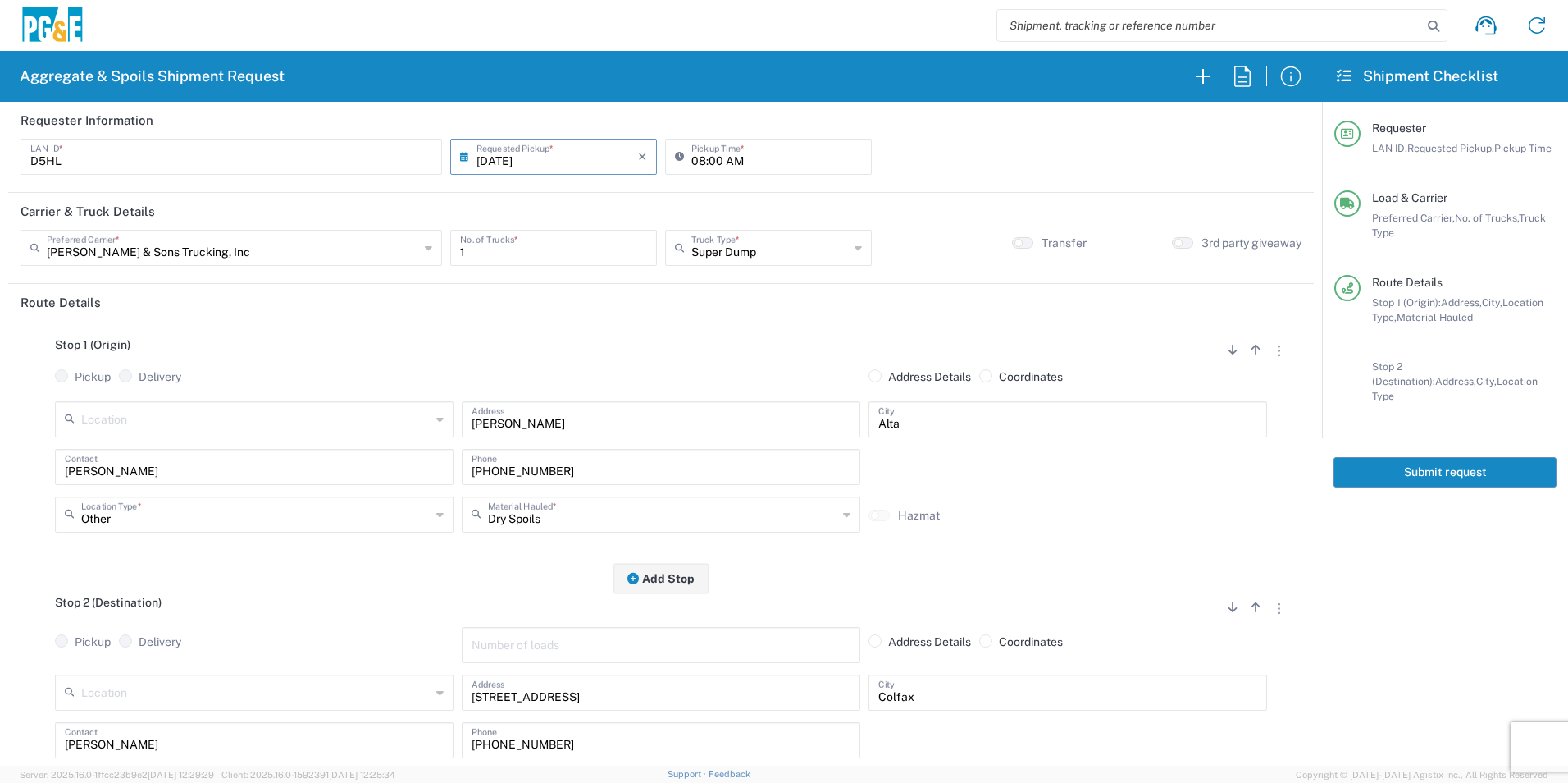
click at [1424, 460] on button "Submit request" at bounding box center [1445, 472] width 223 height 31
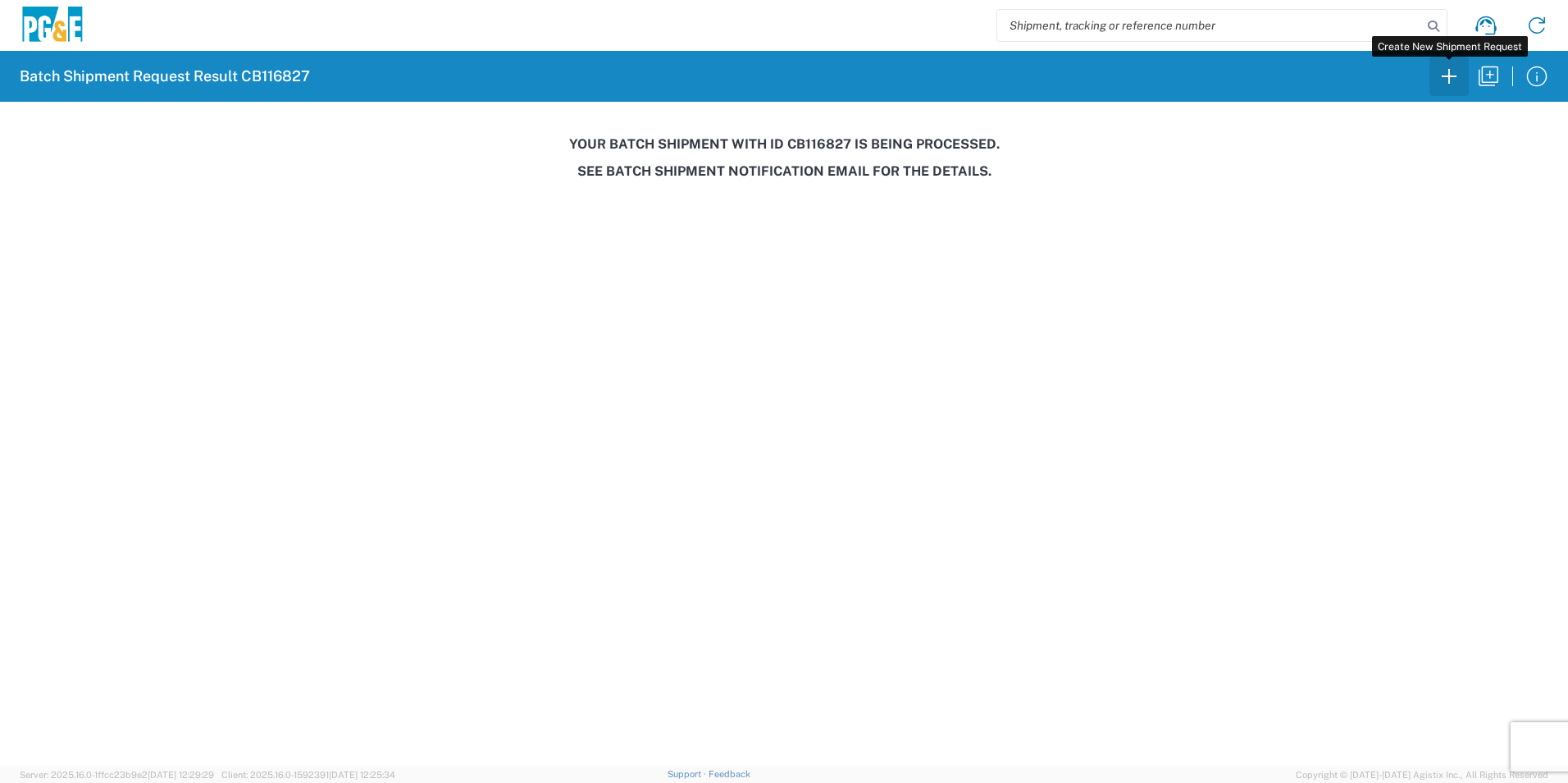
click at [1458, 77] on icon "button" at bounding box center [1449, 76] width 26 height 26
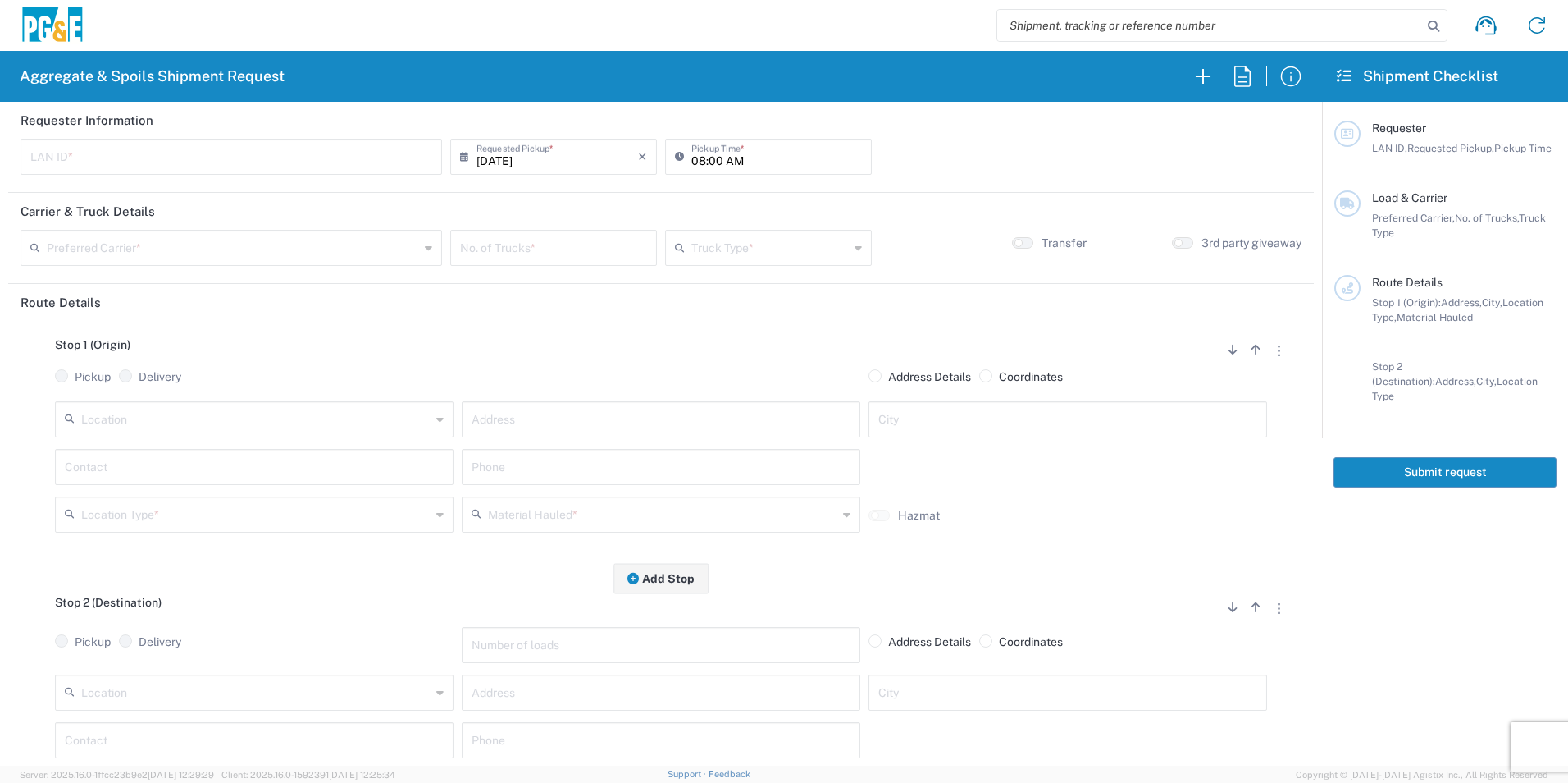
click at [252, 696] on input "text" at bounding box center [256, 691] width 349 height 29
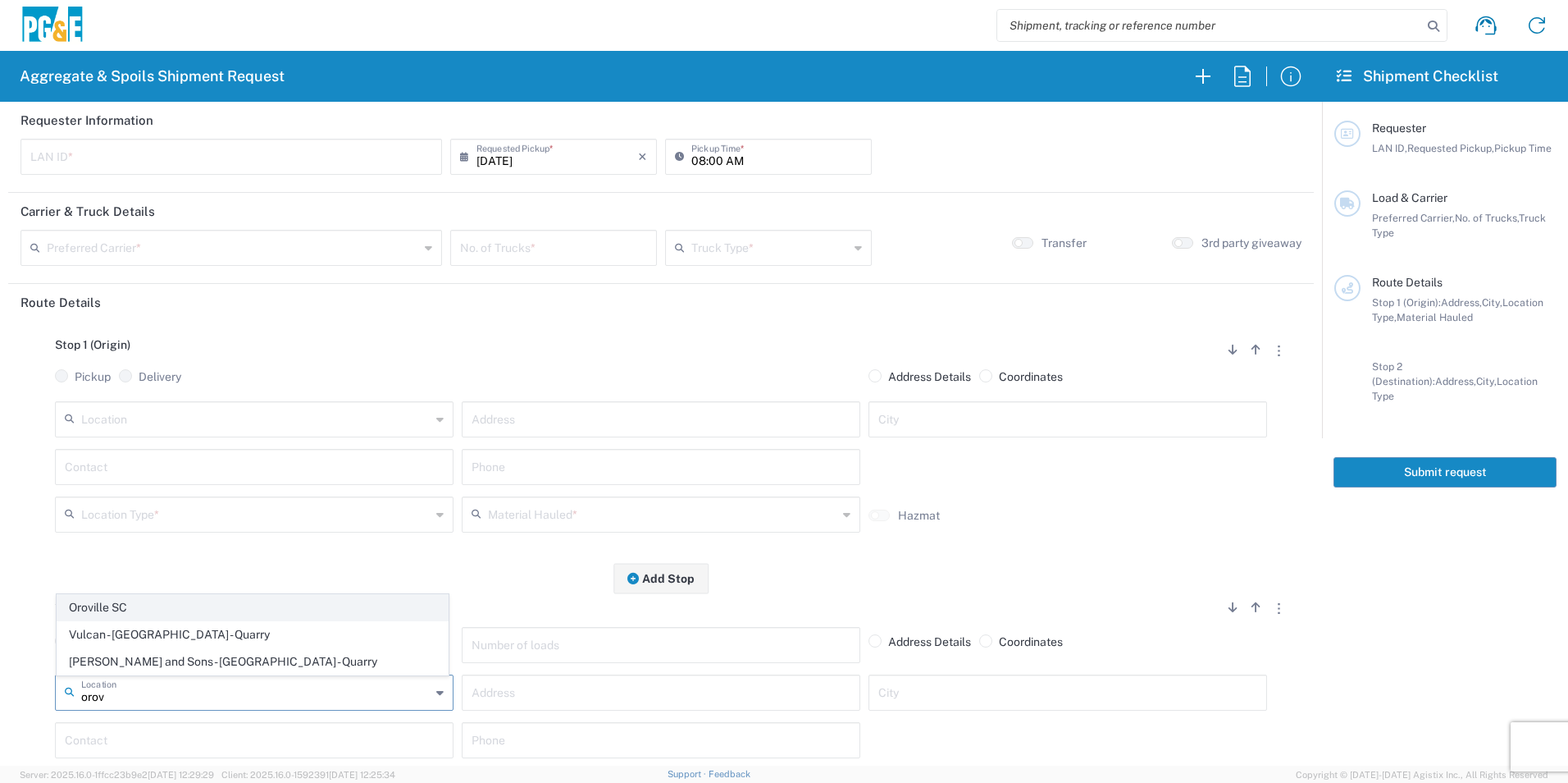
click at [190, 608] on span "Oroville SC" at bounding box center [252, 608] width 390 height 26
type input "Oroville SC"
type input "2226 Veatch St"
type input "Oroville"
type input "Business No Loading Dock"
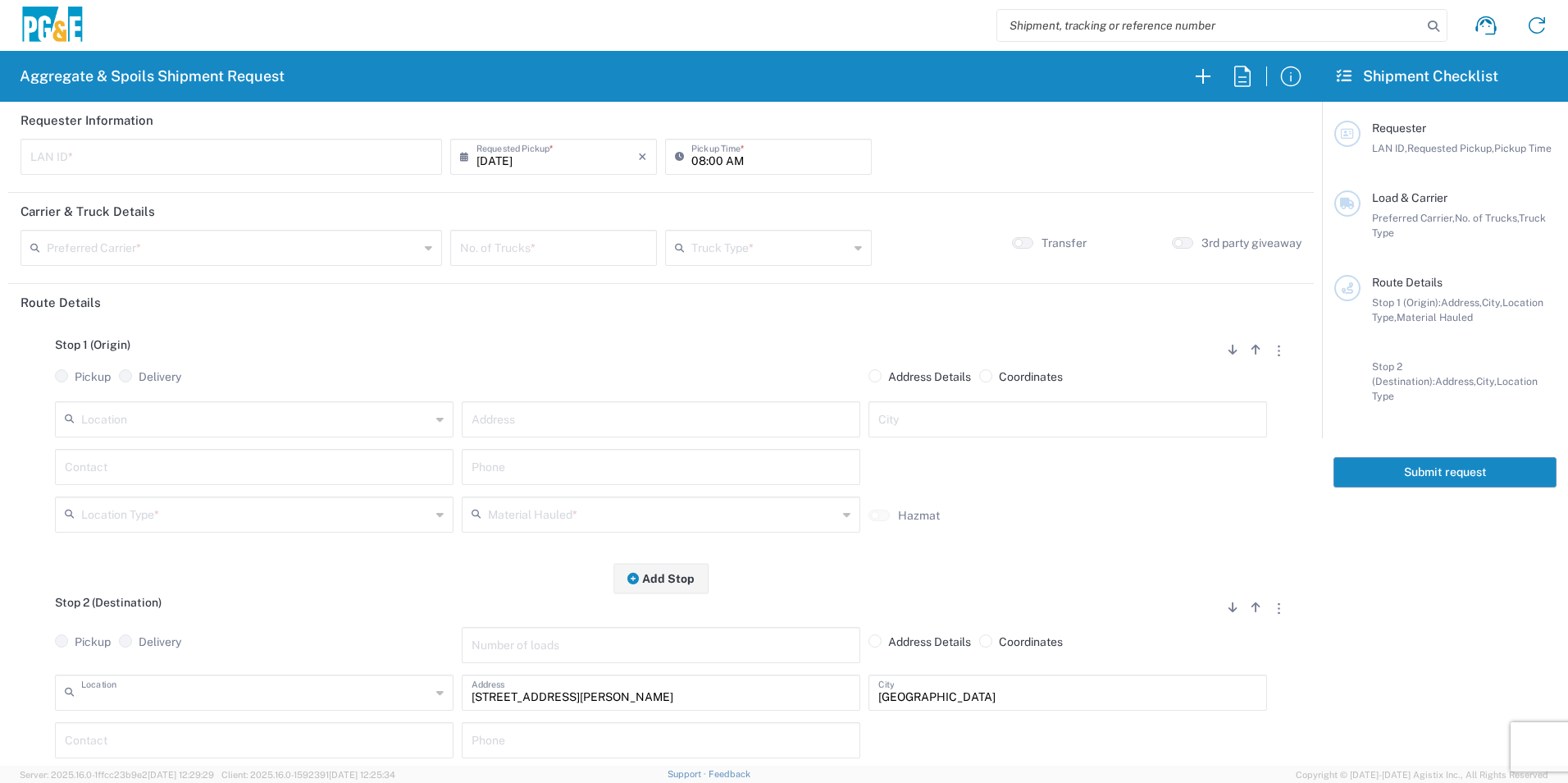
click at [298, 686] on input "text" at bounding box center [256, 691] width 349 height 29
drag, startPoint x: 167, startPoint y: 635, endPoint x: 242, endPoint y: 654, distance: 77.4
click at [167, 634] on span "Chico SC" at bounding box center [252, 634] width 390 height 26
type input "Chico SC"
type input "11239 Midway St"
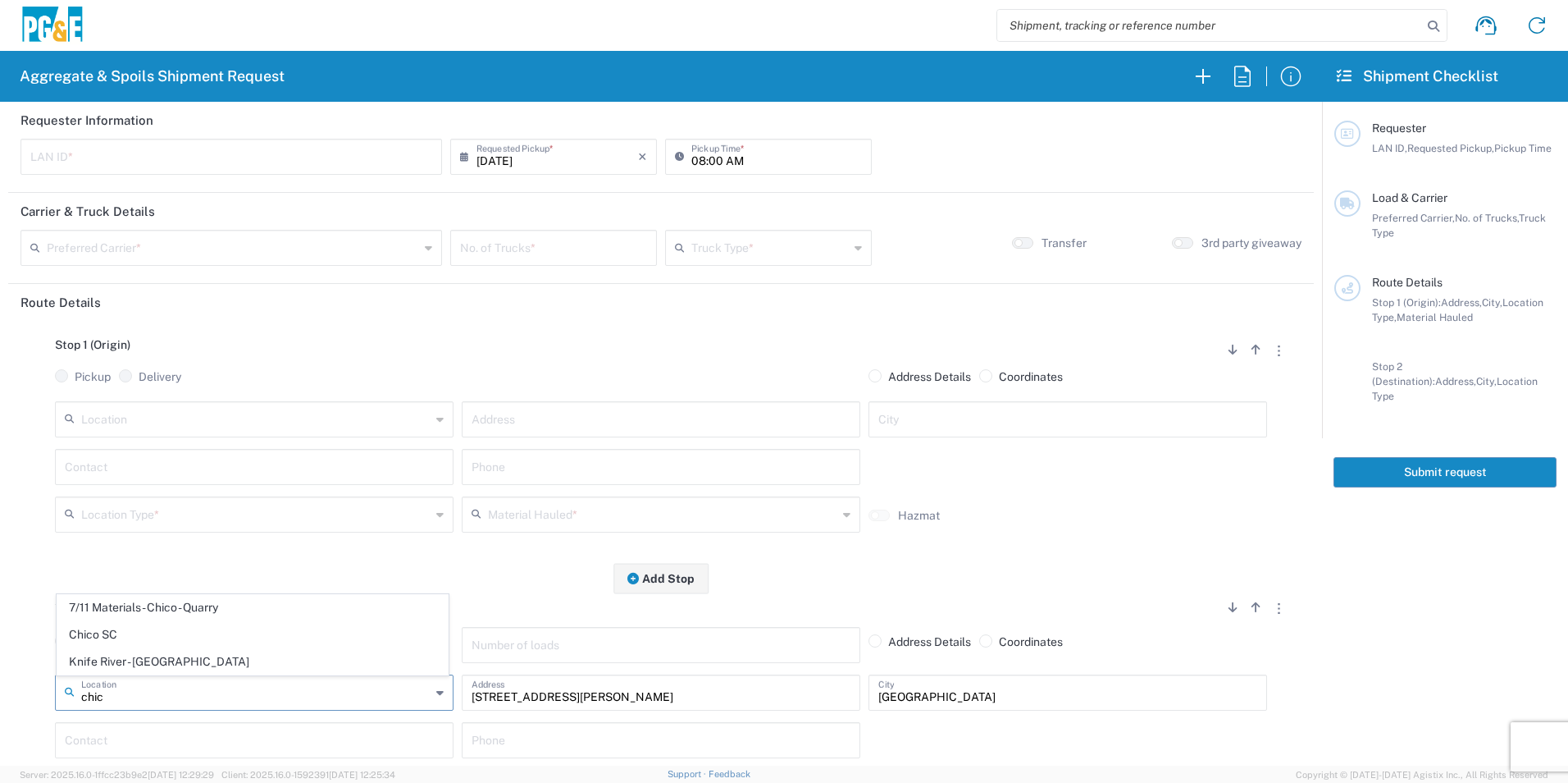
type input "Chico"
click at [222, 156] on input "text" at bounding box center [231, 156] width 402 height 29
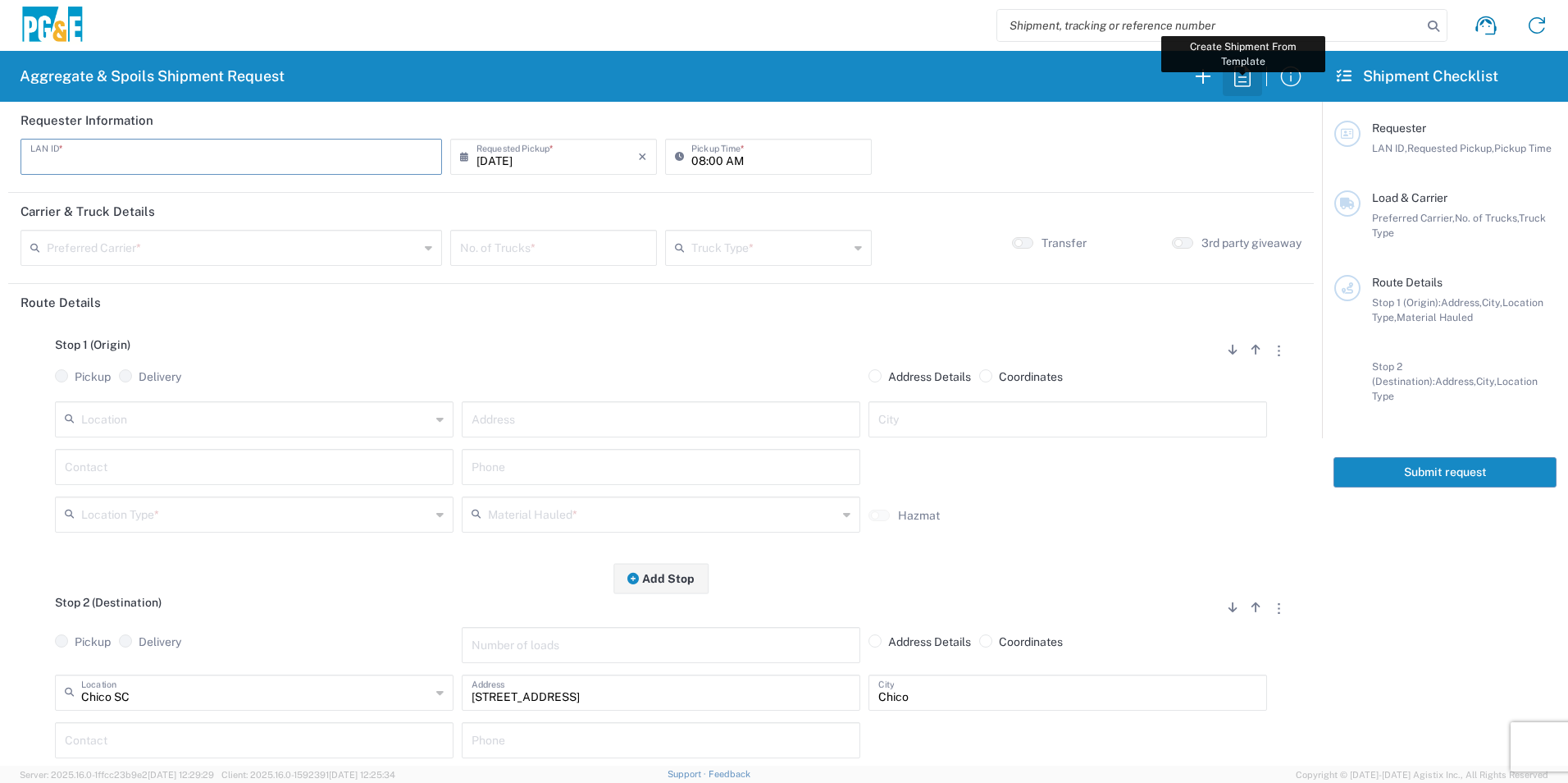
click at [1250, 73] on icon "button" at bounding box center [1242, 76] width 16 height 20
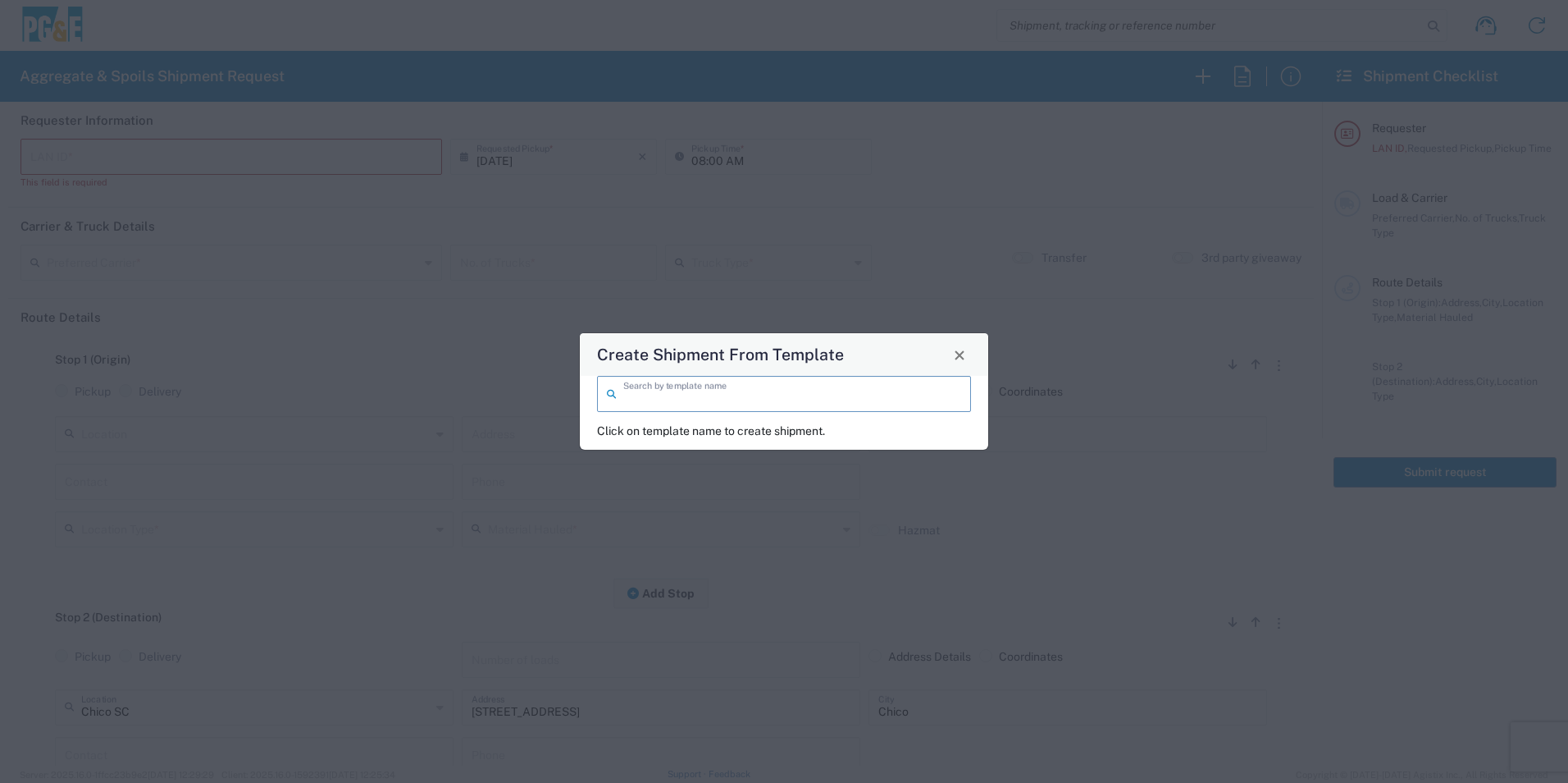
click at [845, 395] on input "search" at bounding box center [792, 393] width 338 height 29
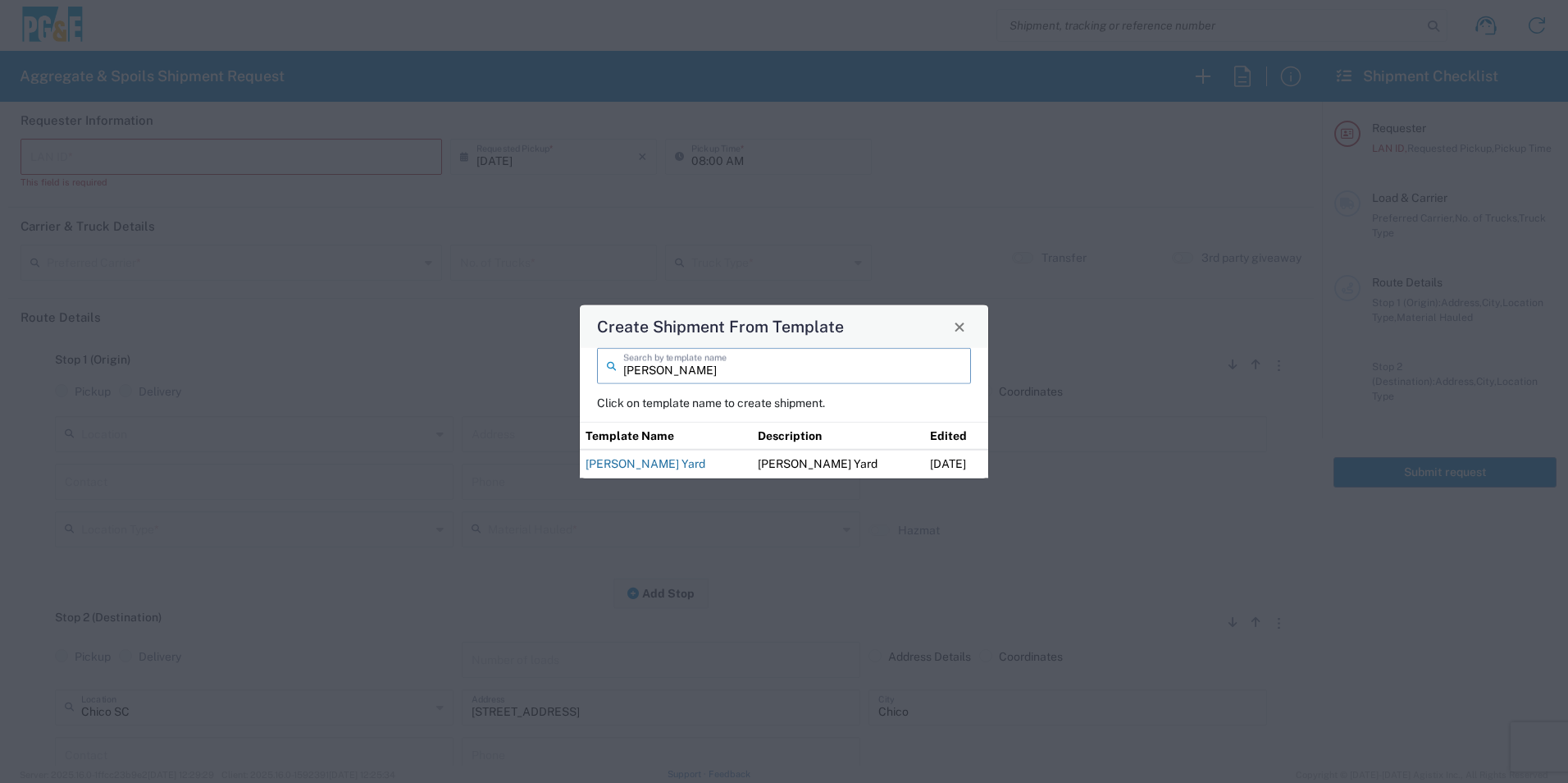
type input "johnny"
click at [672, 466] on link "Johnny - Chico Yard" at bounding box center [645, 462] width 120 height 13
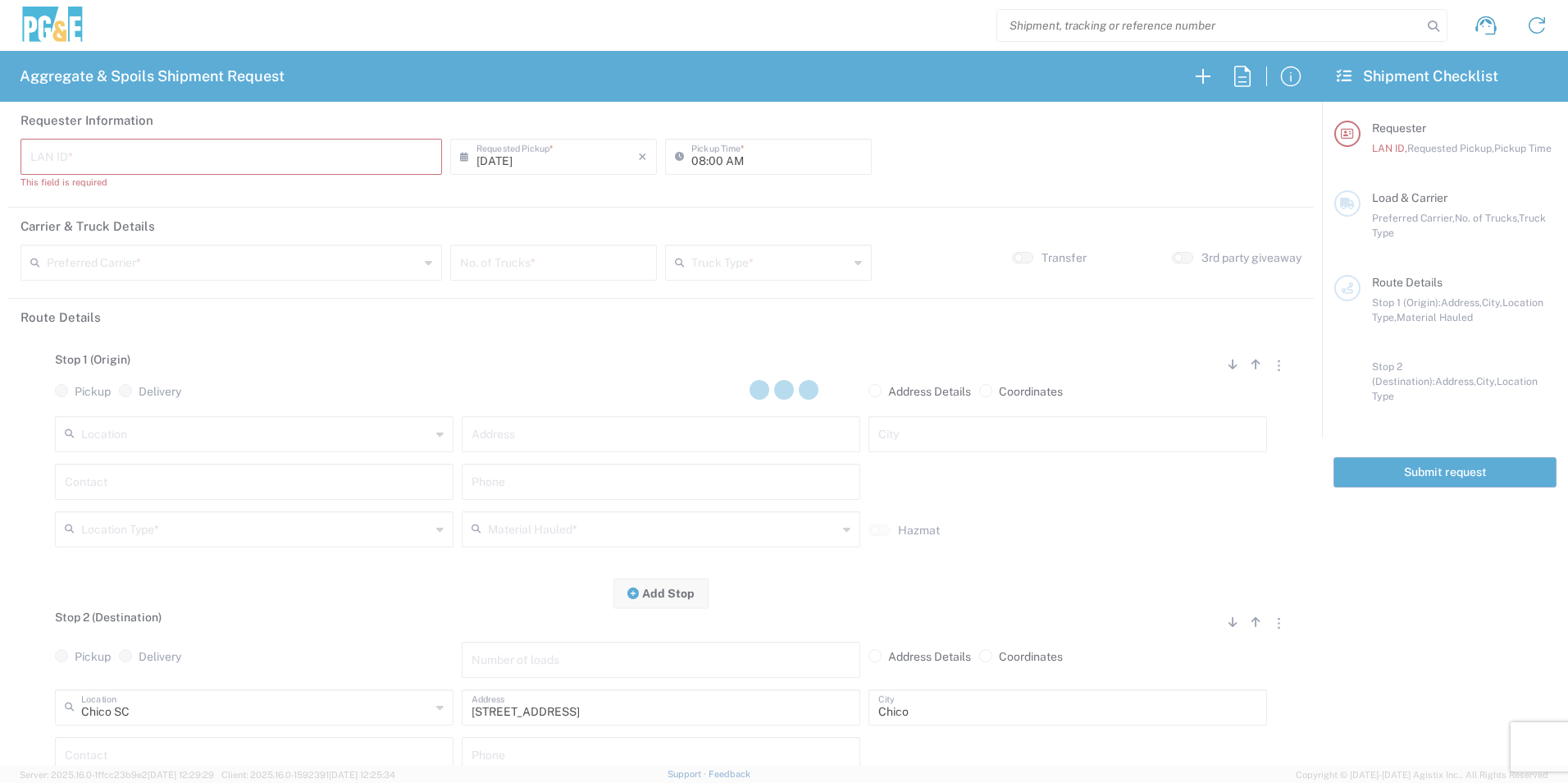
type input "J0CK"
type input "12:00 AM"
type input "Northstate Aggregate"
type input "Transfer Truck"
type textarea "Please deliver 40 Yards of Base Rock & 40 Yards of Sand"
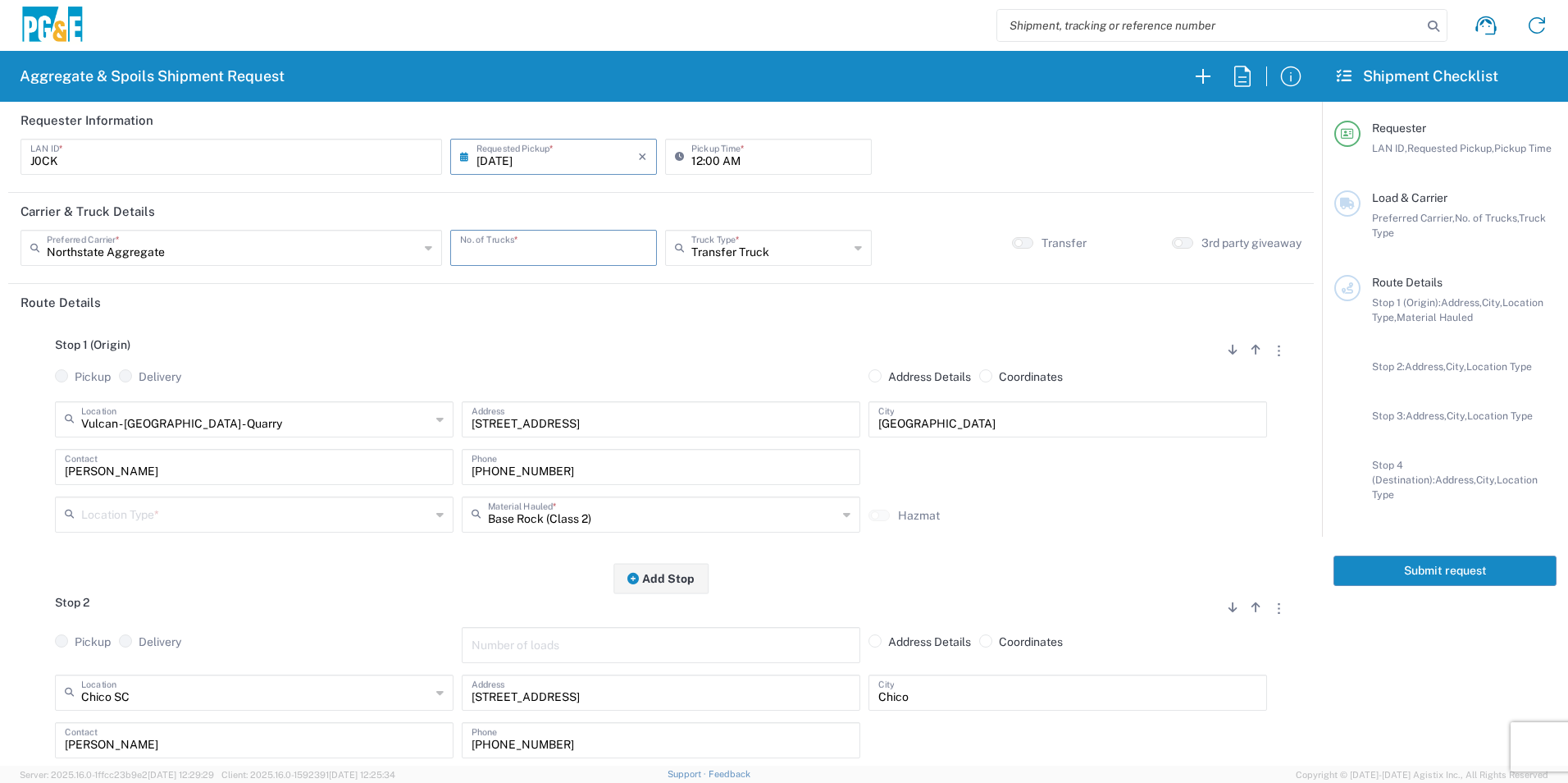
click at [553, 252] on input "number" at bounding box center [553, 247] width 187 height 29
type input "1"
click at [691, 152] on input "12:00 AM" at bounding box center [776, 156] width 171 height 29
click at [297, 425] on input "text" at bounding box center [256, 418] width 349 height 29
drag, startPoint x: 240, startPoint y: 457, endPoint x: 241, endPoint y: 483, distance: 26.0
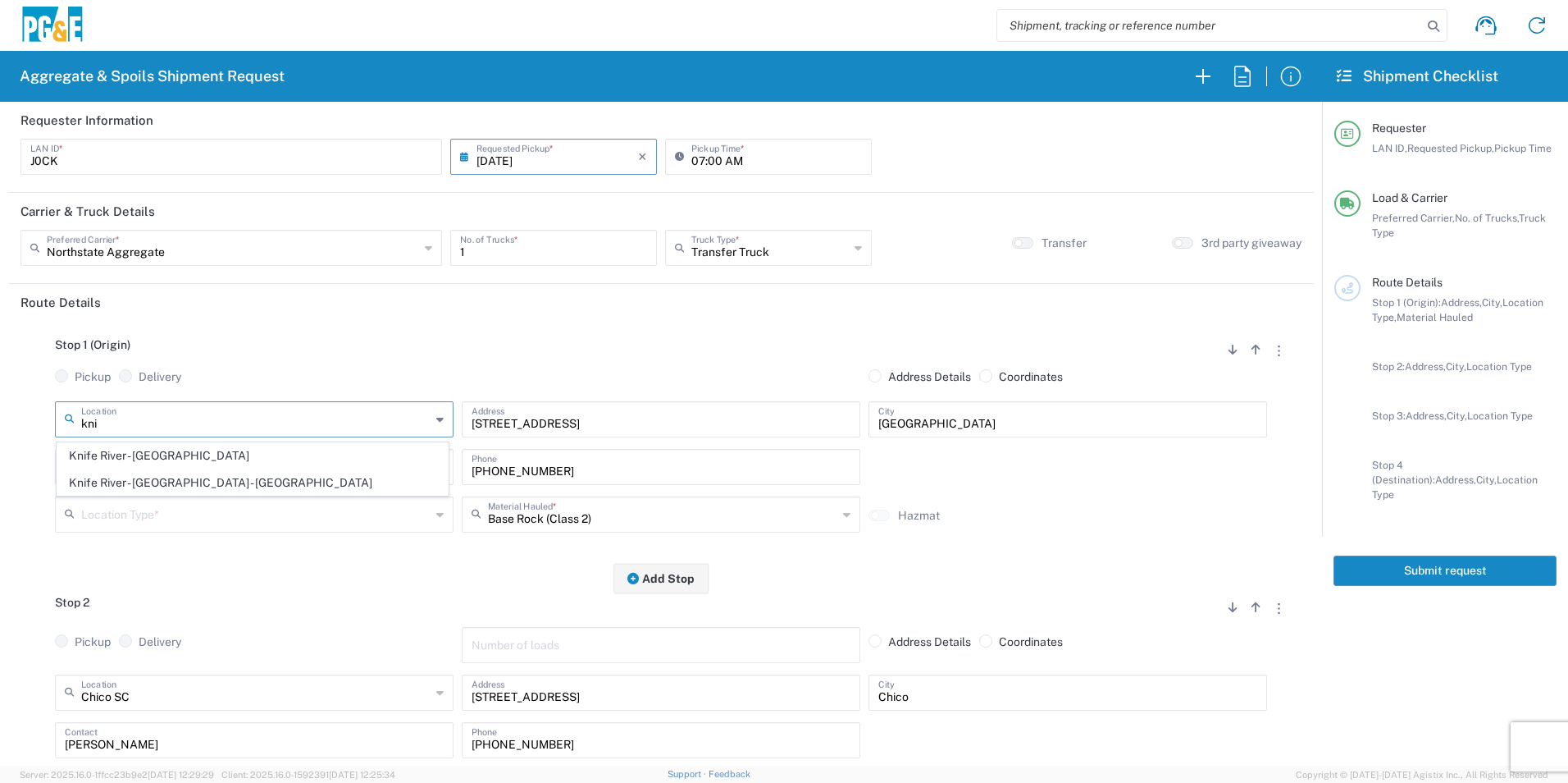
click at [239, 457] on span "Knife River - [GEOGRAPHIC_DATA]" at bounding box center [252, 456] width 390 height 26
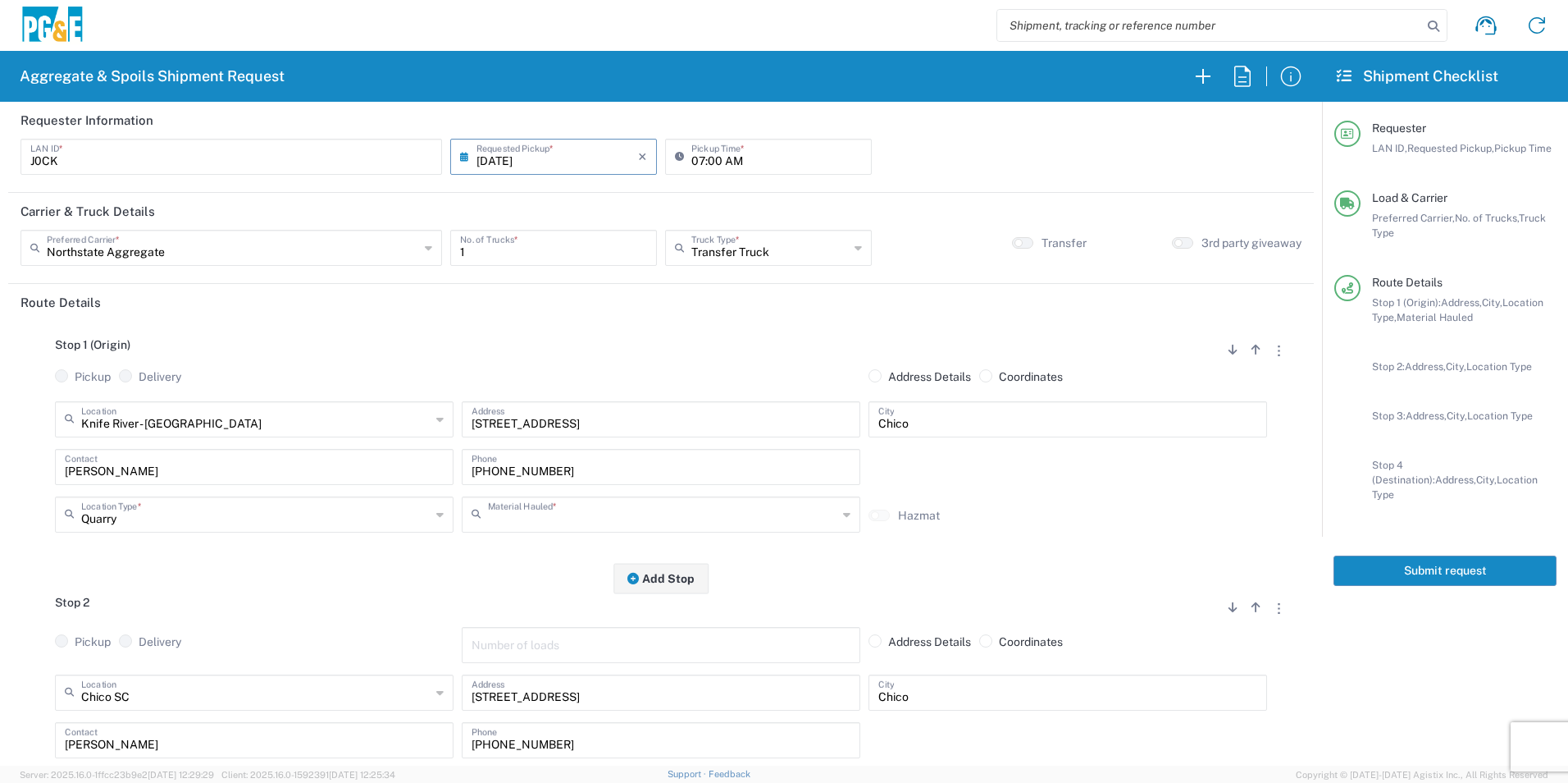
click at [666, 509] on input "text" at bounding box center [662, 513] width 349 height 29
click at [591, 555] on span "Asphalt Cold Patch" at bounding box center [654, 551] width 390 height 26
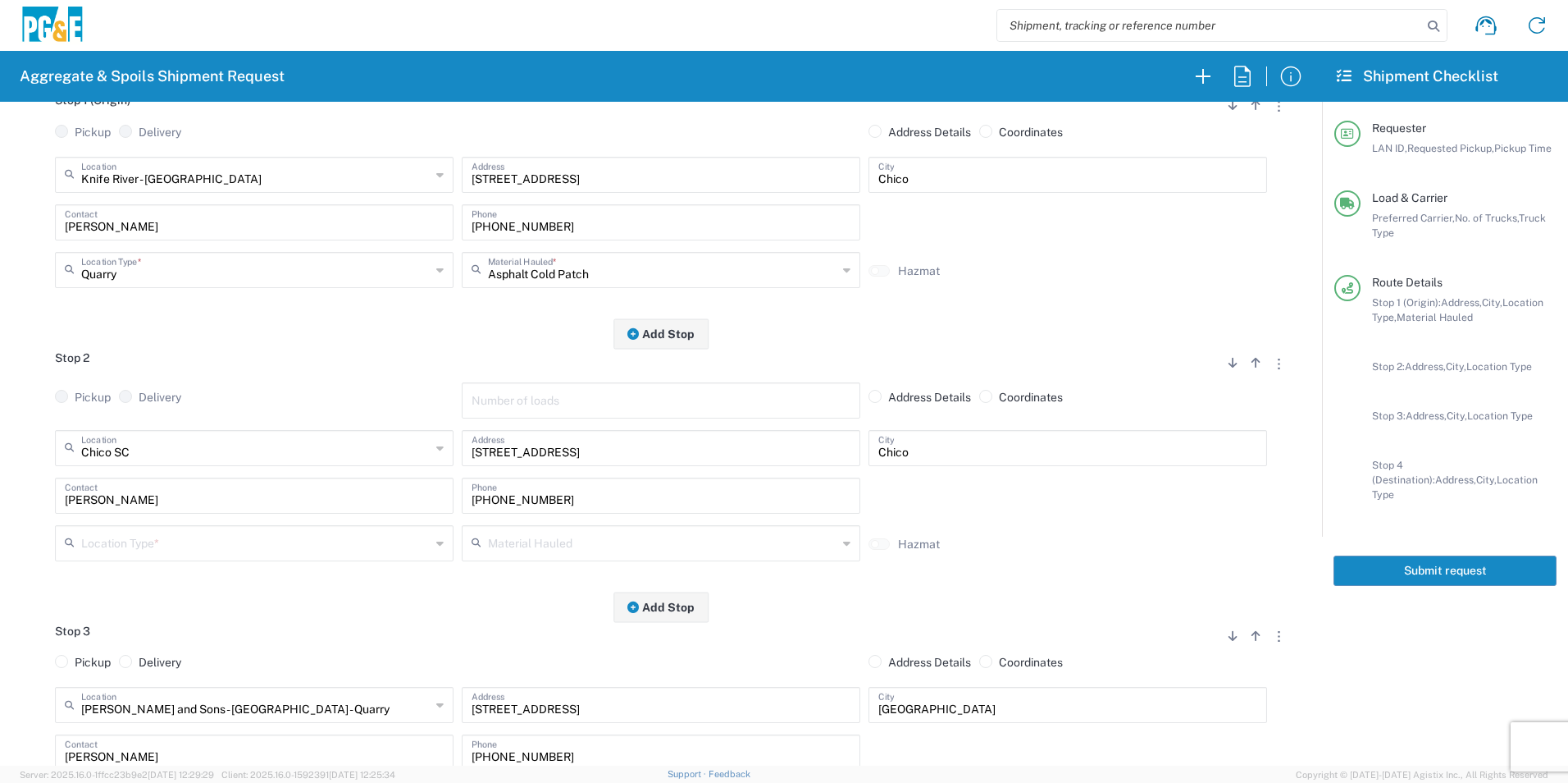
scroll to position [246, 0]
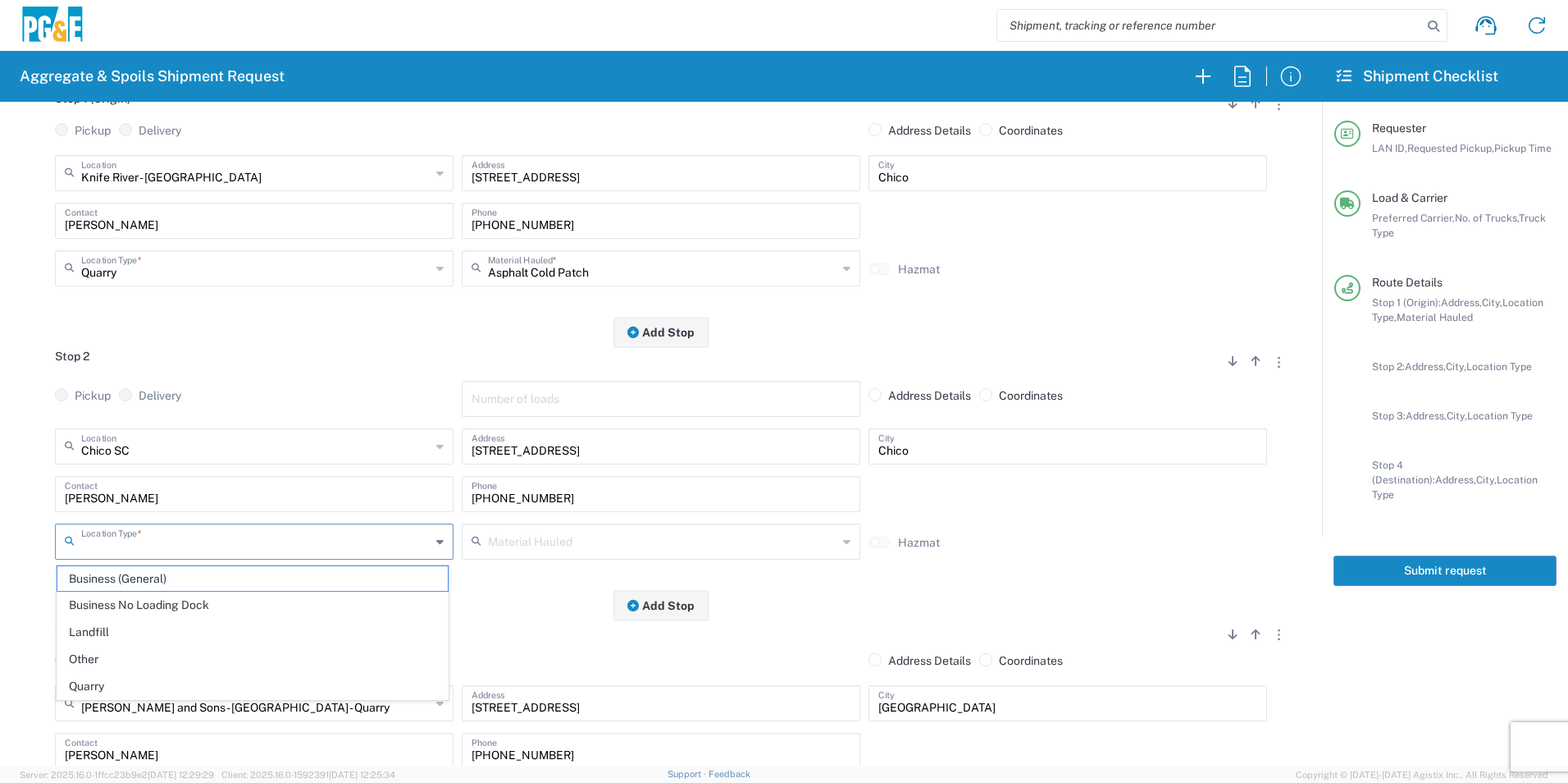
click at [236, 537] on input "text" at bounding box center [256, 541] width 349 height 29
drag, startPoint x: 132, startPoint y: 606, endPoint x: 142, endPoint y: 602, distance: 10.8
click at [132, 605] on span "Business No Loading Dock" at bounding box center [252, 605] width 390 height 26
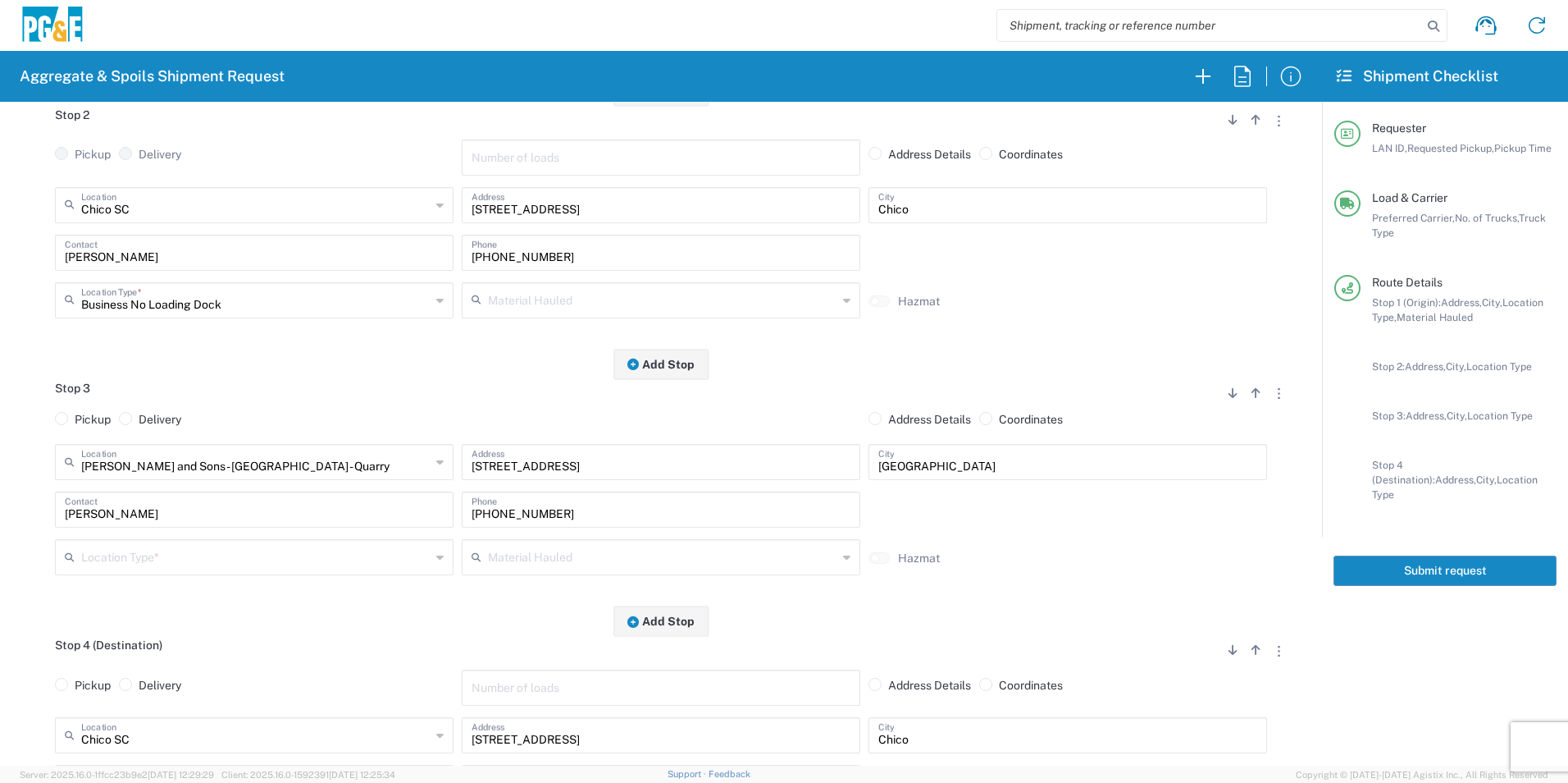
scroll to position [492, 0]
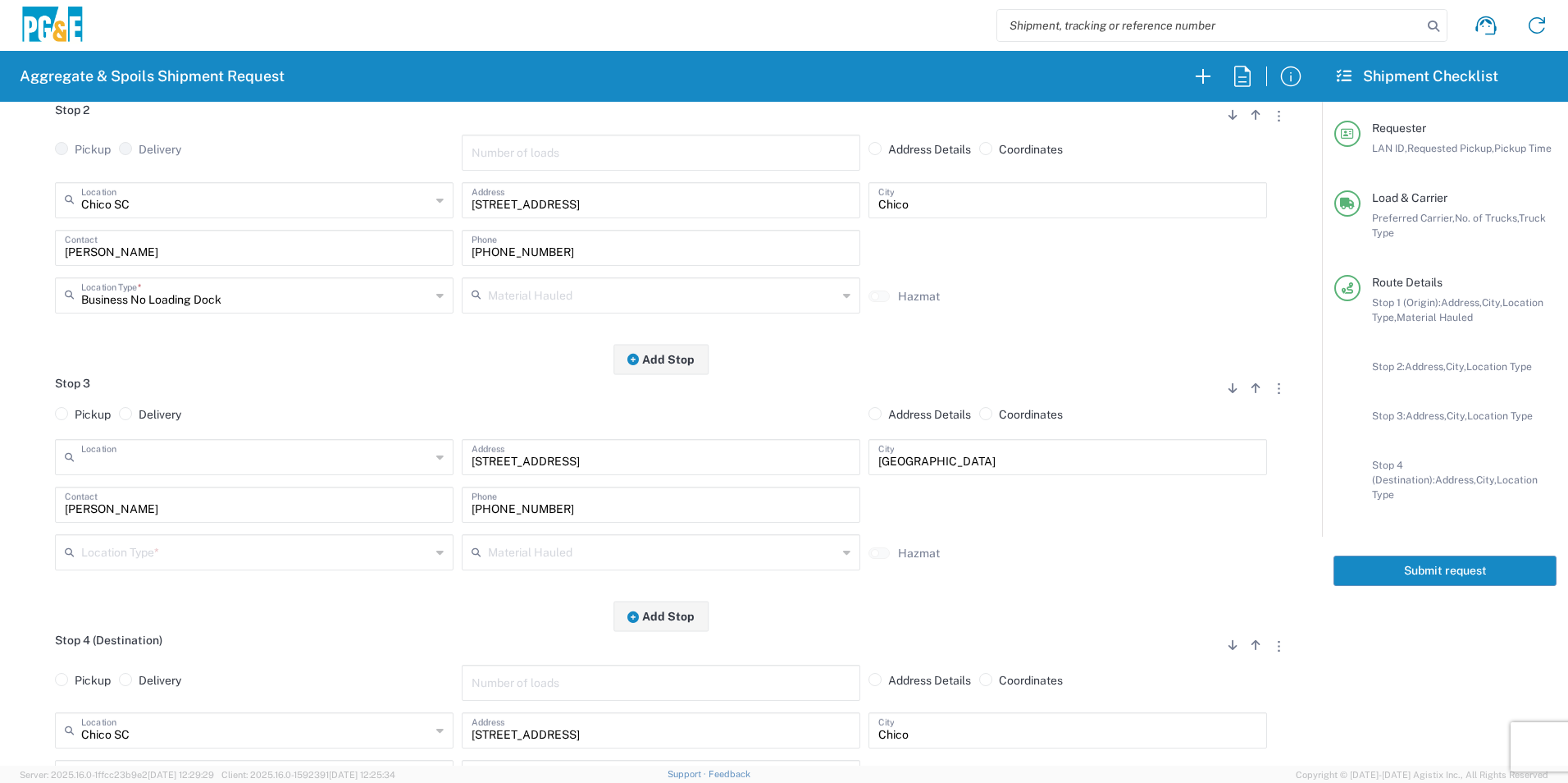
click at [190, 213] on input "text" at bounding box center [256, 199] width 349 height 29
click at [172, 495] on span "7/11 Materials - Chico - Quarry" at bounding box center [252, 495] width 390 height 26
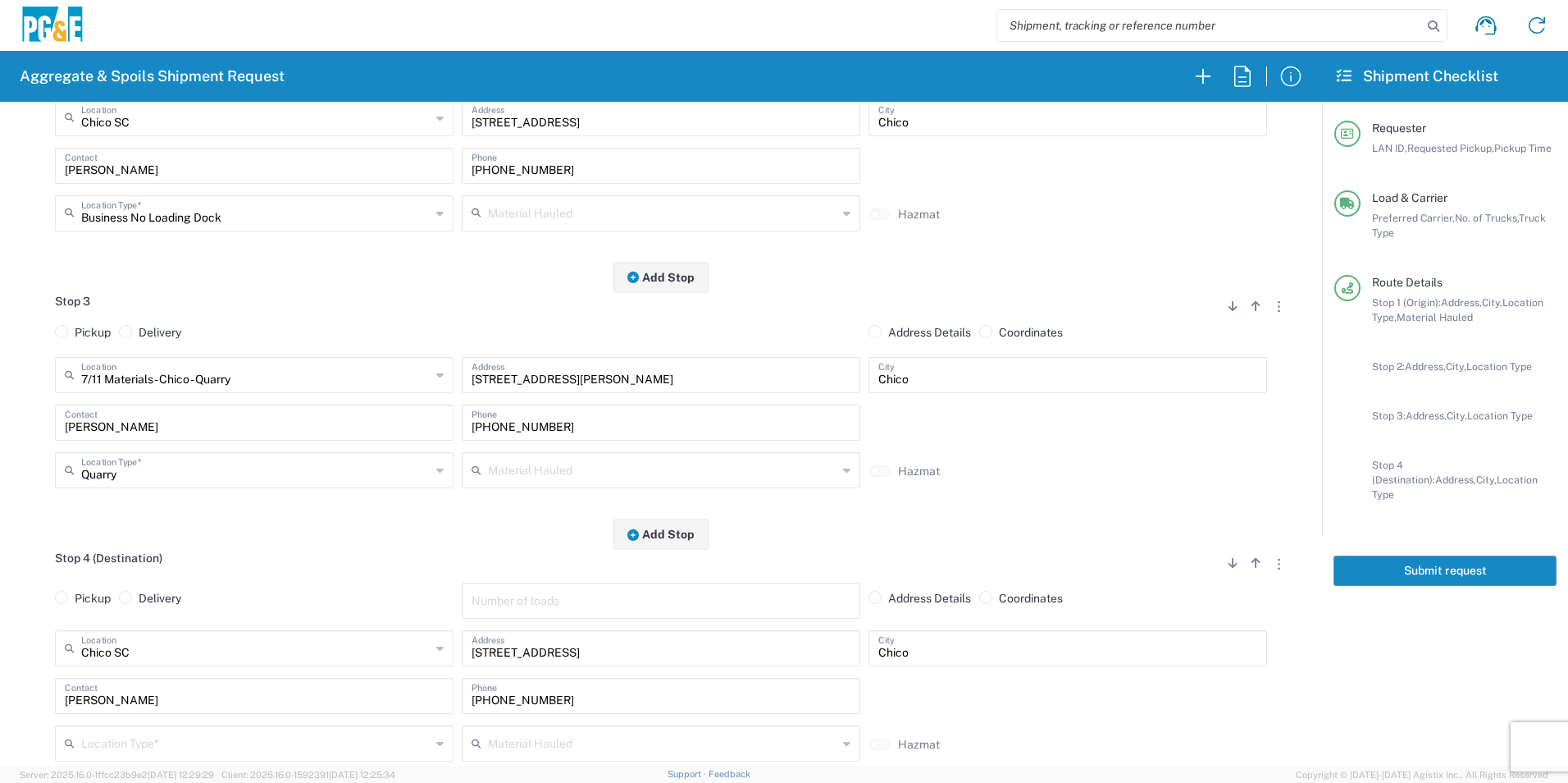
click at [549, 226] on input "text" at bounding box center [662, 213] width 349 height 29
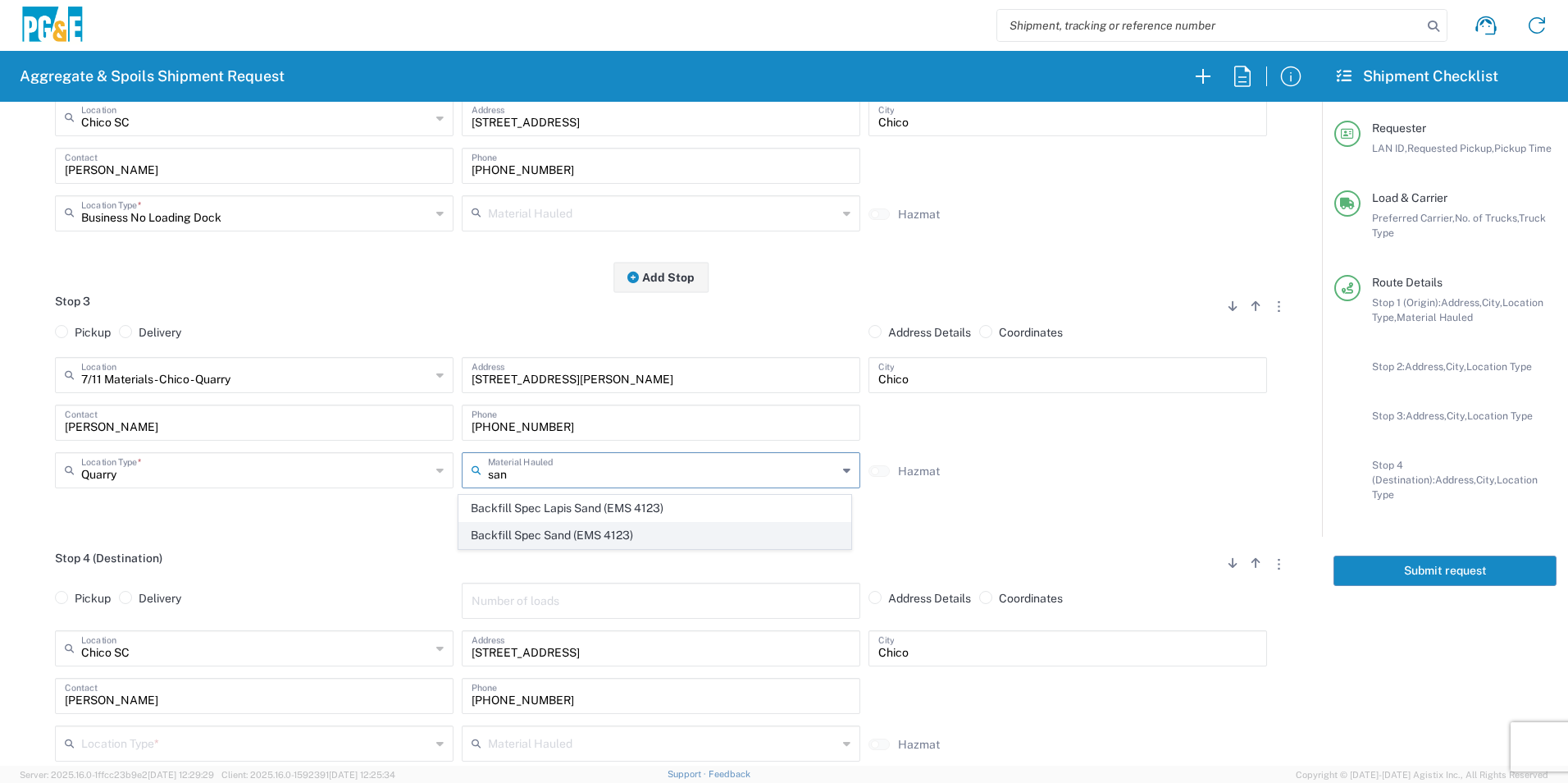
click at [546, 533] on span "Backfill Spec Sand (EMS 4123)" at bounding box center [654, 536] width 390 height 26
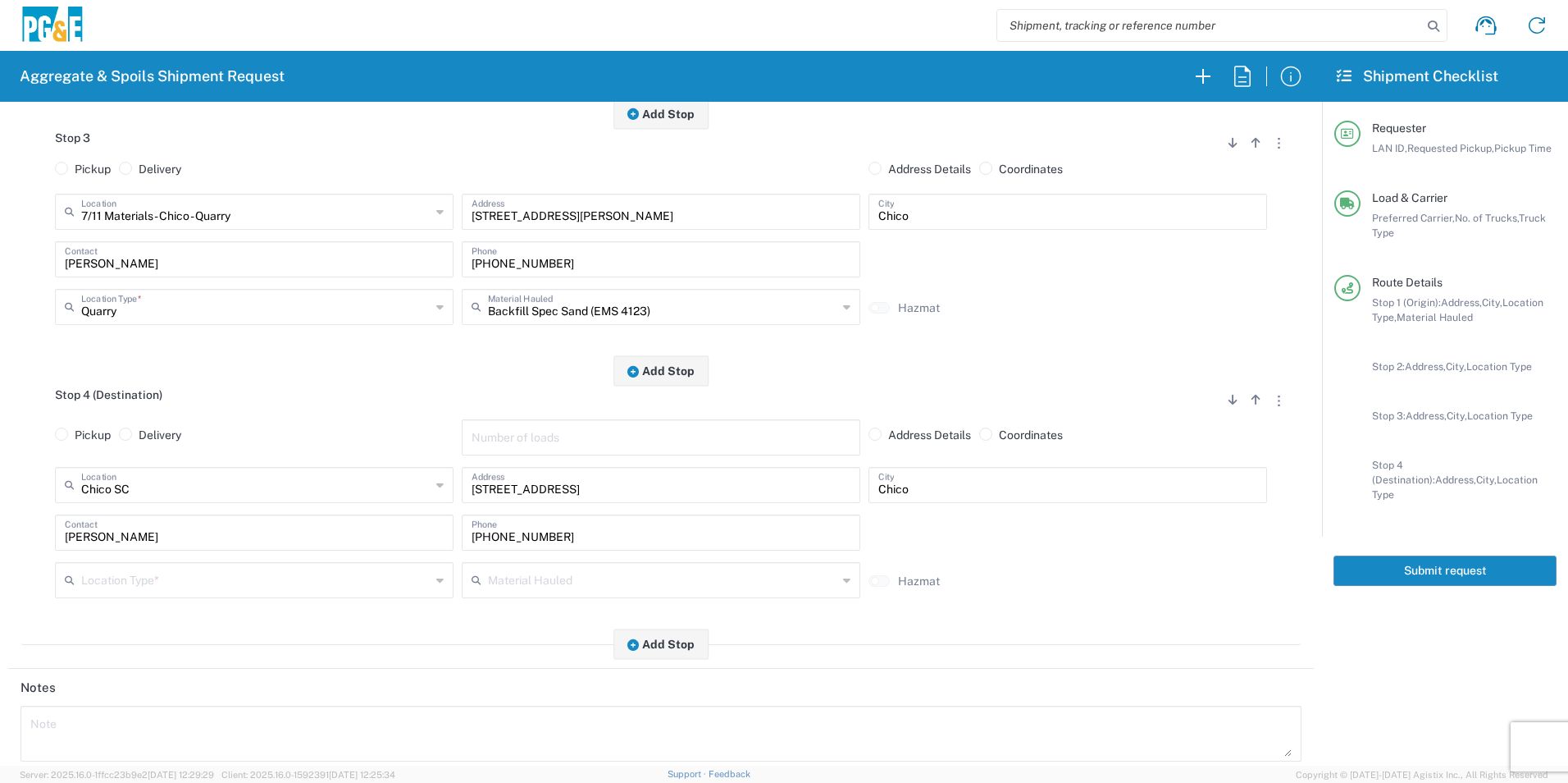
scroll to position [738, 0]
click at [209, 583] on input "text" at bounding box center [256, 578] width 349 height 29
click at [164, 638] on span "Business No Loading Dock" at bounding box center [252, 645] width 390 height 26
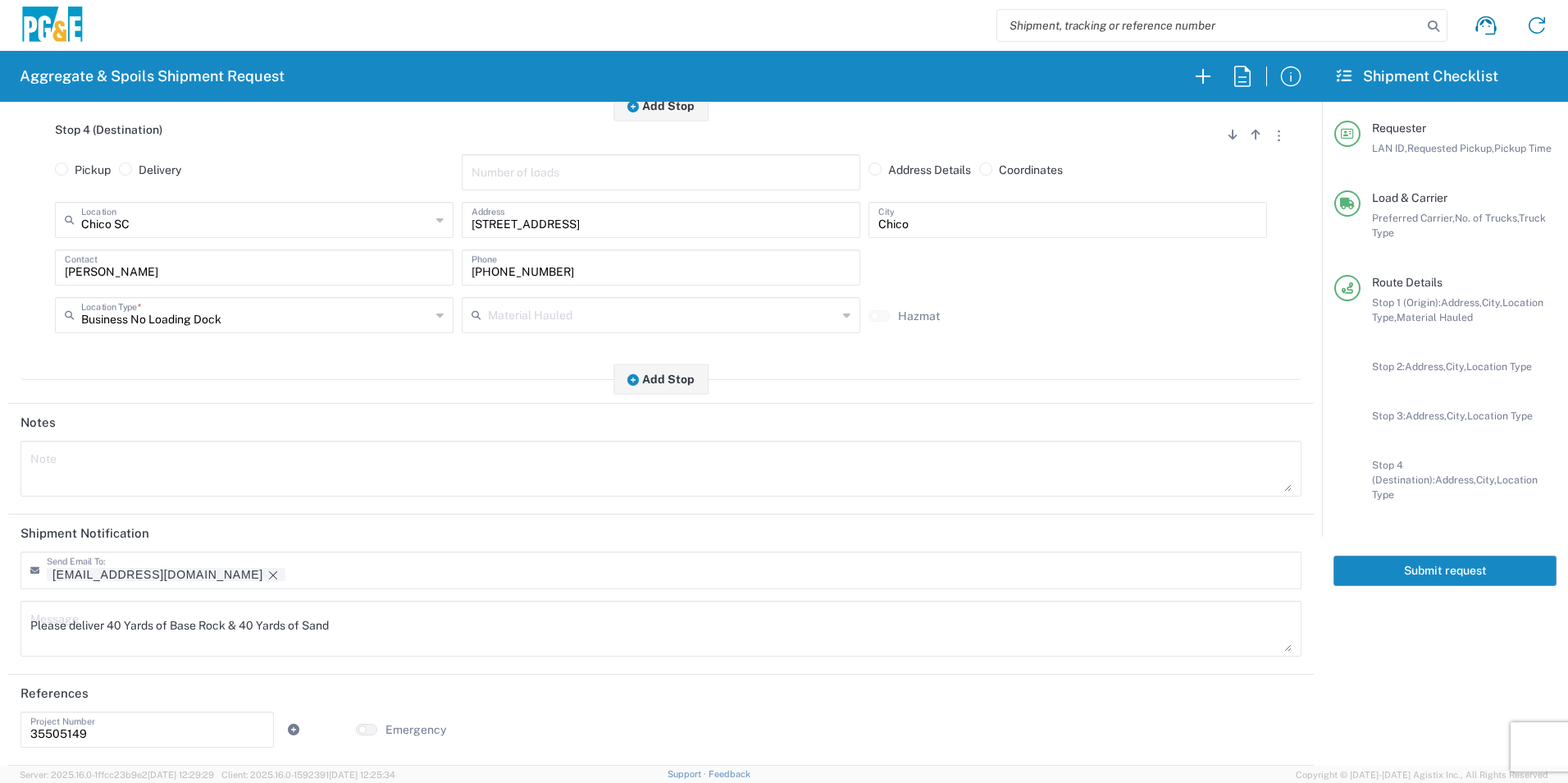
click at [158, 456] on textarea at bounding box center [661, 468] width 1261 height 46
drag, startPoint x: 434, startPoint y: 468, endPoint x: 0, endPoint y: 467, distance: 434.0
click at [0, 461] on html "Aggregate & Spoils Shipment Request Requester Information J0CK LAN ID * 08/15/2…" at bounding box center [784, 391] width 1568 height 783
drag, startPoint x: 281, startPoint y: 620, endPoint x: -3, endPoint y: 590, distance: 285.6
click at [0, 590] on html "Aggregate & Spoils Shipment Request Requester Information J0CK LAN ID * 08/15/2…" at bounding box center [784, 391] width 1568 height 783
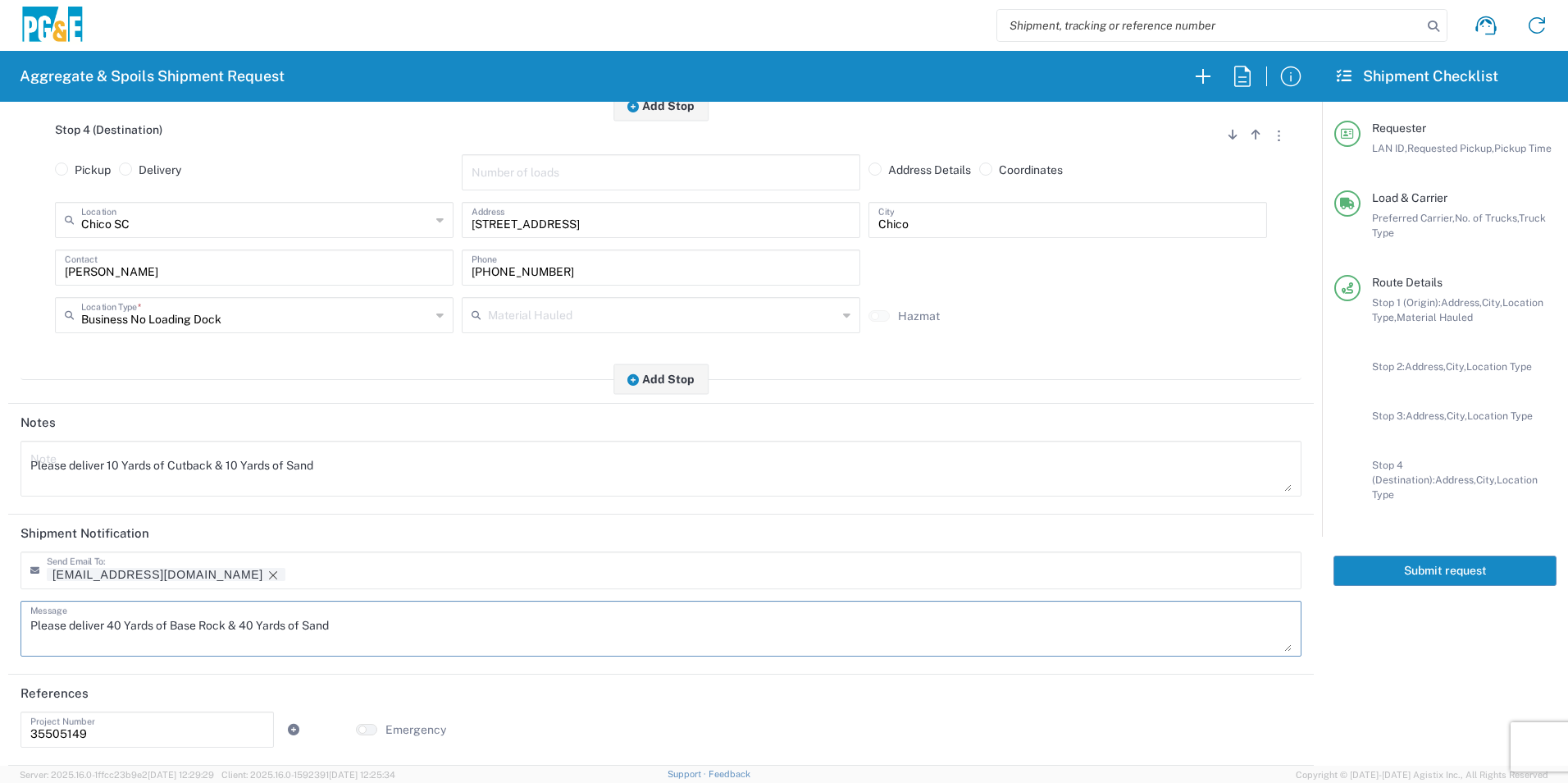
paste textarea "10 Yards of Cutback & 1"
drag, startPoint x: -3, startPoint y: 717, endPoint x: -3, endPoint y: 706, distance: 11.0
click at [0, 706] on html "Aggregate & Spoils Shipment Request Requester Information J0CK LAN ID * 08/15/2…" at bounding box center [784, 391] width 1568 height 783
click at [267, 570] on icon "Remove tag" at bounding box center [273, 575] width 13 height 13
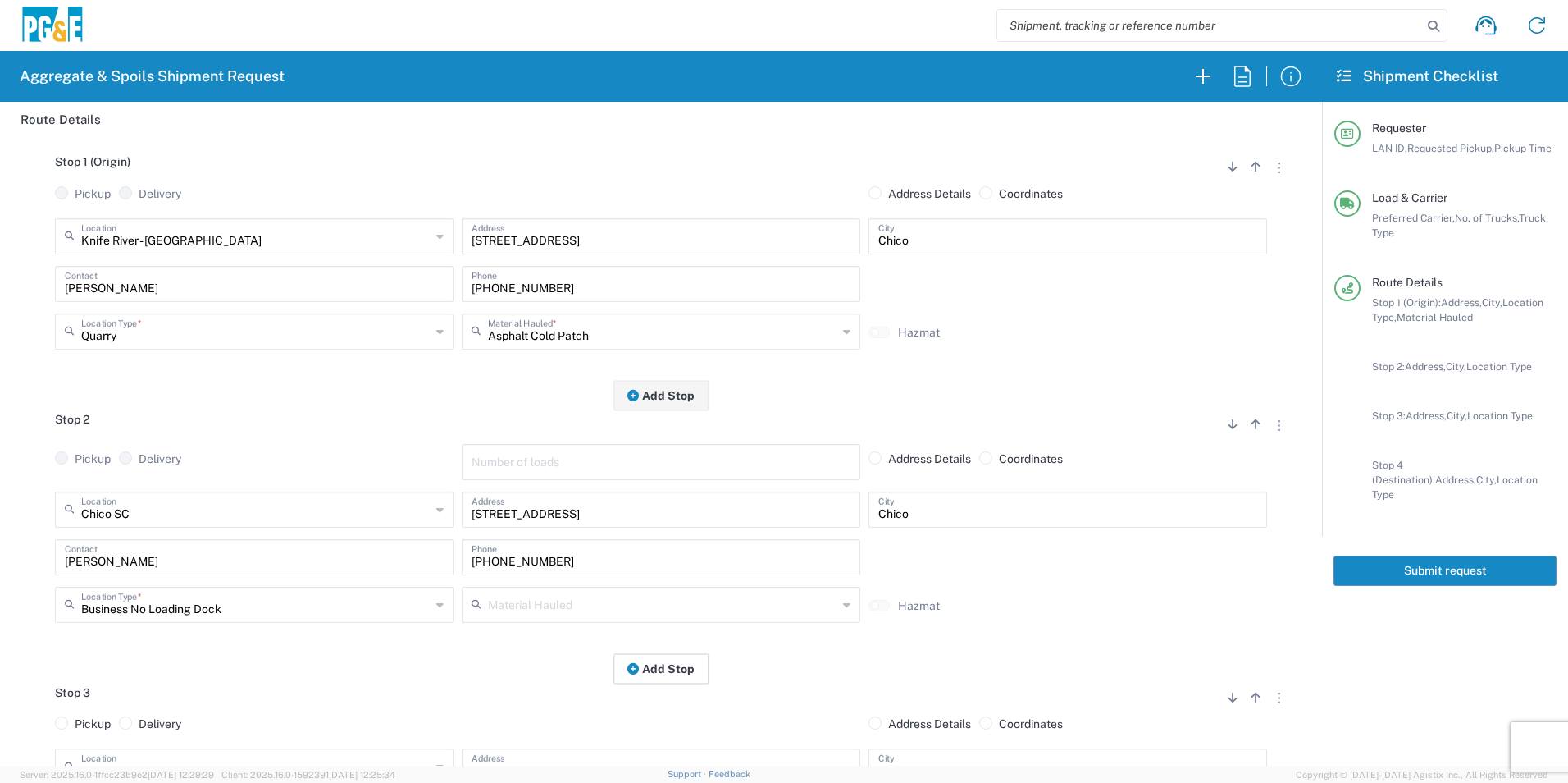
scroll to position [0, 0]
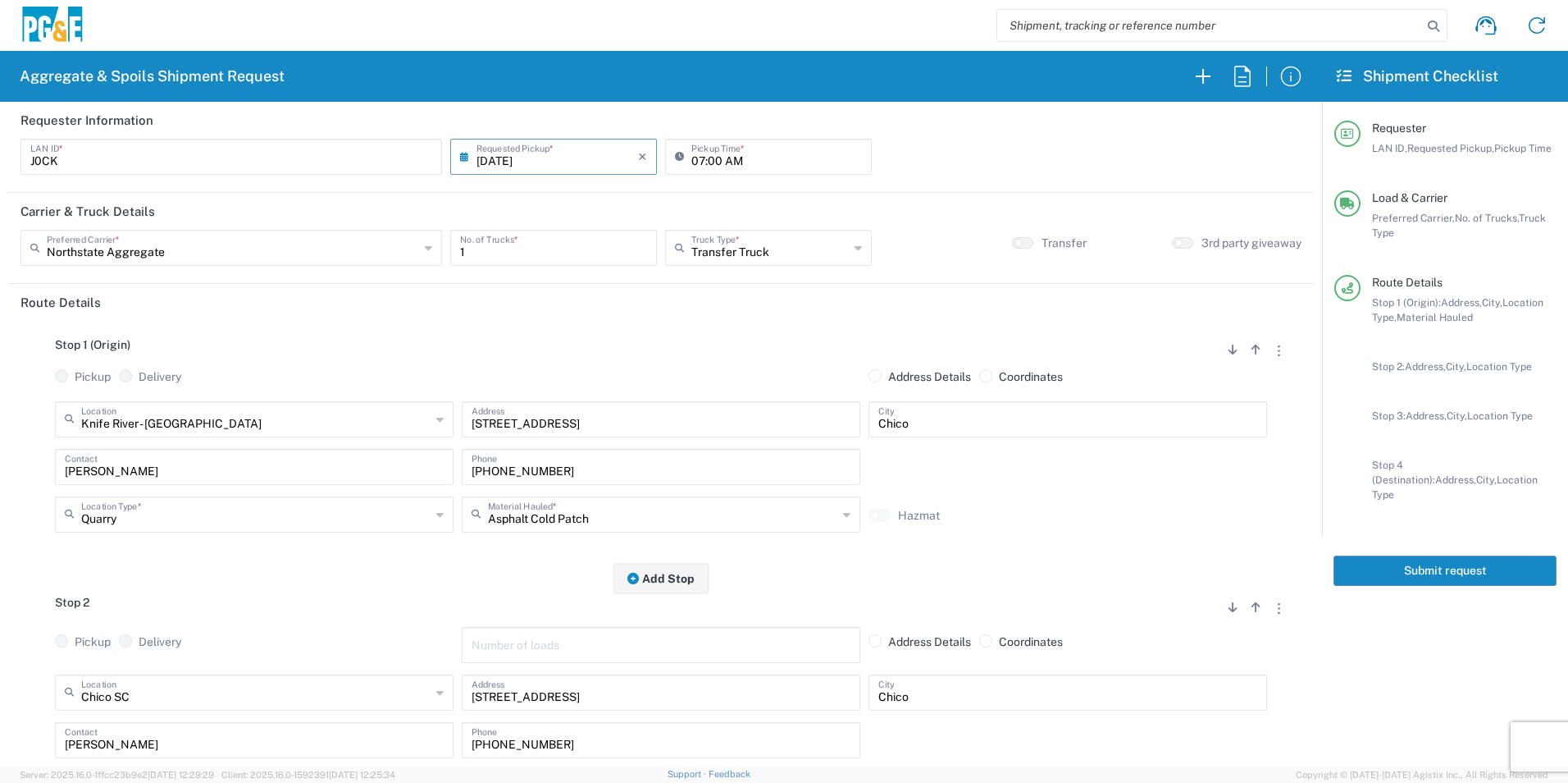
click at [1373, 559] on button "Submit request" at bounding box center [1445, 570] width 223 height 31
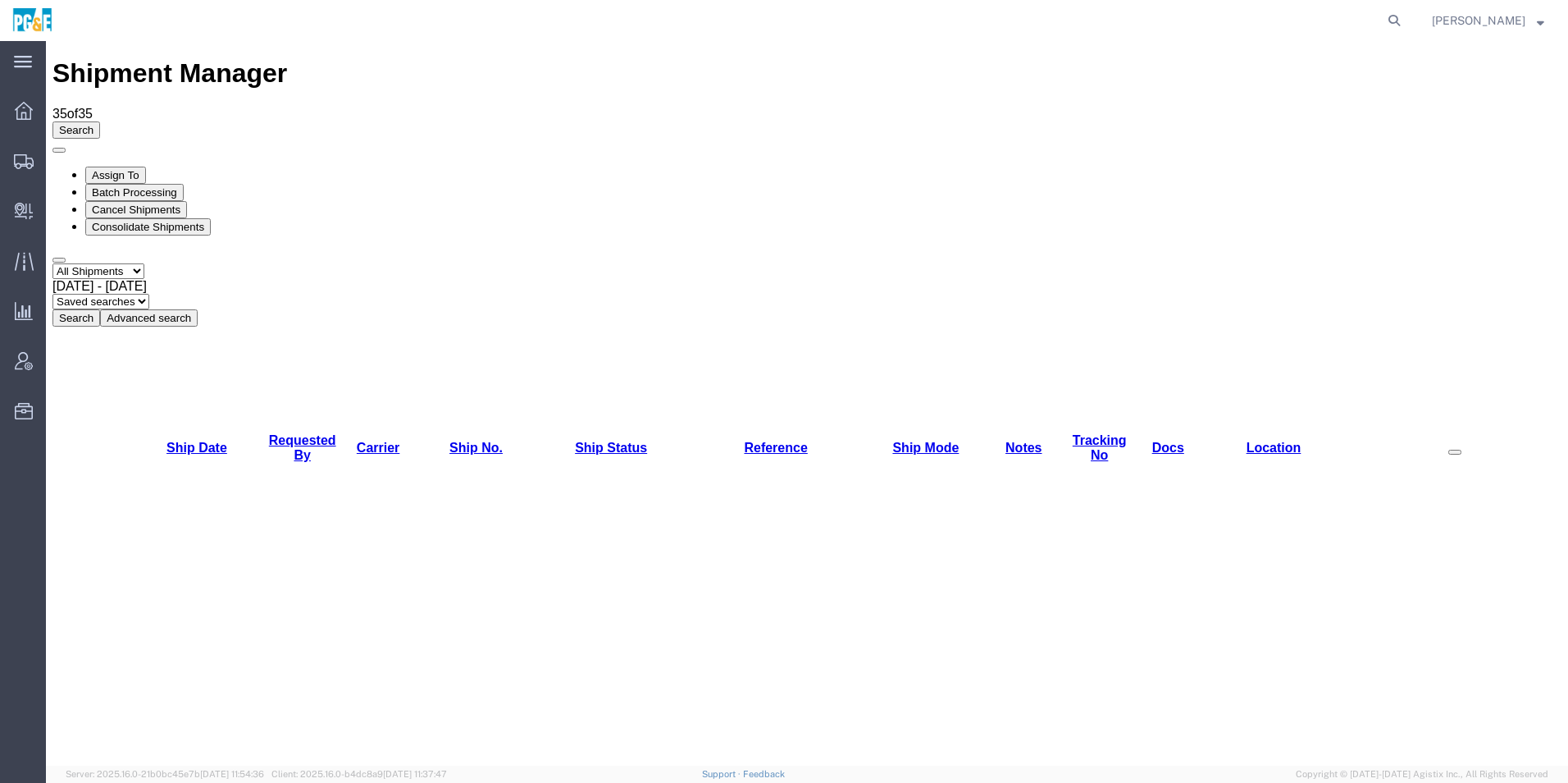
click at [53, 167] on icon at bounding box center [53, 167] width 0 height 0
click at [187, 201] on button "Cancel Shipments" at bounding box center [136, 209] width 102 height 17
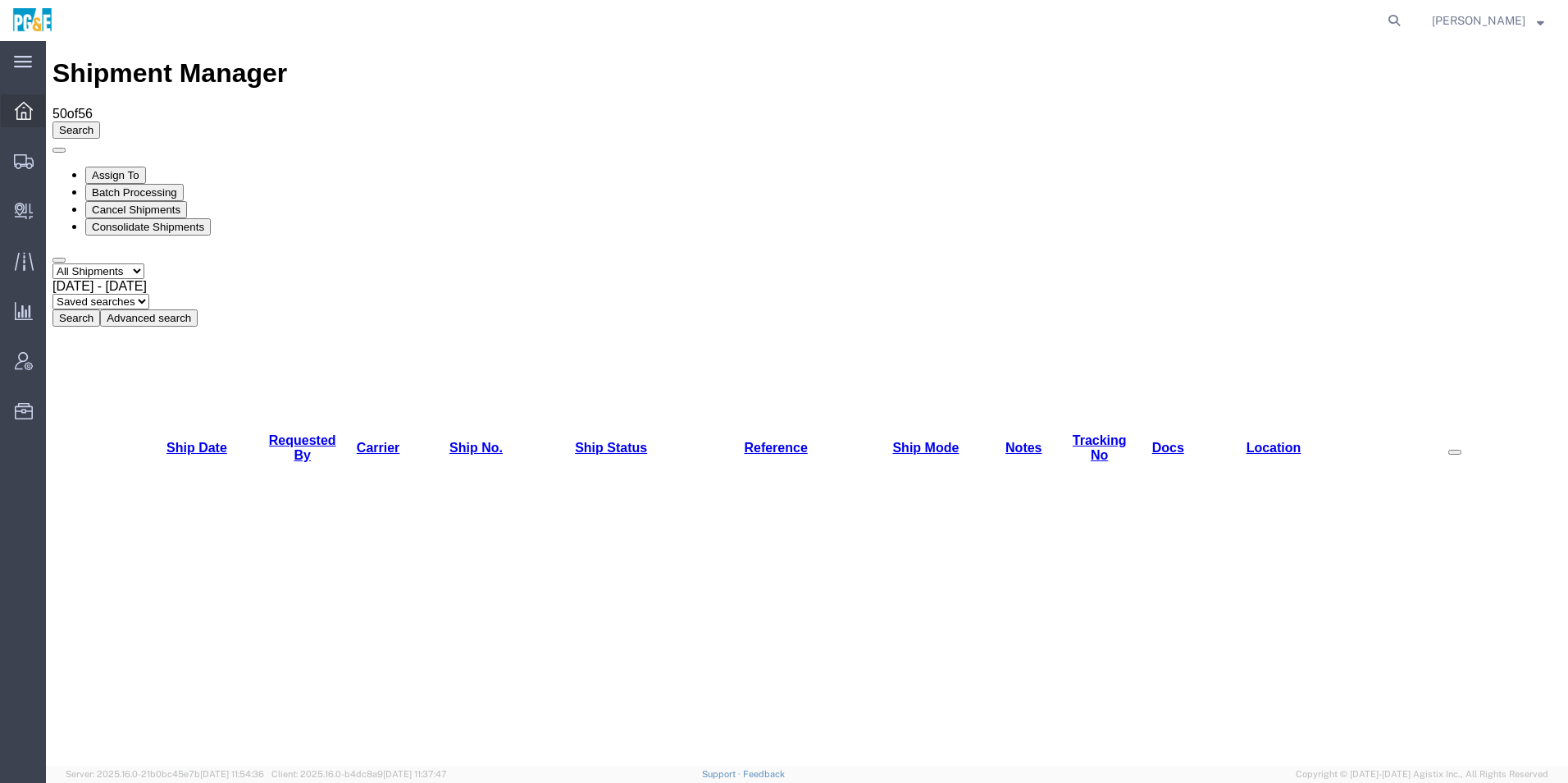
click at [32, 109] on icon at bounding box center [23, 111] width 18 height 18
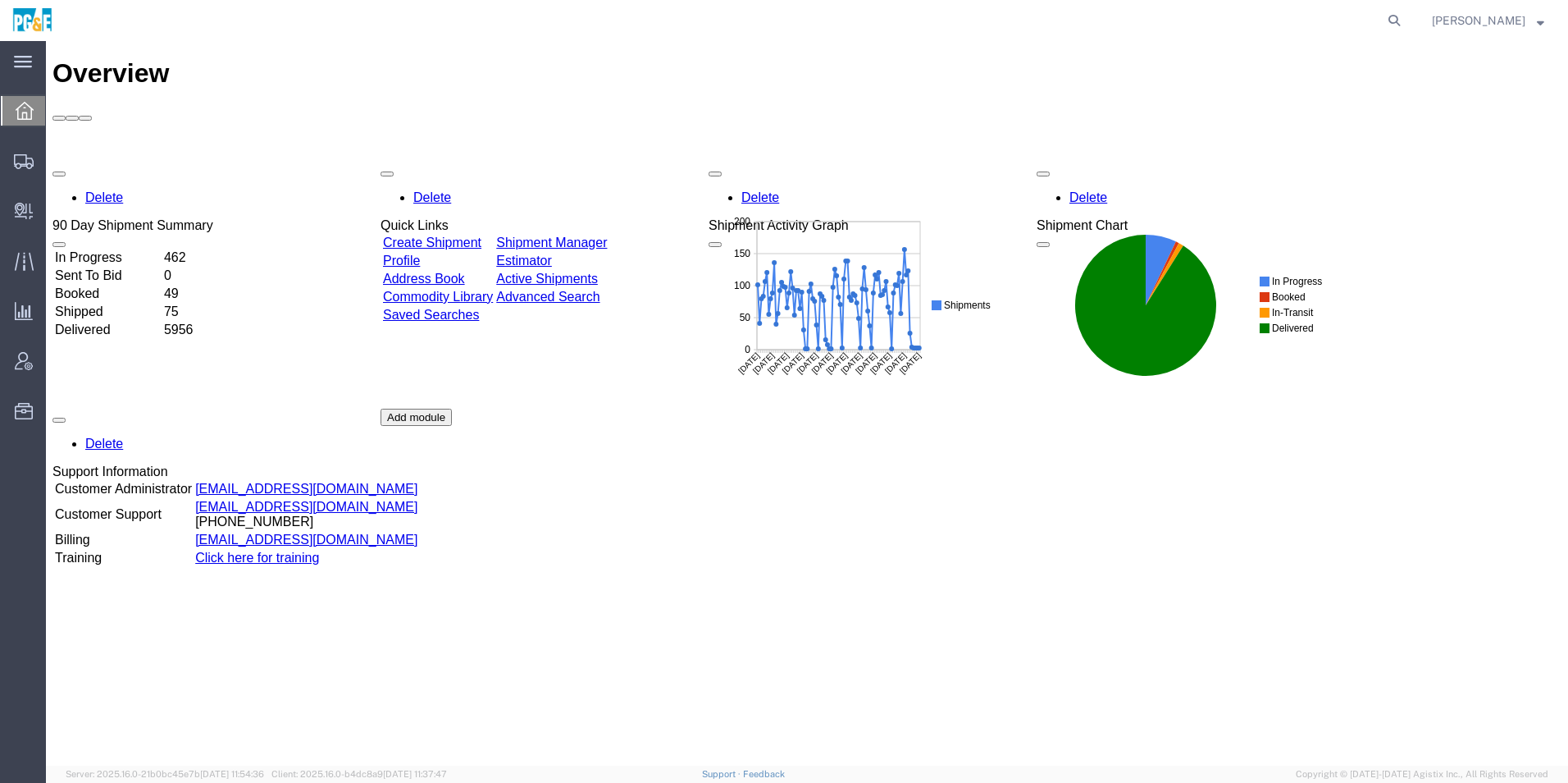
click at [607, 235] on link "Shipment Manager" at bounding box center [552, 242] width 110 height 14
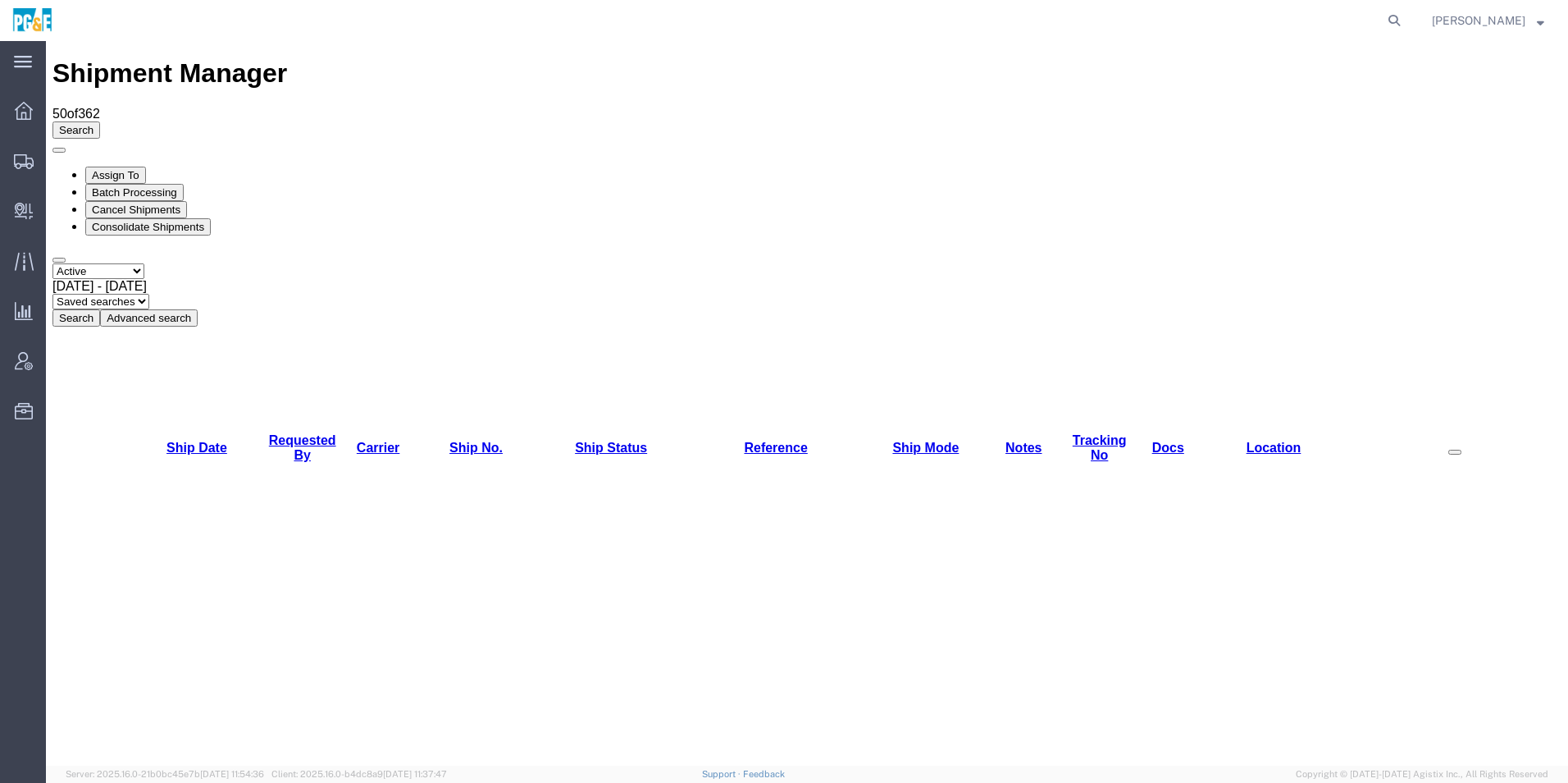
click at [105, 264] on select "Select status Active All Shipments Approved Booked Canceled Delivered Denied Ne…" at bounding box center [99, 271] width 92 height 15
select select "ALL"
click at [53, 264] on select "Select status Active All Shipments Approved Booked Canceled Delivered Denied Ne…" at bounding box center [99, 271] width 92 height 15
click at [147, 279] on span "[DATE] - [DATE]" at bounding box center [99, 286] width 94 height 14
click at [719, 264] on div "Select status Active All Shipments Approved Booked Canceled Delivered Denied Ne…" at bounding box center [807, 295] width 1509 height 63
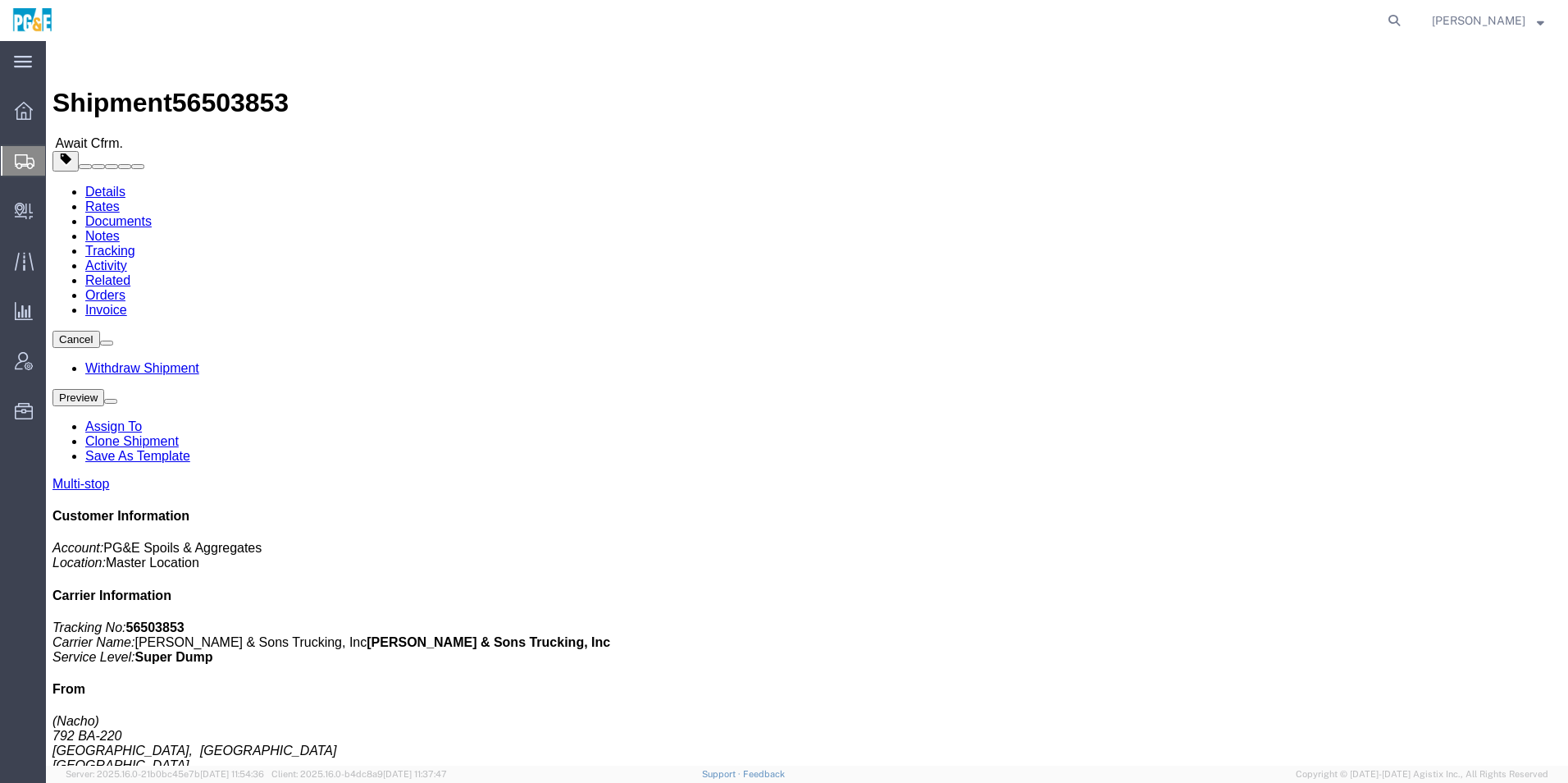
click link "Notes"
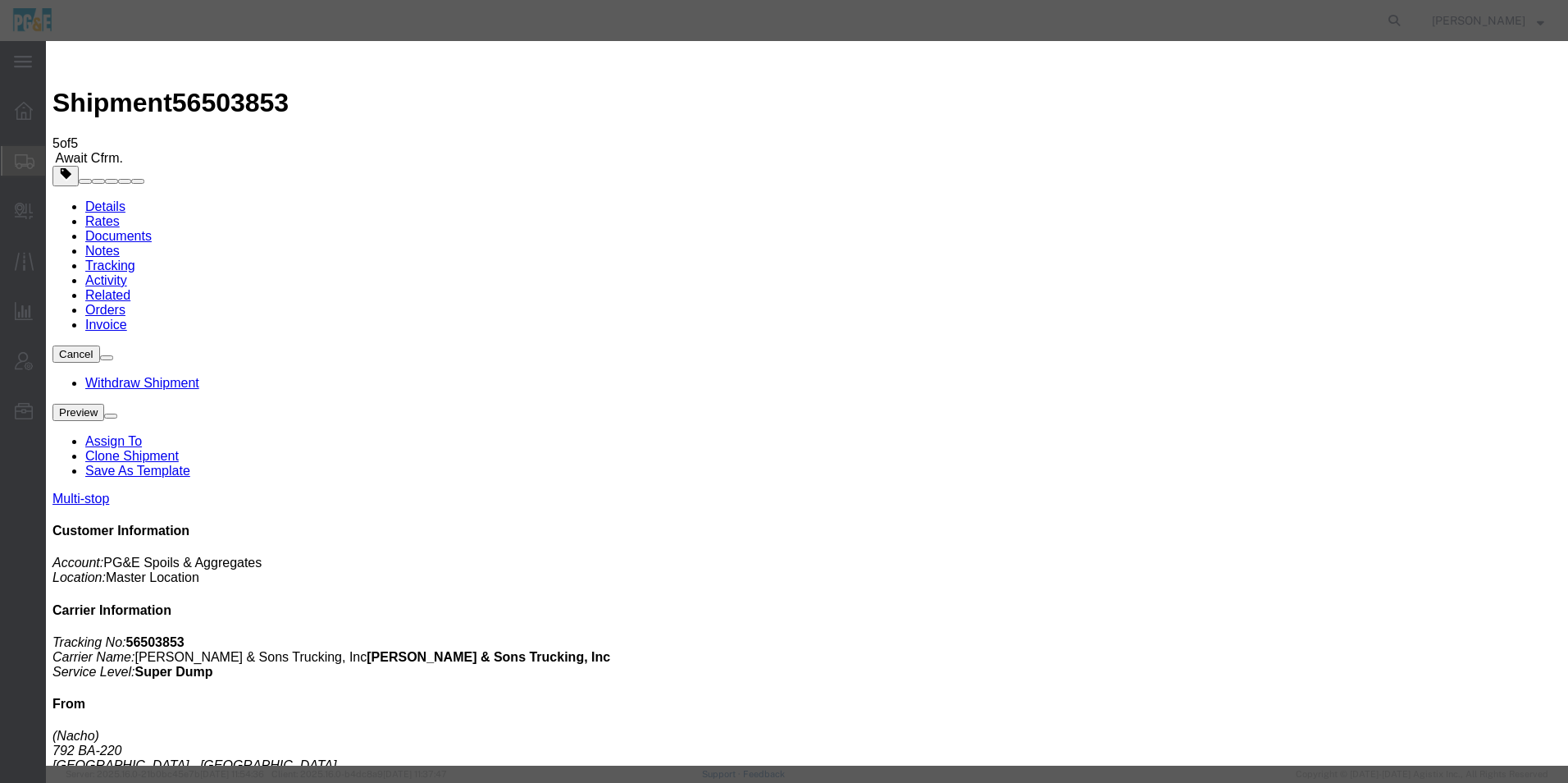
select select "INVOICE_NOTES"
drag, startPoint x: 645, startPoint y: 207, endPoint x: 642, endPoint y: 221, distance: 14.3
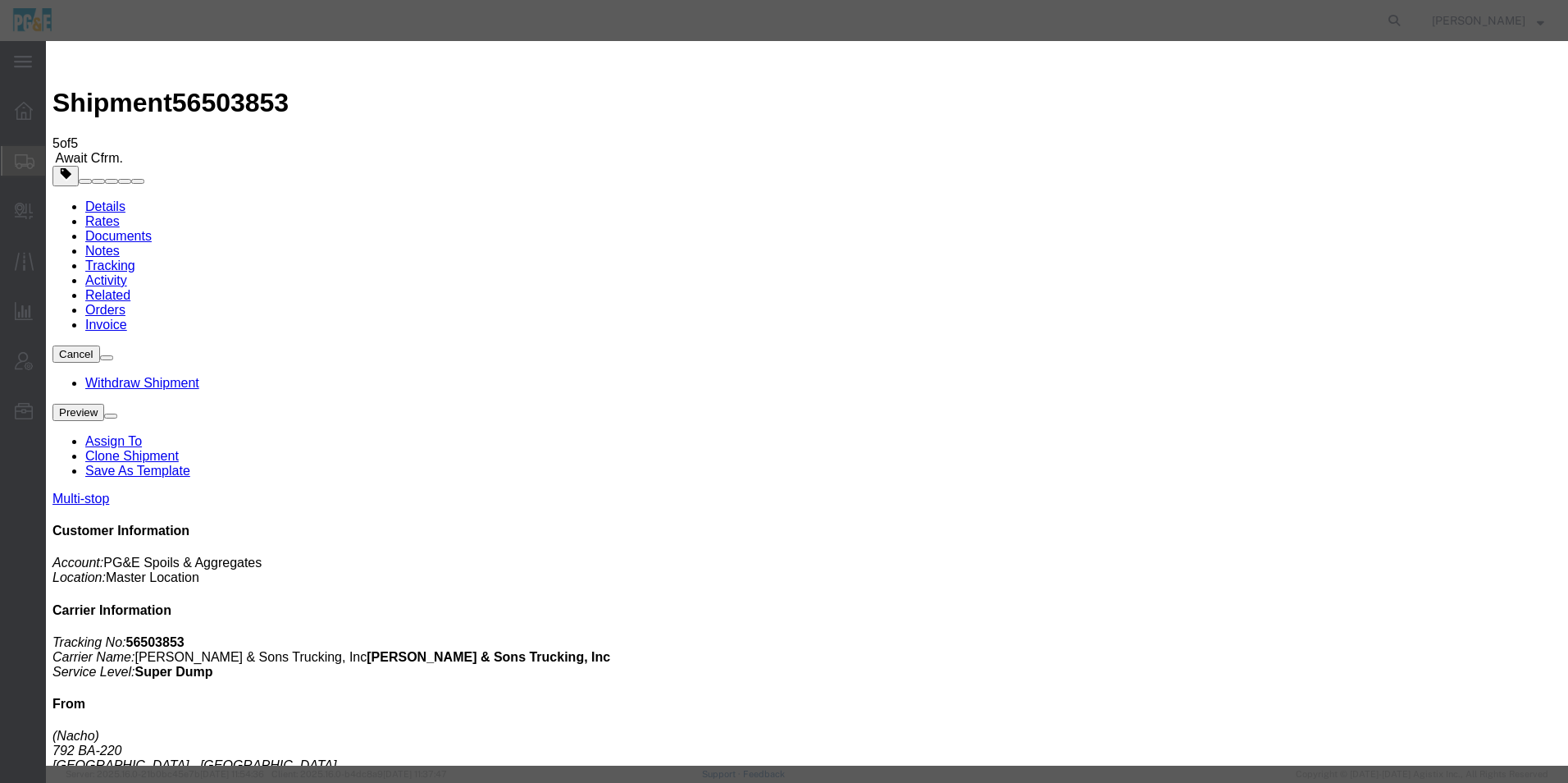
select select "PUBLIC"
paste textarea "35277988"
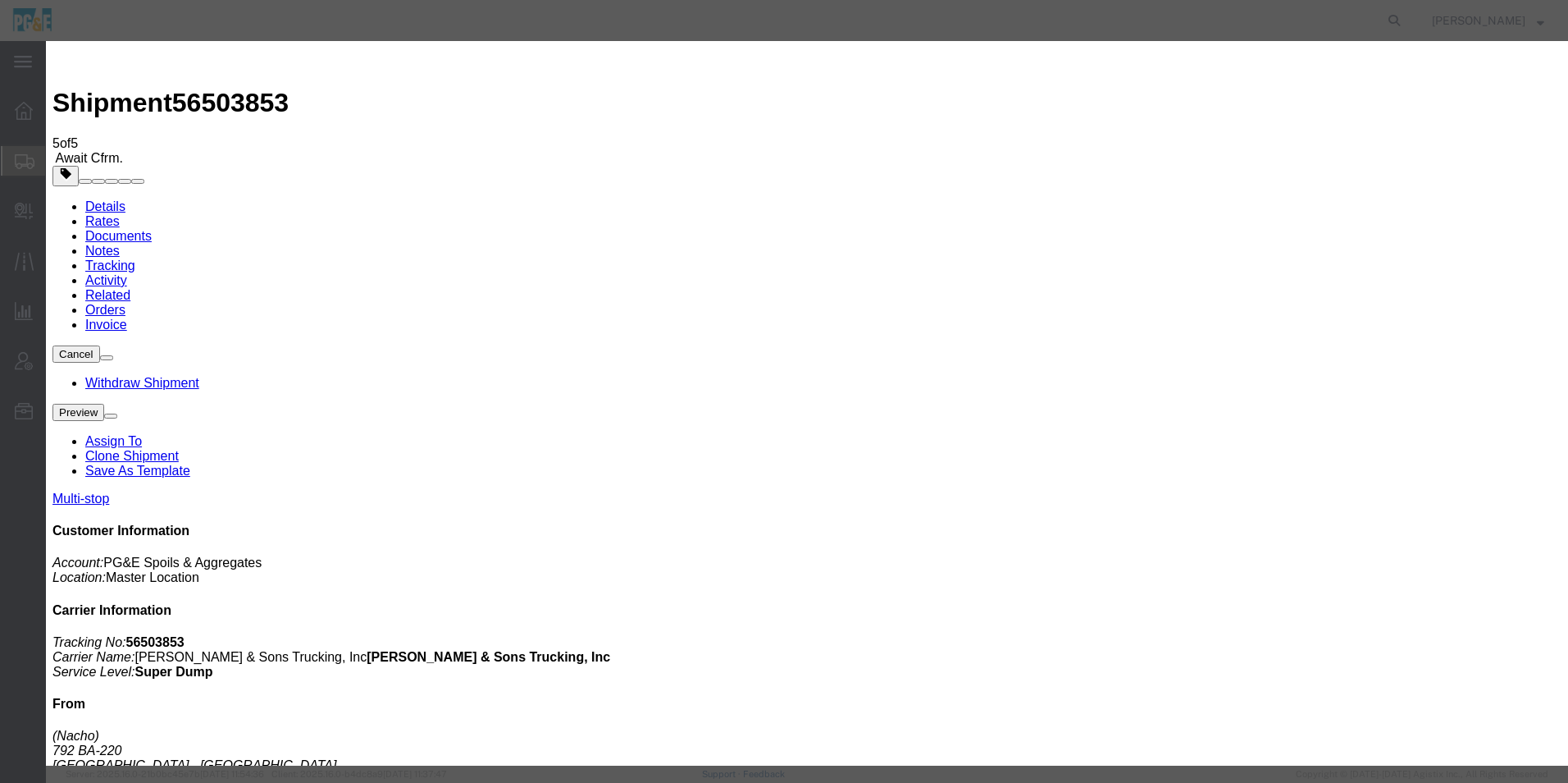
paste textarea "35650353"
type textarea "Charge PM 35277988 for [GEOGRAPHIC_DATA] job Charge PM 35650353 for Woodland job"
